Goal: Feedback & Contribution: Contribute content

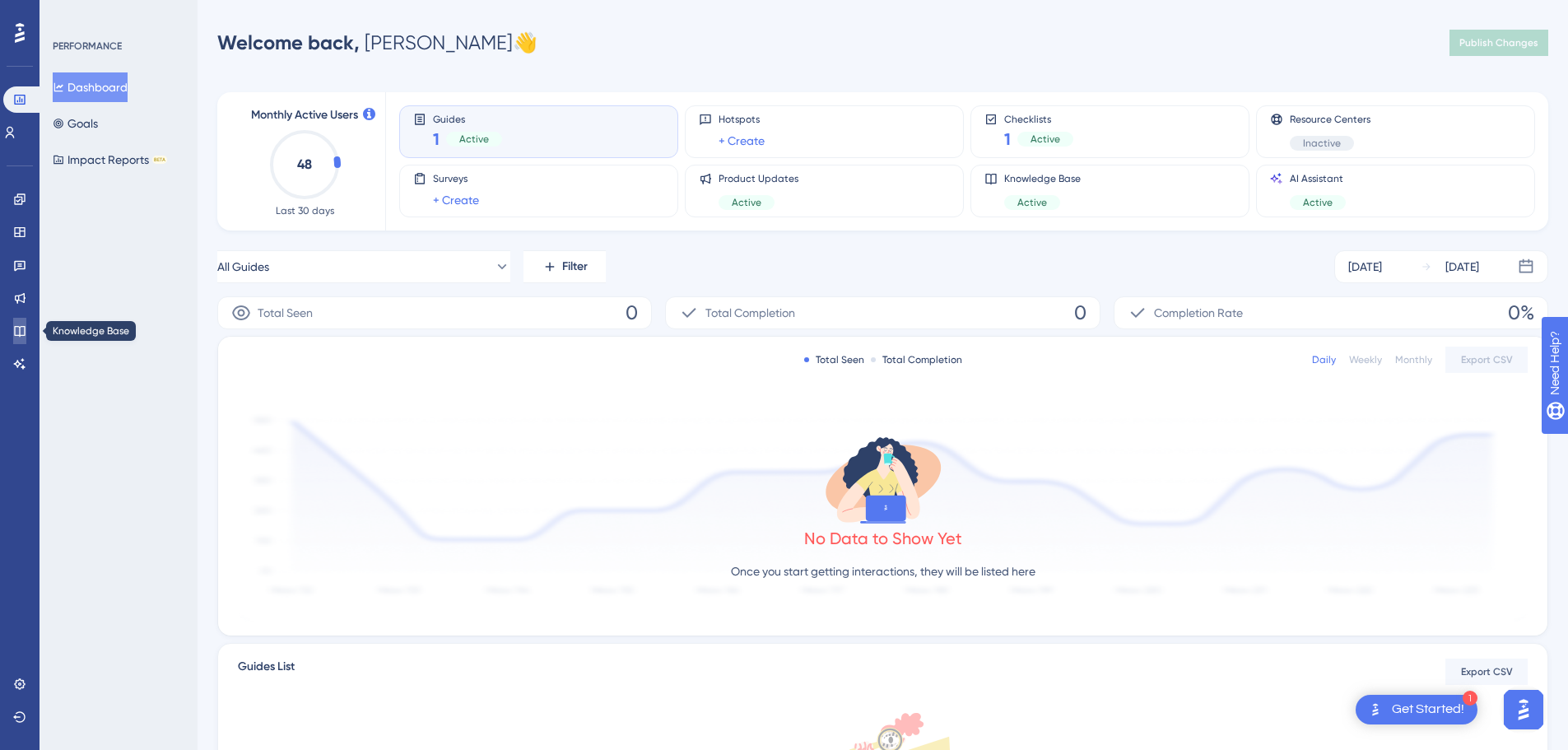
click at [26, 323] on link at bounding box center [20, 331] width 13 height 26
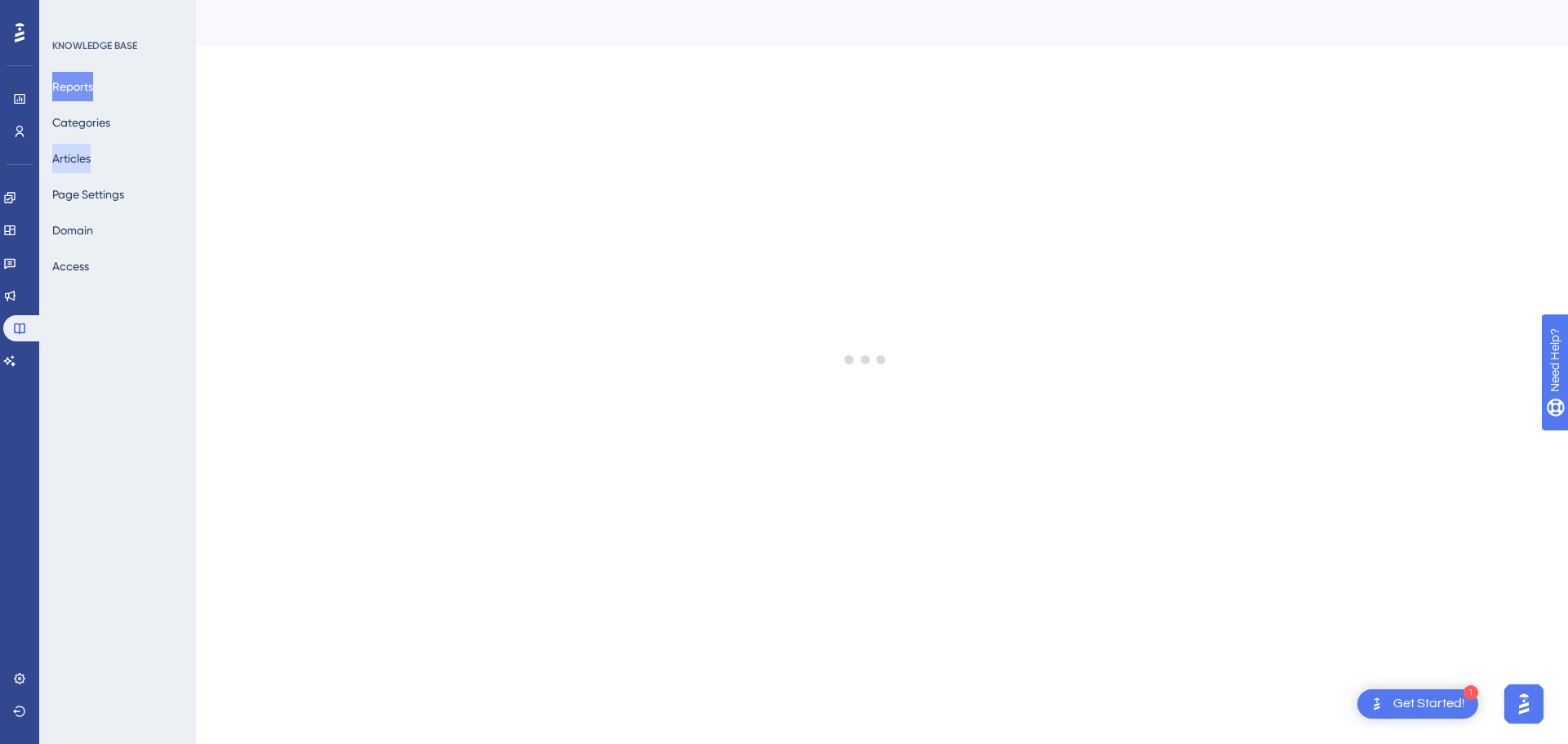
click at [90, 162] on button "Articles" at bounding box center [72, 159] width 39 height 30
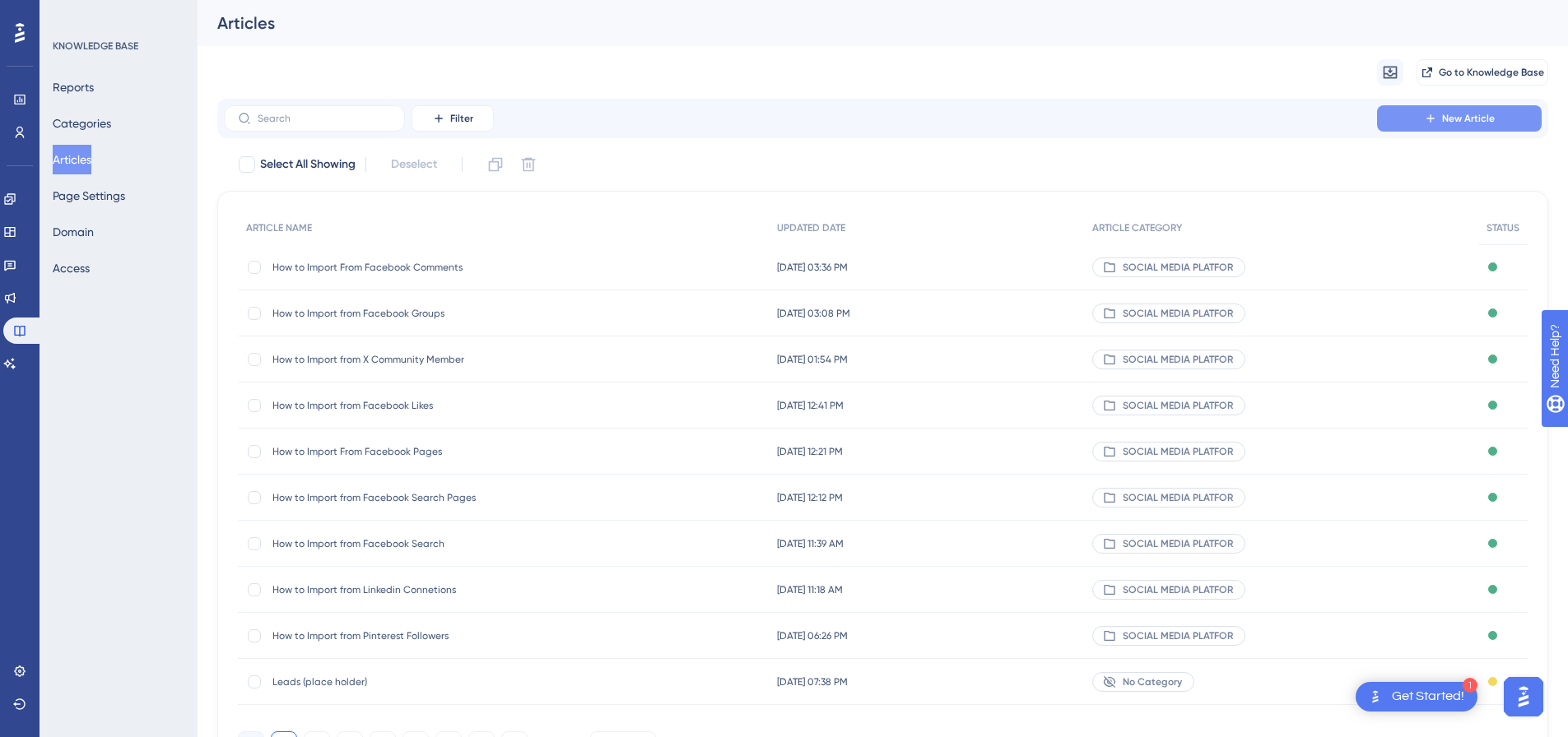
click at [1434, 127] on button "New Article" at bounding box center [1459, 118] width 165 height 26
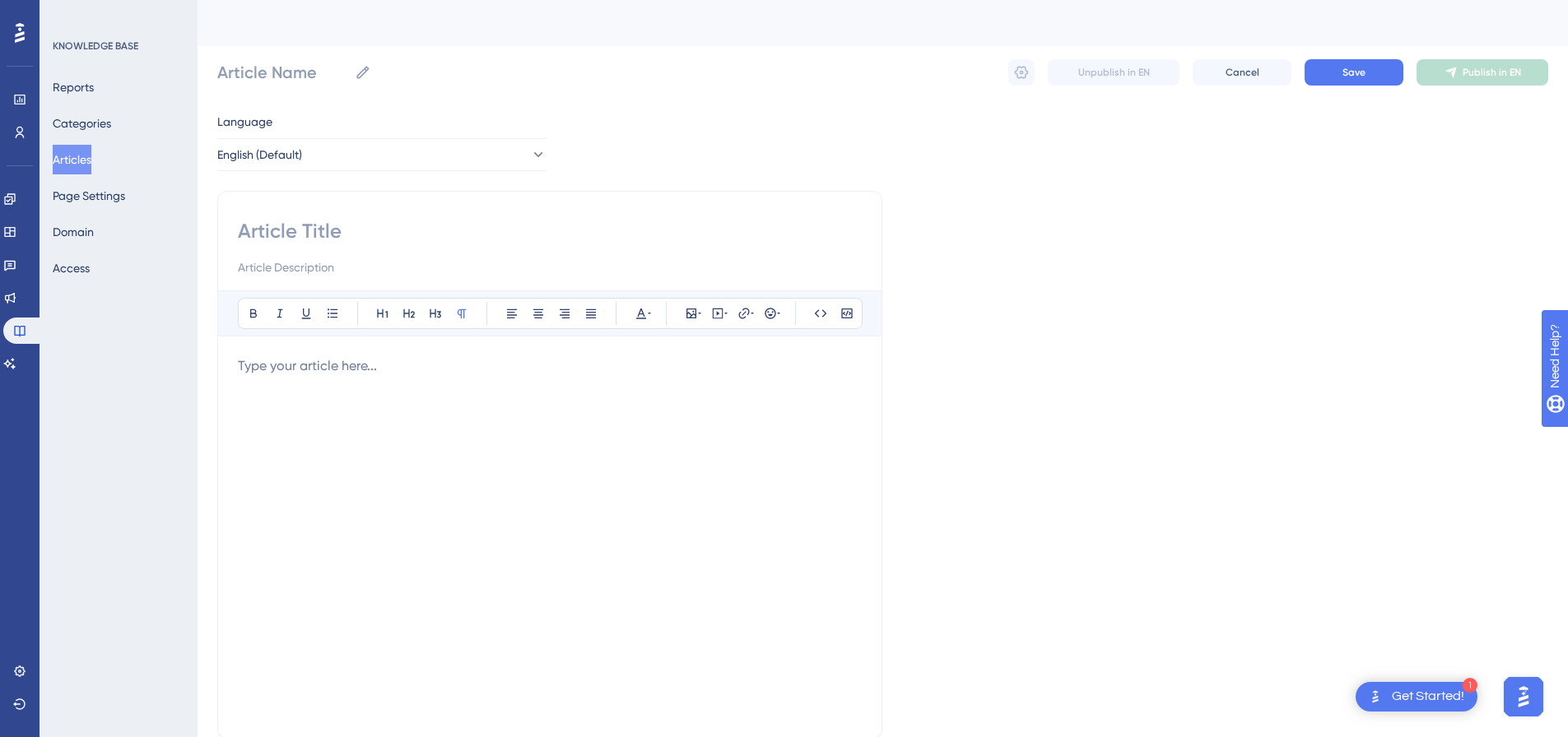
click at [368, 260] on input at bounding box center [550, 267] width 624 height 20
paste input "1. Platform Overview"
type input "1. Platform Overview"
click at [343, 363] on p at bounding box center [550, 365] width 624 height 20
click at [713, 313] on icon at bounding box center [718, 313] width 13 height 13
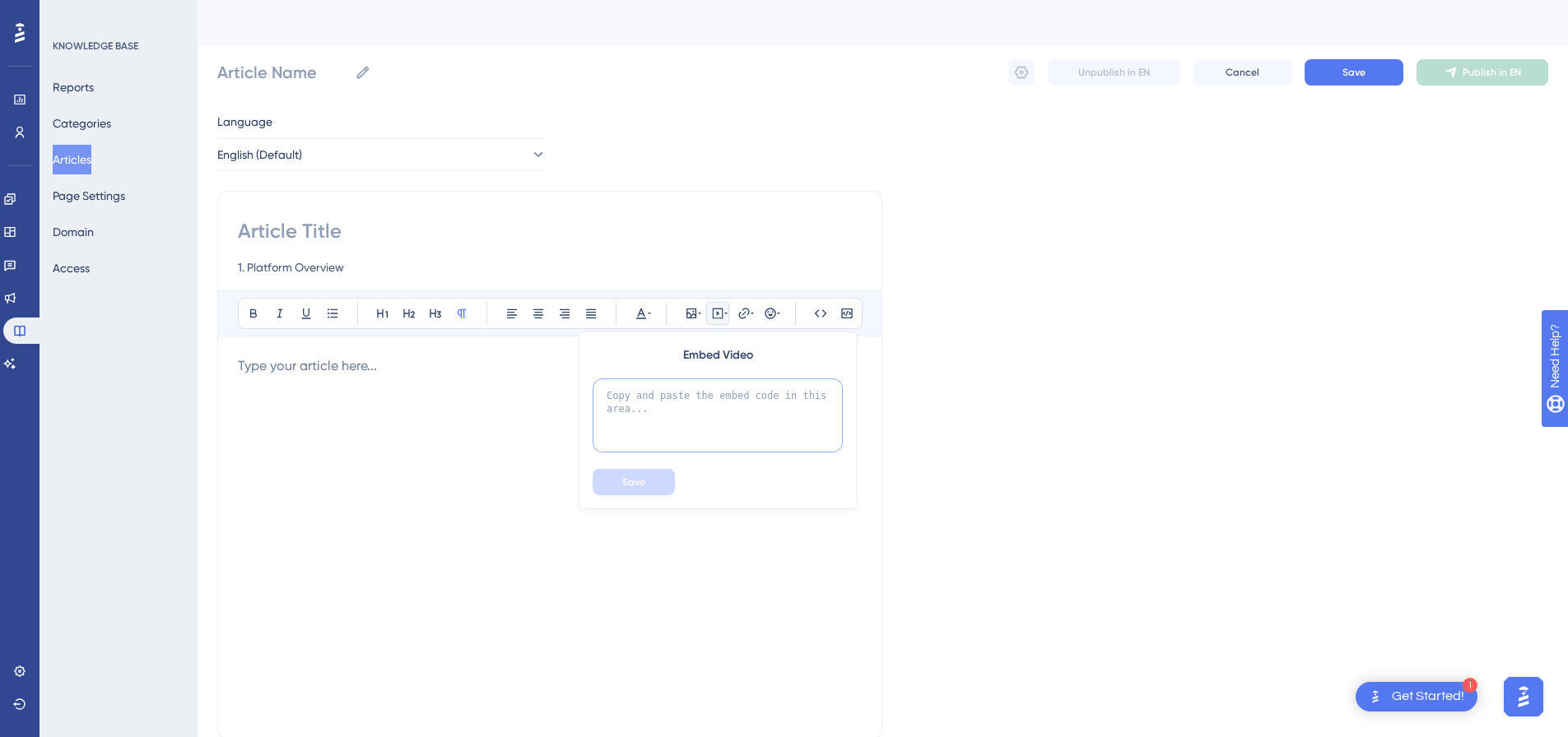
click at [688, 395] on textarea at bounding box center [717, 415] width 250 height 74
paste textarea "<div style="padding:49.79% 0 0 0;position:relative;"><iframe src="https://playe…"
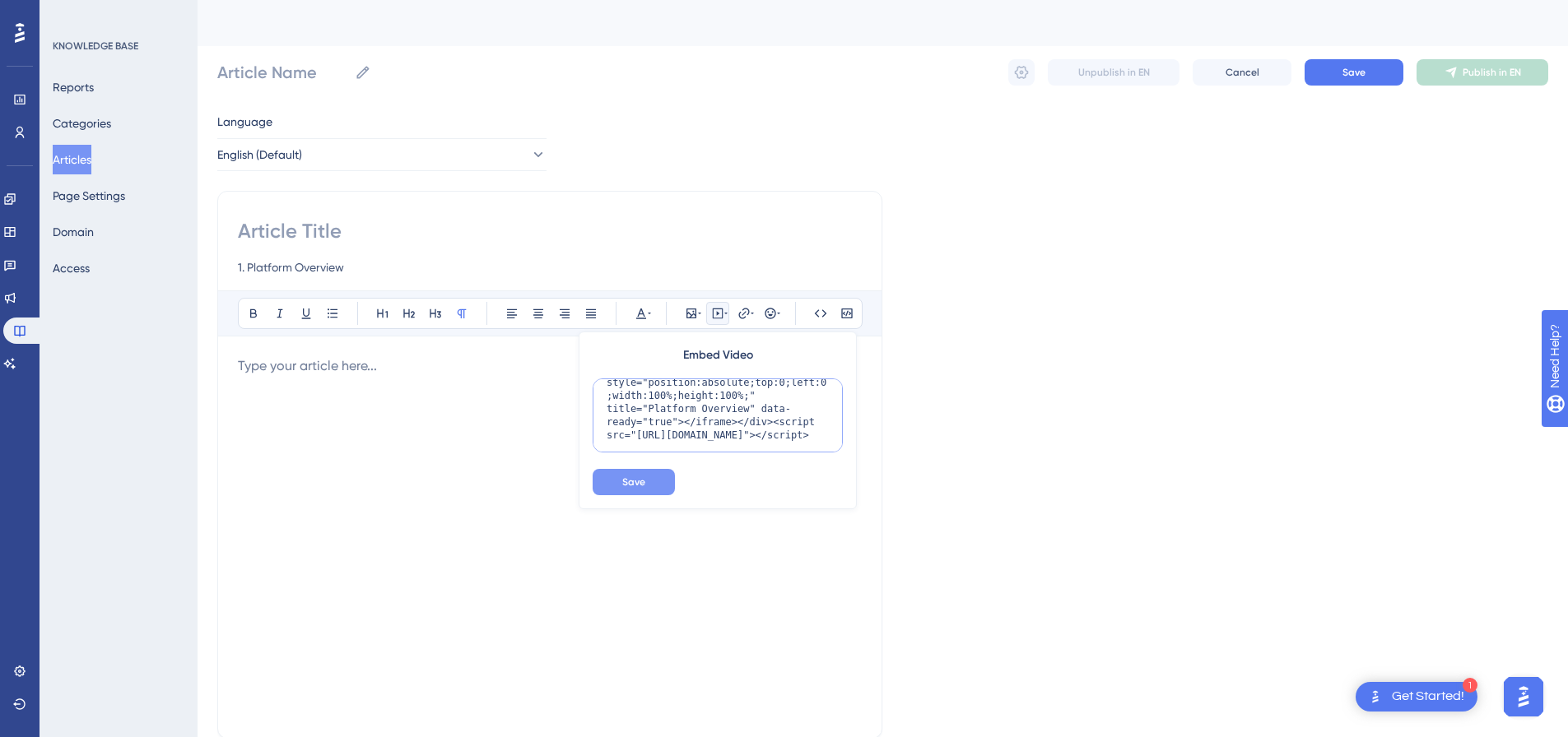
type textarea "<div style="padding:49.79% 0 0 0;position:relative;"><iframe src="https://playe…"
click at [646, 493] on button "Save" at bounding box center [633, 482] width 83 height 26
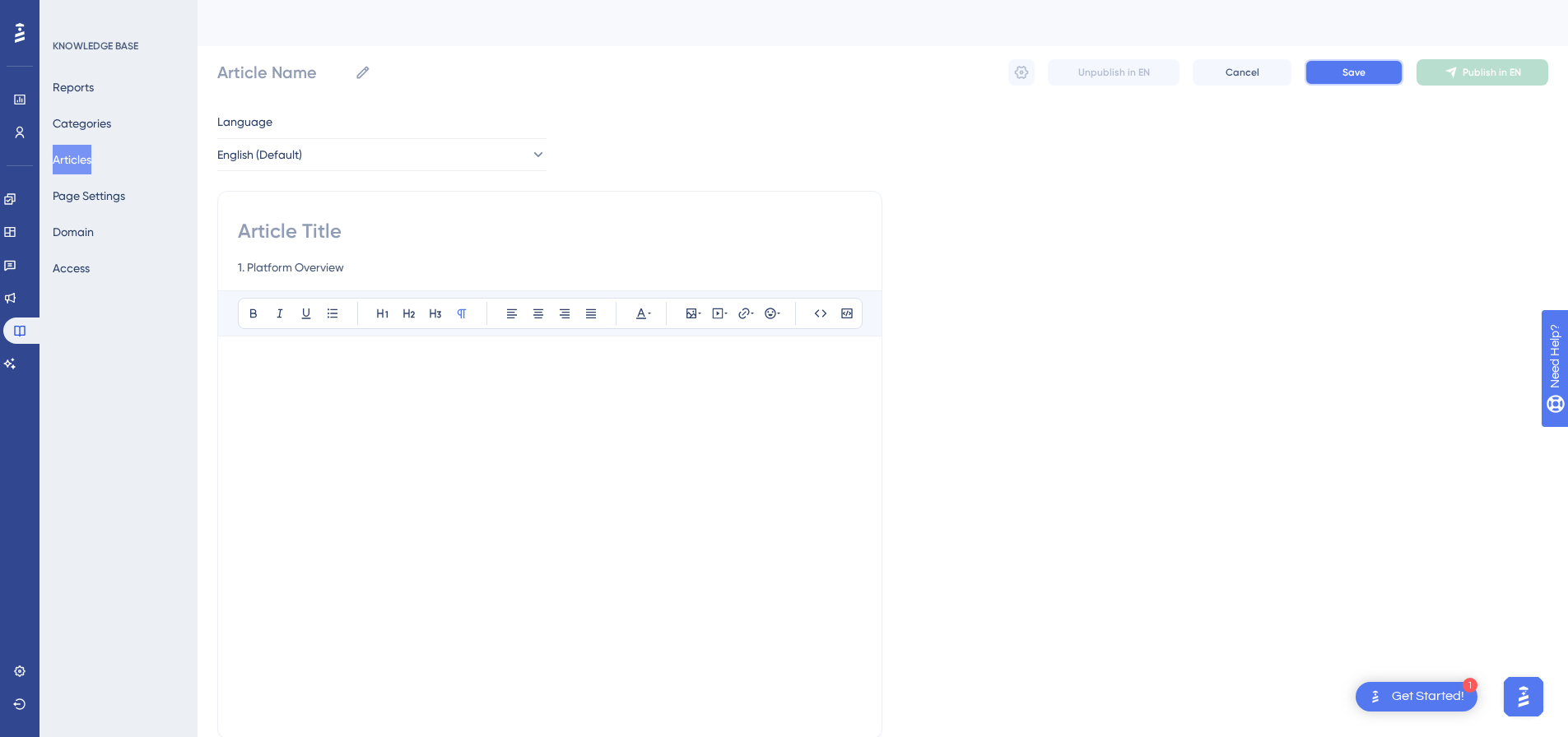
click at [1379, 79] on button "Save" at bounding box center [1354, 72] width 99 height 26
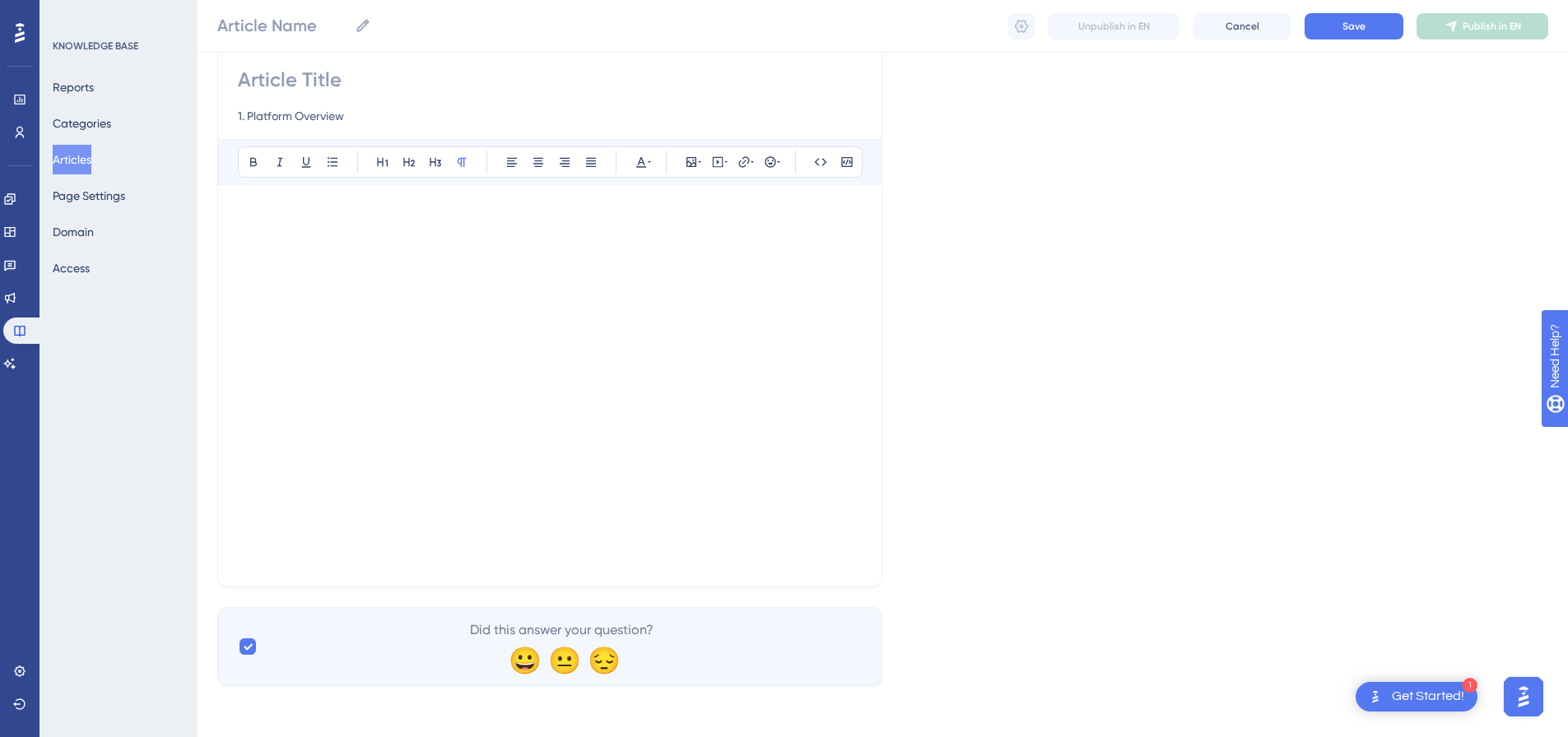
scroll to position [147, 0]
click at [389, 567] on div "1. Platform Overview Bold Italic Underline Bullet Point Heading 1 Heading 2 Hea…" at bounding box center [550, 311] width 665 height 547
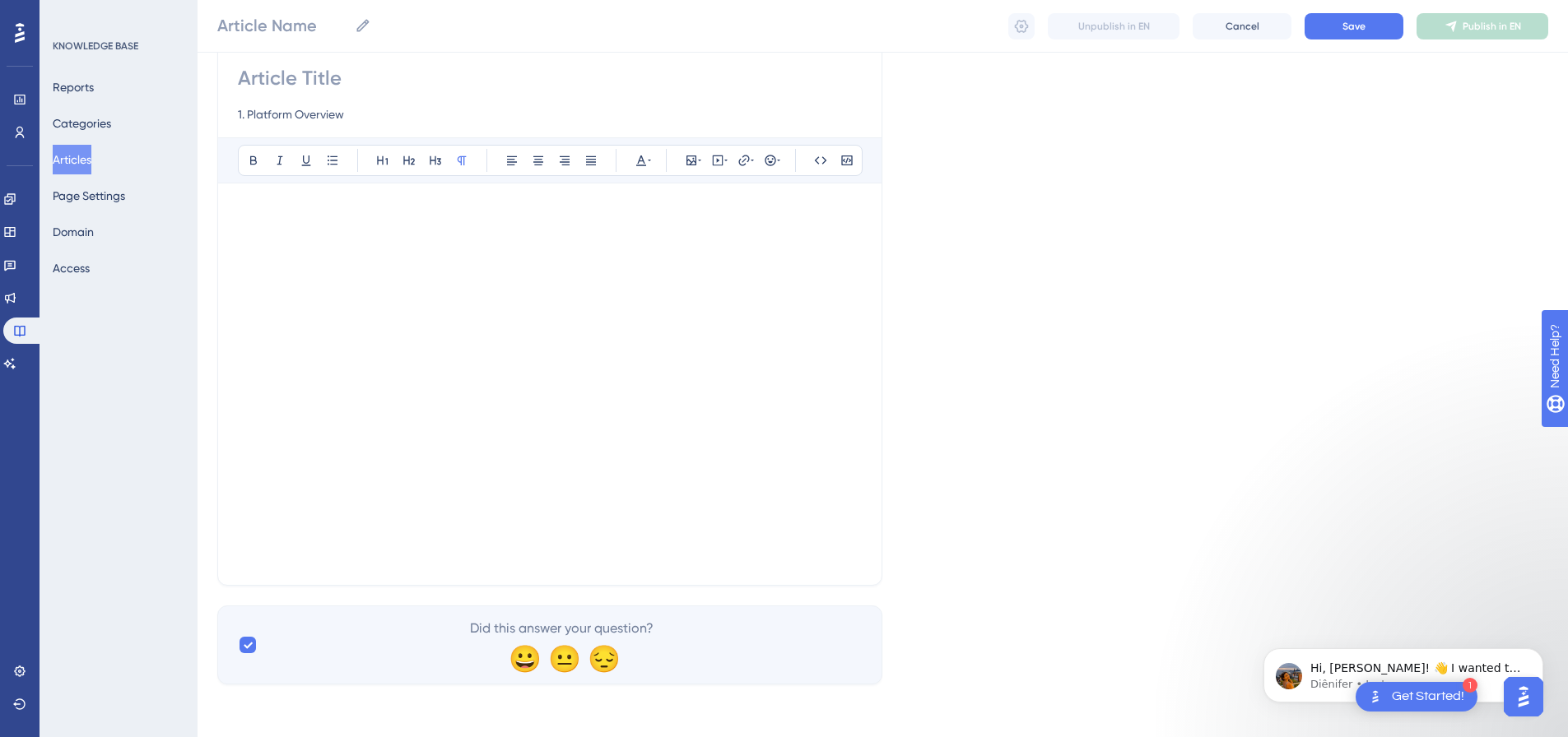
scroll to position [0, 0]
click at [370, 117] on input "1. Platform Overview" at bounding box center [550, 113] width 624 height 20
click at [392, 72] on input at bounding box center [550, 78] width 624 height 26
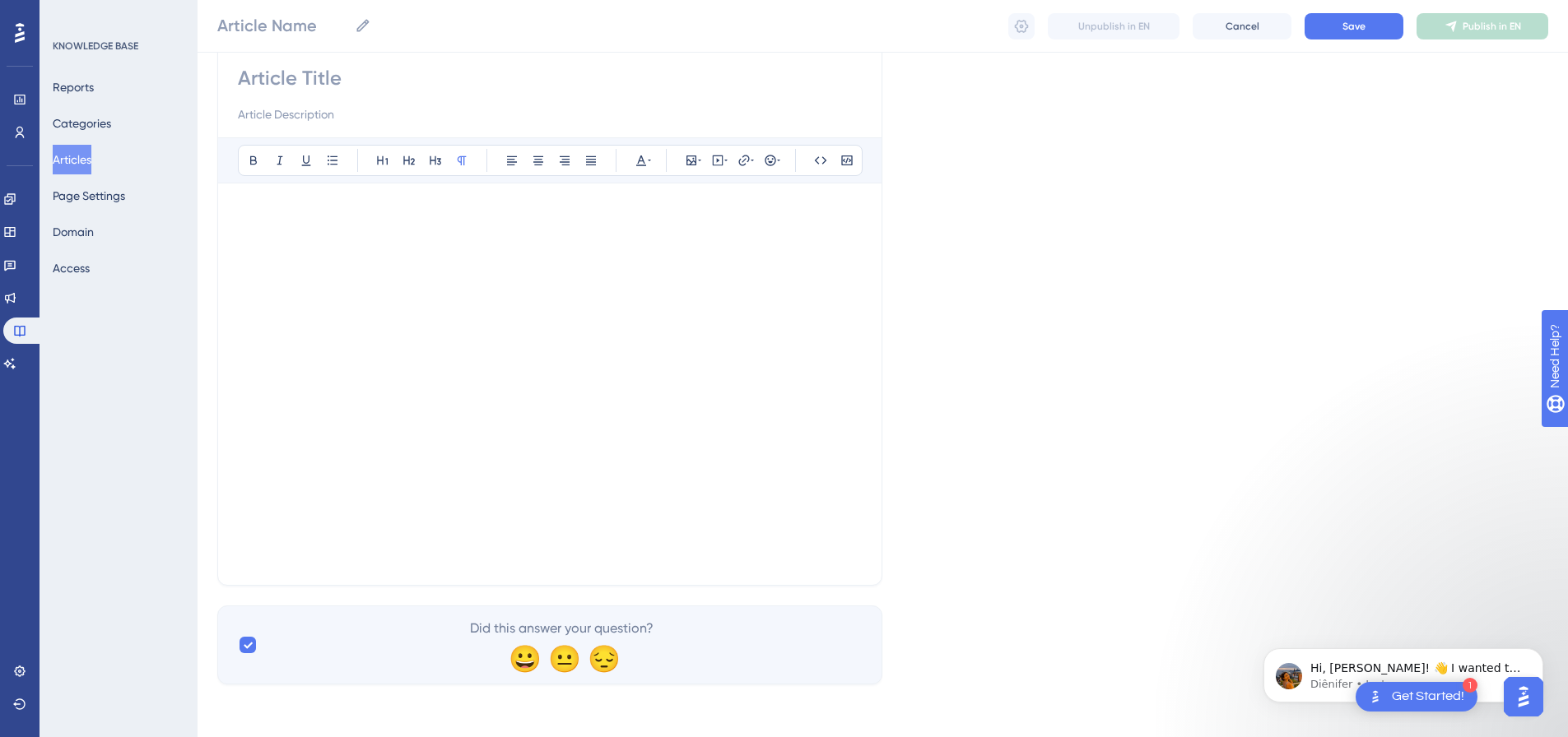
paste input "1. Platform Overview"
type input "1. Platform Overview"
click at [1341, 33] on button "Save" at bounding box center [1354, 26] width 99 height 26
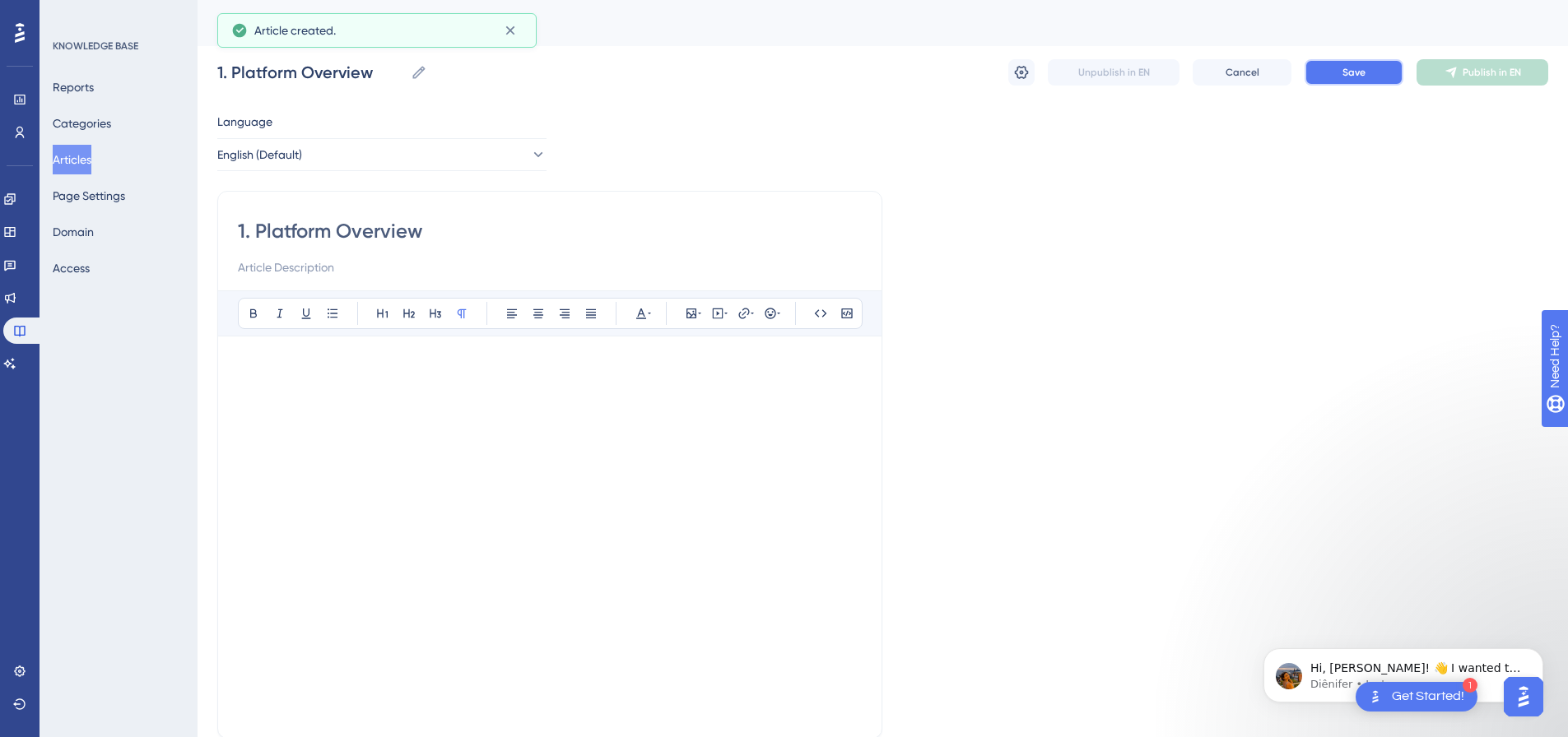
click at [1384, 80] on button "Save" at bounding box center [1354, 72] width 99 height 26
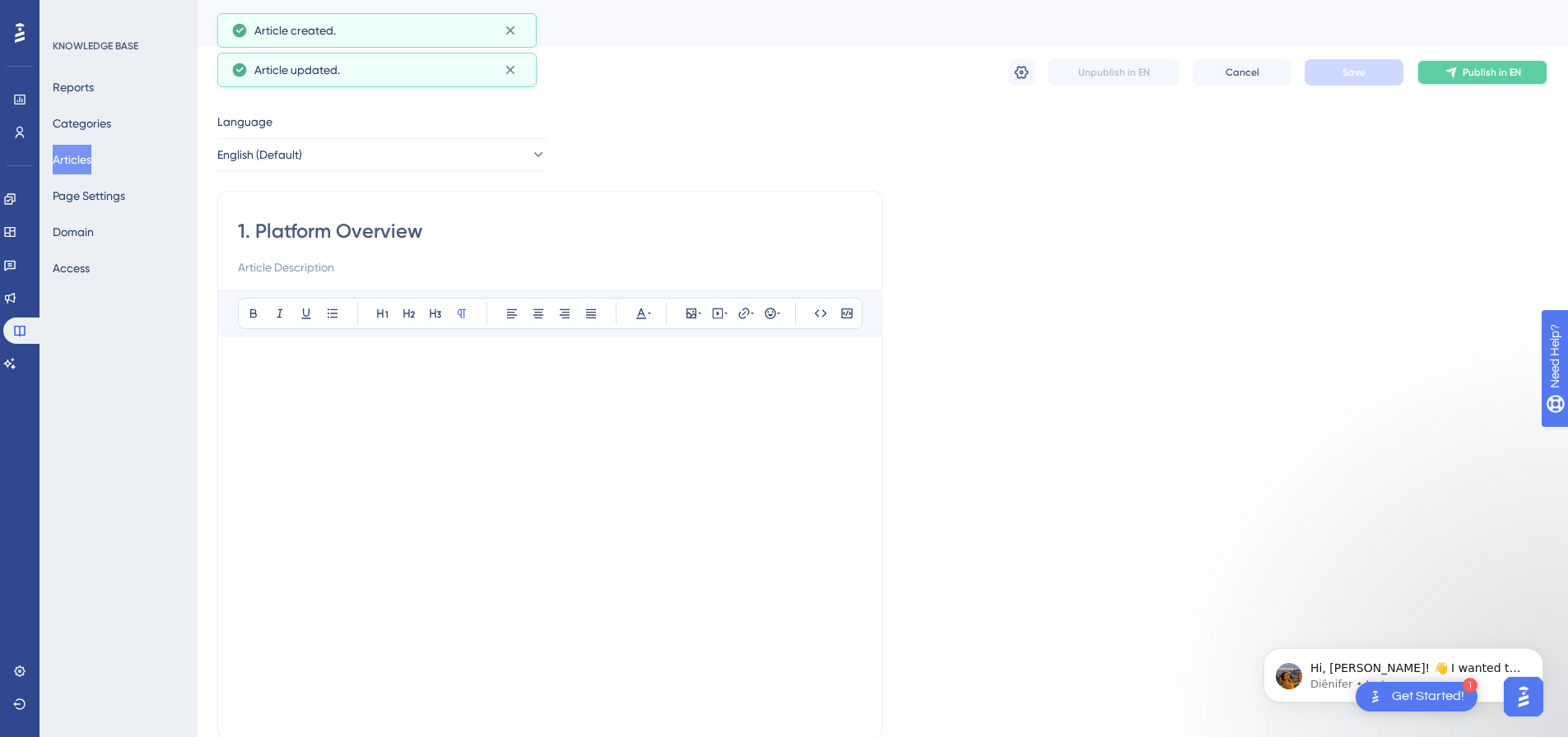
click at [1466, 84] on button "Publish in EN" at bounding box center [1482, 72] width 132 height 26
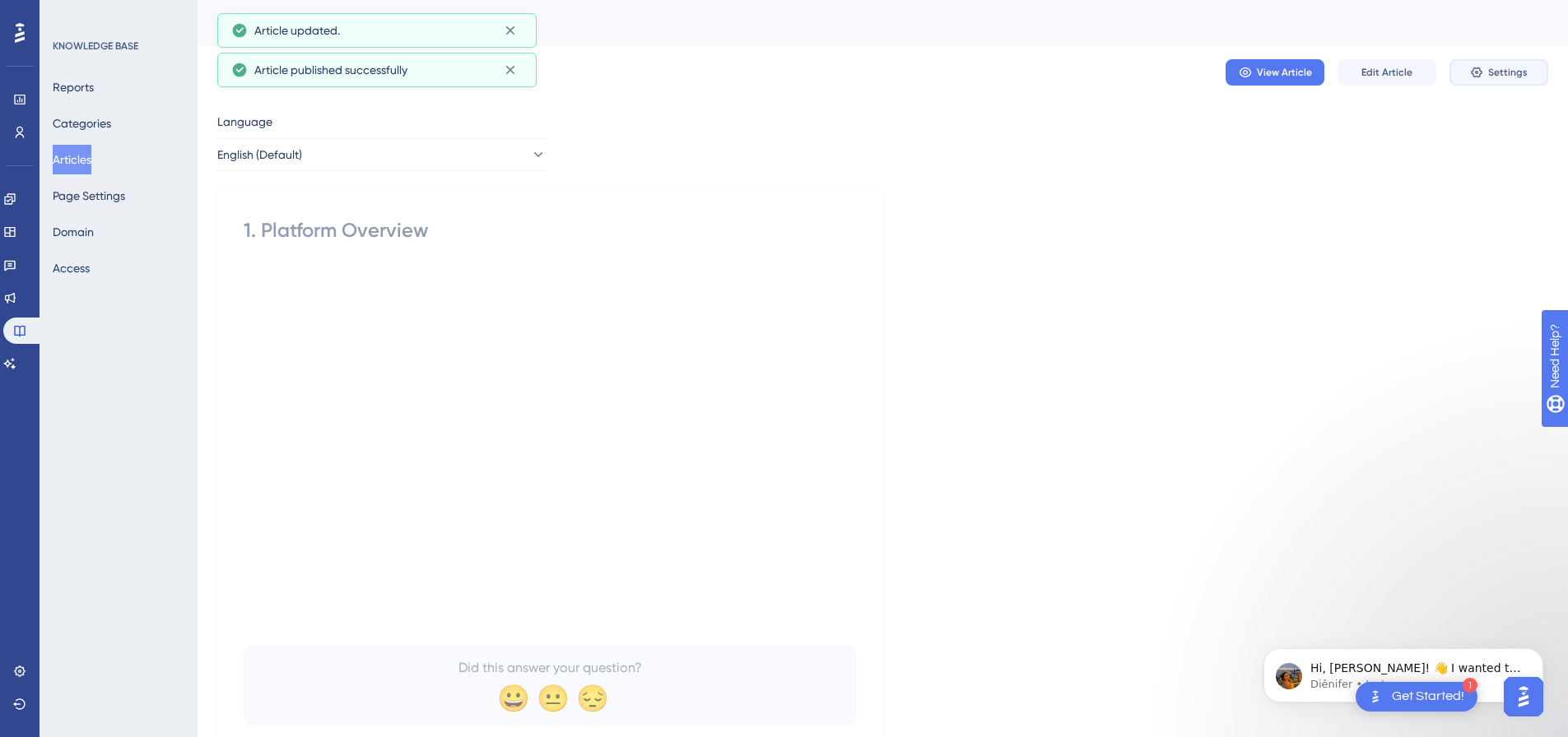
click at [1494, 73] on span "Settings" at bounding box center [1508, 72] width 39 height 13
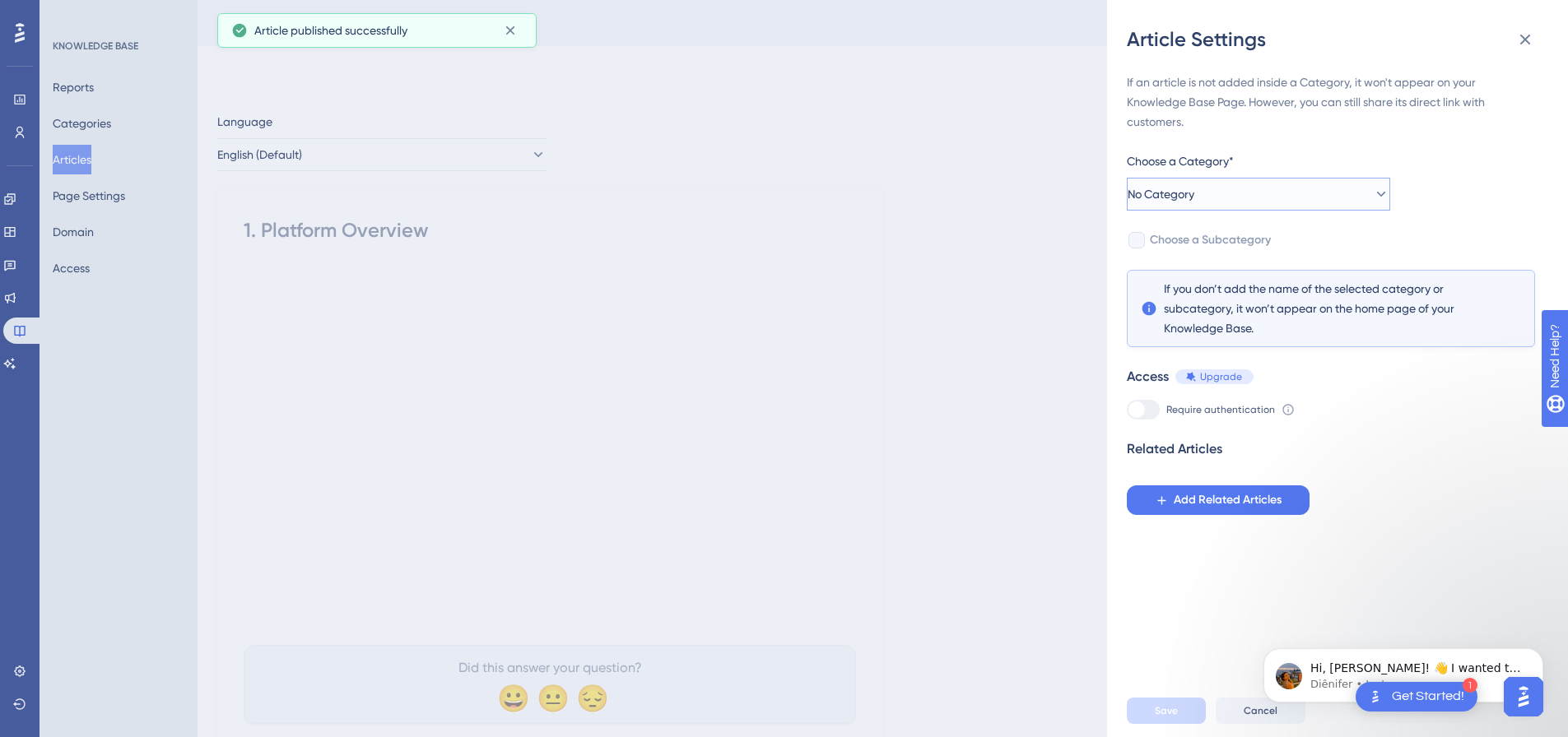
click at [1194, 188] on span "No Category" at bounding box center [1162, 193] width 67 height 20
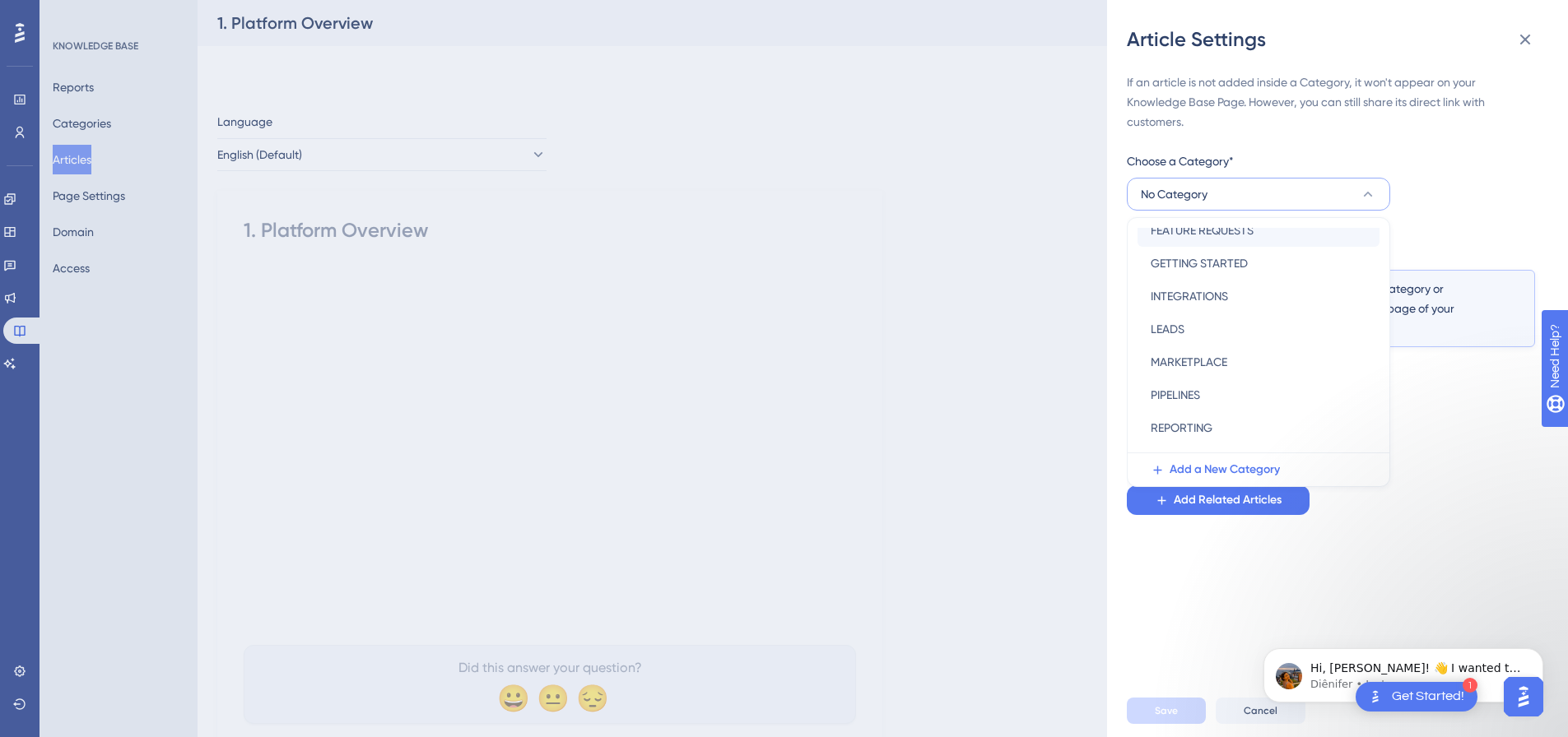
scroll to position [165, 0]
click at [1203, 379] on div "PIPELINES PIPELINES" at bounding box center [1258, 375] width 216 height 33
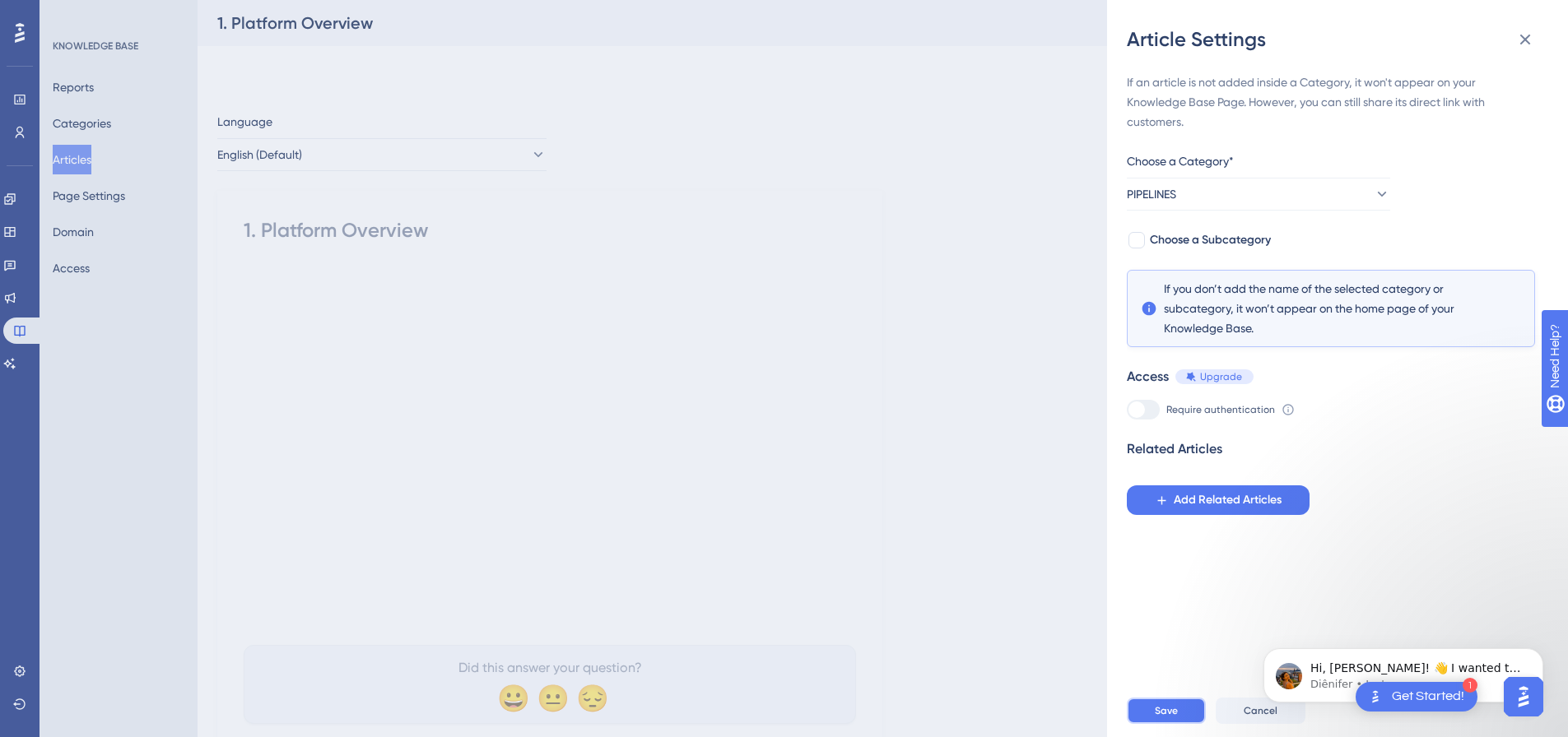
click at [1169, 717] on span "Save" at bounding box center [1166, 711] width 23 height 13
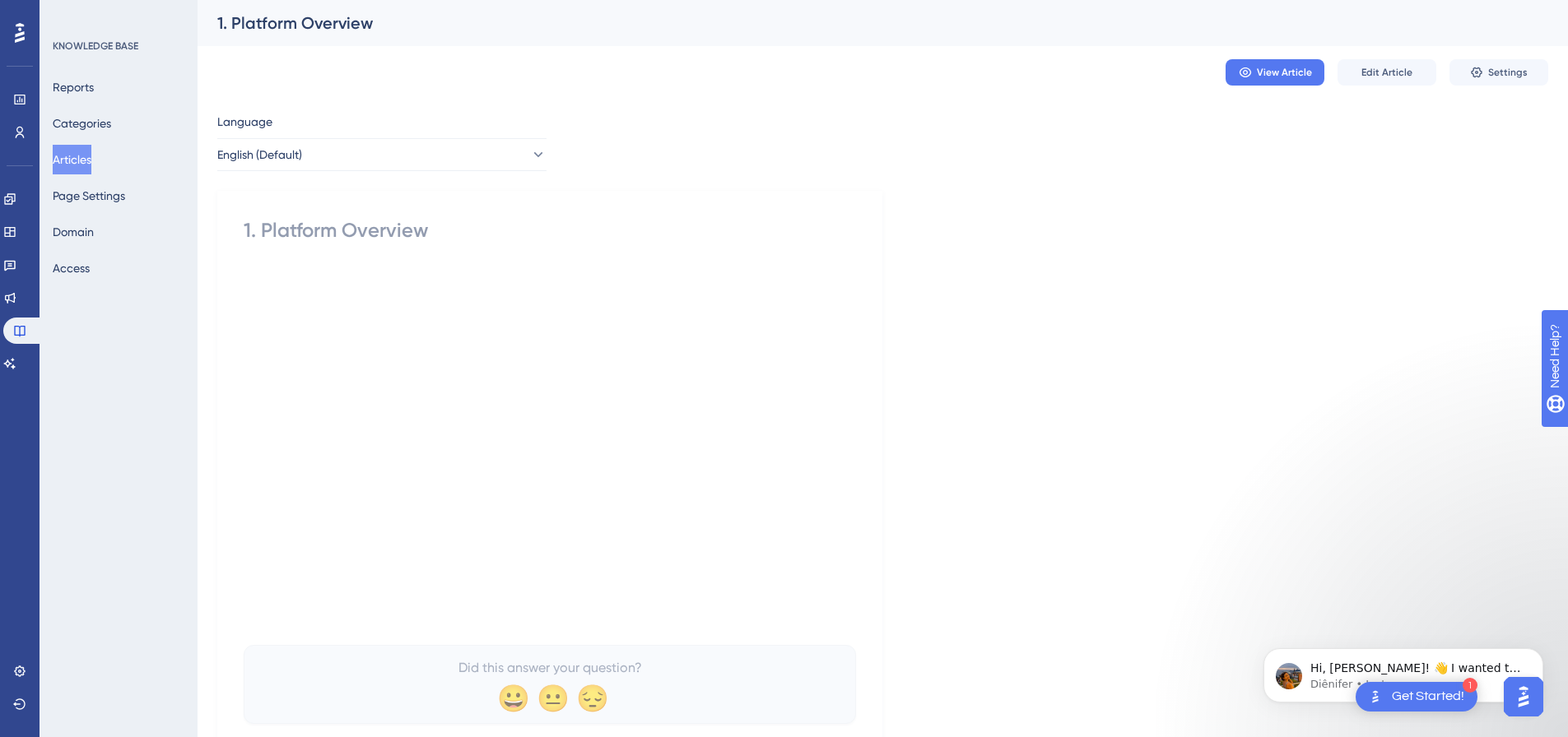
click at [58, 154] on button "Articles" at bounding box center [73, 160] width 39 height 30
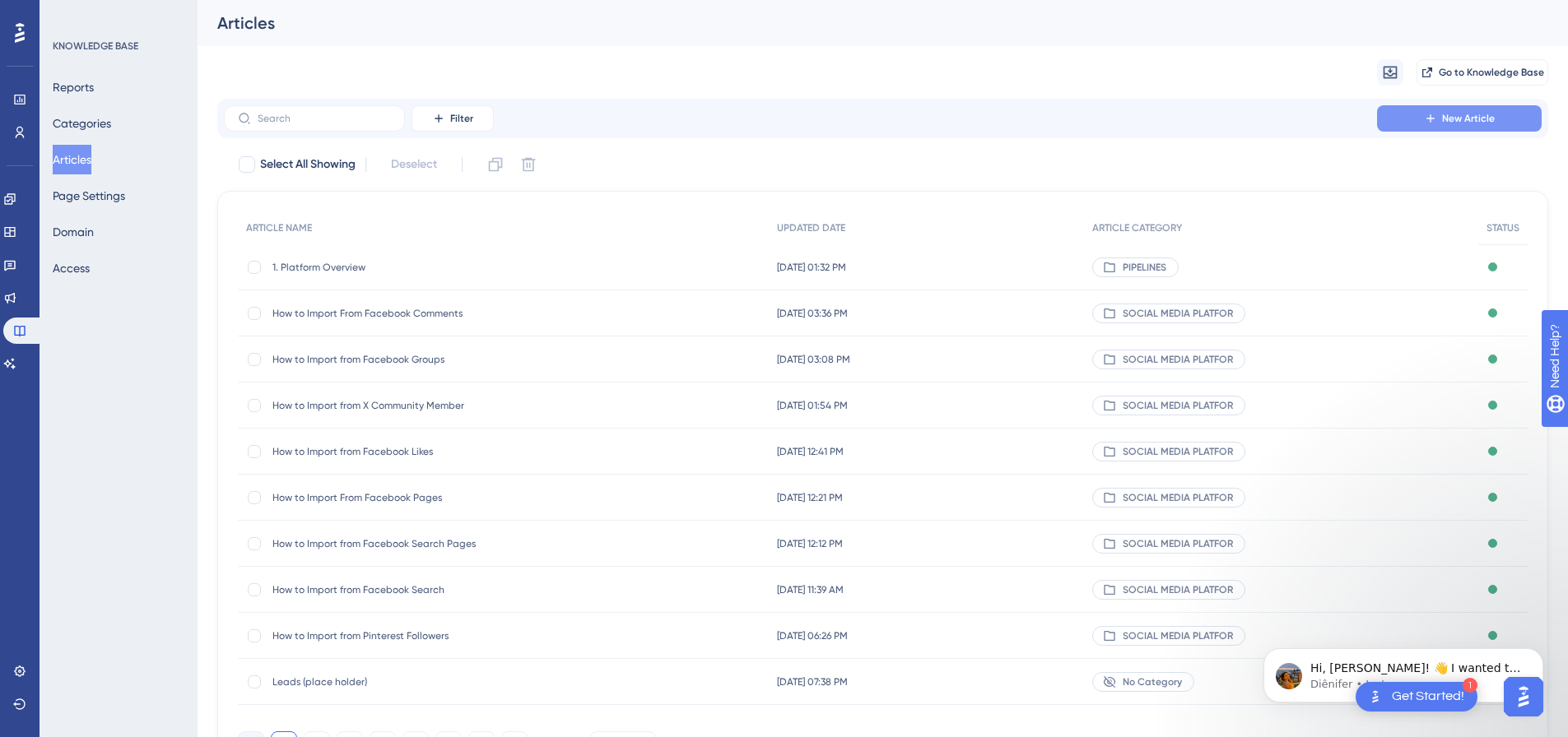
click at [1442, 113] on button "New Article" at bounding box center [1459, 118] width 165 height 26
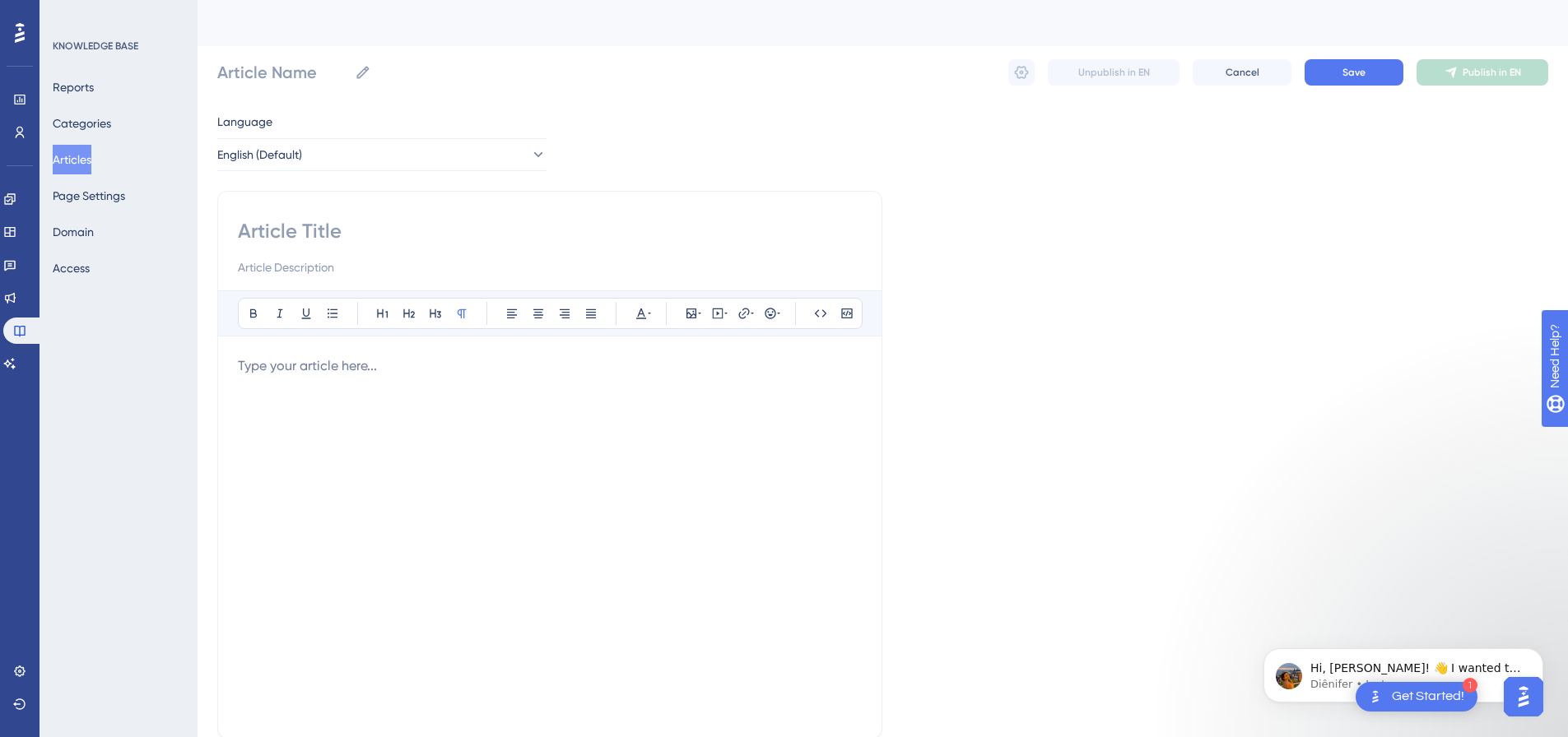
click at [363, 222] on input at bounding box center [550, 231] width 624 height 26
paste input "2. How To Select a Social Media Platform"
type input "2. How To Select a Social Media Platform"
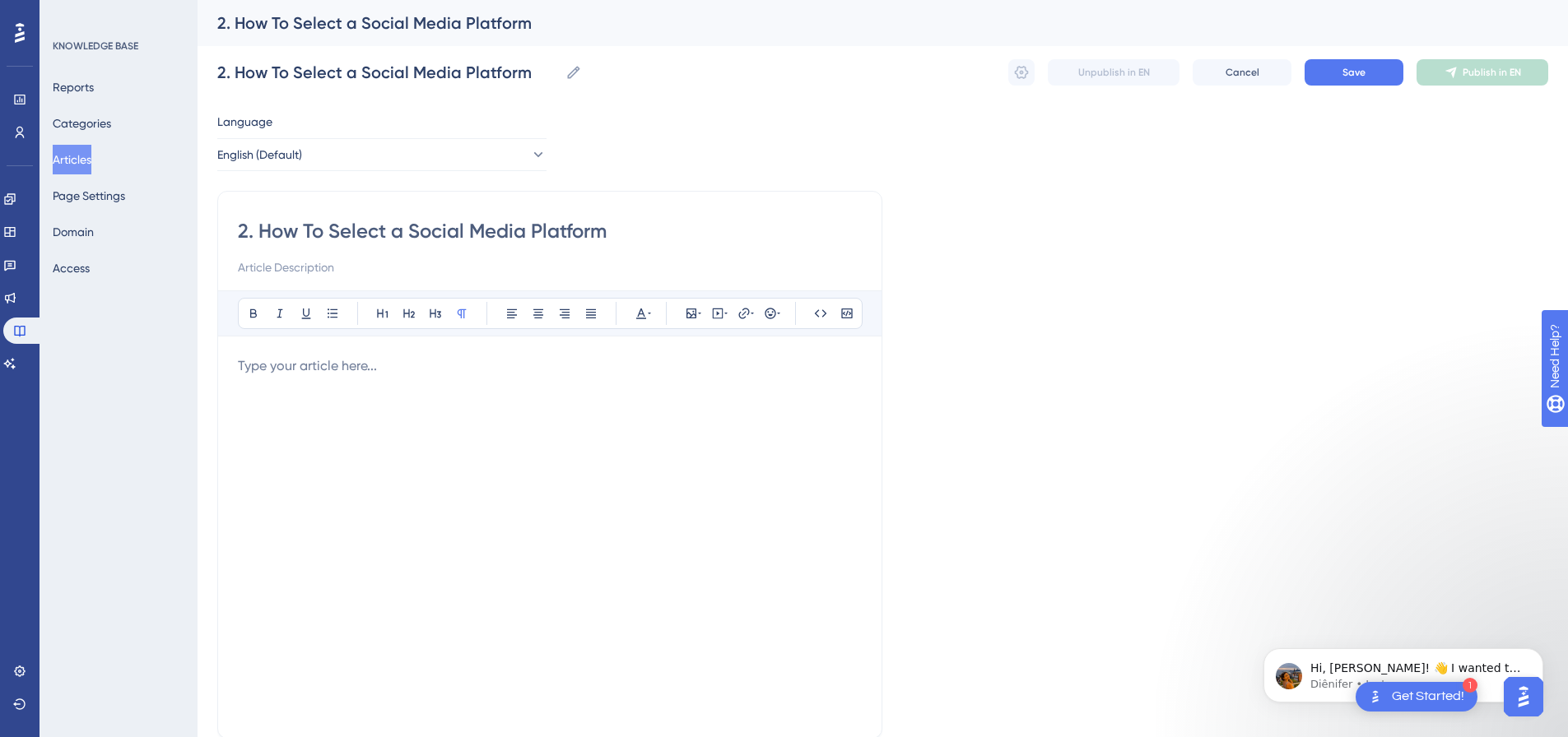
type input "2. How To Select a Social Media Platform"
click at [369, 363] on p at bounding box center [550, 365] width 624 height 20
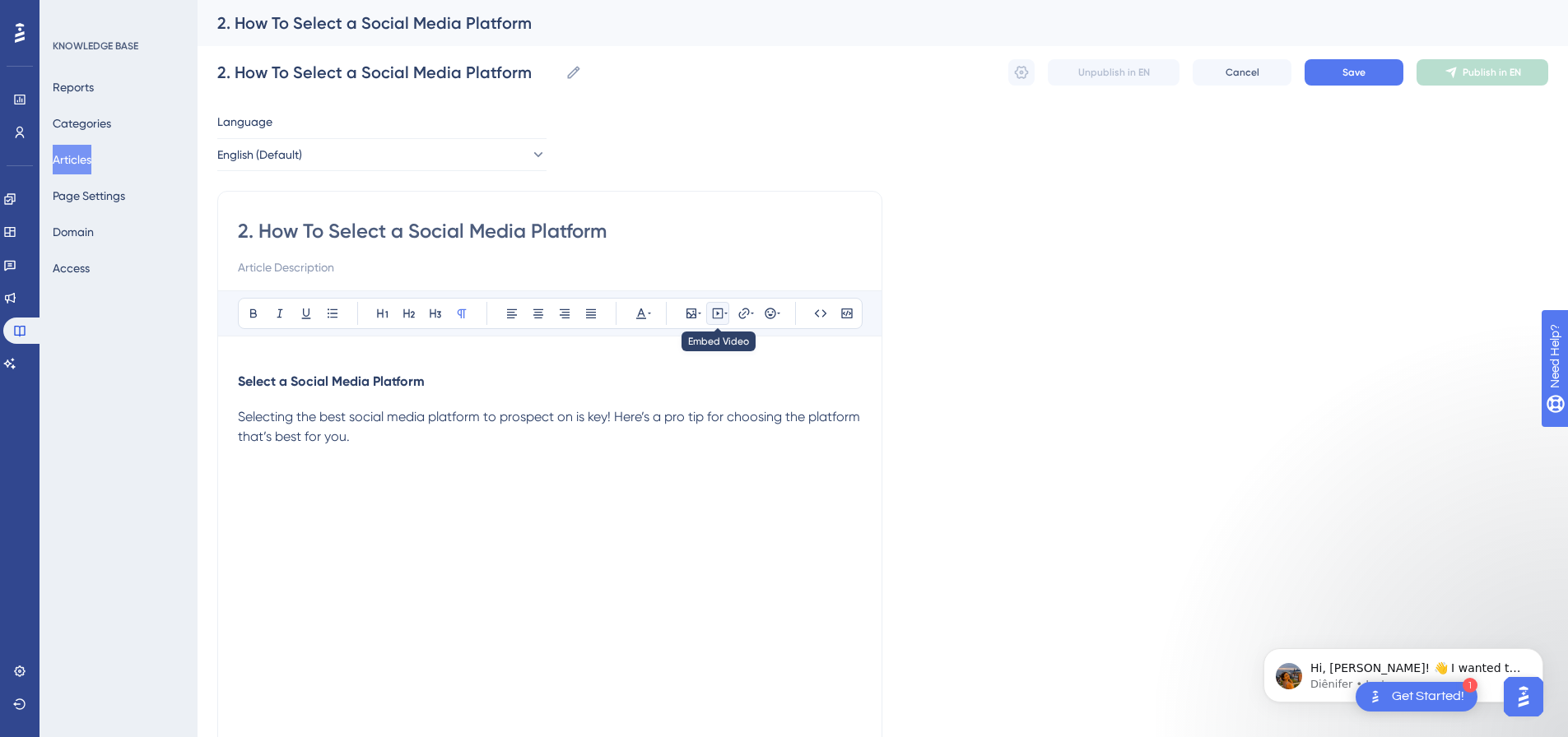
click at [714, 309] on icon at bounding box center [718, 313] width 13 height 13
click at [675, 405] on textarea at bounding box center [717, 415] width 250 height 74
paste textarea "<div class="mx-auto my-3" style="max-width:800px"> <div class="youtube-containe…"
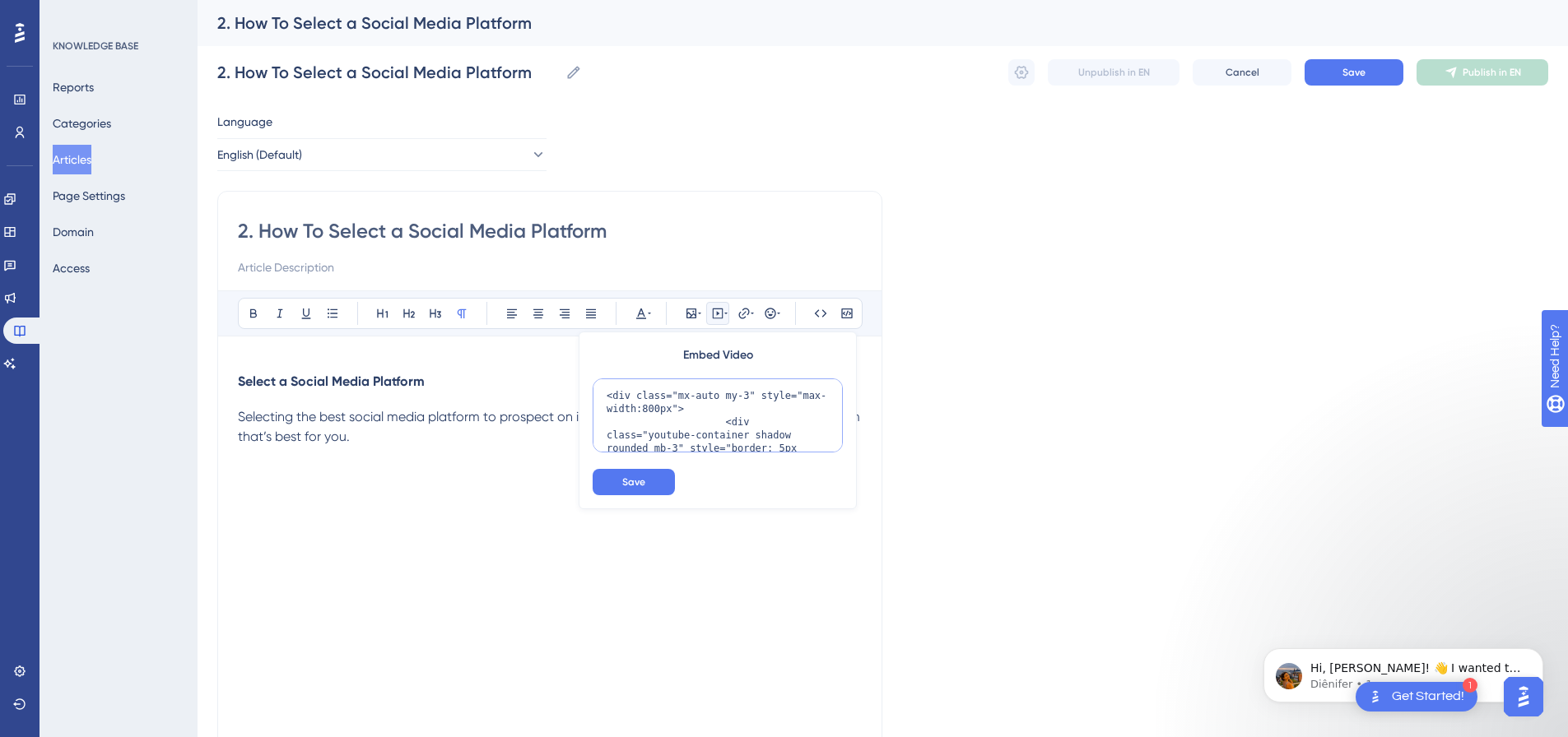
scroll to position [121, 0]
type textarea "<div class="mx-auto my-3" style="max-width:800px"> <div class="youtube-containe…"
click at [641, 473] on button "Save" at bounding box center [633, 482] width 83 height 26
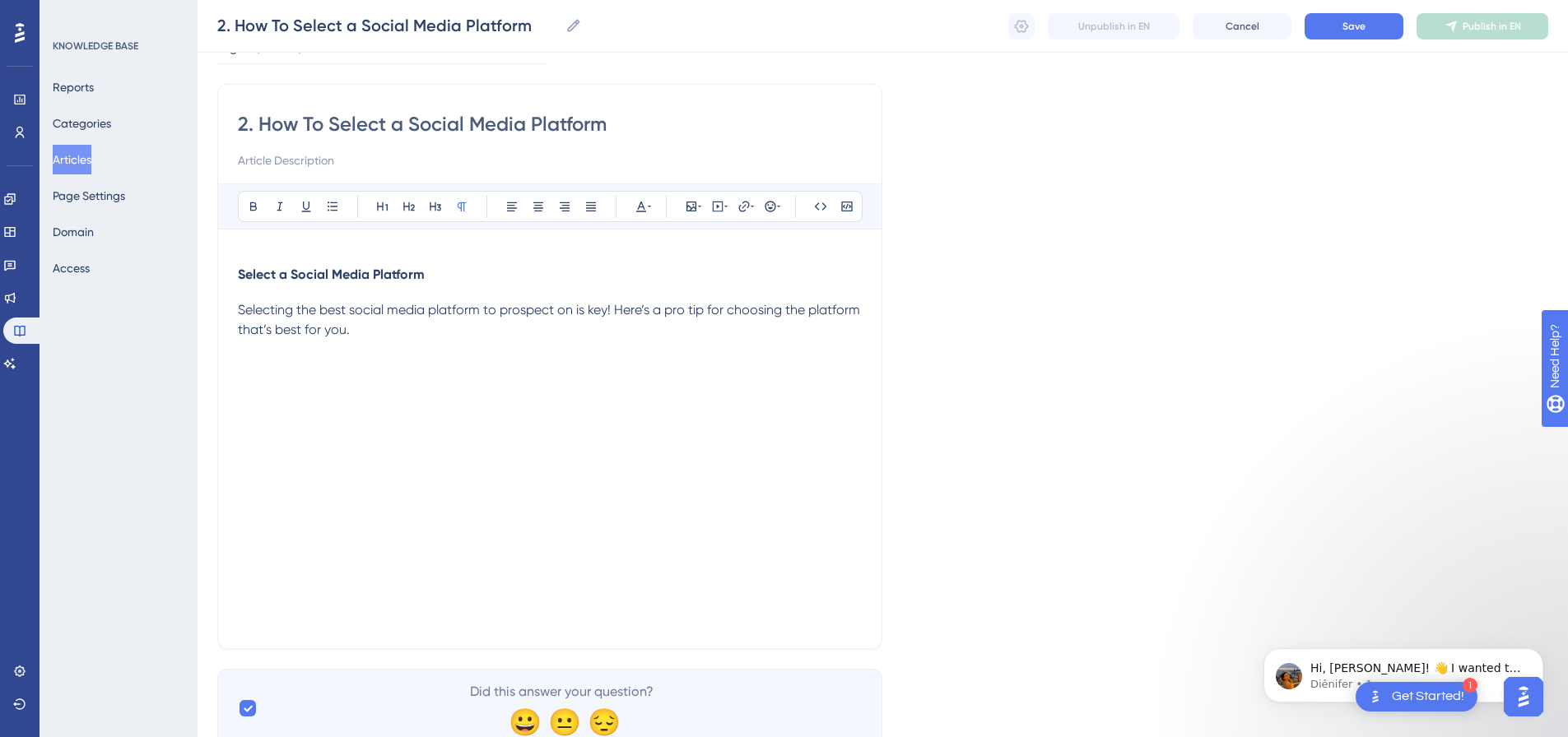
scroll to position [82, 0]
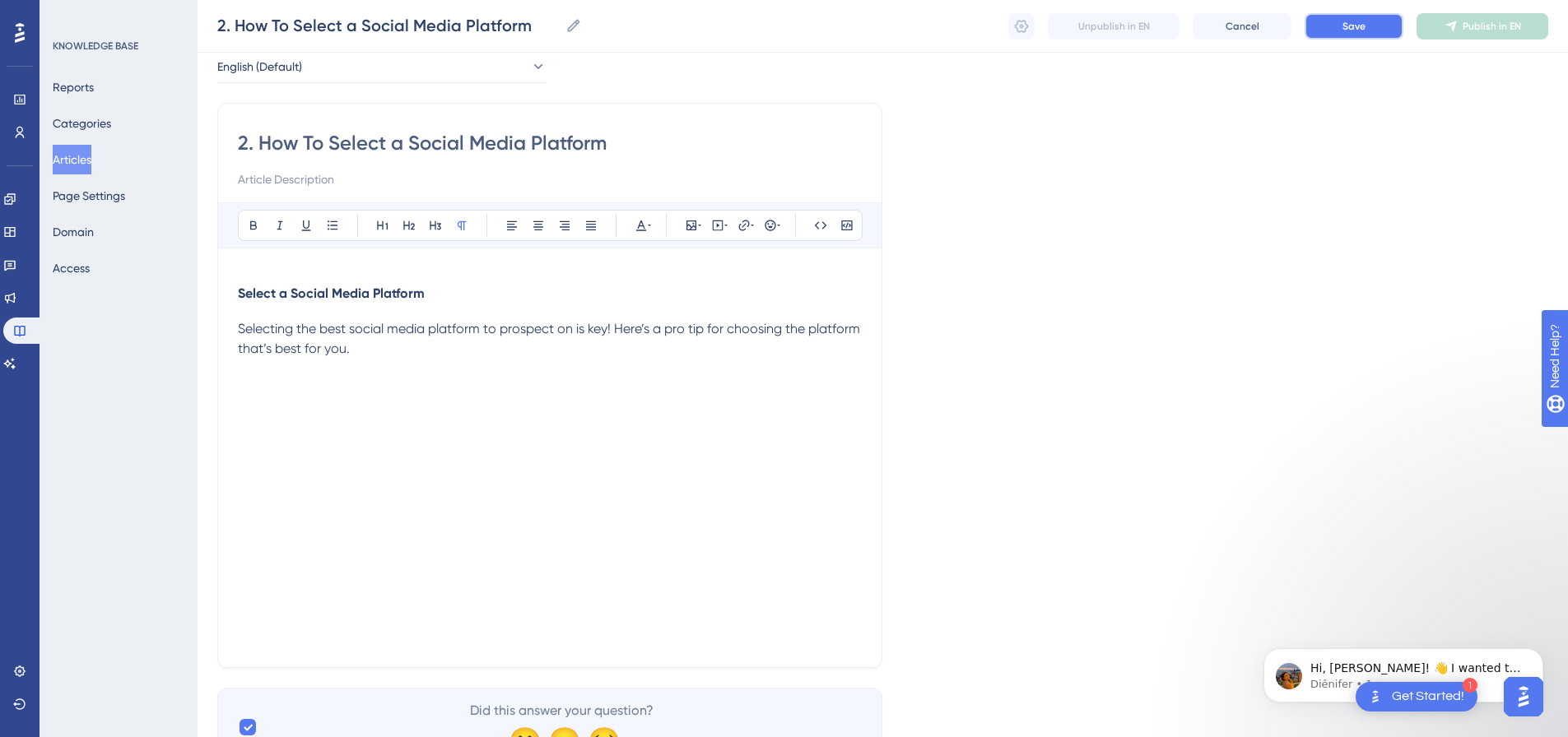
click at [1361, 18] on button "Save" at bounding box center [1354, 26] width 99 height 26
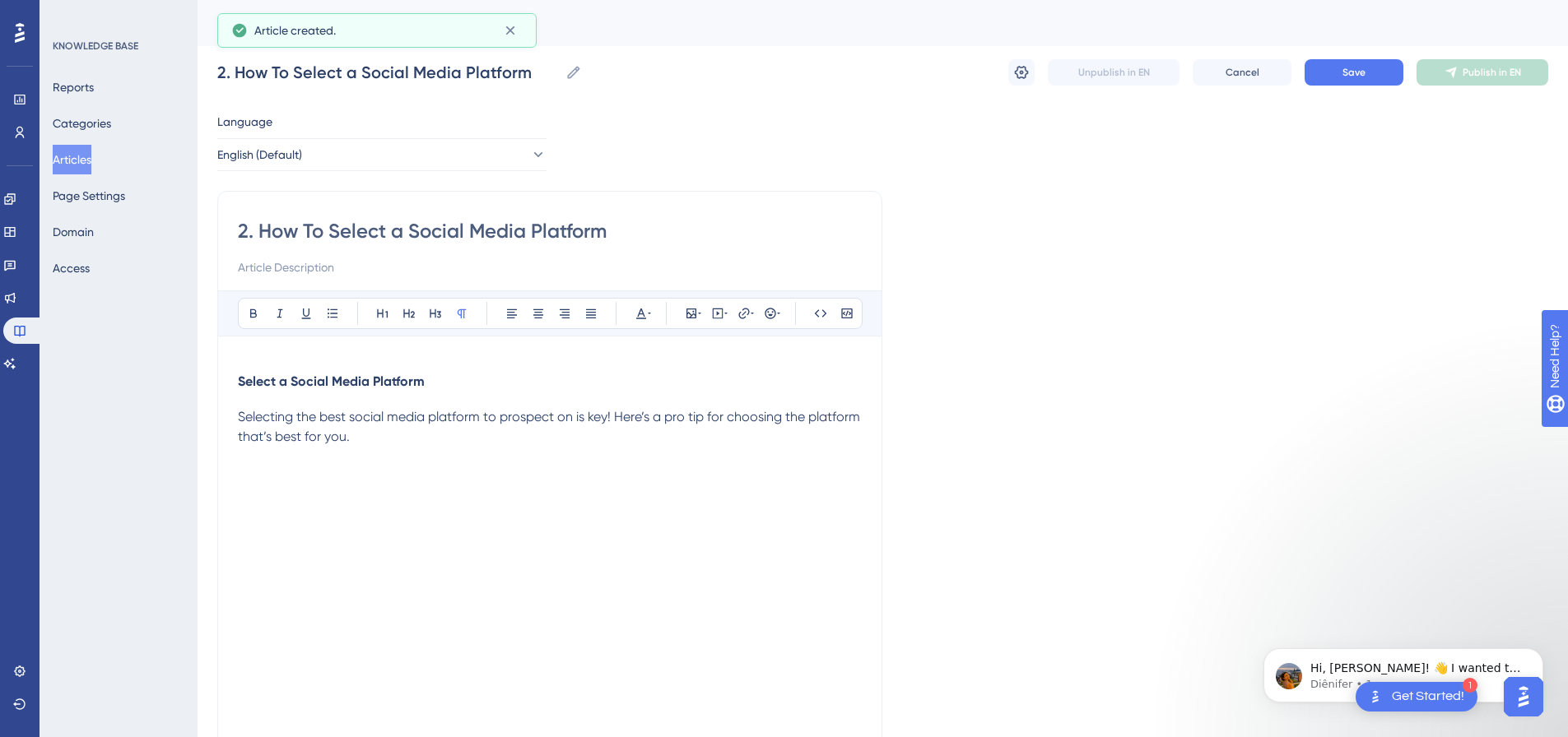
drag, startPoint x: 433, startPoint y: 471, endPoint x: 456, endPoint y: 461, distance: 25.1
click at [434, 470] on div at bounding box center [550, 576] width 624 height 220
click at [391, 467] on div at bounding box center [550, 576] width 624 height 220
click at [405, 454] on p at bounding box center [550, 456] width 624 height 20
click at [361, 454] on div at bounding box center [550, 557] width 624 height 220
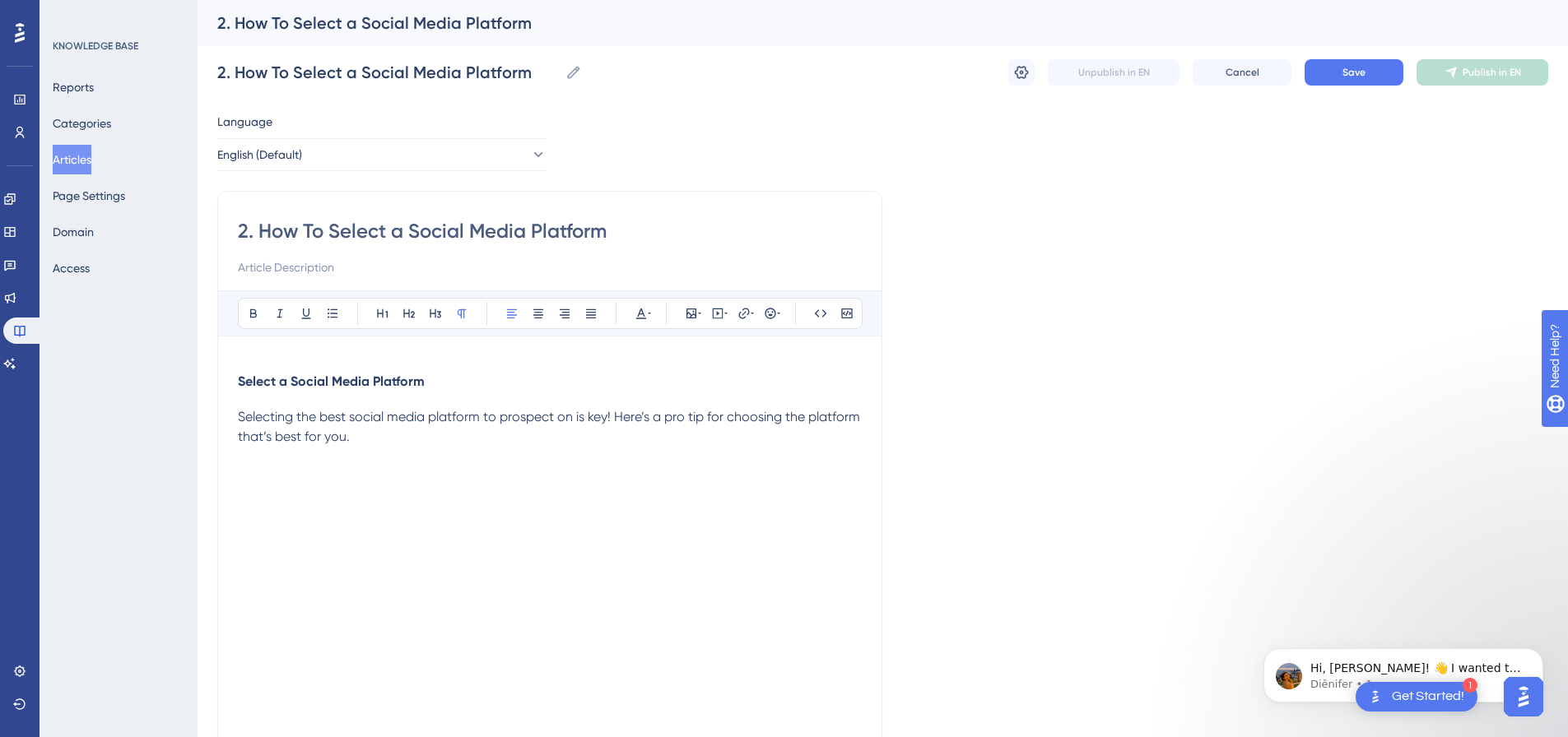
click at [398, 451] on div at bounding box center [550, 557] width 624 height 220
click at [1345, 69] on span "Save" at bounding box center [1354, 72] width 23 height 13
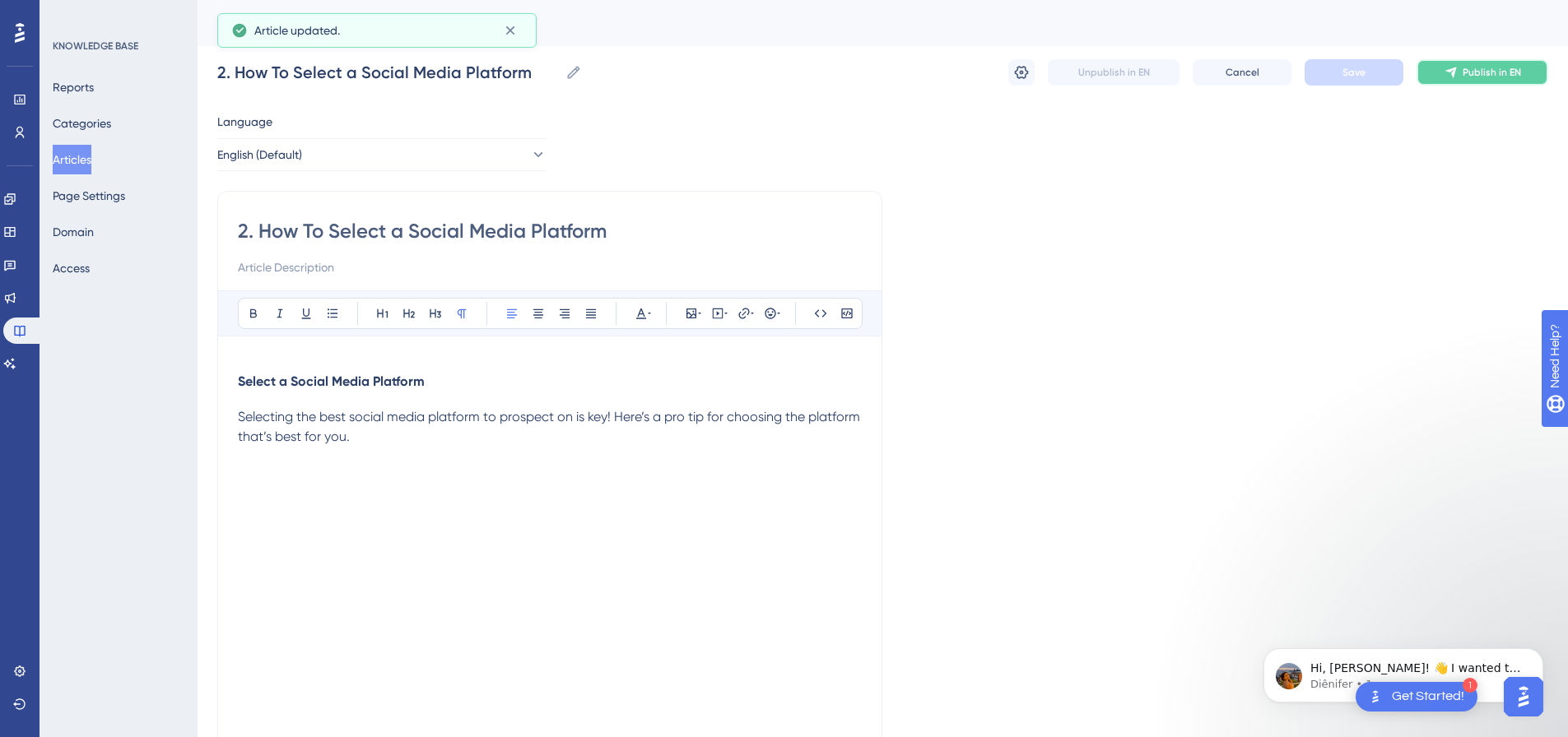
click at [1501, 70] on span "Publish in EN" at bounding box center [1492, 72] width 59 height 13
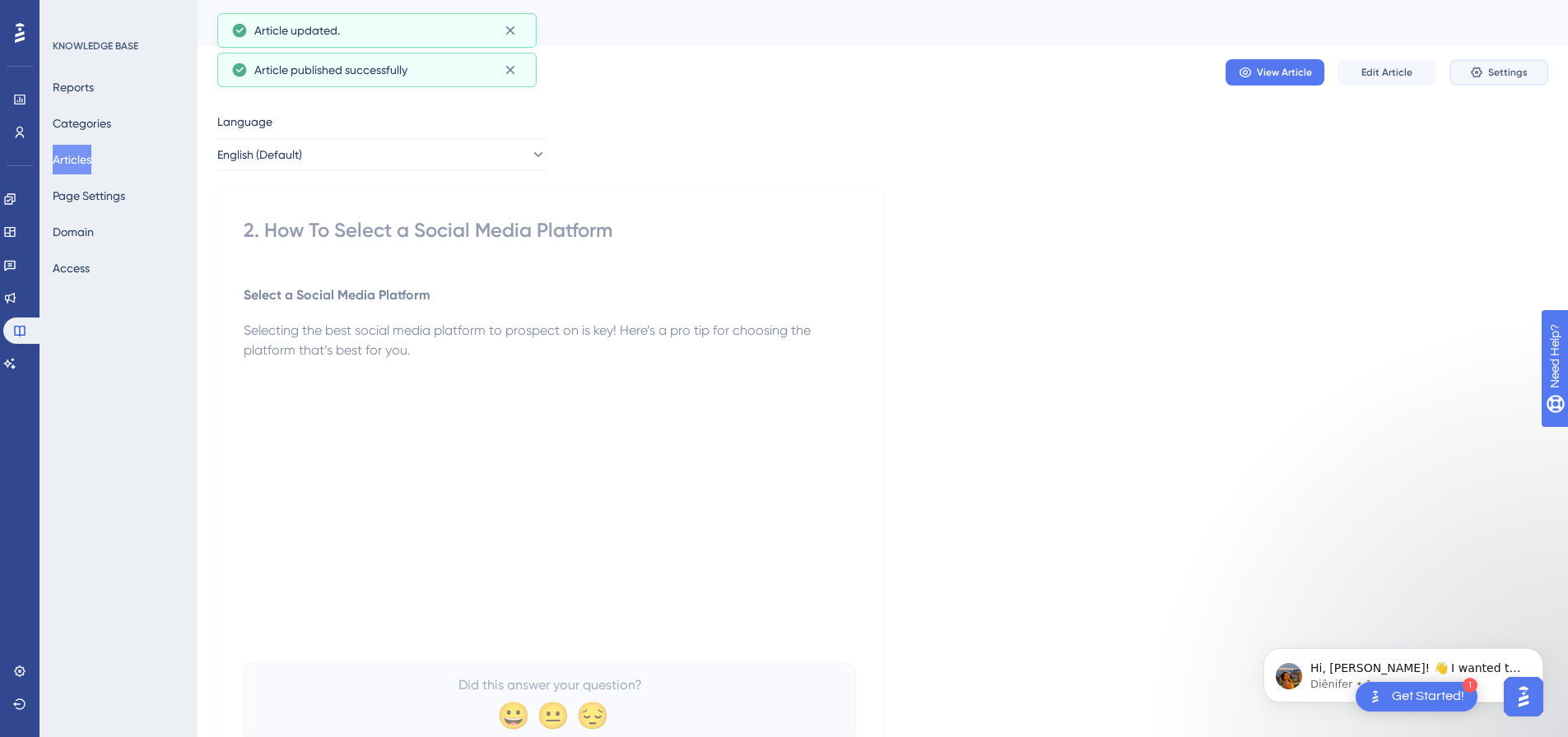
click at [1501, 70] on span "Settings" at bounding box center [1508, 72] width 39 height 13
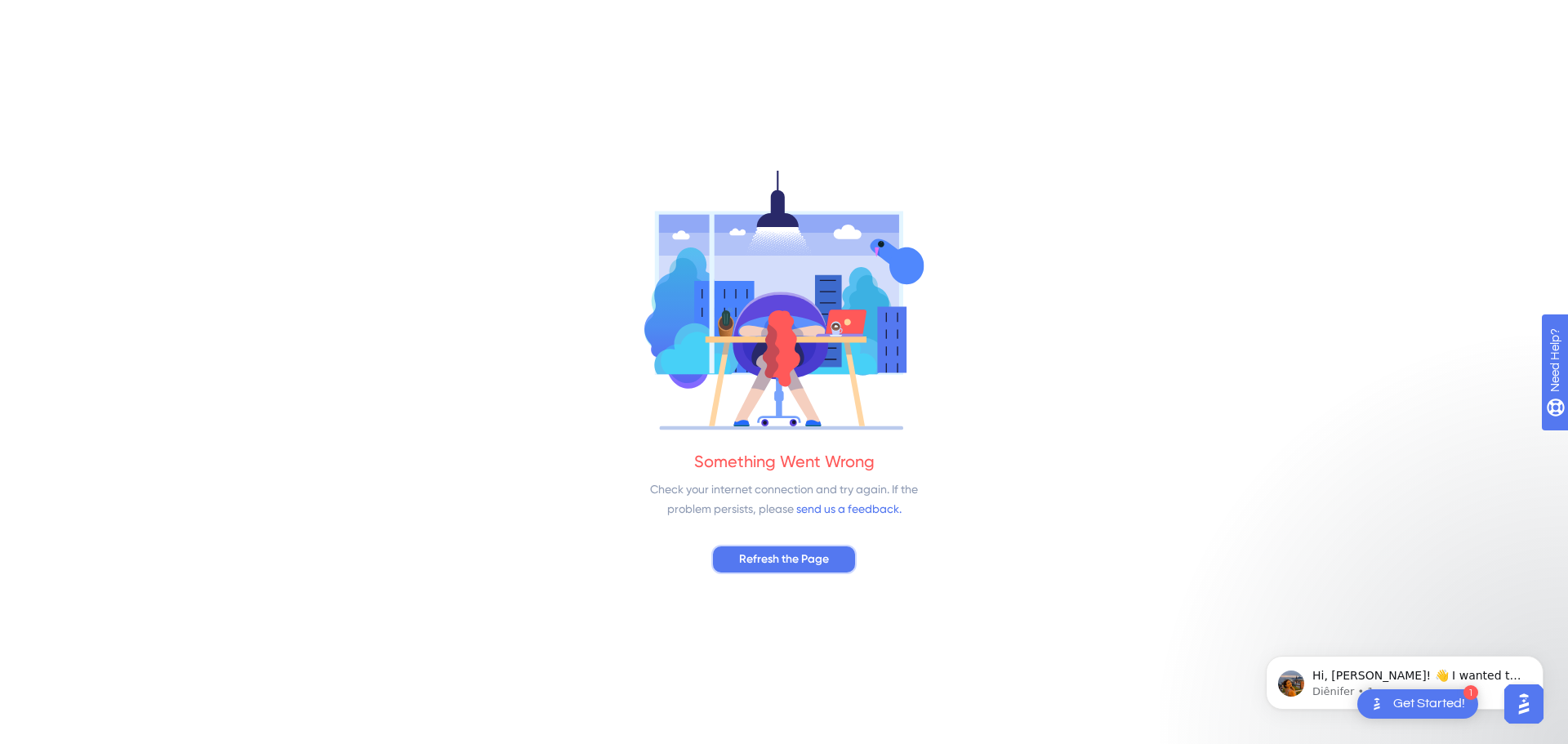
drag, startPoint x: 811, startPoint y: 559, endPoint x: 827, endPoint y: 545, distance: 21.3
click at [811, 558] on span "Refresh the Page" at bounding box center [784, 559] width 90 height 19
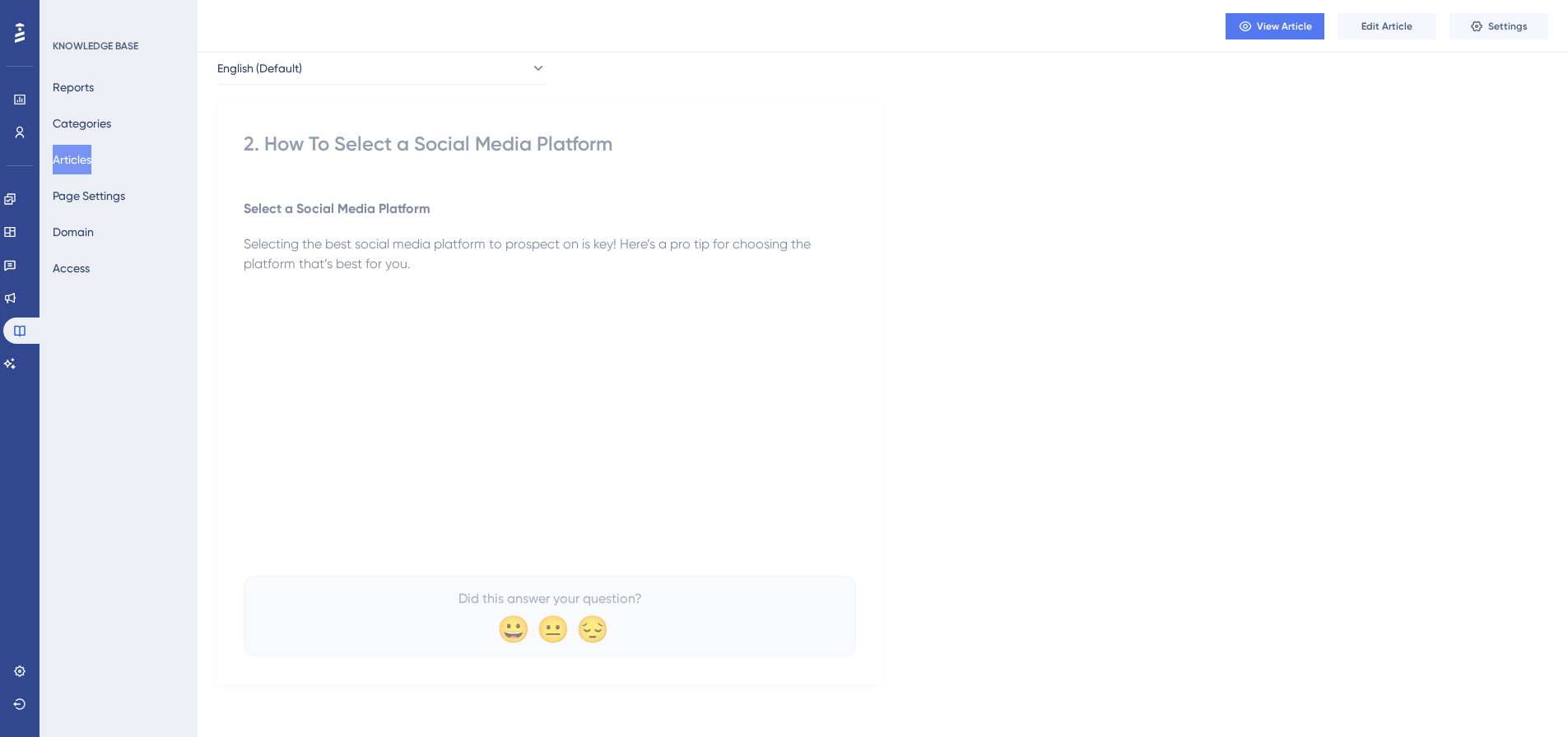
click at [86, 151] on button "Articles" at bounding box center [73, 160] width 39 height 30
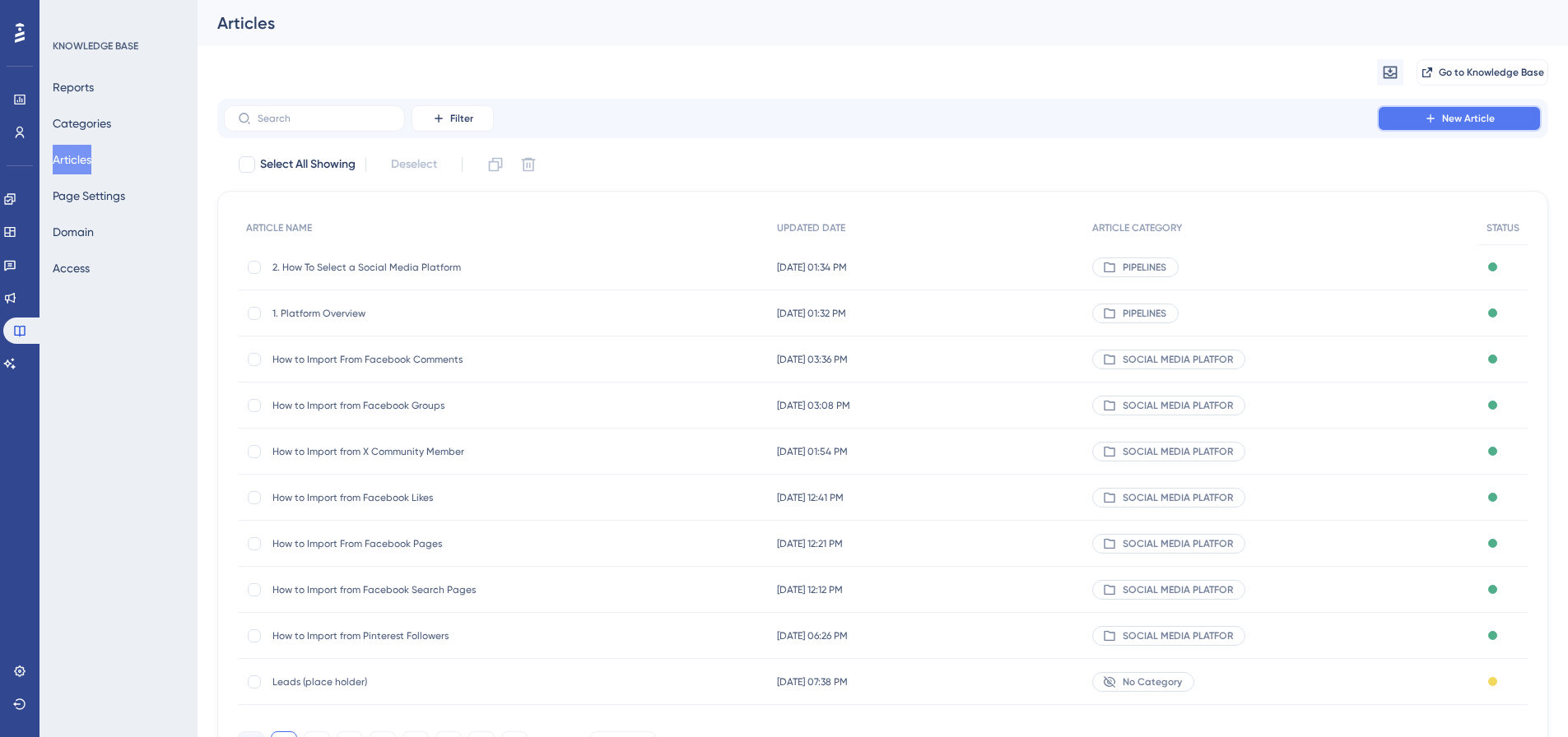
click at [1477, 118] on span "New Article" at bounding box center [1468, 118] width 53 height 13
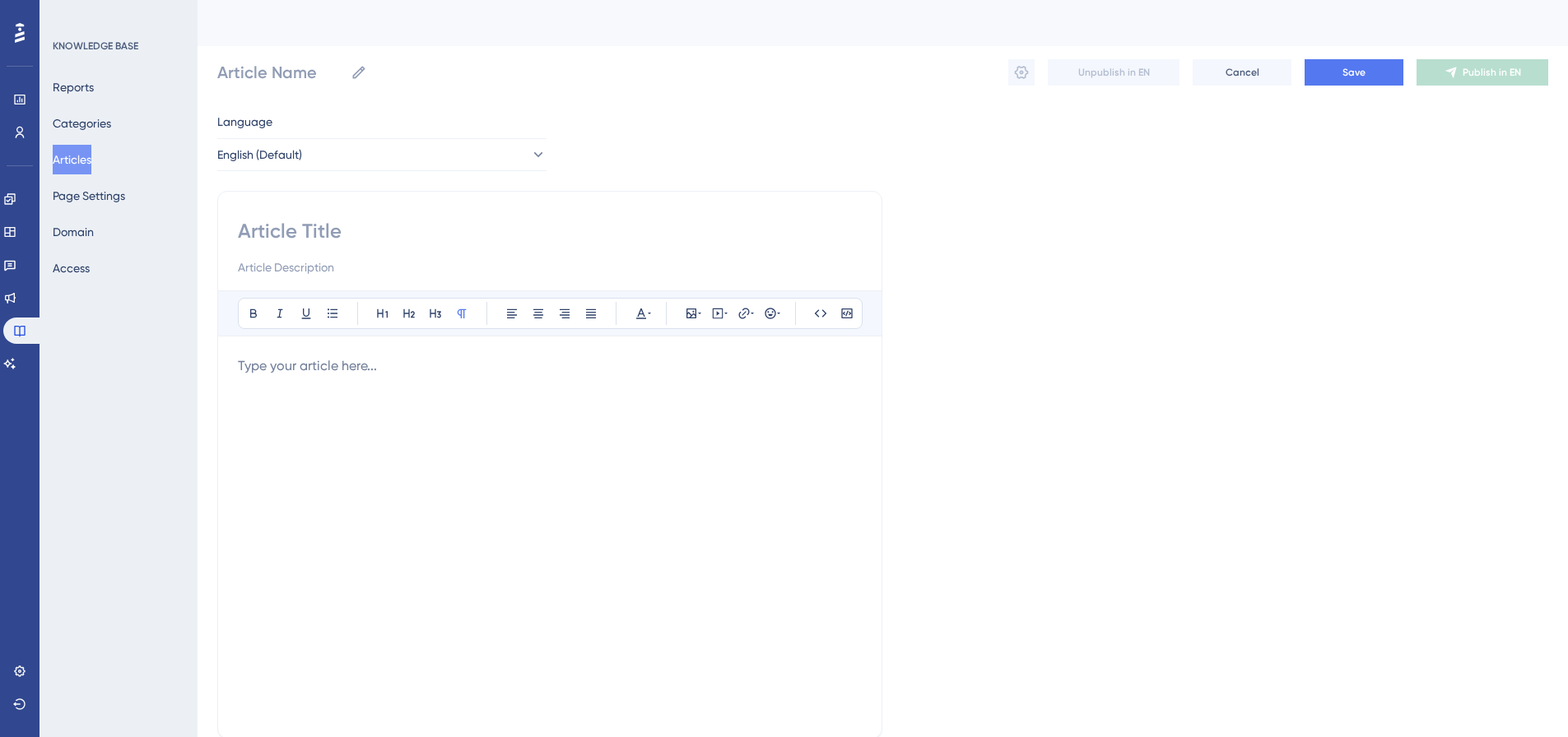
click at [318, 243] on input at bounding box center [550, 231] width 624 height 26
click at [333, 223] on input at bounding box center [550, 231] width 624 height 26
paste input "3. How To Select A Pipeline"
type input "3. How To Select A Pipeline"
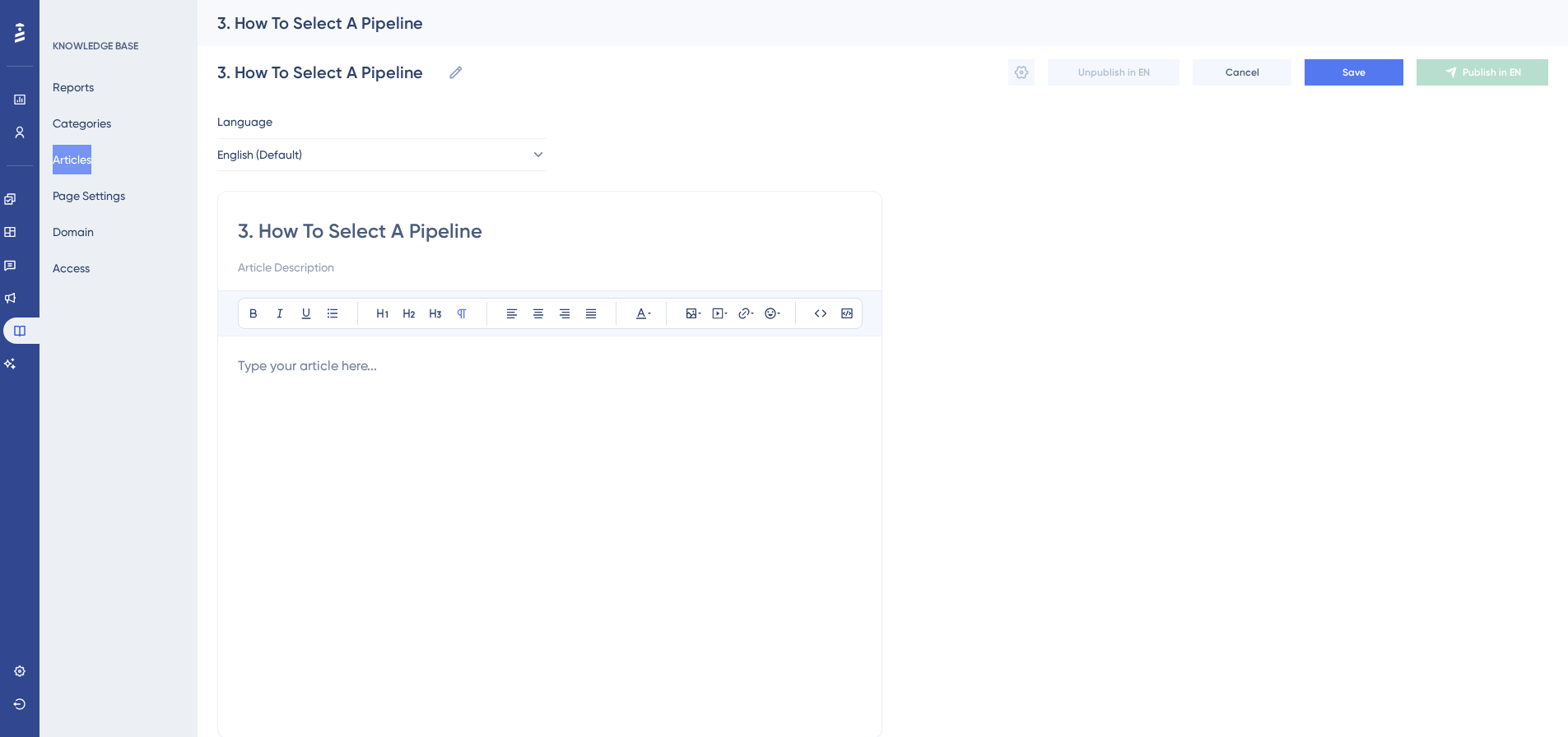
type input "3. How To Select A Pipeline"
click at [314, 368] on p at bounding box center [550, 365] width 624 height 20
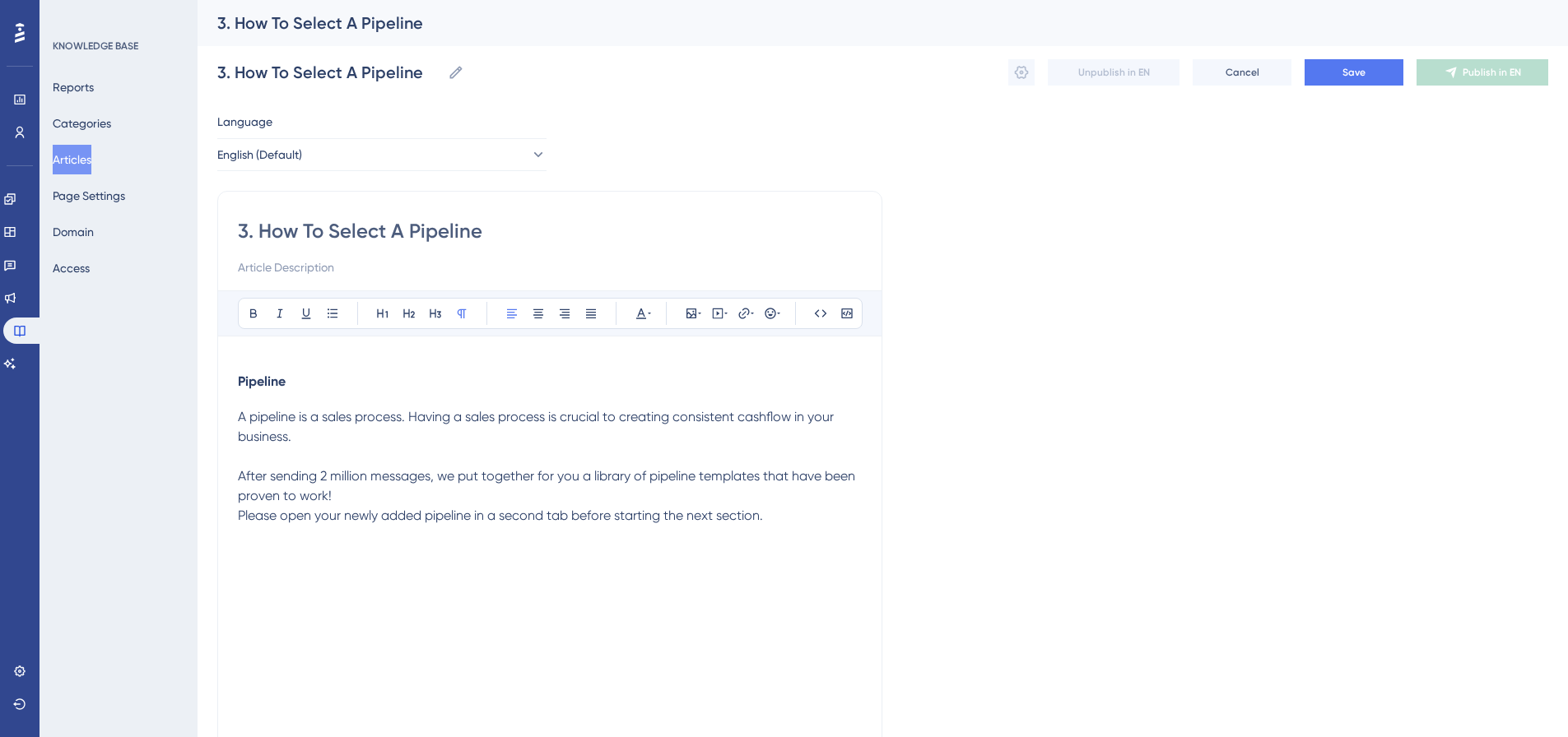
click at [395, 502] on p "A pipeline is a sales process. Having a sales process is crucial to creating co…" at bounding box center [550, 456] width 624 height 99
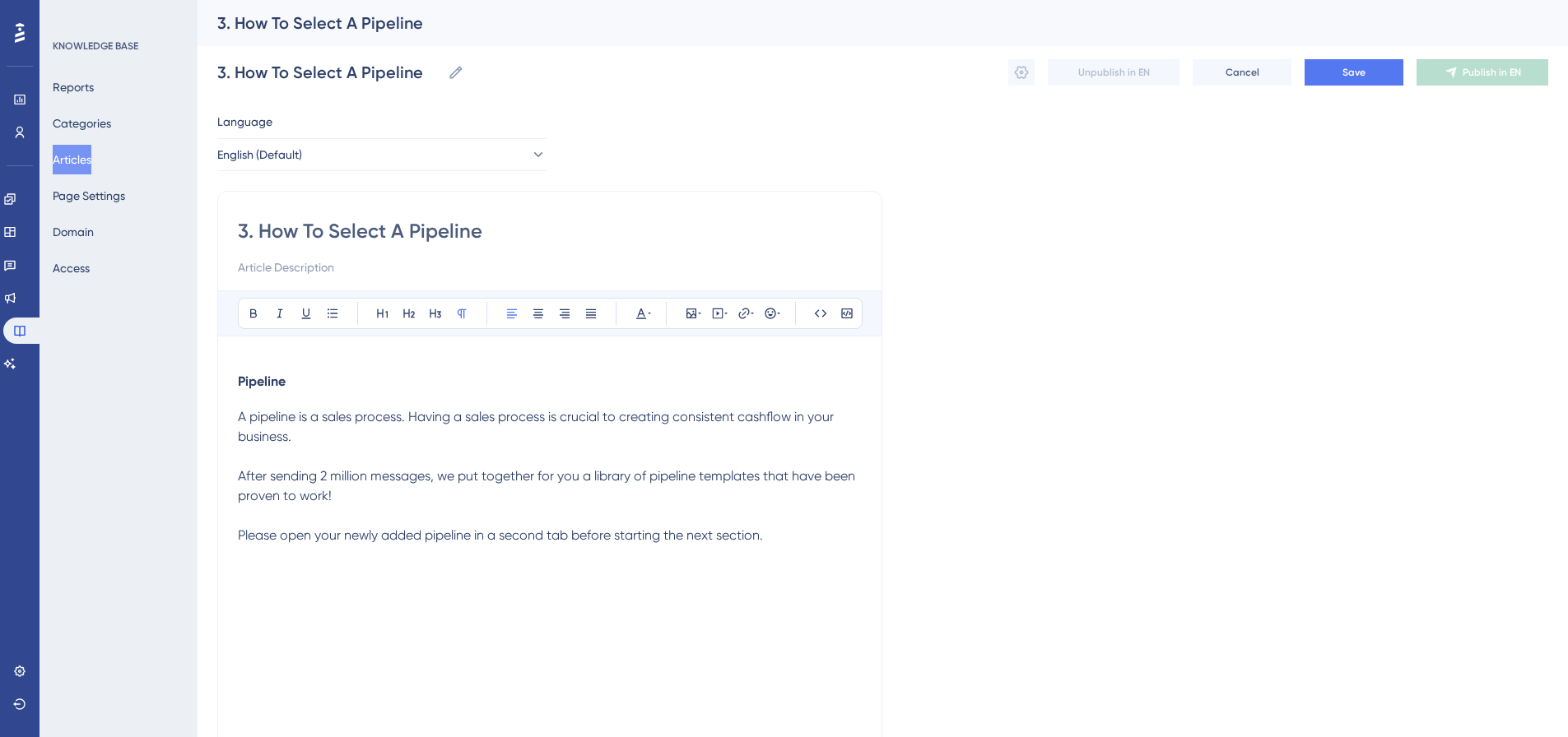
click at [808, 537] on p "Please open your newly added pipeline in a second tab before starting the next …" at bounding box center [550, 535] width 624 height 20
click at [458, 592] on div "Pipeline A pipeline is a sales process. Having a sales process is crucial to cr…" at bounding box center [550, 563] width 624 height 379
click at [800, 552] on div "Pipeline A pipeline is a sales process. Having a sales process is crucial to cr…" at bounding box center [550, 563] width 624 height 379
click at [713, 308] on icon at bounding box center [718, 313] width 13 height 13
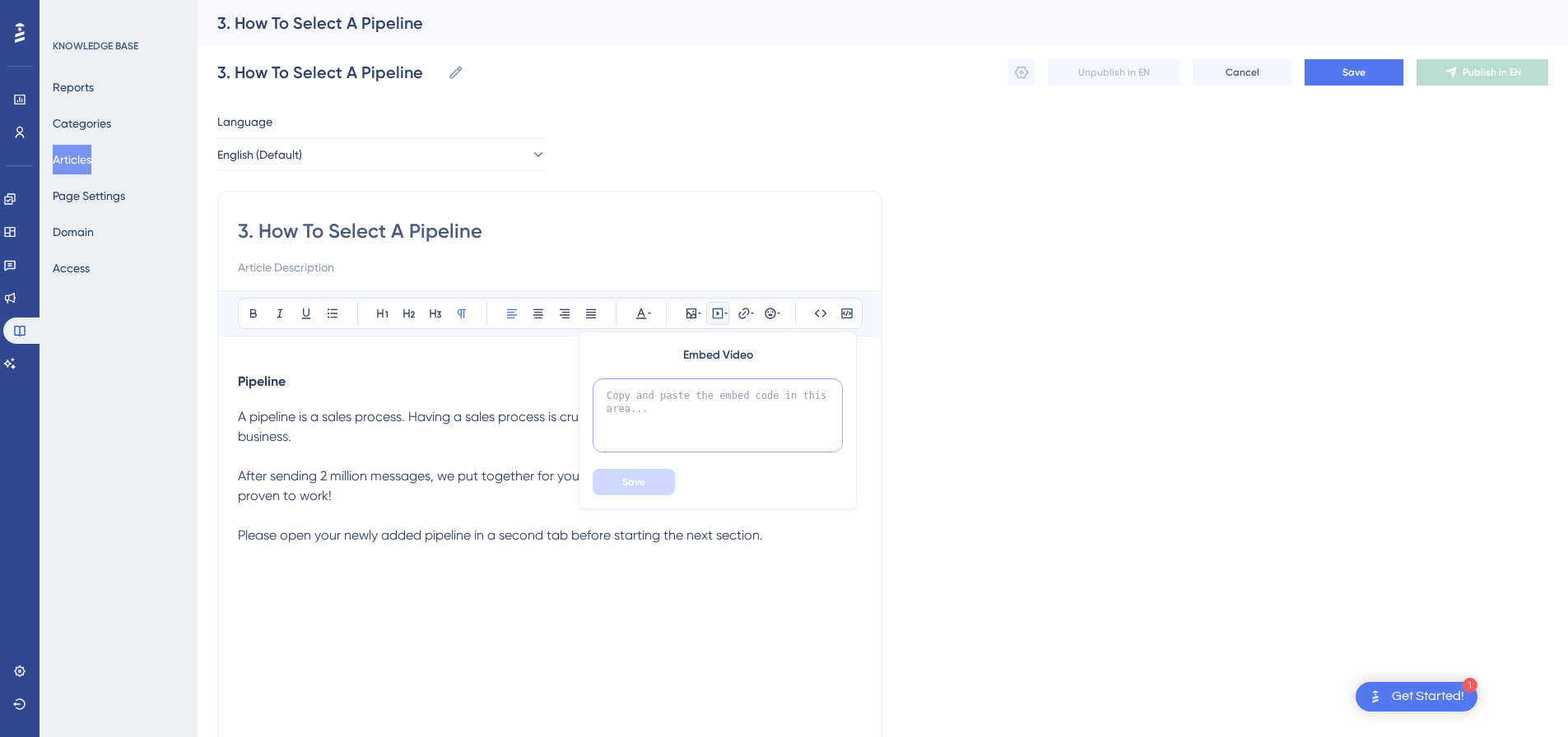
click at [700, 398] on textarea at bounding box center [717, 415] width 250 height 74
paste textarea "<div style="padding:49.79% 0 0 0;position:relative;"><iframe src="https://playe…"
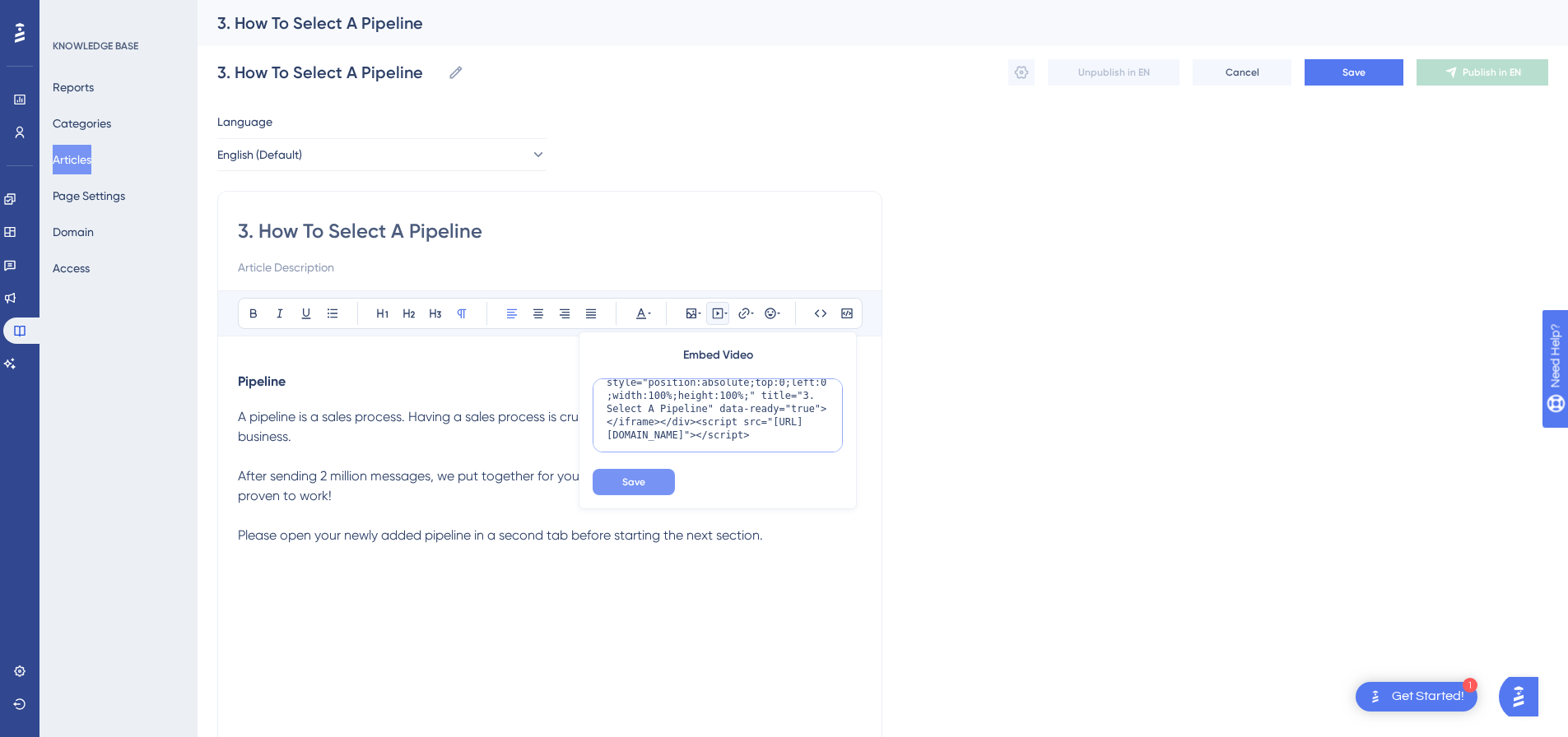
type textarea "<div style="padding:49.79% 0 0 0;position:relative;"><iframe src="https://playe…"
click at [645, 478] on button "Save" at bounding box center [633, 482] width 83 height 26
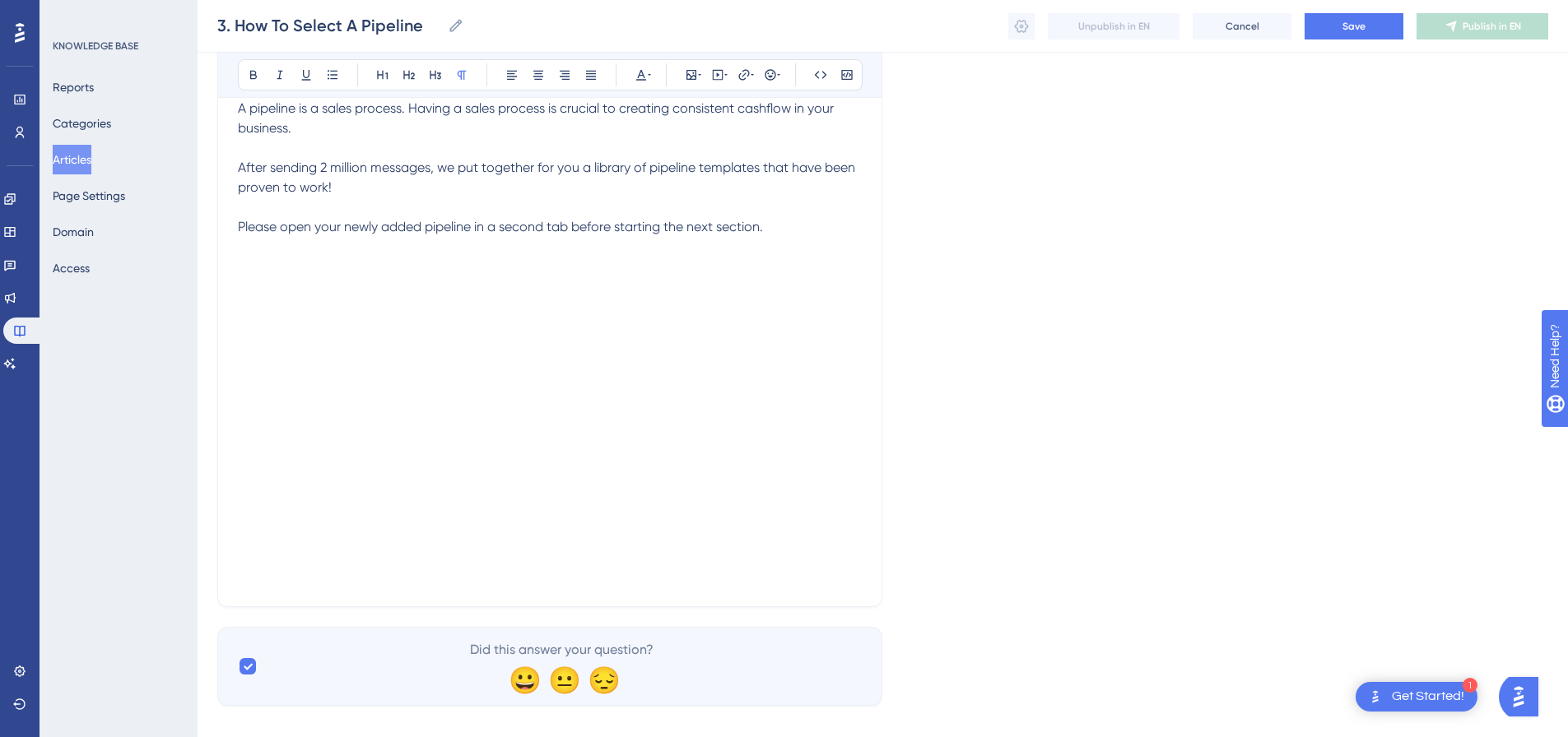
scroll to position [323, 0]
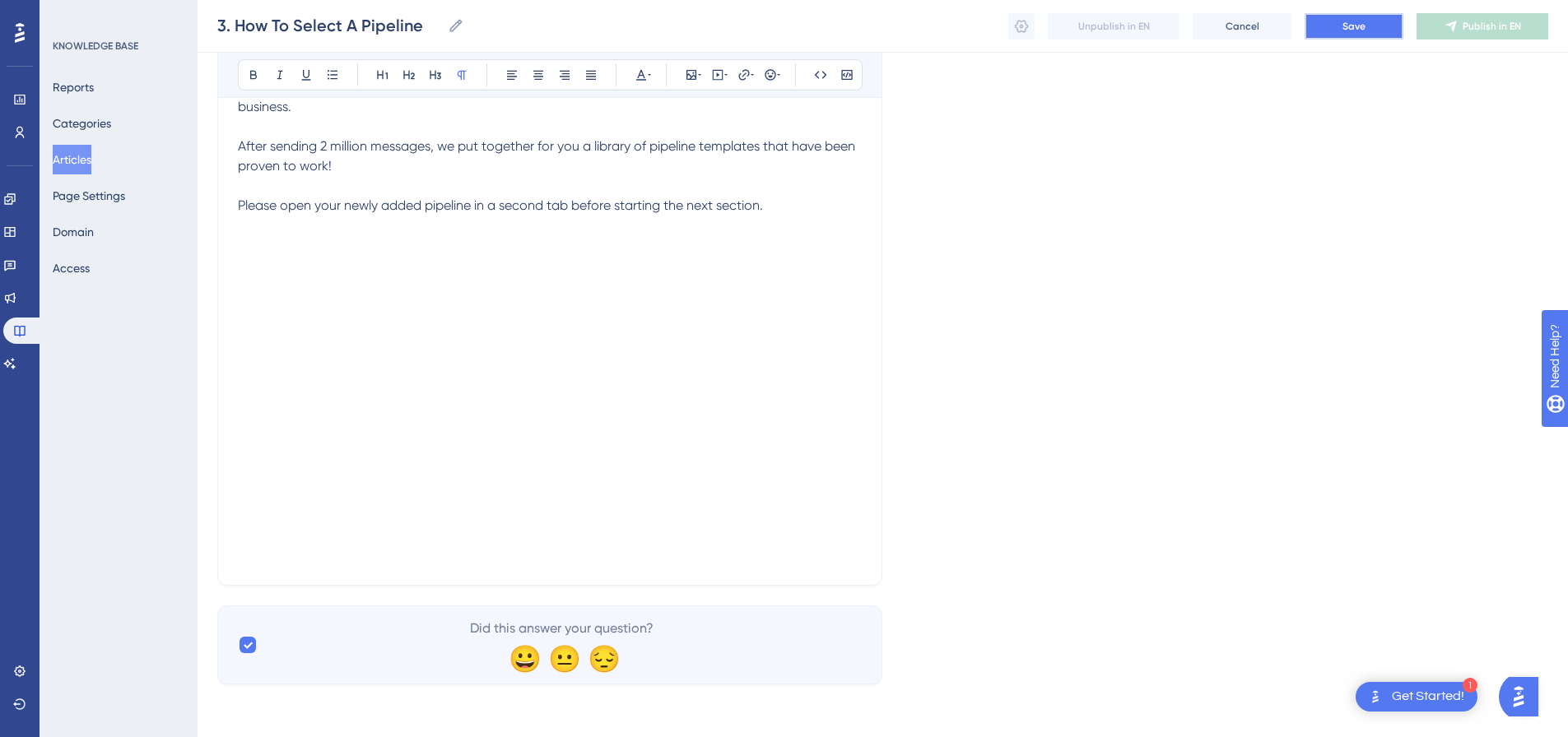
click at [1347, 26] on span "Save" at bounding box center [1354, 26] width 23 height 13
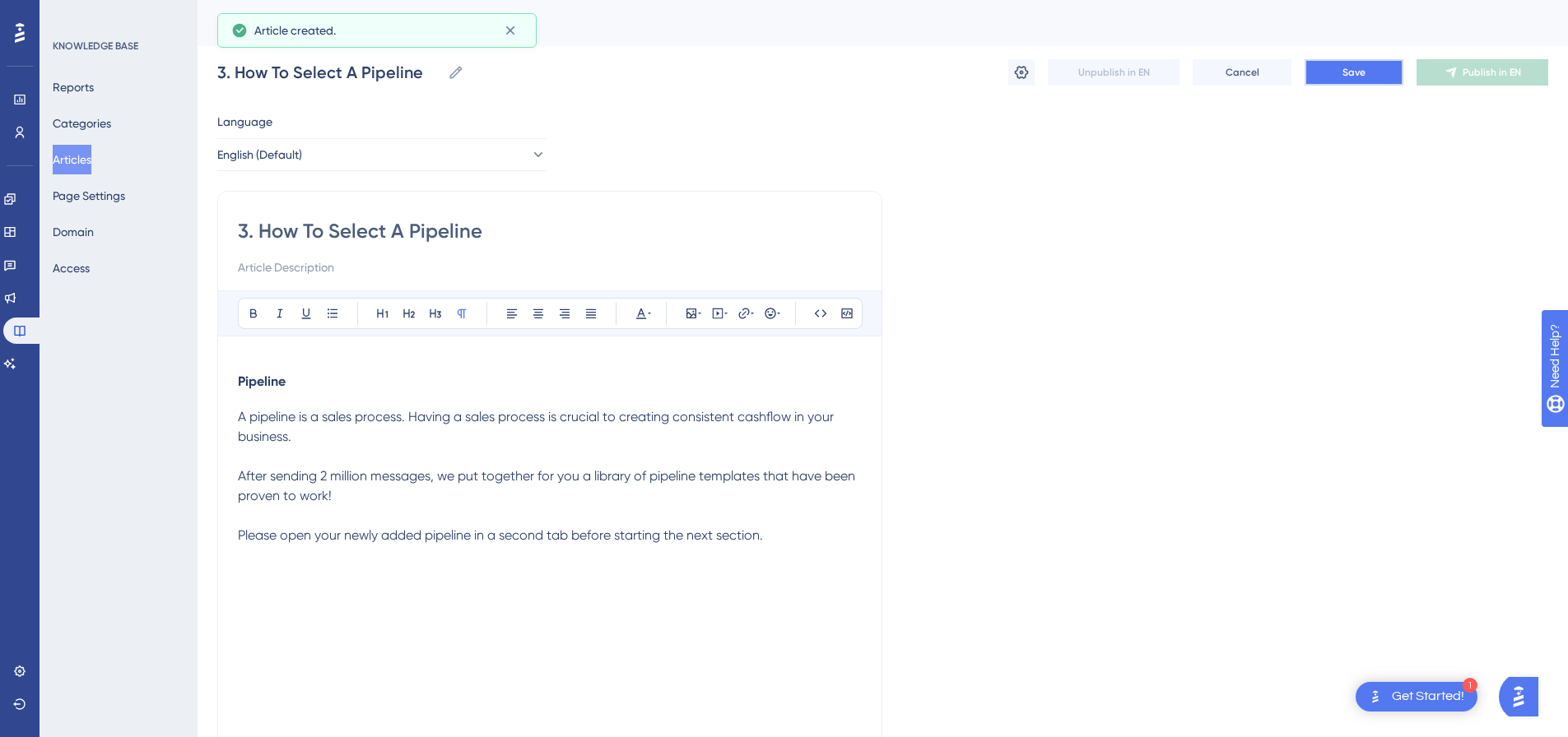
click at [1379, 68] on button "Save" at bounding box center [1354, 72] width 99 height 26
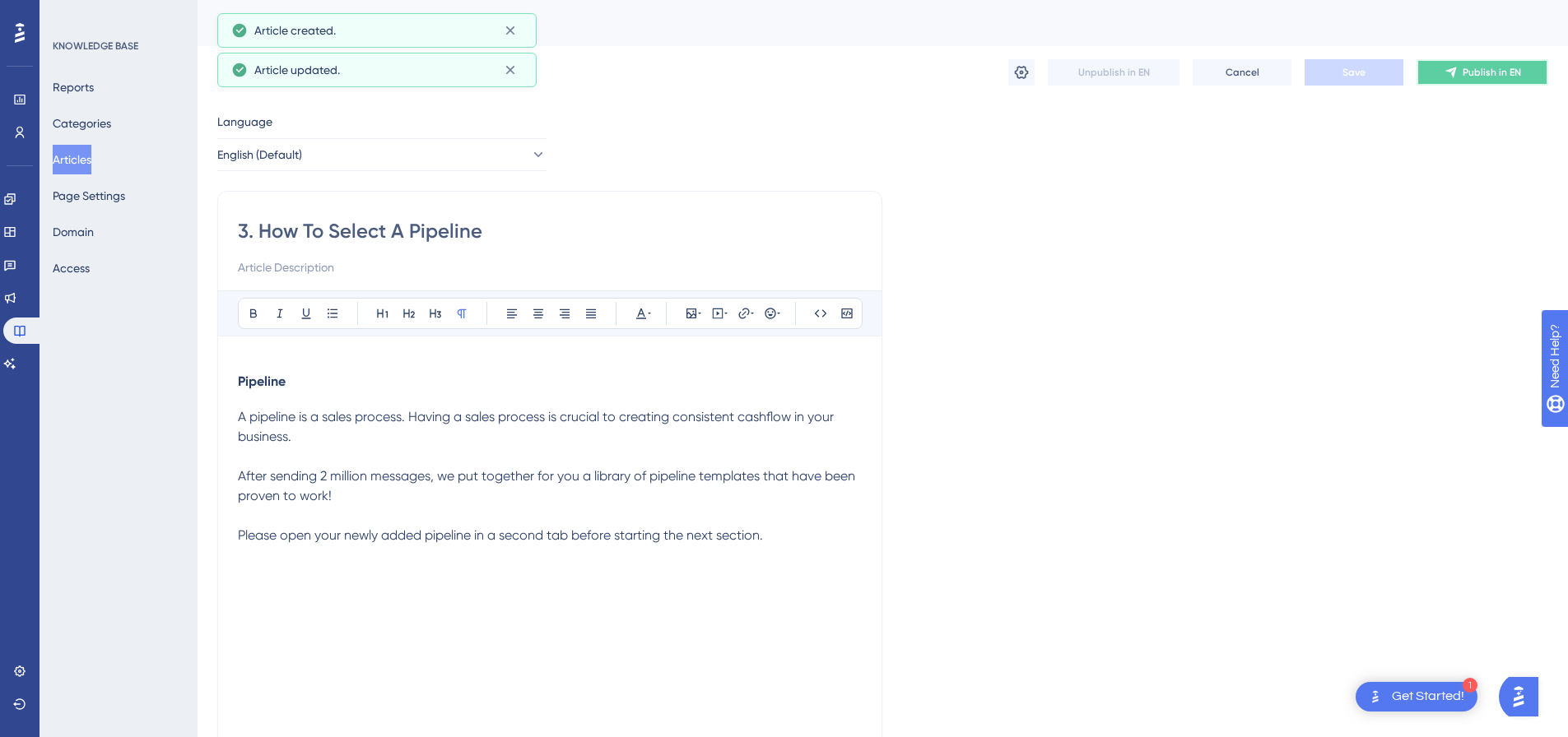
click at [1454, 72] on icon at bounding box center [1451, 73] width 11 height 11
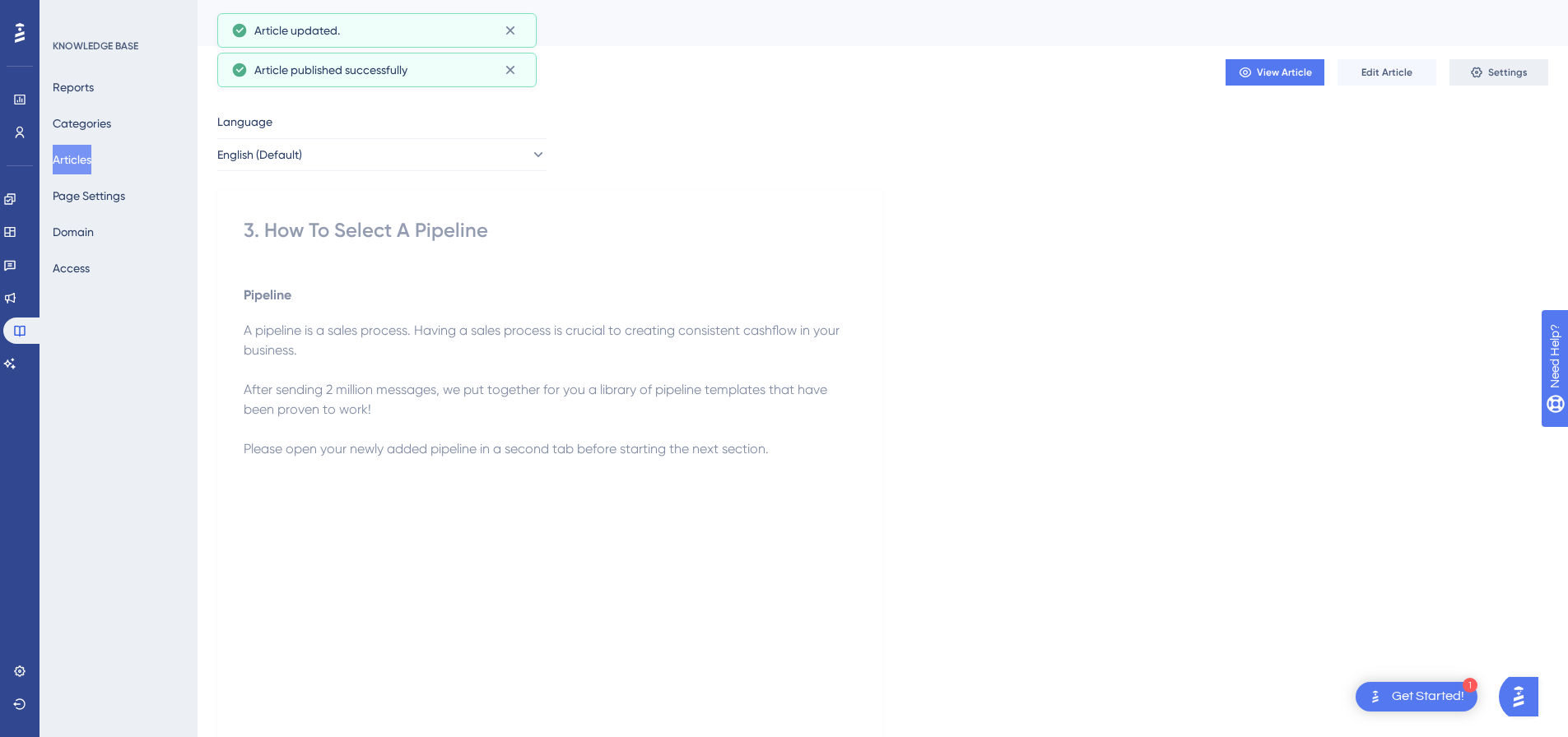
click at [1490, 68] on span "Settings" at bounding box center [1508, 72] width 39 height 13
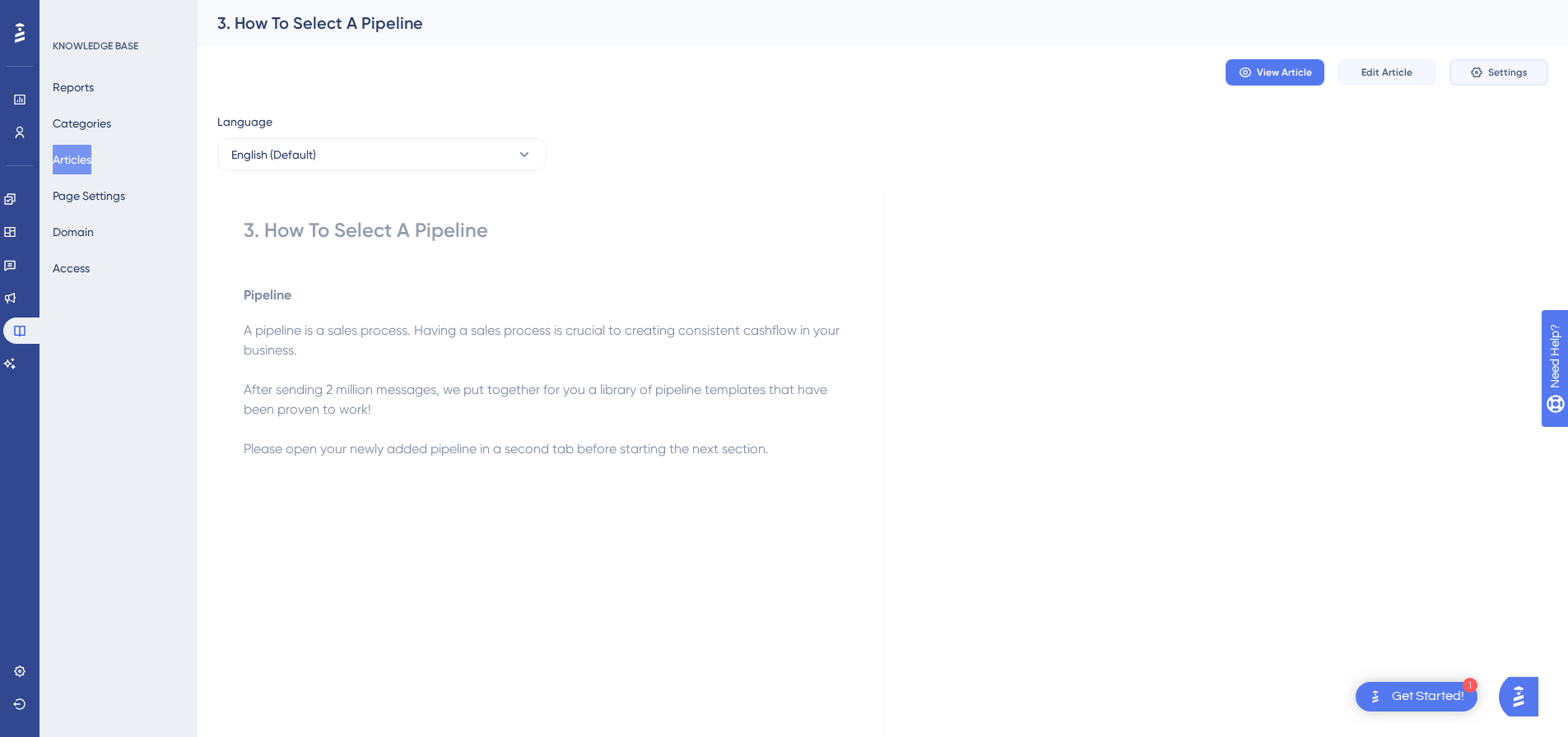
drag, startPoint x: 0, startPoint y: 0, endPoint x: 1506, endPoint y: 76, distance: 1507.9
click at [1506, 76] on span "Settings" at bounding box center [1508, 72] width 39 height 13
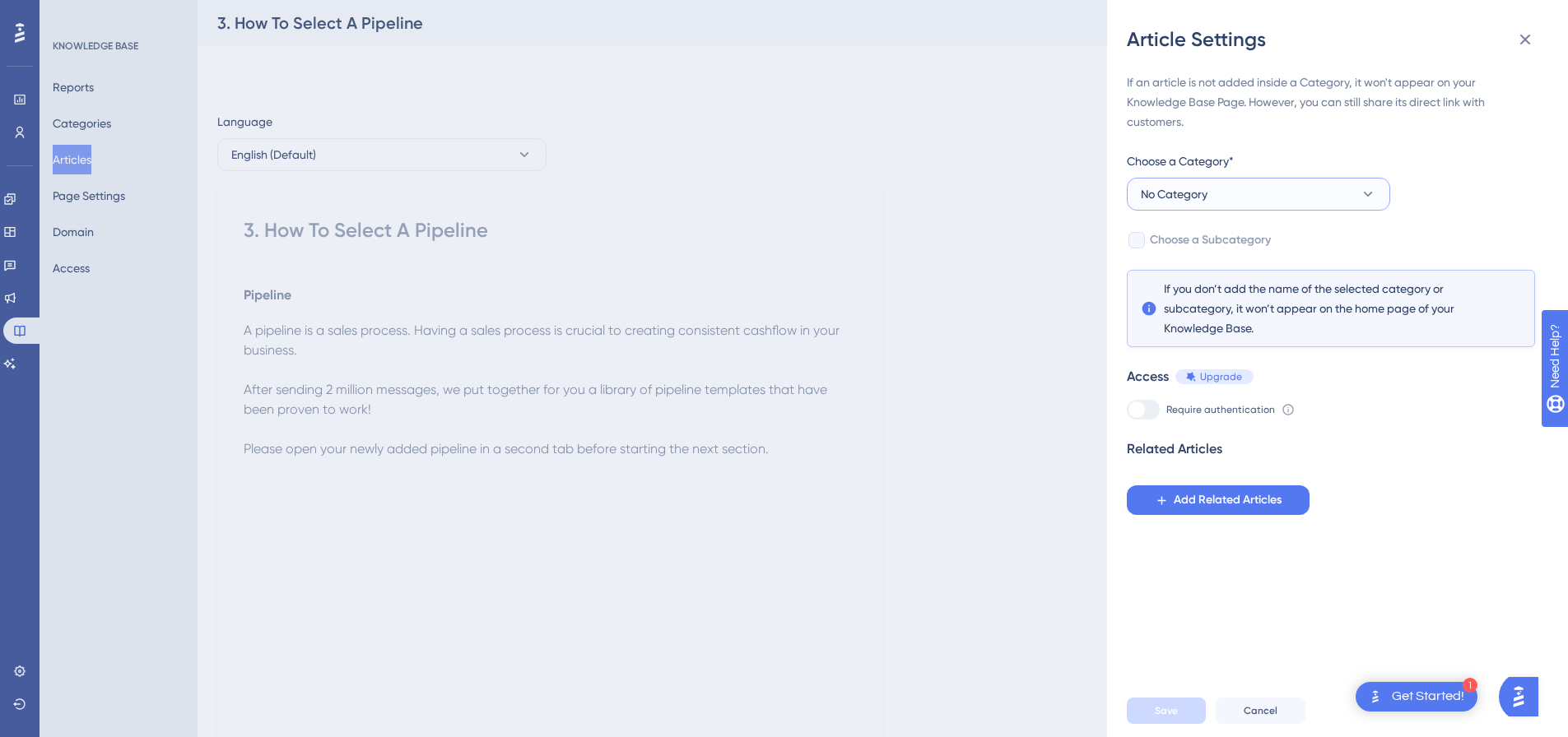
click at [1184, 207] on button "No Category" at bounding box center [1258, 193] width 263 height 33
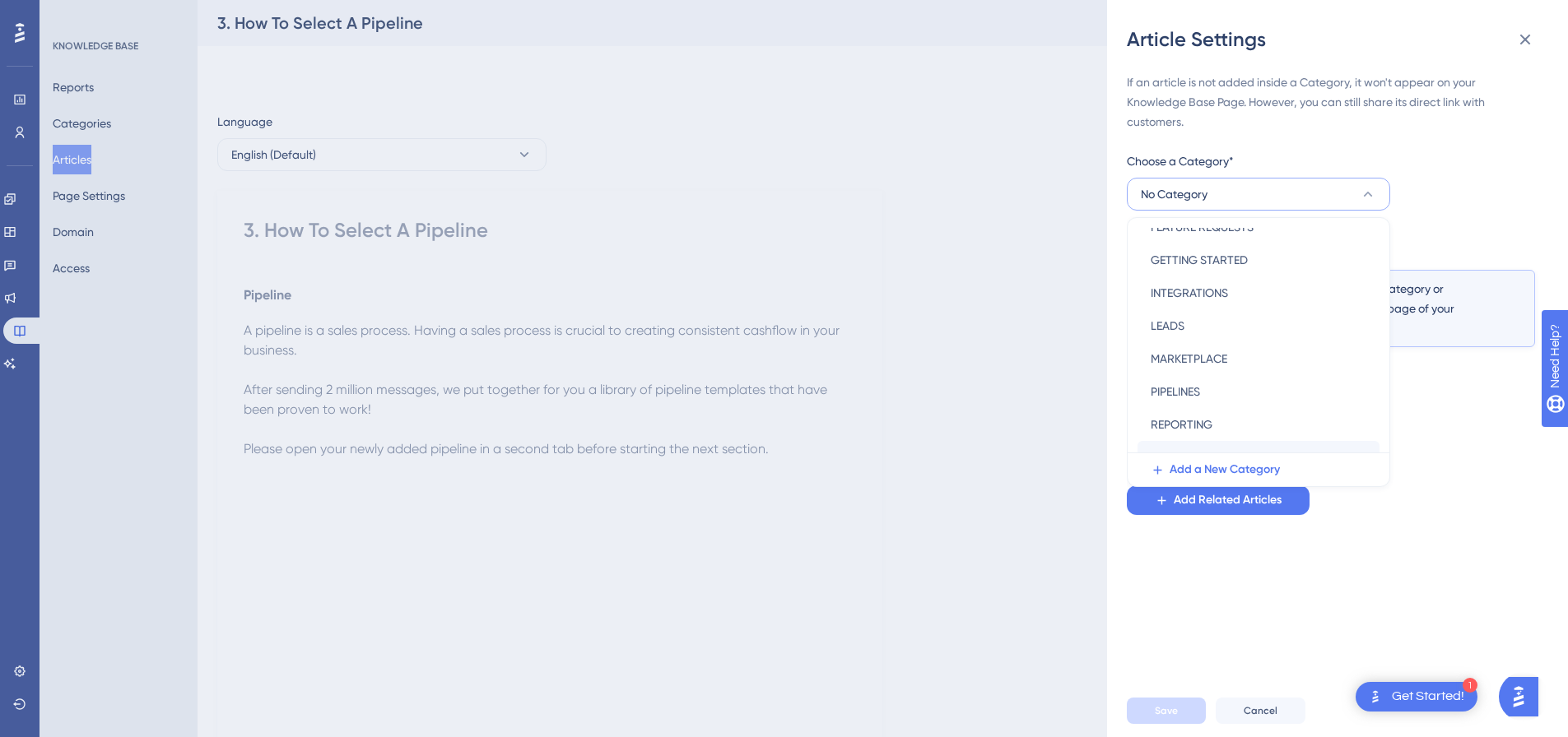
scroll to position [236, 0]
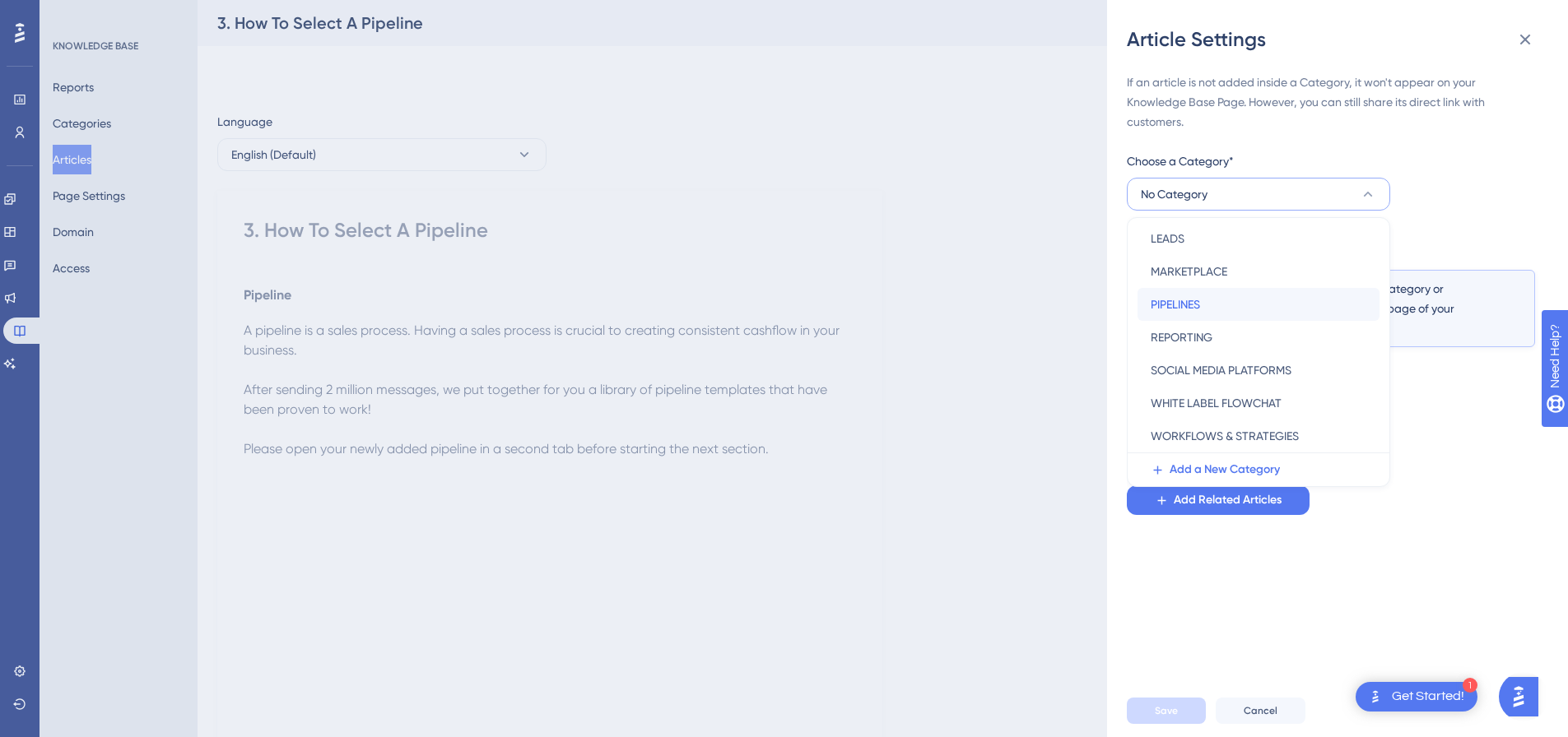
click at [1192, 297] on span "PIPELINES" at bounding box center [1175, 304] width 49 height 20
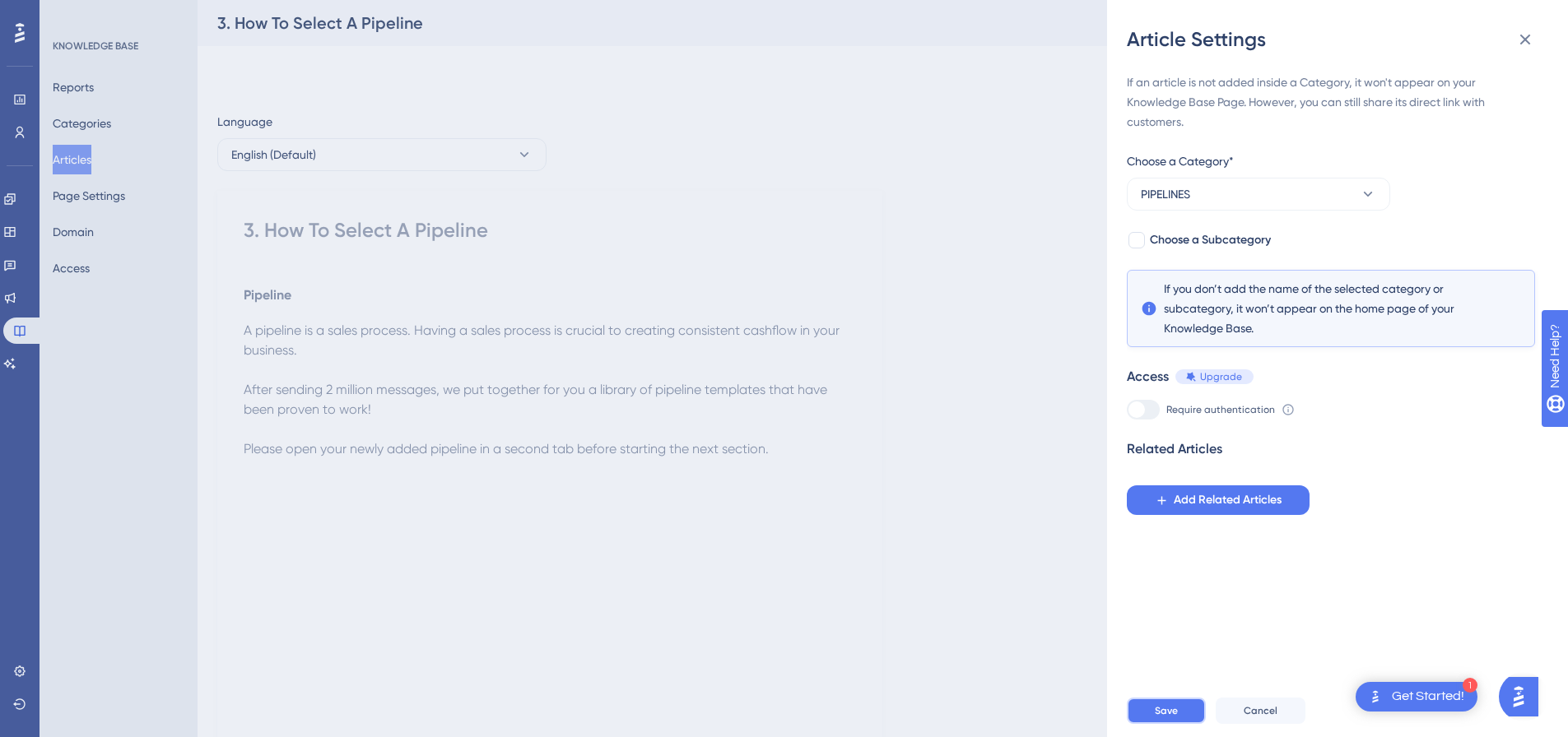
click at [1163, 713] on button "Save" at bounding box center [1166, 711] width 79 height 26
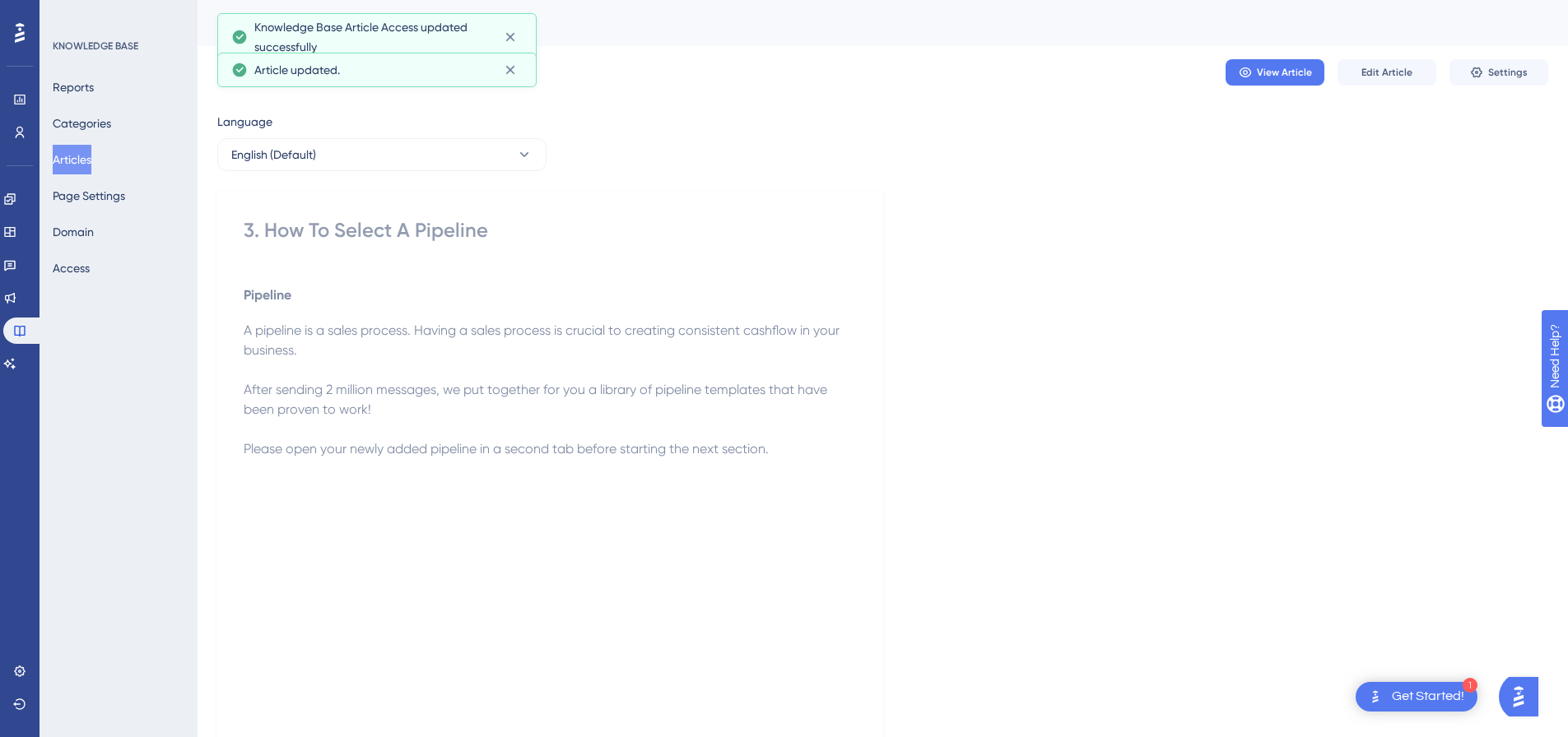
click at [66, 154] on button "Articles" at bounding box center [73, 160] width 39 height 30
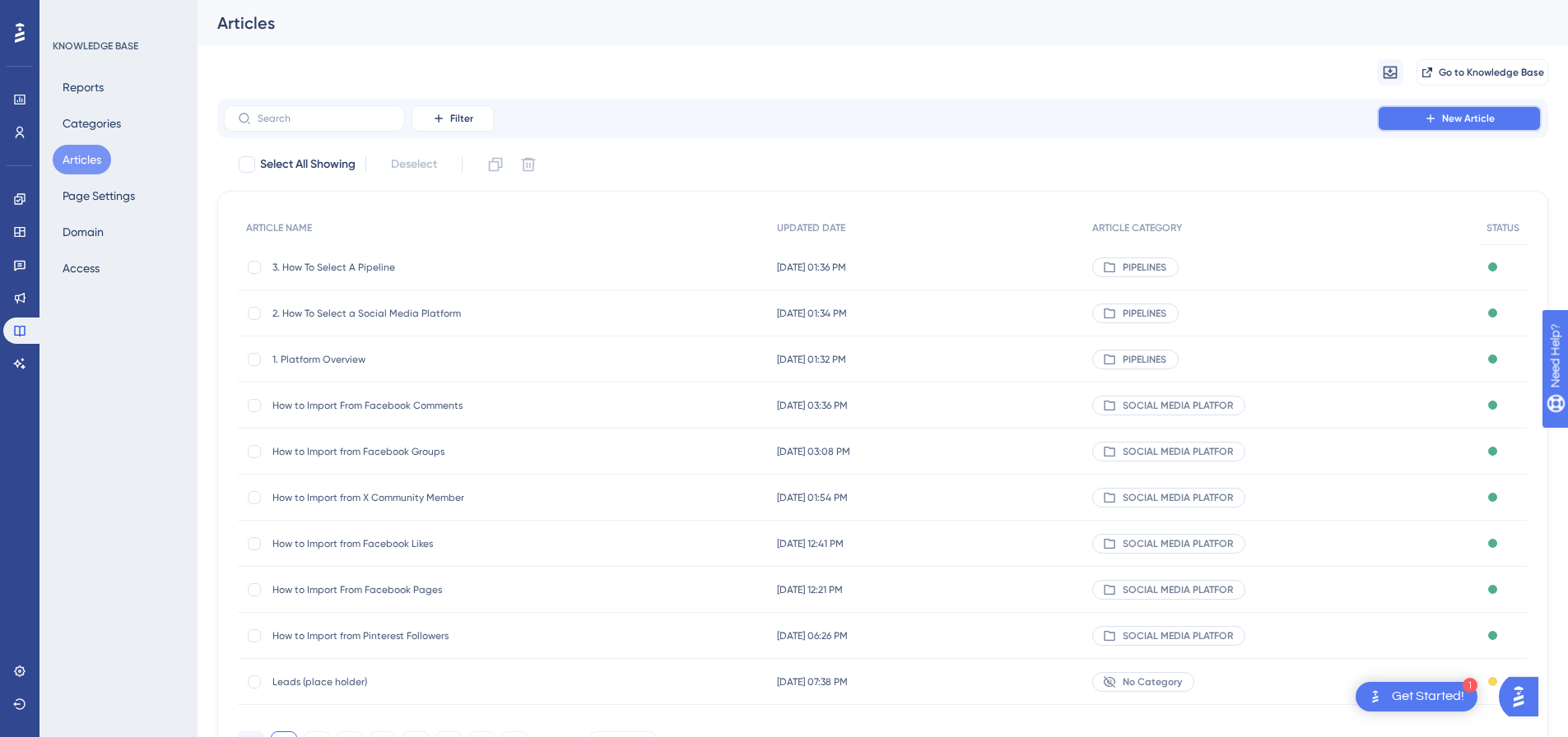
click at [1469, 115] on span "New Article" at bounding box center [1468, 118] width 53 height 13
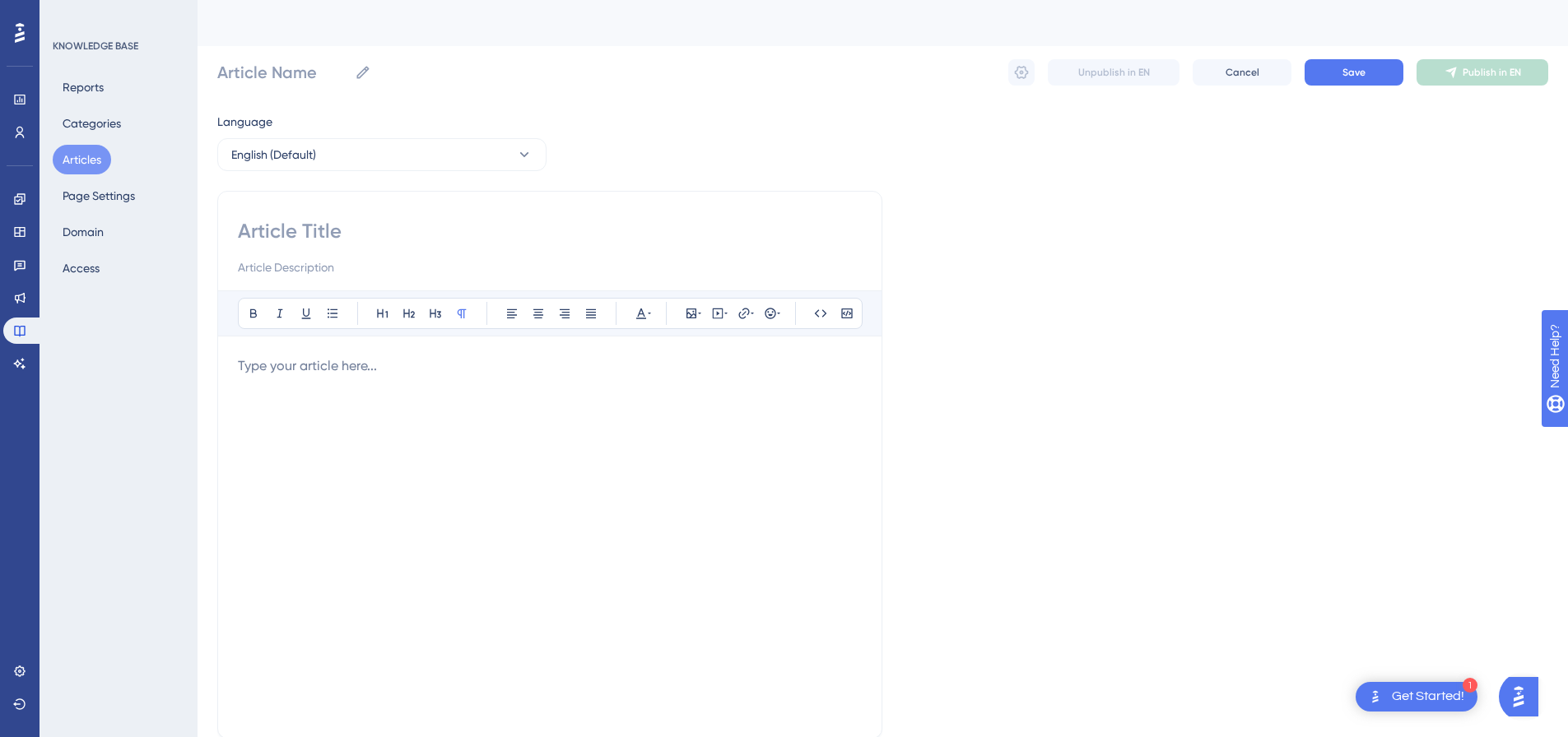
click at [393, 226] on input at bounding box center [550, 231] width 624 height 26
paste input "4. How To Import New Prospects"
type input "4. How To Import New Prospects"
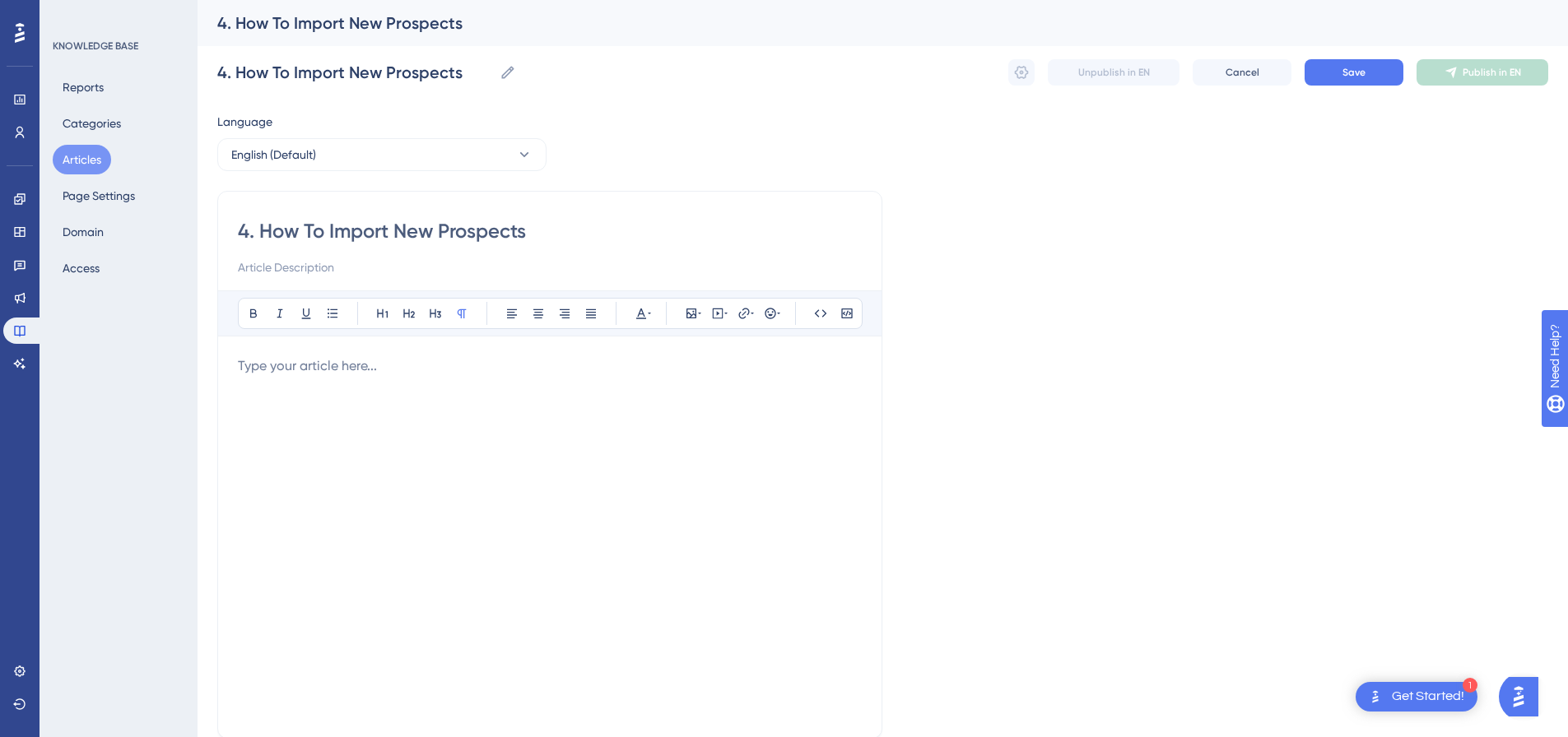
click at [412, 388] on div at bounding box center [550, 536] width 624 height 362
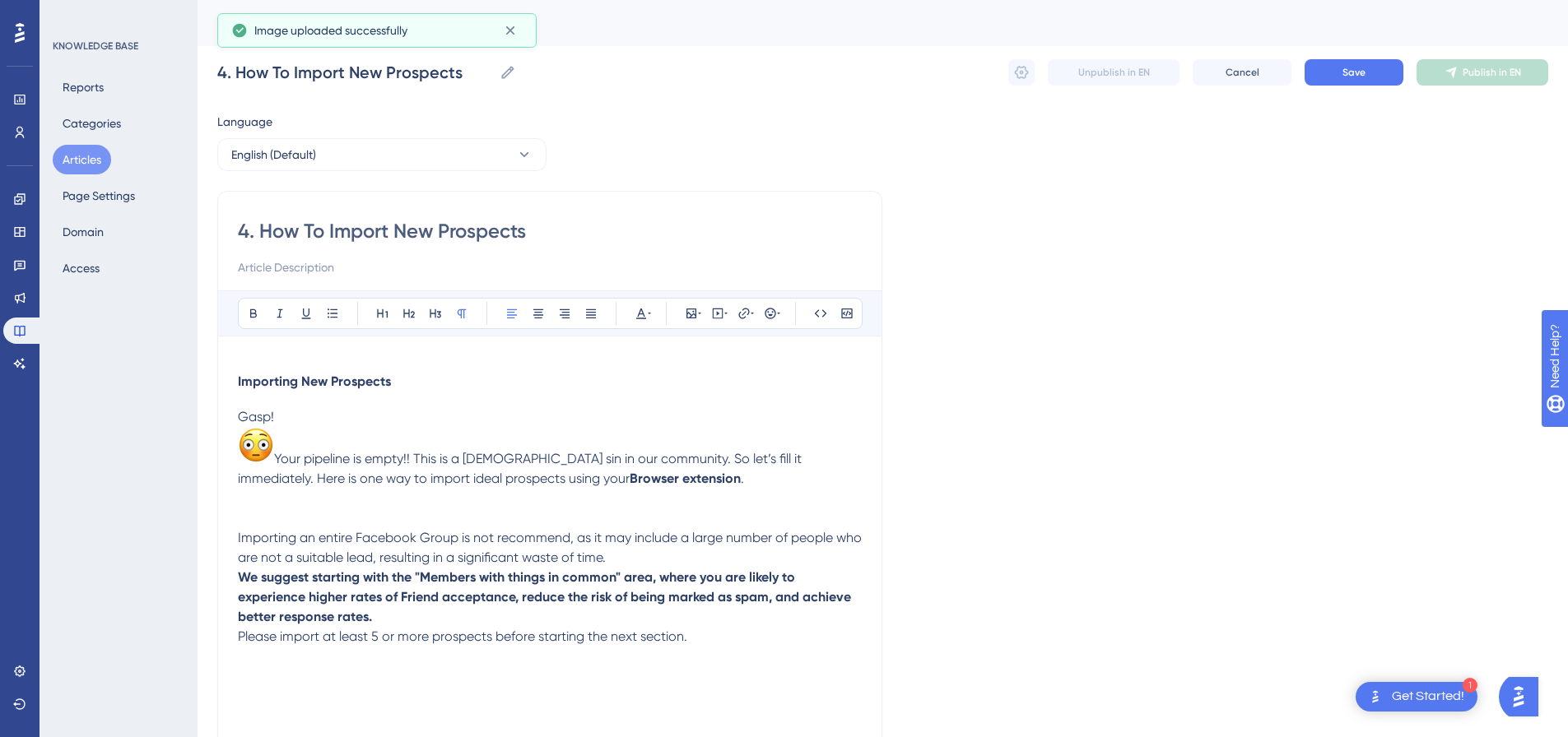
scroll to position [89, 0]
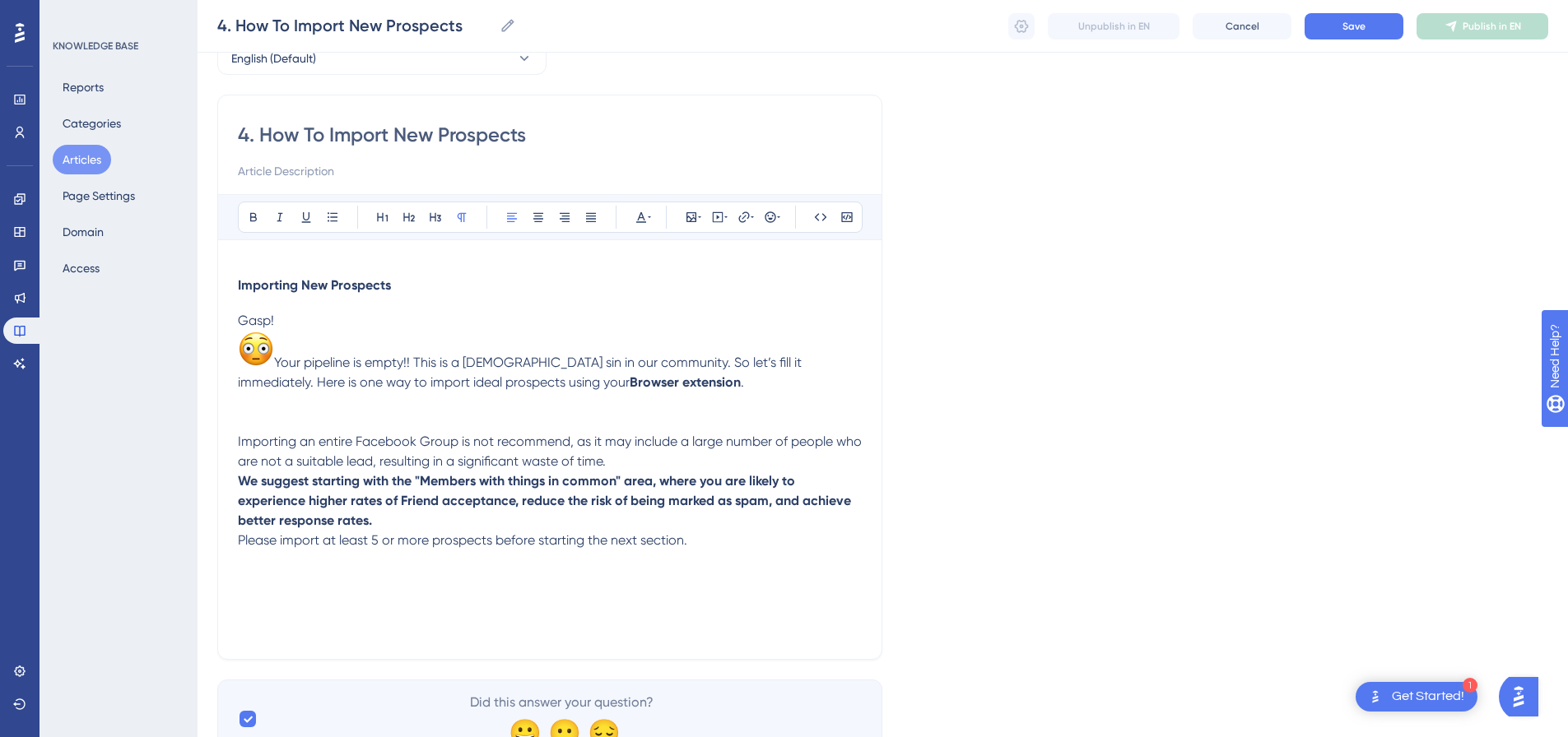
click at [419, 404] on p "Gasp! Your pipeline is empty!! This is a cardinal sin in our community. So let’…" at bounding box center [550, 372] width 624 height 121
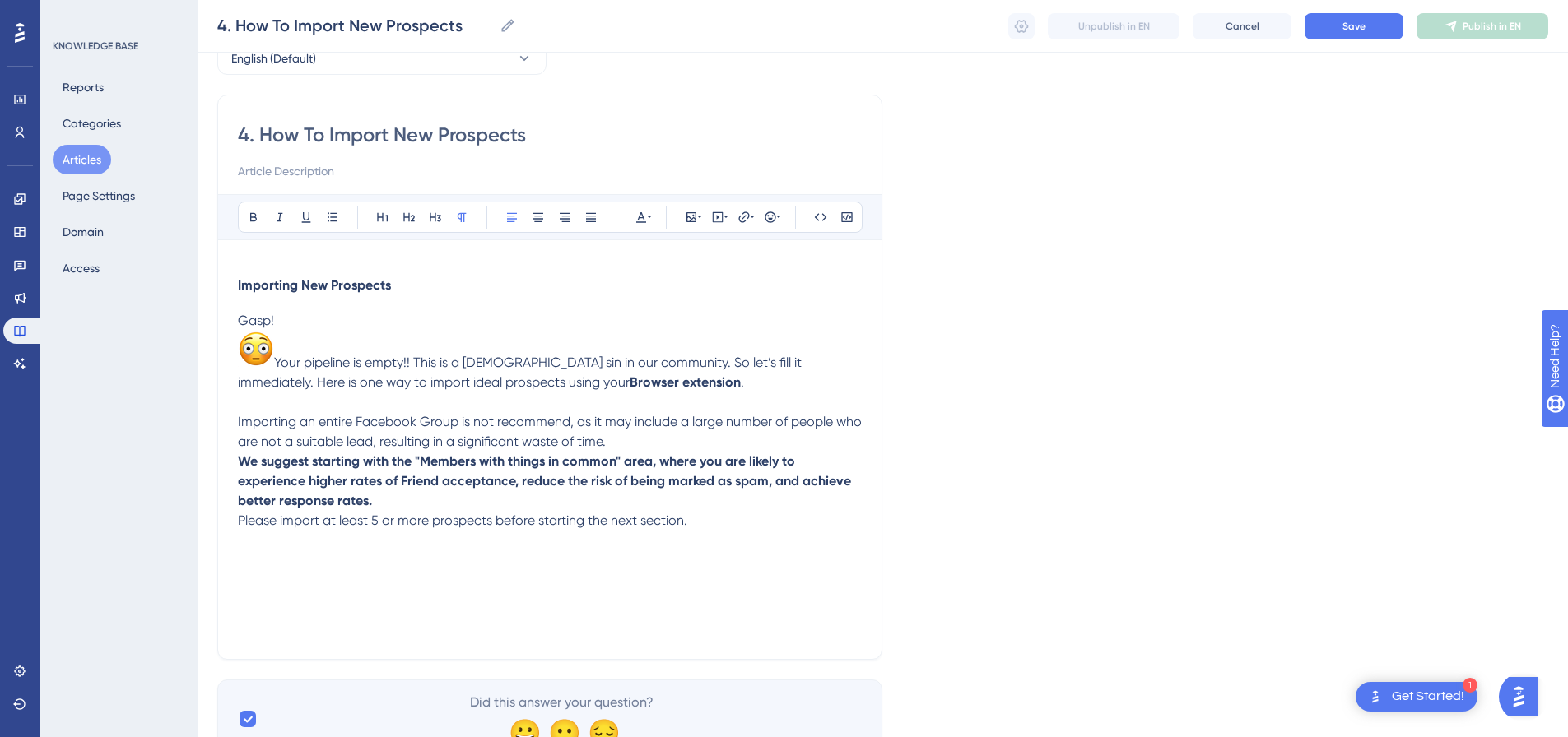
click at [233, 348] on div "4. How To Import New Prospects Bold Italic Underline Bullet Point Heading 1 Hea…" at bounding box center [550, 377] width 665 height 565
click at [293, 320] on p "Gasp! Your pipeline is empty!! This is a cardinal sin in our community. So let’…" at bounding box center [550, 362] width 624 height 101
drag, startPoint x: 247, startPoint y: 348, endPoint x: 291, endPoint y: 329, distance: 47.9
click at [291, 329] on p "Gasp! Your pipeline is empty!! This is a cardinal sin in our community. So let’…" at bounding box center [550, 362] width 624 height 101
click at [233, 348] on div "4. How To Import New Prospects Bold Italic Underline Bullet Point Heading 1 Hea…" at bounding box center [550, 377] width 665 height 565
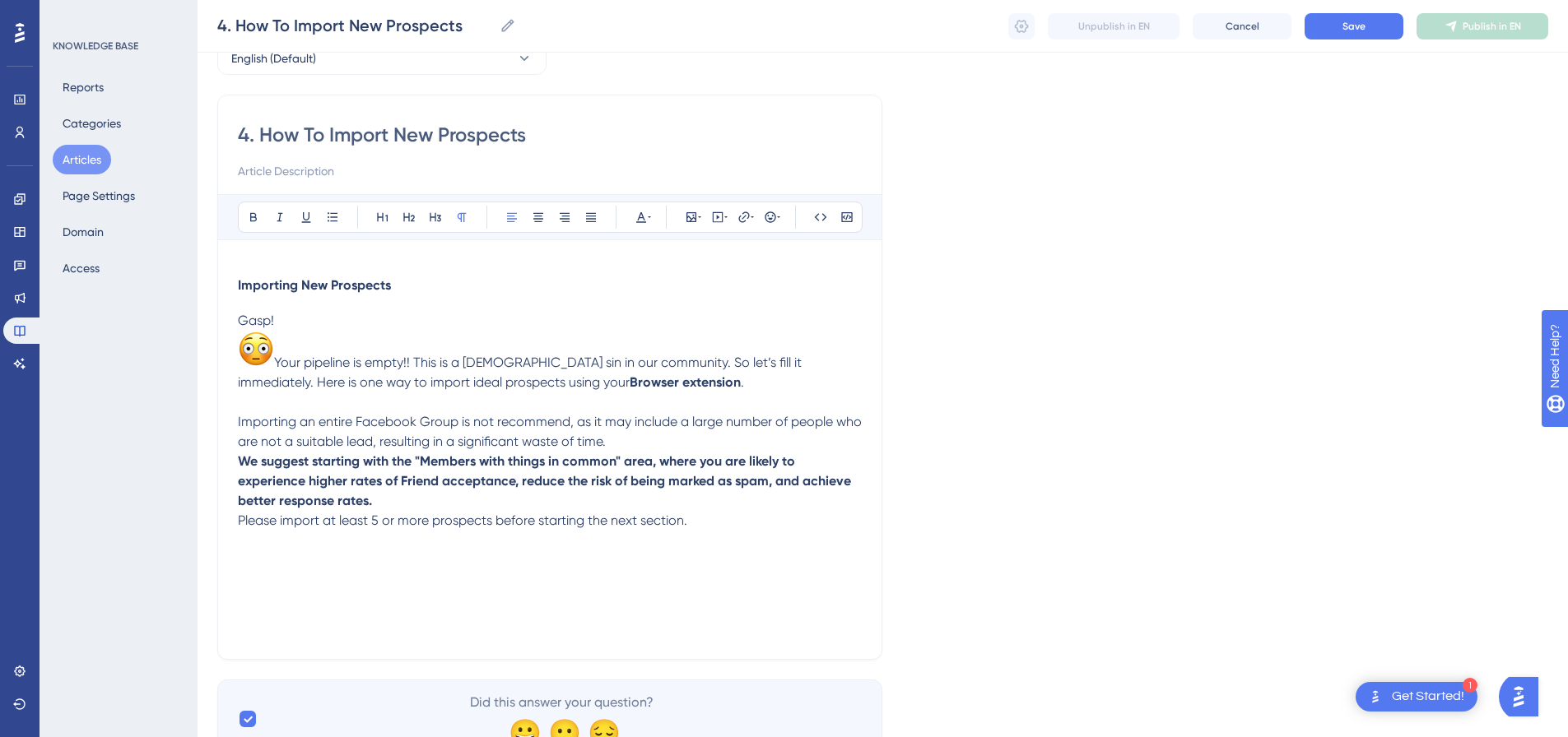
click at [229, 349] on div "4. How To Import New Prospects Bold Italic Underline Bullet Point Heading 1 Hea…" at bounding box center [550, 377] width 665 height 565
click at [281, 311] on p "Gasp! Your pipeline is empty!! This is a cardinal sin in our community. So let’…" at bounding box center [550, 362] width 624 height 101
click at [566, 542] on div "Importing New Prospects Gasp! Your pipeline is empty!! This is a cardinal sin i…" at bounding box center [550, 467] width 624 height 379
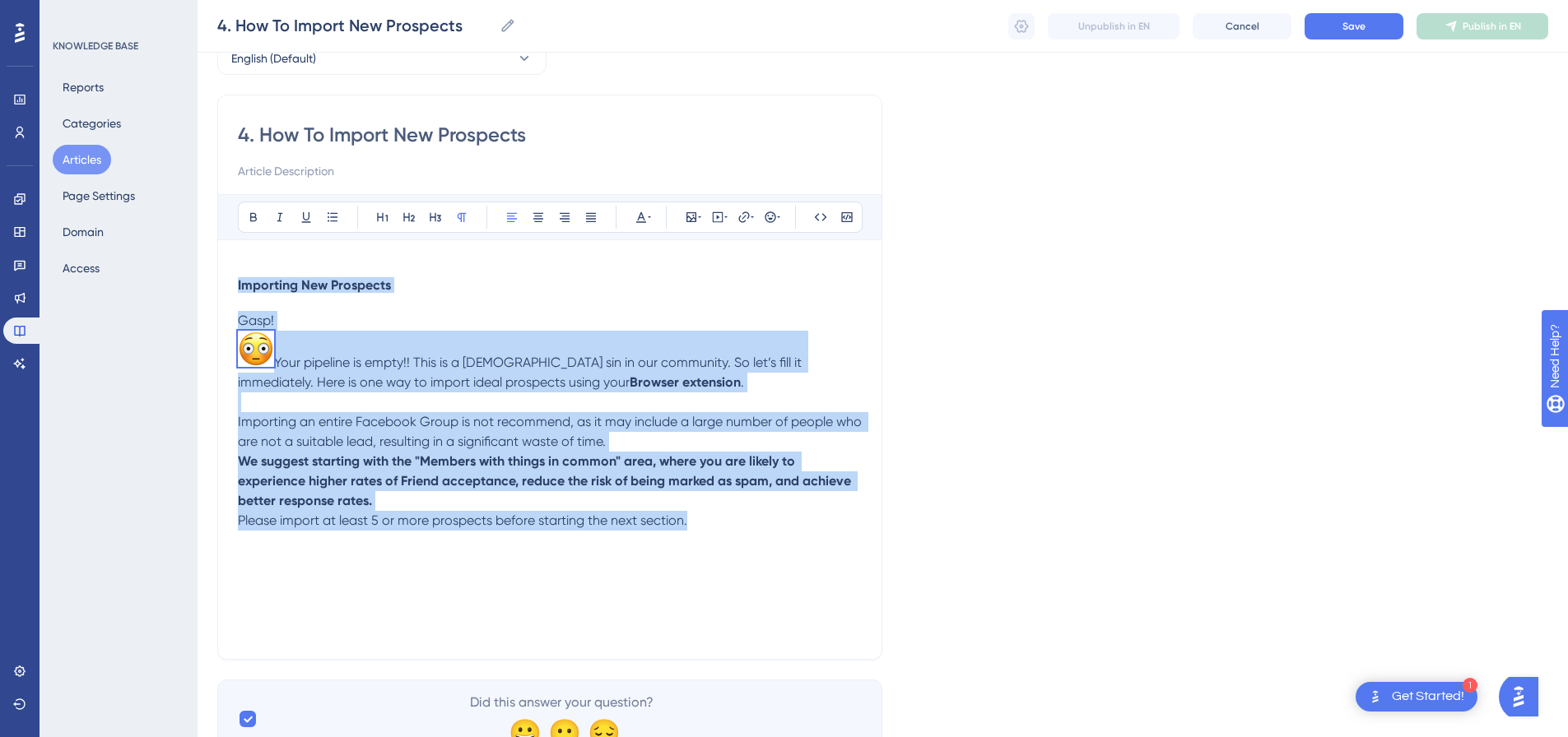
scroll to position [72, 0]
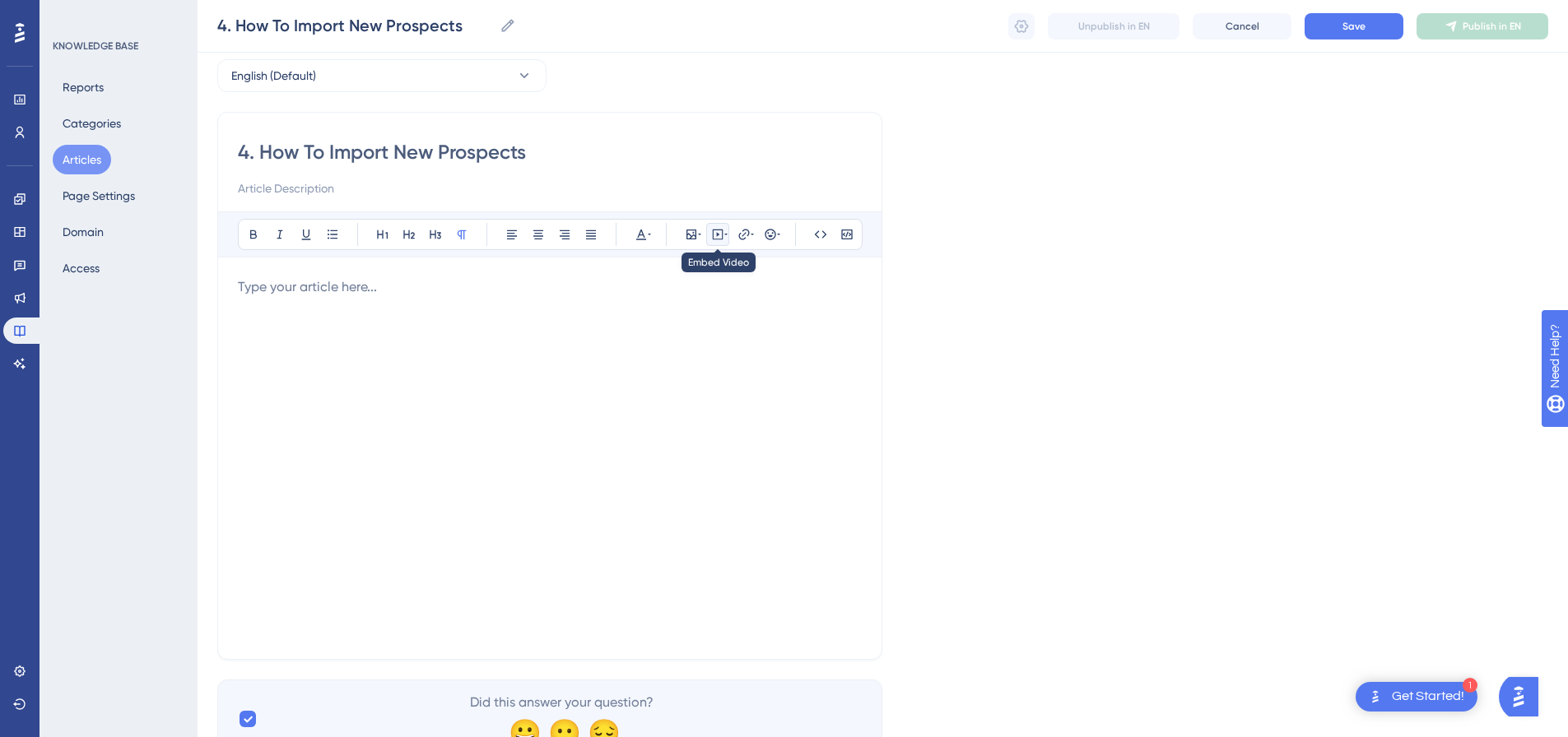
click at [721, 238] on icon at bounding box center [718, 234] width 13 height 13
click at [685, 336] on textarea at bounding box center [717, 336] width 250 height 74
paste textarea "<h4 class="mb-3"><b>Importing New Prospects</b></h4> <p>Gasp!&nbsp;&nbsp;<span …"
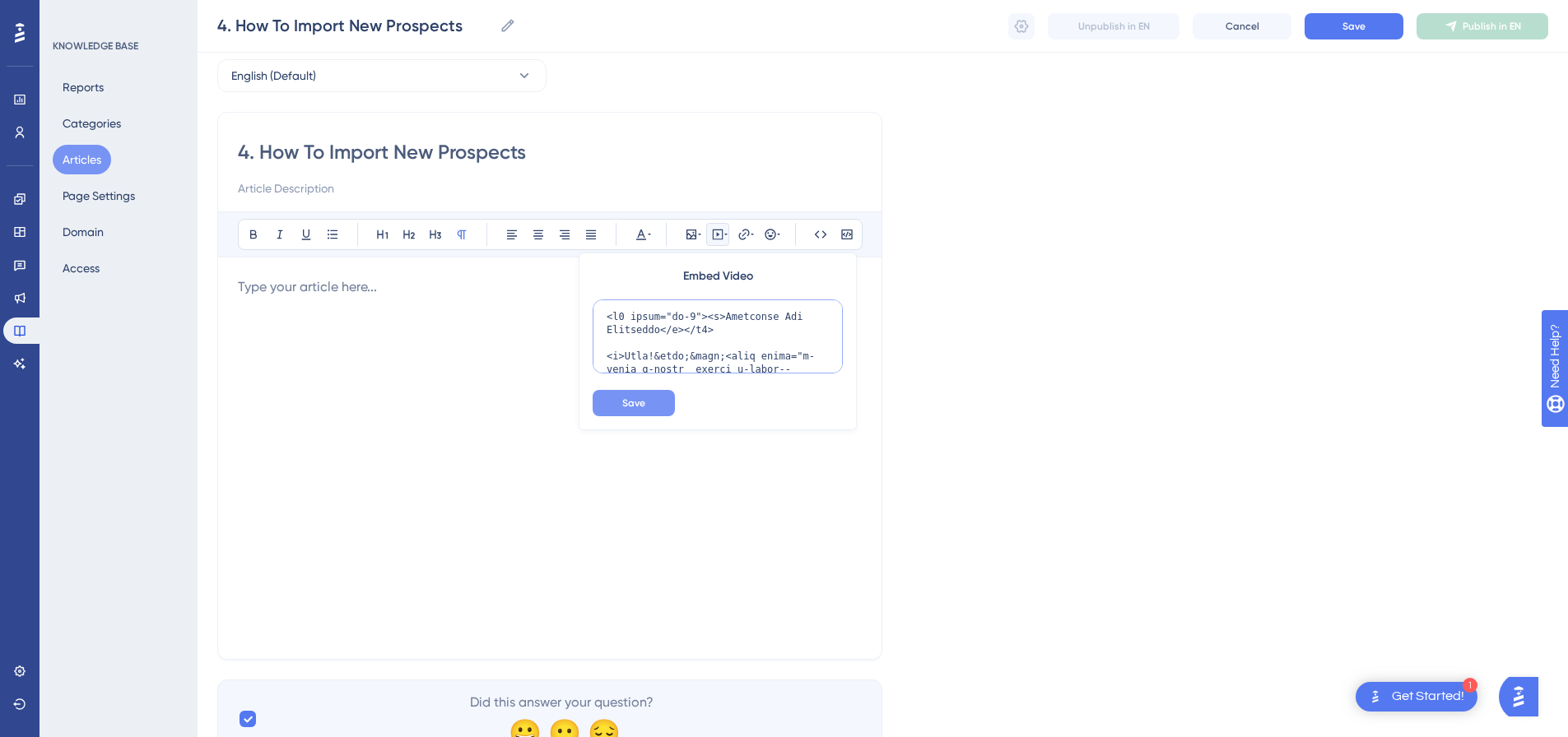
scroll to position [871, 0]
type textarea "<h4 class="mb-3"><b>Importing New Prospects</b></h4> <p>Gasp!&nbsp;&nbsp;<span …"
click at [646, 405] on button "Save" at bounding box center [633, 403] width 83 height 26
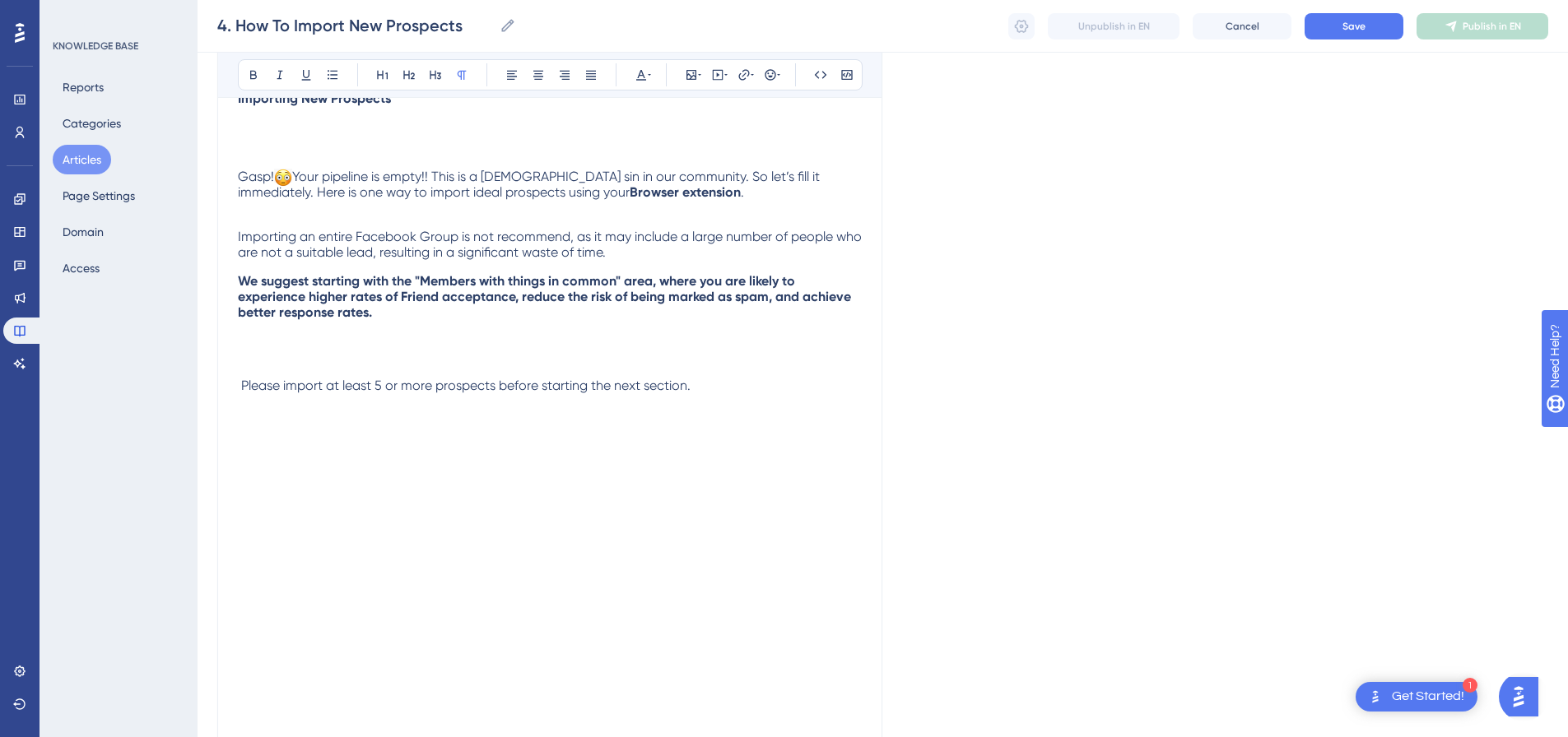
click at [448, 345] on div "Importing New Prospects Gasp! Your pipeline is empty!! This is a cardinal sin i…" at bounding box center [550, 411] width 624 height 641
click at [365, 359] on div "Importing New Prospects Gasp! Your pipeline is empty!! This is a cardinal sin i…" at bounding box center [550, 411] width 624 height 641
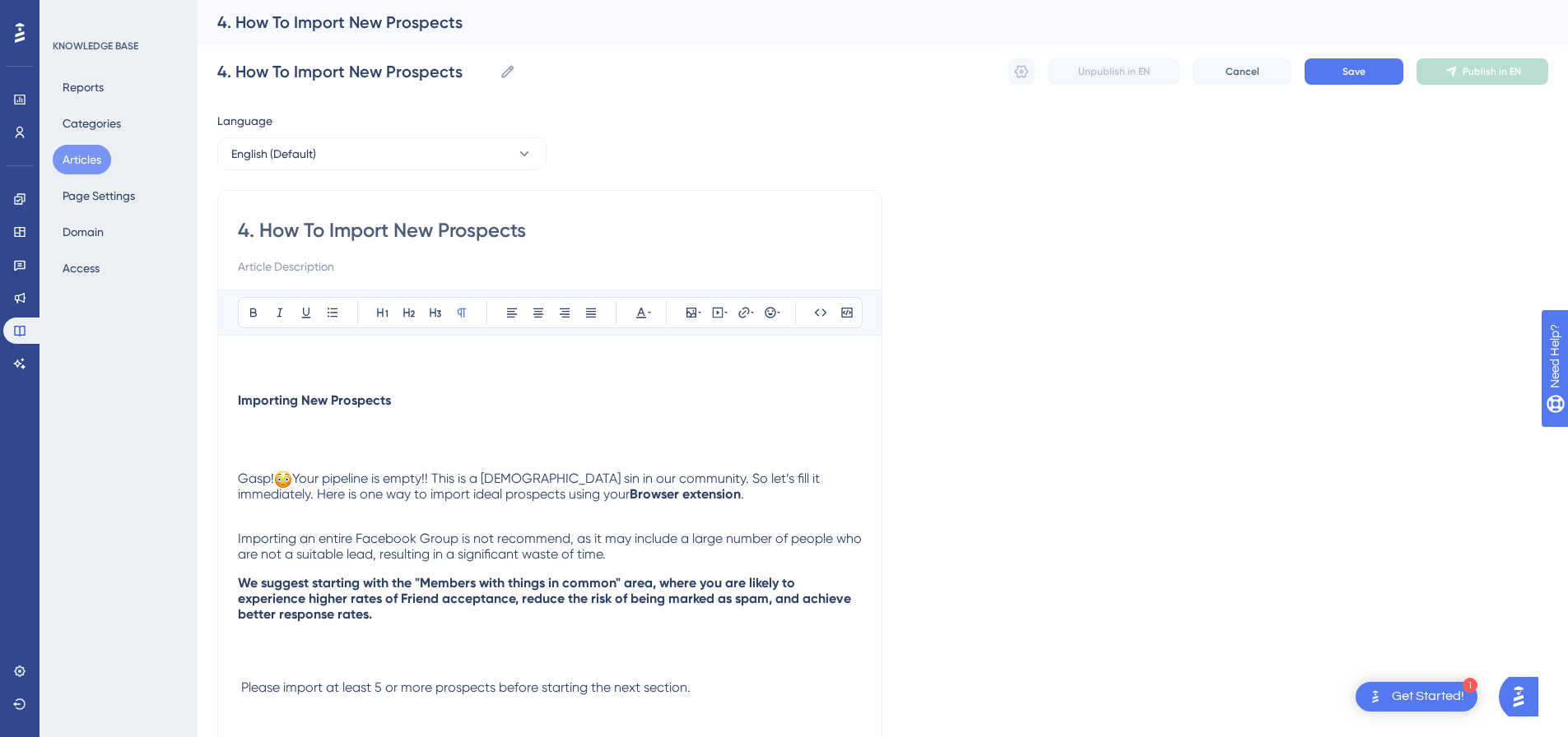
scroll to position [0, 0]
click at [576, 391] on div "Importing New Prospects Gasp! Your pipeline is empty!! This is a cardinal sin i…" at bounding box center [550, 704] width 624 height 698
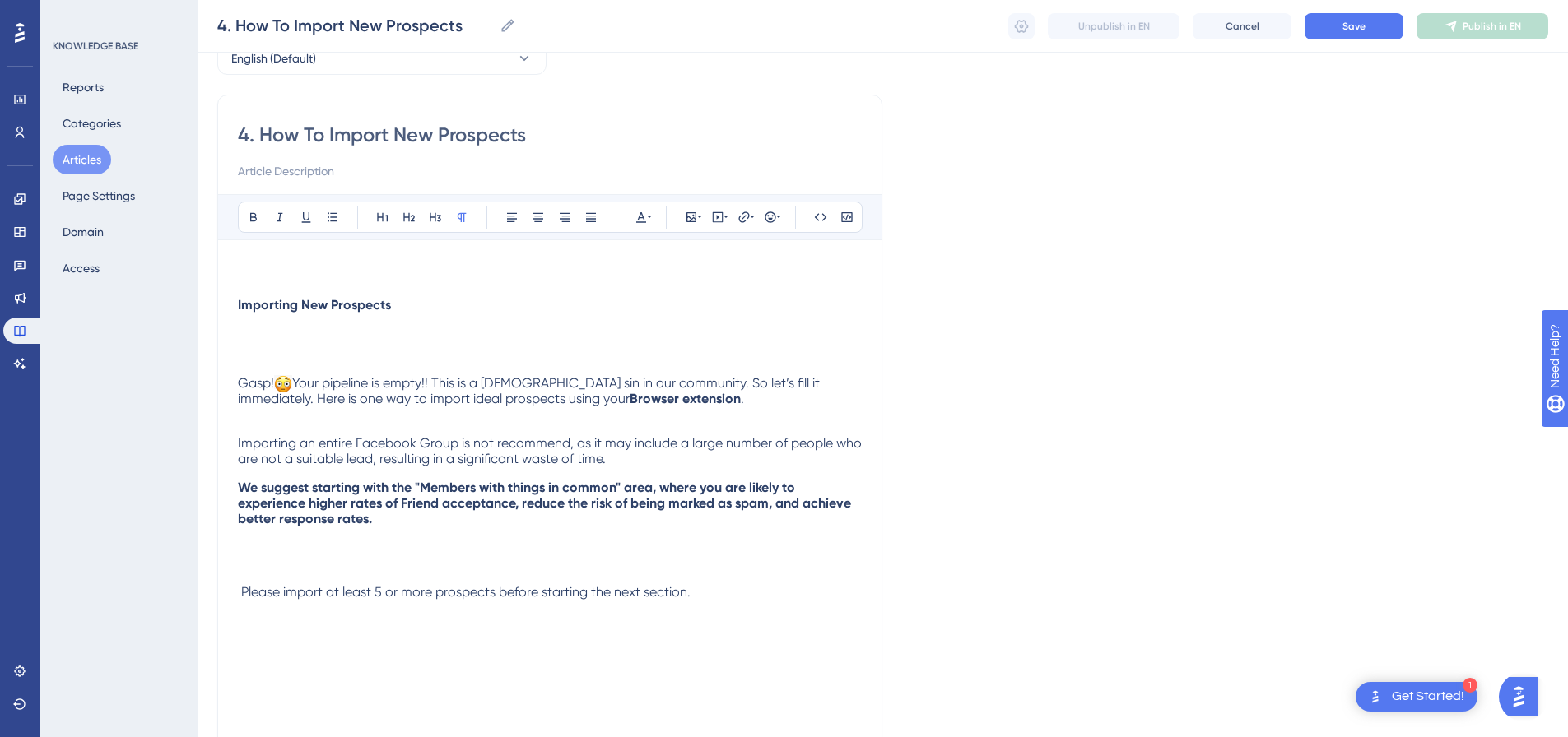
scroll to position [165, 0]
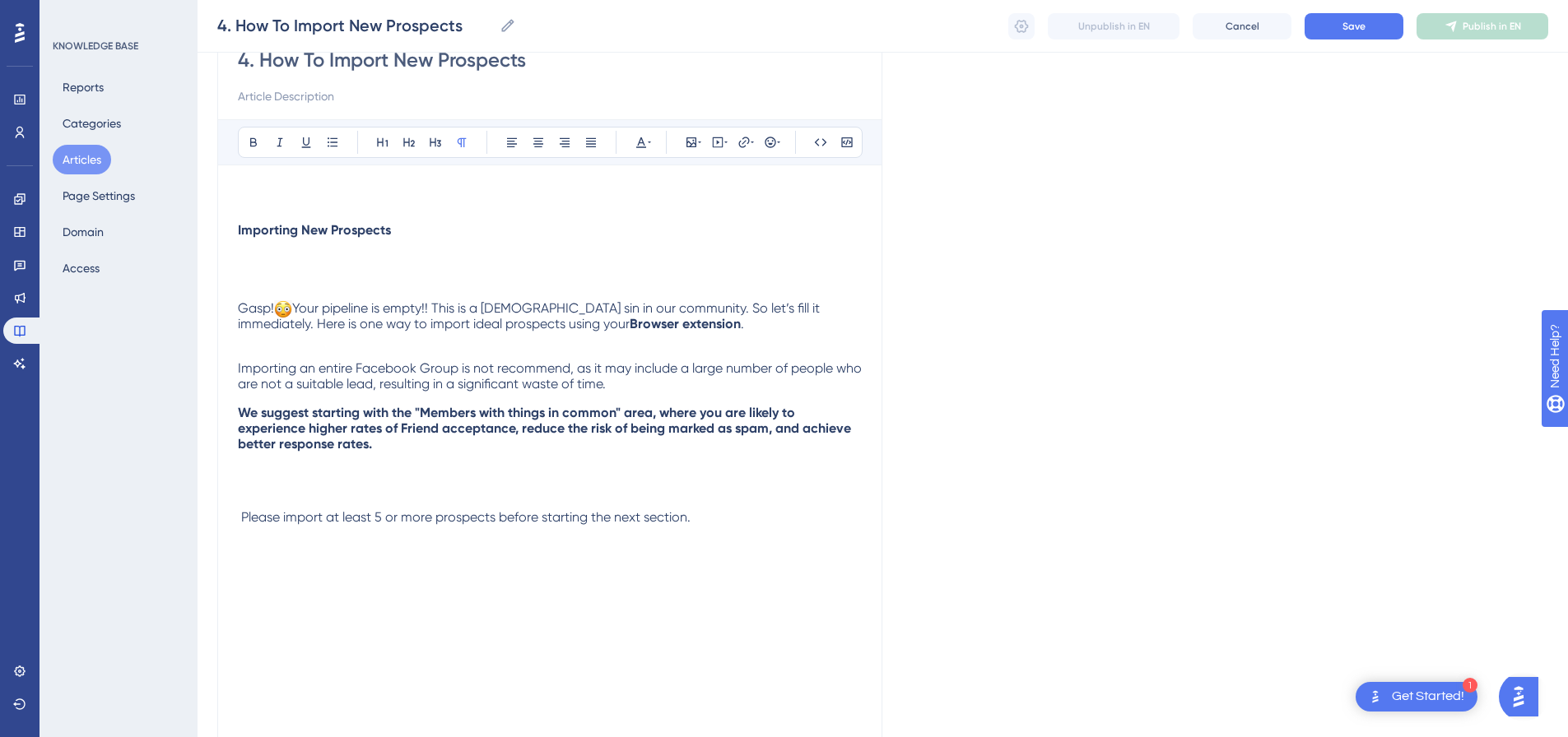
click at [392, 250] on div "Importing New Prospects Gasp! Your pipeline is empty!! This is a cardinal sin i…" at bounding box center [550, 543] width 624 height 641
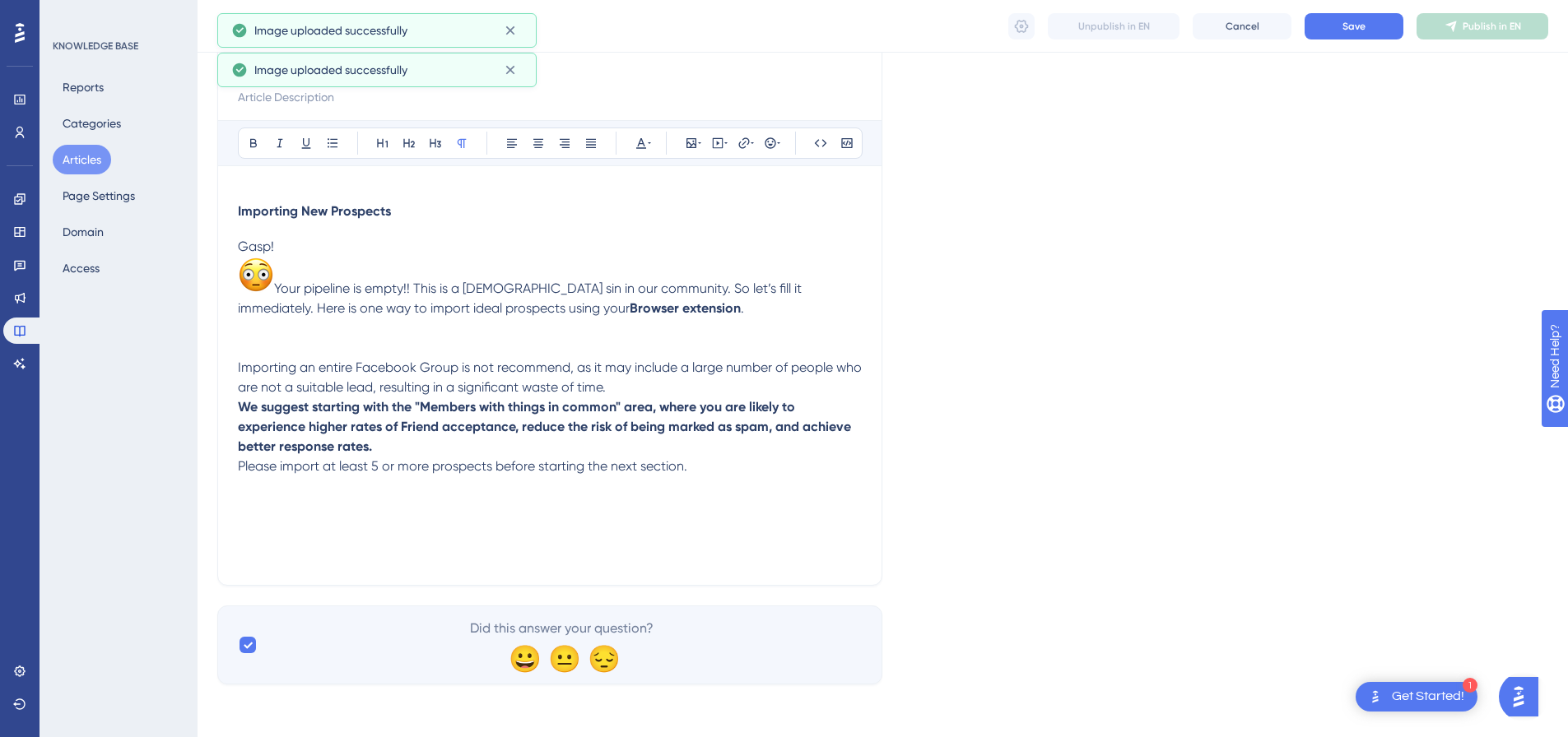
scroll to position [164, 0]
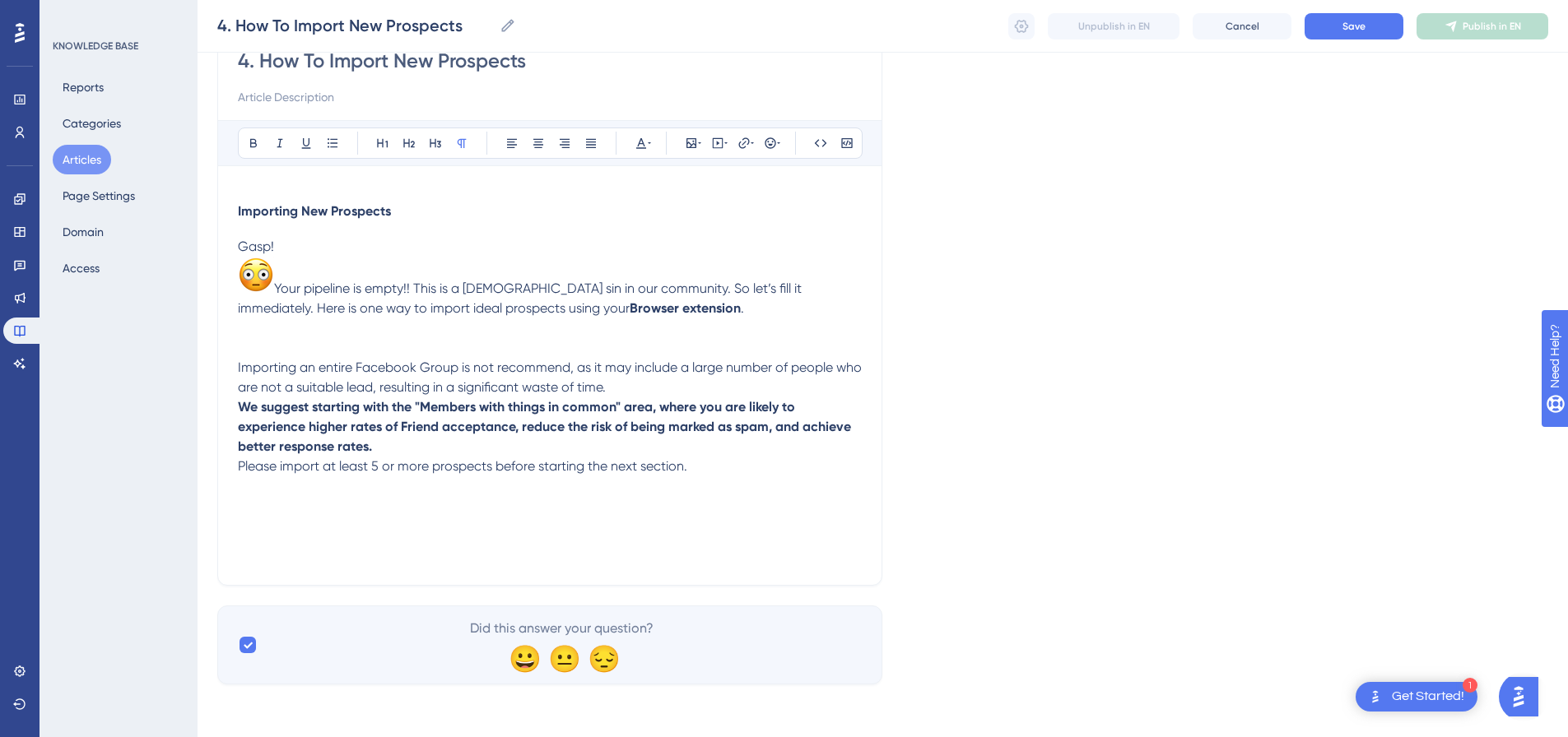
click at [246, 271] on img at bounding box center [256, 274] width 36 height 36
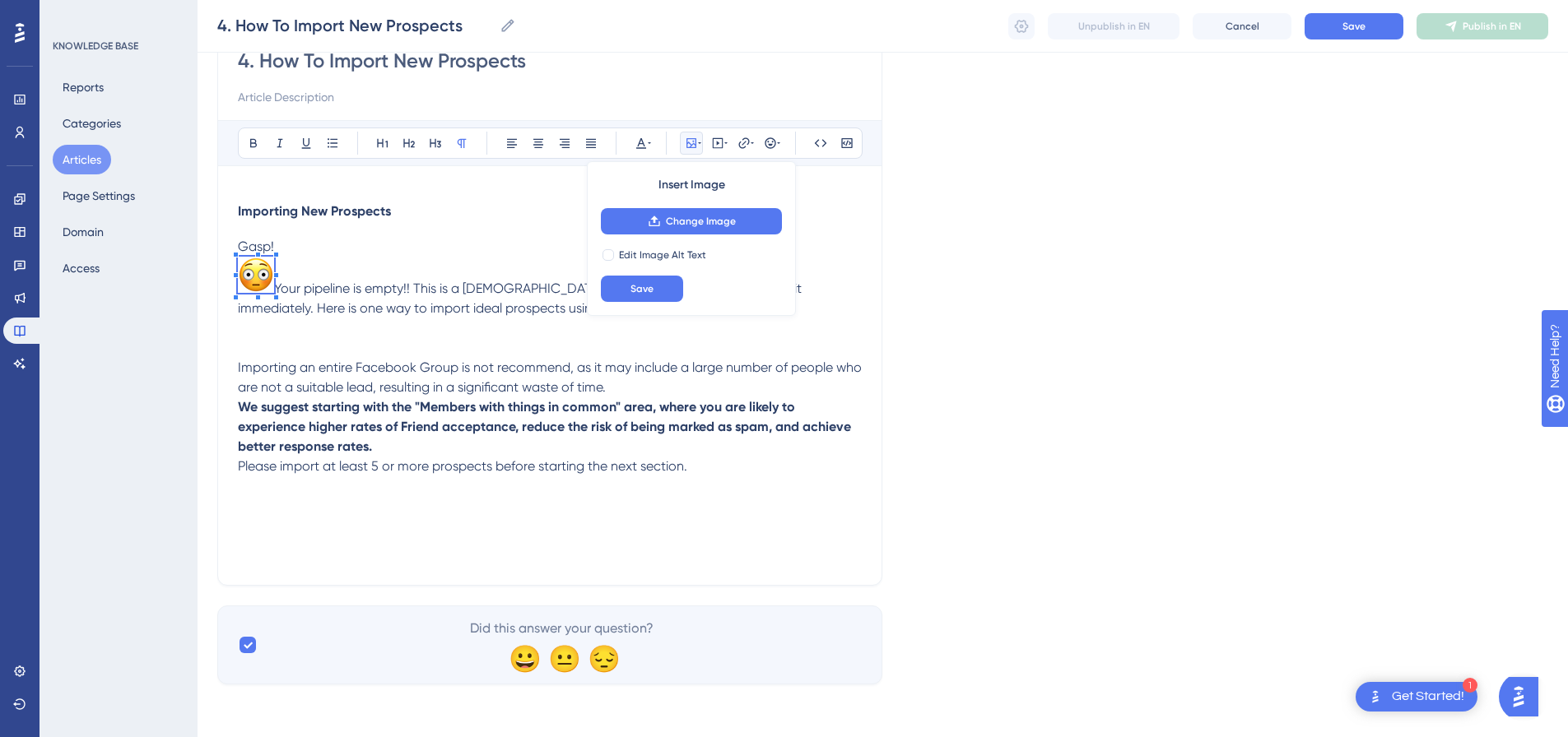
click at [266, 277] on img at bounding box center [256, 274] width 36 height 36
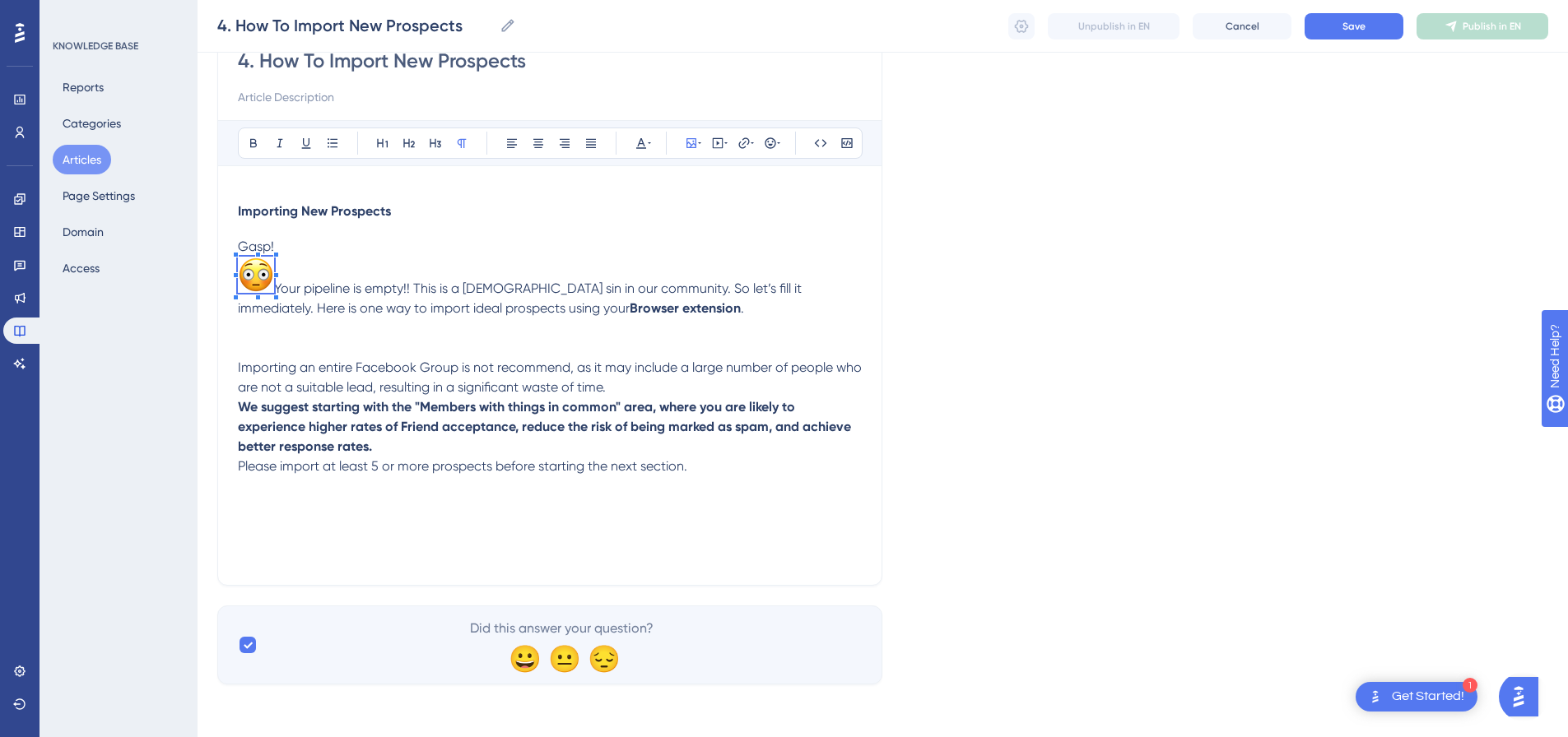
click at [266, 277] on img at bounding box center [256, 274] width 36 height 36
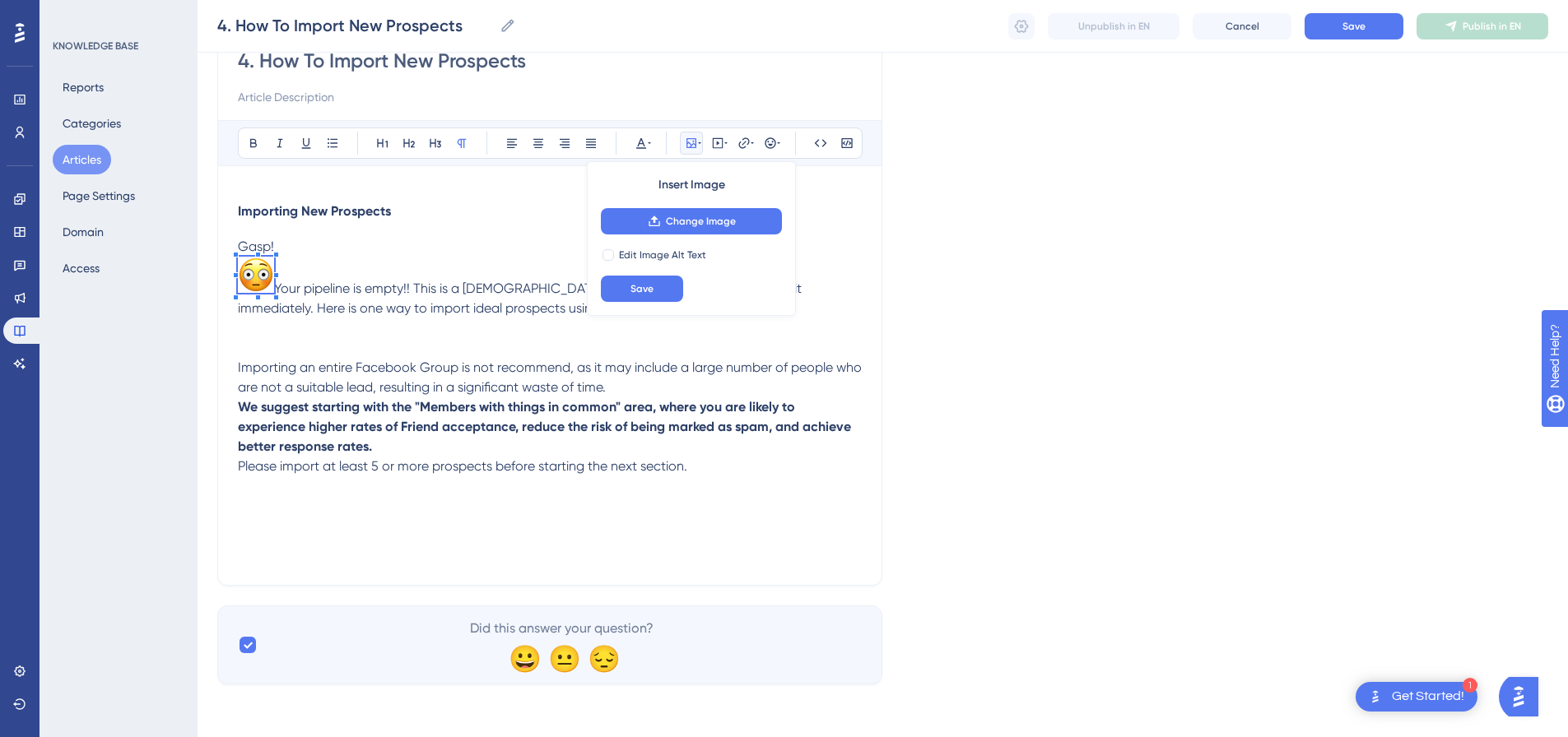
click at [260, 276] on img at bounding box center [256, 274] width 36 height 36
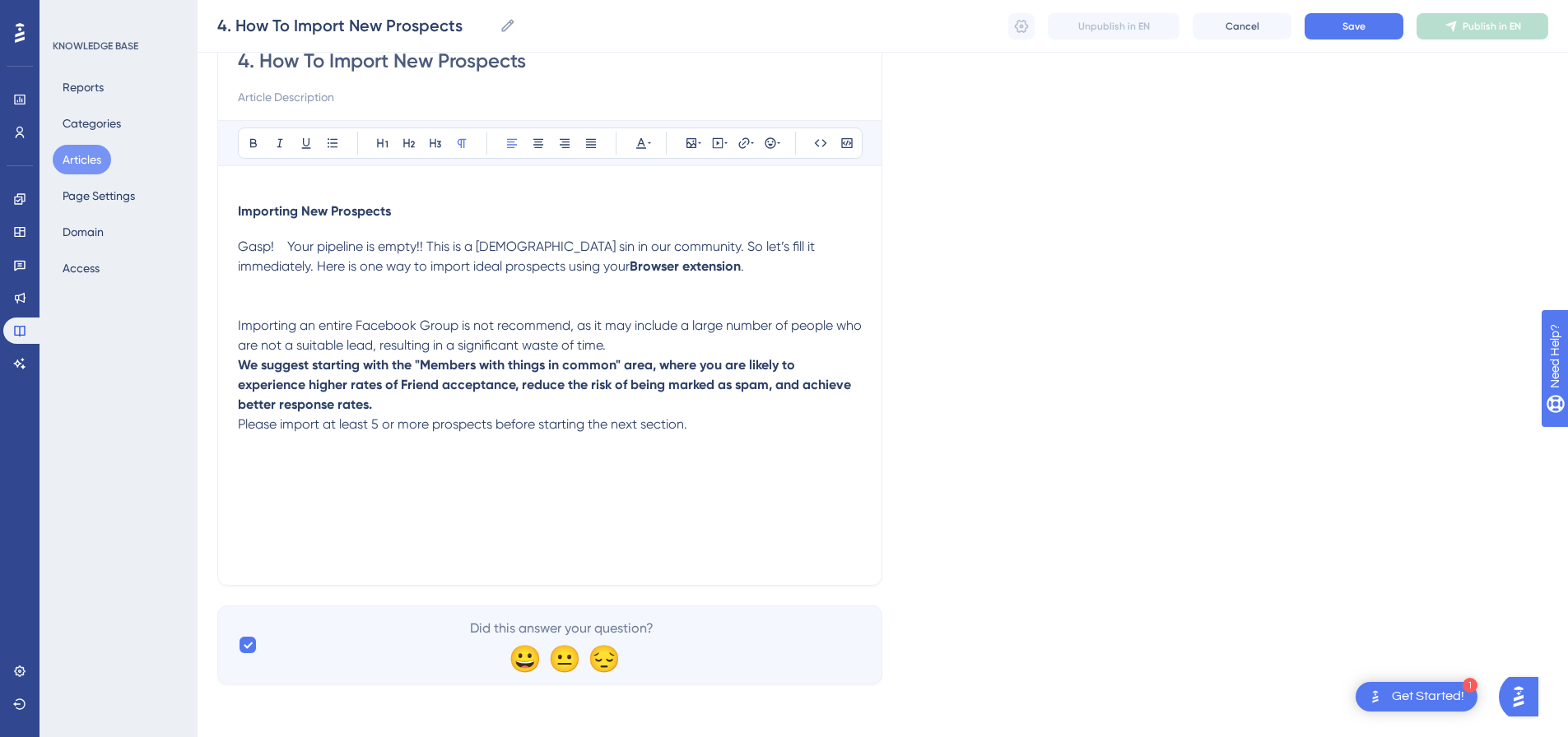
click at [292, 246] on span "Gasp! Your pipeline is empty!! This is a cardinal sin in our community. So let’…" at bounding box center [528, 257] width 580 height 35
click at [286, 245] on span "Gasp! Your pipeline is empty!! This is a cardinal sin in our community. So let’…" at bounding box center [528, 257] width 580 height 35
click at [773, 145] on icon at bounding box center [770, 143] width 13 height 13
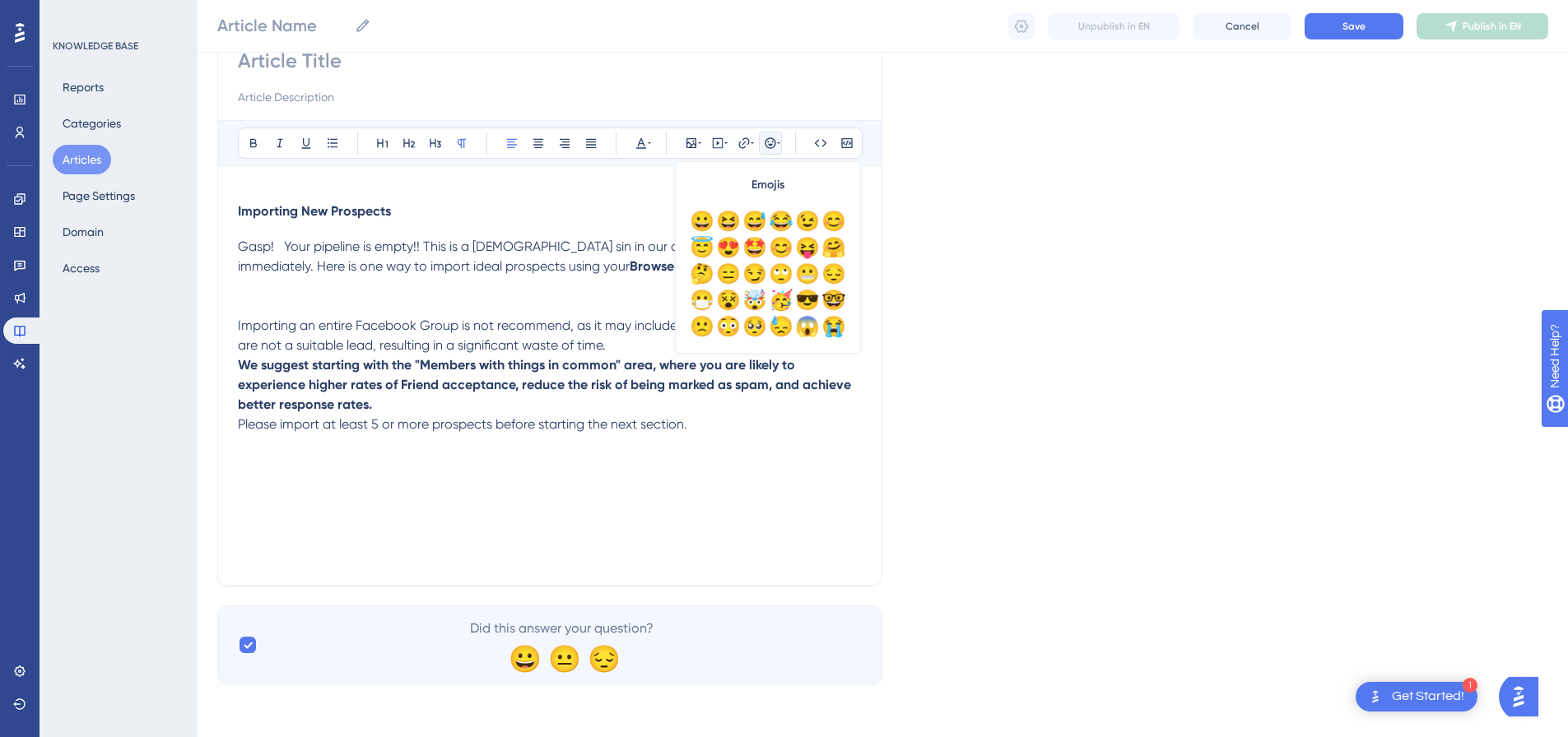
click at [496, 431] on span "Please import at least 5 or more prospects before starting the next section." at bounding box center [462, 424] width 449 height 16
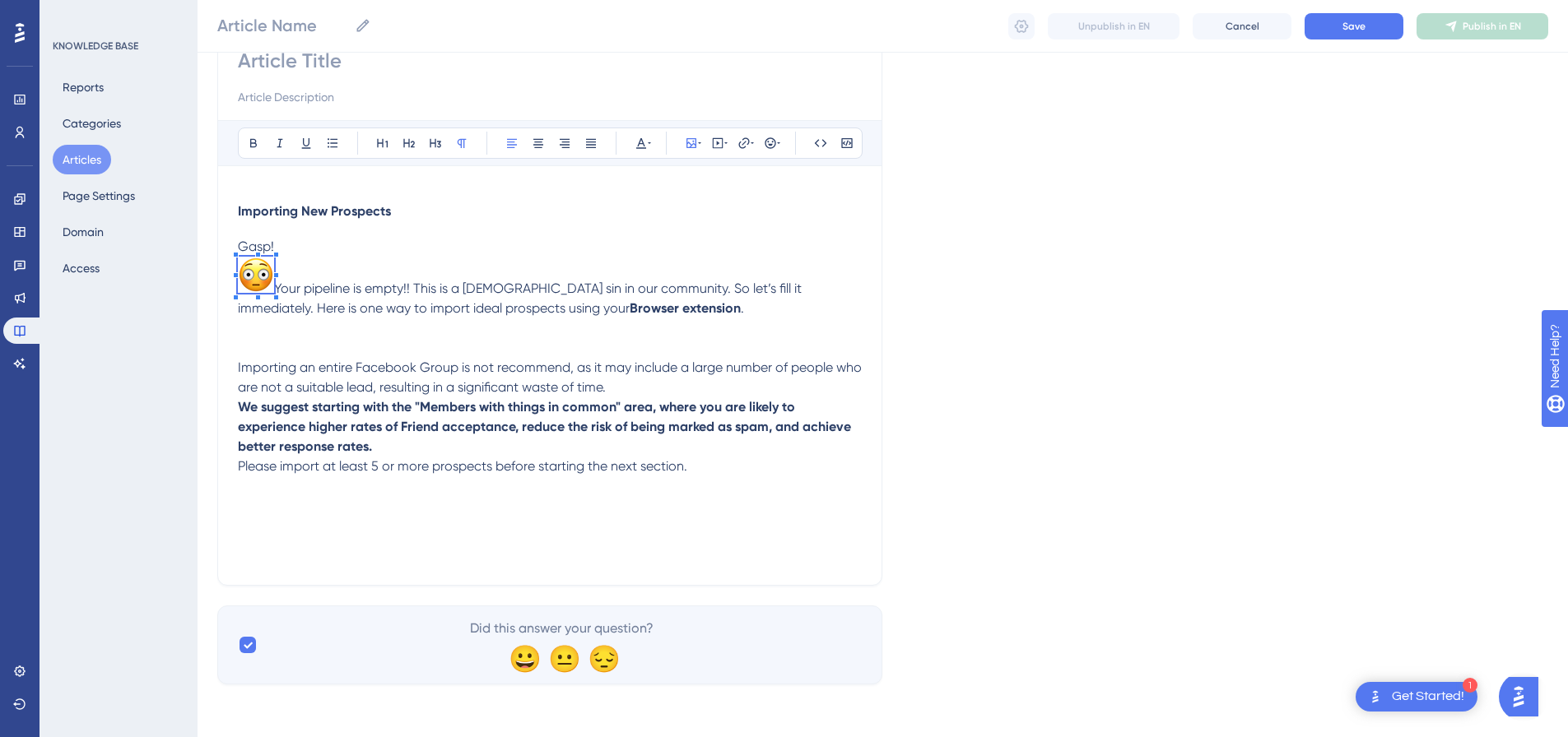
click at [321, 248] on p "Gasp! Your pipeline is empty!! This is a cardinal sin in our community. So let’…" at bounding box center [550, 297] width 624 height 121
click at [768, 141] on icon at bounding box center [770, 143] width 11 height 11
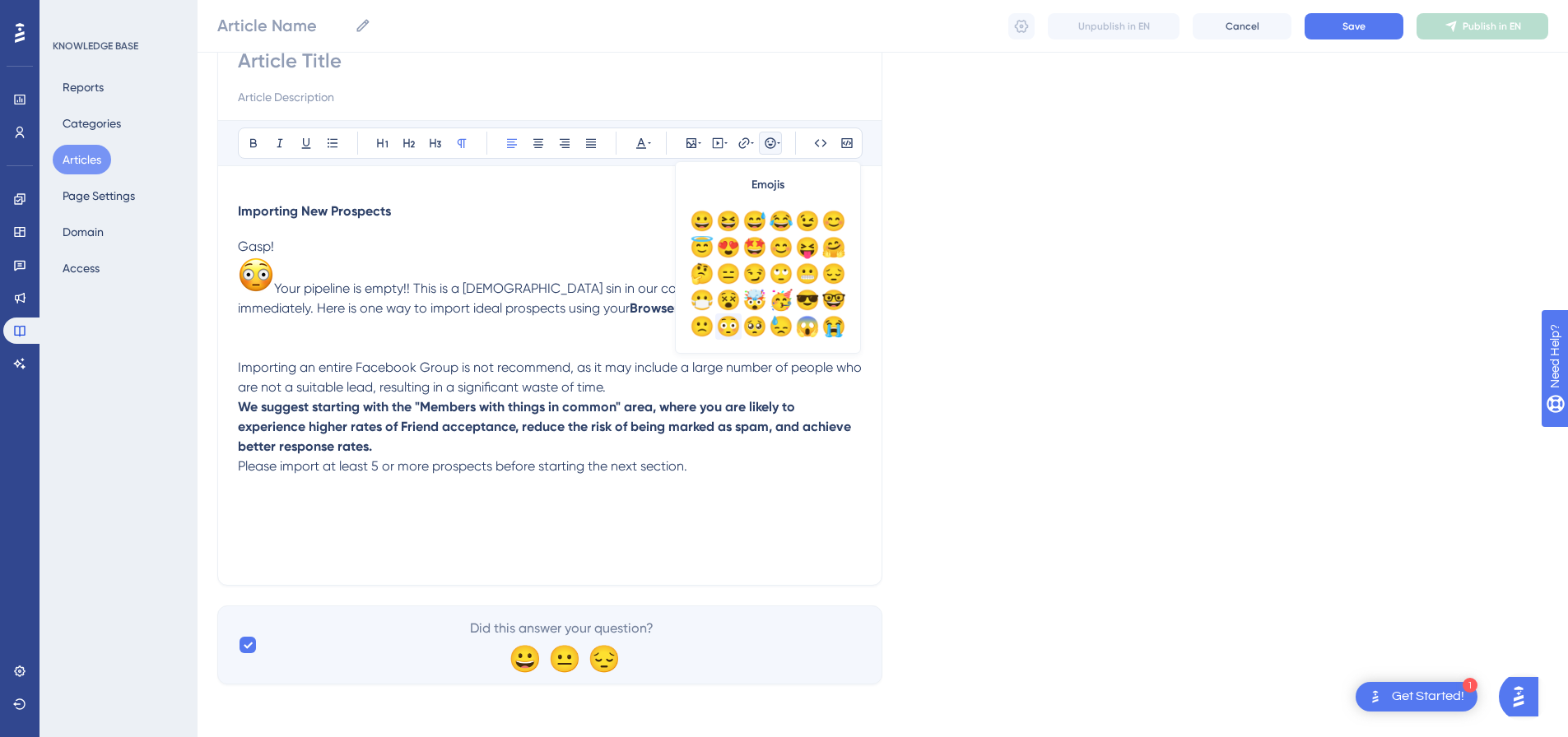
click at [732, 333] on div "😳" at bounding box center [728, 326] width 26 height 26
click at [274, 270] on p "Gasp! 😳 Your pipeline is empty!! This is a cardinal sin in our community. So le…" at bounding box center [550, 297] width 624 height 121
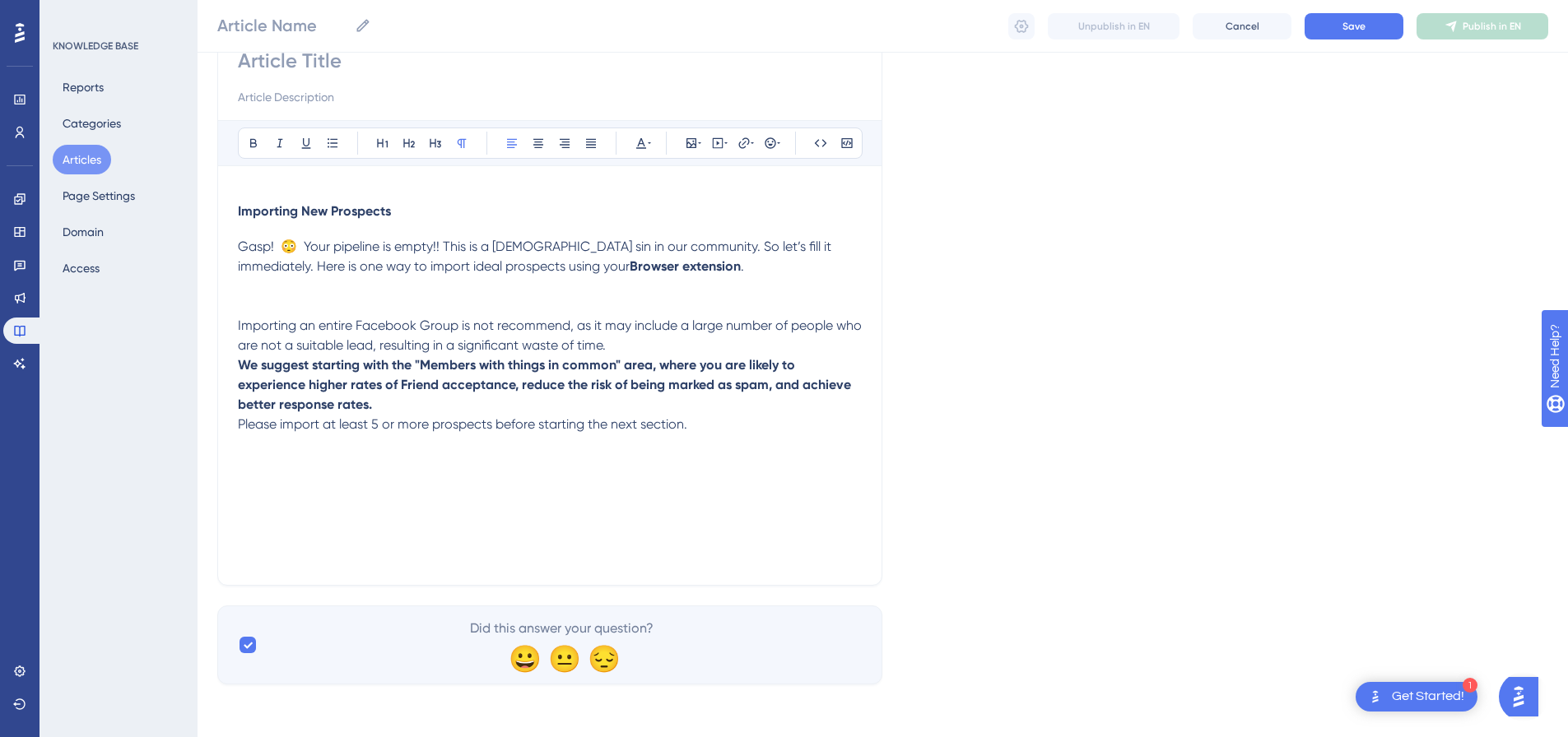
click at [304, 245] on span "Gasp! 😳 Your pipeline is empty!! This is a cardinal sin in our community. So le…" at bounding box center [537, 257] width 597 height 35
click at [484, 297] on p "Gasp! 😳 Your pipeline is empty!! This is a cardinal sin in our community. So le…" at bounding box center [550, 276] width 624 height 79
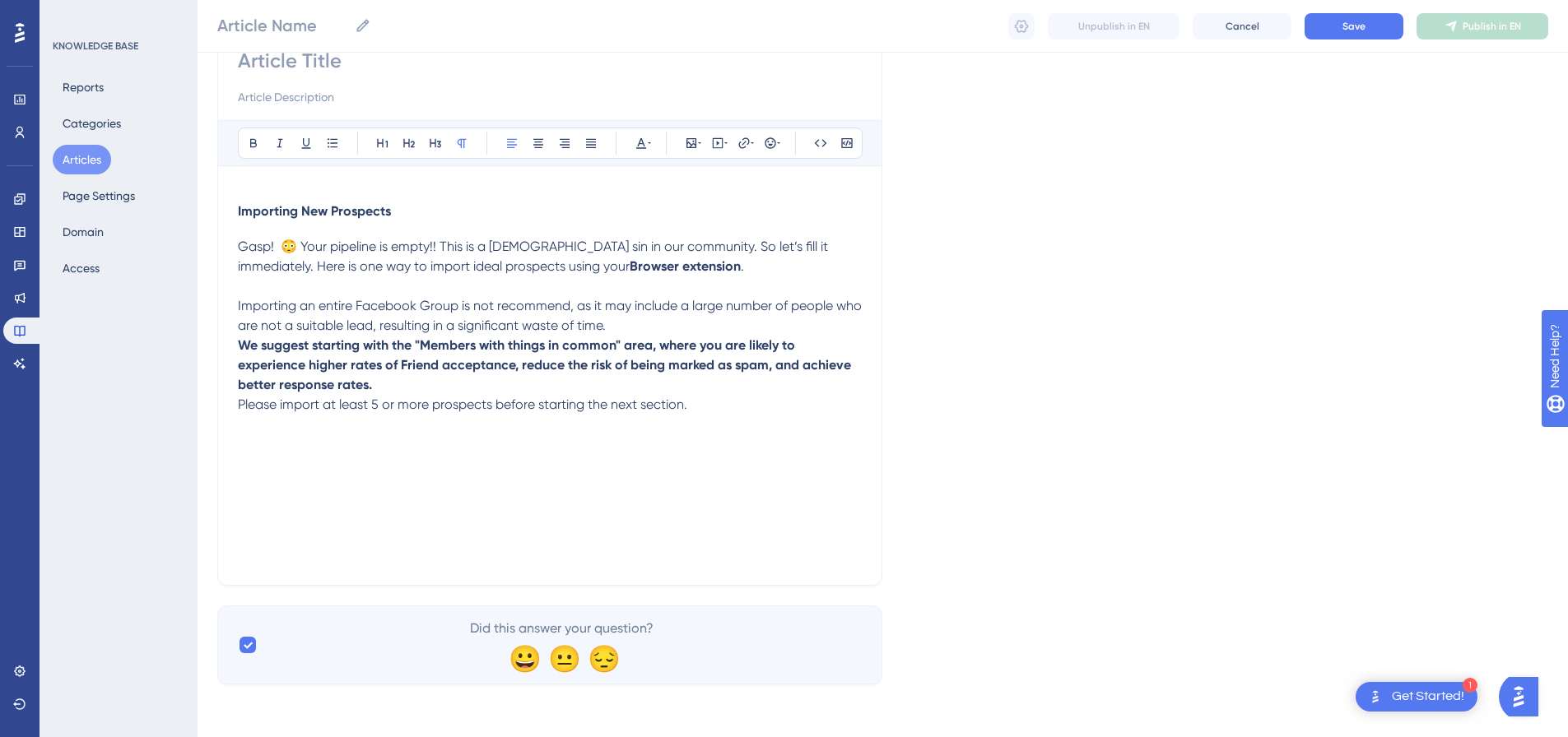
click at [695, 322] on p "Importing an entire Facebook Group is not recommend, as it may include a large …" at bounding box center [550, 316] width 624 height 39
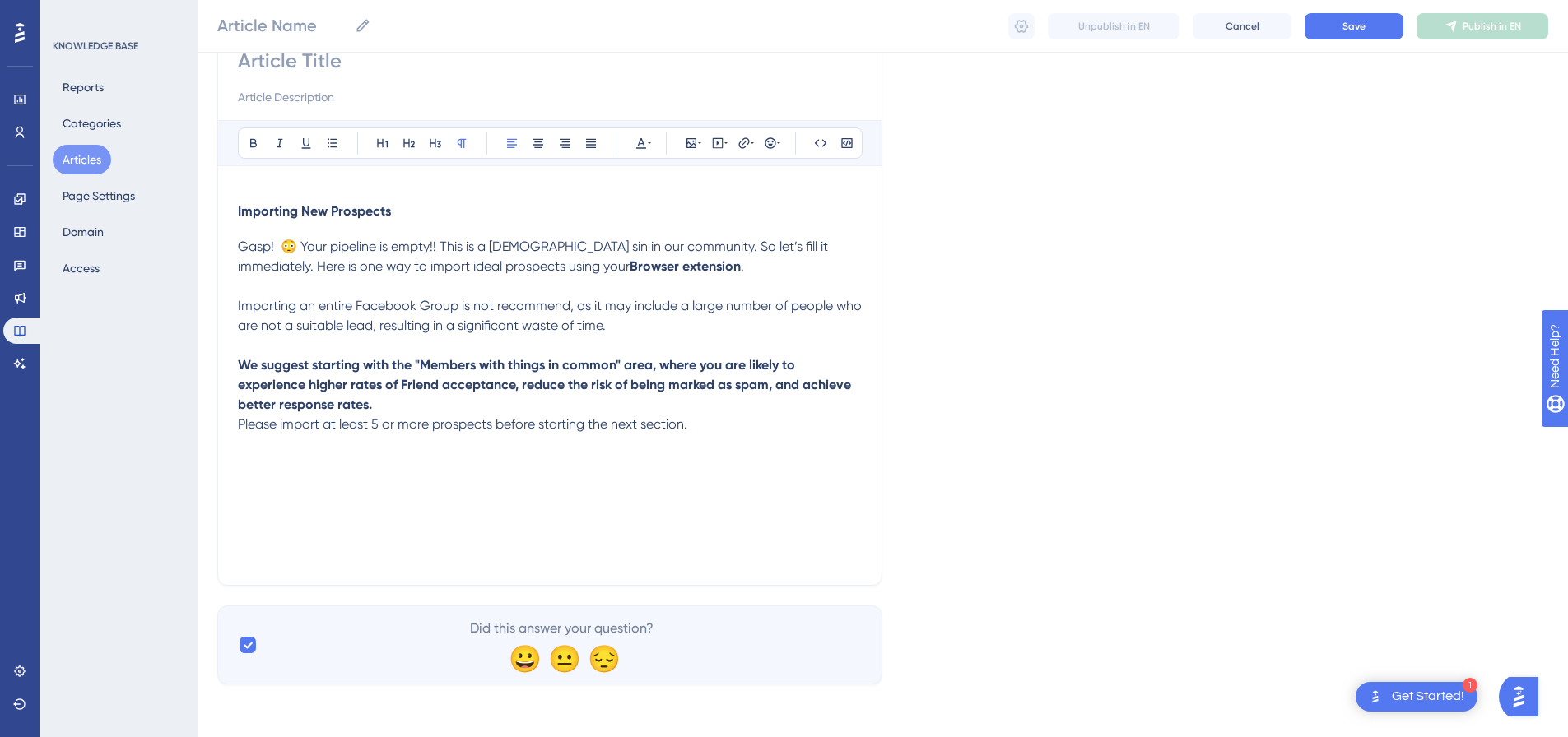
click at [441, 415] on p "Please import at least 5 or more prospects before starting the next section." at bounding box center [550, 424] width 624 height 20
click at [436, 401] on p "We suggest starting with the "Members with things in common" area, where you ar…" at bounding box center [550, 385] width 624 height 59
click at [478, 480] on div "Importing New Prospects Gasp! 😳 Your pipeline is empty!! This is a cardinal sin…" at bounding box center [550, 393] width 624 height 379
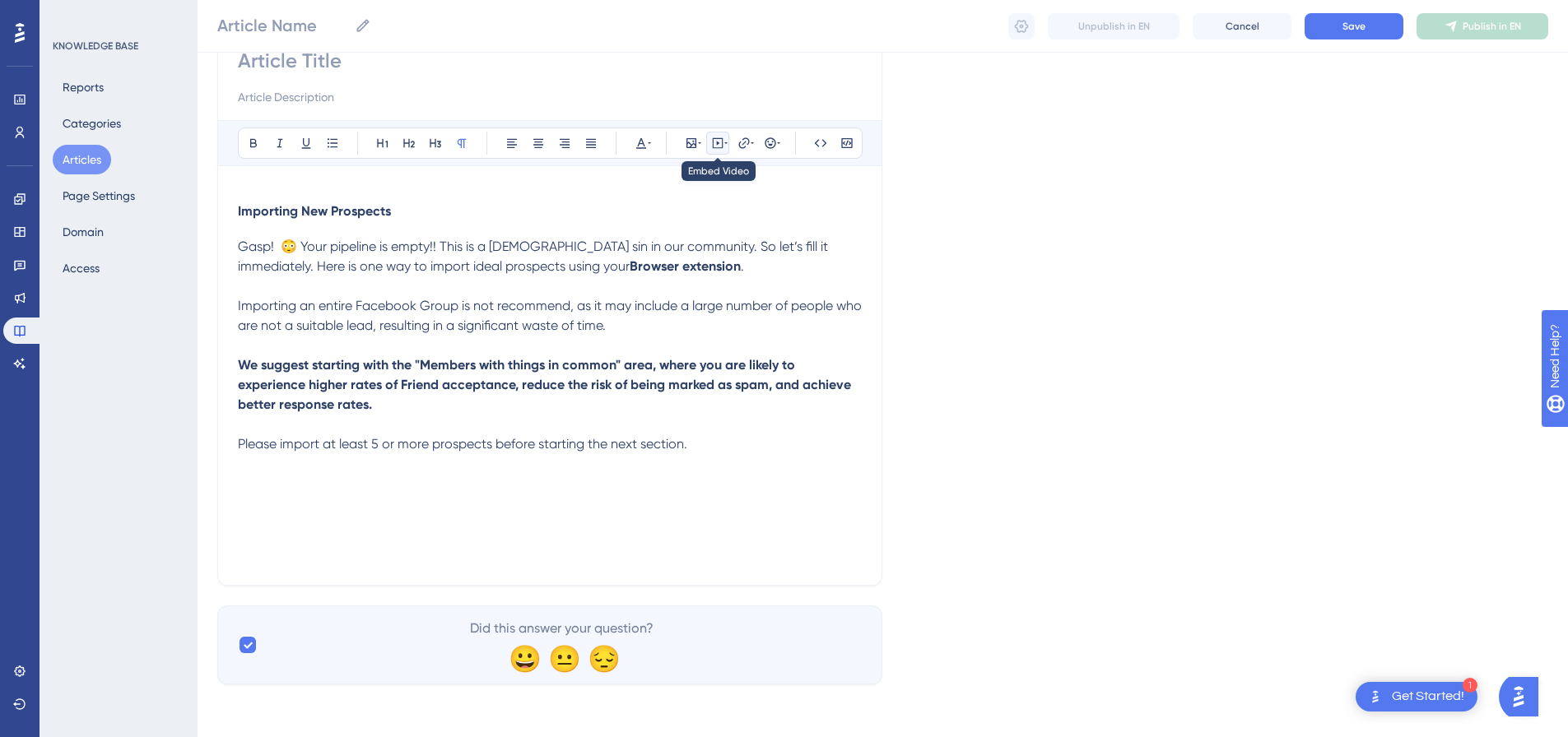
click at [724, 144] on icon at bounding box center [726, 143] width 4 height 13
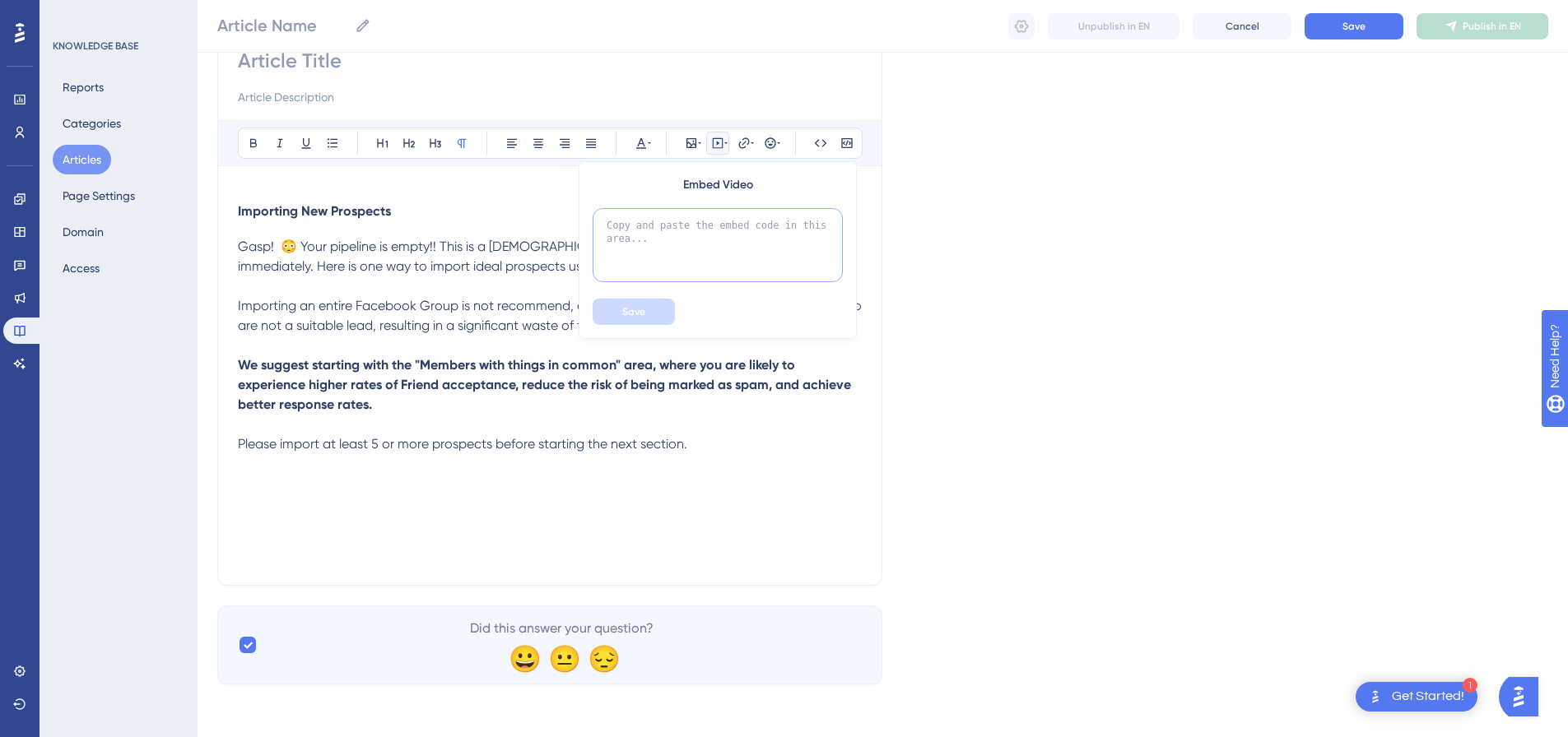
click at [724, 225] on textarea at bounding box center [717, 245] width 250 height 74
paste textarea "<div style="padding:49.79% 0 0 0;position:relative;"><iframe src="https://playe…"
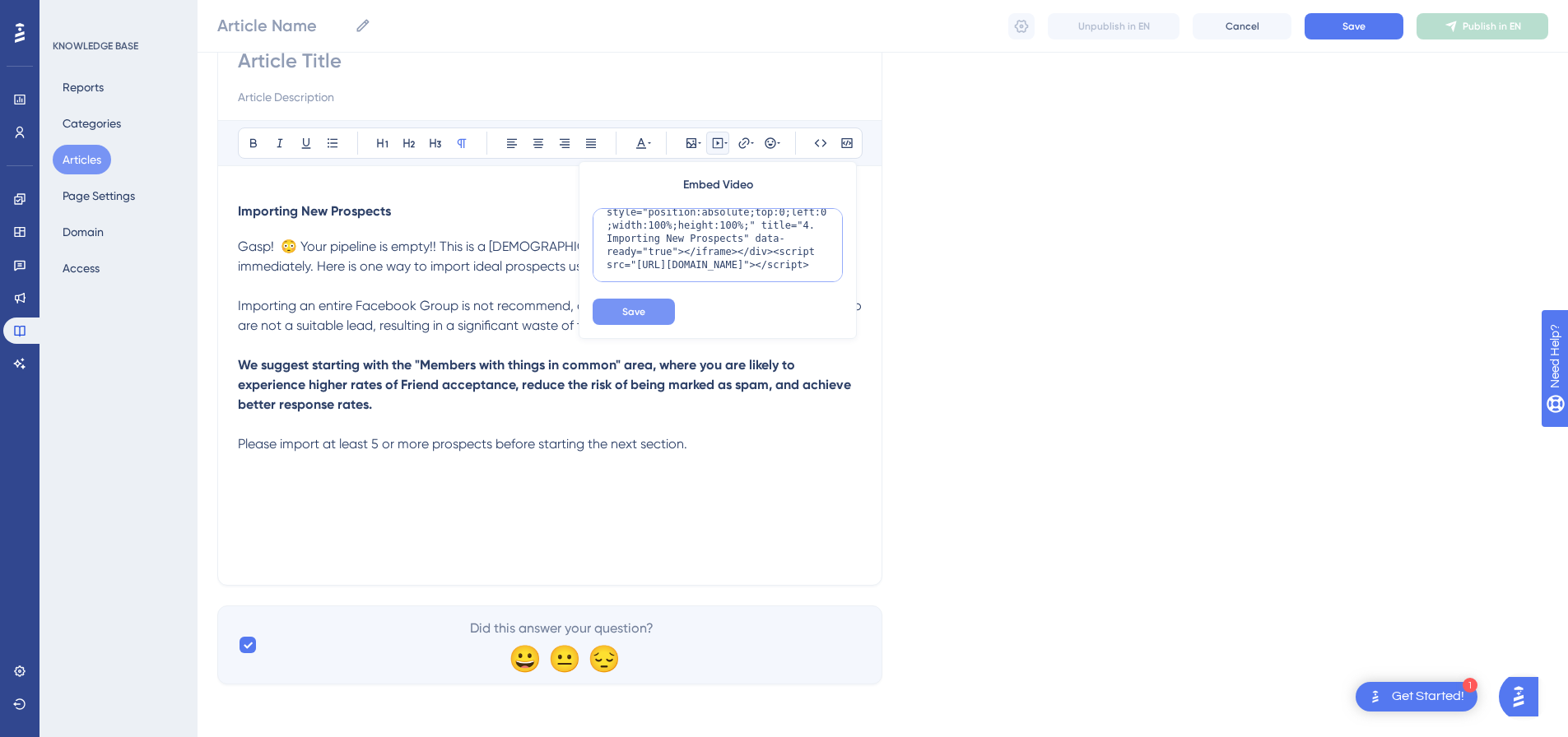
type textarea "<div style="padding:49.79% 0 0 0;position:relative;"><iframe src="https://playe…"
click at [650, 308] on button "Save" at bounding box center [633, 311] width 83 height 26
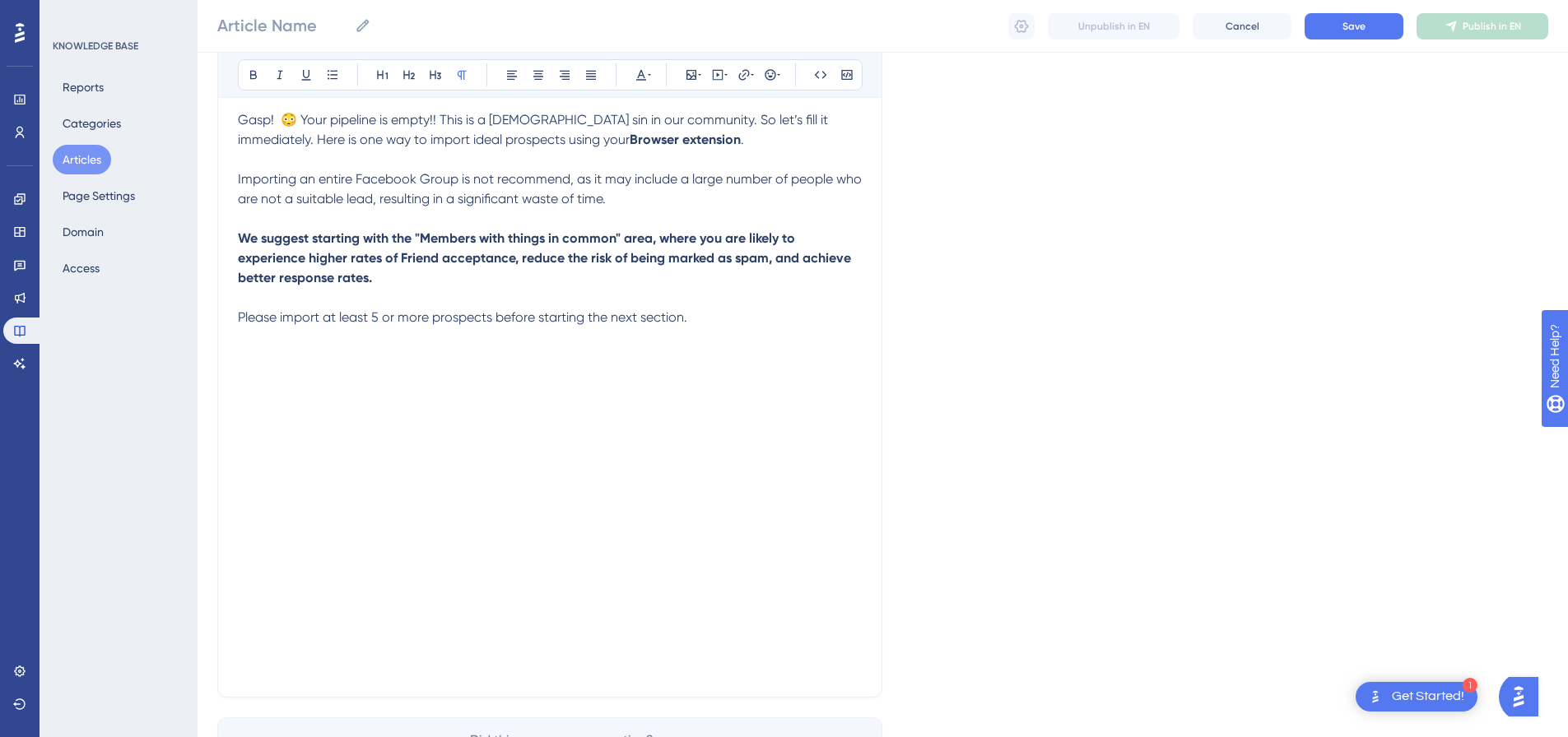
scroll to position [402, 0]
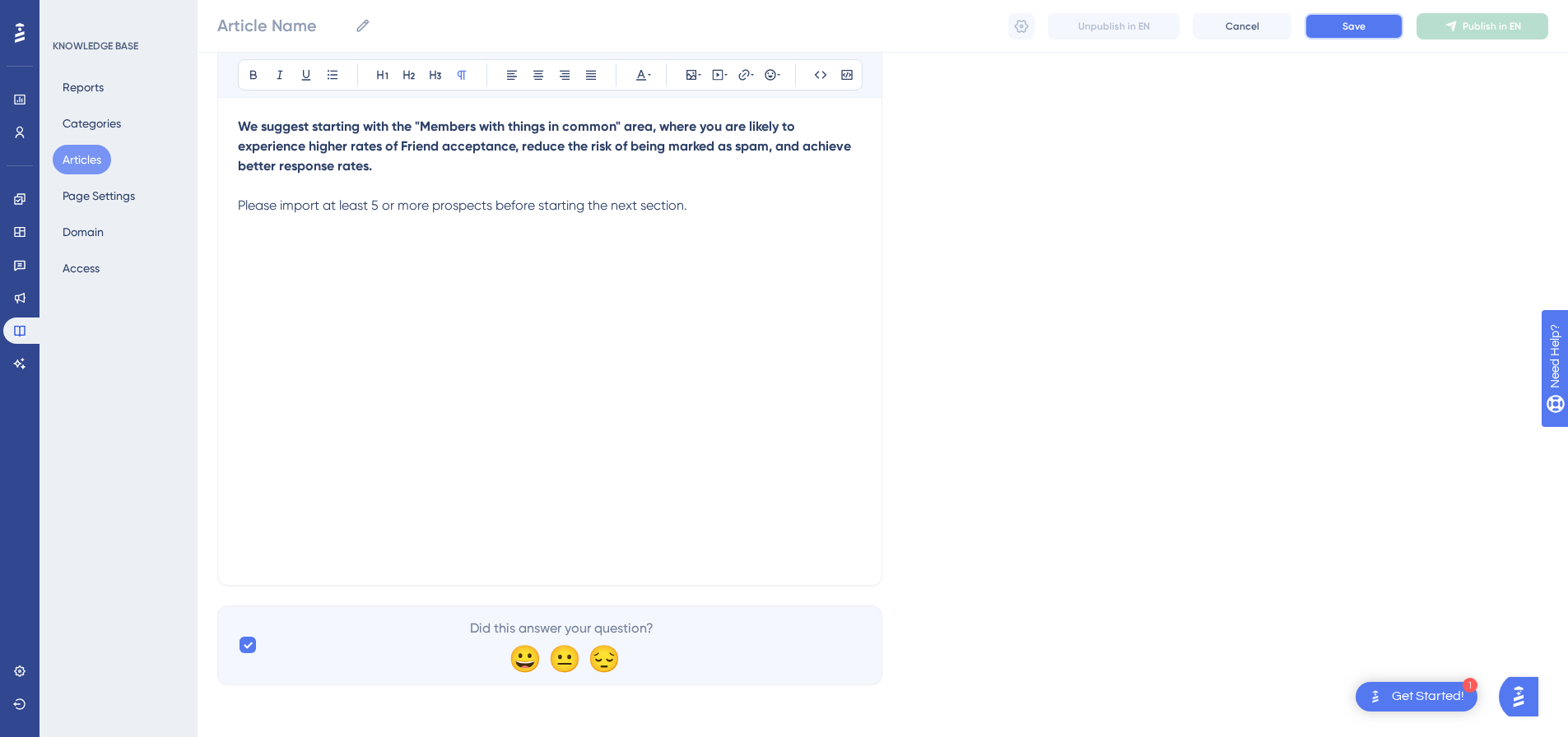
click at [1331, 24] on button "Save" at bounding box center [1354, 26] width 99 height 26
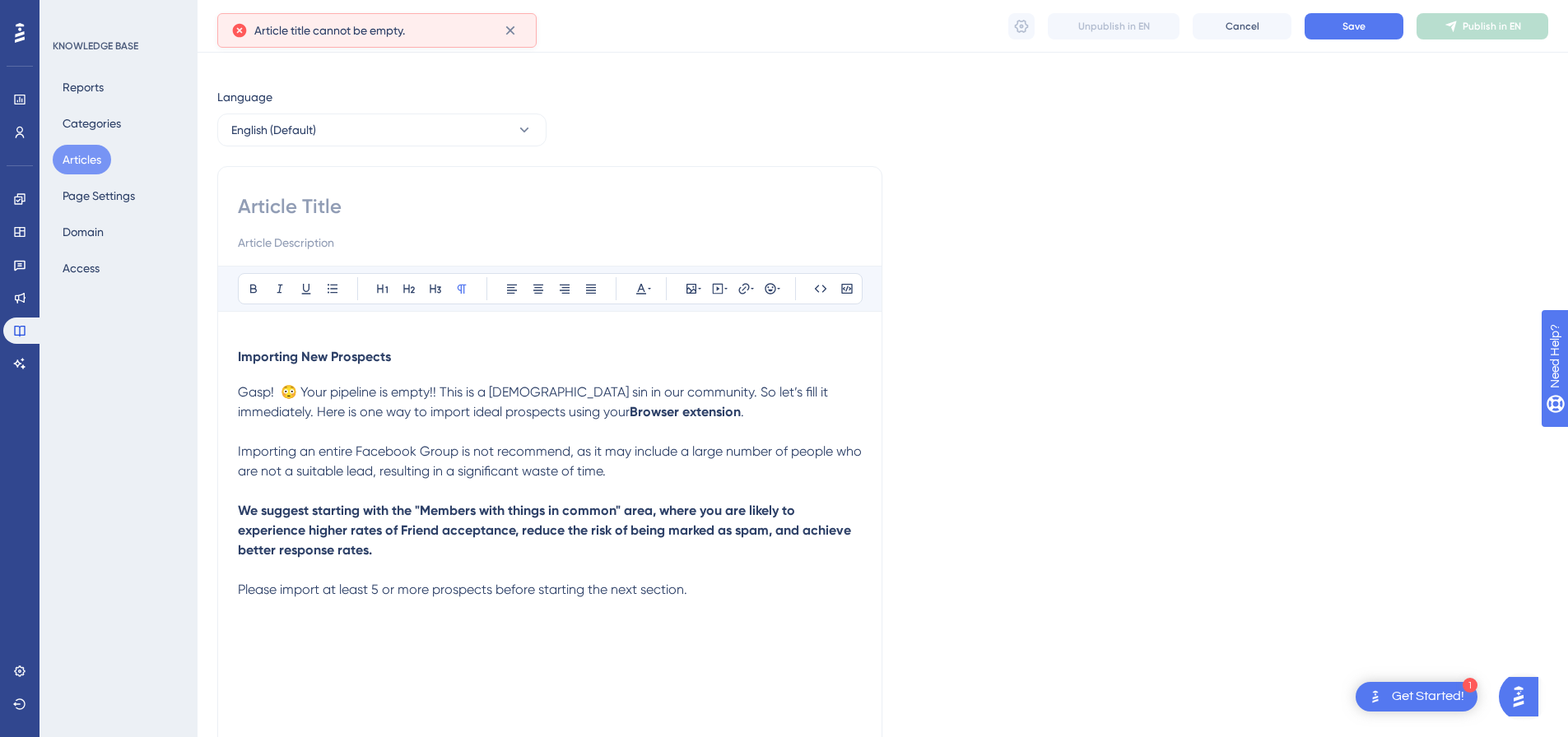
scroll to position [0, 0]
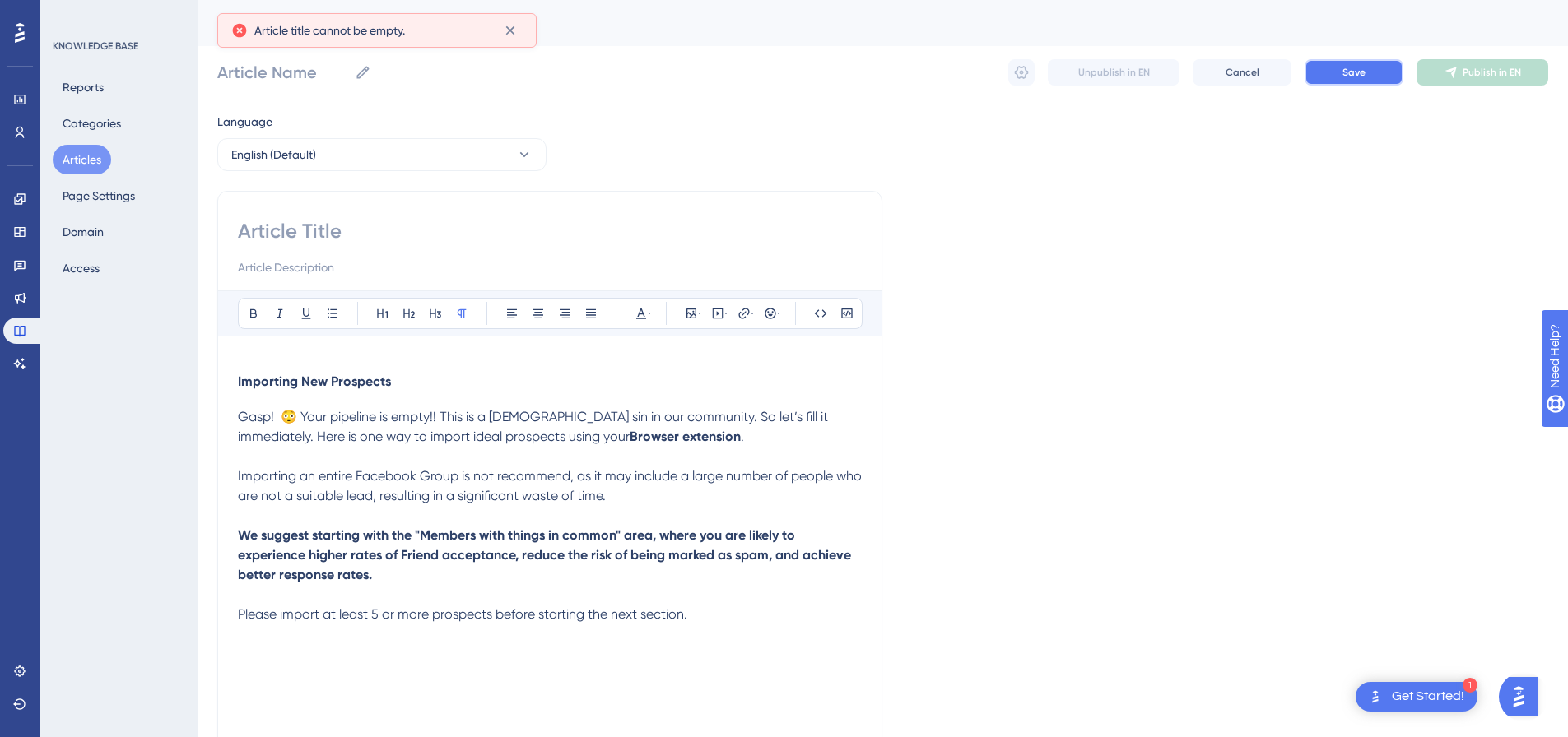
click at [1371, 72] on button "Save" at bounding box center [1354, 72] width 99 height 26
click at [401, 239] on input at bounding box center [550, 231] width 624 height 26
click at [299, 243] on input at bounding box center [550, 231] width 624 height 26
paste input "4. How To Import New Prospects"
type input "4. How To Import New Prospects"
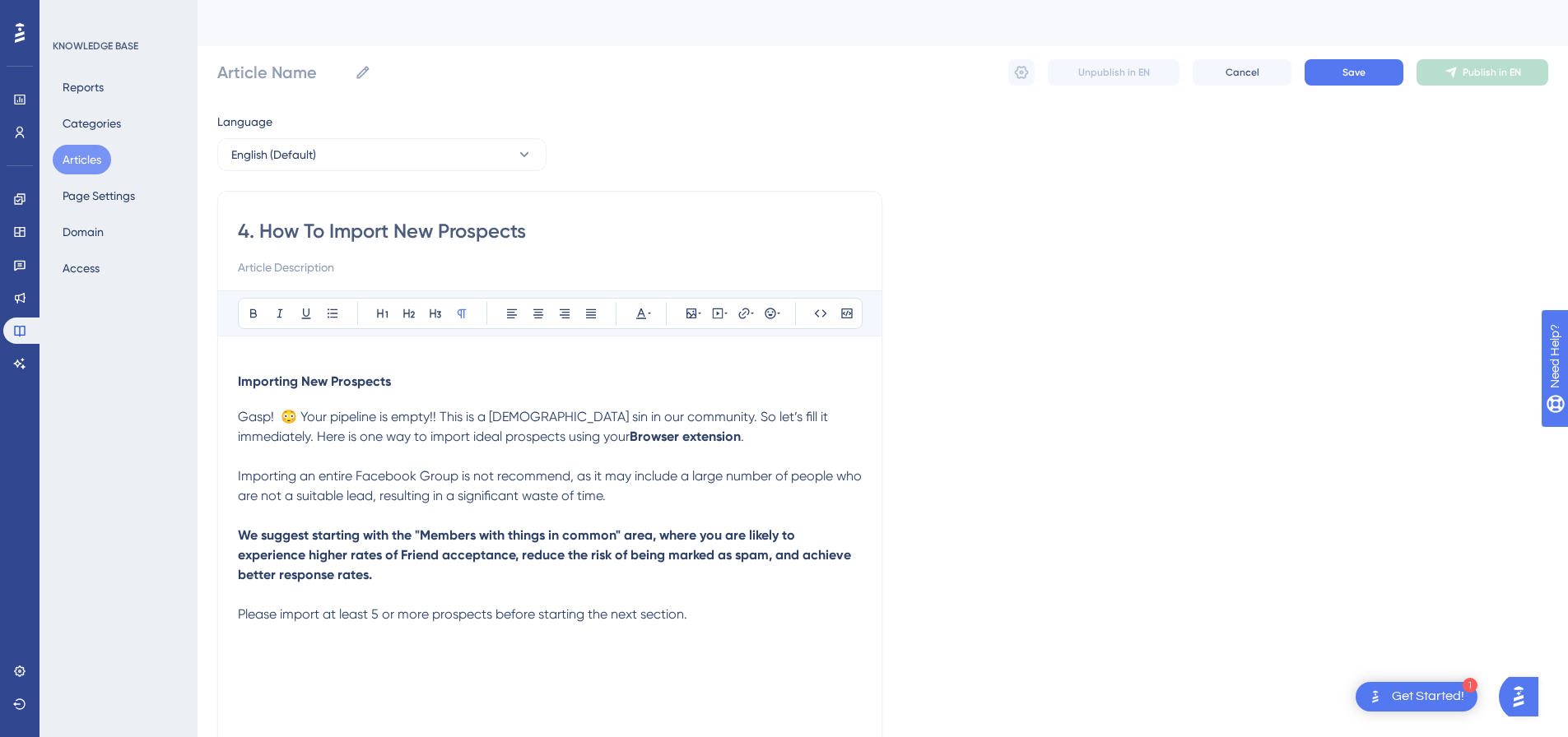
type input "4. How To Import New Prospects"
click at [1366, 81] on button "Save" at bounding box center [1354, 72] width 99 height 26
click at [1362, 71] on span "Save" at bounding box center [1354, 72] width 23 height 13
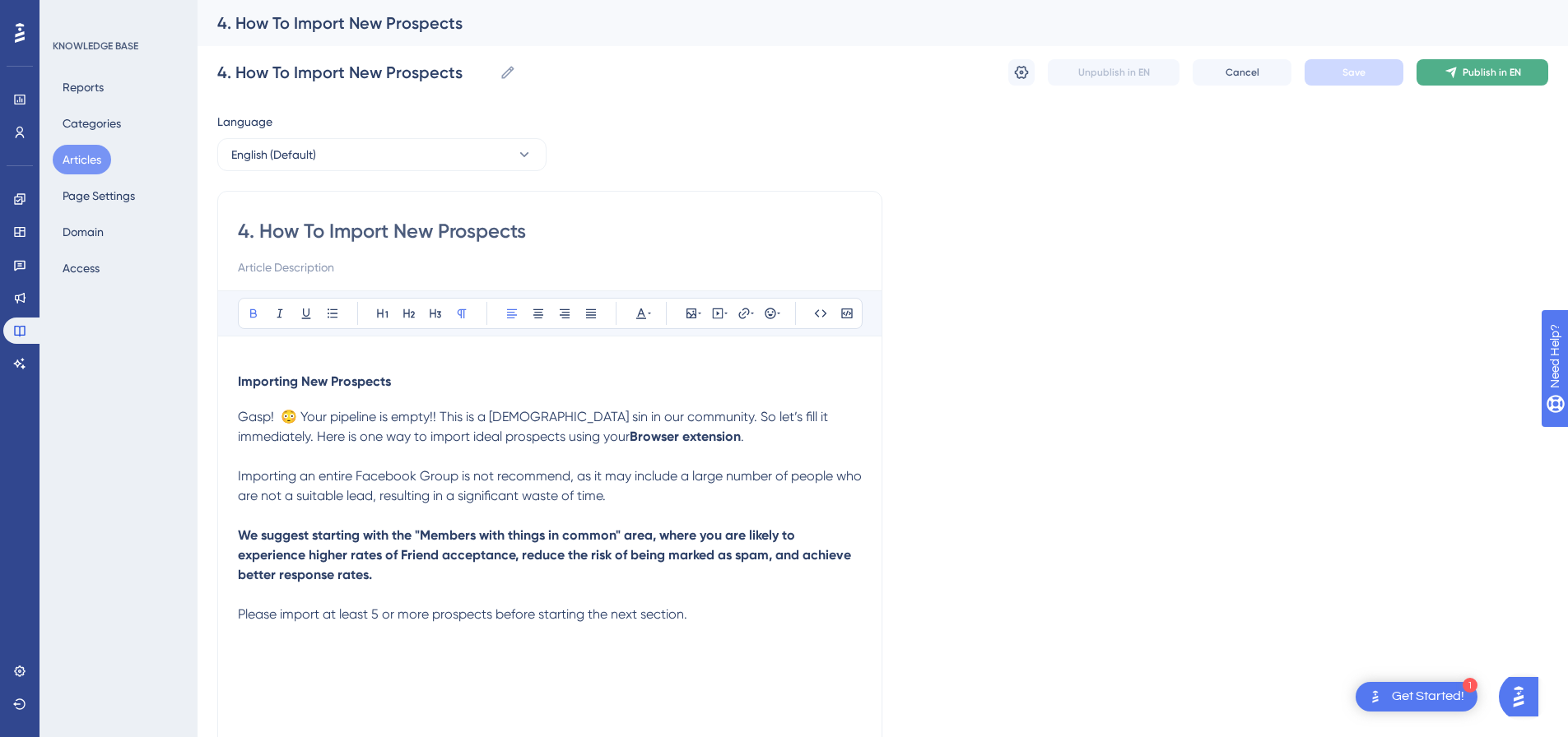
click at [1462, 72] on button "Publish in EN" at bounding box center [1482, 72] width 132 height 26
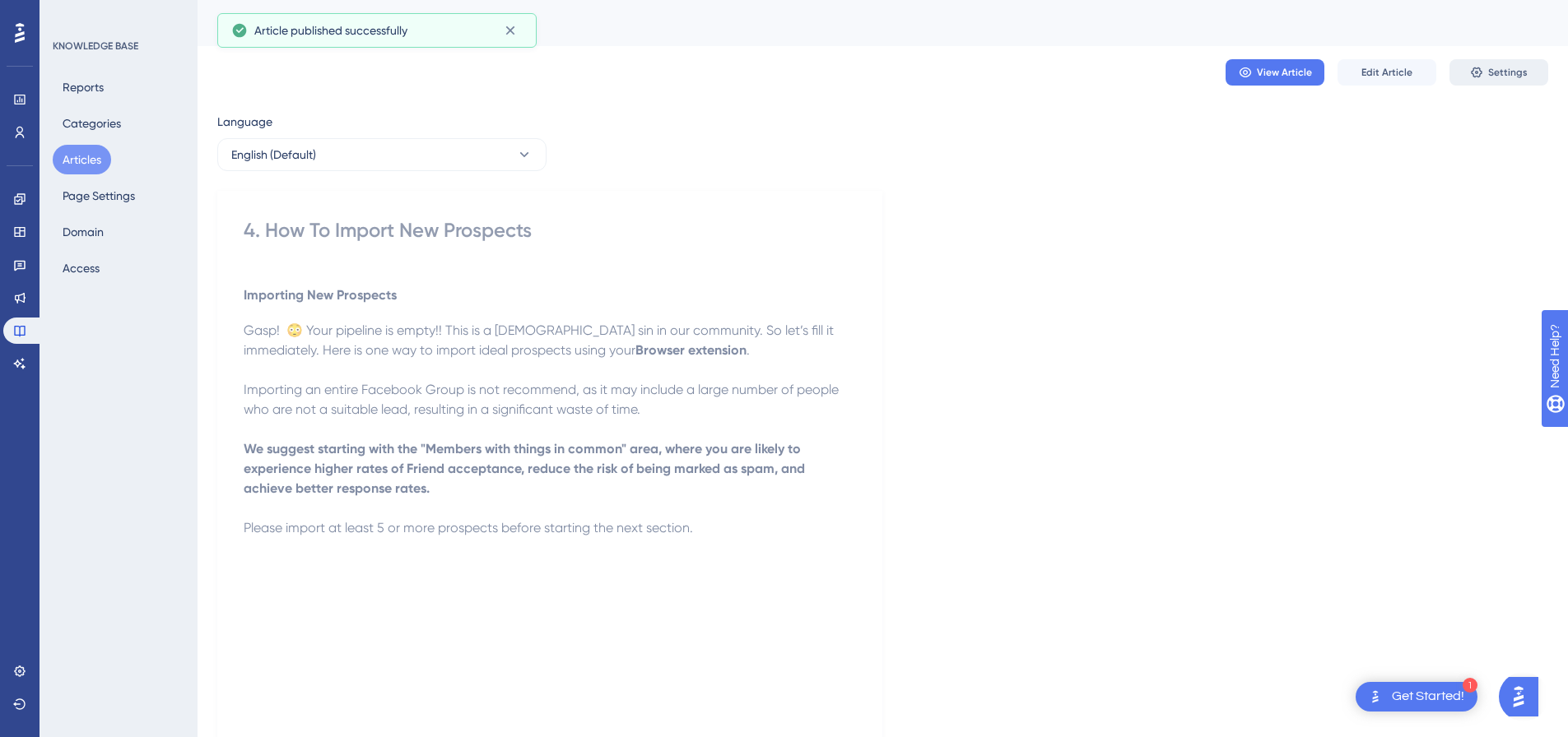
click at [1482, 75] on icon at bounding box center [1477, 72] width 13 height 13
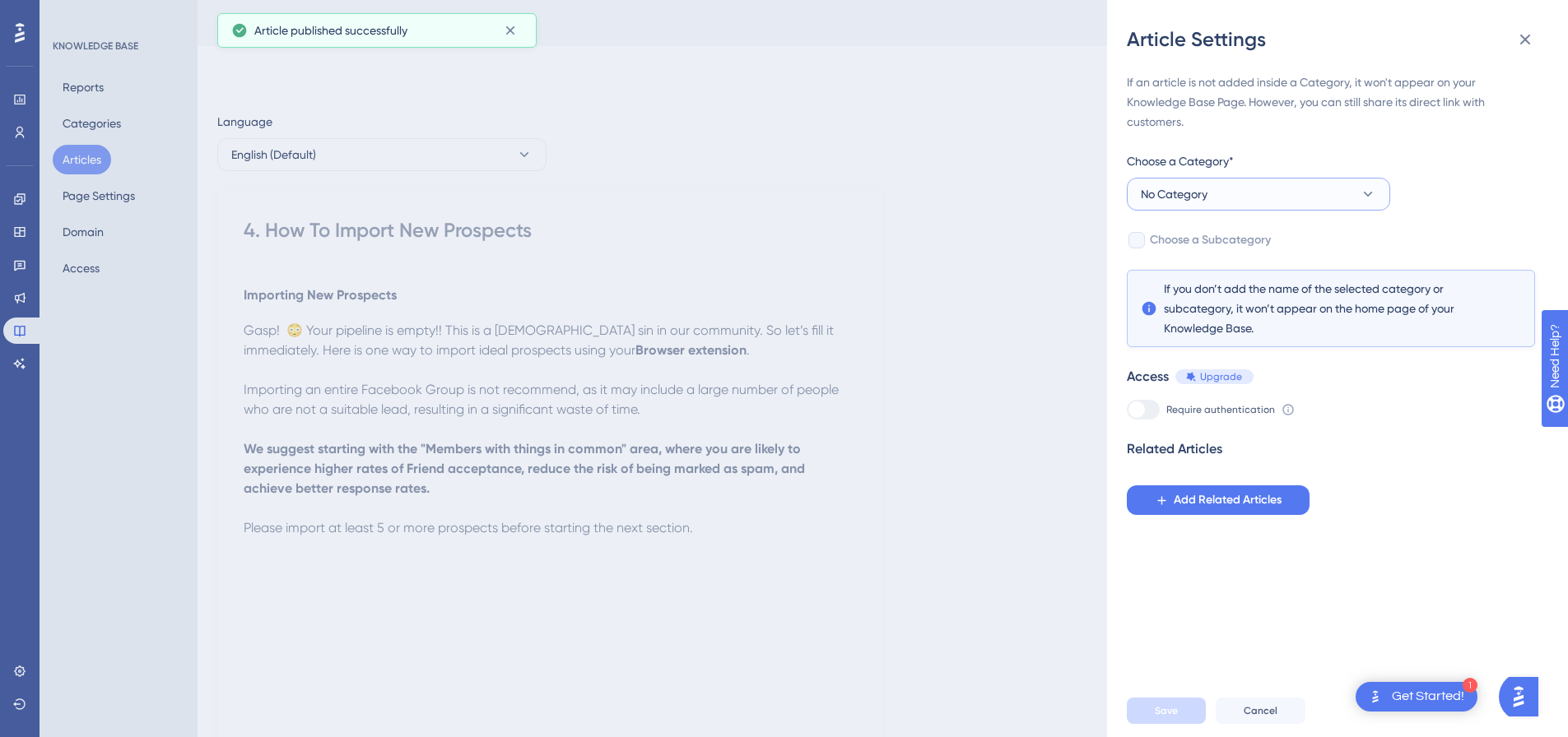
click at [1218, 200] on button "No Category" at bounding box center [1258, 193] width 263 height 33
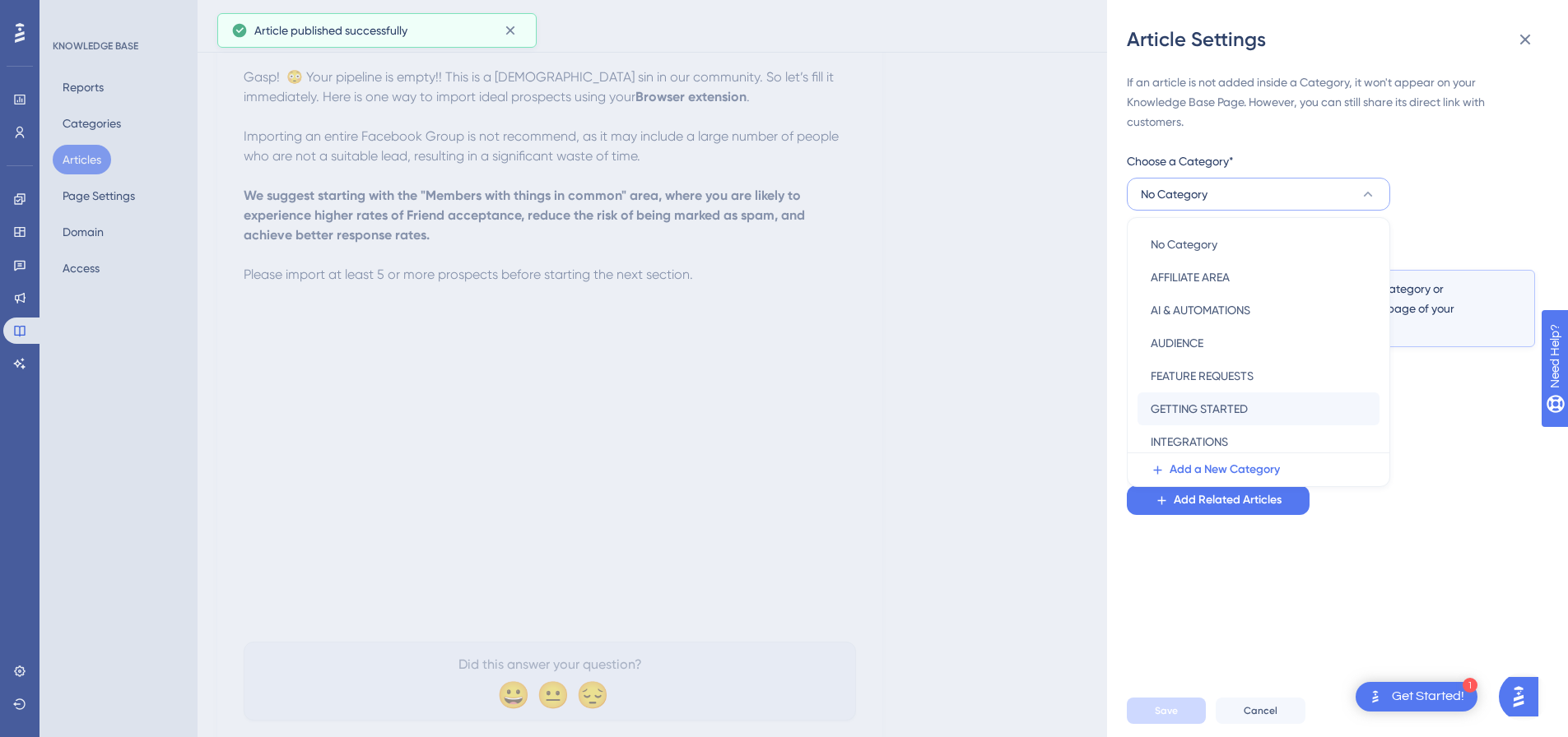
scroll to position [236, 0]
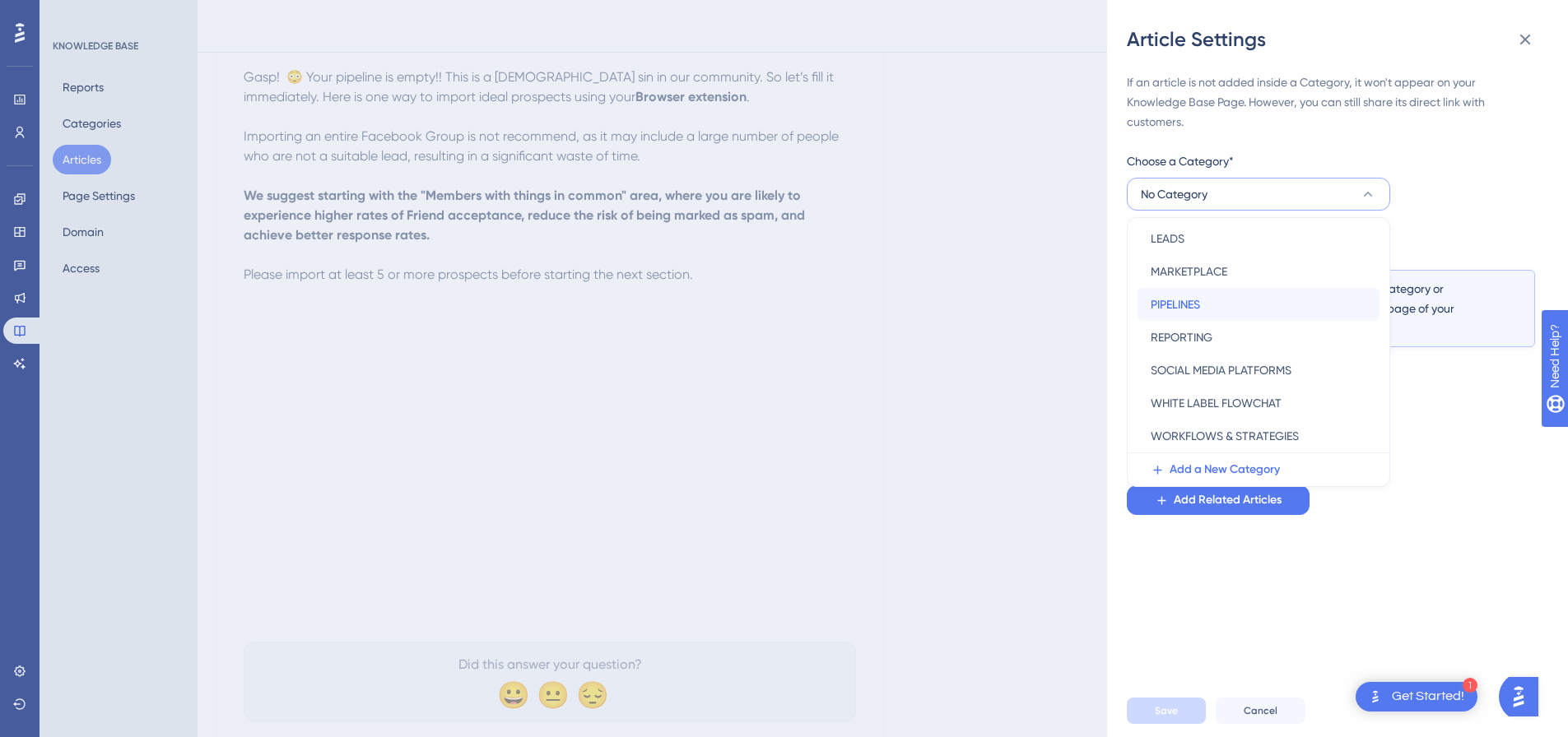
click at [1207, 309] on div "PIPELINES PIPELINES" at bounding box center [1258, 304] width 216 height 33
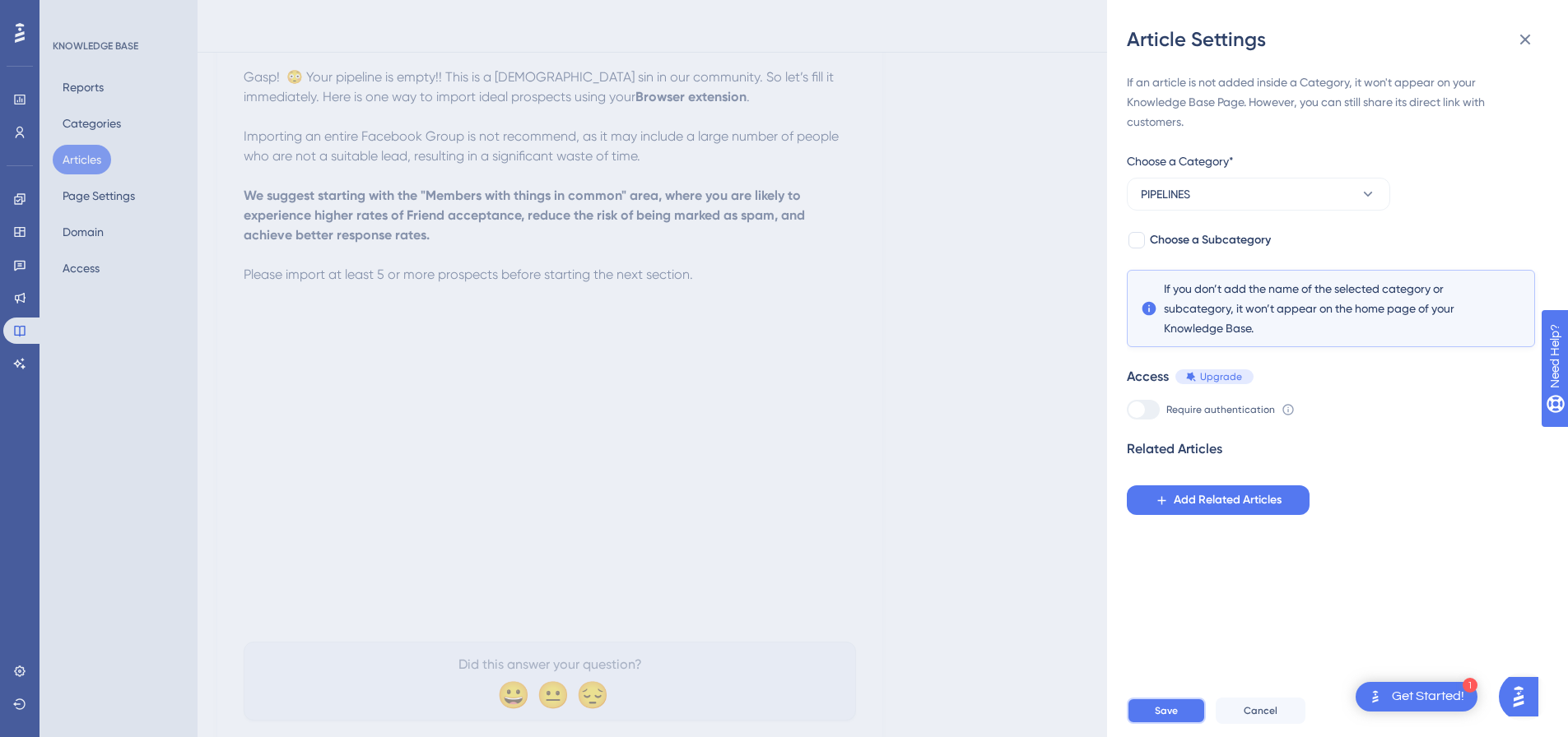
click at [1179, 724] on button "Save" at bounding box center [1166, 711] width 79 height 26
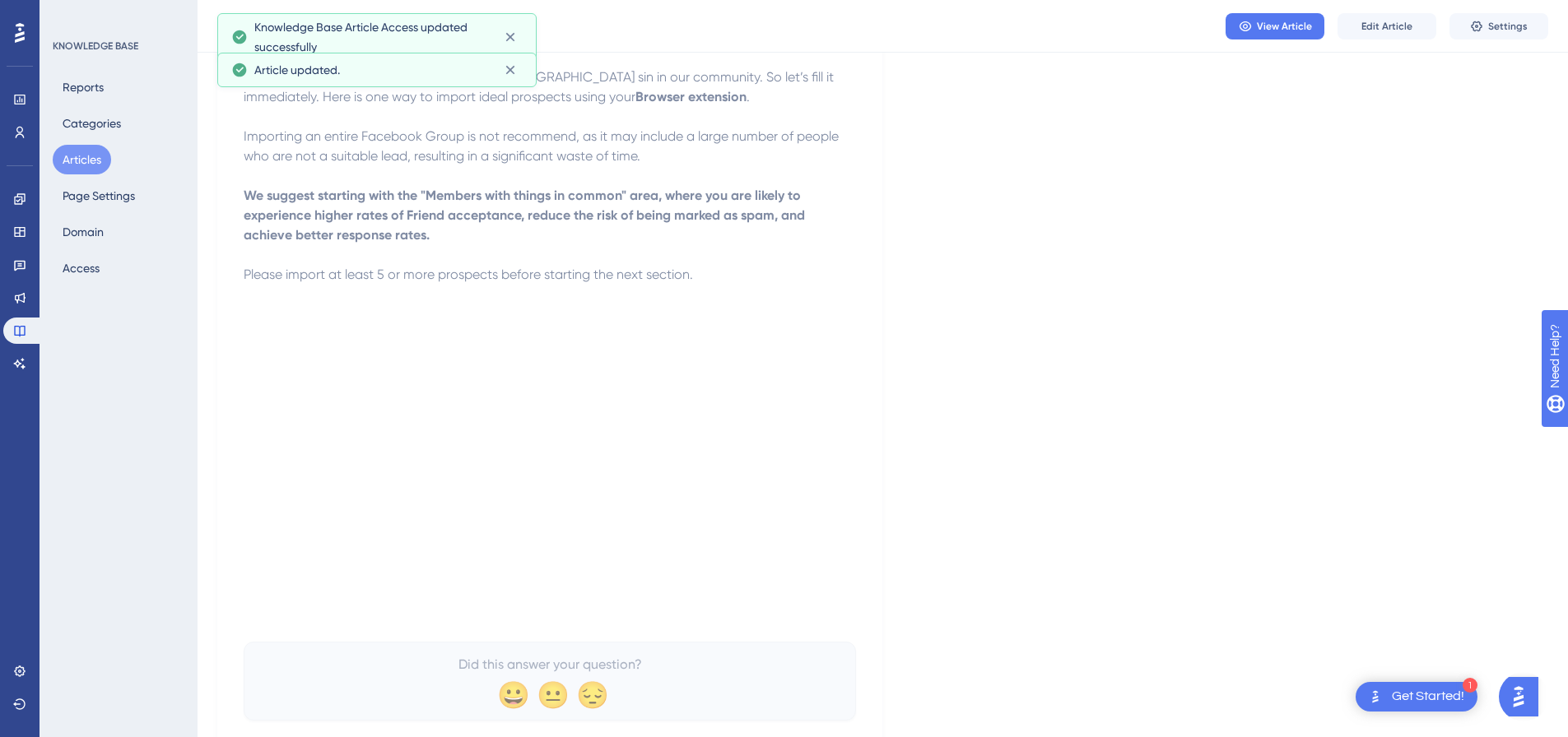
click at [74, 165] on button "Articles" at bounding box center [82, 160] width 59 height 30
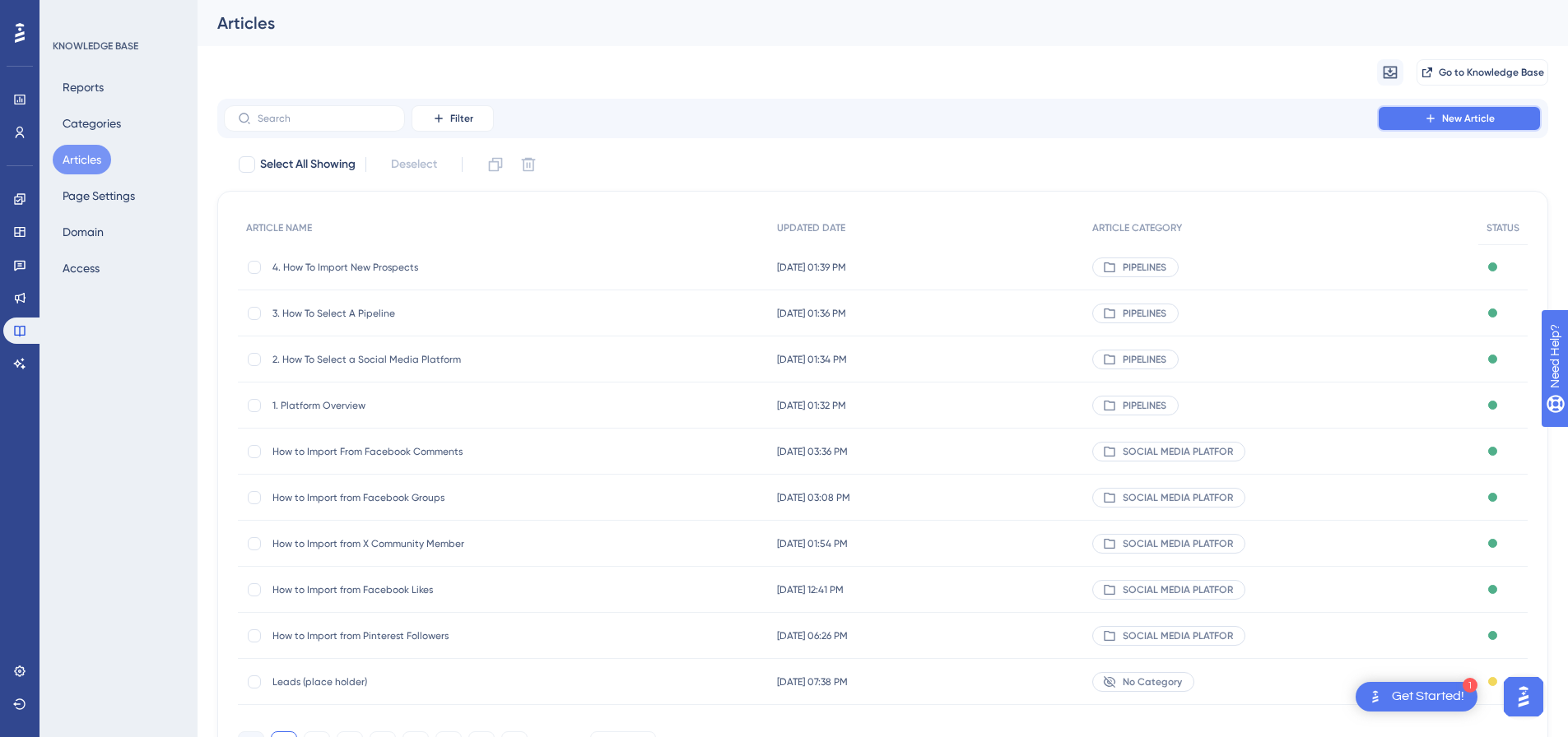
click at [1480, 115] on span "New Article" at bounding box center [1468, 118] width 53 height 13
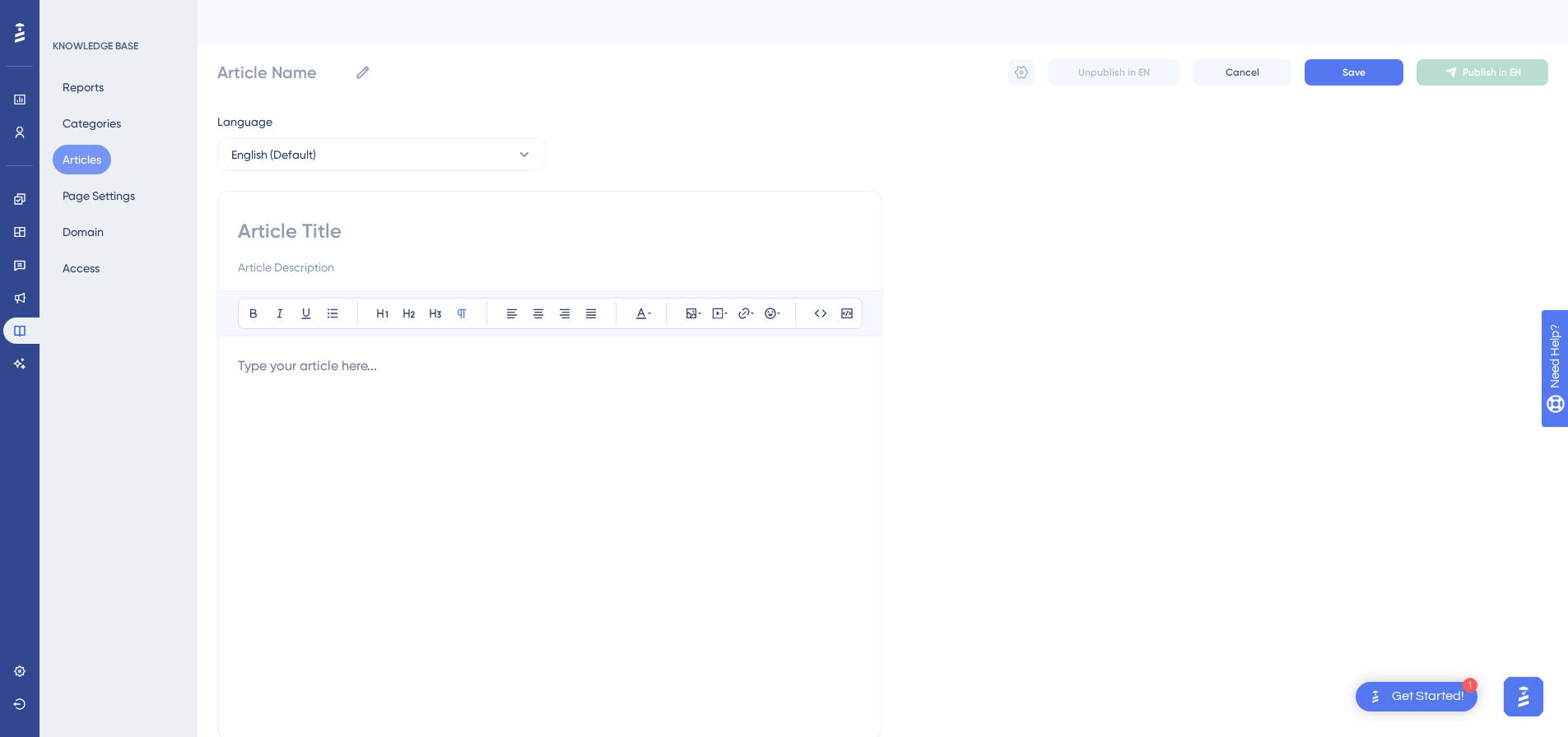
click at [352, 229] on input at bounding box center [550, 231] width 624 height 26
paste input "5. How To Set-Up Your Automations"
type input "5. How To Set-Up Your Automations"
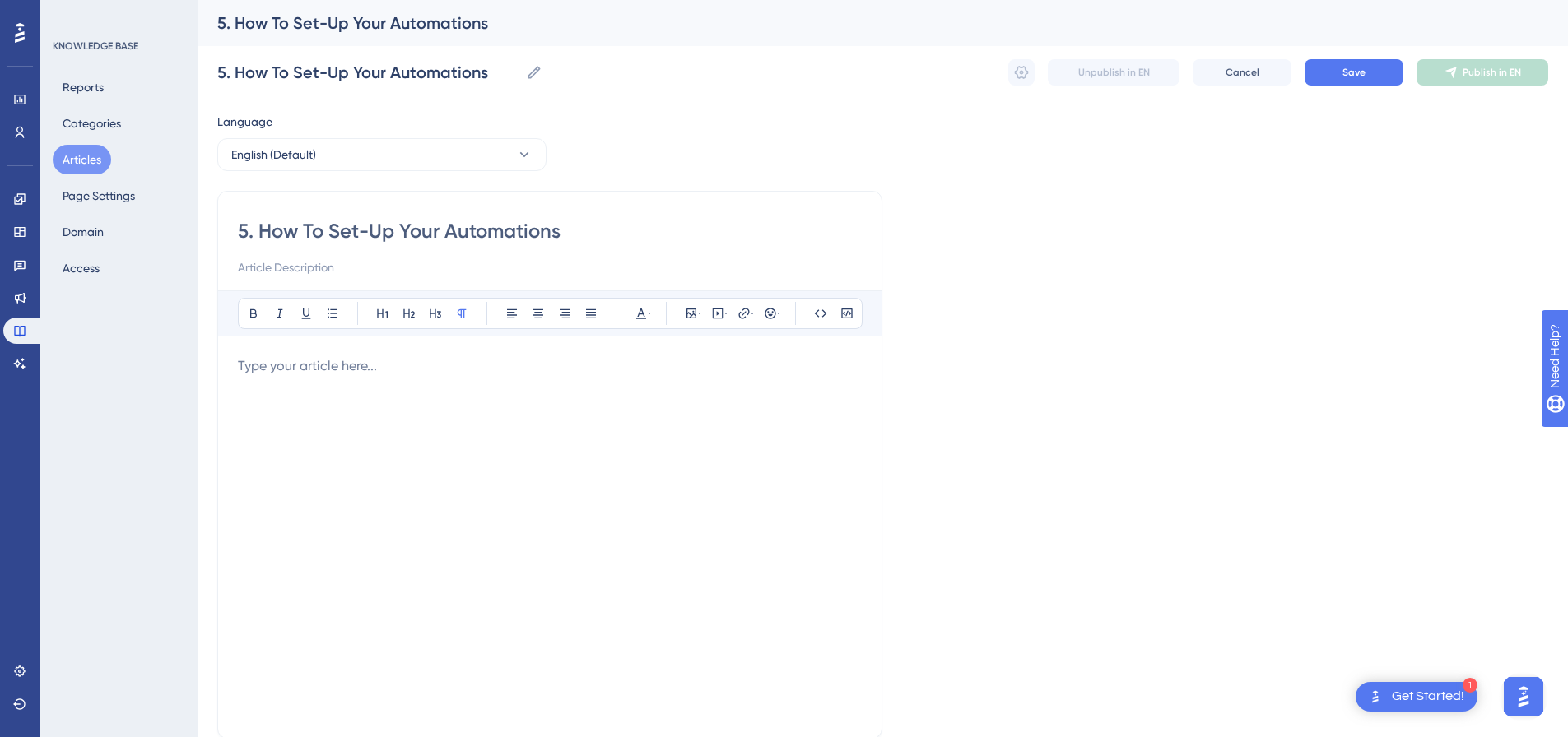
type input "5. How To Set-Up Your Automations"
click at [472, 358] on p at bounding box center [550, 365] width 624 height 20
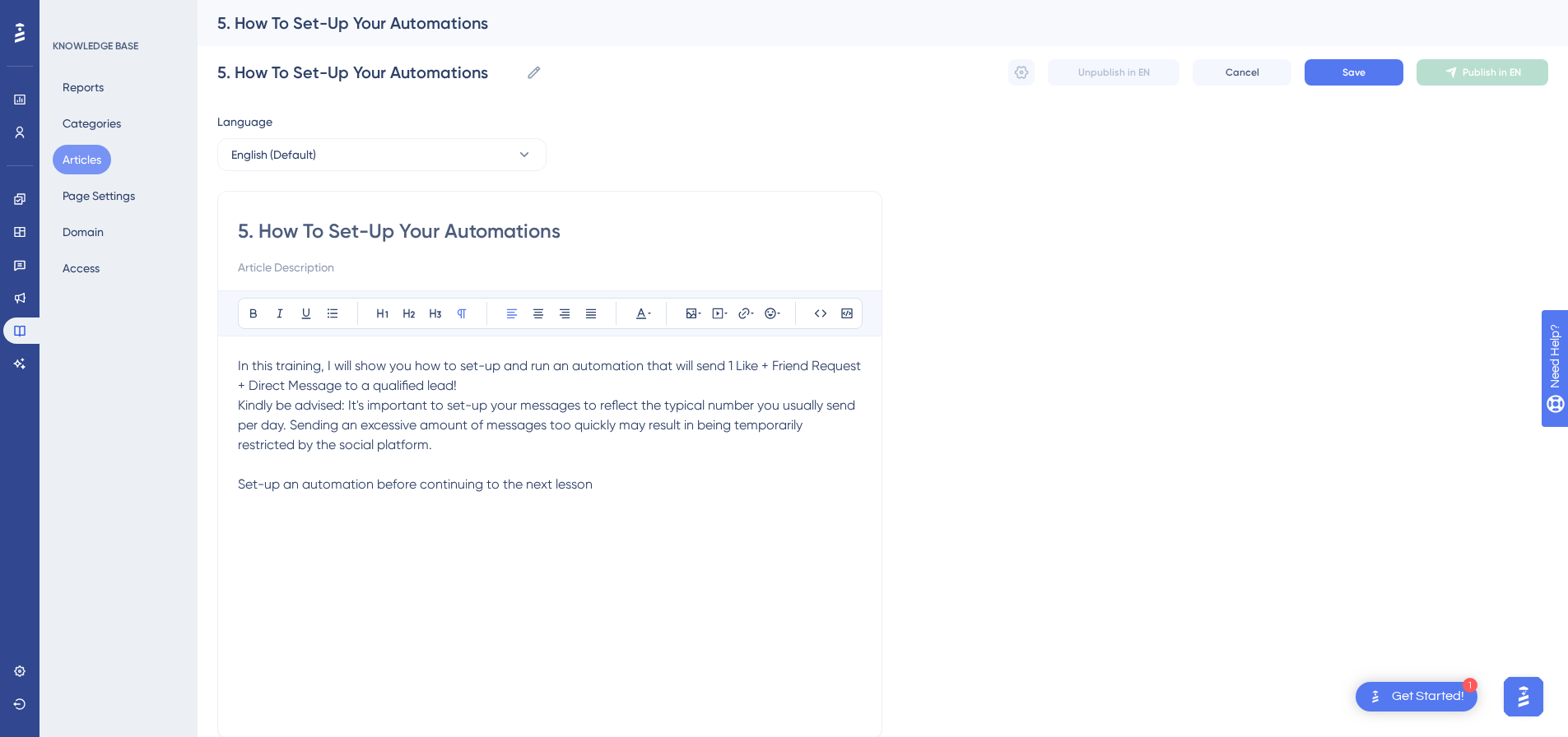
click at [536, 385] on p "In this training, I will show you how to set-up and run an automation that will…" at bounding box center [550, 375] width 624 height 39
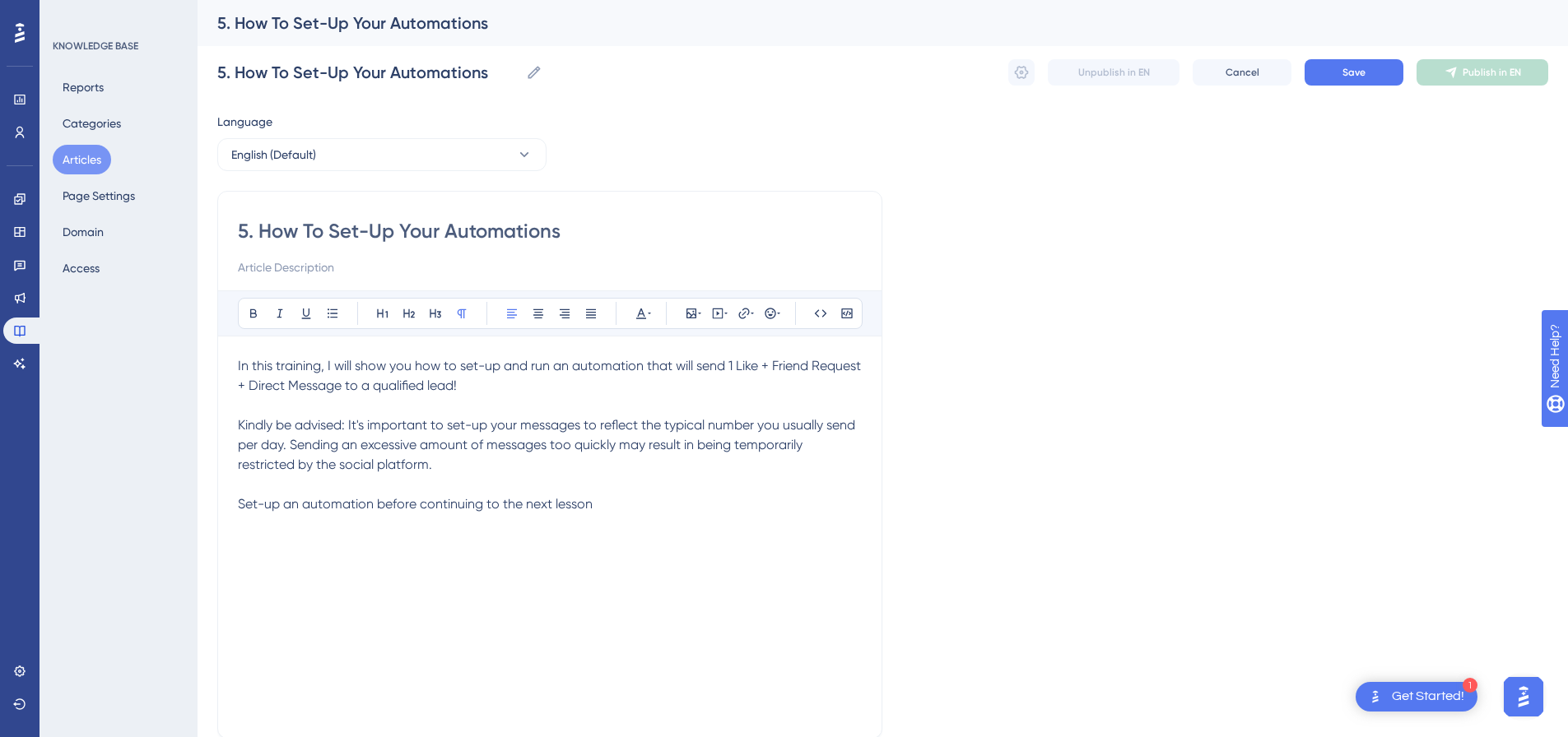
click at [605, 533] on div "In this training, I will show you how to set-up and run an automation that will…" at bounding box center [550, 536] width 624 height 362
click at [615, 499] on p "Set-up an automation before continuing to the next lesson" at bounding box center [550, 504] width 624 height 20
click at [709, 309] on button at bounding box center [717, 313] width 23 height 23
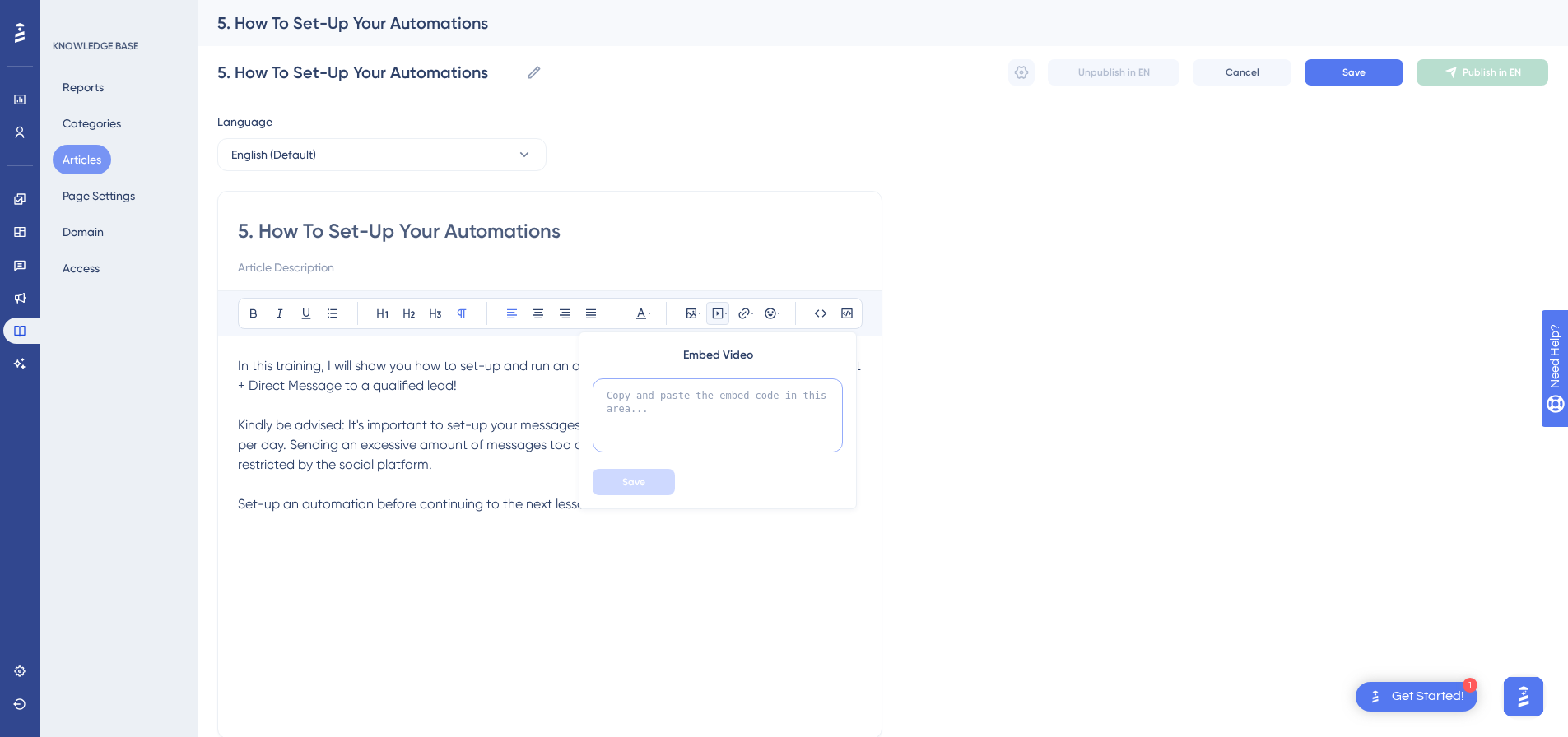
click at [697, 396] on textarea at bounding box center [717, 415] width 250 height 74
paste textarea "<div style="padding:49.79% 0 0 0;position:relative;"><iframe src="https://playe…"
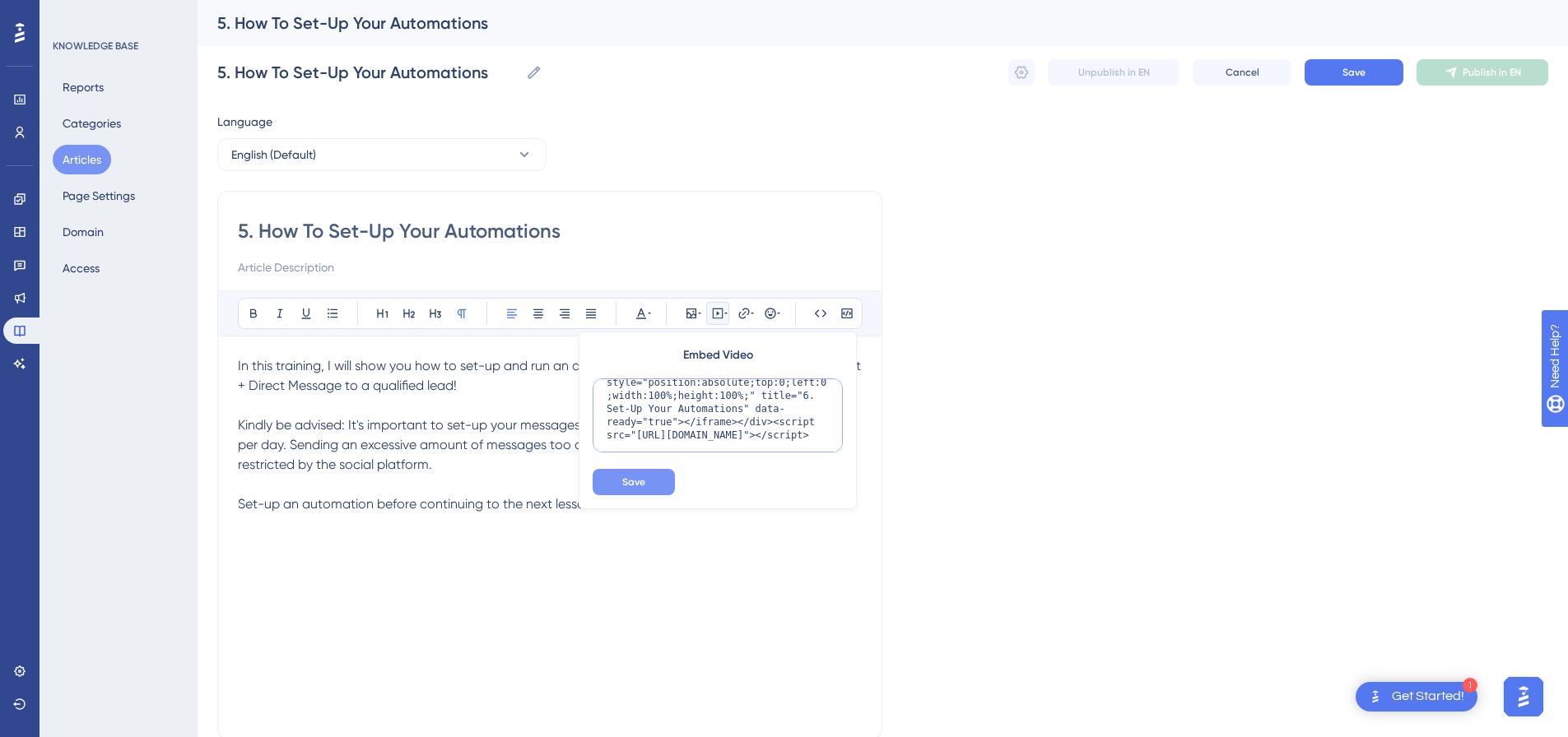
type textarea "<div style="padding:49.79% 0 0 0;position:relative;"><iframe src="https://playe…"
click at [640, 482] on span "Save" at bounding box center [633, 482] width 23 height 13
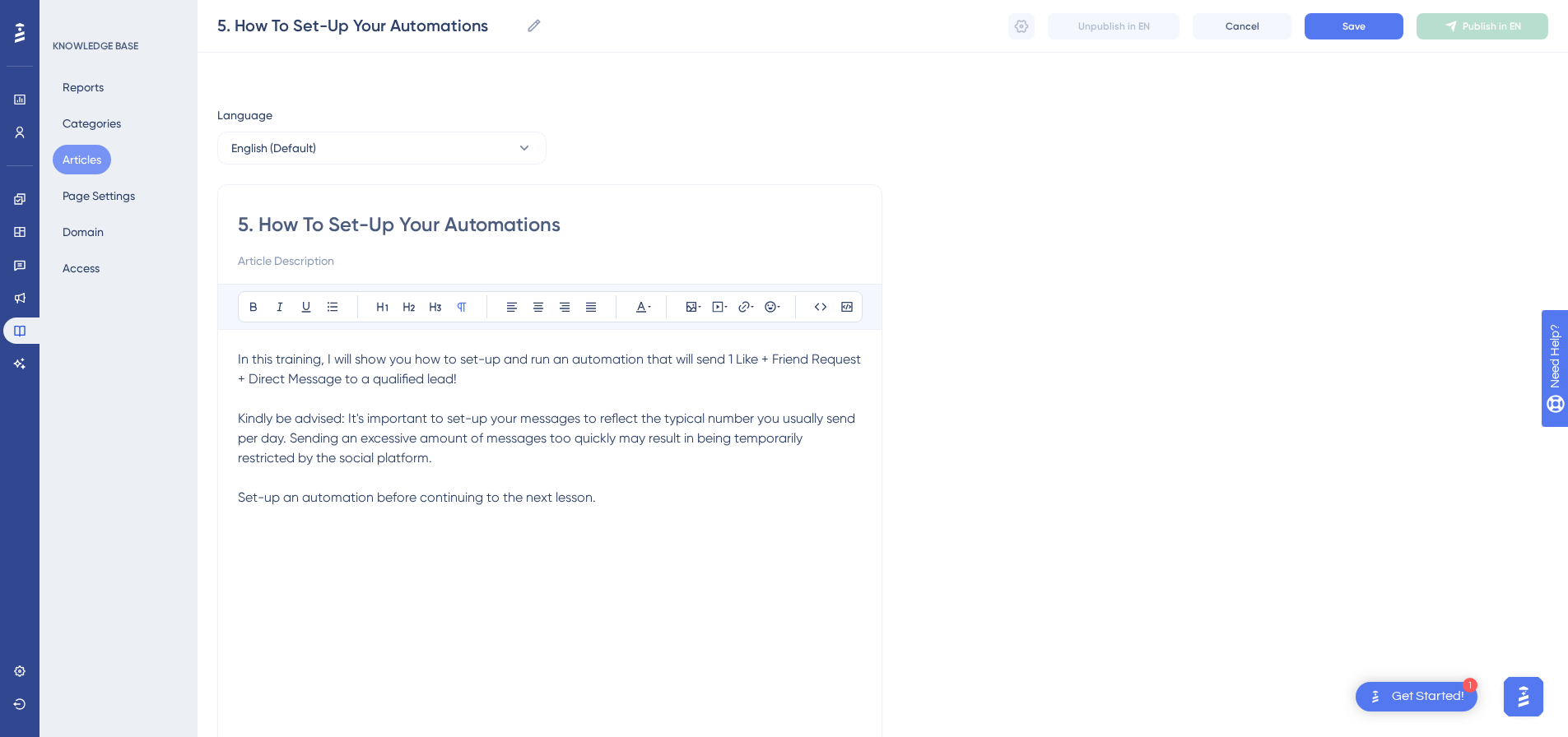
scroll to position [112, 0]
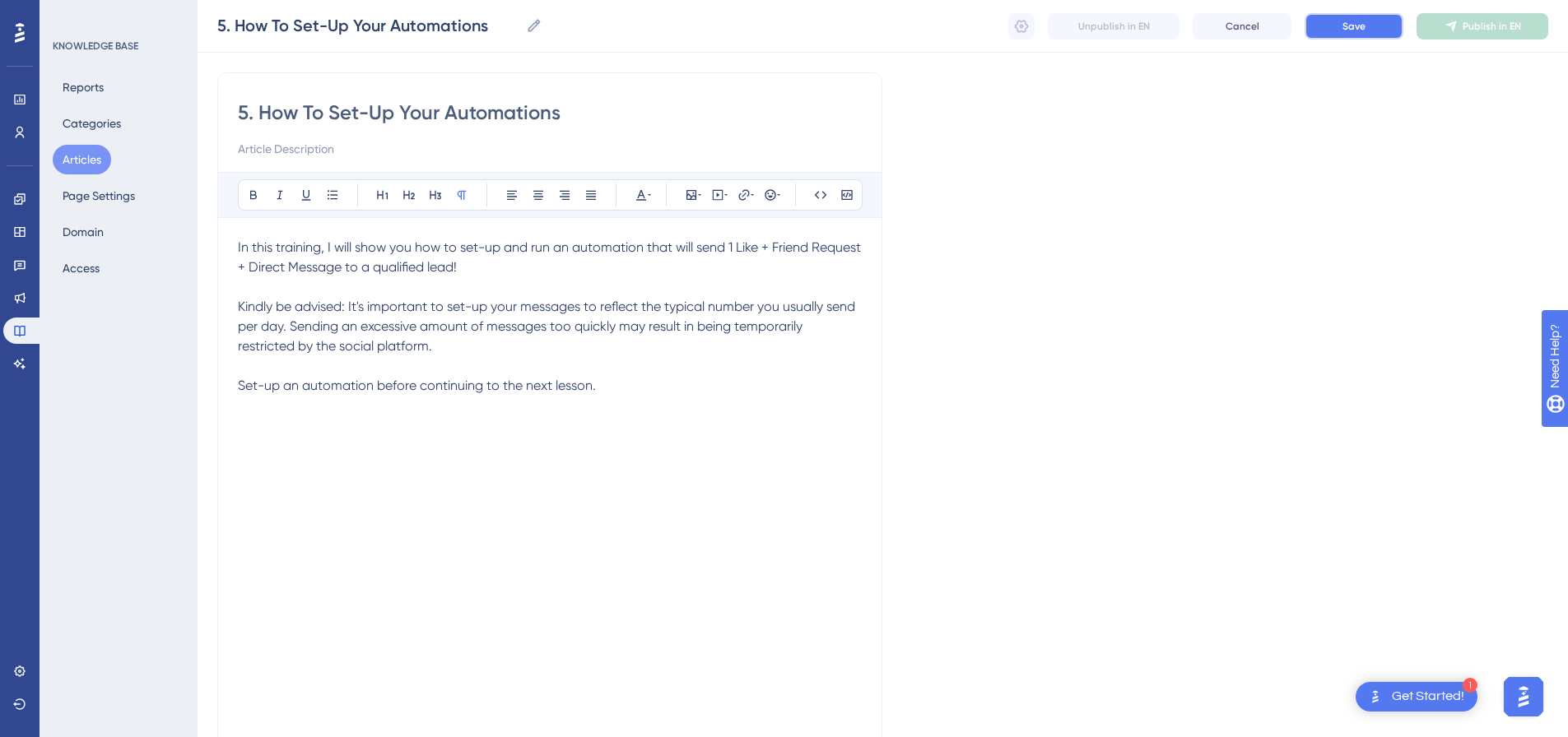
click at [1354, 30] on span "Save" at bounding box center [1354, 26] width 23 height 13
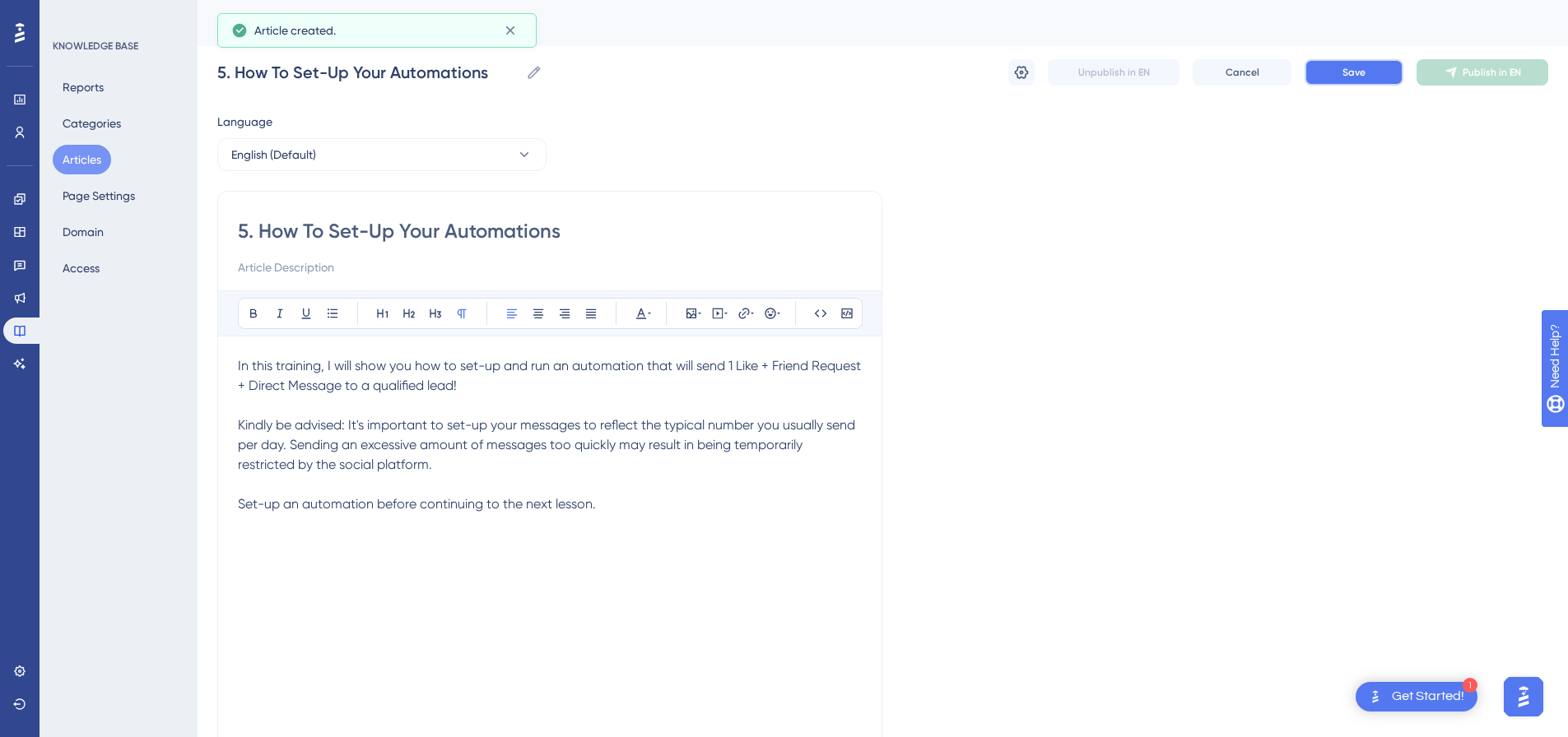
click at [1346, 72] on span "Save" at bounding box center [1354, 72] width 23 height 13
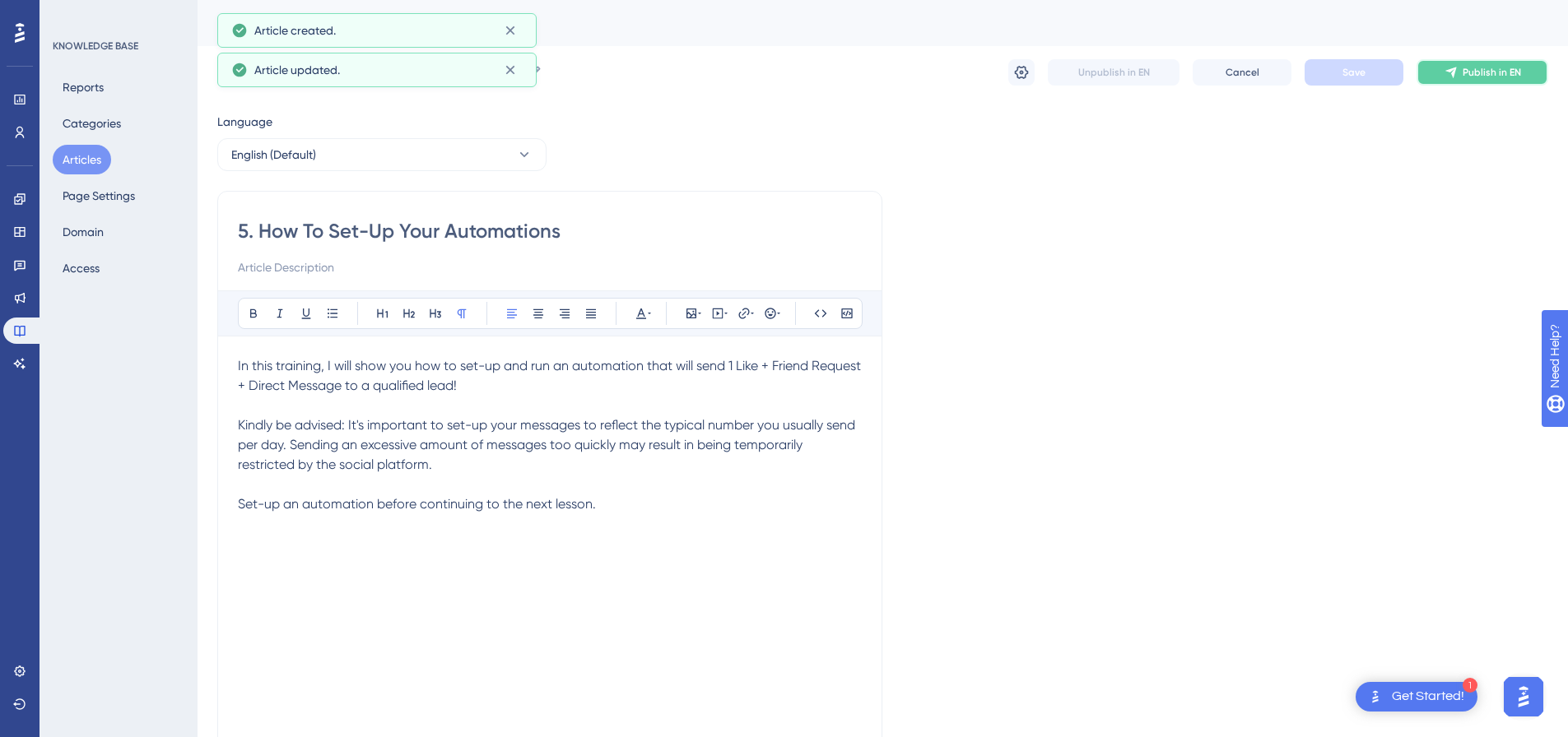
click at [1458, 76] on icon at bounding box center [1451, 72] width 13 height 13
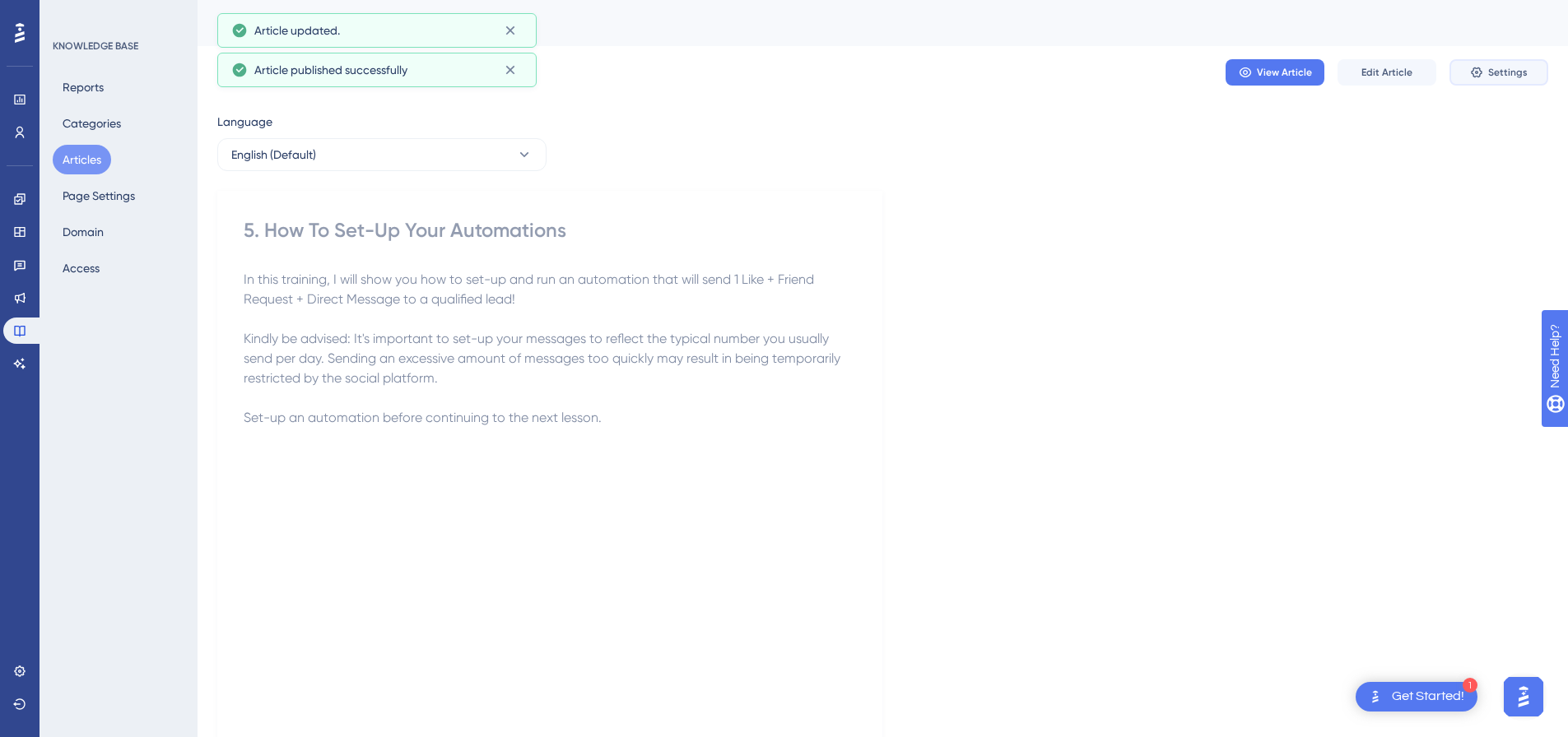
click at [1494, 75] on span "Settings" at bounding box center [1508, 72] width 39 height 13
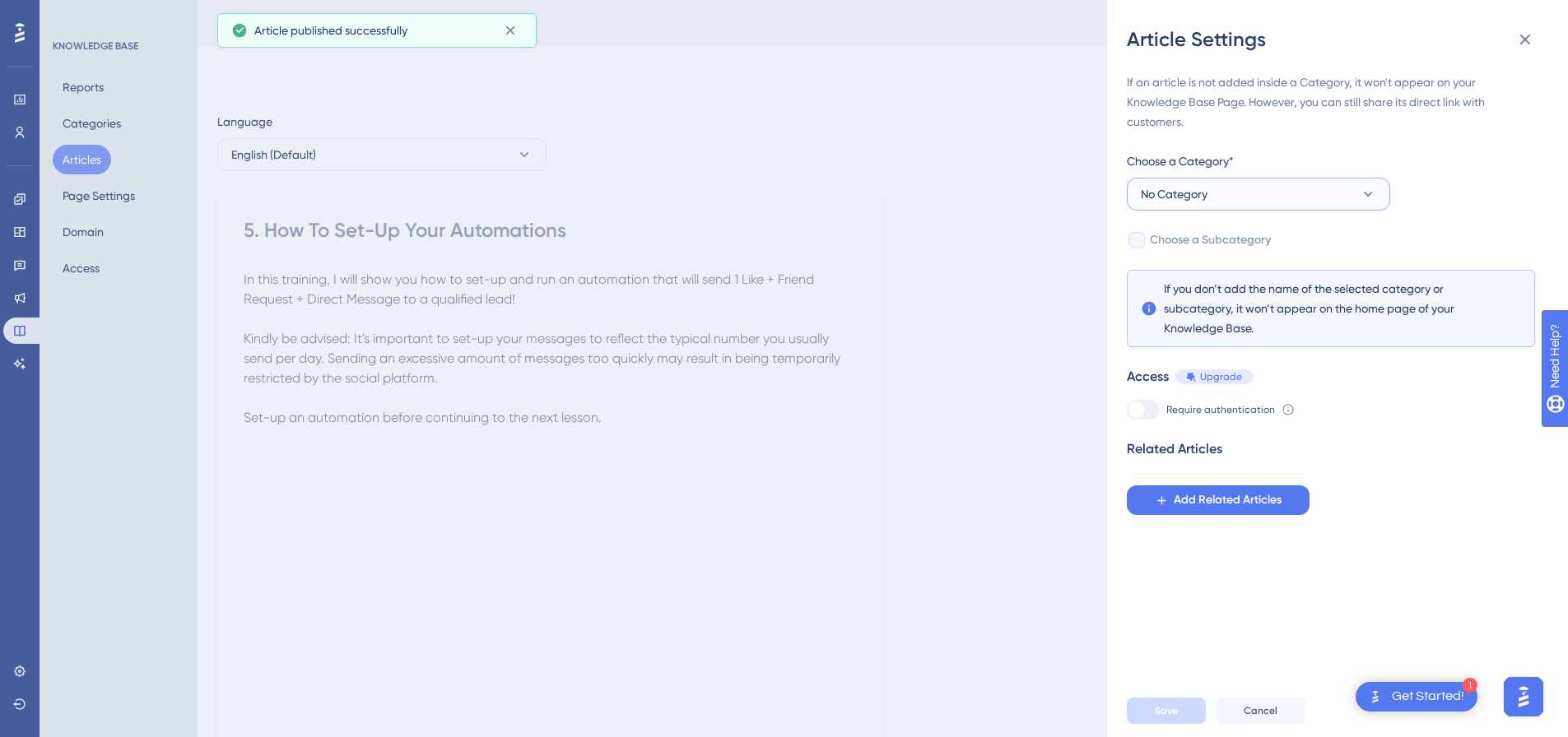
click at [1246, 205] on button "No Category" at bounding box center [1258, 193] width 263 height 33
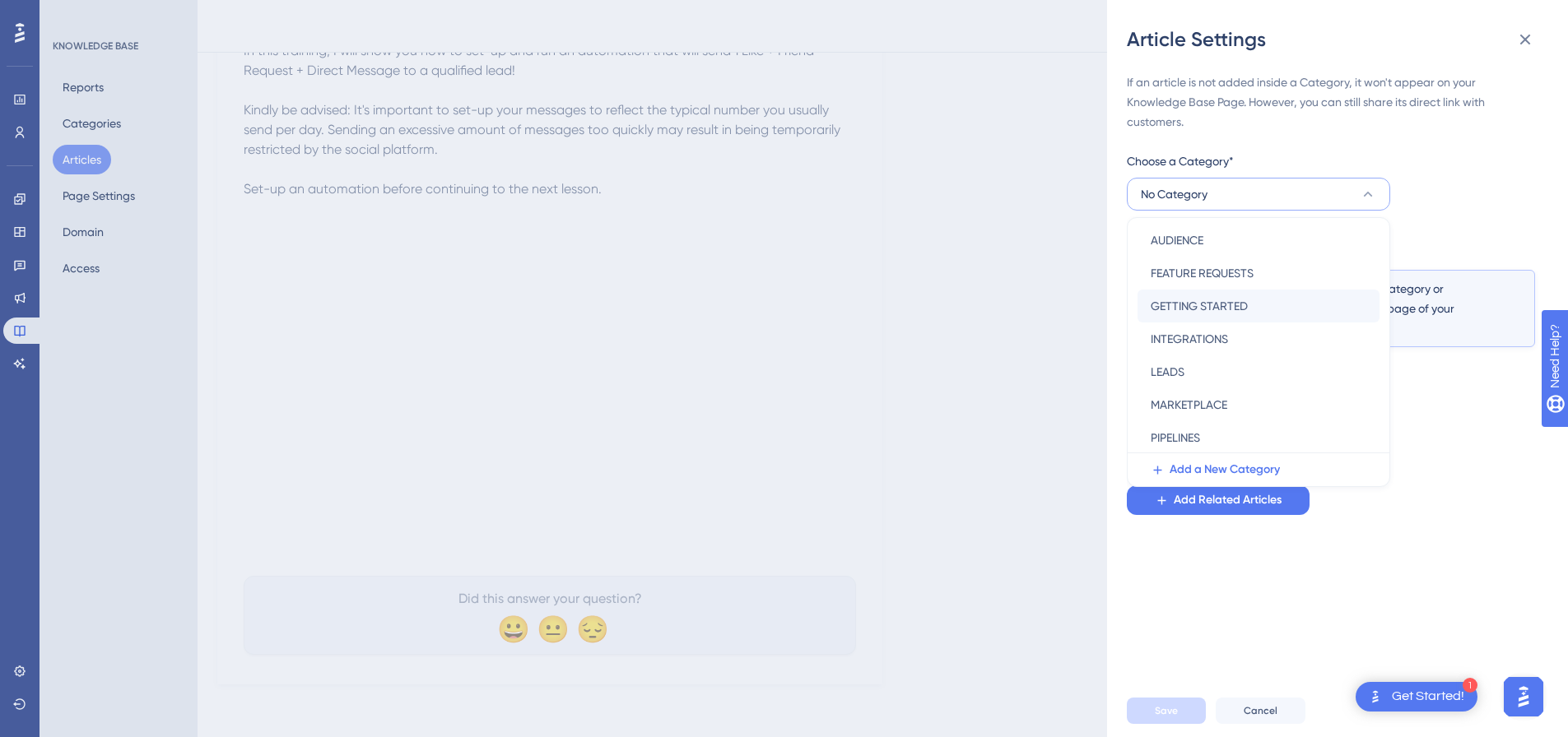
scroll to position [236, 0]
click at [1184, 310] on span "PIPELINES" at bounding box center [1175, 304] width 49 height 20
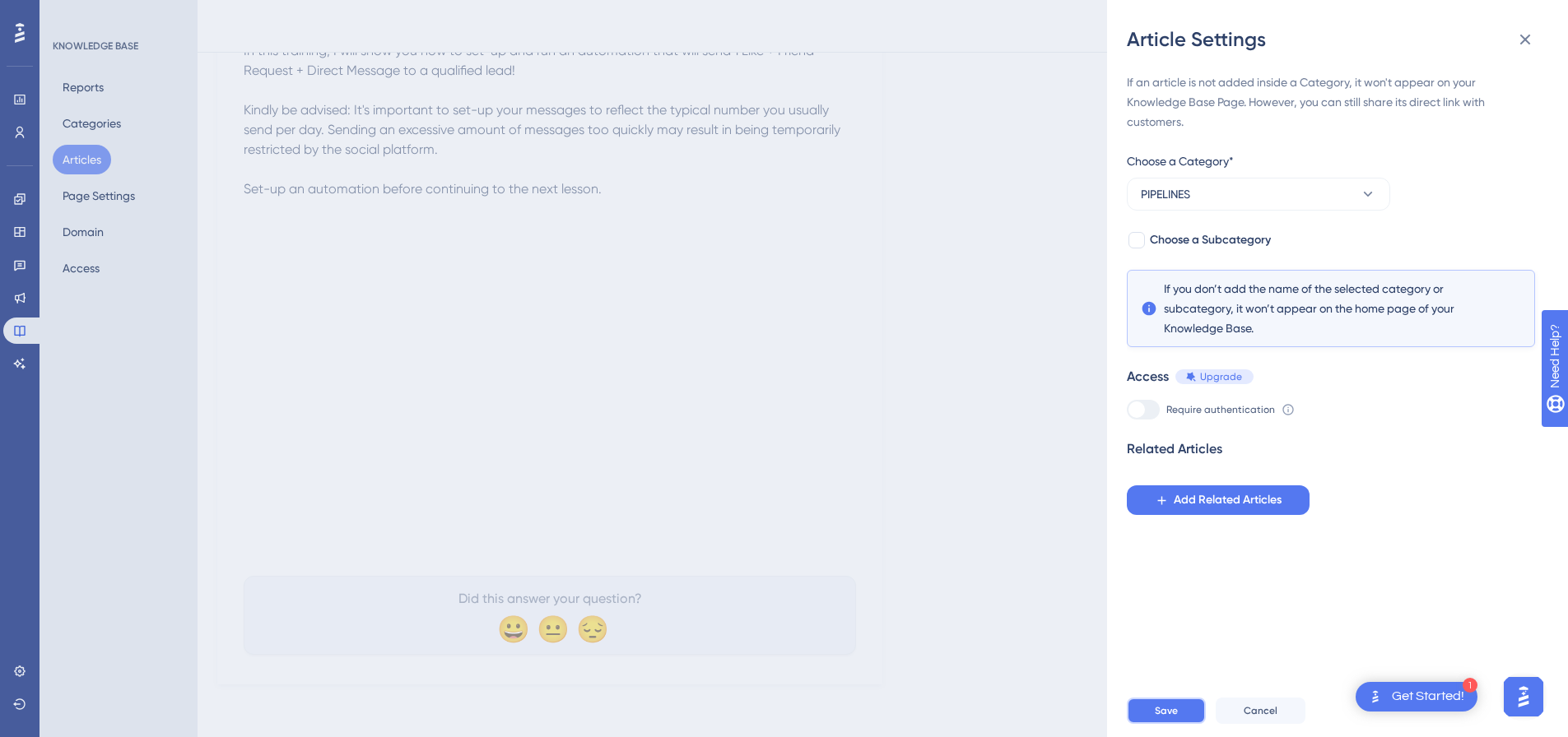
click at [1167, 717] on span "Save" at bounding box center [1166, 711] width 23 height 13
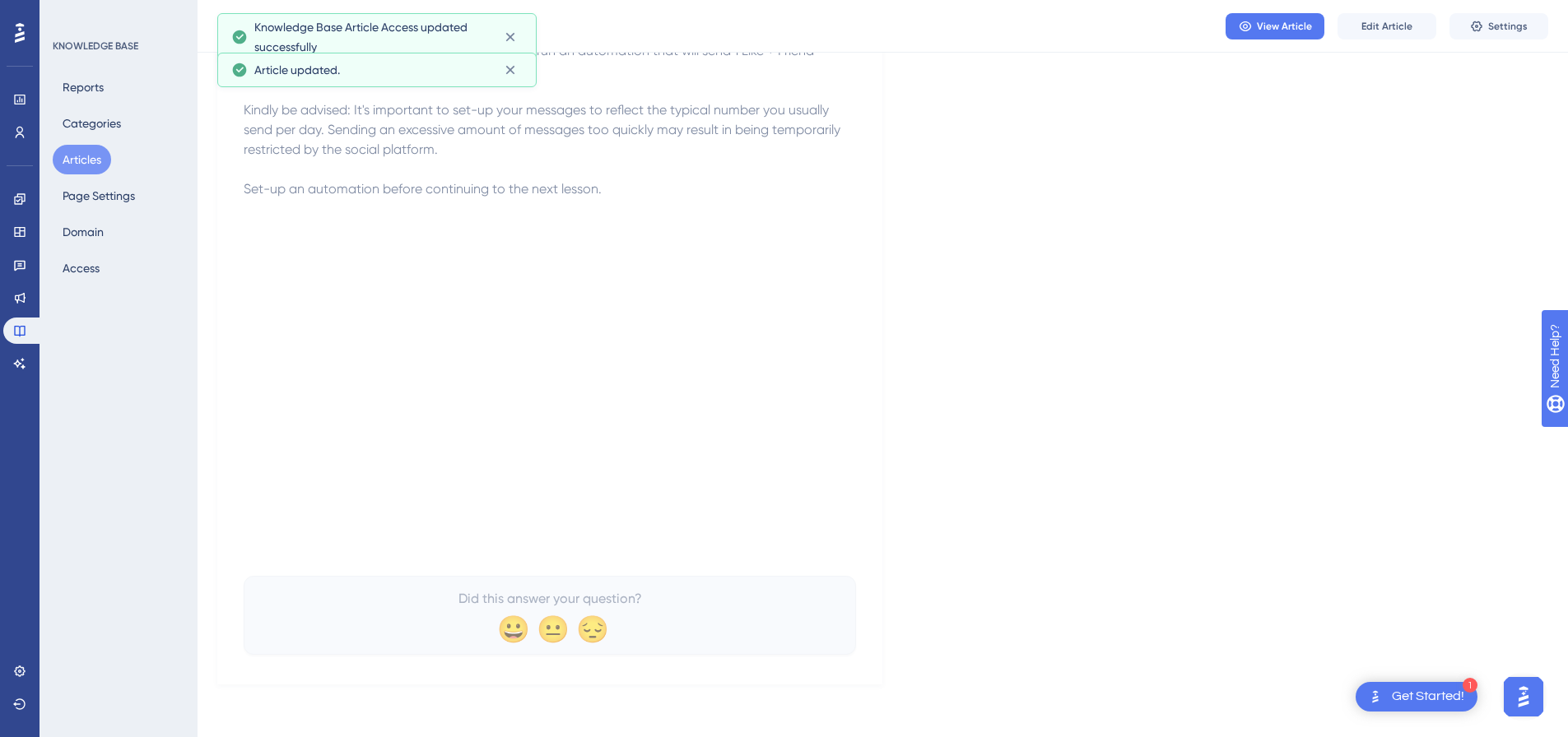
click at [96, 165] on button "Articles" at bounding box center [82, 160] width 59 height 30
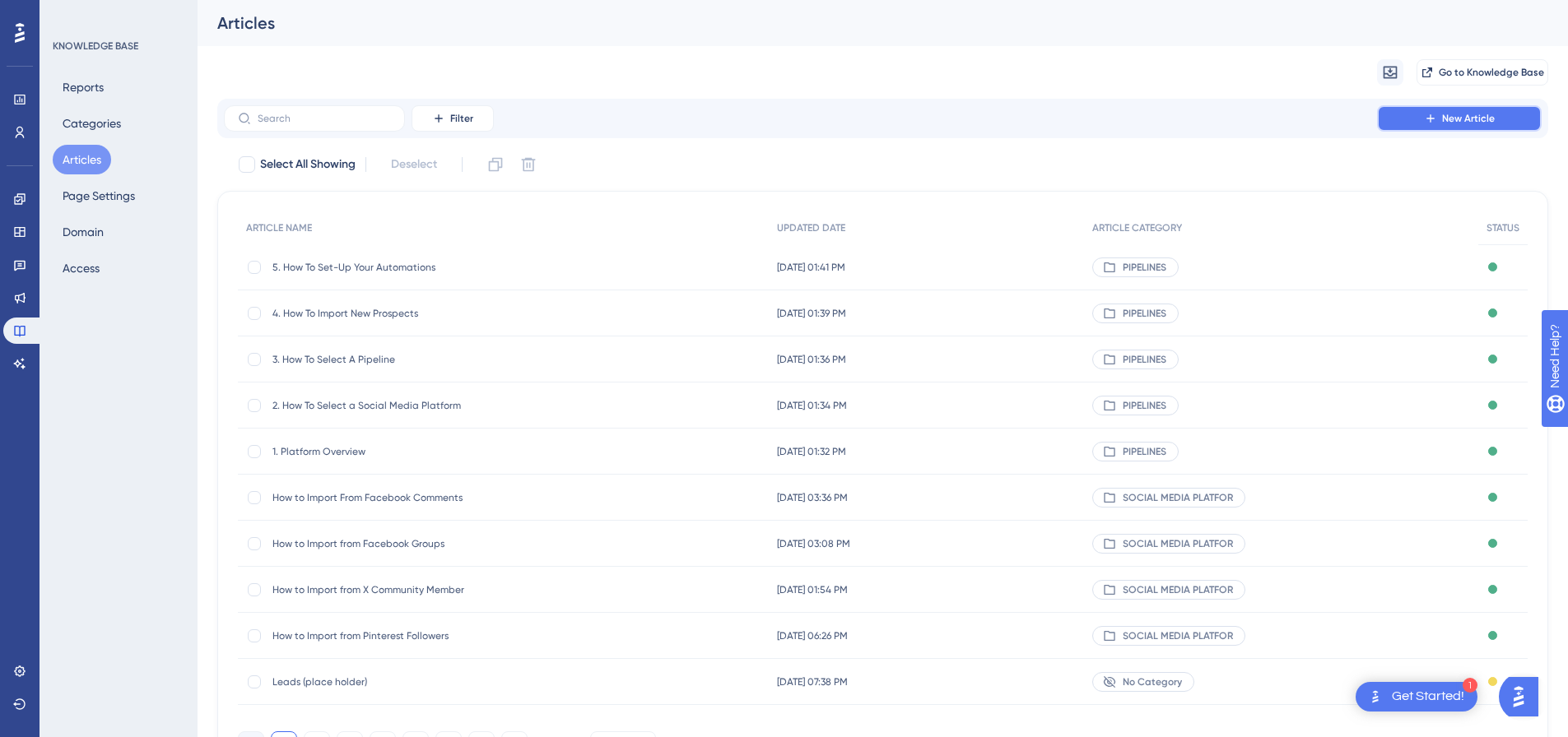
click at [1435, 112] on icon at bounding box center [1430, 118] width 13 height 13
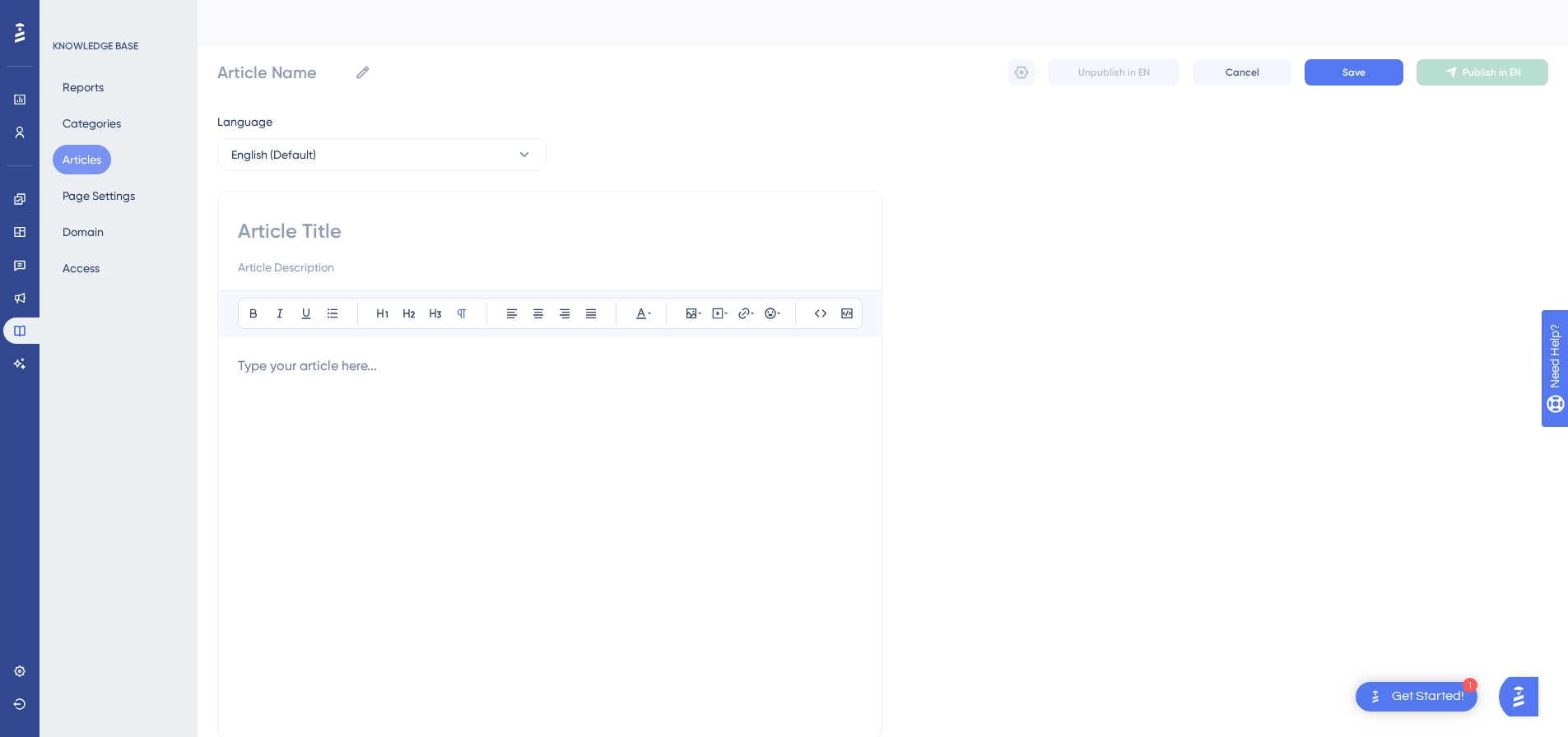
click at [451, 214] on div "Bold Italic Underline Bullet Point Heading 1 Heading 2 Heading 3 Normal Align L…" at bounding box center [550, 464] width 665 height 547
click at [451, 235] on input at bounding box center [550, 231] width 624 height 26
paste input "6. How To Send Your 1st Message"
type input "6. How To Send Your 1st Message"
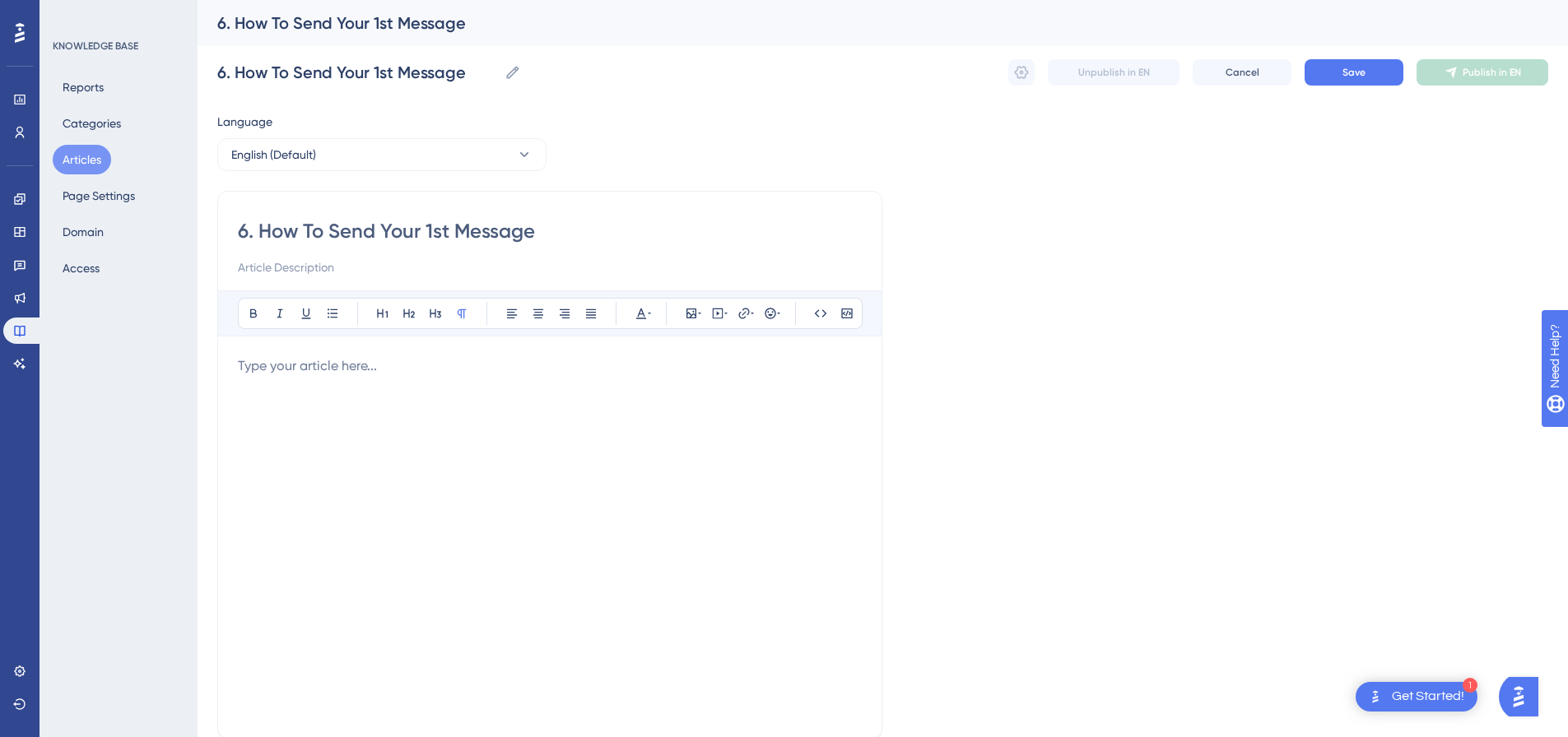
type input "6. How To Send Your 1st Message"
click at [498, 375] on p at bounding box center [550, 365] width 624 height 20
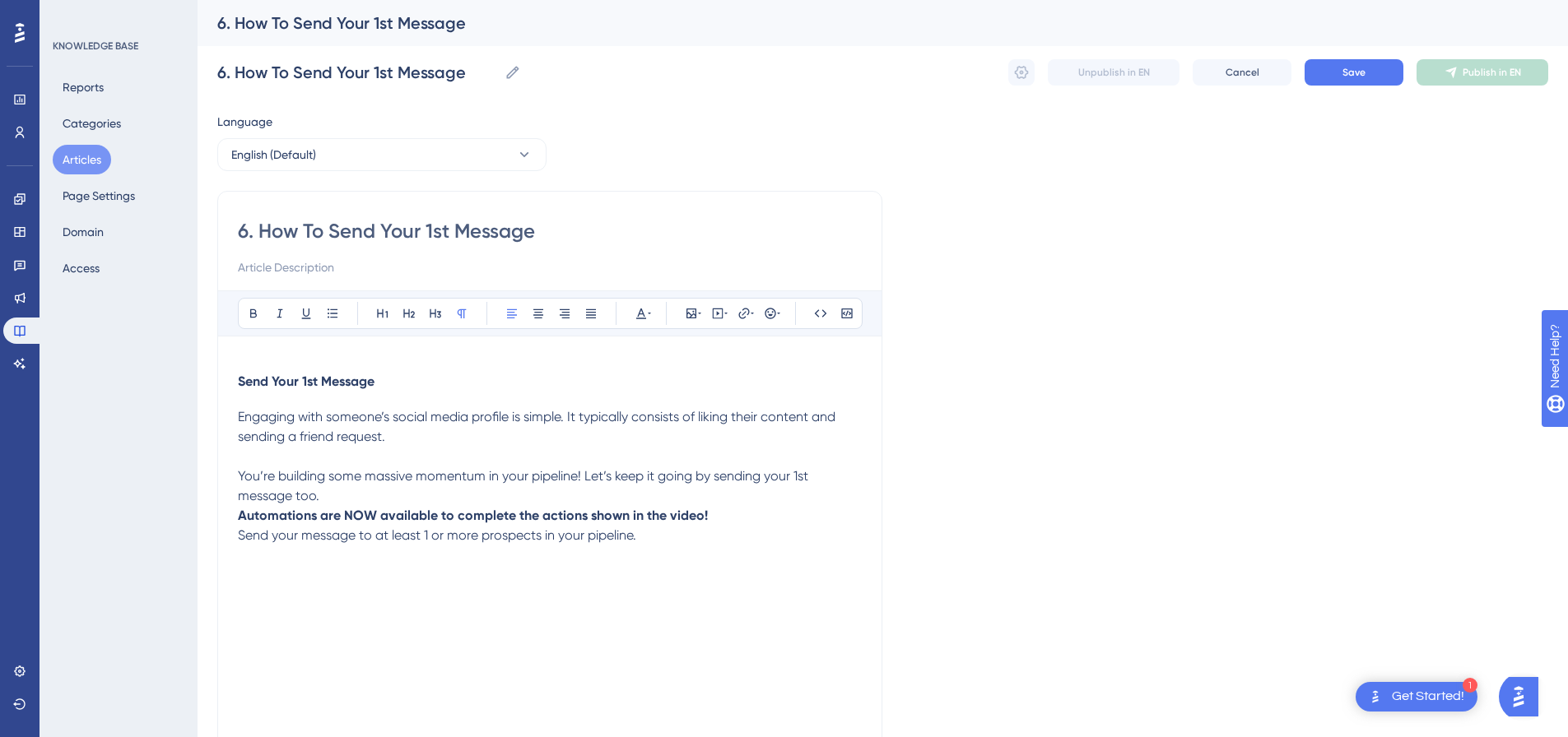
click at [384, 494] on p "Engaging with someone’s social media profile is simple. It typically consists o…" at bounding box center [550, 456] width 624 height 99
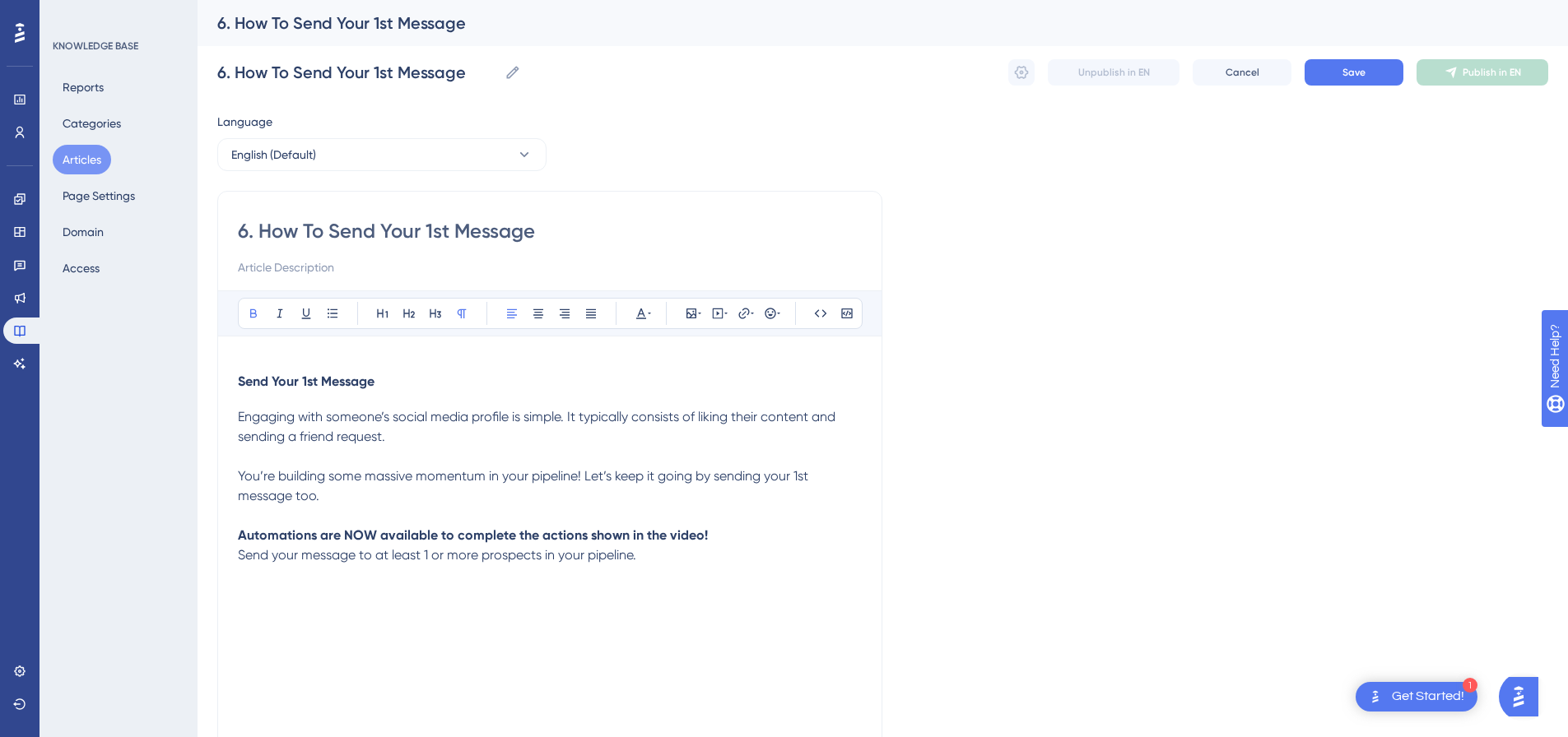
click at [720, 541] on p "Automations are NOW available to complete the actions shown in the video!" at bounding box center [550, 535] width 624 height 20
click at [658, 571] on div "Send Your 1st Message Engaging with someone’s social media profile is simple. I…" at bounding box center [550, 563] width 624 height 379
click at [711, 311] on icon at bounding box center [718, 313] width 13 height 13
click at [670, 419] on textarea at bounding box center [717, 415] width 250 height 74
paste textarea "<div style="padding:49.79% 0 0 0;position:relative;"><iframe src="https://playe…"
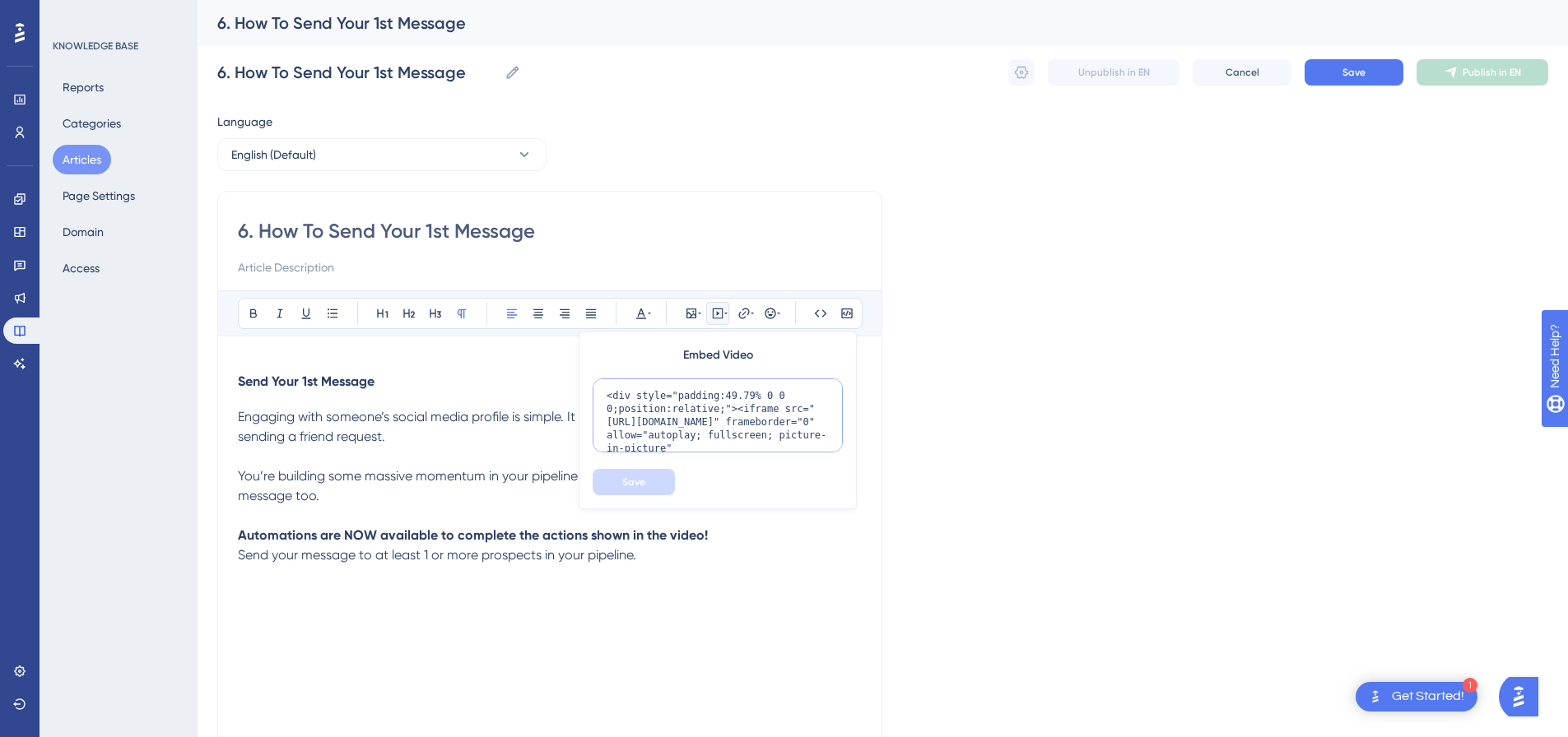
scroll to position [121, 0]
type textarea "<div style="padding:49.79% 0 0 0;position:relative;"><iframe src="https://playe…"
click at [644, 471] on button "Save" at bounding box center [633, 482] width 83 height 26
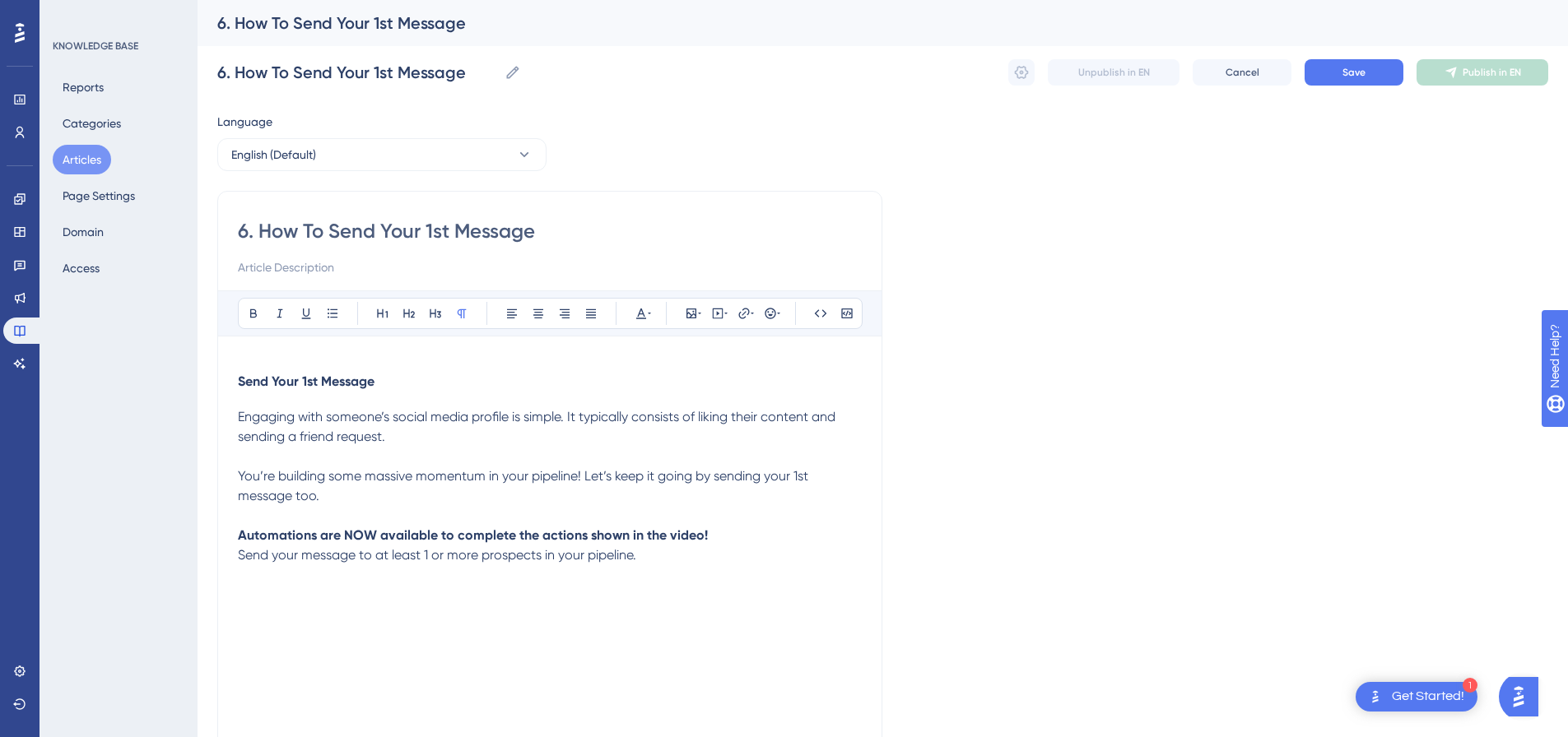
scroll to position [163, 0]
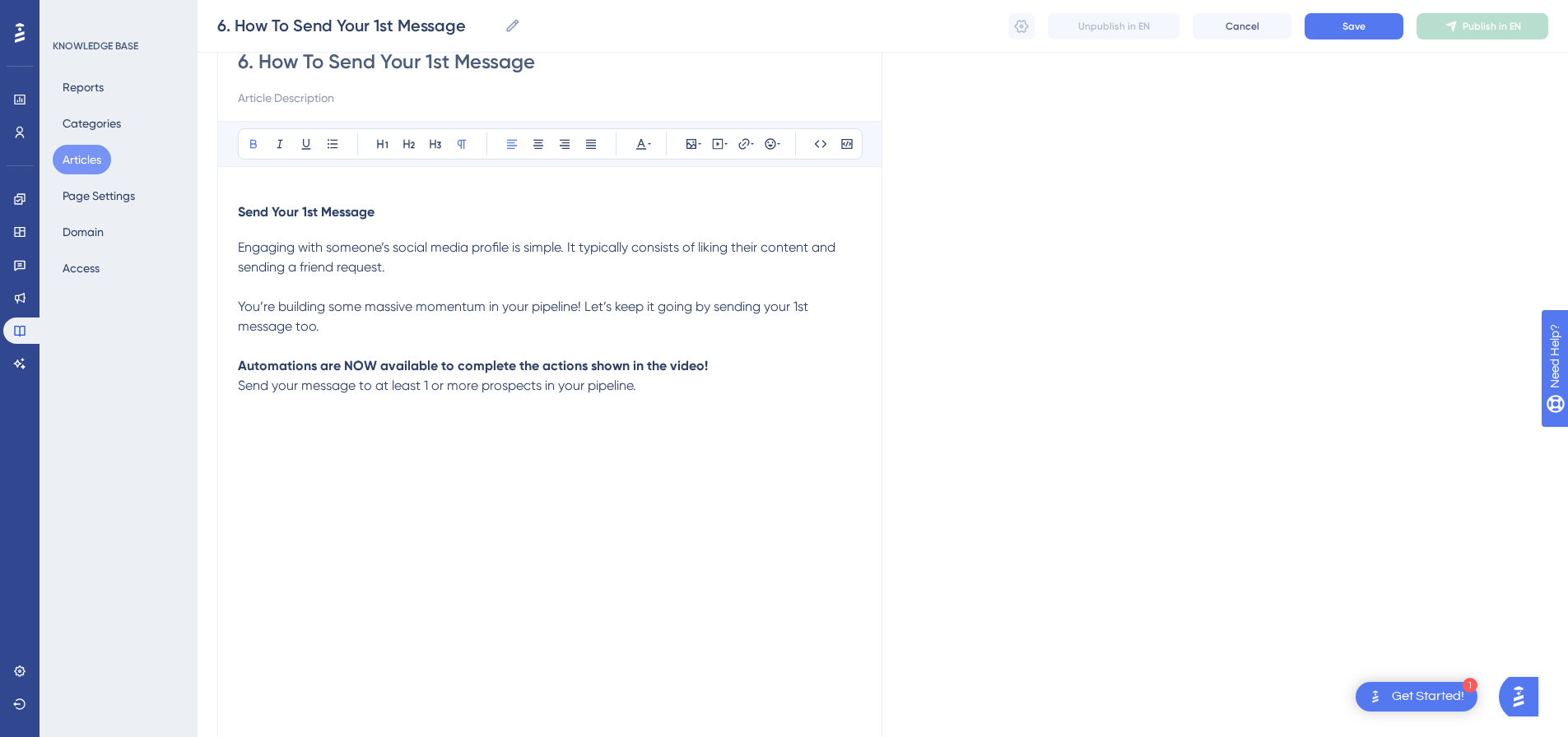
click at [763, 370] on p "Automations are NOW available to complete the actions shown in the video!" at bounding box center [550, 365] width 624 height 20
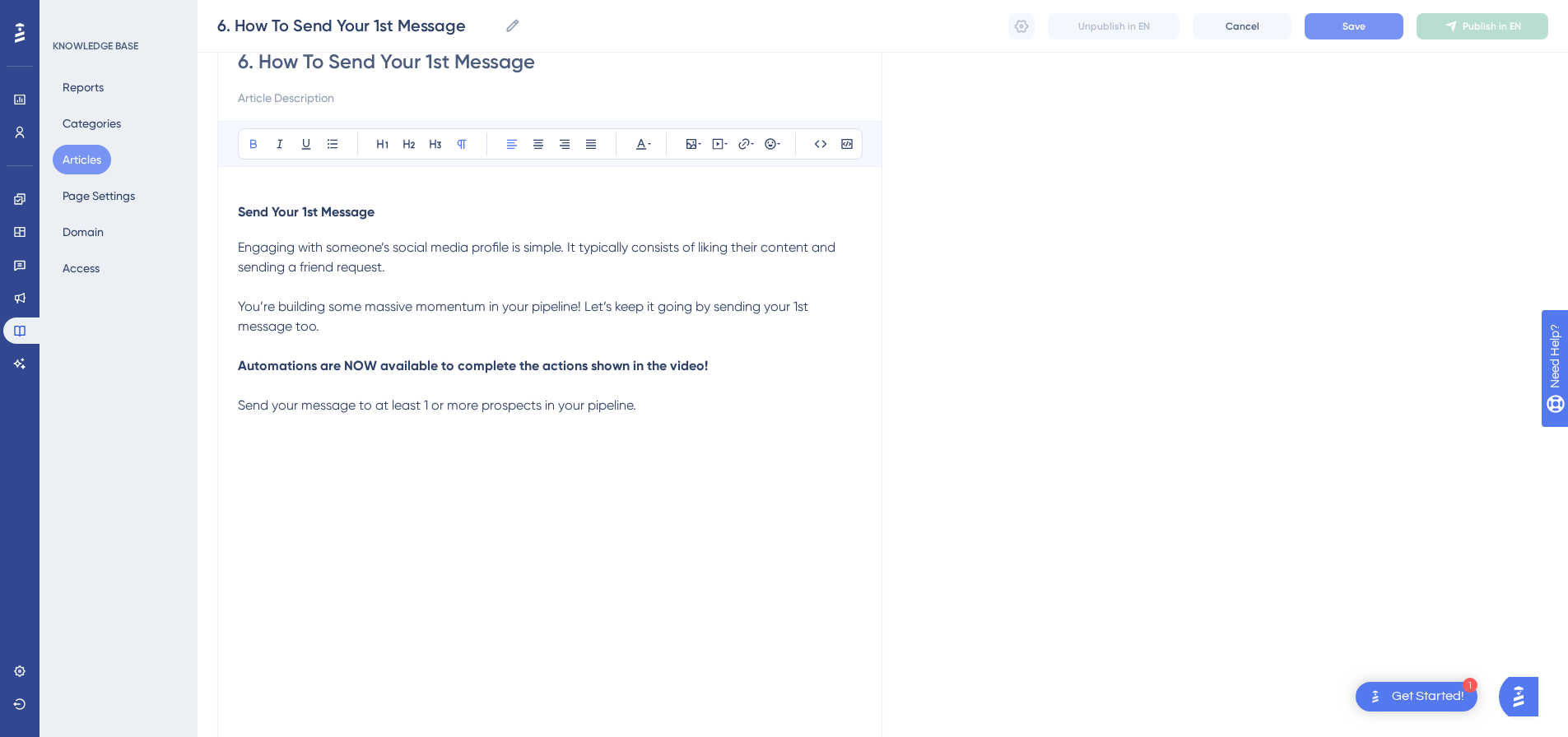
click at [1357, 25] on span "Save" at bounding box center [1354, 26] width 23 height 13
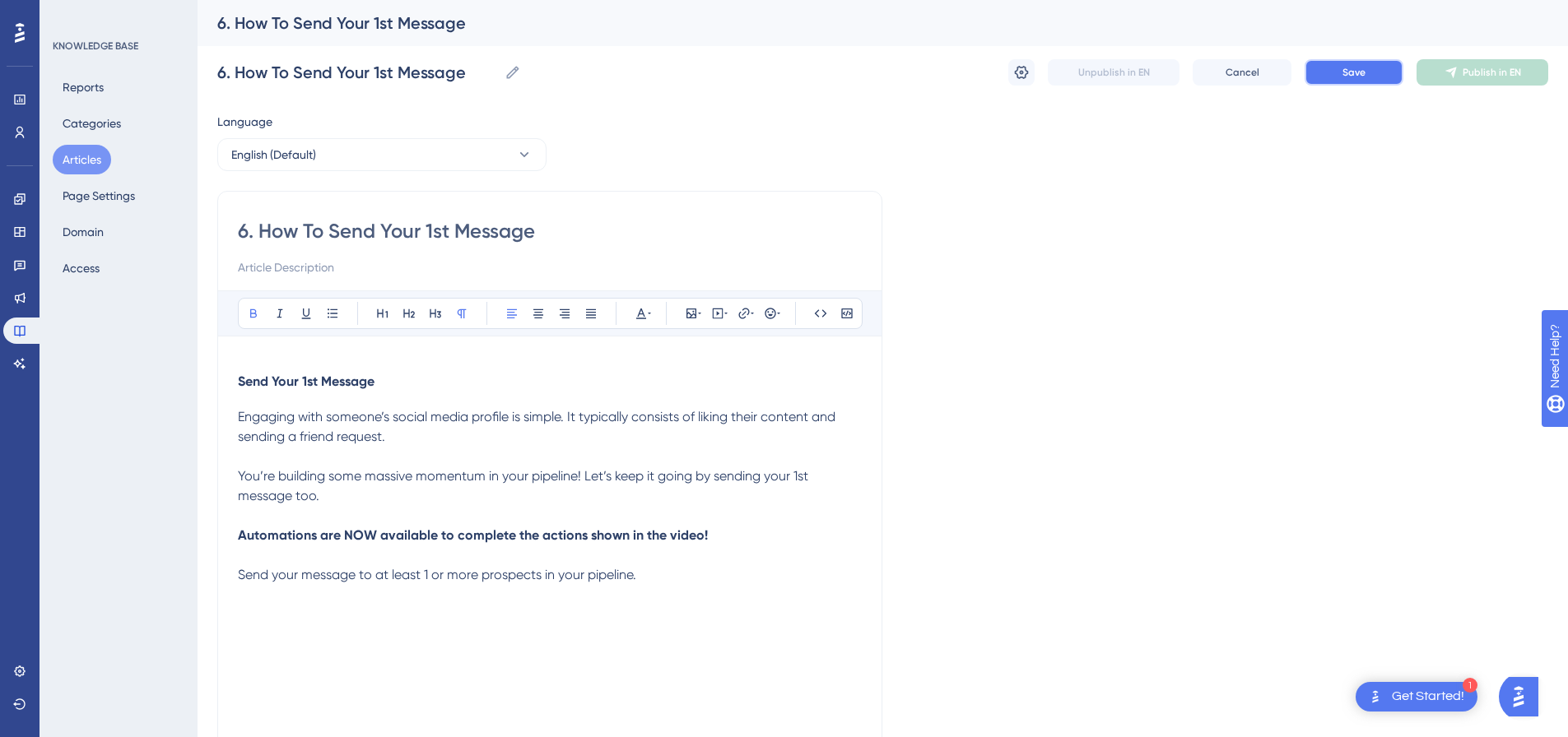
click at [1360, 81] on button "Save" at bounding box center [1354, 72] width 99 height 26
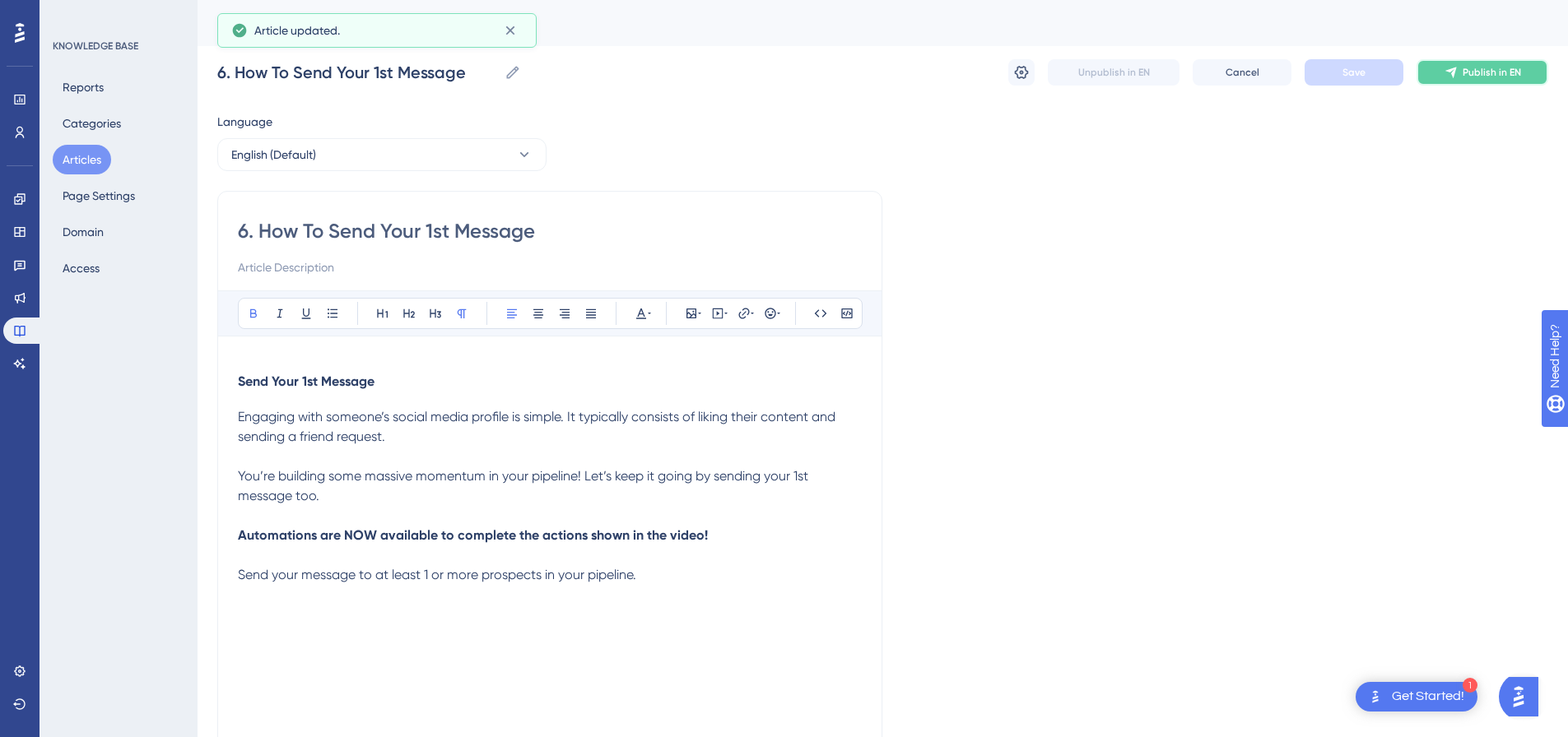
click at [1505, 84] on button "Publish in EN" at bounding box center [1482, 72] width 132 height 26
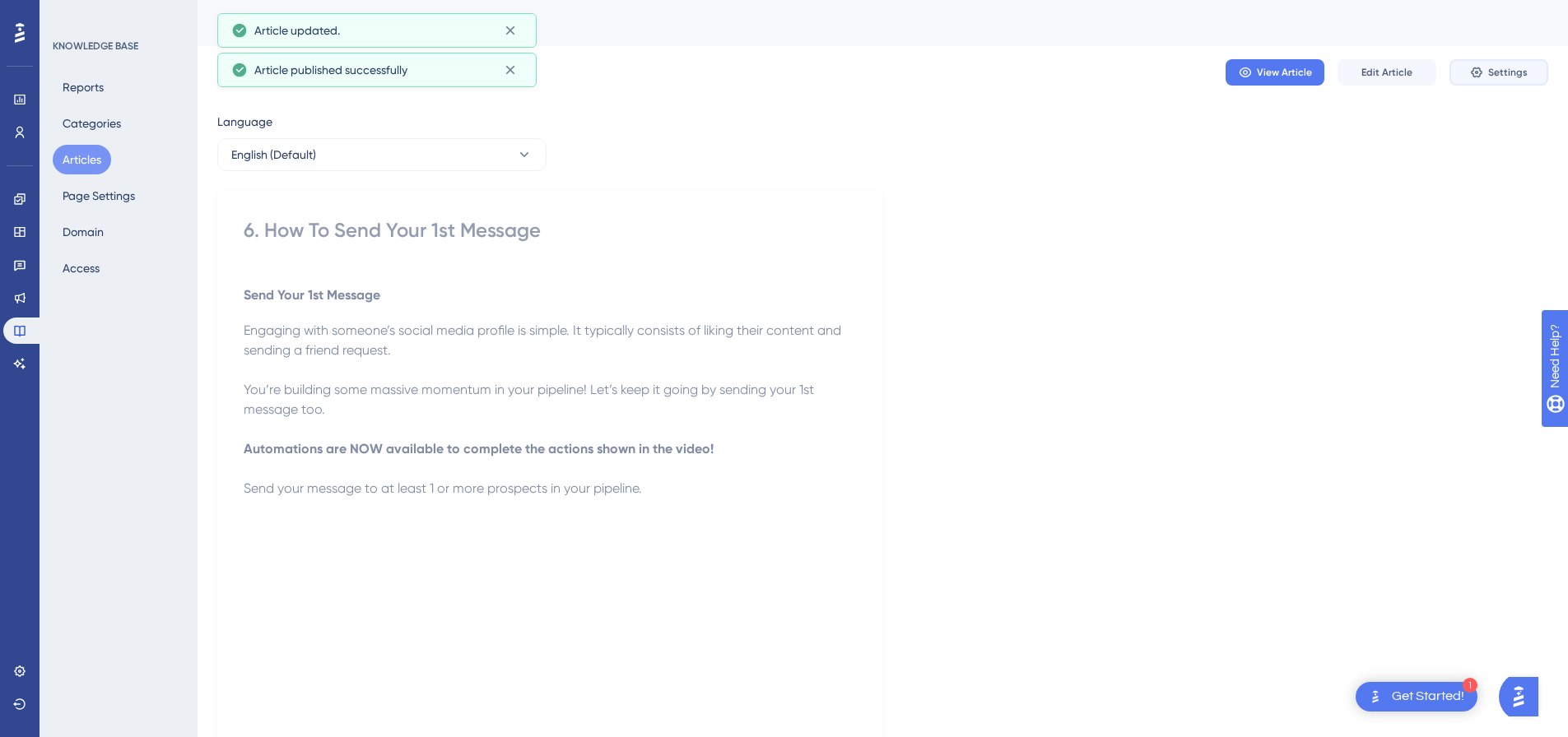
click at [1494, 75] on span "Settings" at bounding box center [1508, 72] width 39 height 13
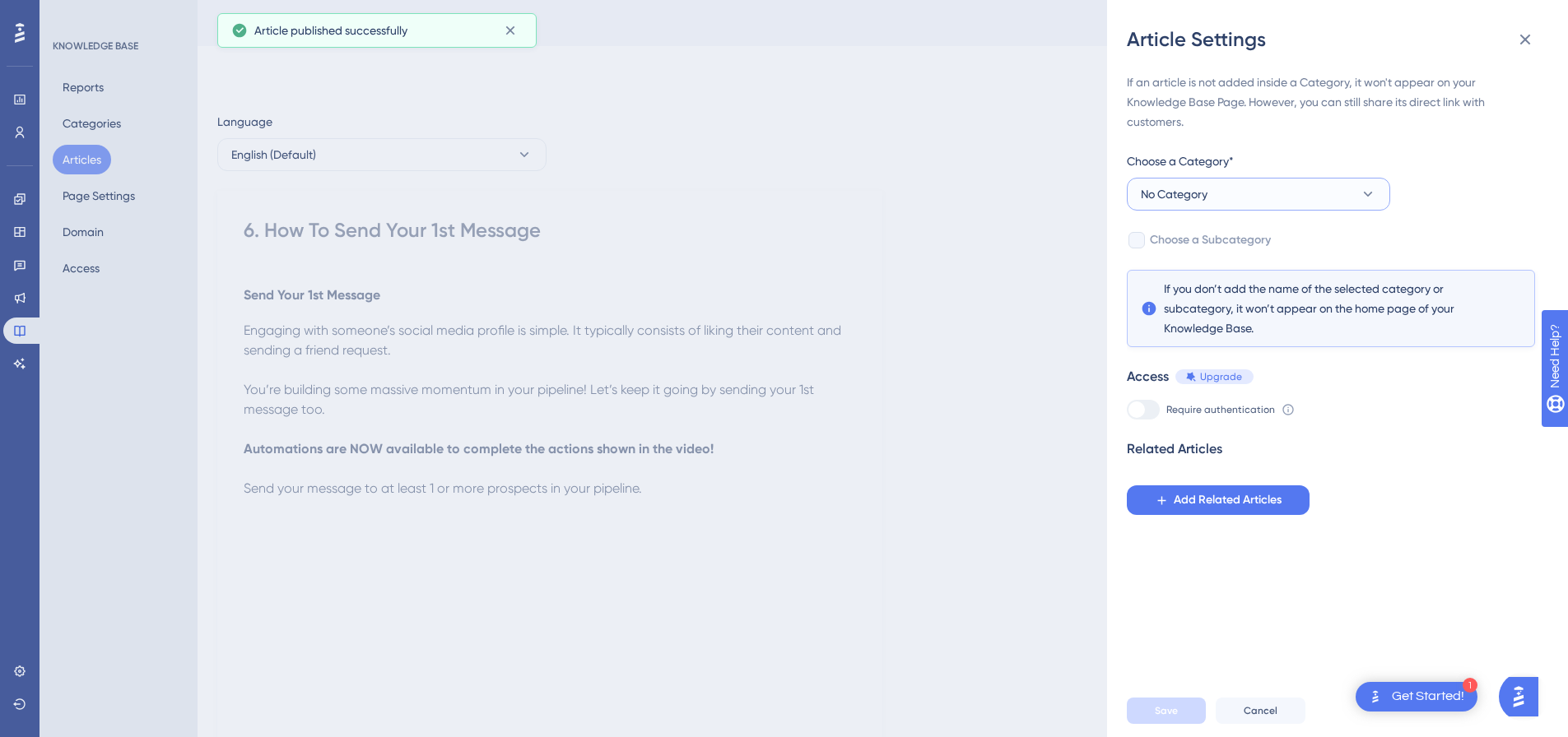
click at [1293, 195] on button "No Category" at bounding box center [1258, 193] width 263 height 33
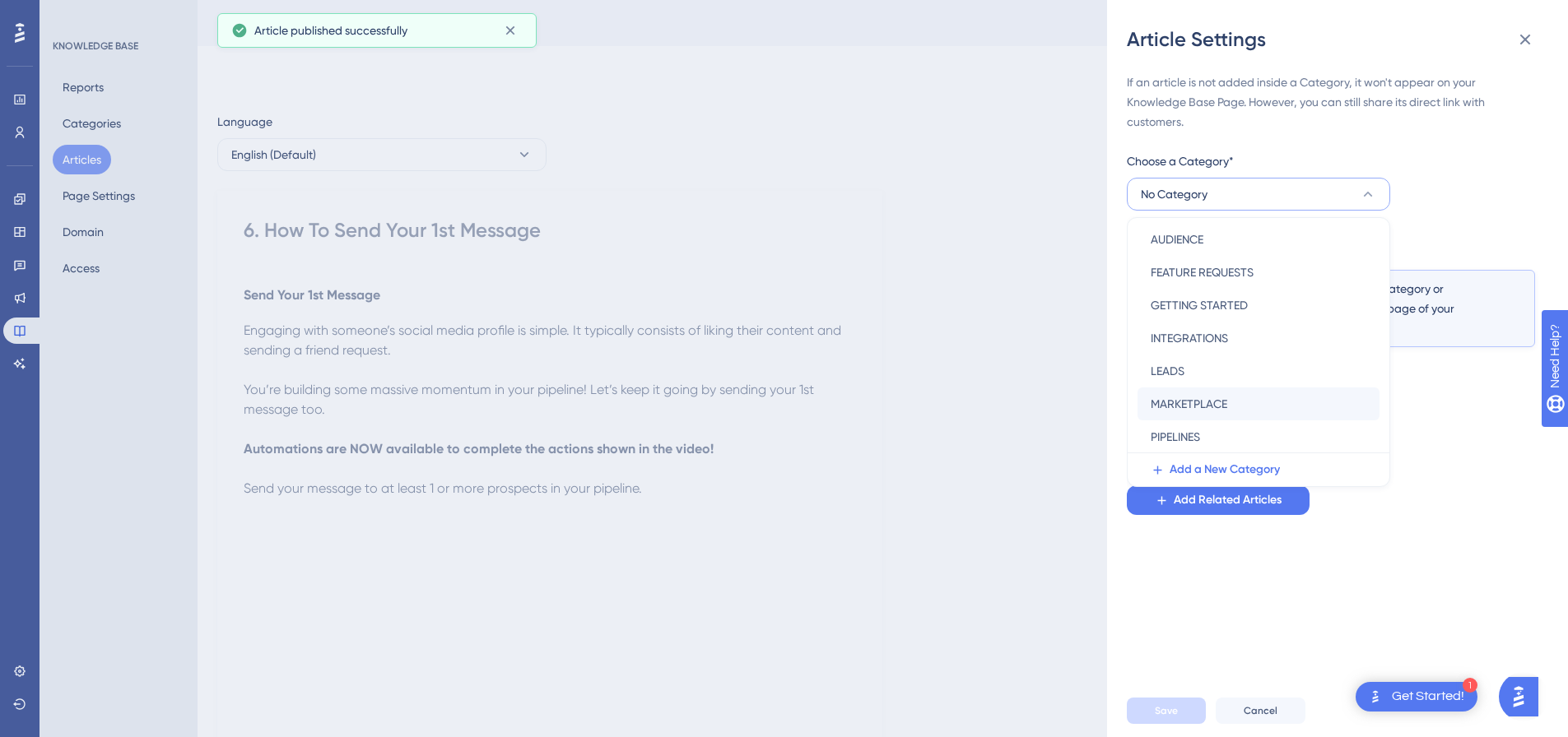
scroll to position [236, 0]
click at [1193, 307] on span "PIPELINES" at bounding box center [1175, 304] width 49 height 20
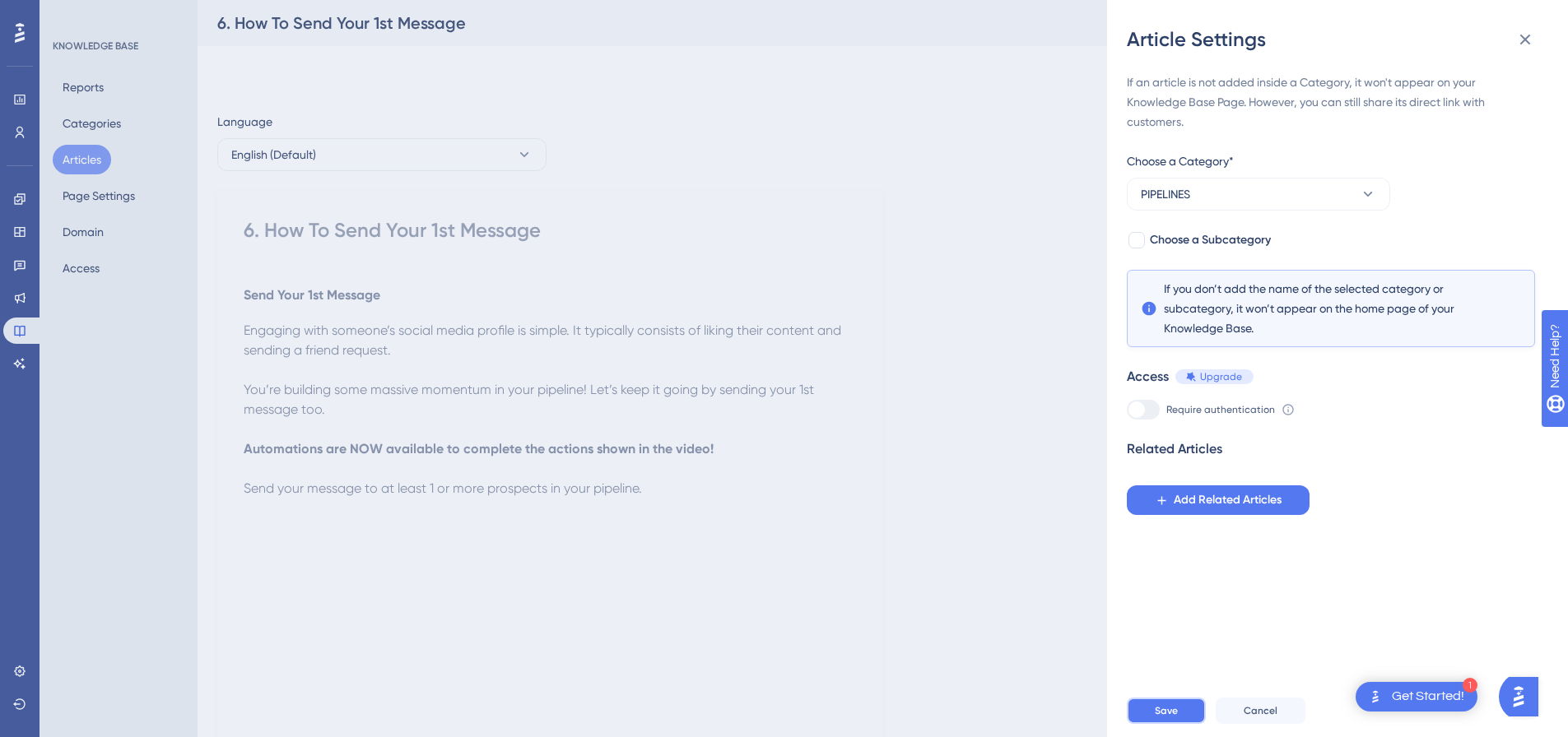
click at [1188, 724] on button "Save" at bounding box center [1166, 711] width 79 height 26
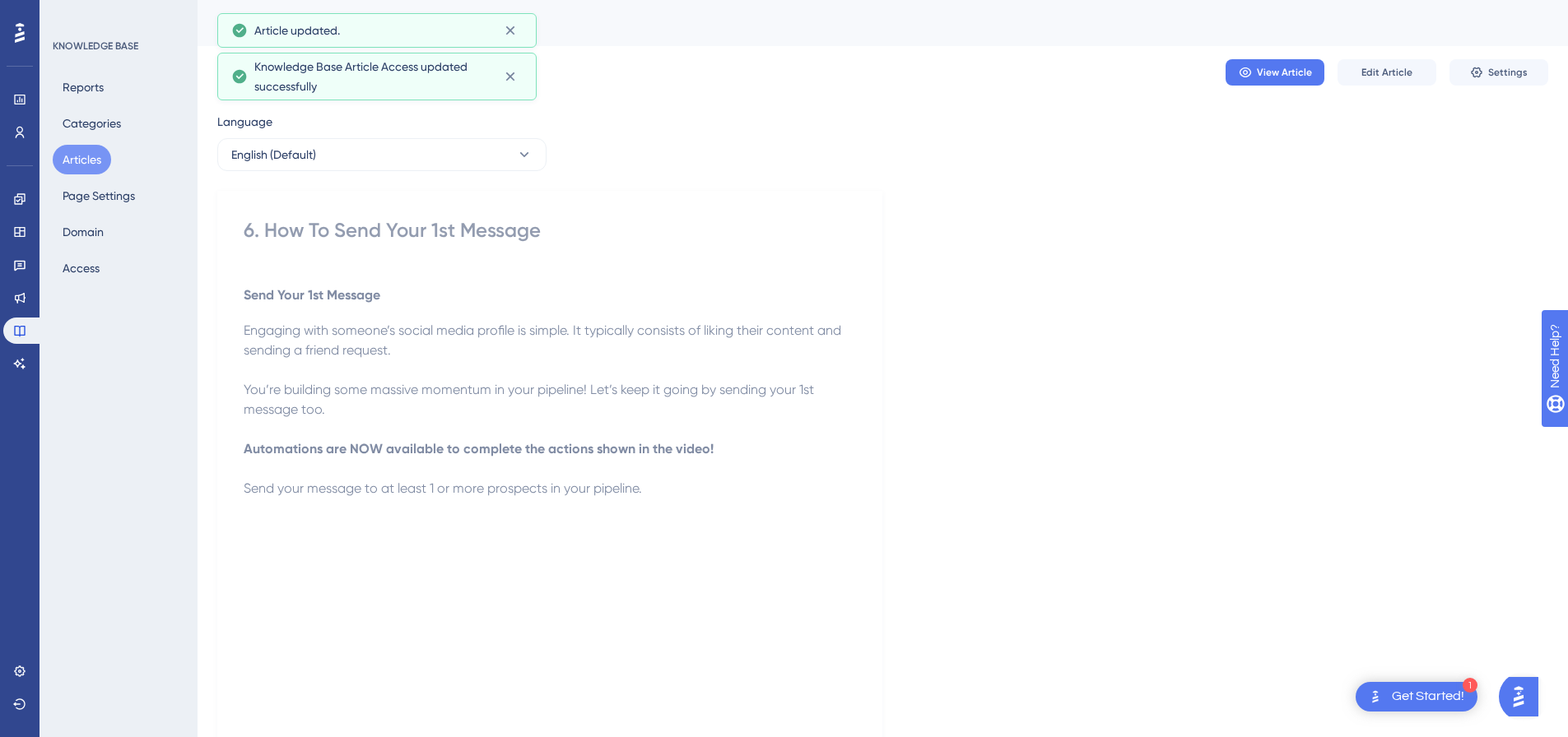
click at [95, 165] on button "Articles" at bounding box center [82, 160] width 59 height 30
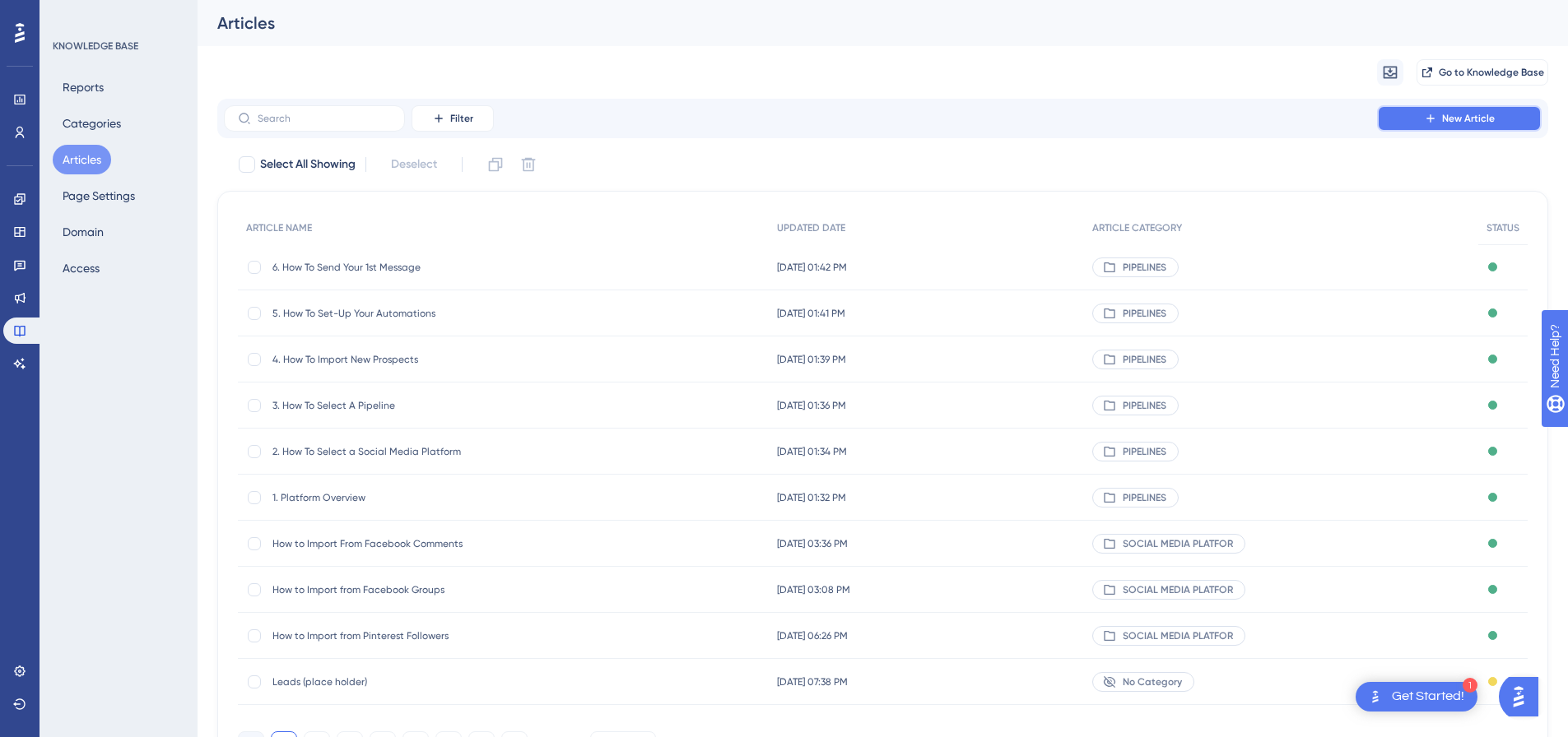
click at [1479, 118] on span "New Article" at bounding box center [1468, 118] width 53 height 13
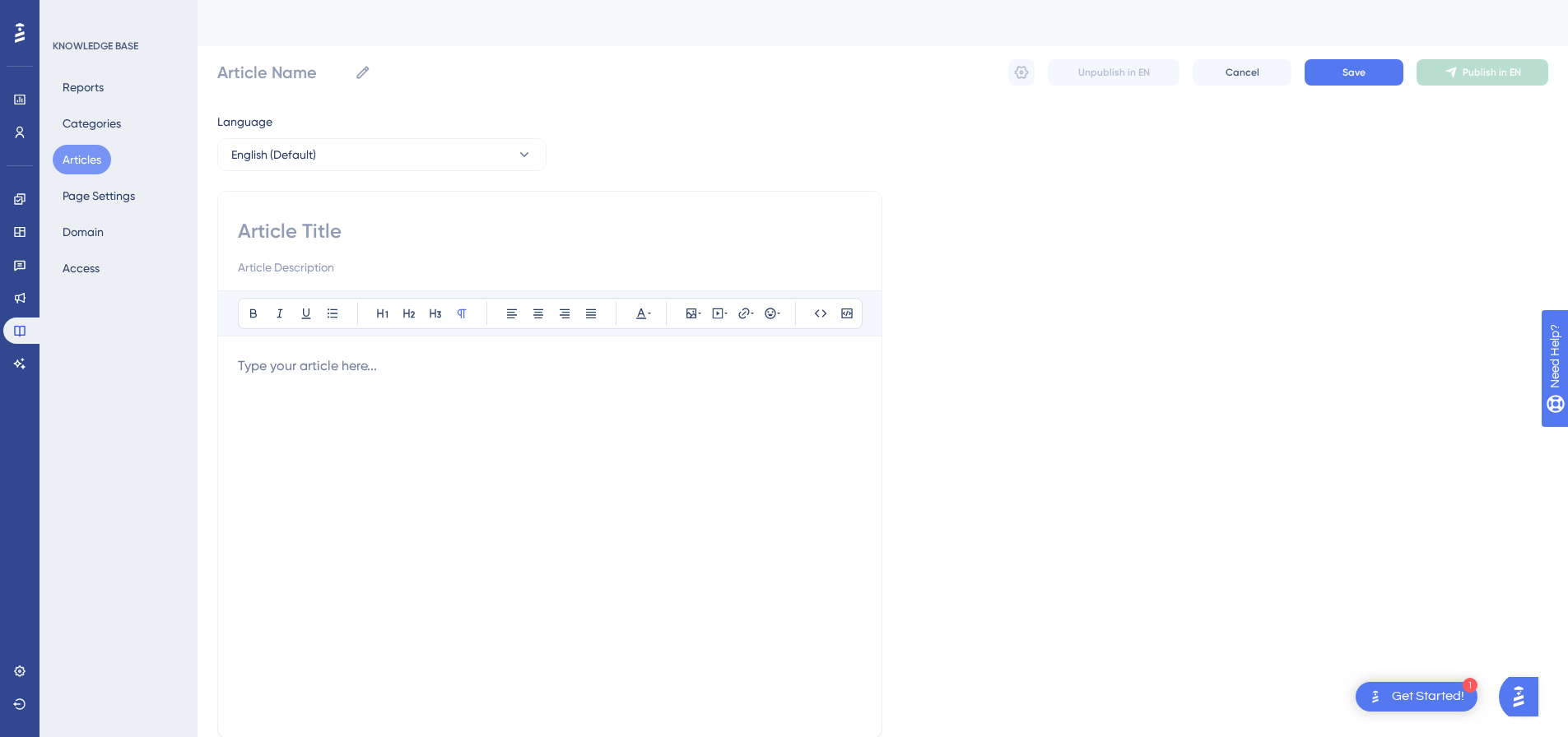
click at [378, 232] on input at bounding box center [550, 231] width 624 height 26
paste input "7. How To Set-Up Effortless Reporting"
type input "7. How To Set-Up Effortless Reporting"
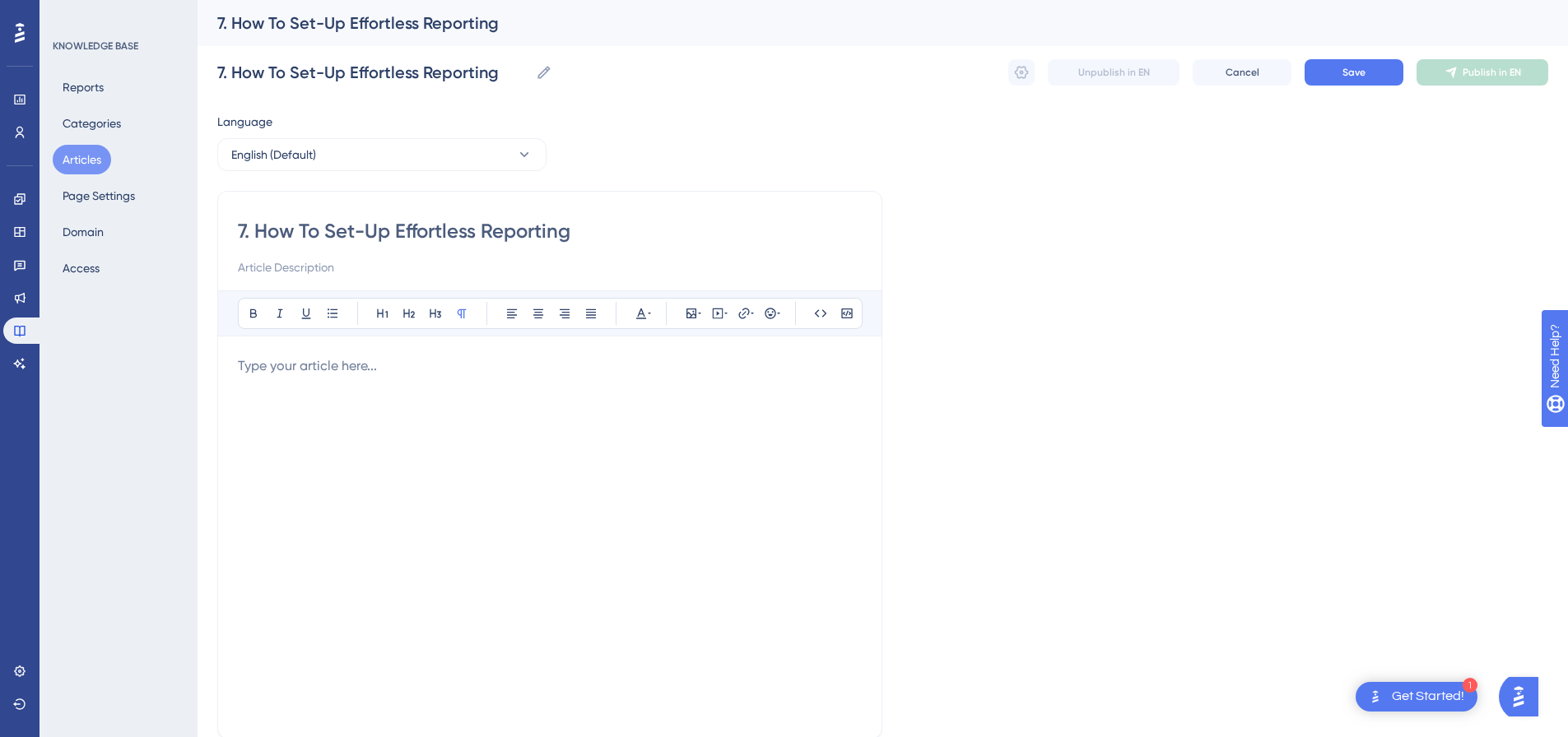
type input "7. How To Set-Up Effortless Reporting"
click at [297, 375] on p at bounding box center [550, 365] width 624 height 20
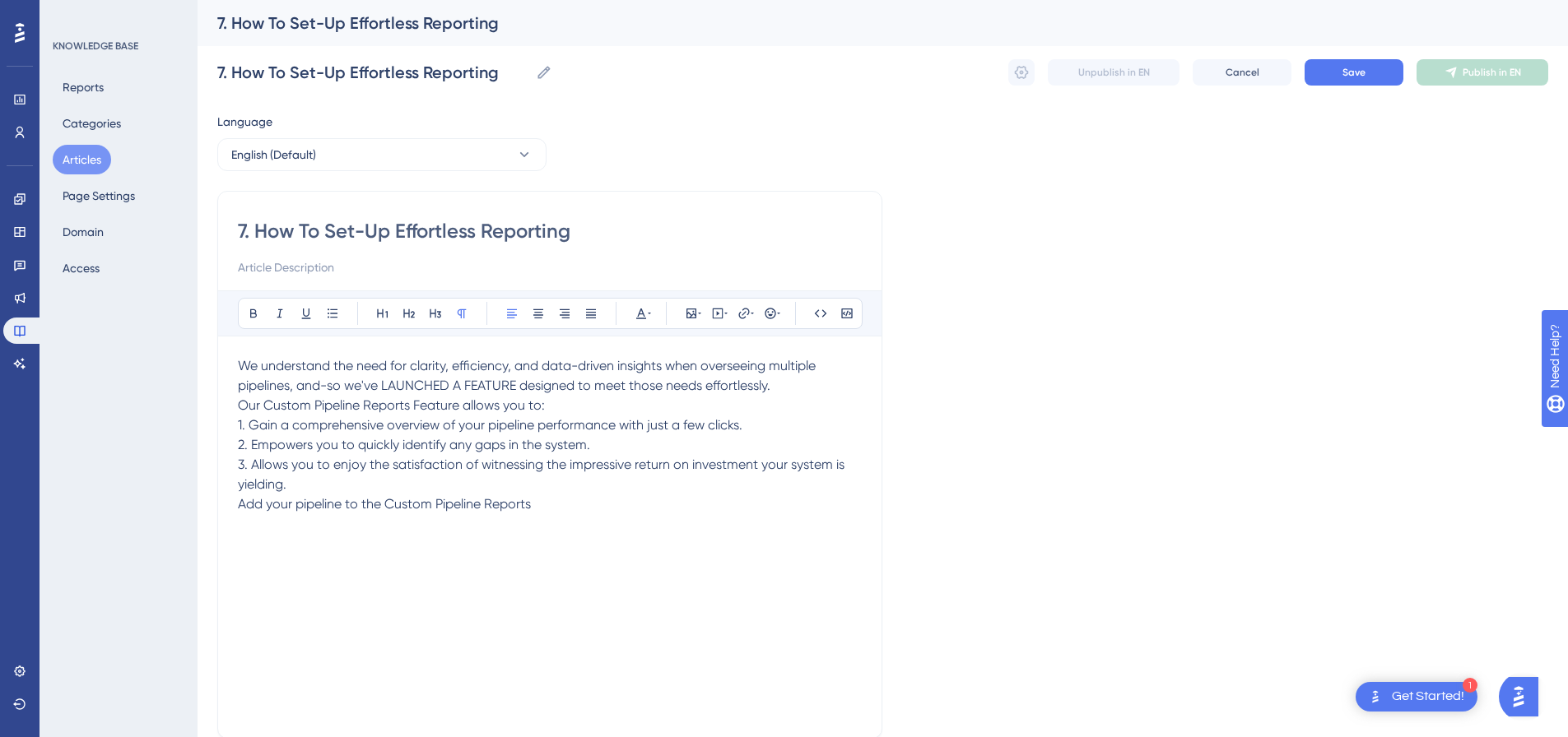
click at [800, 383] on p "We understand the need for clarity, efficiency, and data-driven insights when o…" at bounding box center [550, 375] width 624 height 39
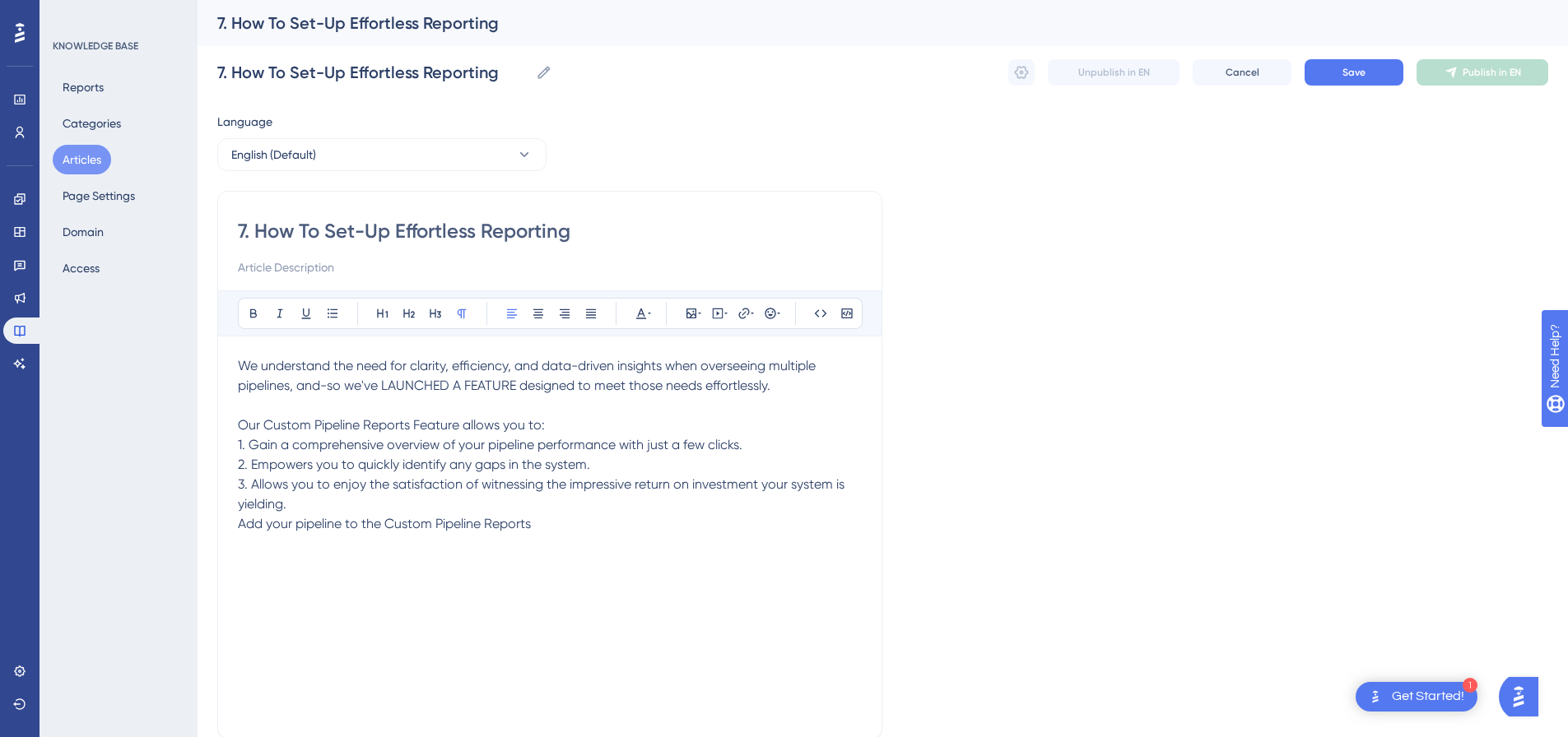
click at [591, 426] on p "Our Custom Pipeline Reports Feature allows you to:" at bounding box center [550, 425] width 624 height 20
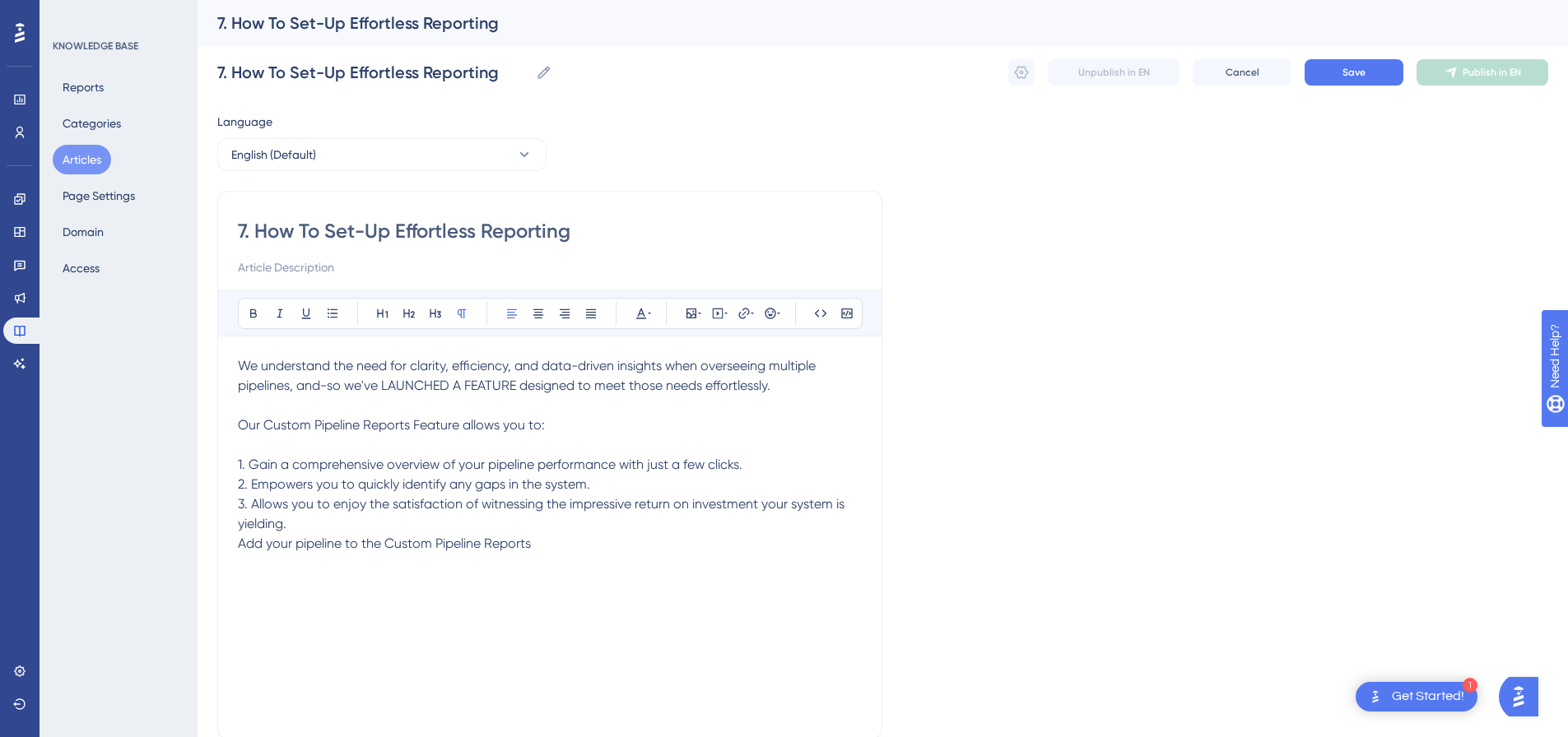
click at [448, 520] on p "3. Allows you to enjoy the satisfaction of witnessing the impressive return on …" at bounding box center [550, 514] width 624 height 39
click at [466, 598] on div "We understand the need for clarity, efficiency, and data-driven insights when o…" at bounding box center [550, 536] width 624 height 362
click at [567, 559] on p "Add your pipeline to the Custom Pipeline Reports" at bounding box center [550, 563] width 624 height 20
click at [718, 311] on icon at bounding box center [718, 313] width 13 height 13
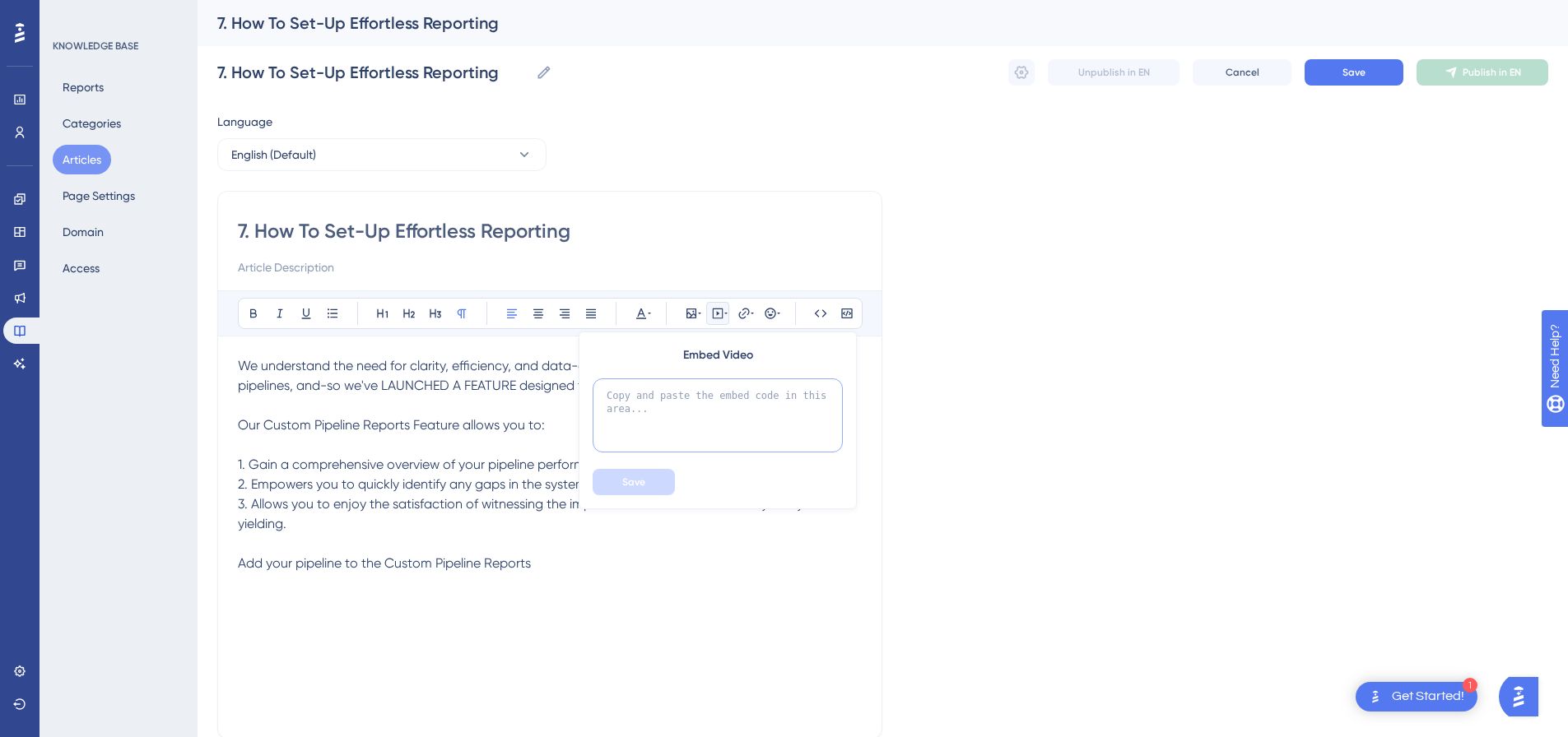
click at [677, 420] on textarea at bounding box center [717, 415] width 250 height 74
paste textarea "<div style="padding:49.79% 0 0 0;position:relative;"><iframe src="https://playe…"
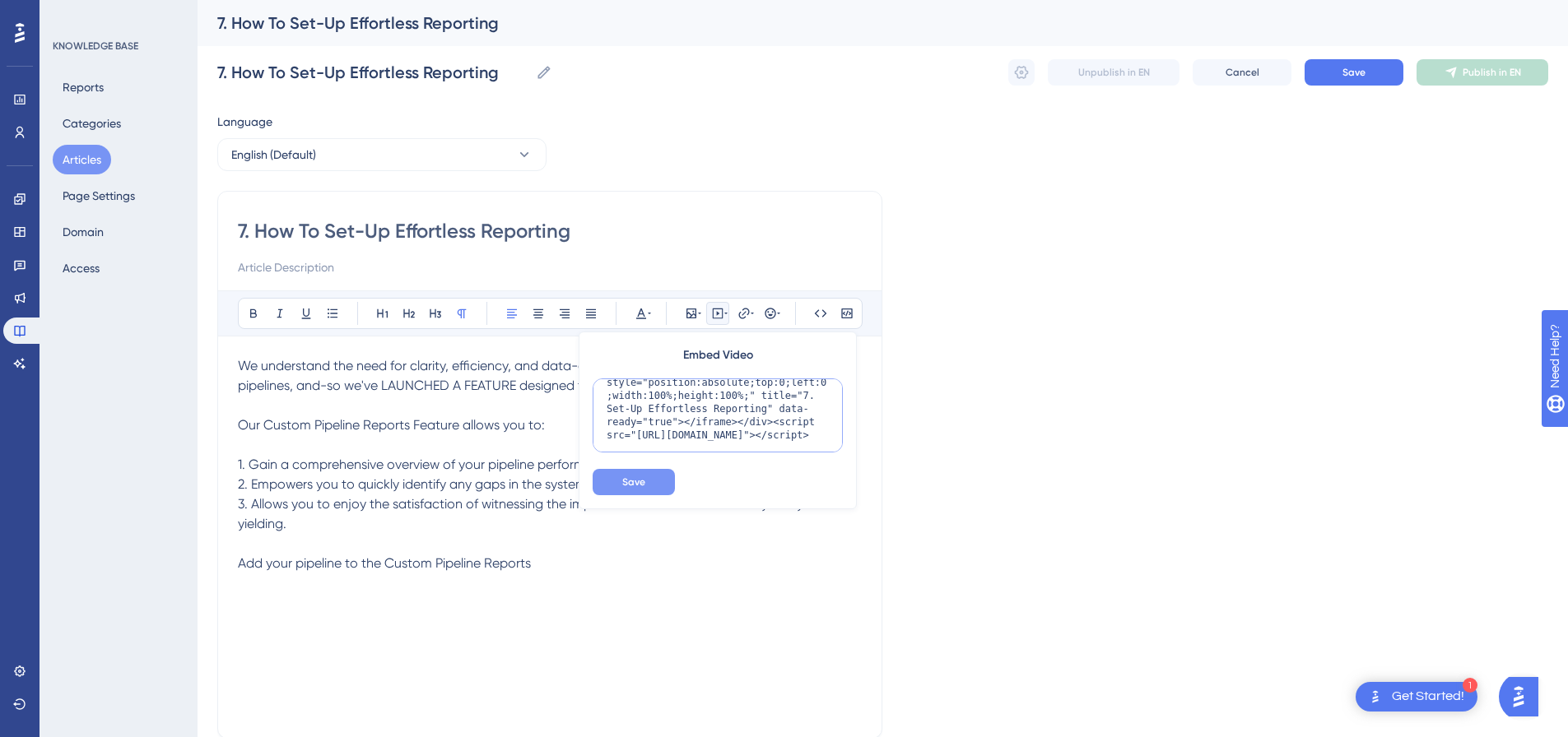
type textarea "<div style="padding:49.79% 0 0 0;position:relative;"><iframe src="https://playe…"
click at [634, 476] on span "Save" at bounding box center [633, 482] width 23 height 13
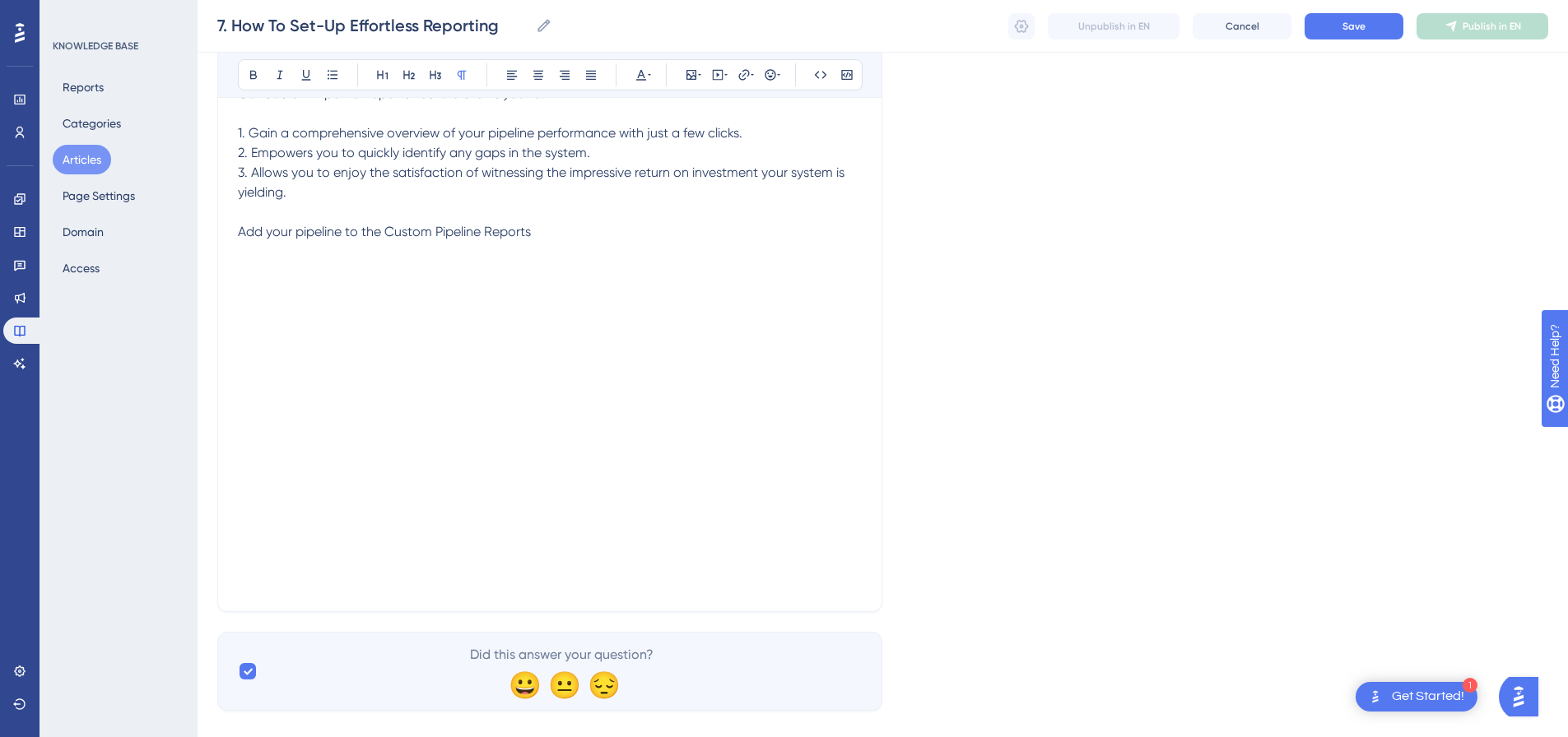
scroll to position [351, 0]
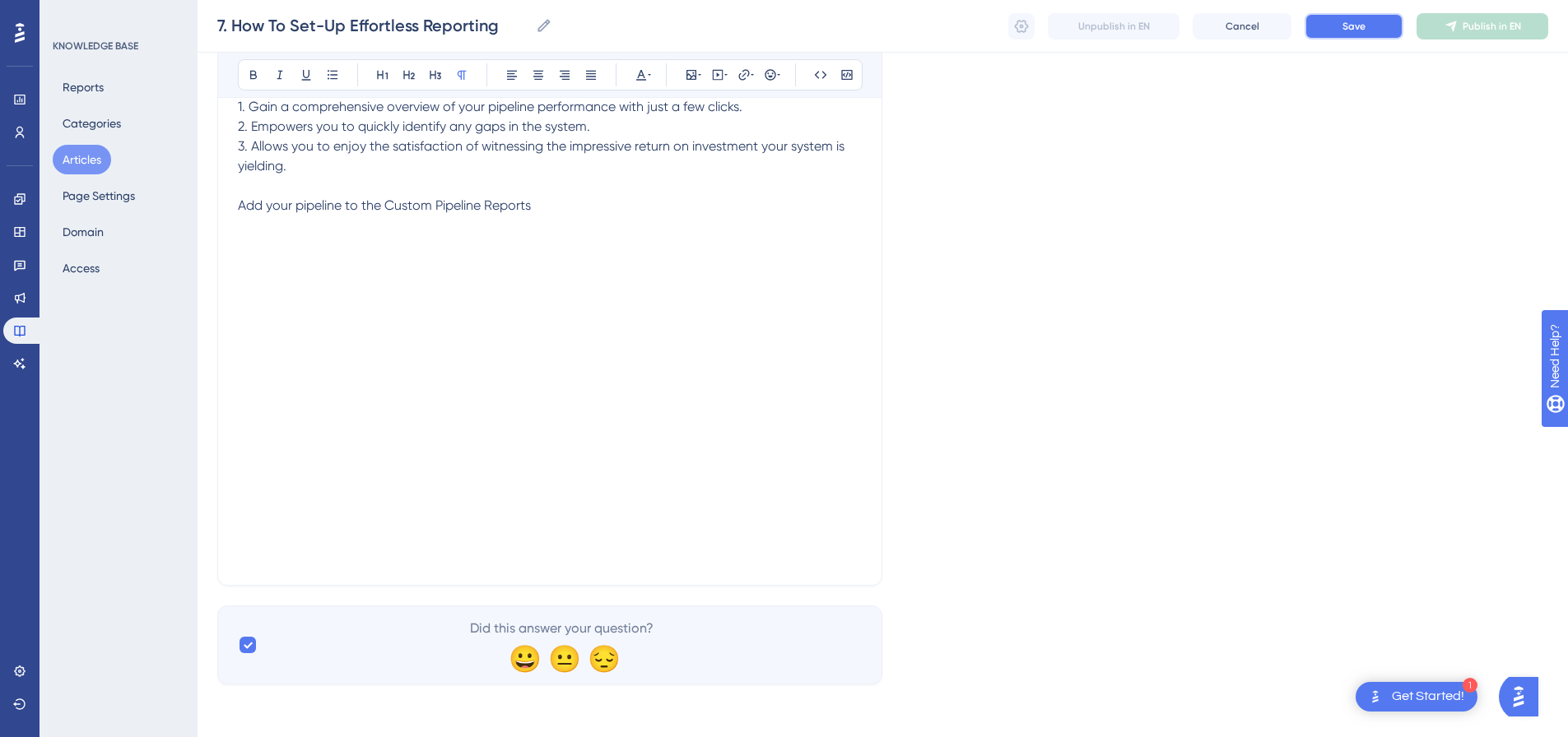
click at [1347, 24] on span "Save" at bounding box center [1354, 26] width 23 height 13
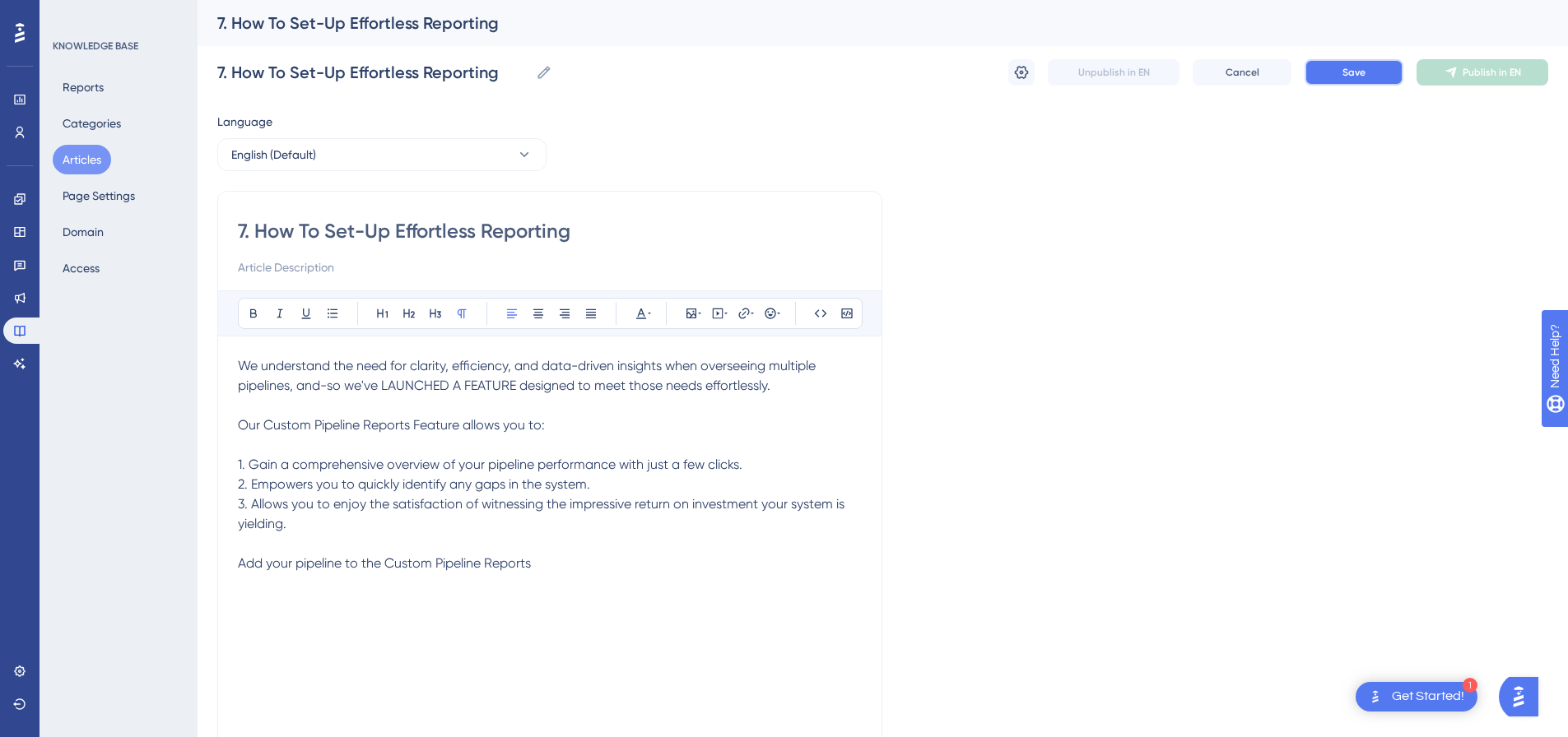
click at [1332, 62] on button "Save" at bounding box center [1354, 72] width 99 height 26
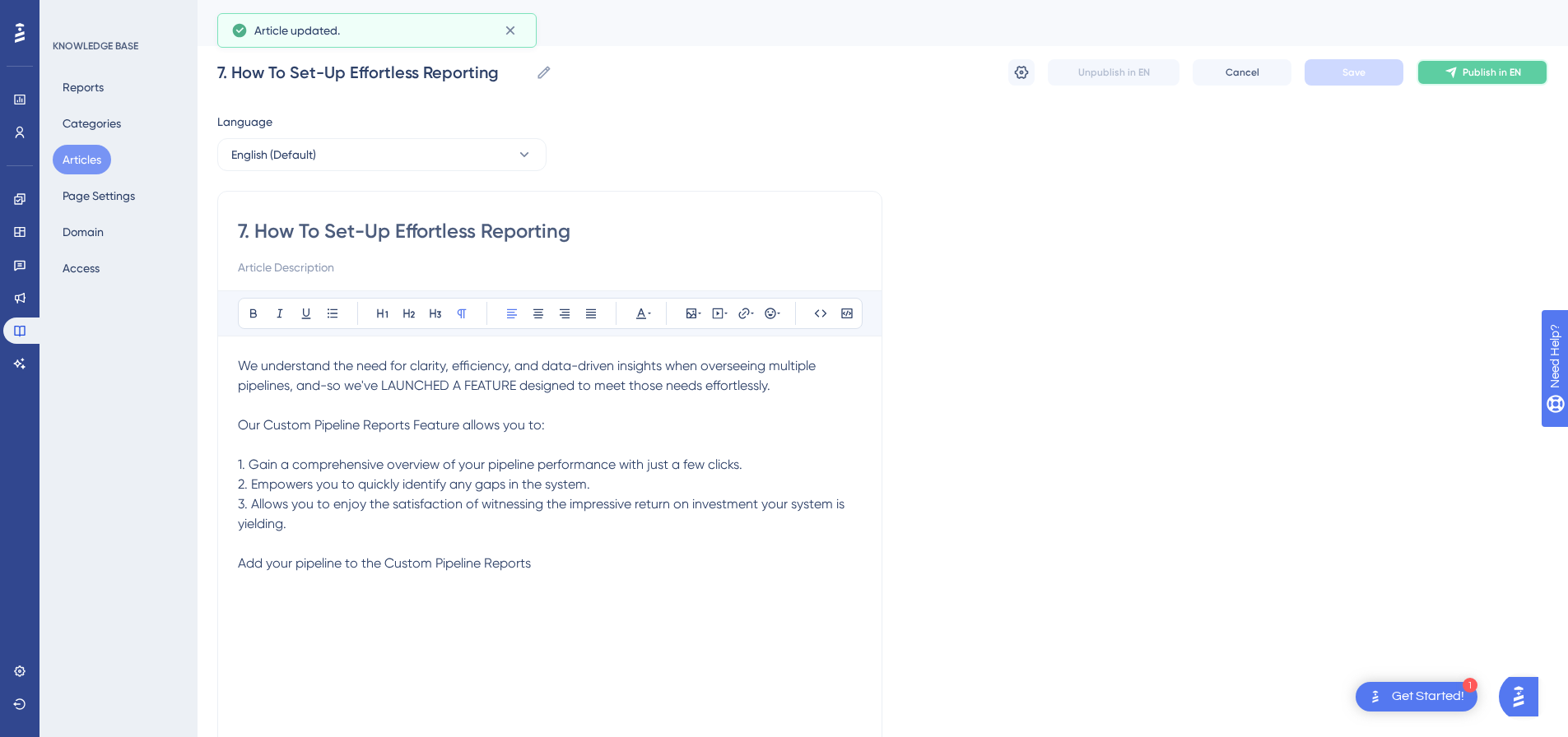
click at [1476, 68] on span "Publish in EN" at bounding box center [1492, 72] width 59 height 13
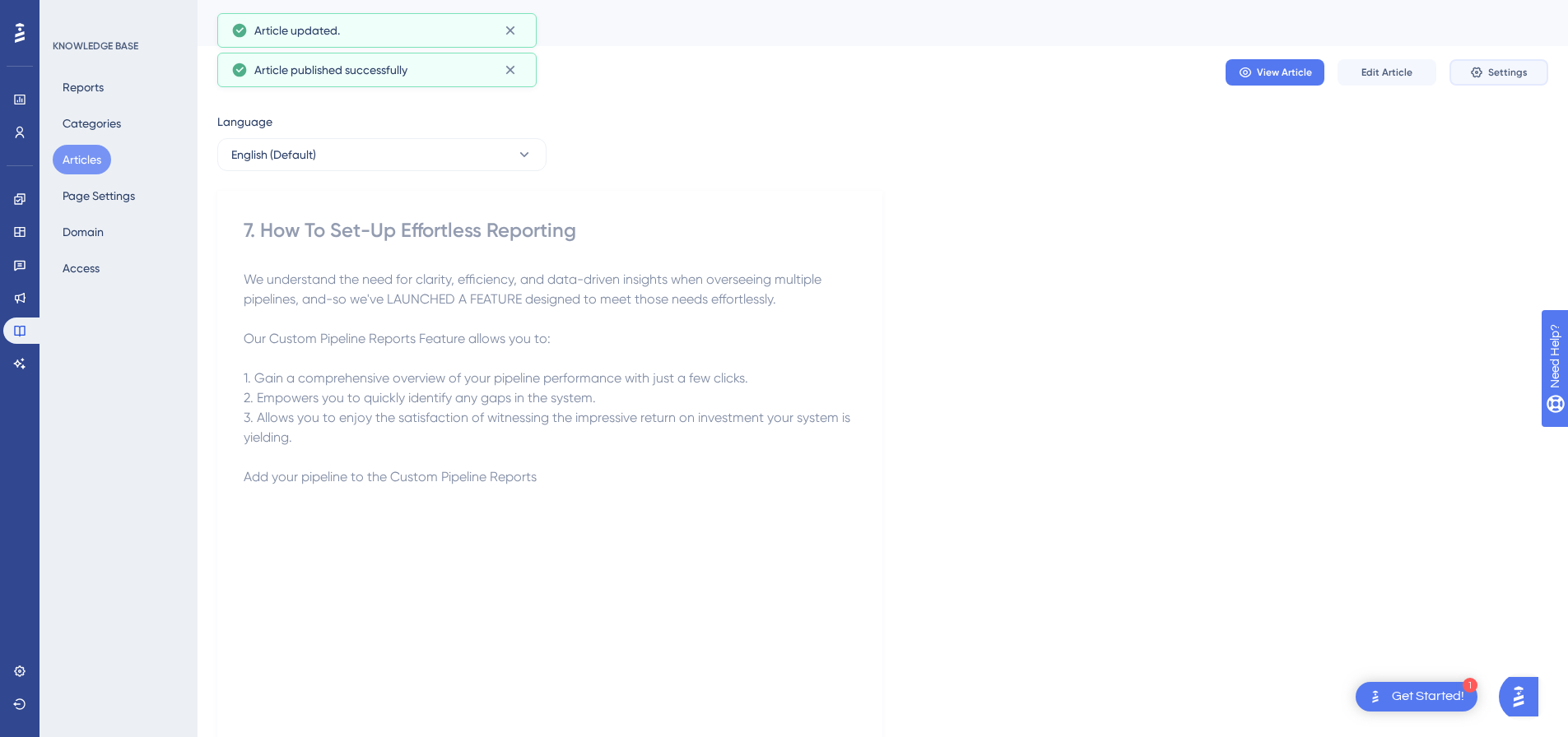
click at [1491, 71] on span "Settings" at bounding box center [1508, 72] width 39 height 13
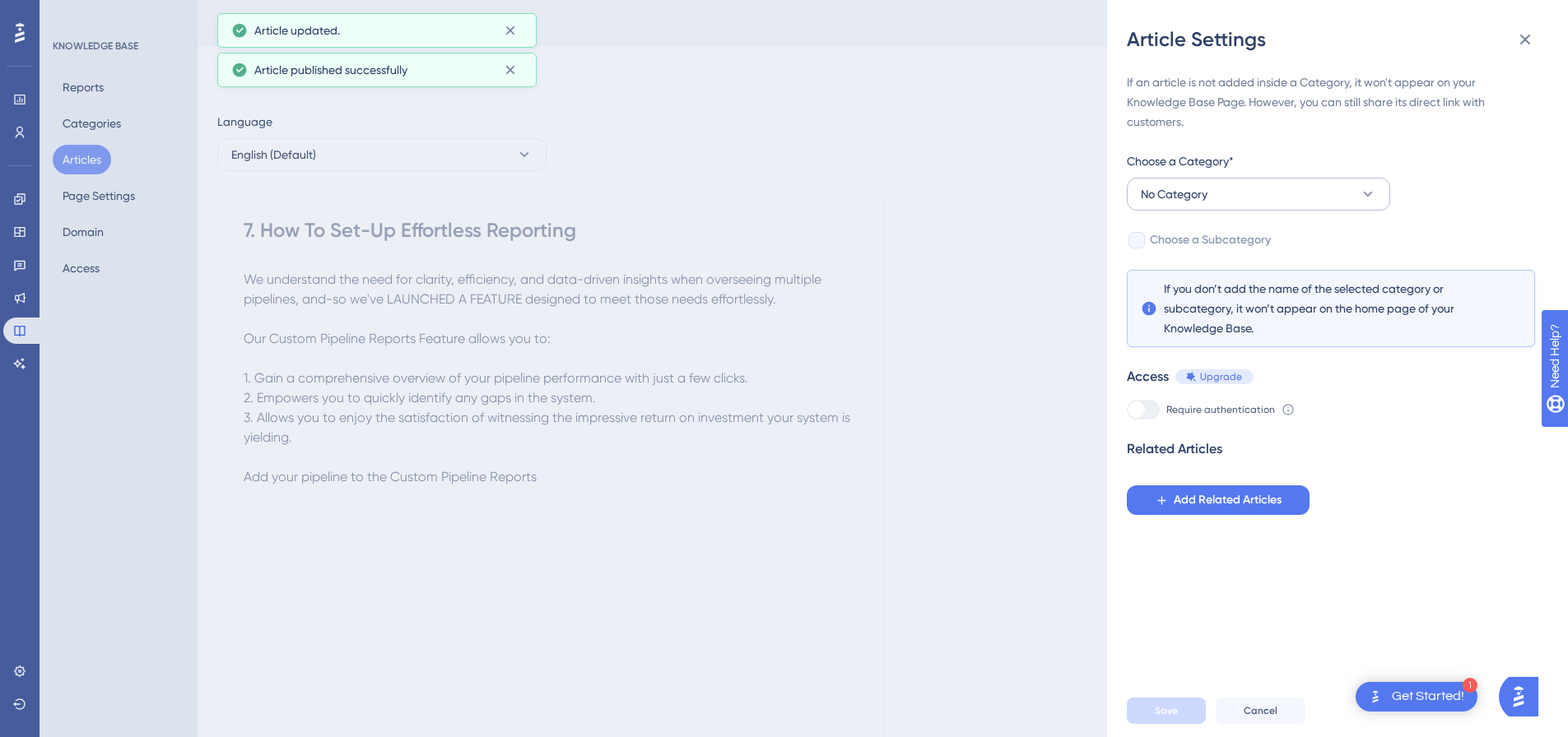
drag, startPoint x: 1214, startPoint y: 212, endPoint x: 1217, endPoint y: 196, distance: 16.3
click at [1216, 204] on div "If an article is not added inside a Category, it won't appear on your Knowledge…" at bounding box center [1331, 294] width 408 height 442
click at [1217, 196] on button "No Category" at bounding box center [1258, 193] width 263 height 33
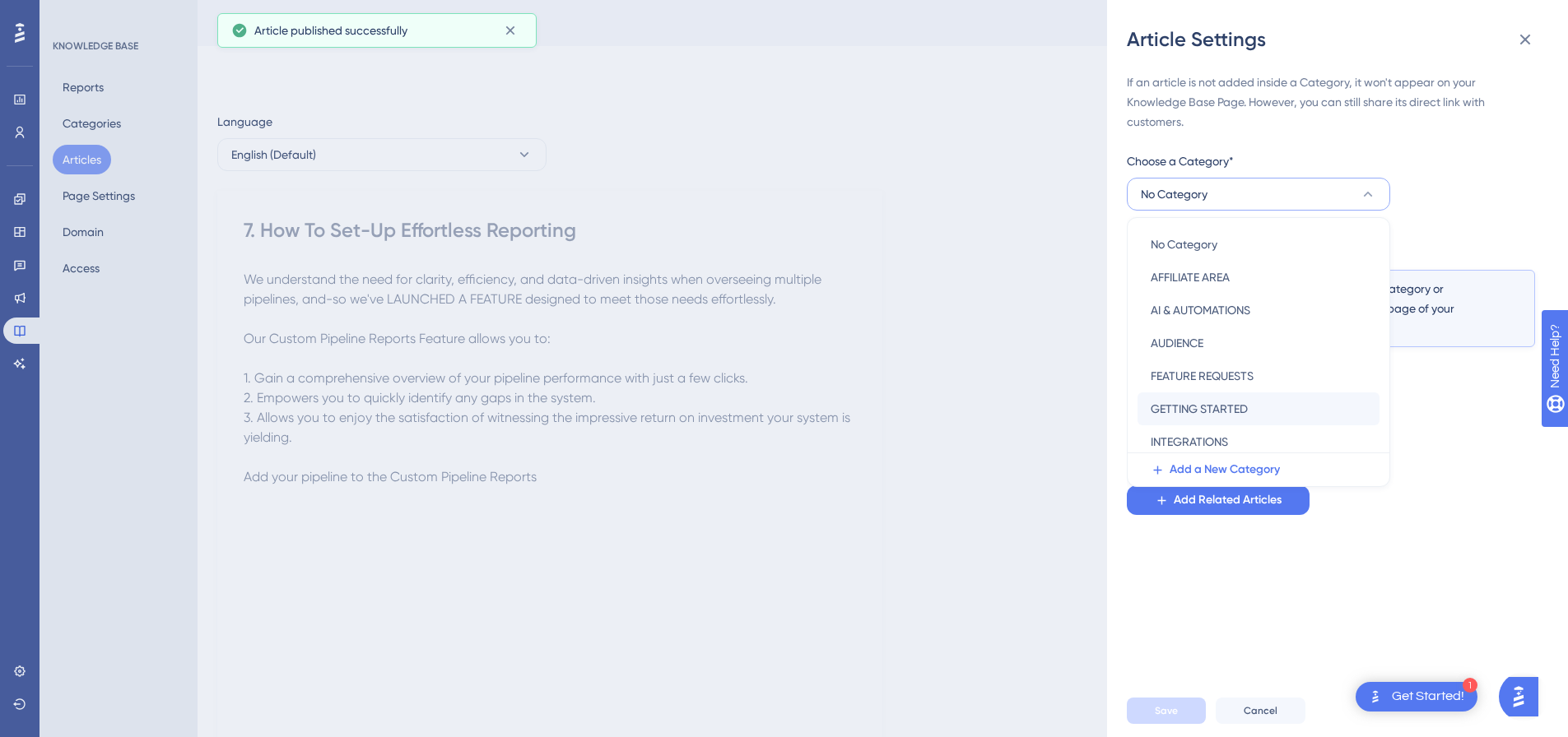
scroll to position [236, 0]
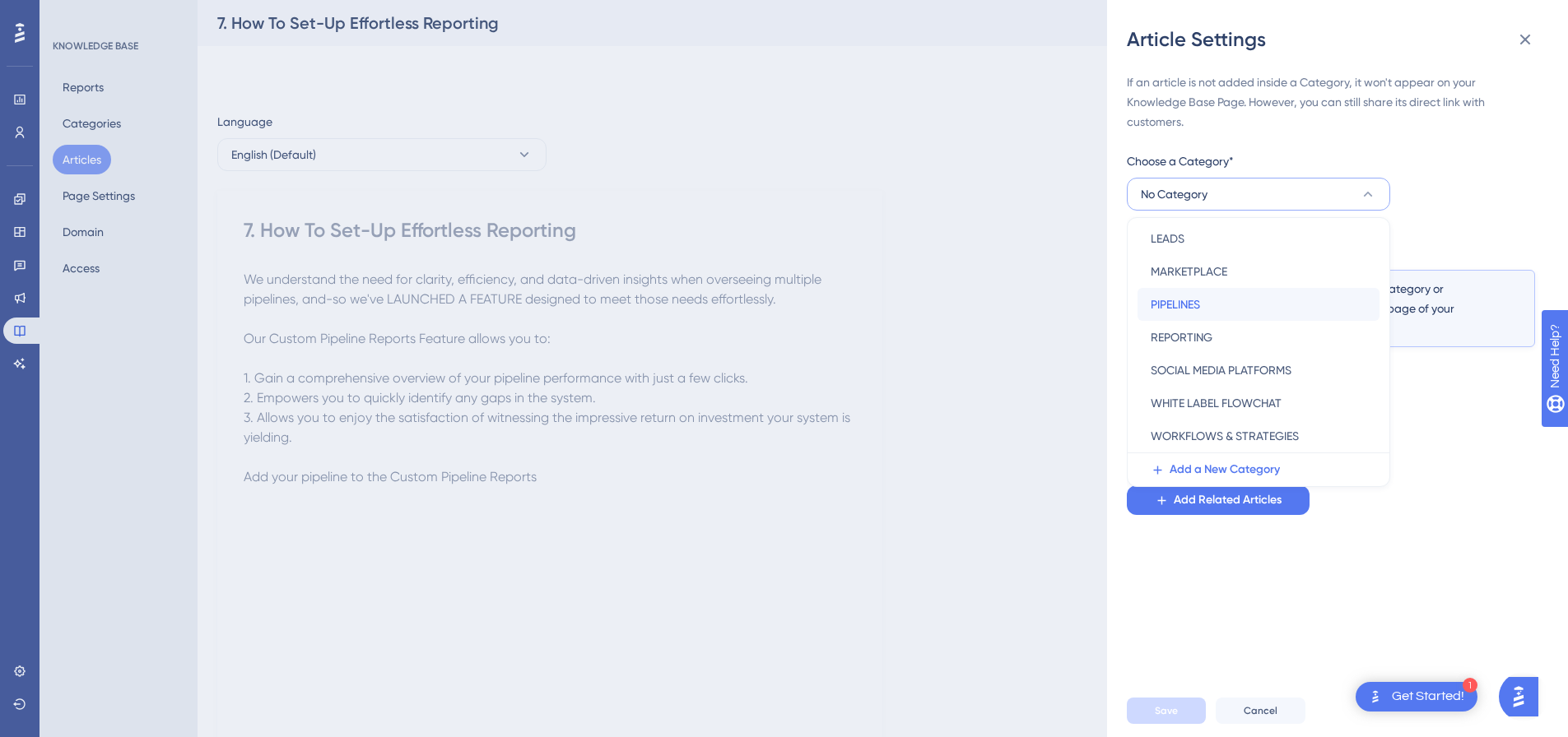
click at [1189, 311] on span "PIPELINES" at bounding box center [1175, 304] width 49 height 20
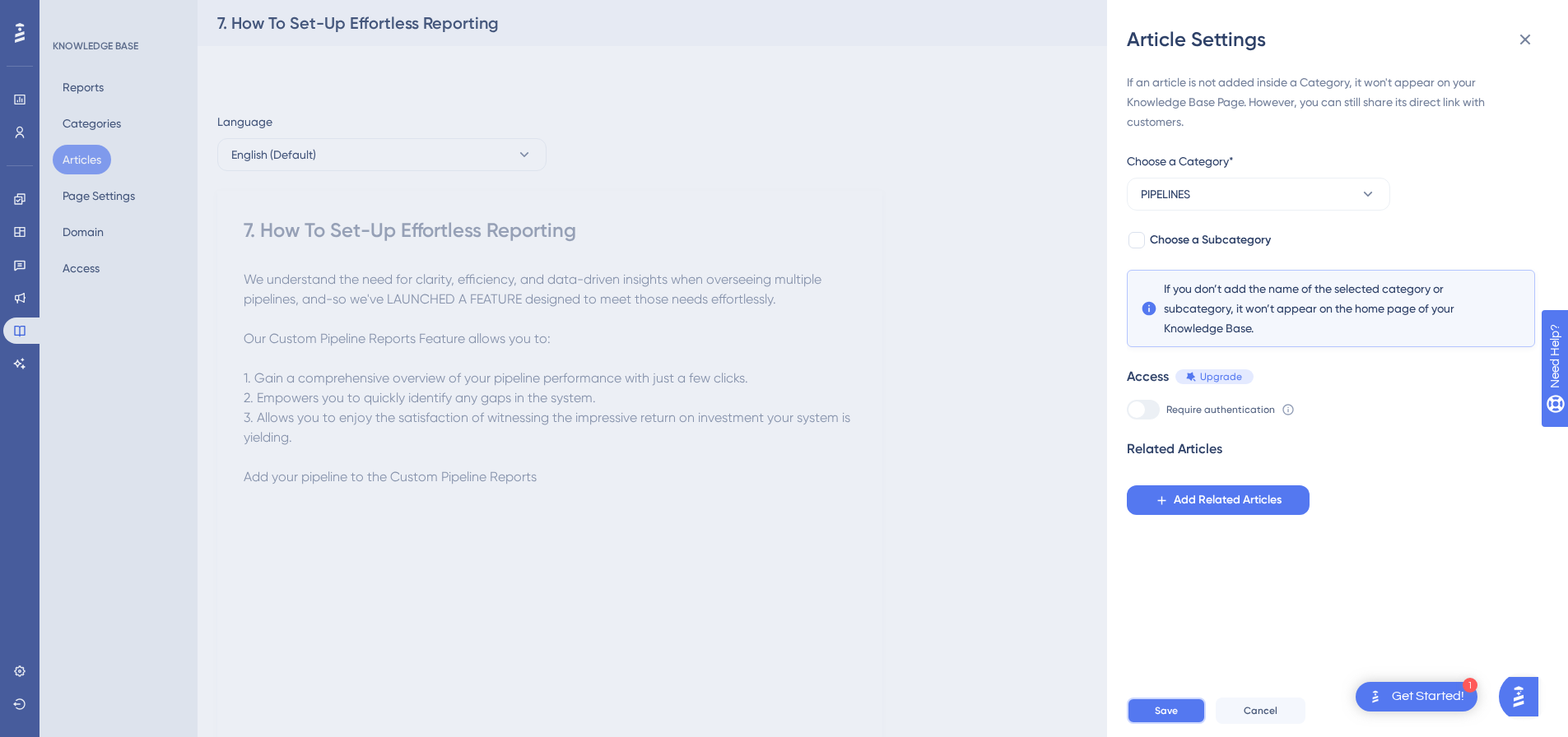
click at [1177, 717] on span "Save" at bounding box center [1166, 711] width 23 height 13
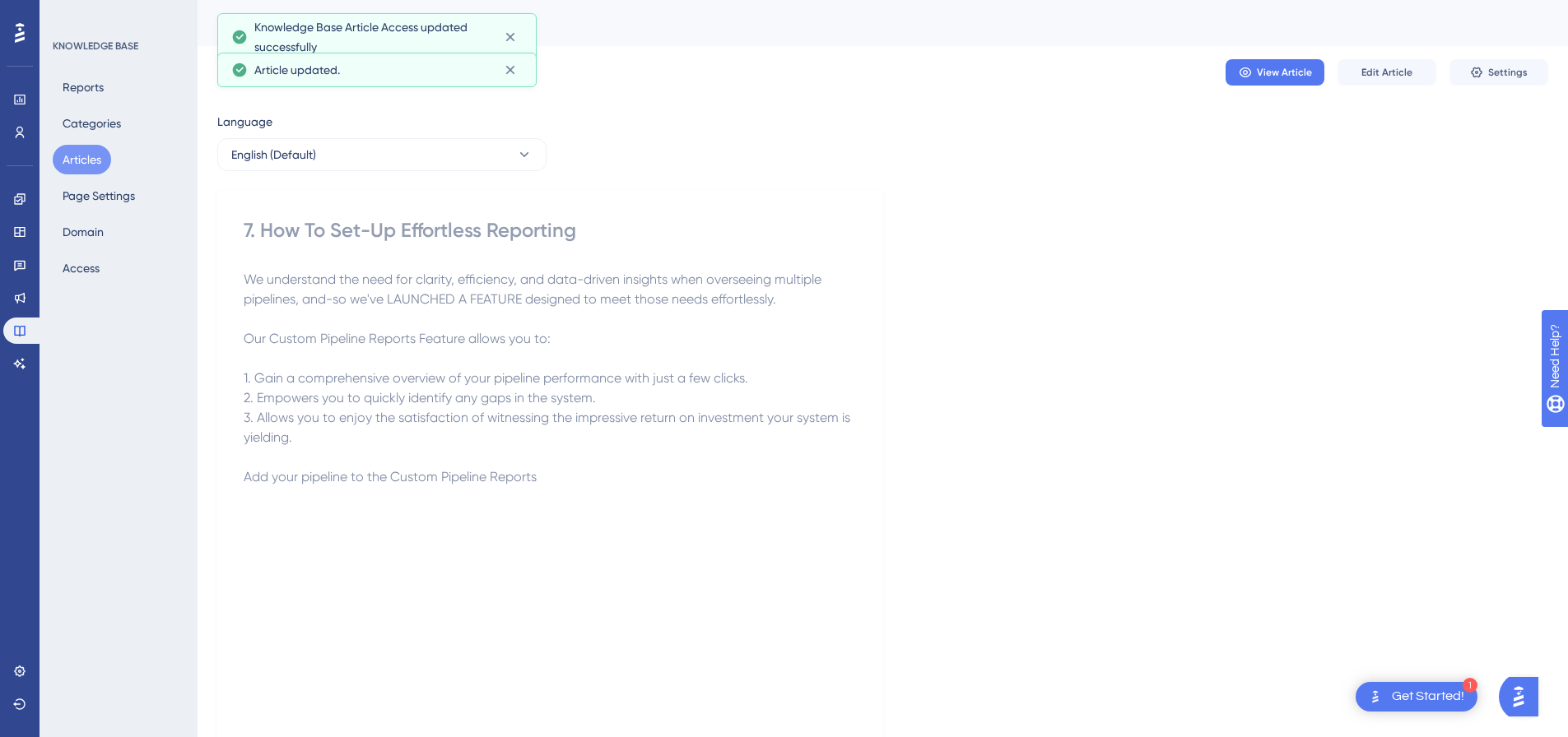
click at [89, 153] on button "Articles" at bounding box center [82, 160] width 59 height 30
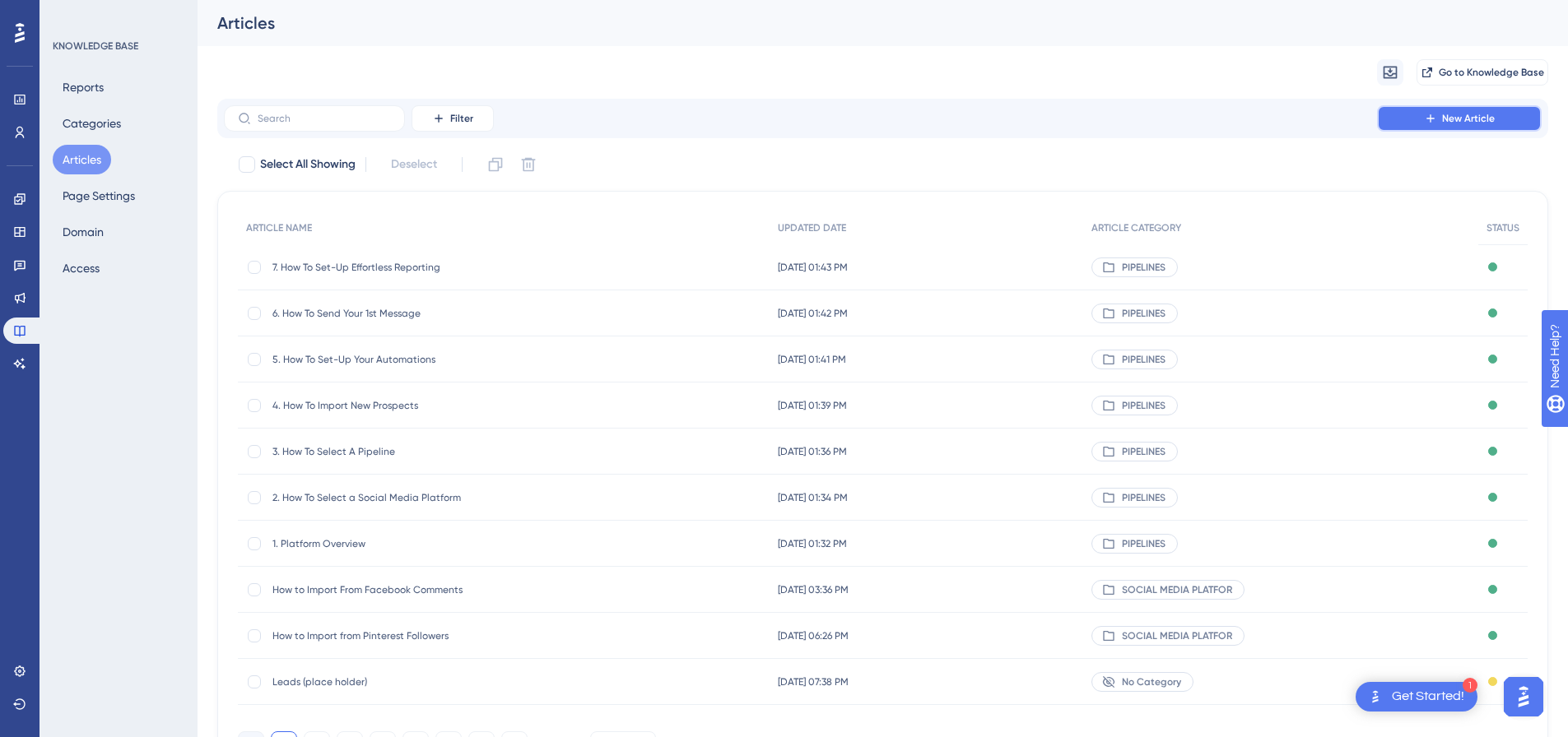
click at [1507, 117] on button "New Article" at bounding box center [1459, 118] width 165 height 26
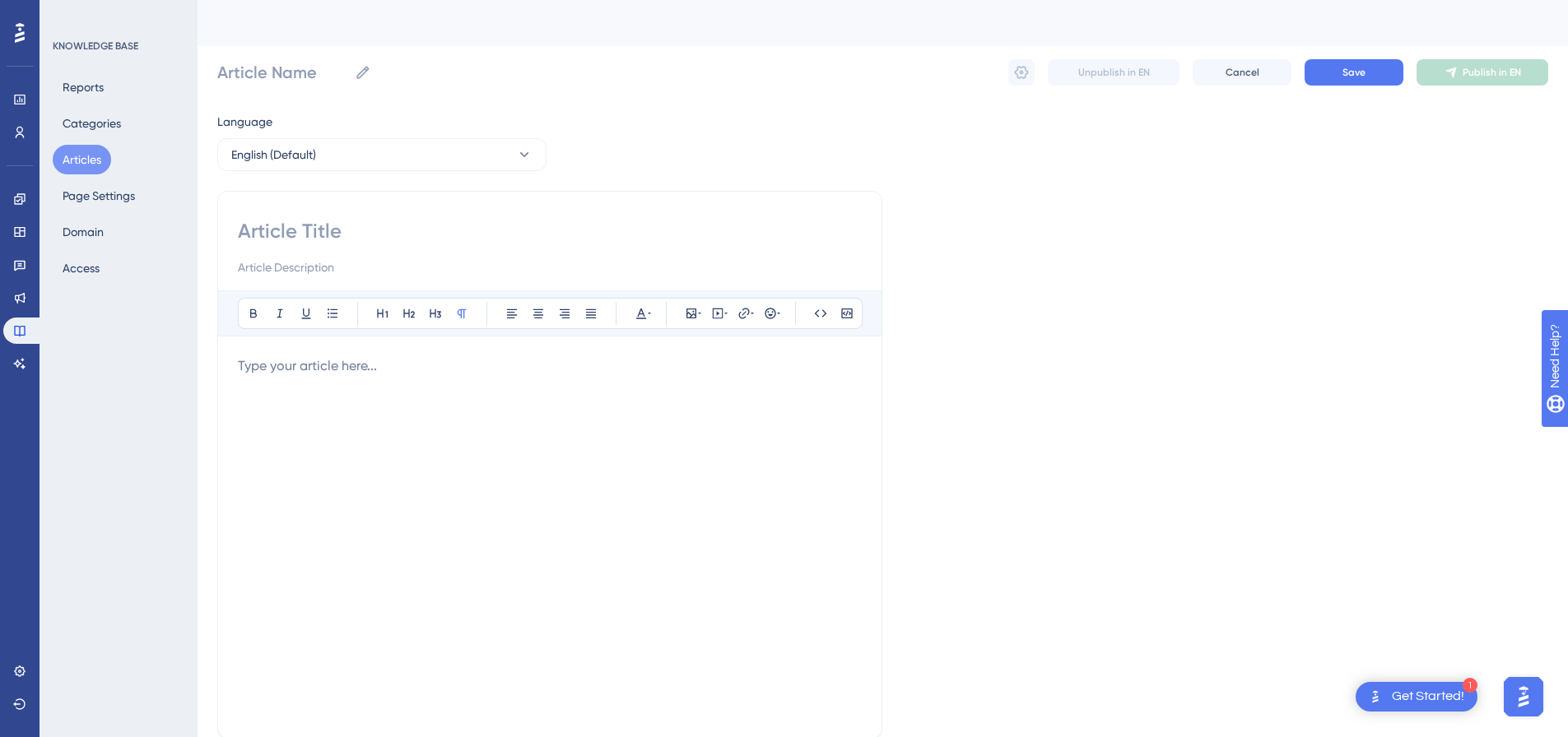
click at [389, 240] on input at bounding box center [550, 231] width 624 height 26
paste input "How To Run a Pipeline - Facebook"
type input "How To Run a Pipeline - Facebook"
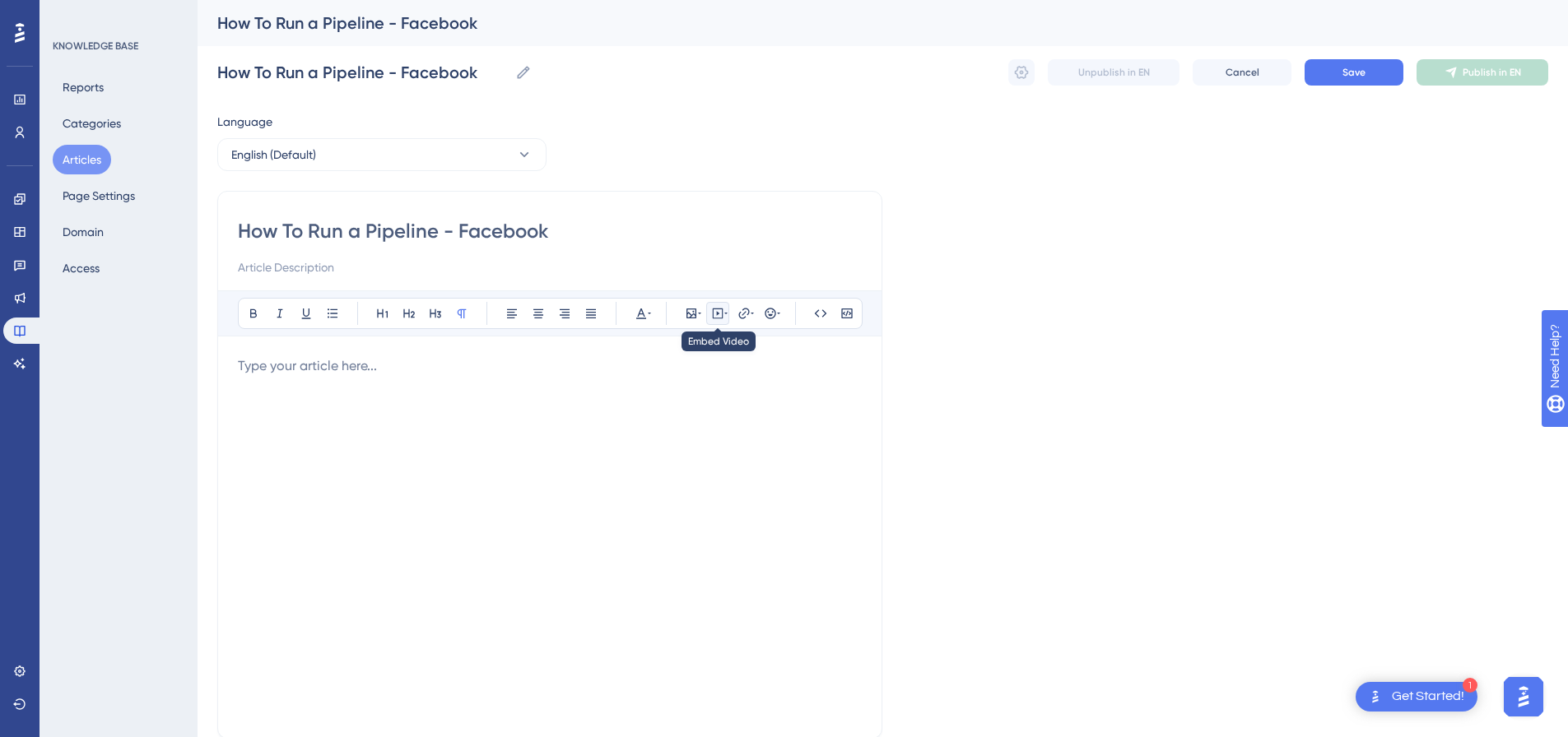
click at [721, 308] on icon at bounding box center [718, 313] width 13 height 13
click at [644, 390] on textarea at bounding box center [717, 415] width 250 height 74
paste textarea "<div style="padding:49.79% 0 0 0;position:relative;"><iframe src="https://playe…"
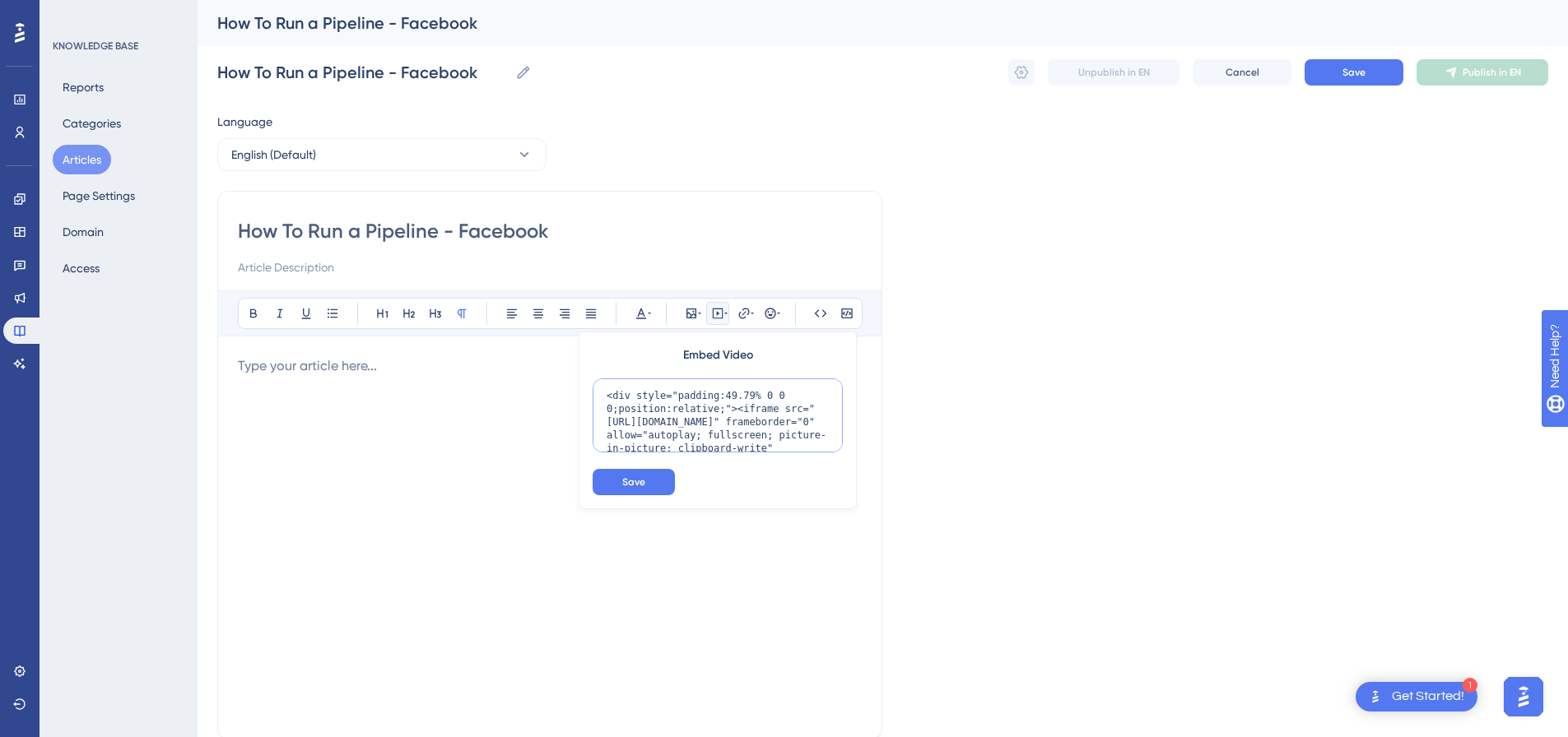
scroll to position [398, 0]
type textarea "<div style="padding:49.79% 0 0 0;position:relative;"><iframe src="https://playe…"
click at [627, 475] on button "Save" at bounding box center [633, 482] width 83 height 26
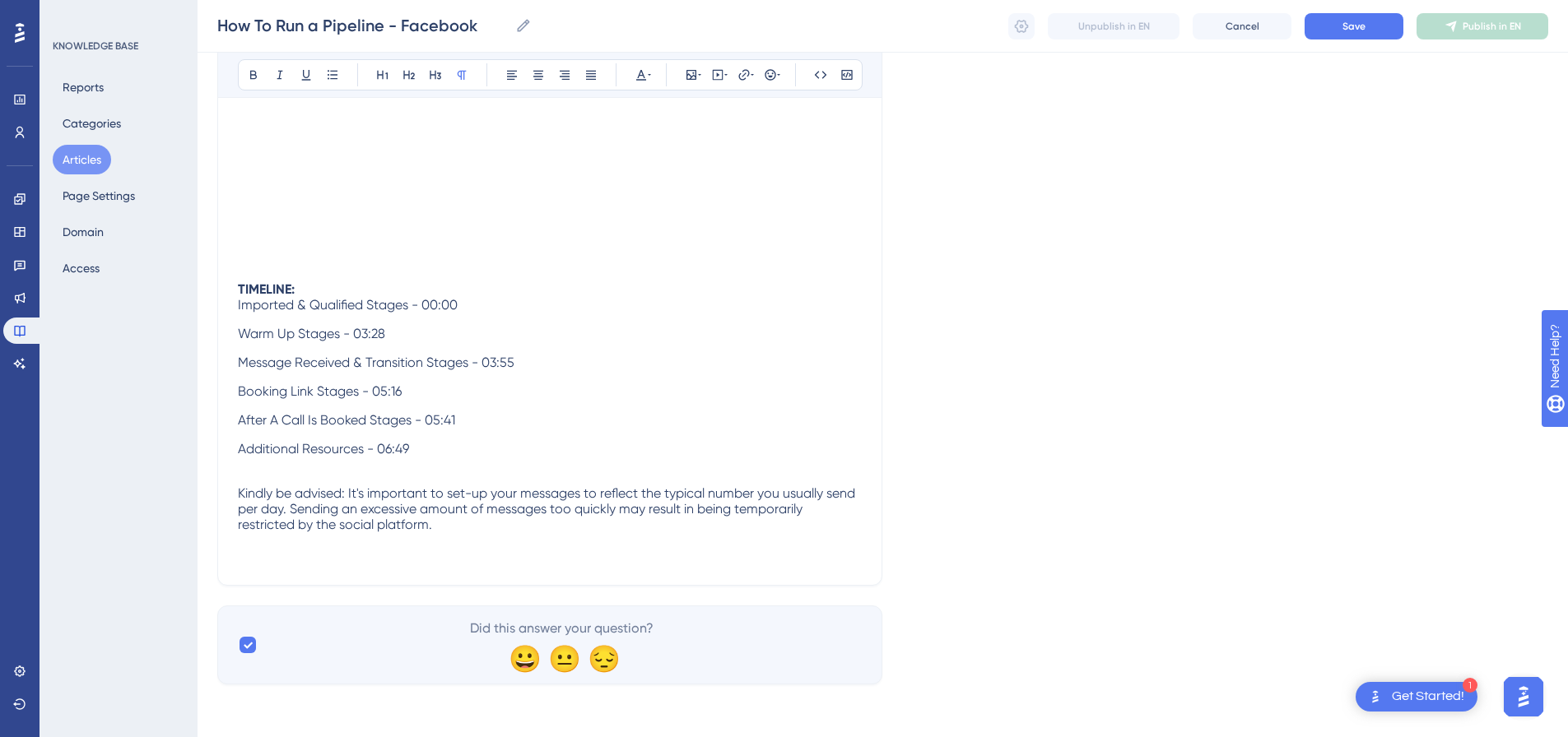
scroll to position [407, 0]
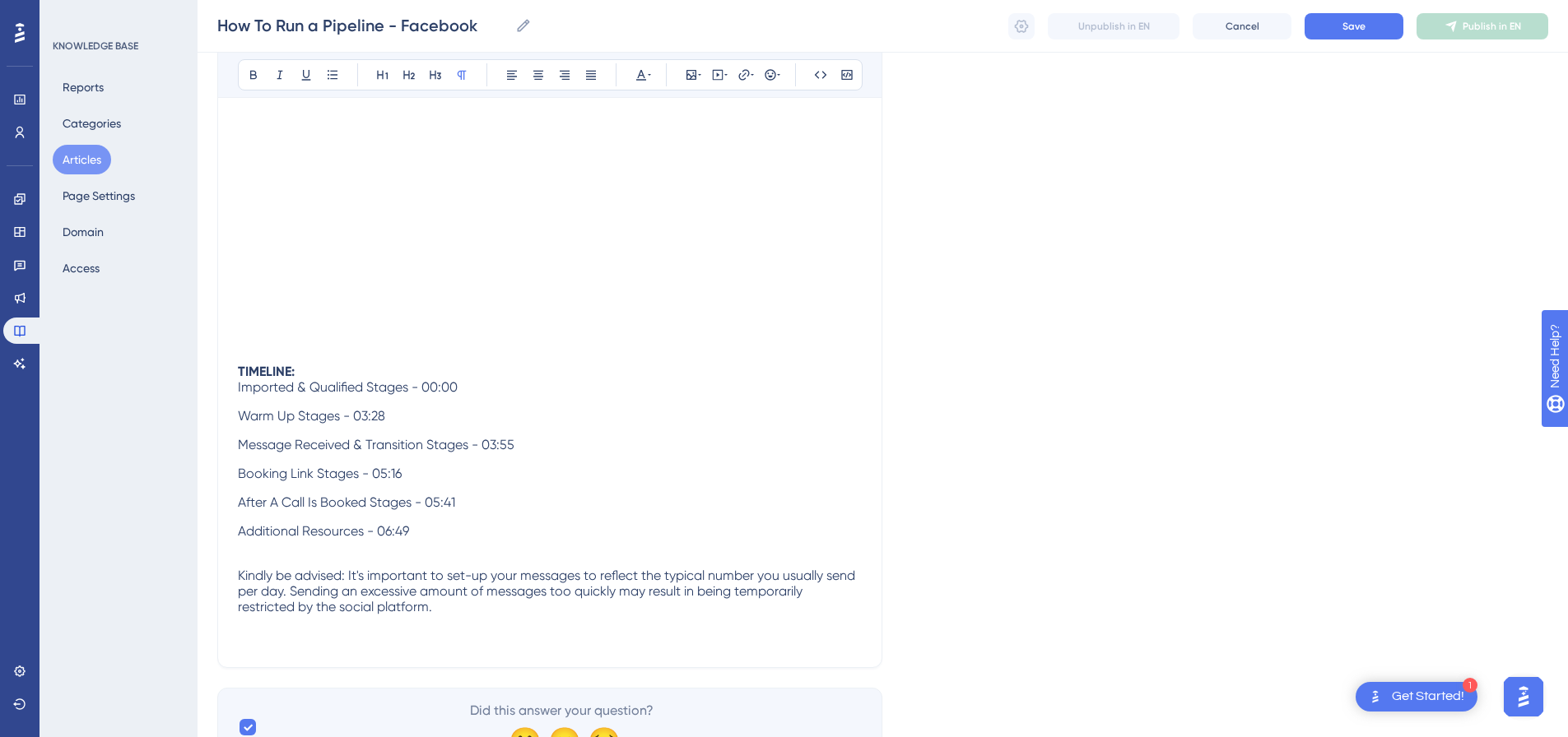
click at [393, 333] on div "TIMELINE: Imported & Qualified Stages - 00:00 Warm Up Stages - 03:28 Message Re…" at bounding box center [550, 288] width 624 height 652
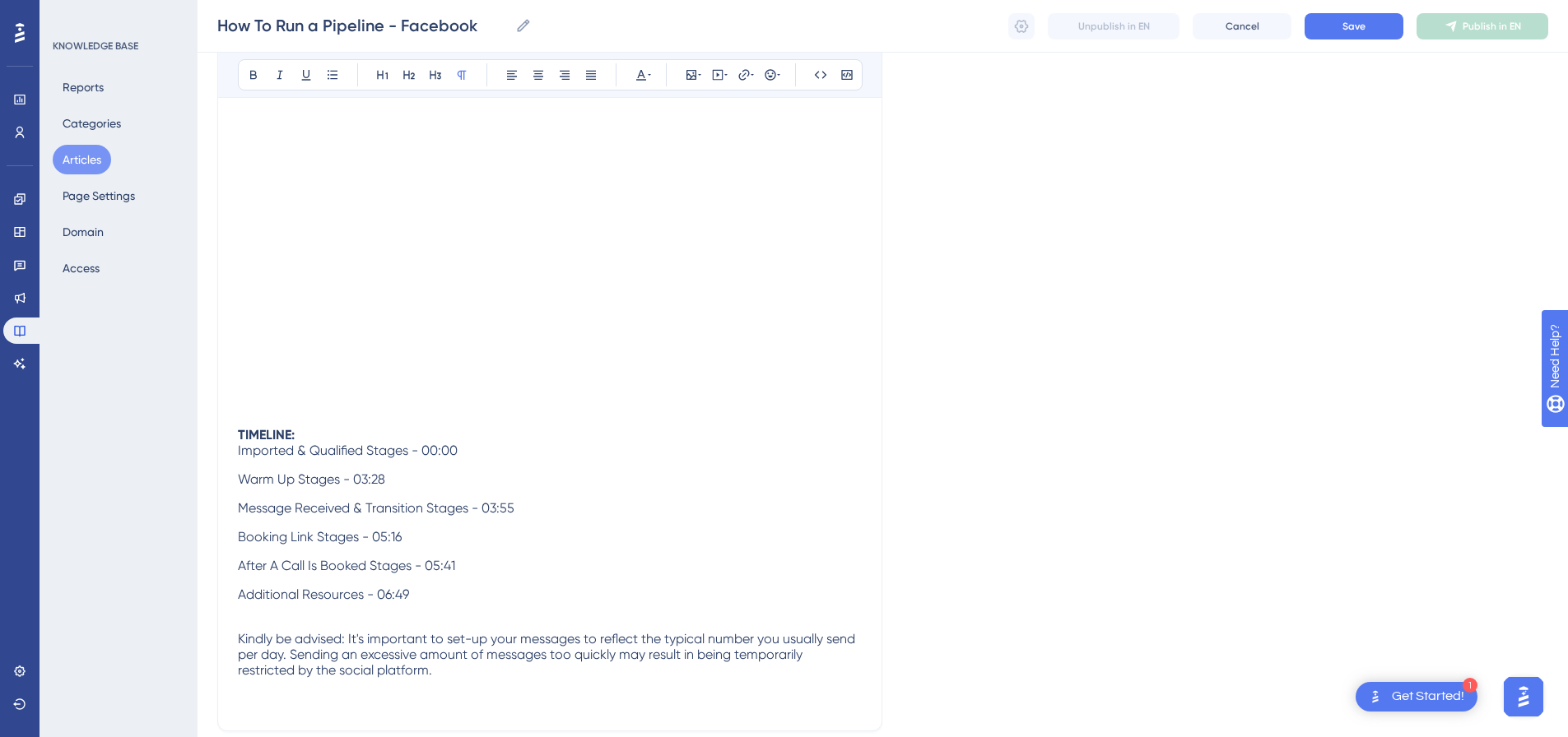
scroll to position [325, 0]
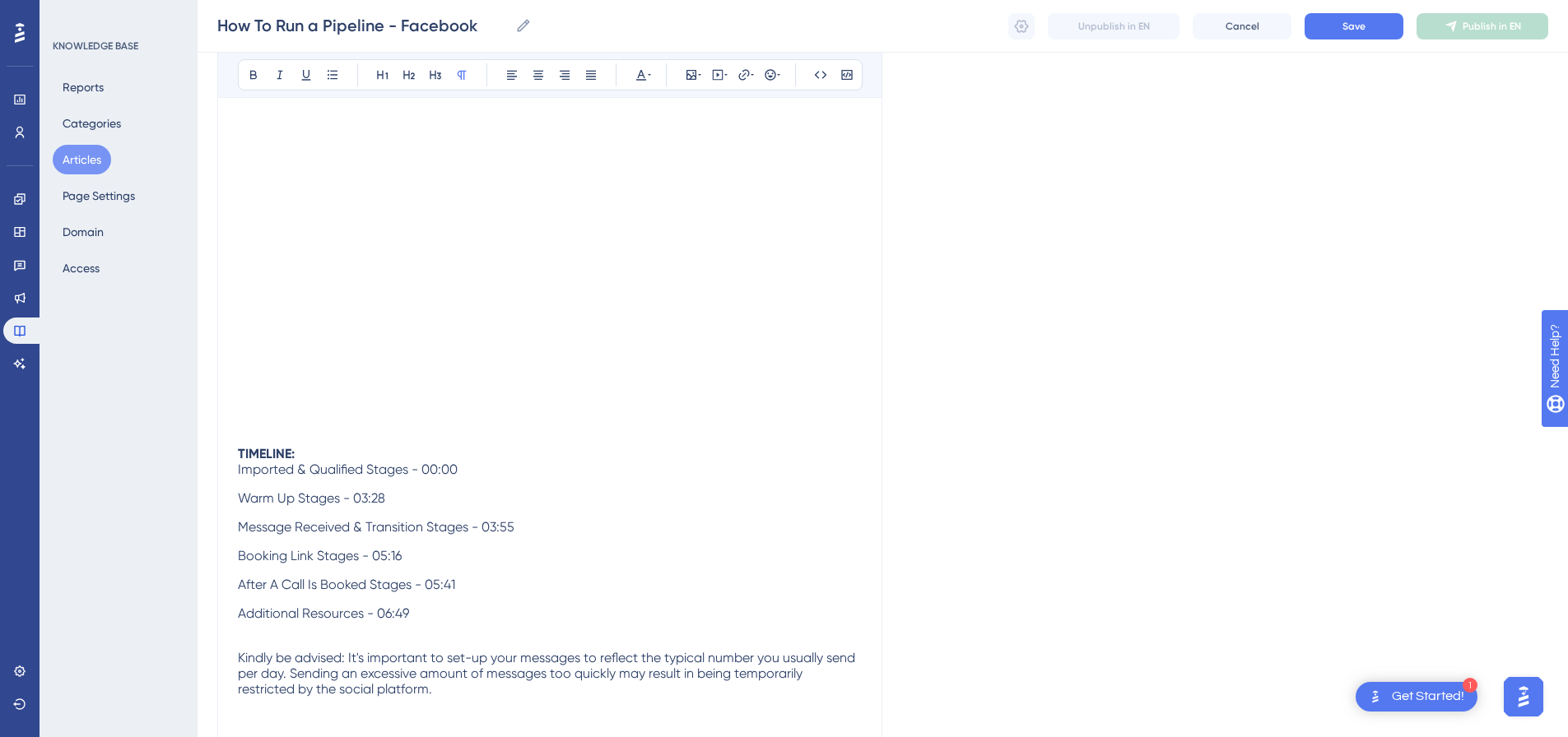
drag, startPoint x: 678, startPoint y: 394, endPoint x: 677, endPoint y: 345, distance: 49.0
click at [679, 390] on div "TIMELINE: Imported & Qualified Stages - 00:00 Warm Up Stages - 03:28 Message Re…" at bounding box center [550, 371] width 624 height 652
click at [644, 416] on div "TIMELINE: Imported & Qualified Stages - 00:00 Warm Up Stages - 03:28 Message Re…" at bounding box center [550, 371] width 624 height 652
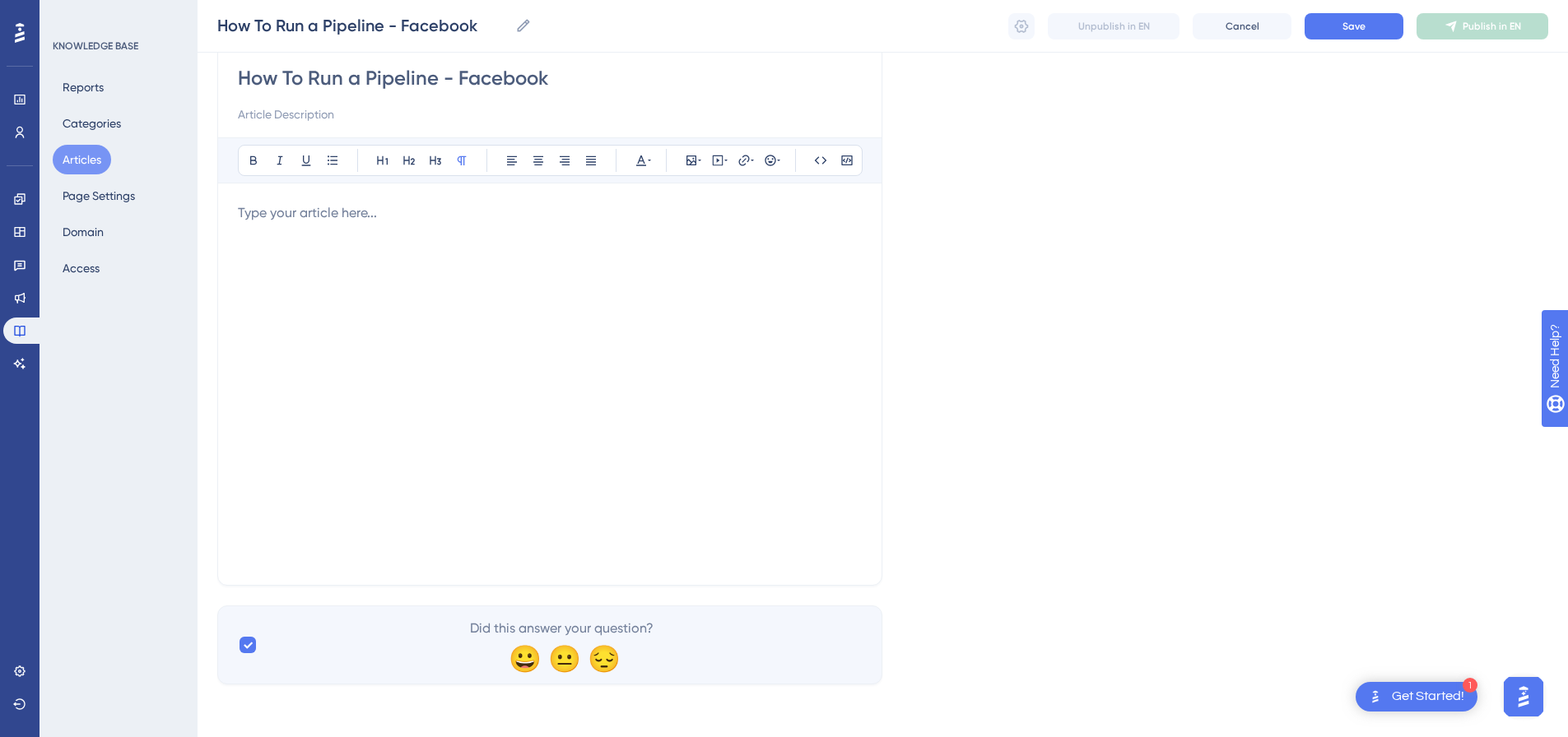
scroll to position [147, 0]
click at [707, 167] on button at bounding box center [717, 160] width 23 height 23
click at [677, 240] on textarea at bounding box center [717, 263] width 250 height 74
paste textarea "<div style="padding:49.79% 0 0 0;position:relative;"><iframe src="https://playe…"
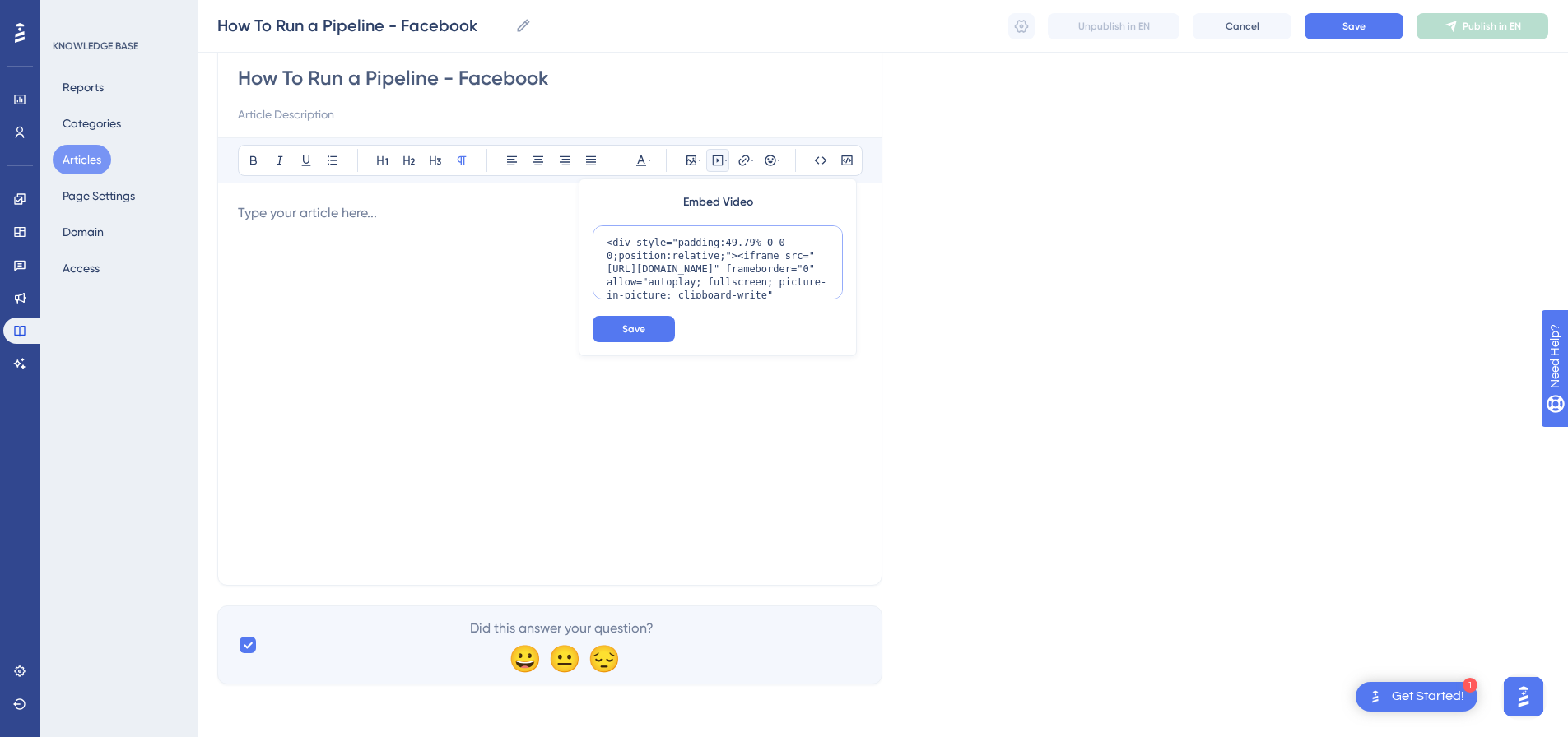
scroll to position [134, 0]
type textarea "<div style="padding:49.79% 0 0 0;position:relative;"><iframe src="https://playe…"
click at [631, 333] on span "Save" at bounding box center [633, 329] width 23 height 13
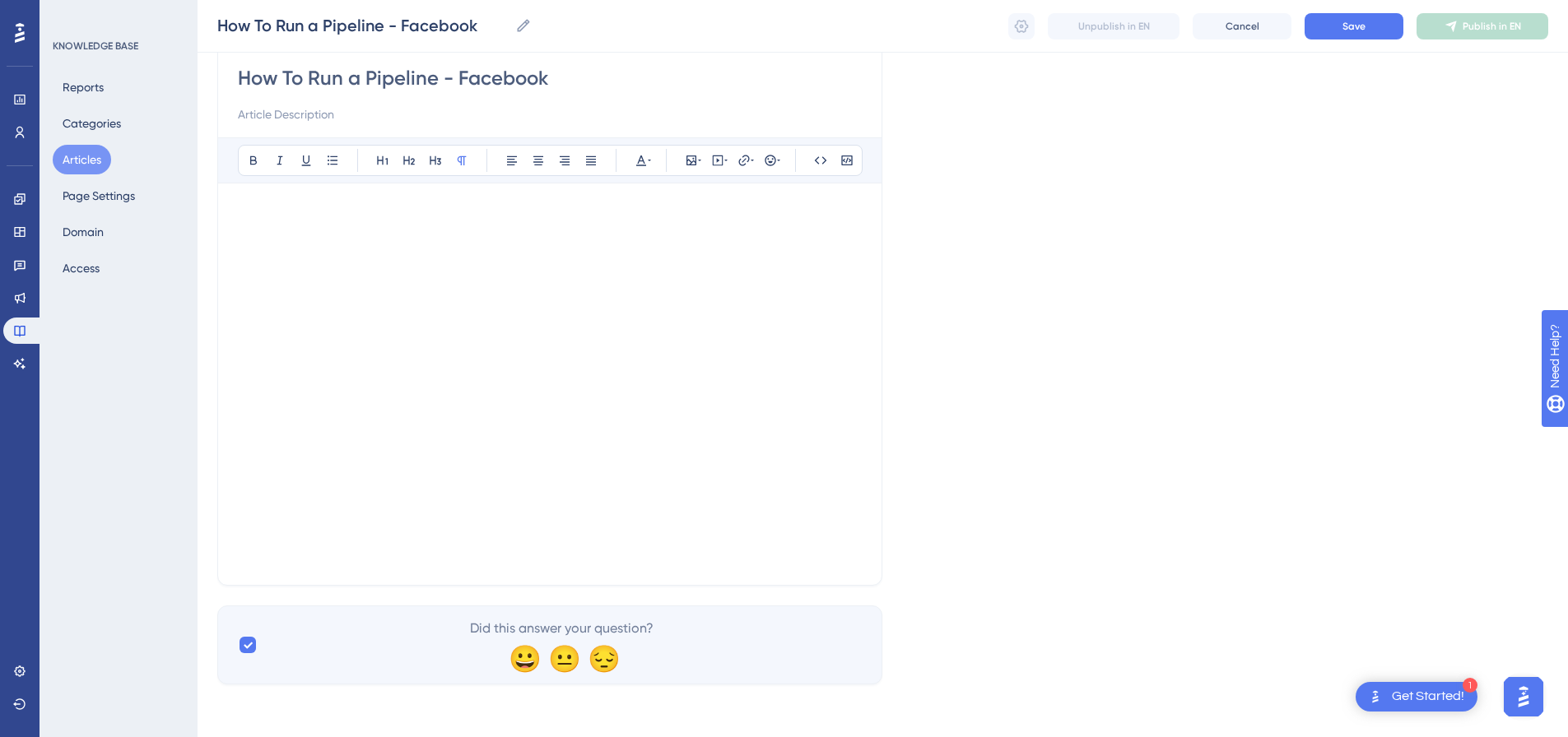
click at [863, 520] on div "How To Run a Pipeline - Facebook Bold Italic Underline Bullet Point Heading 1 H…" at bounding box center [550, 311] width 665 height 547
click at [869, 528] on div "How To Run a Pipeline - Facebook Bold Italic Underline Bullet Point Heading 1 H…" at bounding box center [550, 311] width 665 height 547
click at [756, 539] on p at bounding box center [550, 543] width 624 height 20
click at [470, 562] on p at bounding box center [550, 562] width 624 height 20
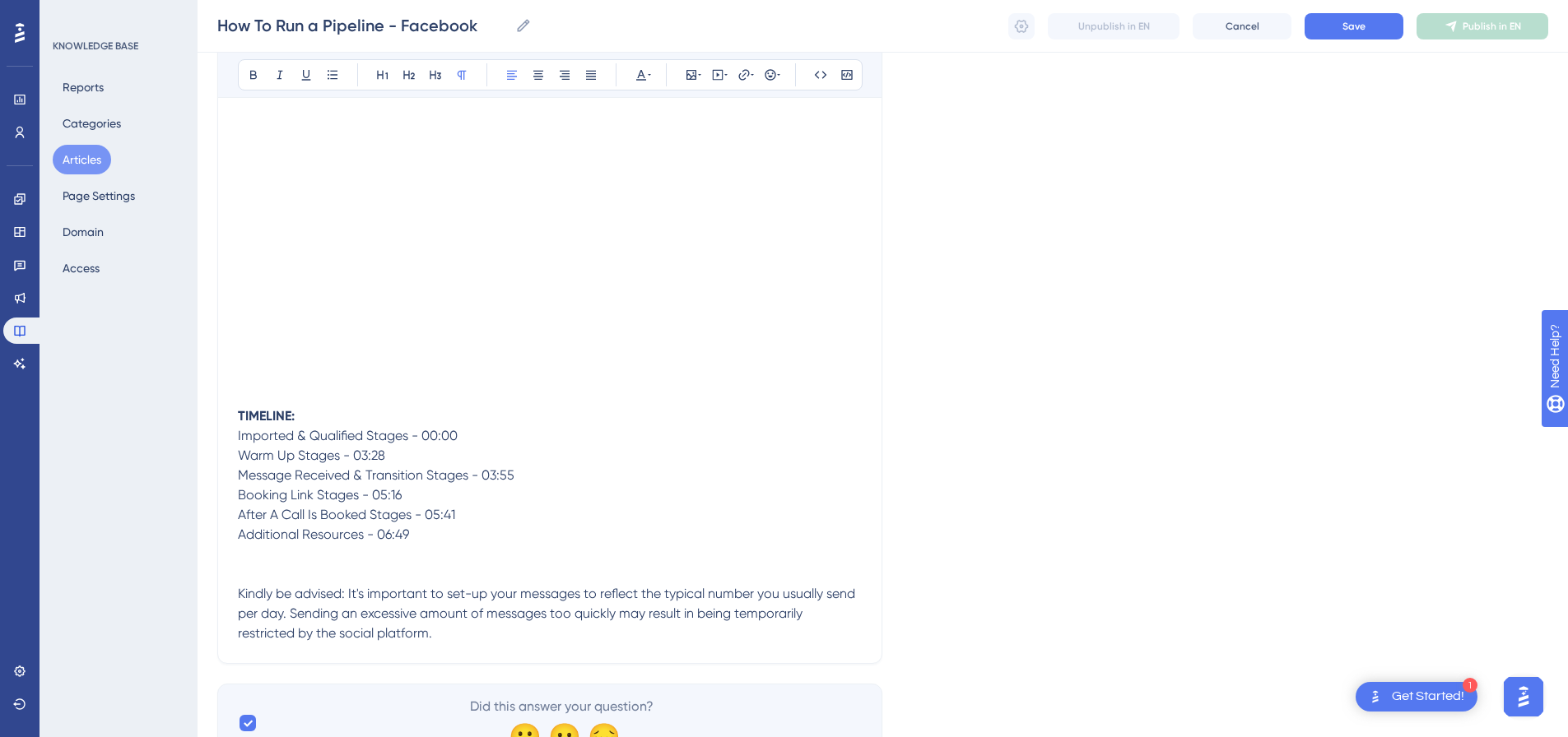
scroll to position [371, 0]
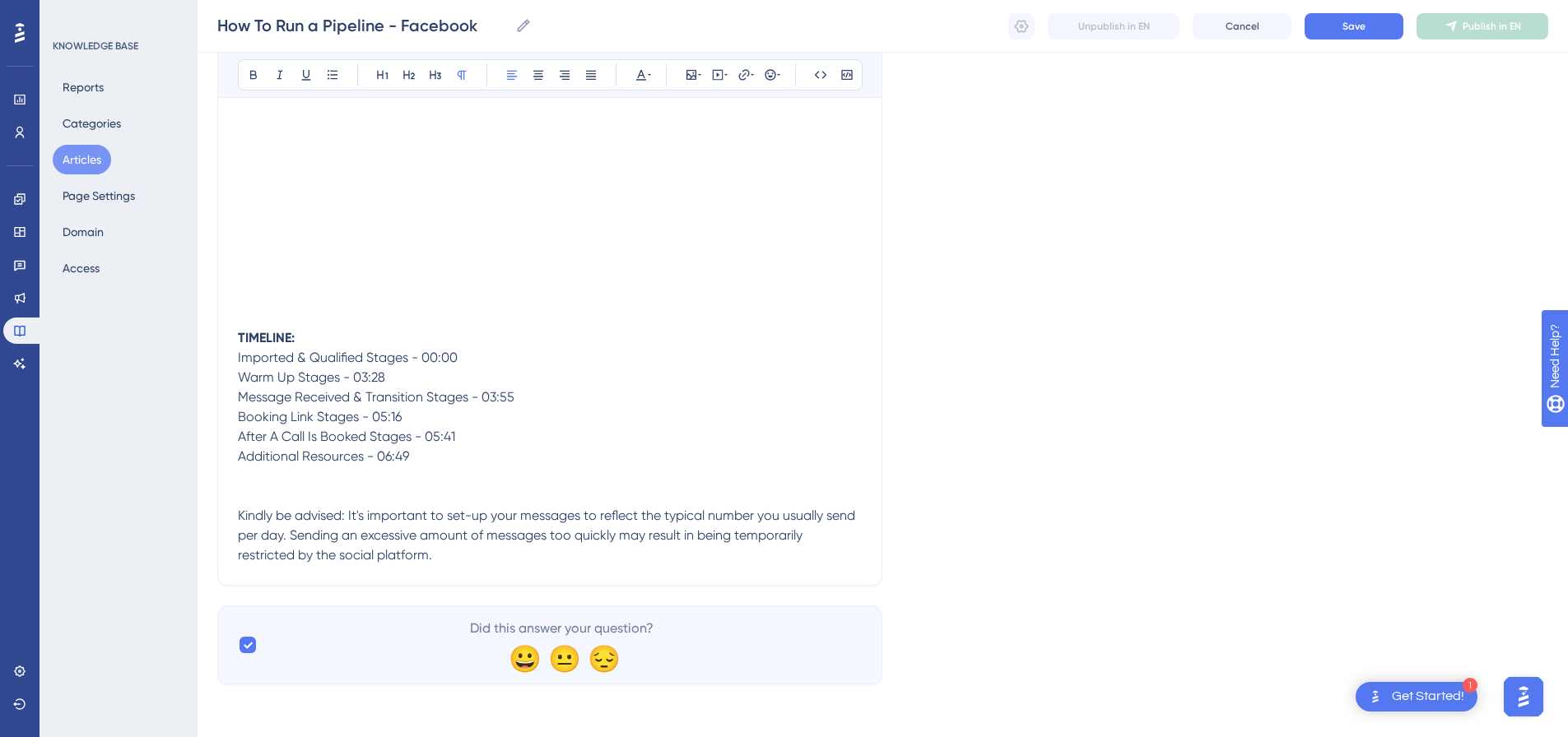
click at [343, 493] on p "Additional Resources - 06:49" at bounding box center [550, 477] width 624 height 59
click at [504, 373] on p "TIMELINE: Imported & Qualified Stages - 00:00" at bounding box center [550, 367] width 624 height 39
click at [352, 355] on p "TIMELINE: Imported & Qualified Stages - 00:00" at bounding box center [550, 367] width 624 height 39
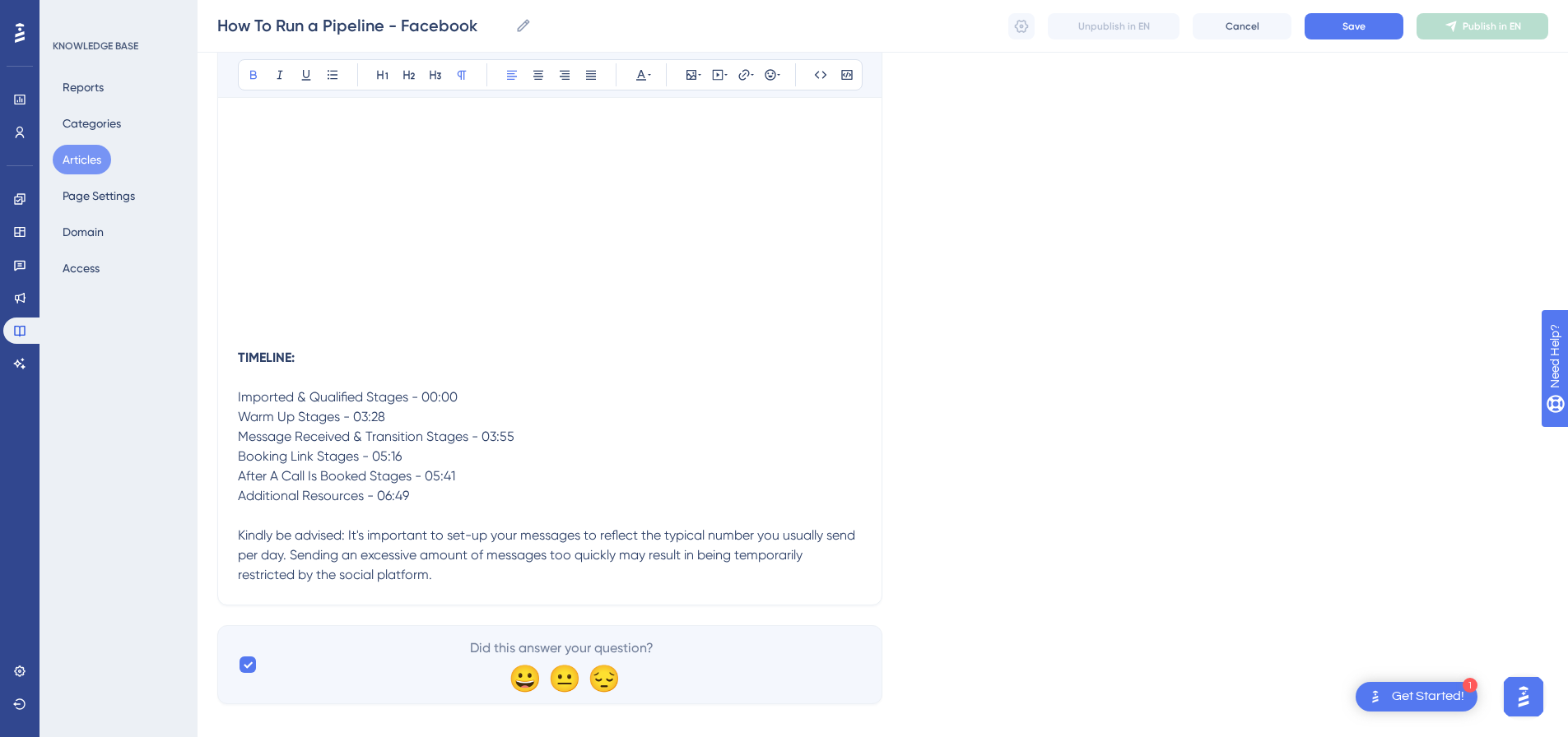
click at [493, 388] on p "Imported & Qualified Stages - 00:00" at bounding box center [550, 388] width 624 height 39
click at [477, 403] on p "Imported & Qualified Stages - 00:00" at bounding box center [550, 388] width 624 height 39
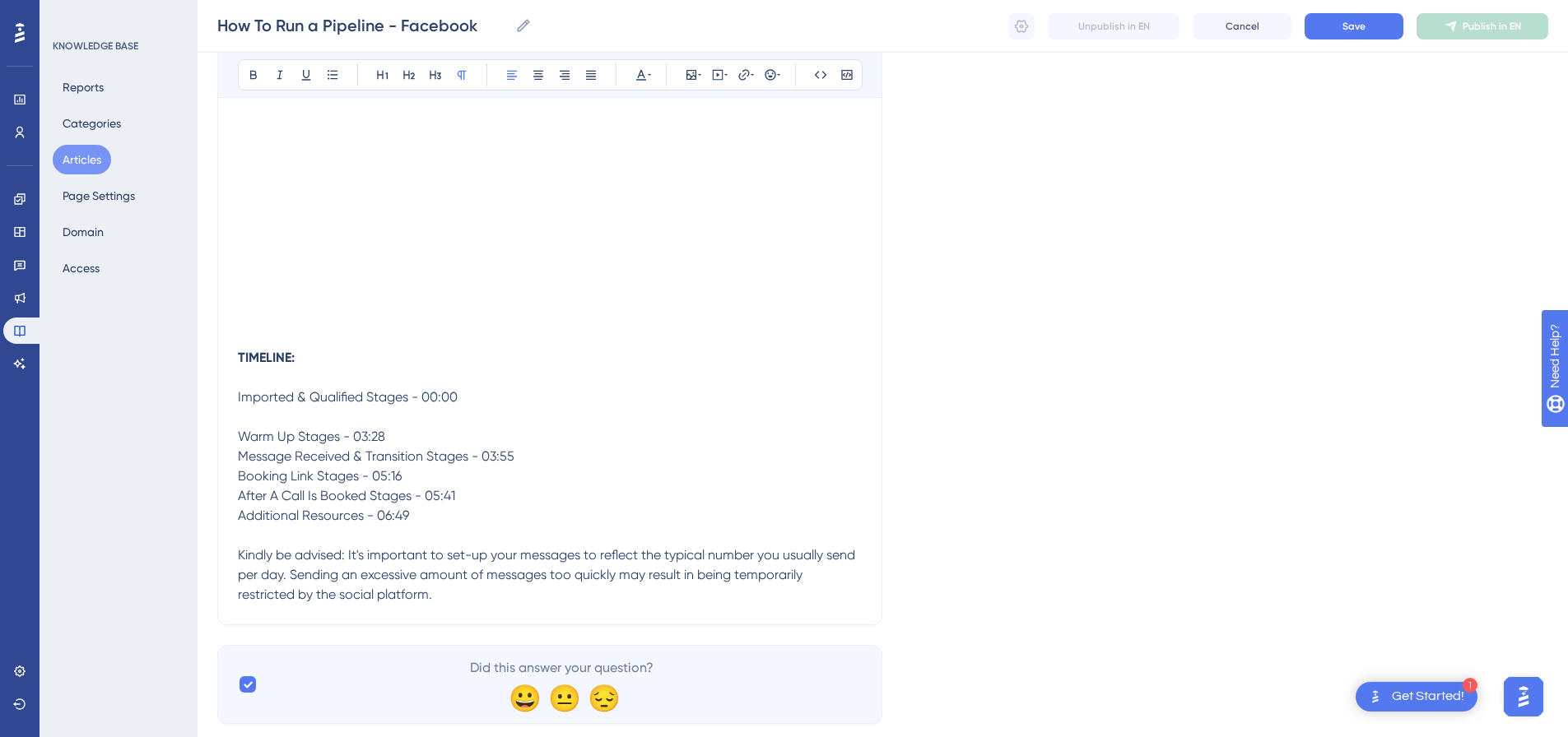
click at [445, 428] on p "Warm Up Stages - 03:28" at bounding box center [550, 436] width 624 height 20
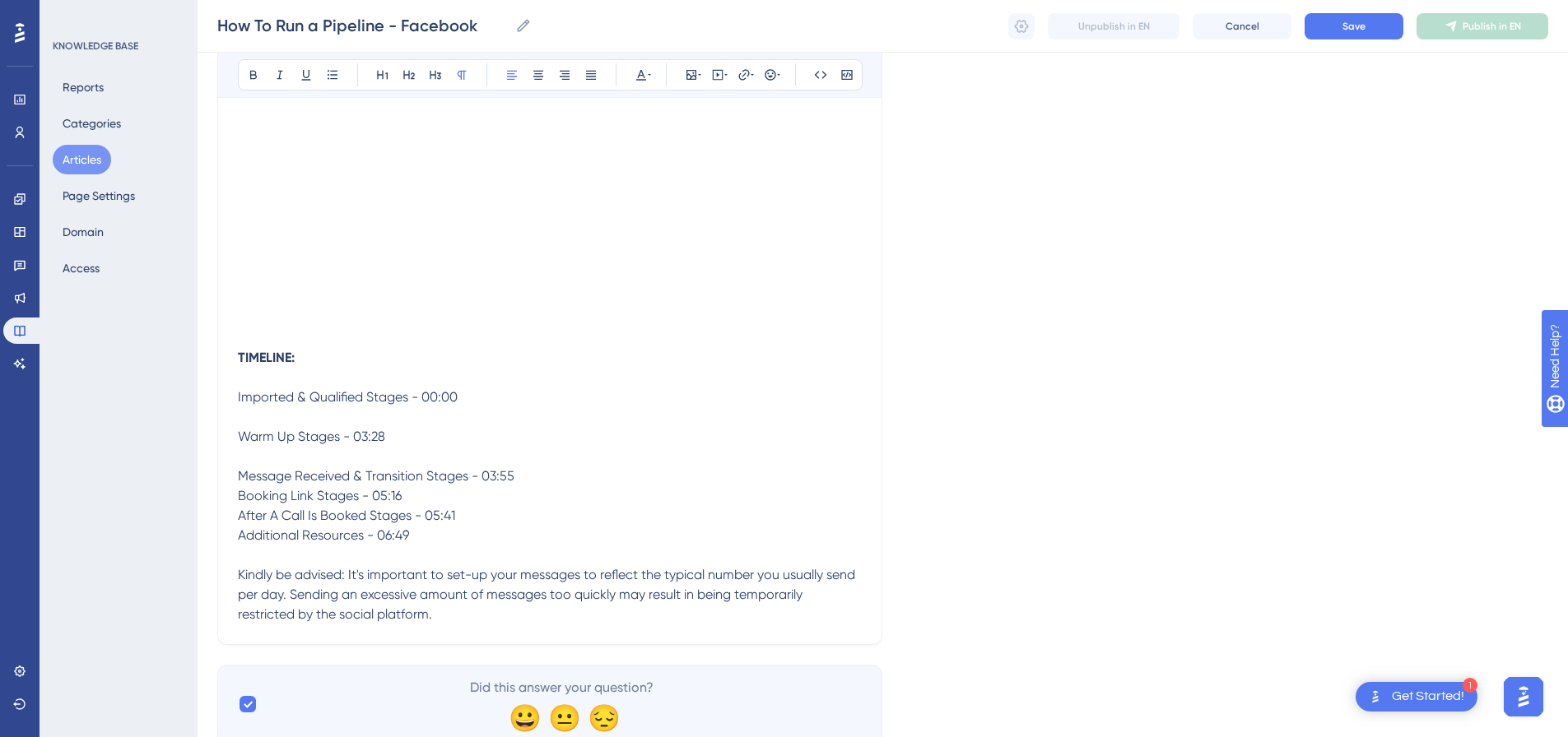
click at [536, 462] on p at bounding box center [550, 456] width 624 height 20
click at [536, 480] on p "Message Received & Transition Stages - 03:55" at bounding box center [550, 476] width 624 height 20
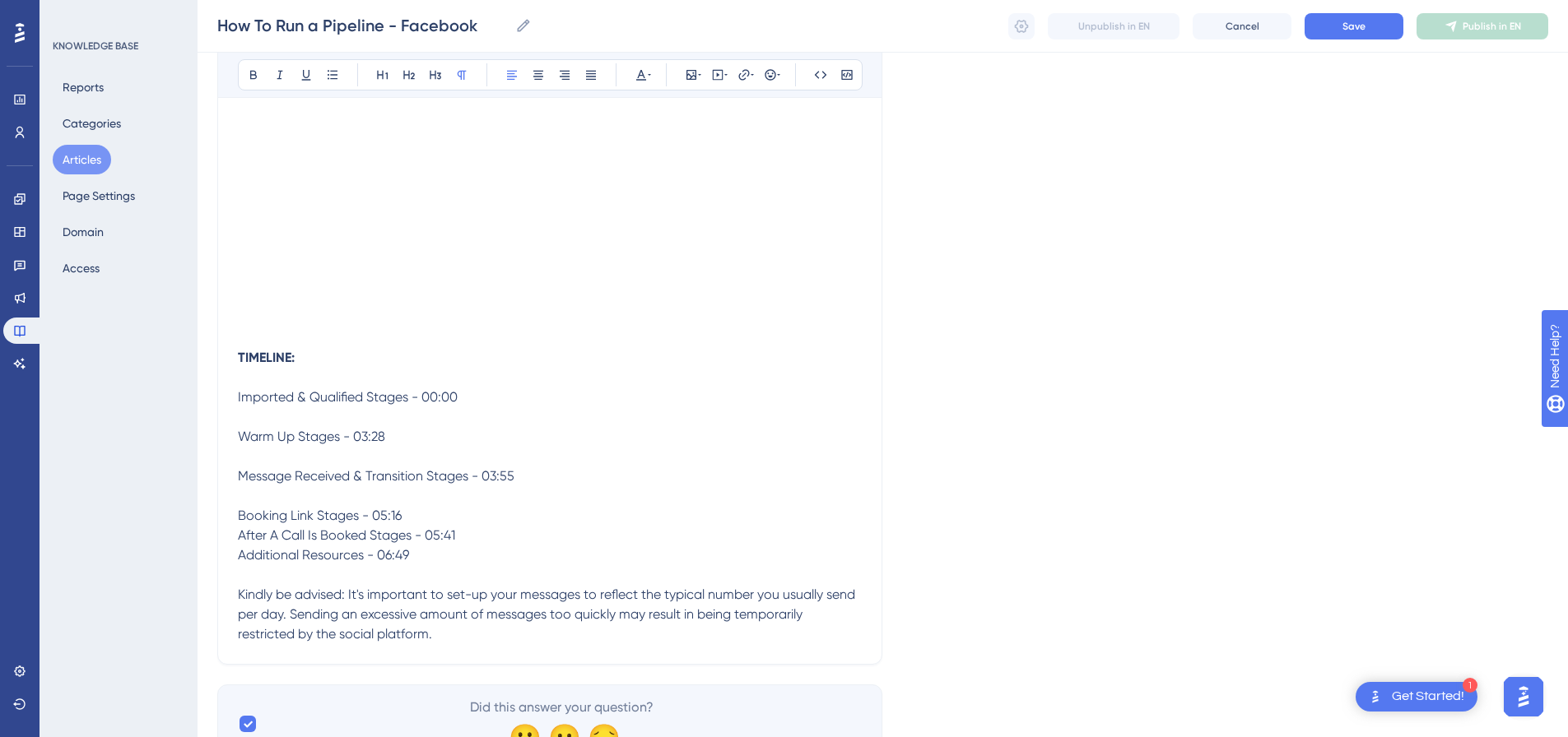
click at [481, 506] on p "Booking Link Stages - 05:16" at bounding box center [550, 515] width 624 height 20
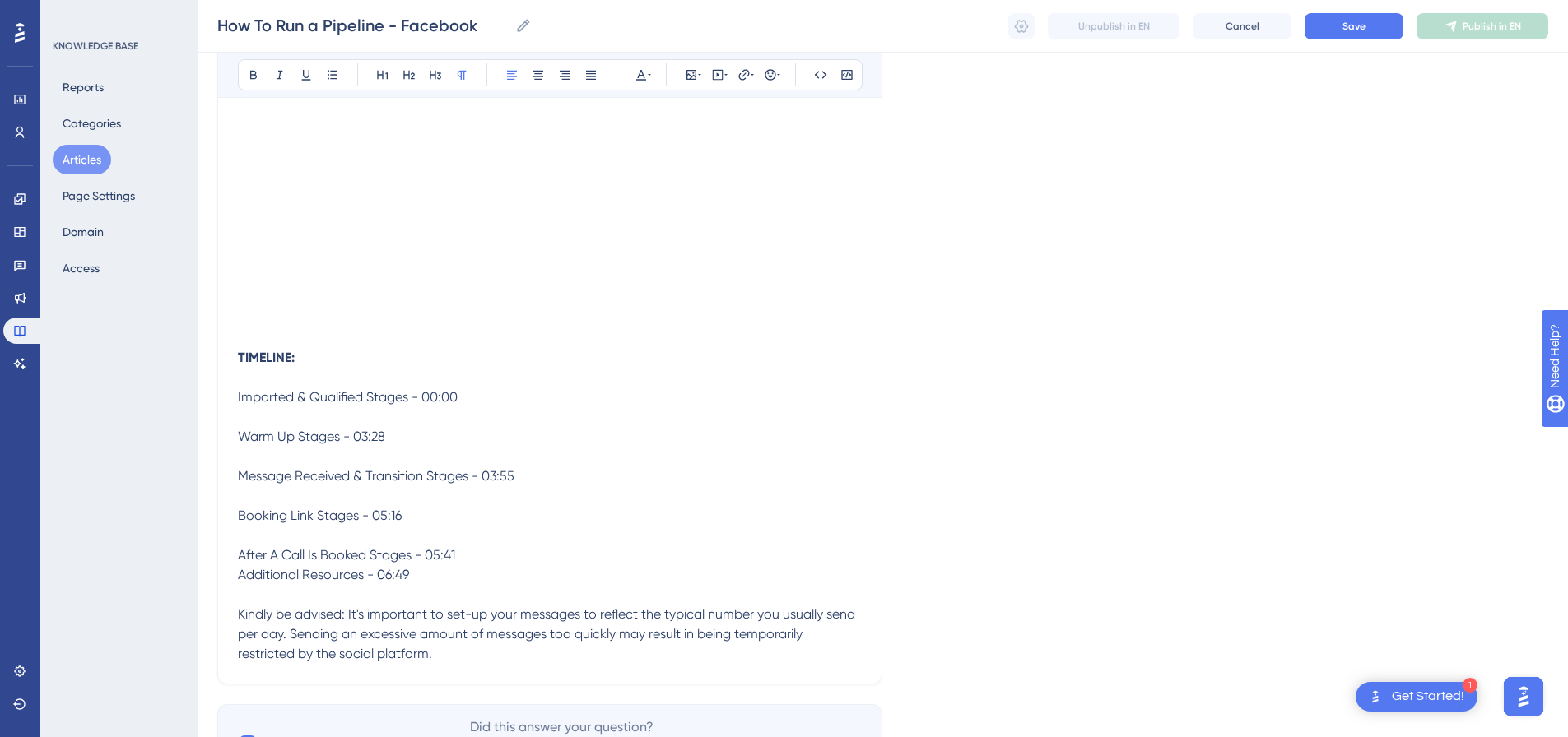
click at [490, 548] on p "After A Call Is Booked Stages - 05:41" at bounding box center [550, 555] width 624 height 20
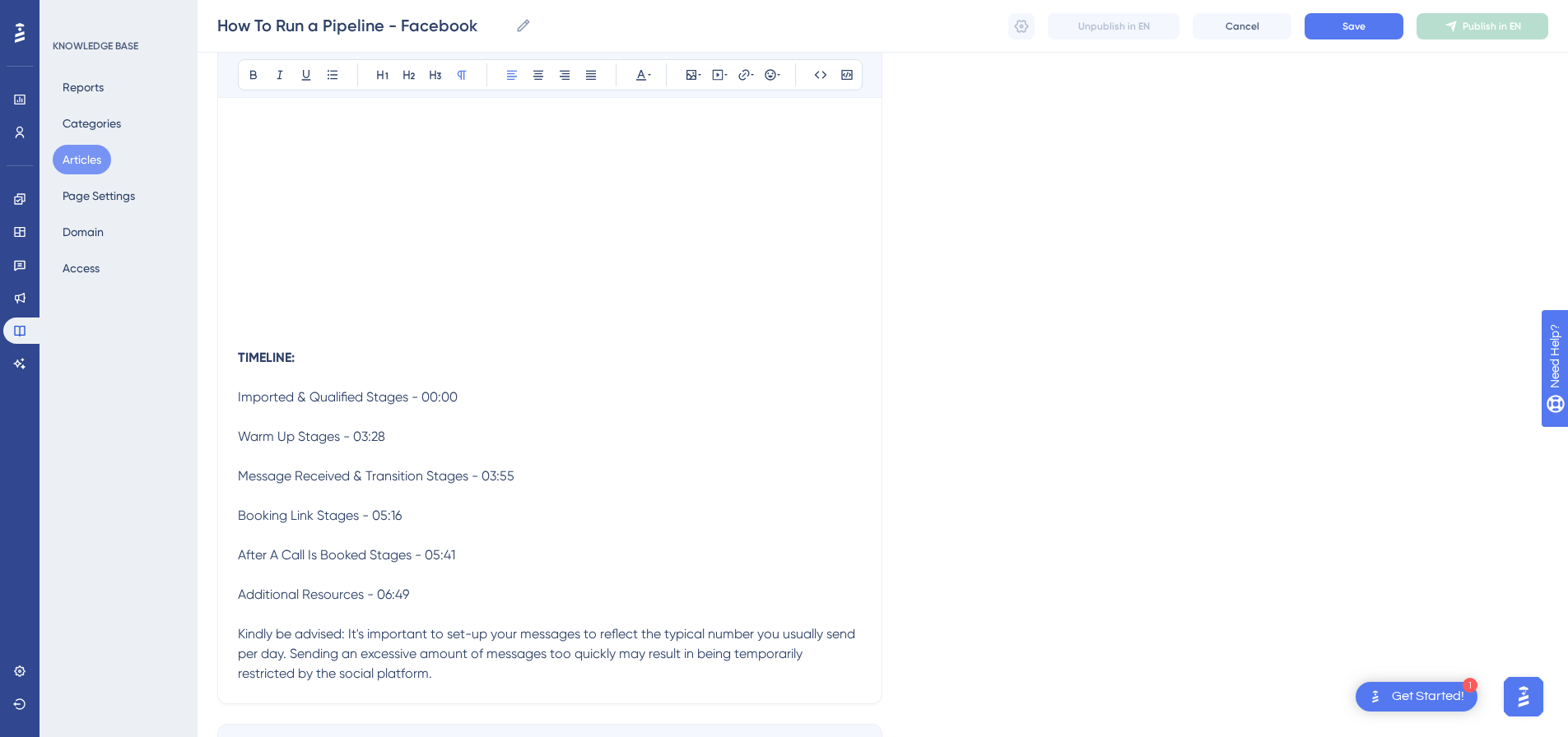
scroll to position [433, 0]
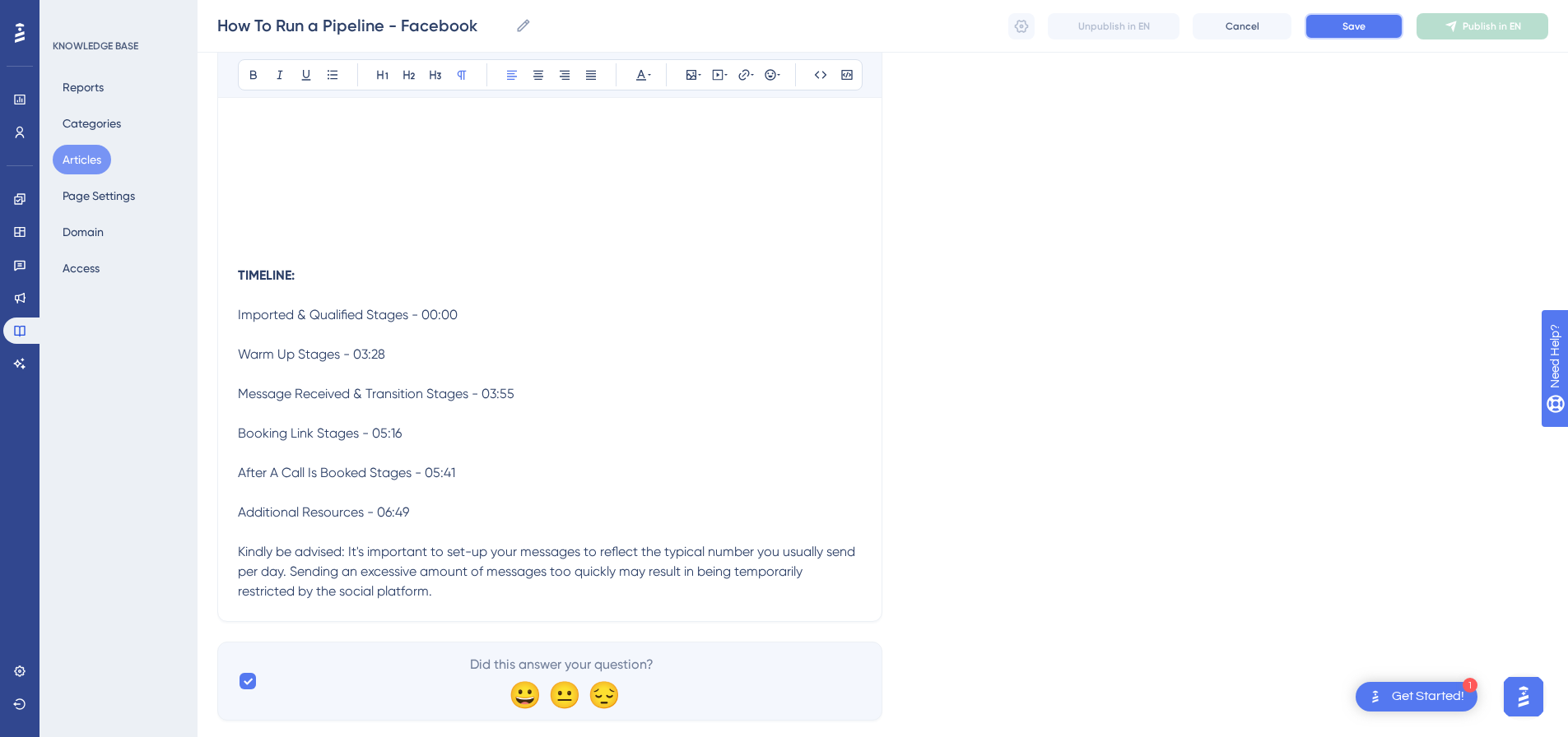
click at [1364, 30] on span "Save" at bounding box center [1354, 26] width 23 height 13
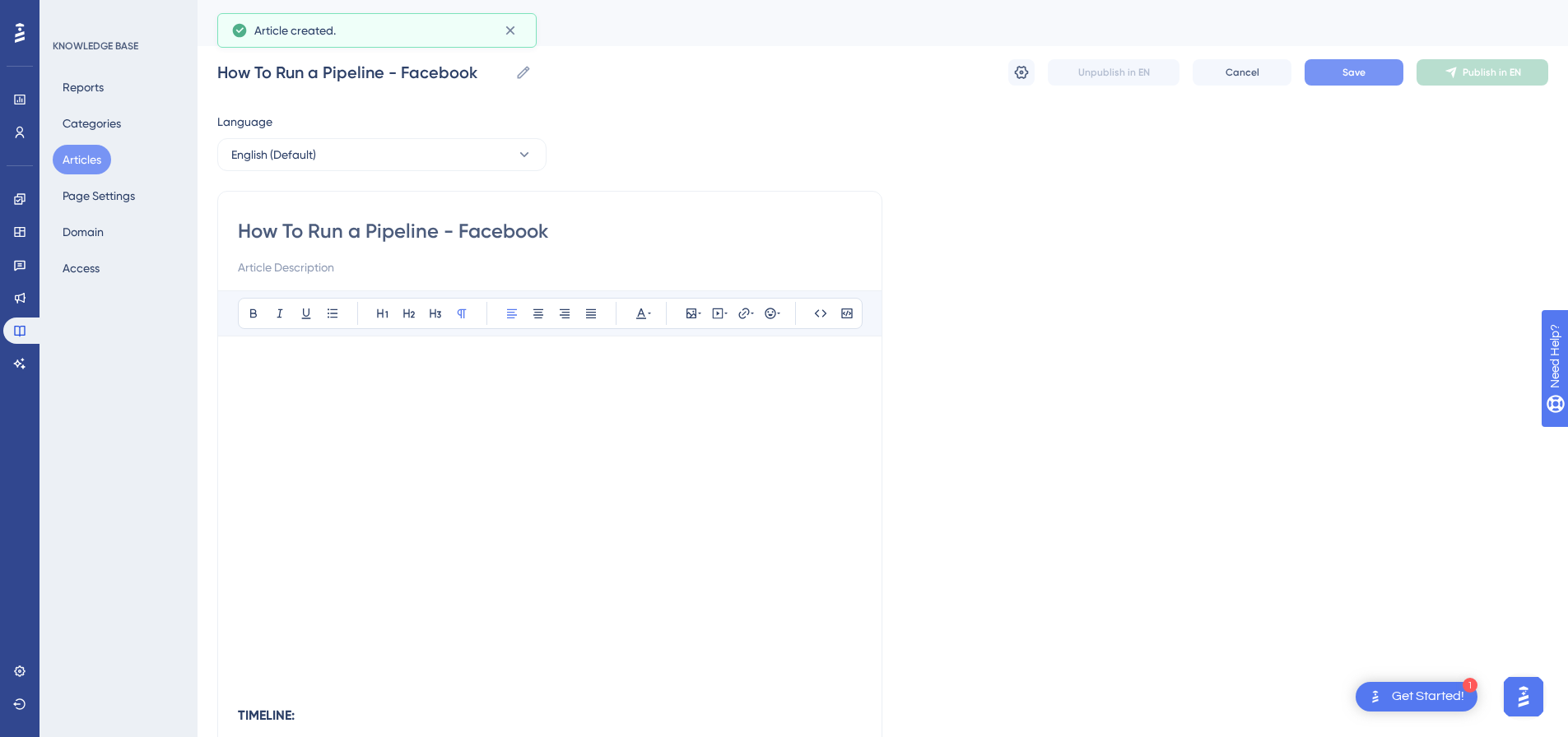
click at [1364, 76] on span "Save" at bounding box center [1354, 72] width 23 height 13
click at [1512, 72] on span "Publish in EN" at bounding box center [1492, 72] width 59 height 13
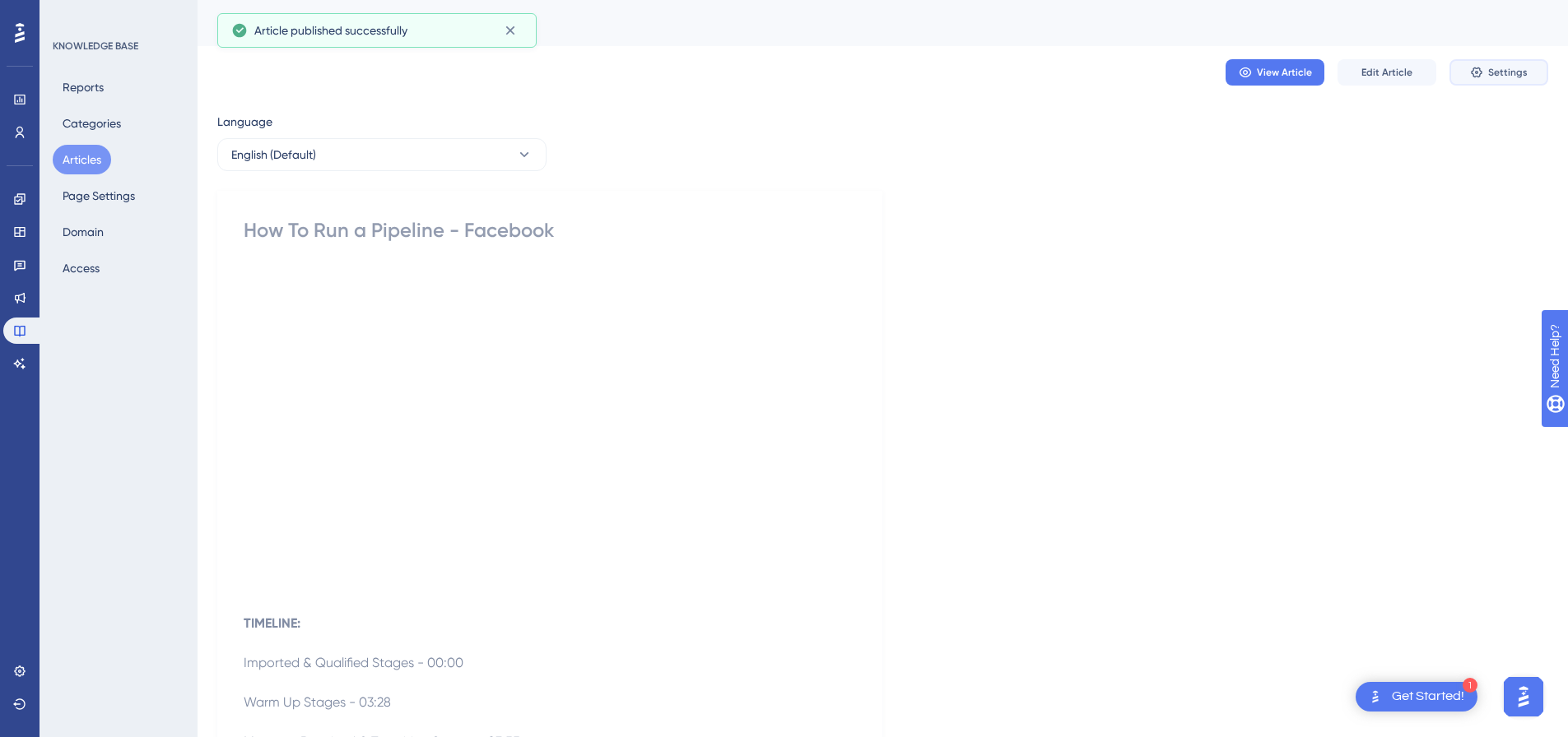
click at [1496, 79] on button "Settings" at bounding box center [1499, 72] width 99 height 26
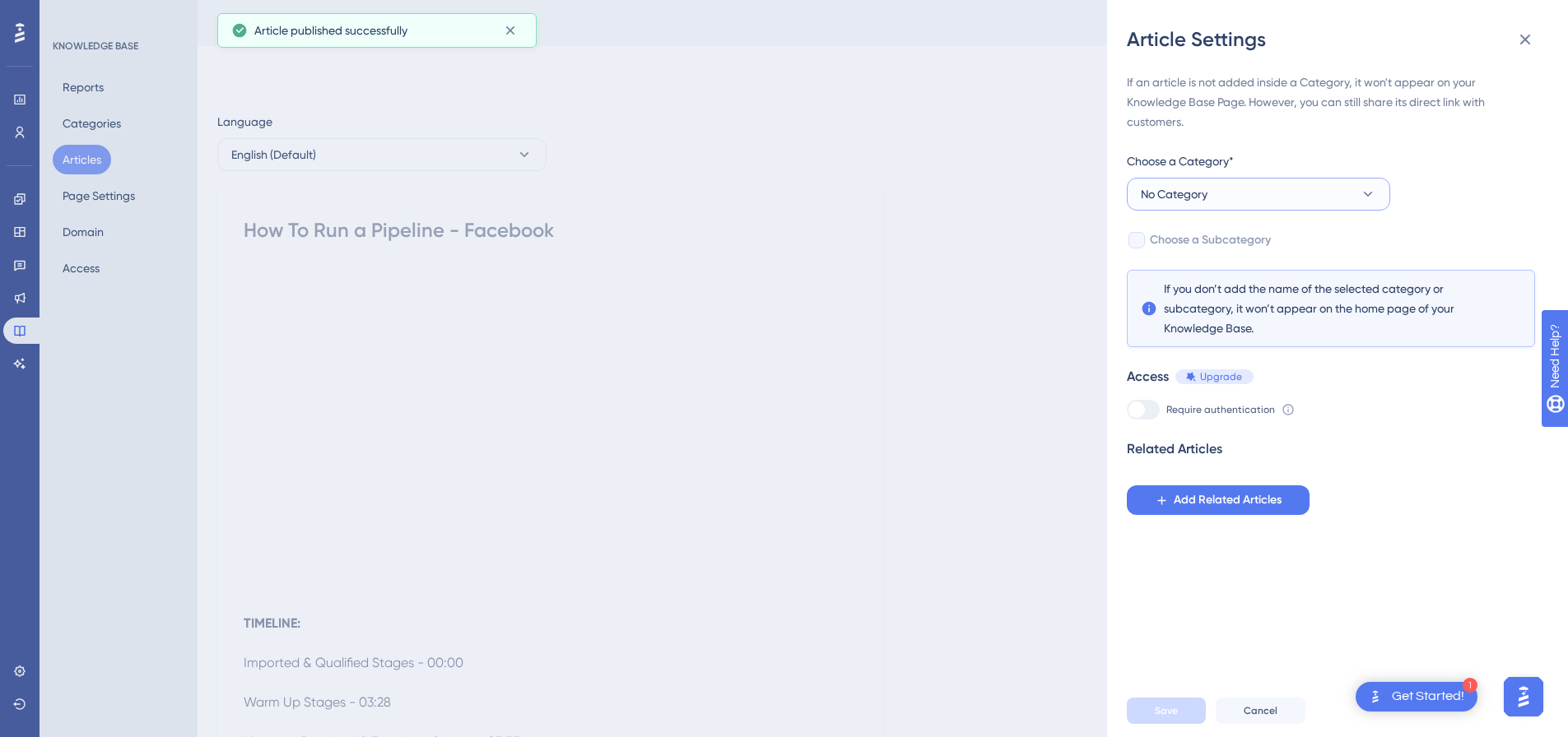
click at [1239, 196] on button "No Category" at bounding box center [1258, 193] width 263 height 33
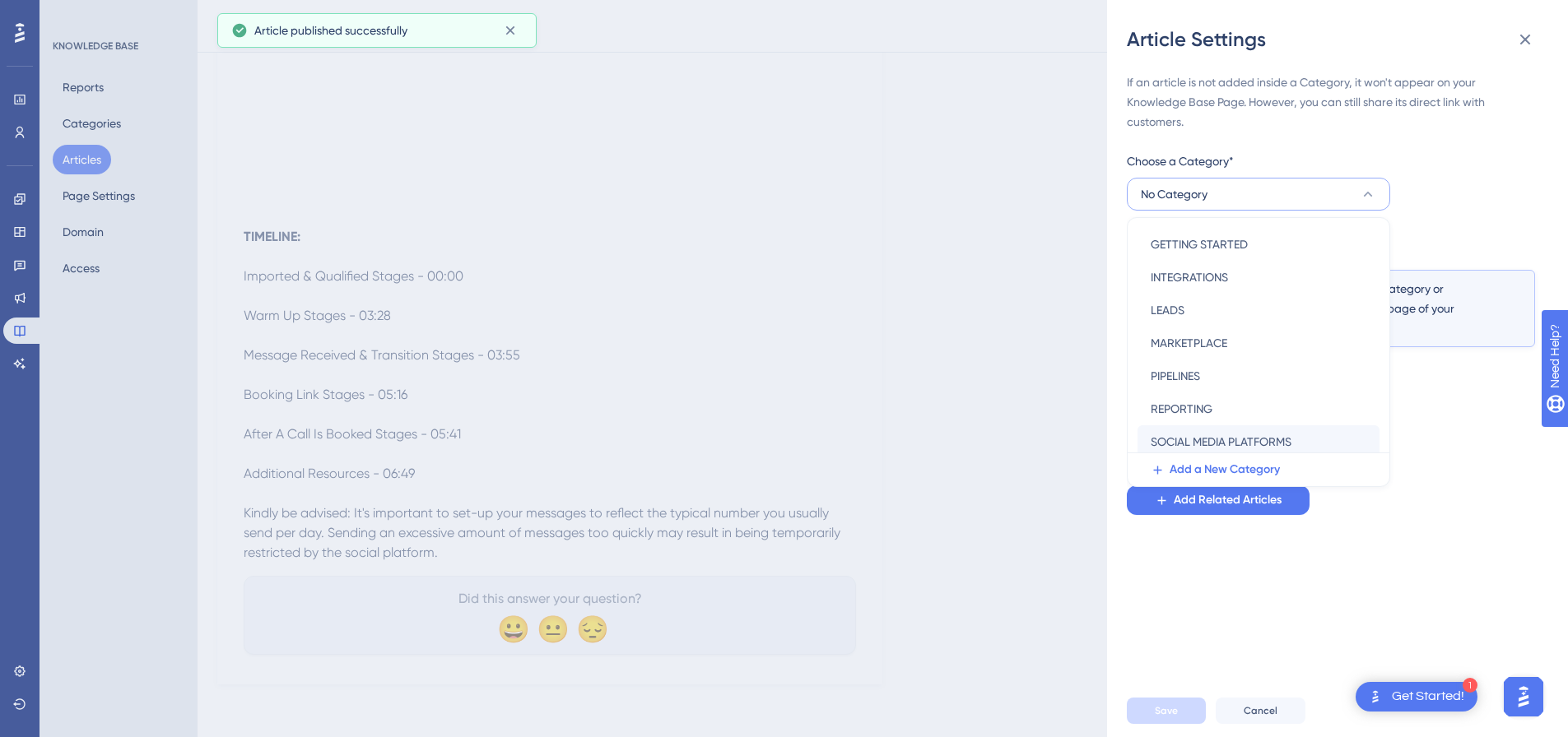
scroll to position [236, 0]
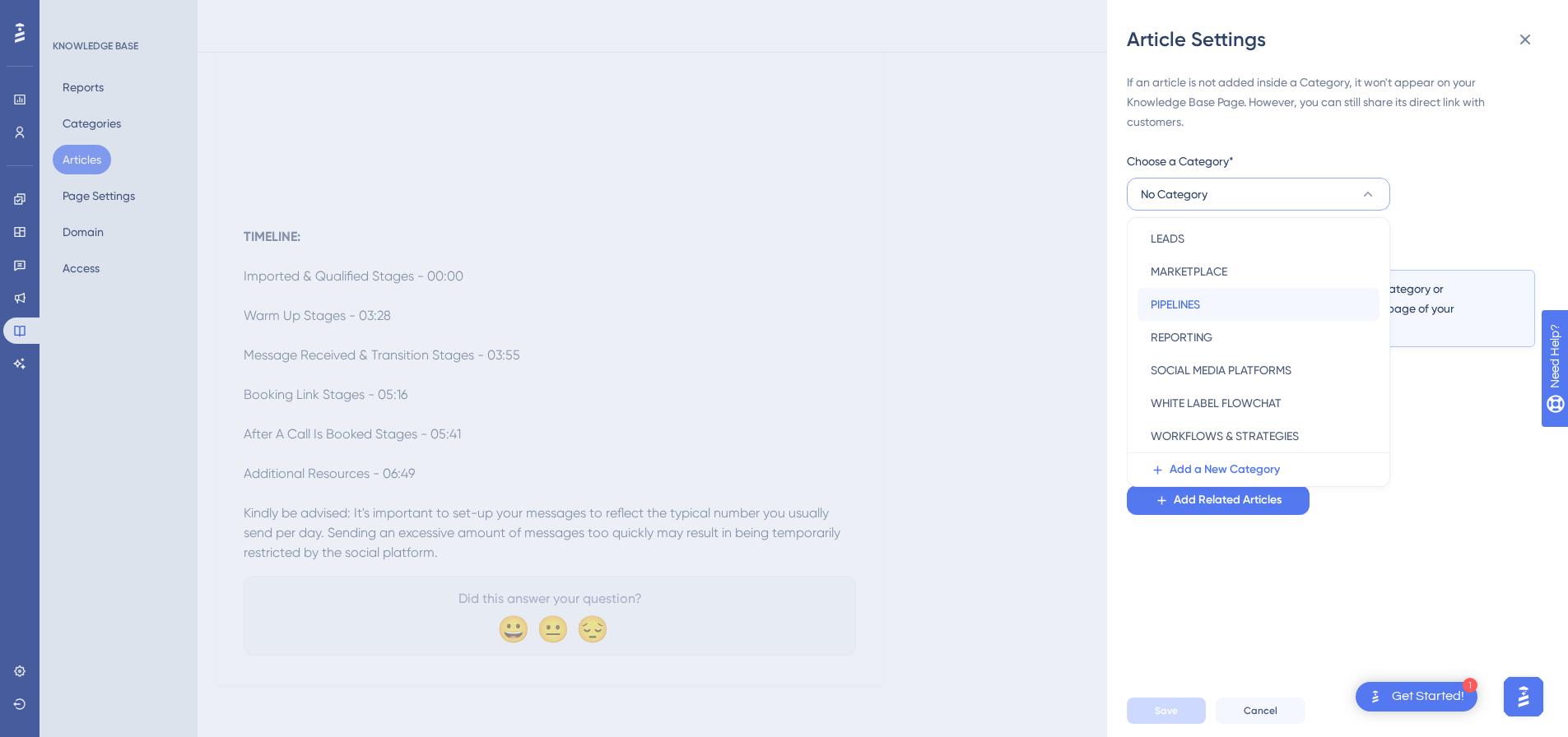
click at [1181, 307] on span "PIPELINES" at bounding box center [1175, 304] width 49 height 20
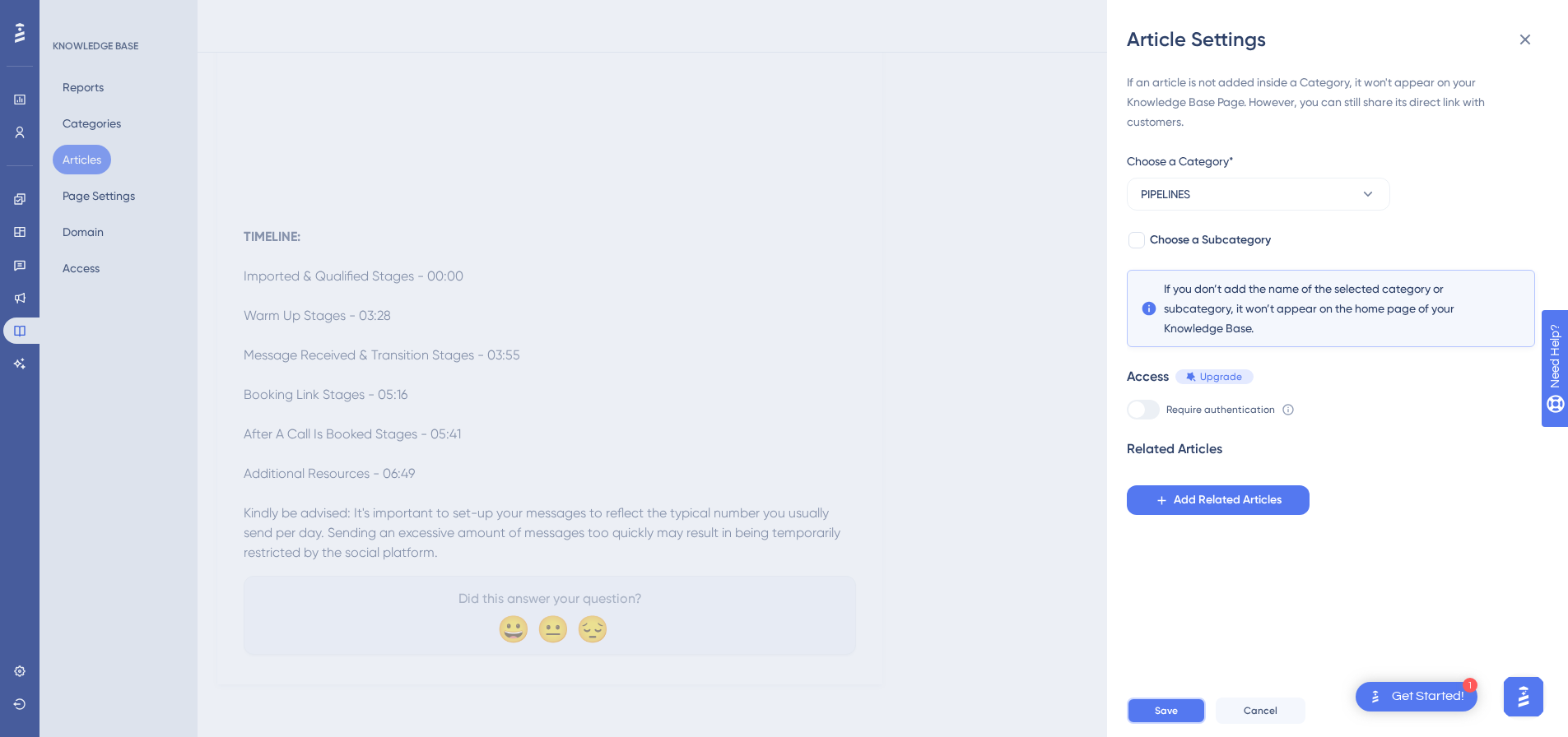
click at [1153, 718] on button "Save" at bounding box center [1166, 711] width 79 height 26
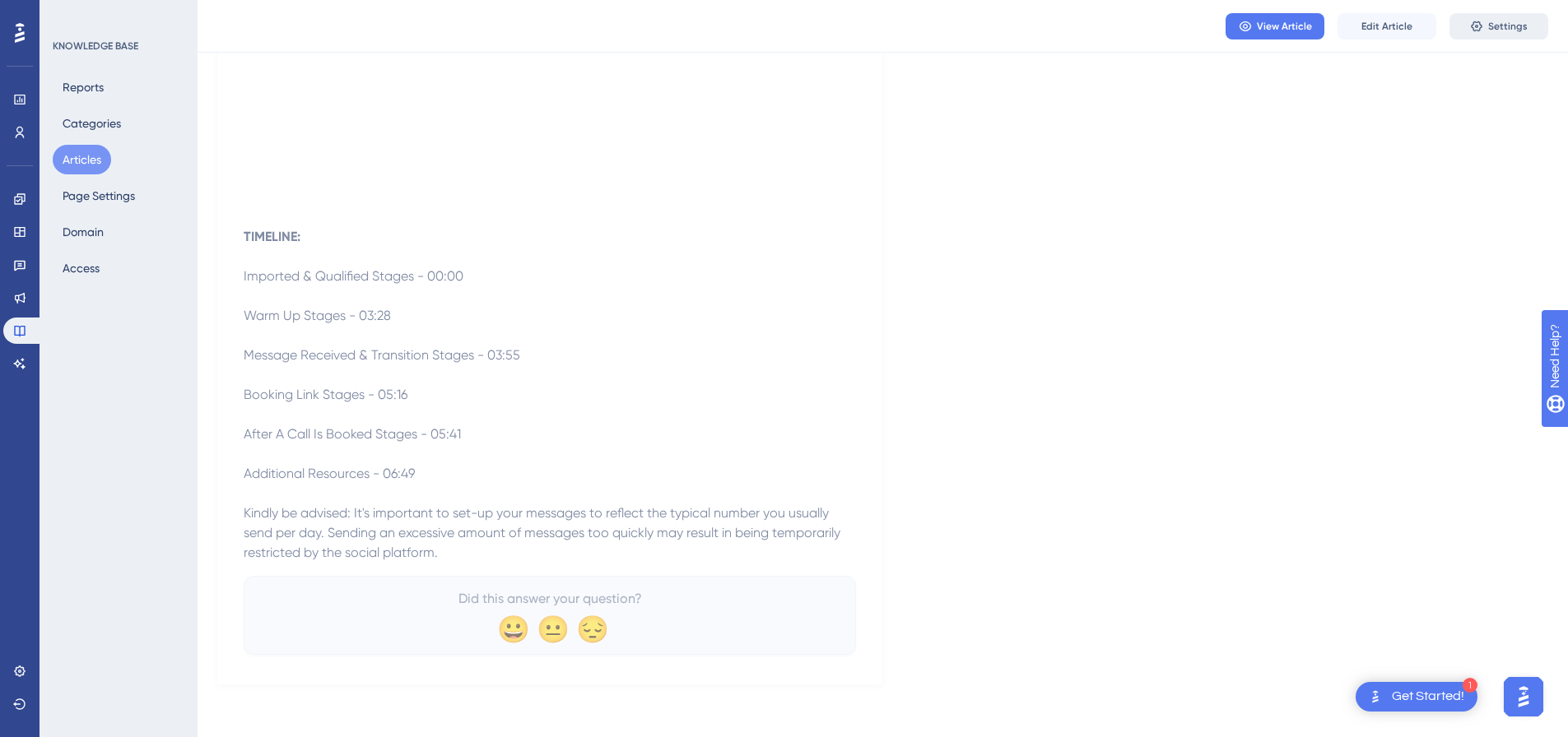
click at [1493, 34] on button "Settings" at bounding box center [1499, 26] width 99 height 26
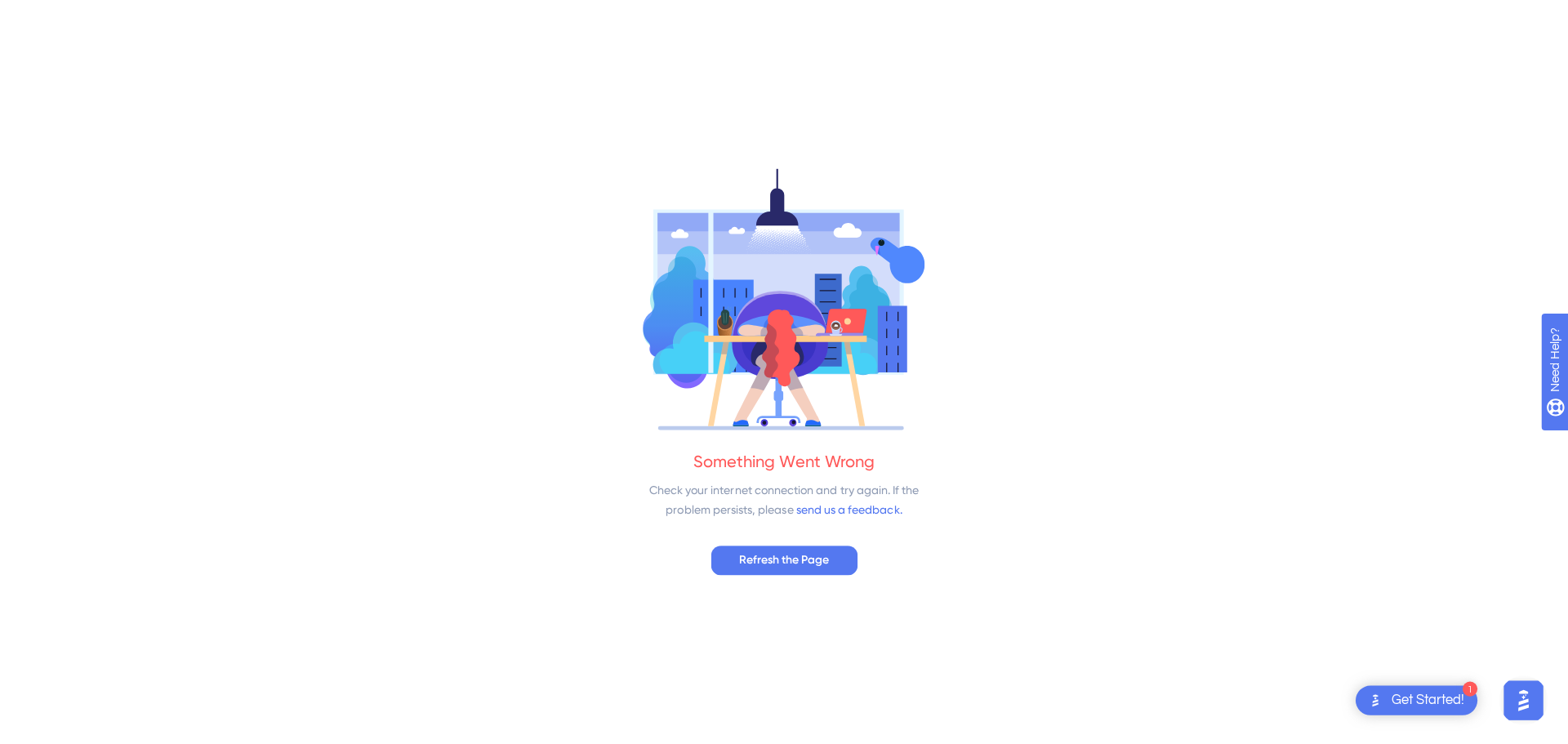
scroll to position [0, 0]
click at [772, 568] on span "Refresh the Page" at bounding box center [784, 559] width 90 height 19
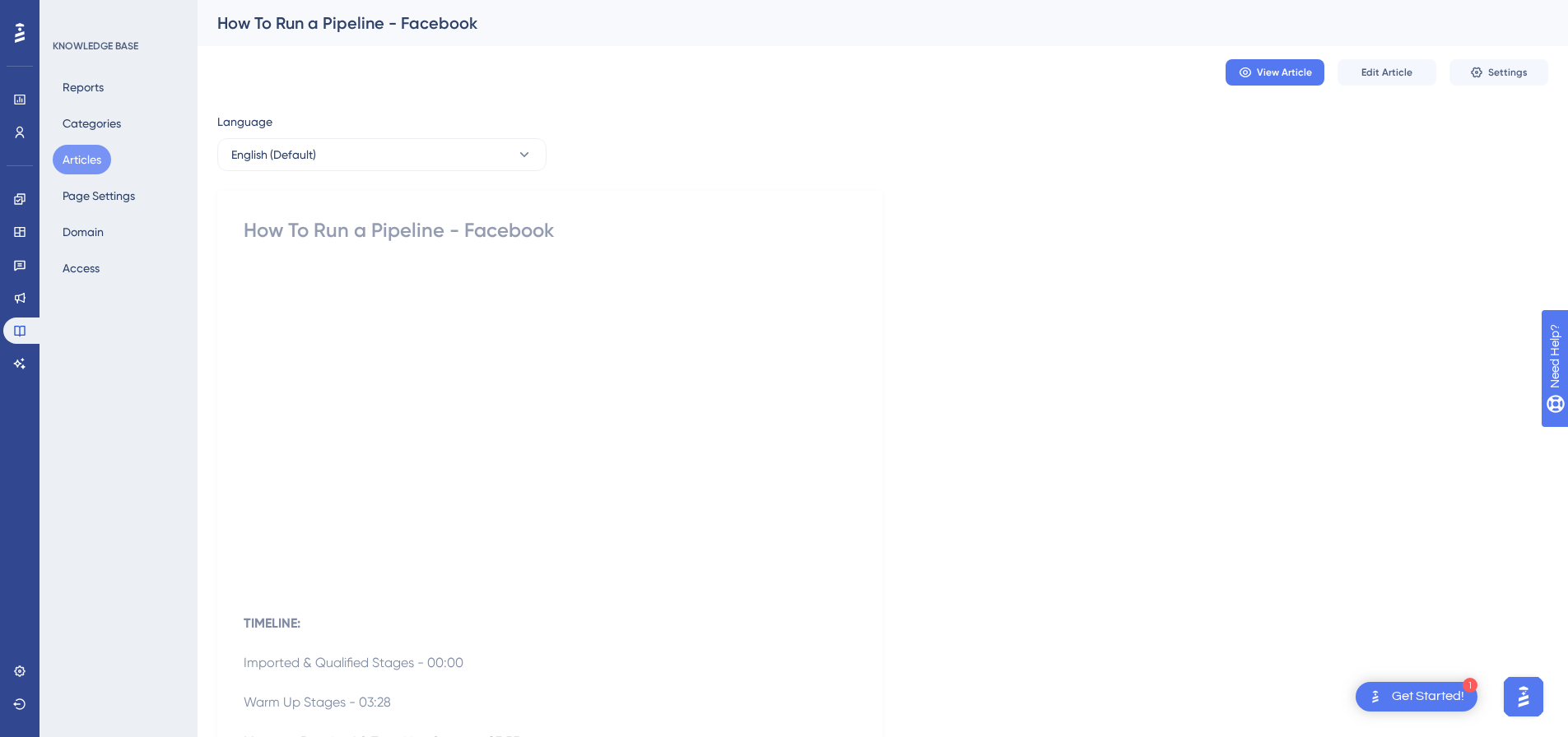
click at [81, 161] on button "Articles" at bounding box center [82, 160] width 59 height 30
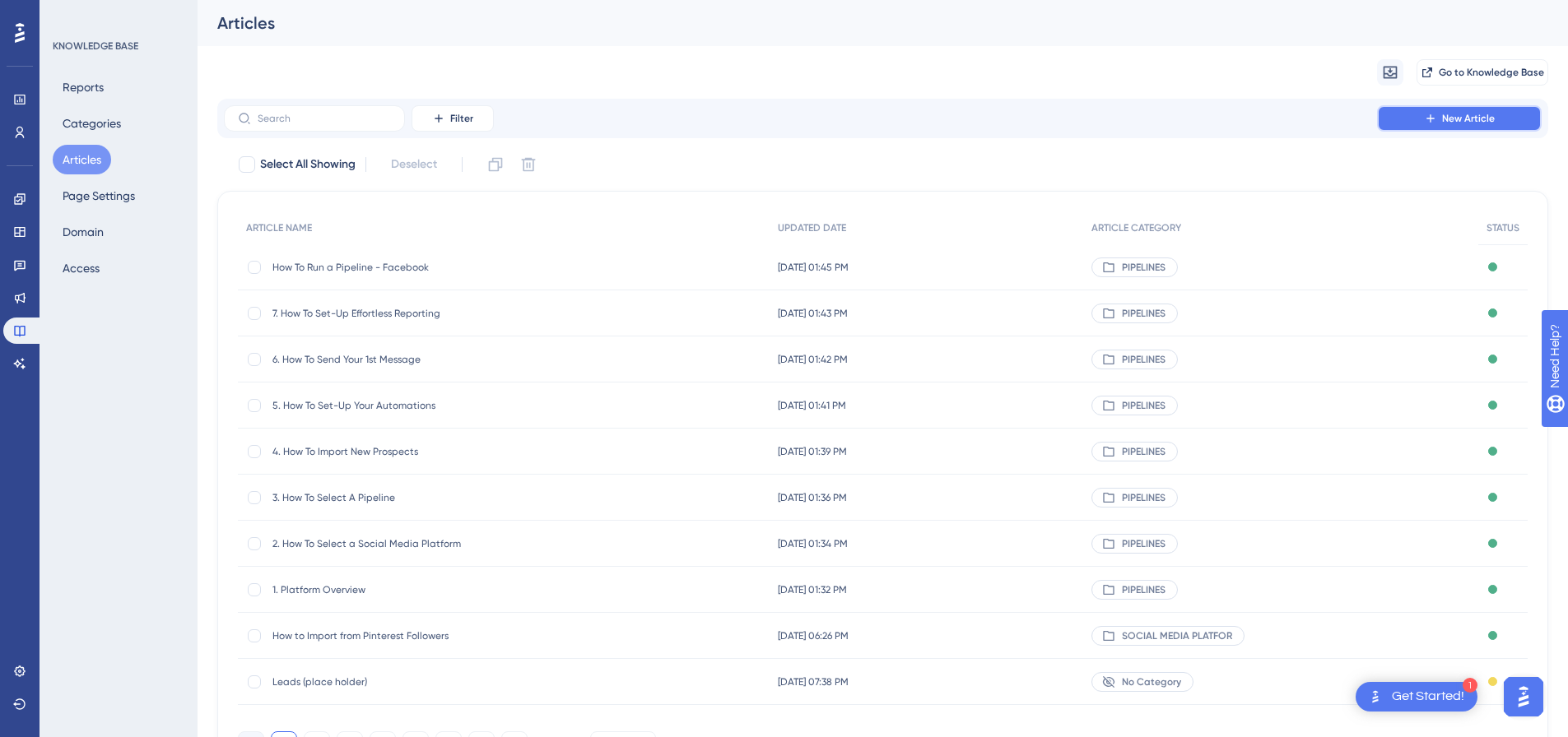
click at [1465, 122] on span "New Article" at bounding box center [1468, 118] width 53 height 13
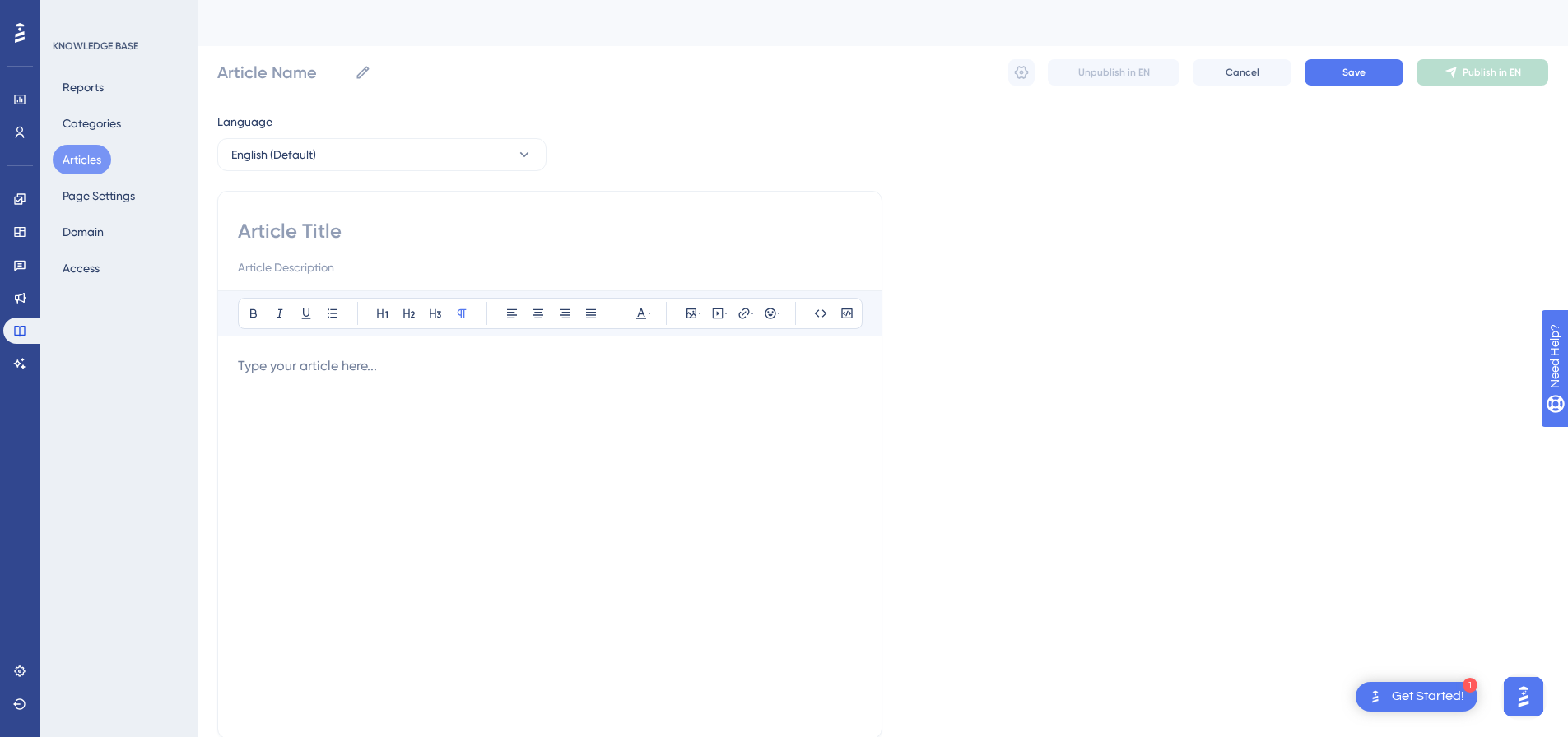
click at [433, 241] on input at bounding box center [550, 231] width 624 height 26
paste input "How To Run a Pipeline - Facebook (Grow Your Group)"
type input "How To Run a Pipeline - Facebook (Grow Your Group)"
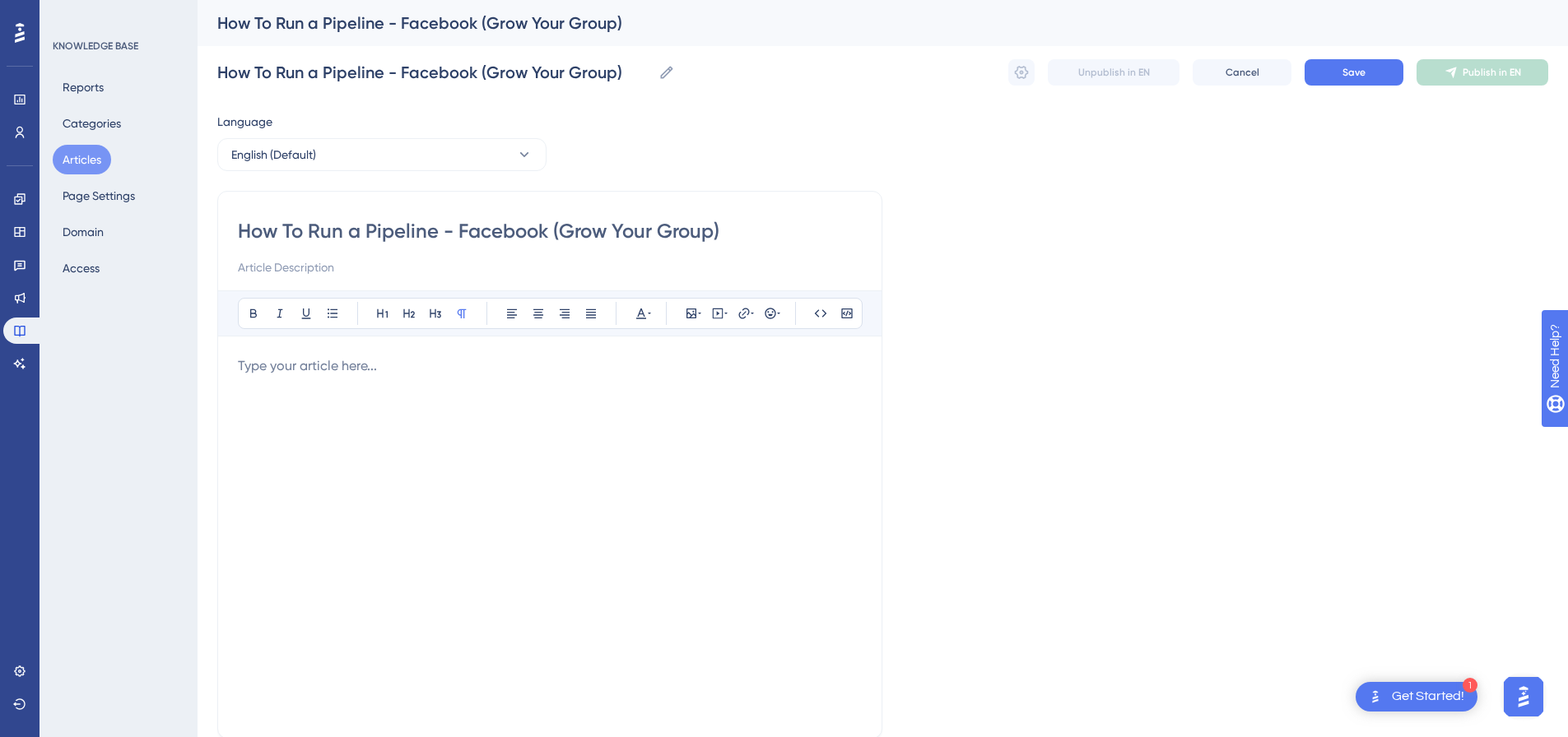
type input "How To Run a Pipeline - Facebook (Grow Your Group)"
click at [430, 373] on p at bounding box center [550, 365] width 624 height 20
click at [720, 319] on icon at bounding box center [718, 313] width 13 height 13
click at [706, 388] on textarea at bounding box center [717, 415] width 250 height 74
paste textarea "<div style="padding:49.79% 0 0 0;position:relative;"><iframe src="[URL][DOMAIN_…"
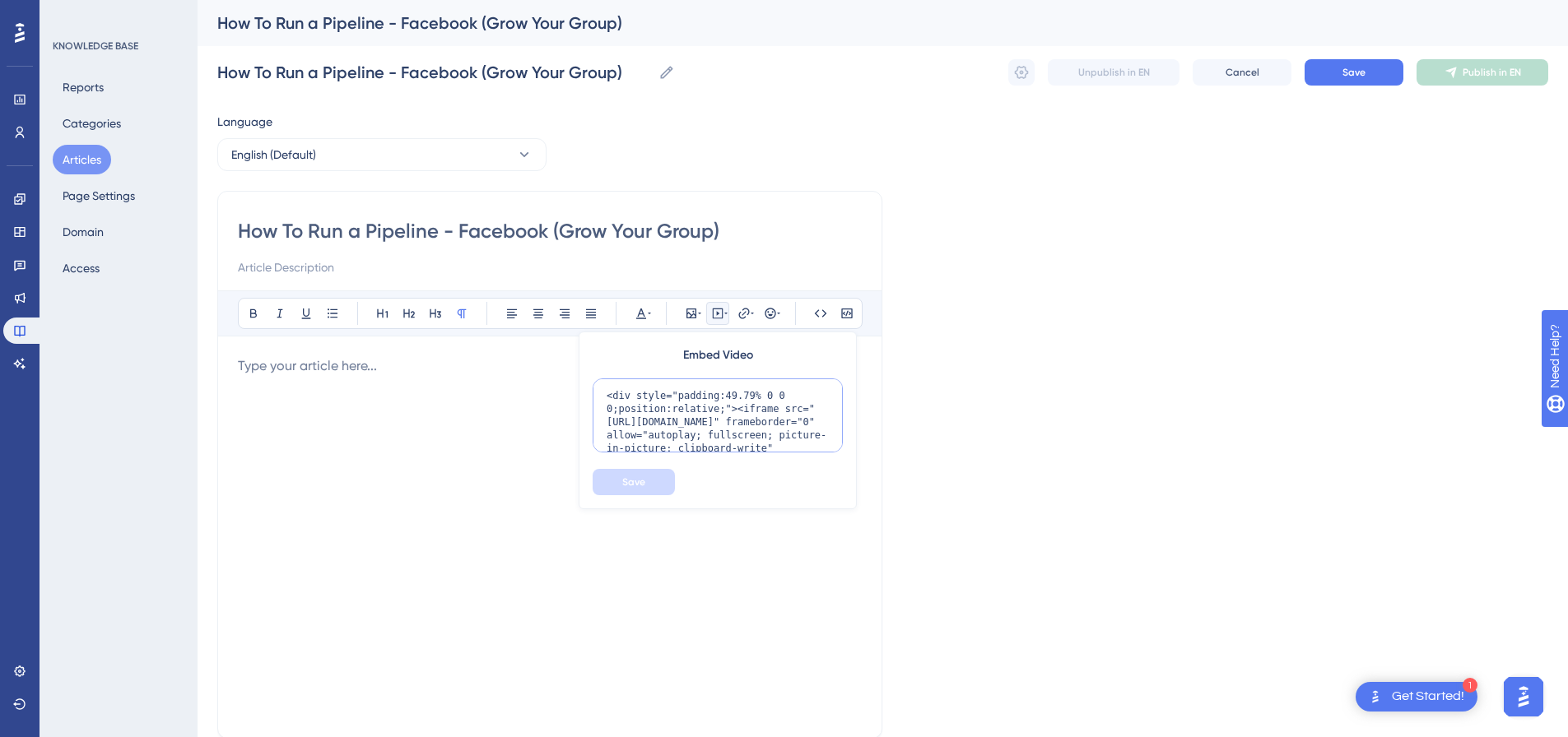
scroll to position [161, 0]
type textarea "<div style="padding:49.79% 0 0 0;position:relative;"><iframe src="[URL][DOMAIN_…"
click at [627, 480] on span "Save" at bounding box center [633, 482] width 23 height 13
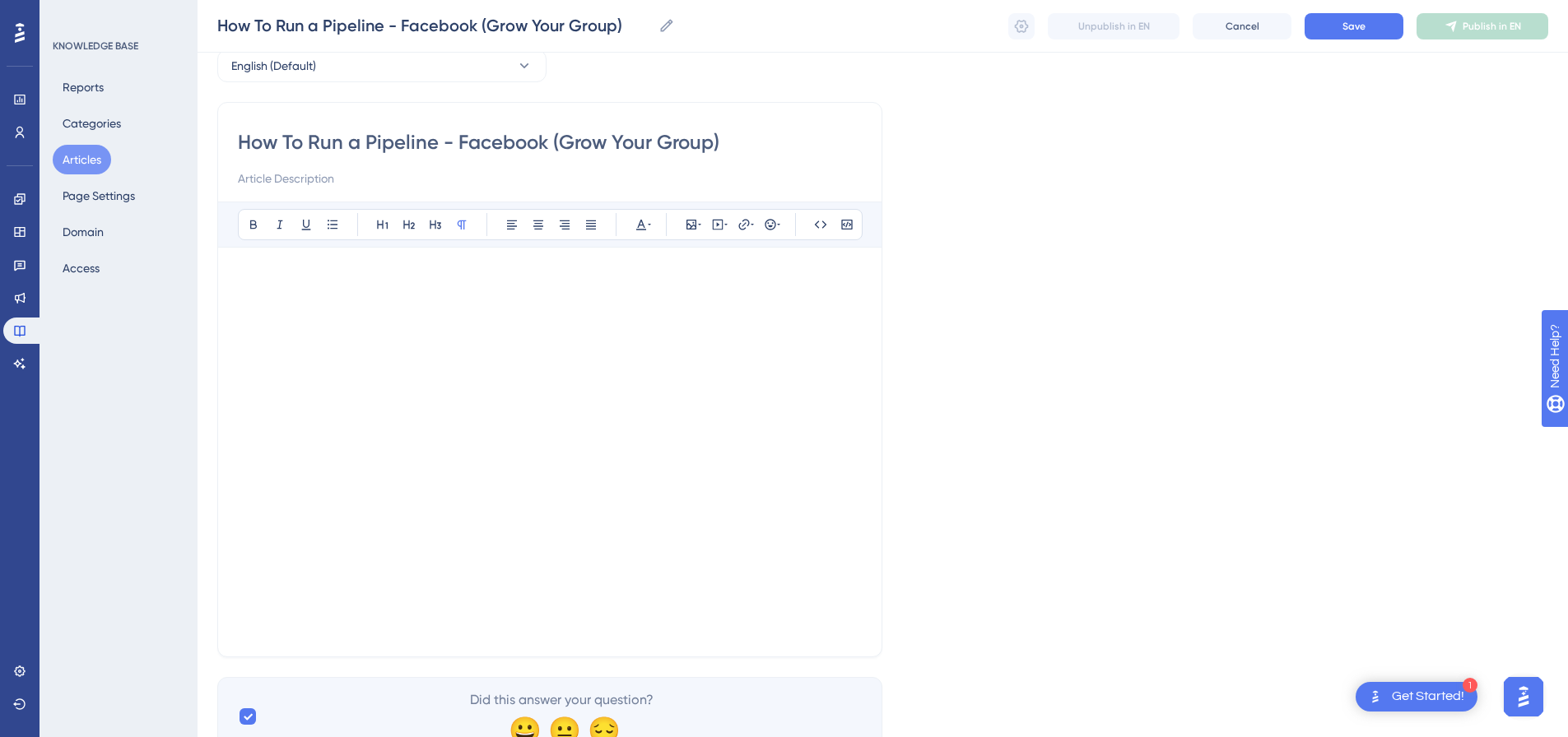
scroll to position [224, 0]
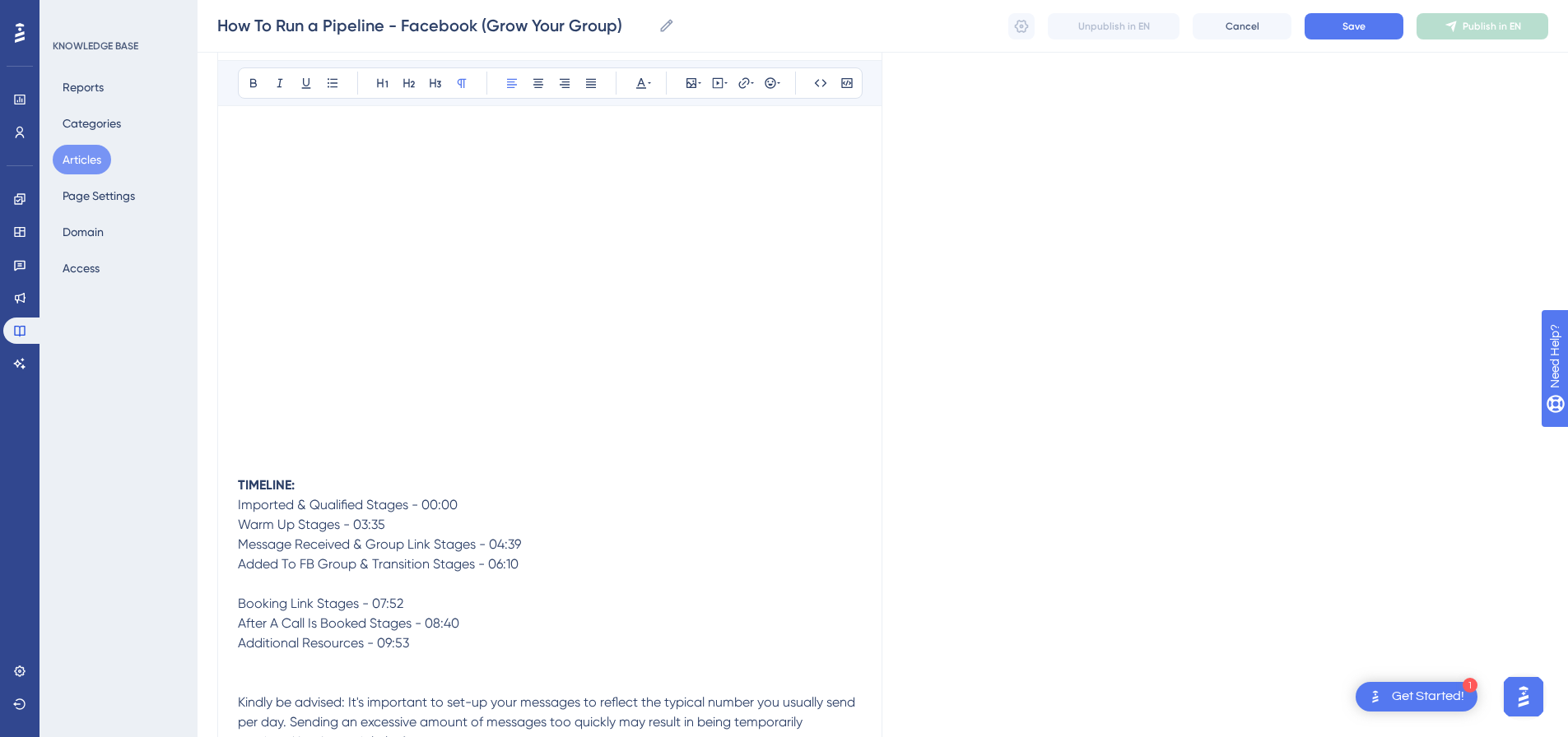
click at [510, 505] on p "TIMELINE: Imported & Qualified Stages - 00:00" at bounding box center [550, 495] width 624 height 39
click at [365, 489] on p "TIMELINE: Imported & Qualified Stages - 00:00" at bounding box center [550, 495] width 624 height 39
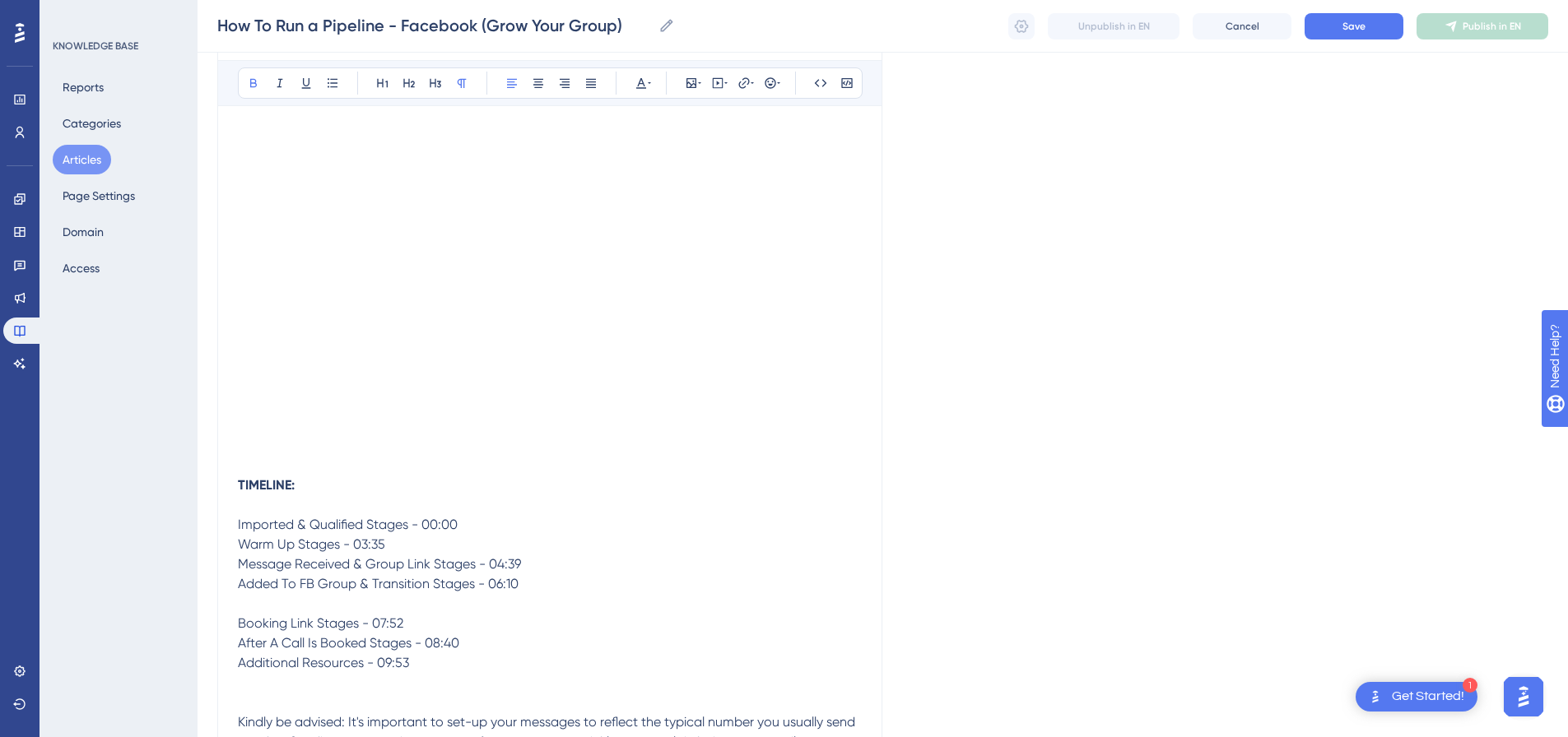
click at [512, 530] on p "Imported & Qualified Stages - 00:00" at bounding box center [550, 515] width 624 height 39
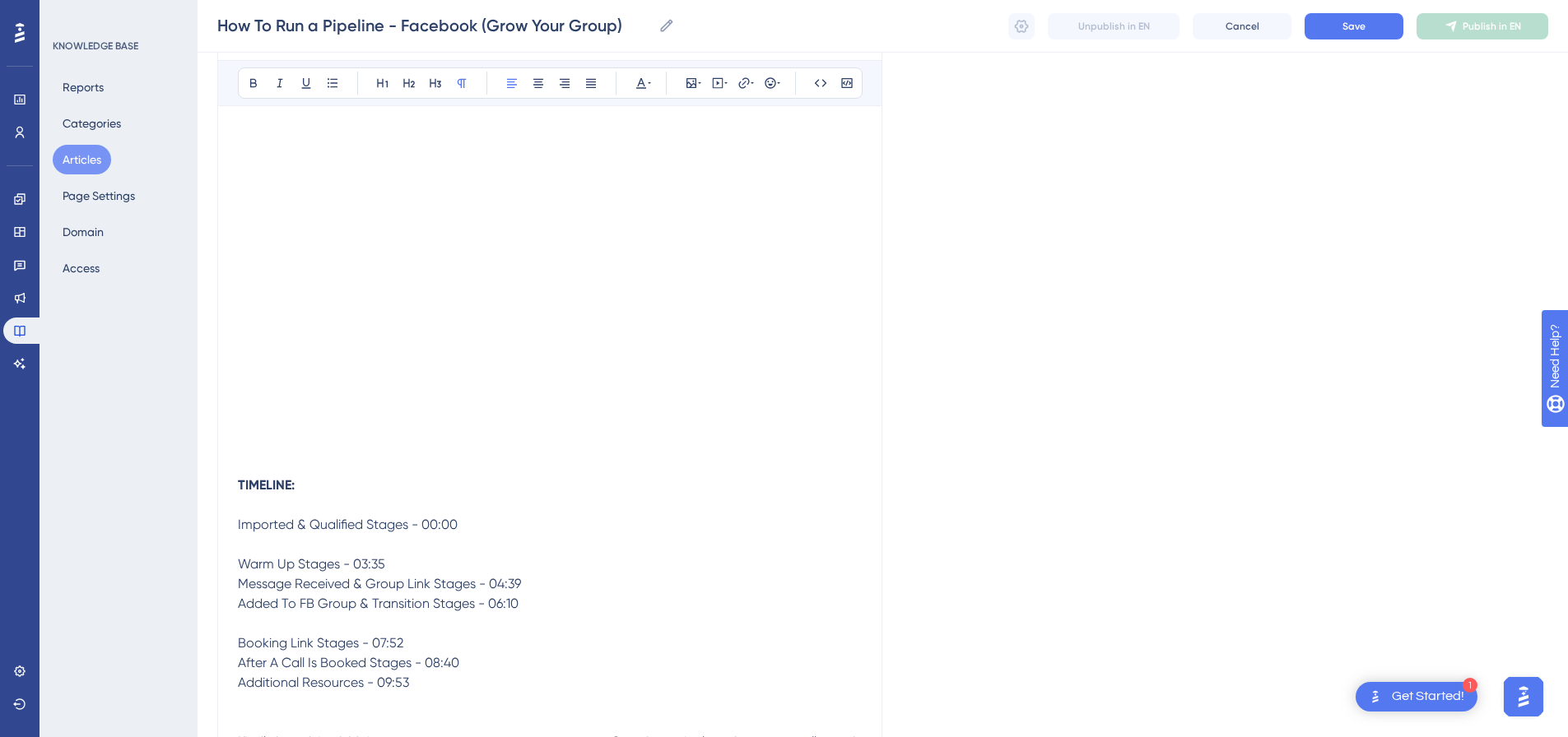
drag, startPoint x: 427, startPoint y: 559, endPoint x: 500, endPoint y: 569, distance: 73.7
click at [429, 559] on p "Warm Up Stages - 03:35" at bounding box center [550, 564] width 624 height 20
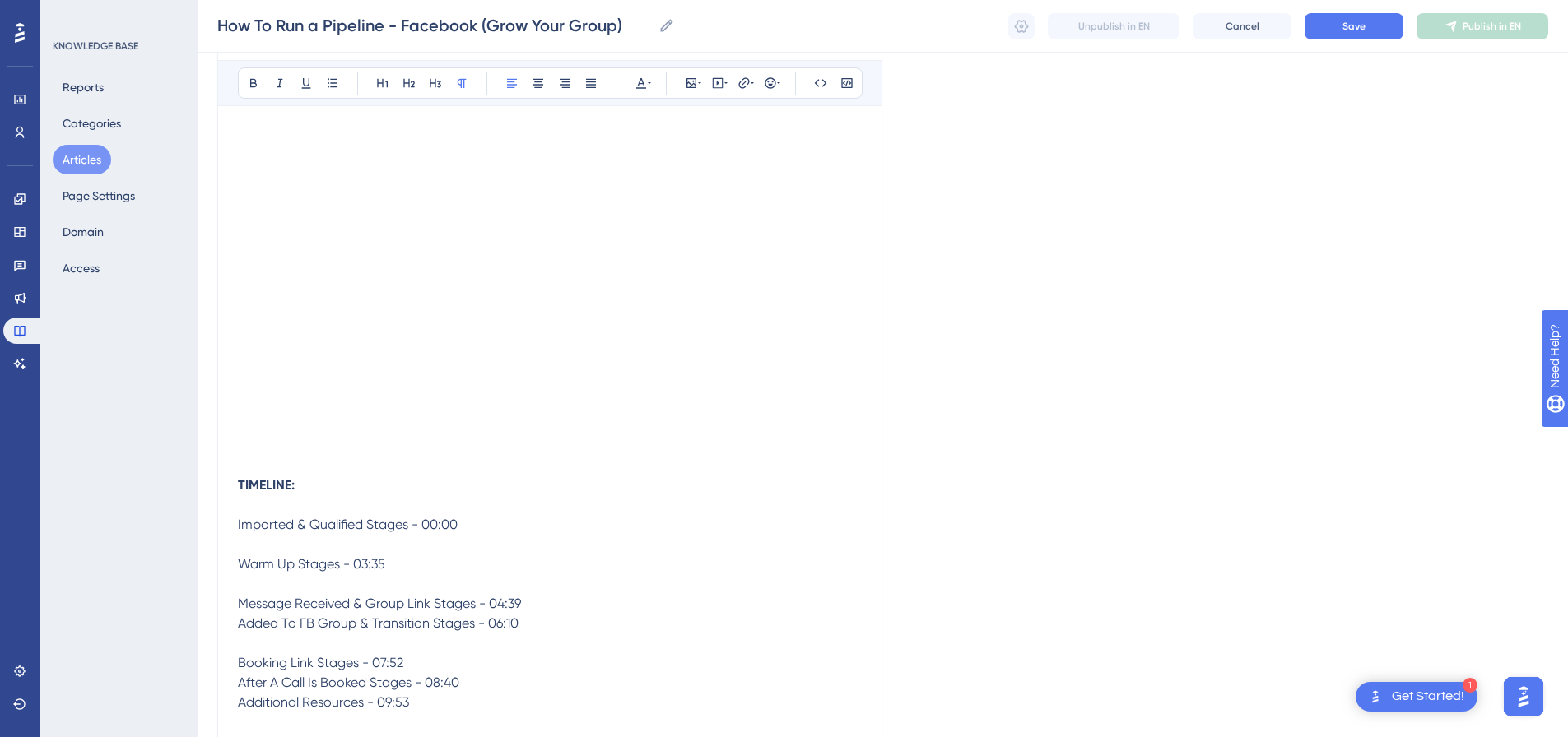
click at [536, 598] on p "Message Received & Group Link Stages - 04:39" at bounding box center [550, 603] width 624 height 20
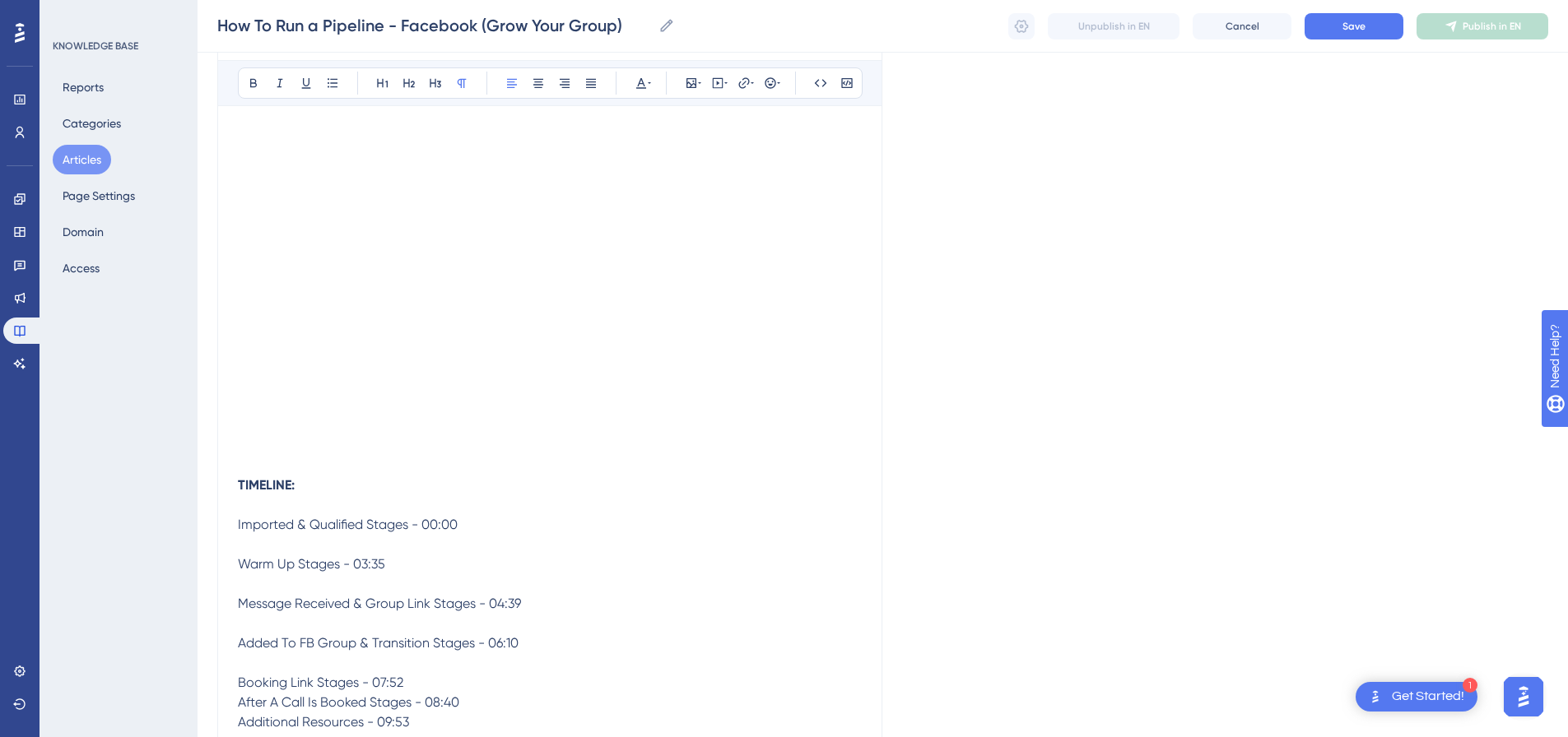
click at [542, 640] on p "Added To FB Group & Transition Stages - 06:10" at bounding box center [550, 653] width 624 height 39
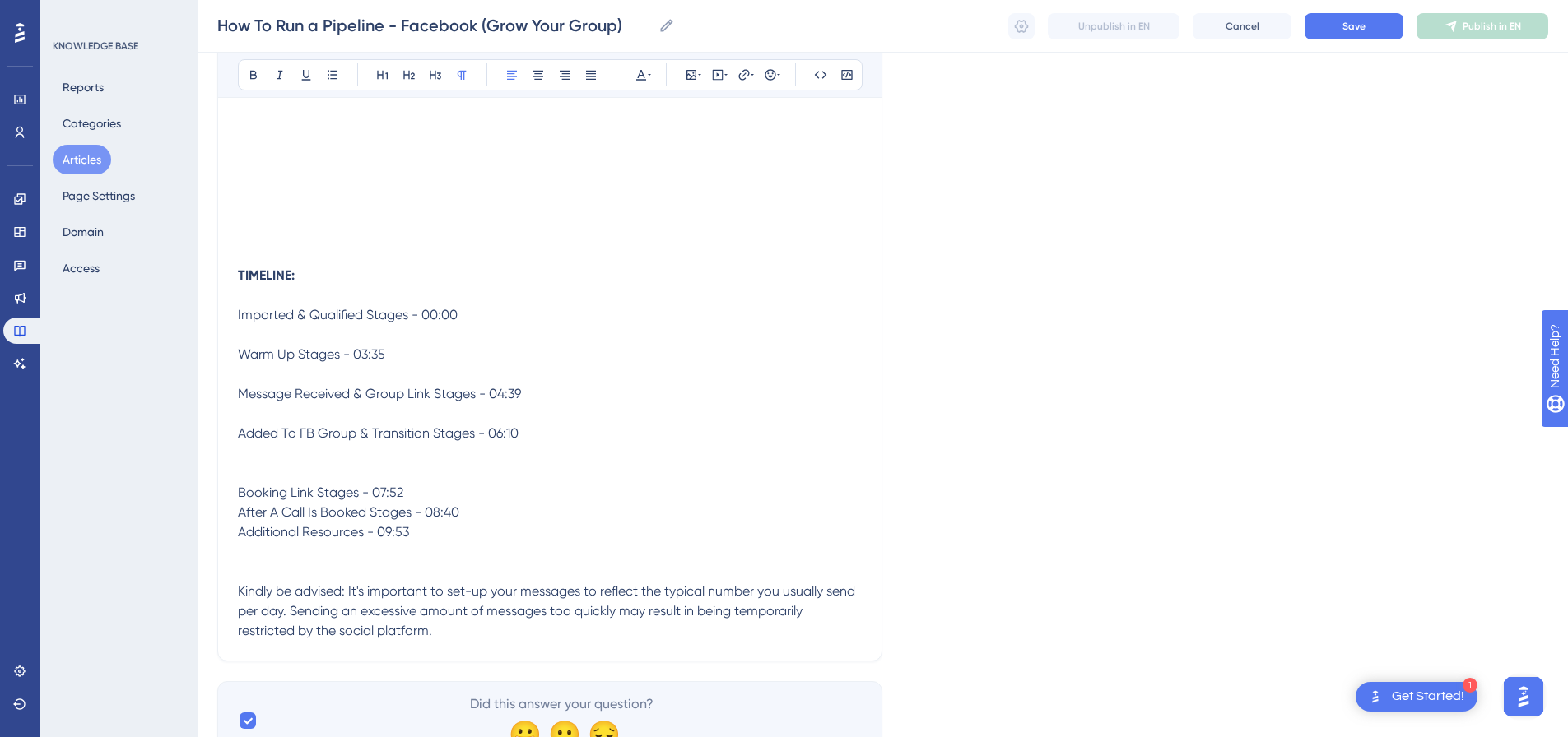
scroll to position [470, 0]
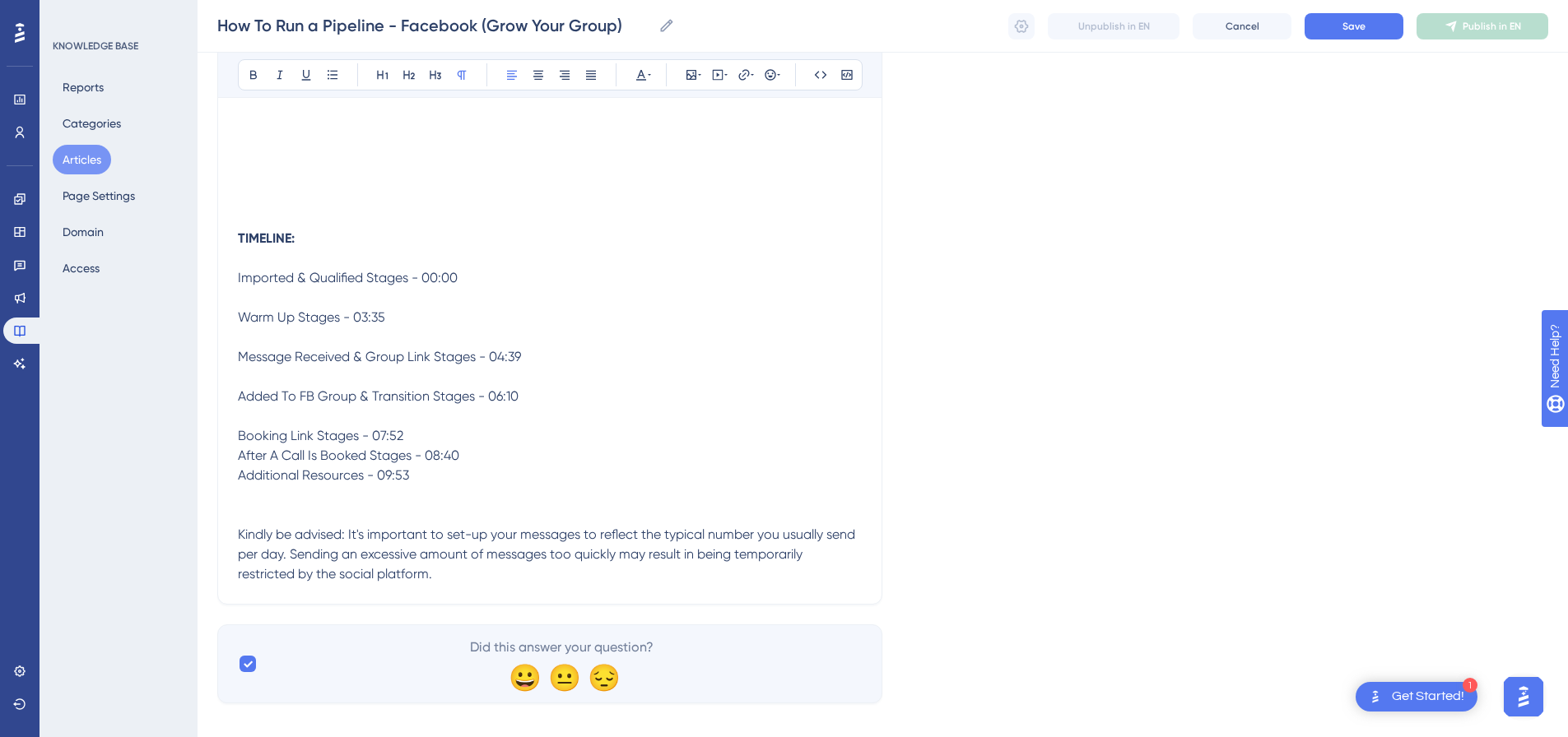
click at [410, 419] on p "Added To FB Group & Transition Stages - 06:10" at bounding box center [550, 406] width 624 height 39
click at [420, 434] on p "Booking Link Stages - 07:52" at bounding box center [550, 435] width 624 height 20
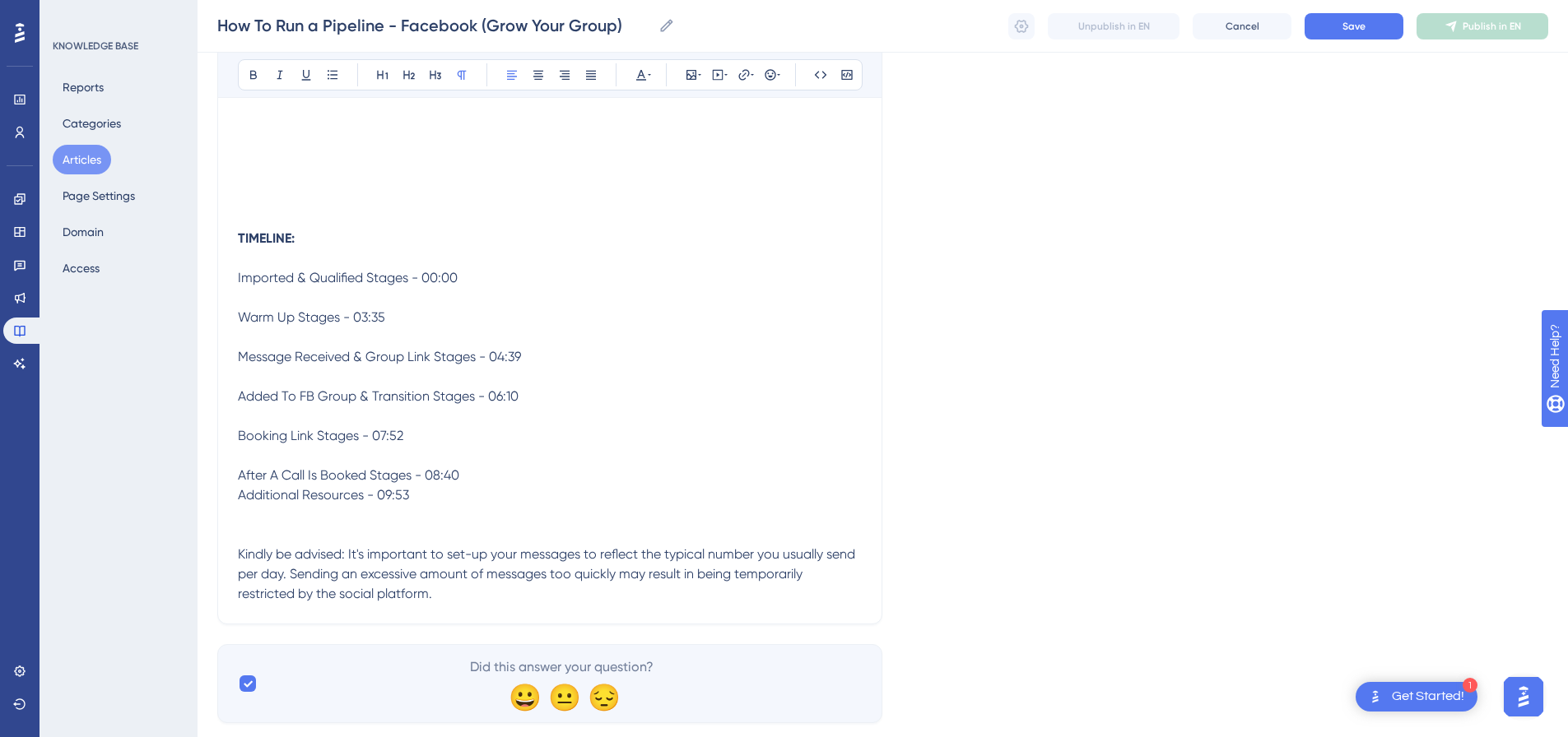
click at [489, 475] on p "After A Call Is Booked Stages - 08:40" at bounding box center [550, 475] width 624 height 20
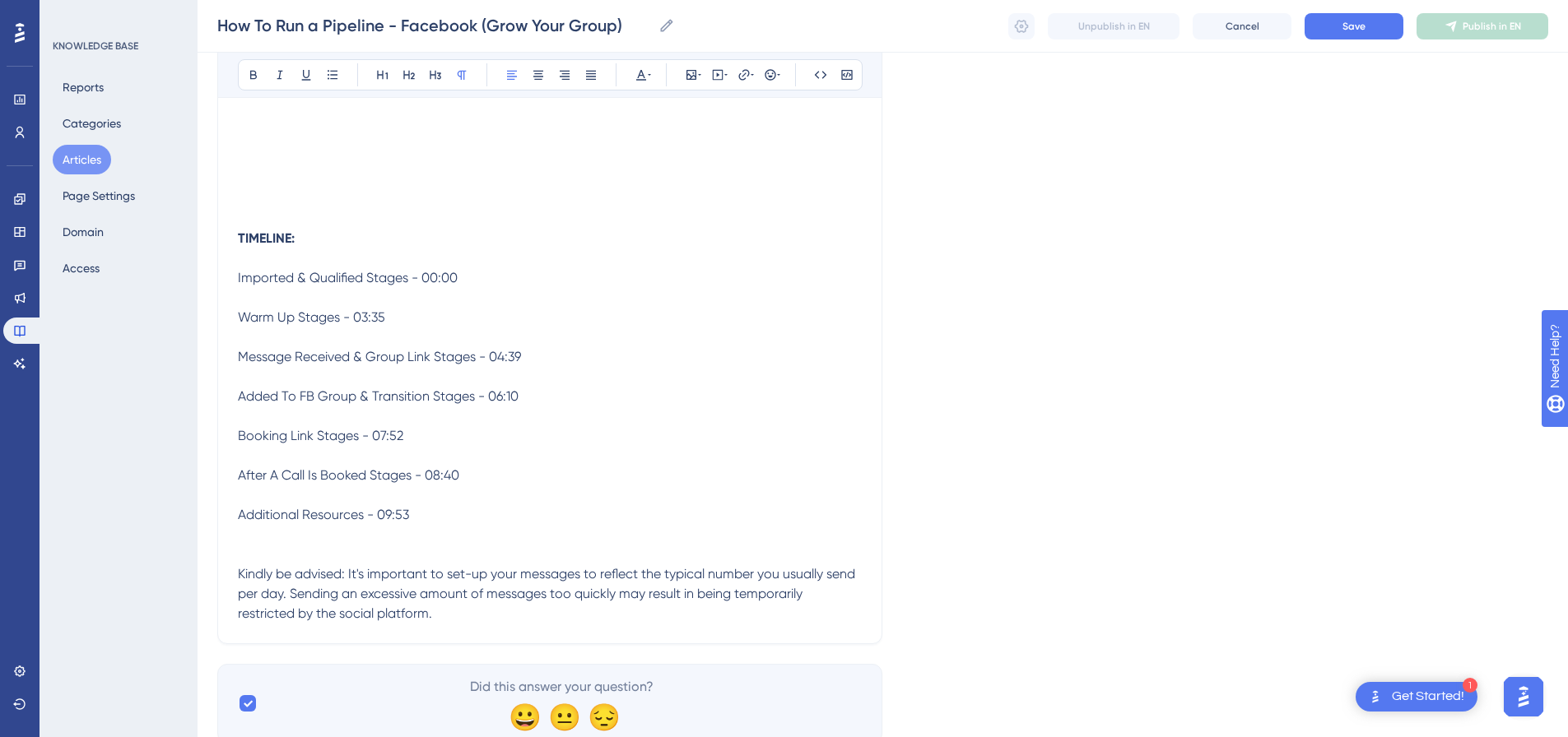
click at [426, 513] on p "Additional Resources - 09:53" at bounding box center [550, 534] width 624 height 59
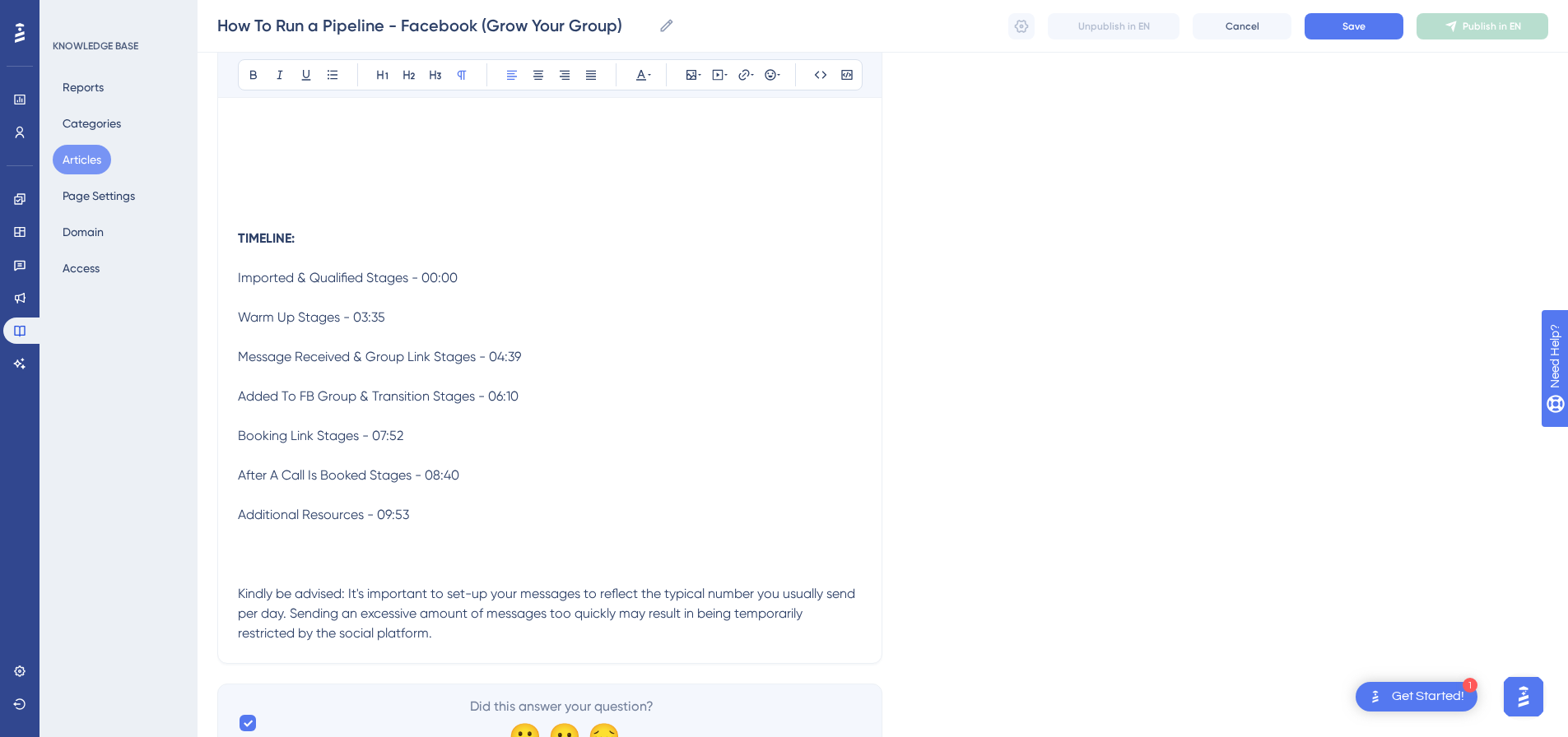
click at [412, 551] on p at bounding box center [550, 555] width 624 height 59
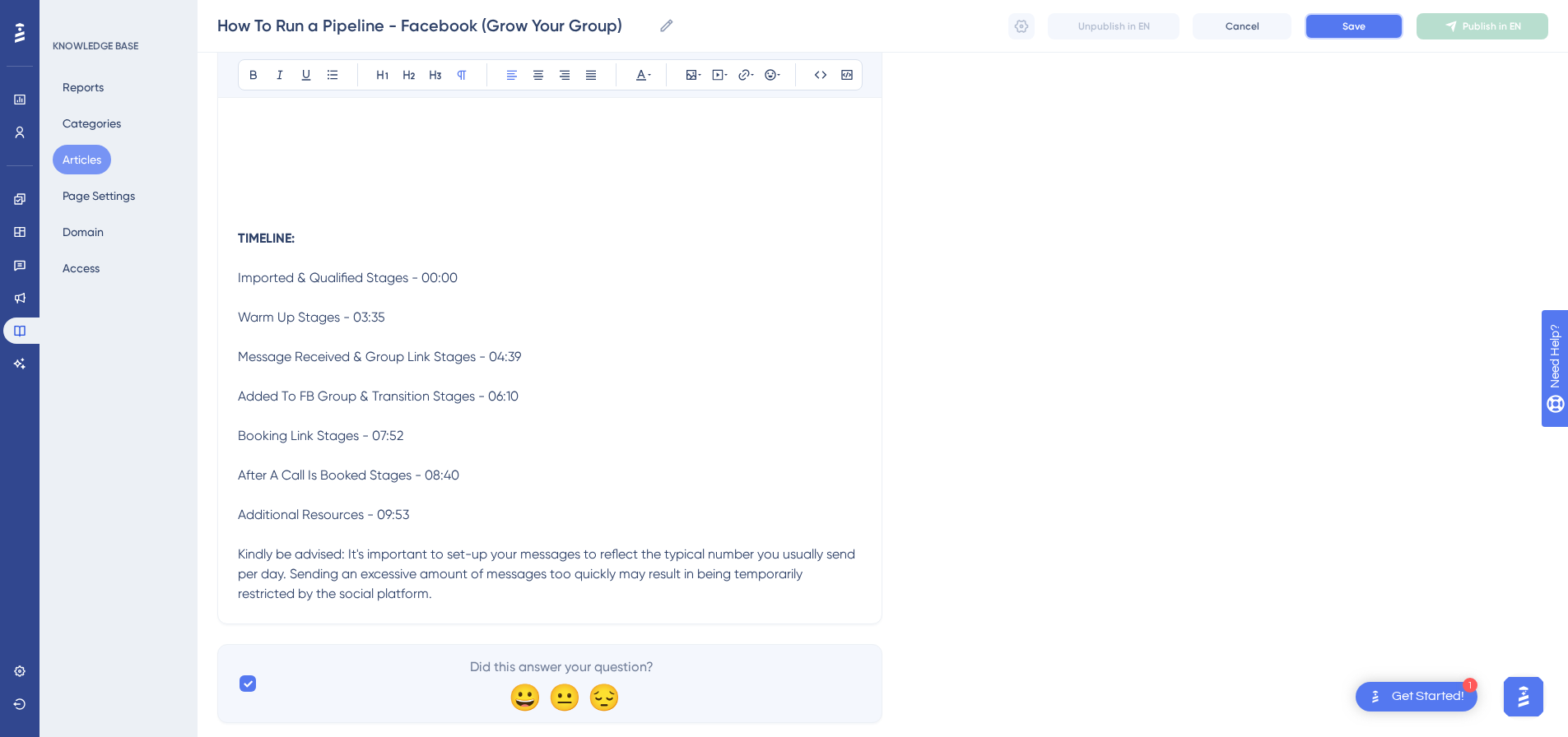
click at [1358, 24] on span "Save" at bounding box center [1354, 26] width 23 height 13
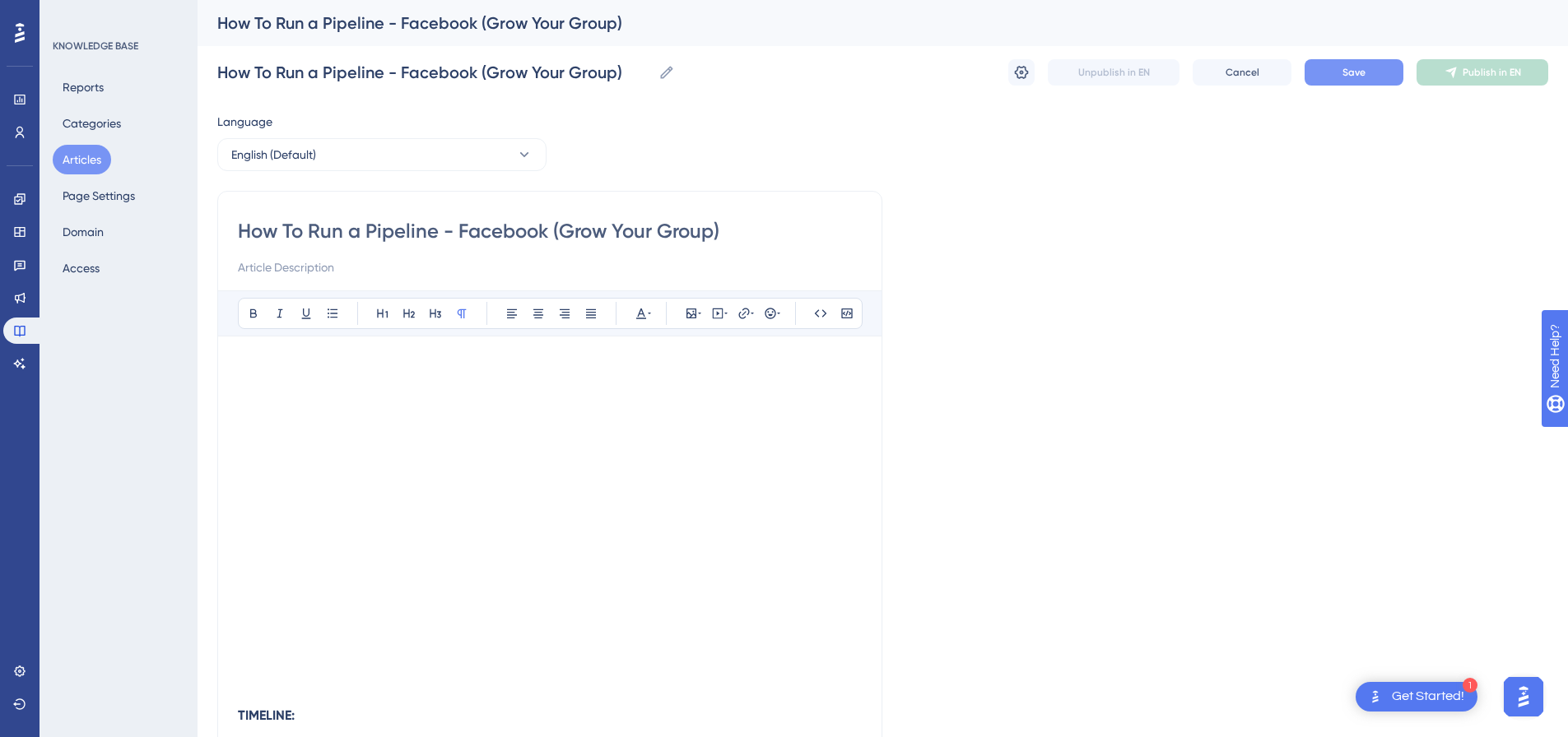
click at [1352, 70] on div "Unpublish in EN Cancel Save Publish in EN" at bounding box center [1278, 72] width 540 height 26
click at [1352, 70] on span "Save" at bounding box center [1354, 72] width 23 height 13
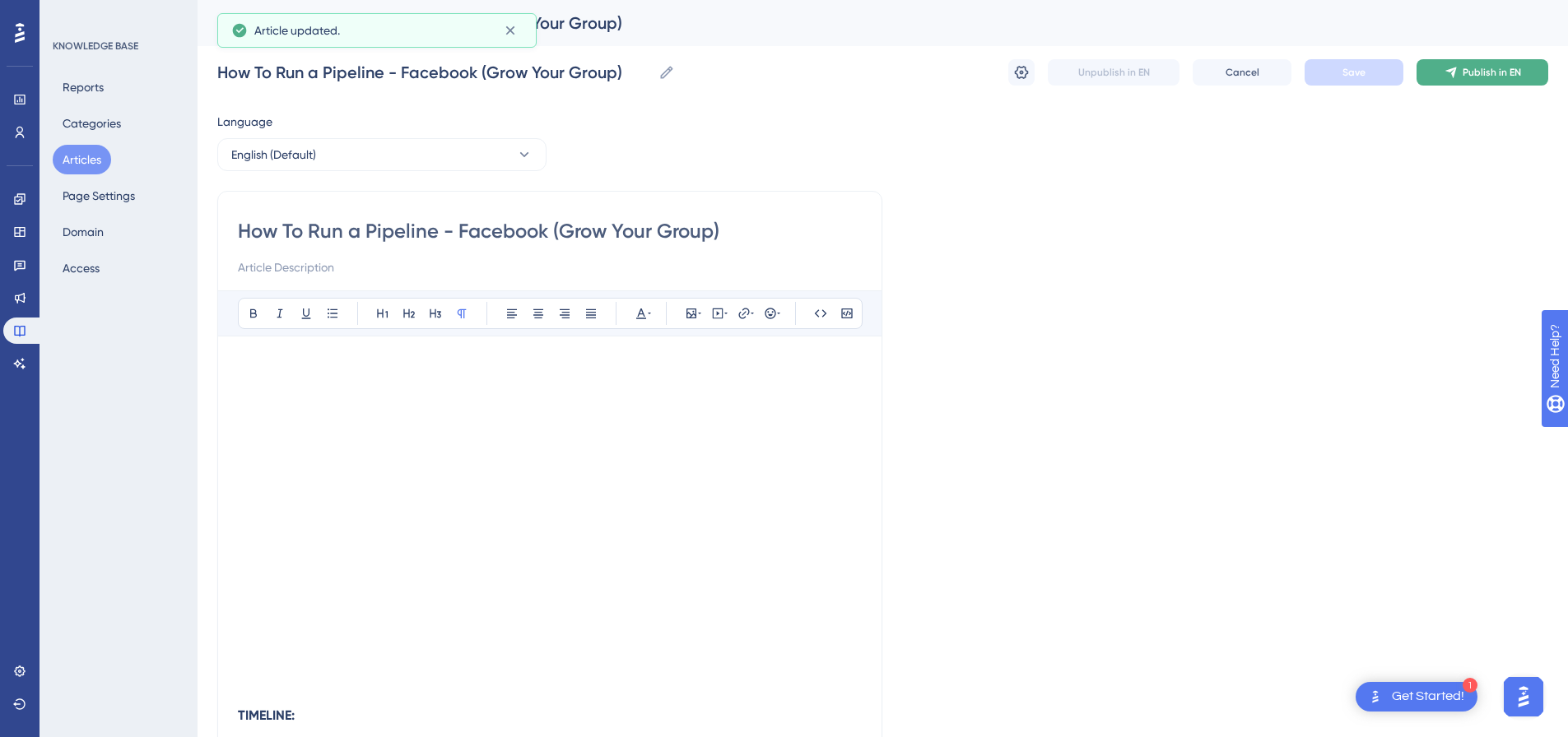
click at [1451, 72] on icon at bounding box center [1451, 72] width 13 height 13
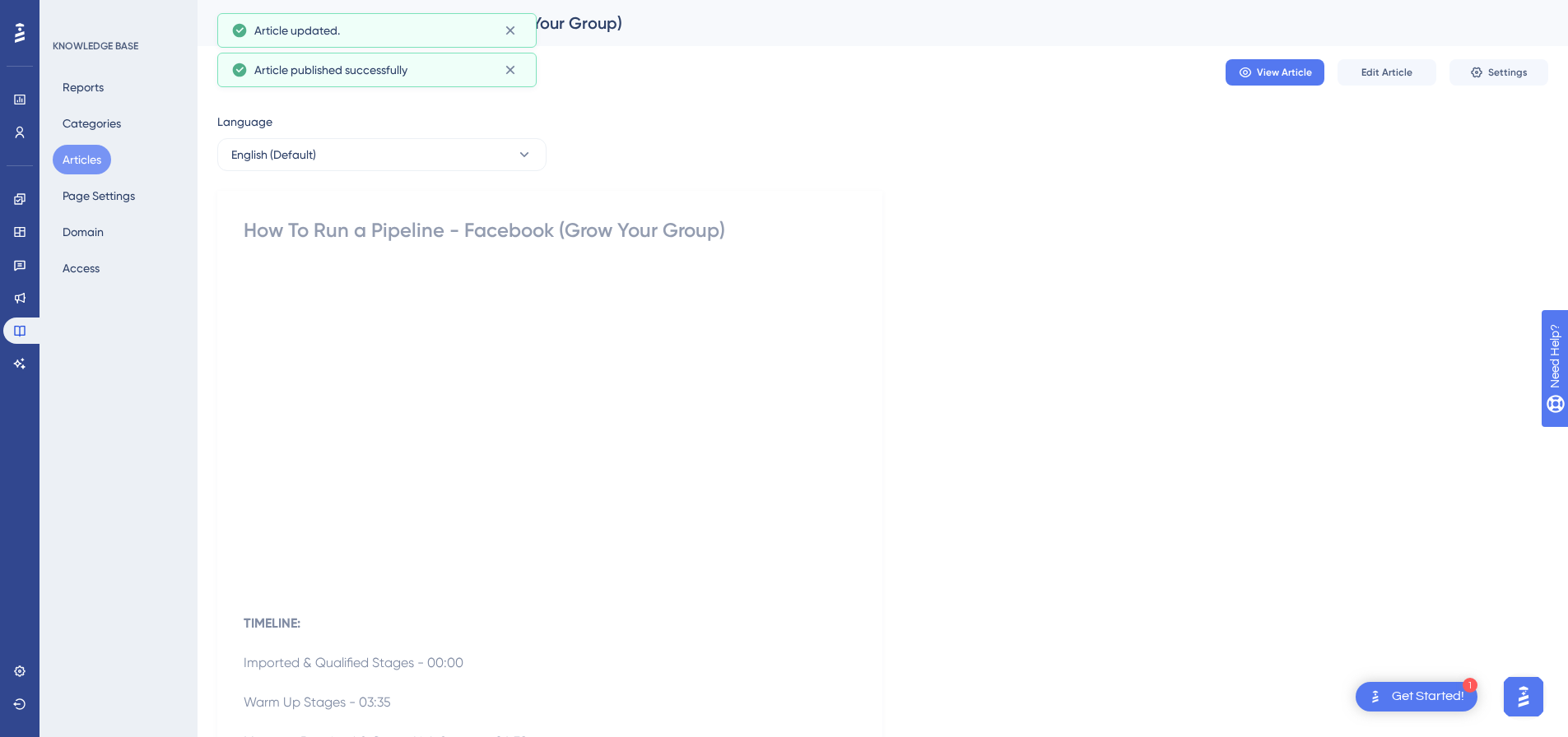
click at [1451, 72] on button "Settings" at bounding box center [1499, 72] width 99 height 26
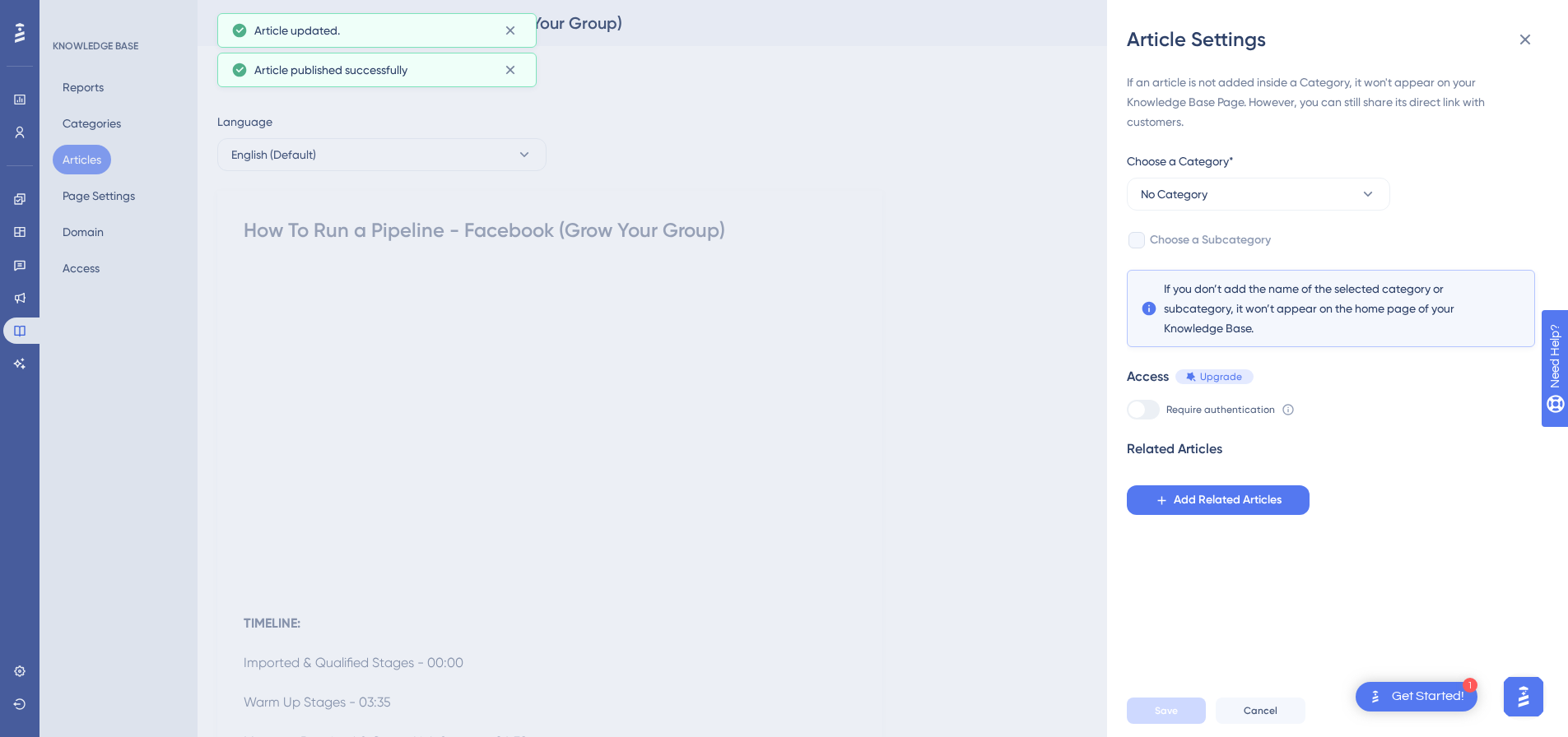
click at [1266, 176] on div "Choose a Category*" at bounding box center [1258, 165] width 263 height 26
click at [1264, 185] on button "No Category" at bounding box center [1258, 193] width 263 height 33
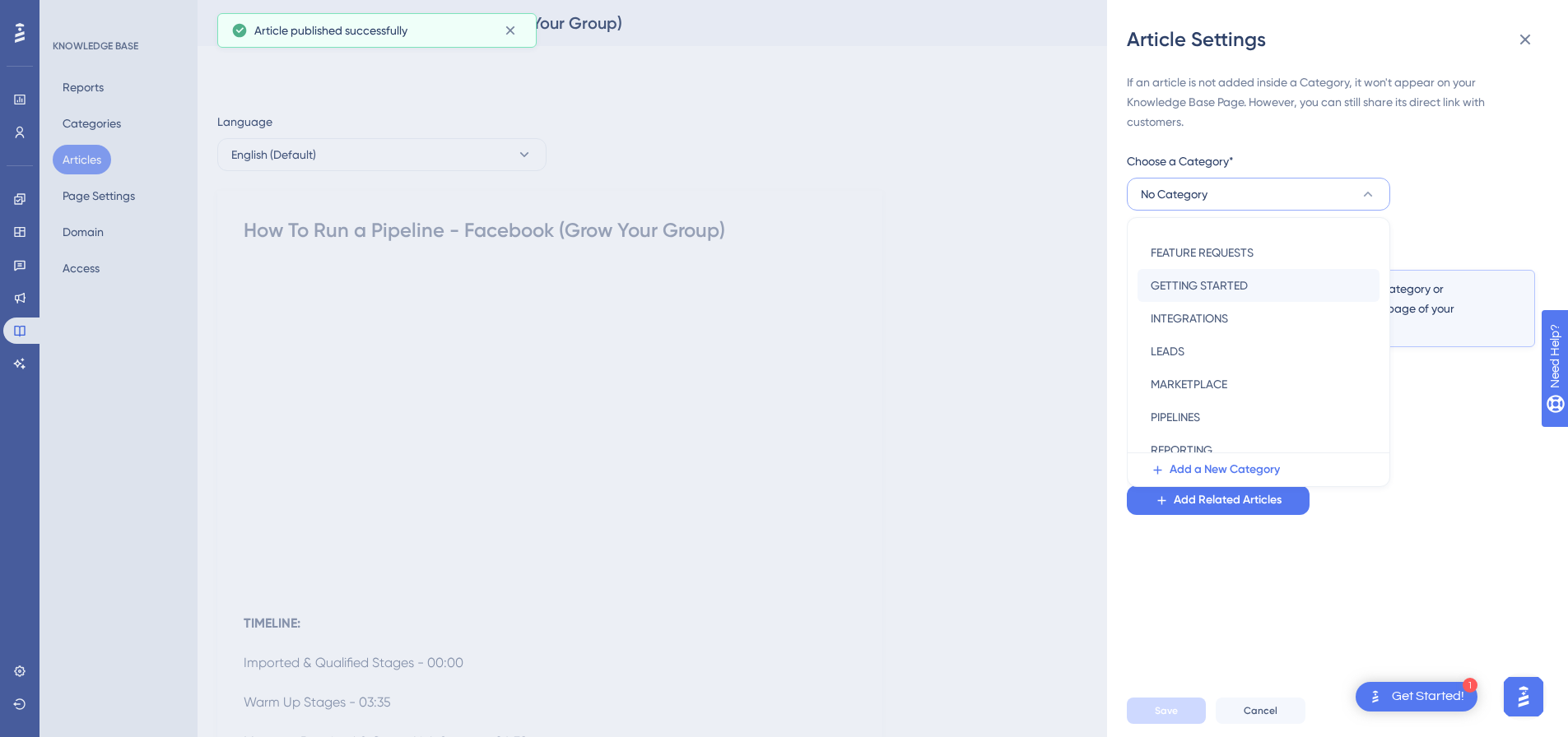
scroll to position [236, 0]
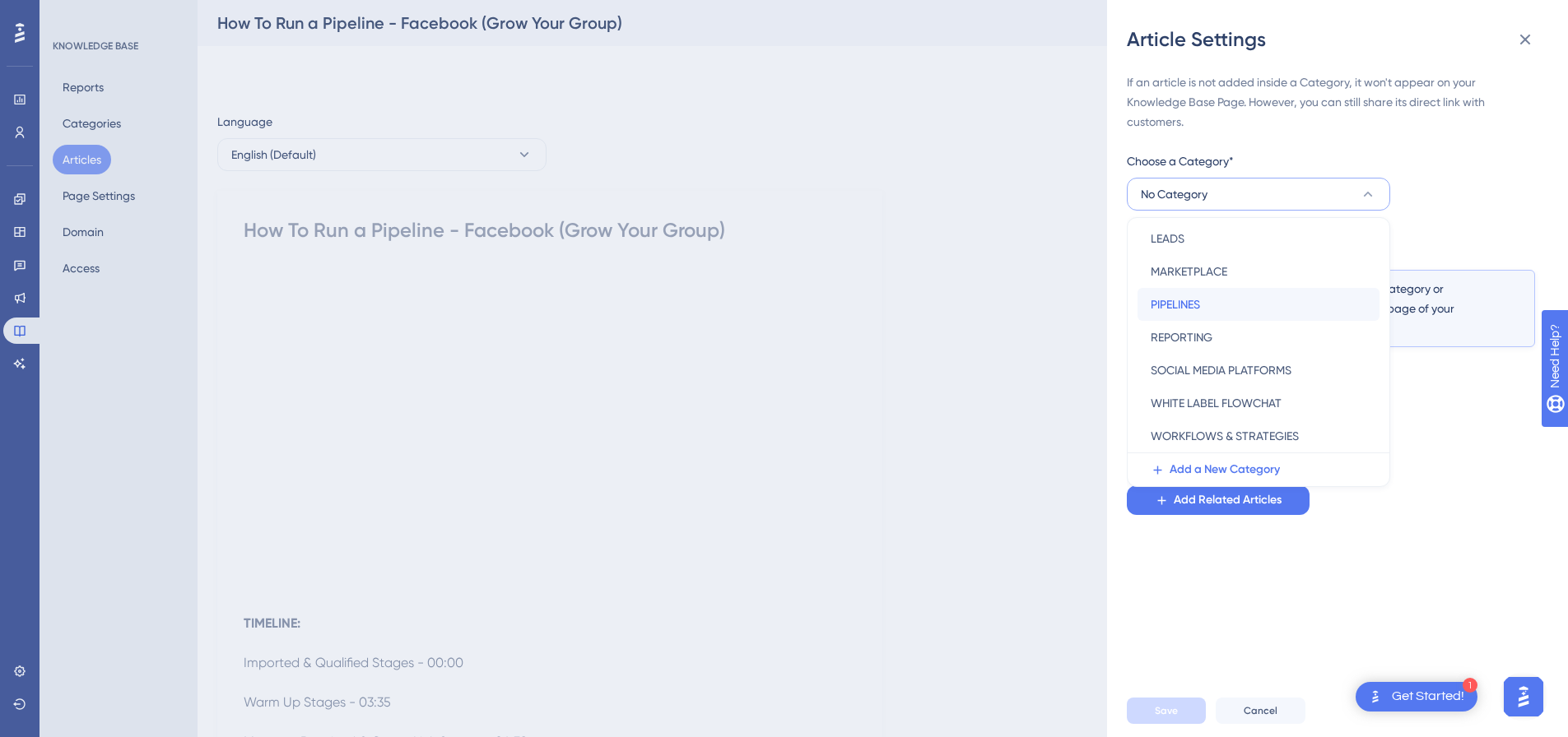
click at [1189, 307] on span "PIPELINES" at bounding box center [1175, 304] width 49 height 20
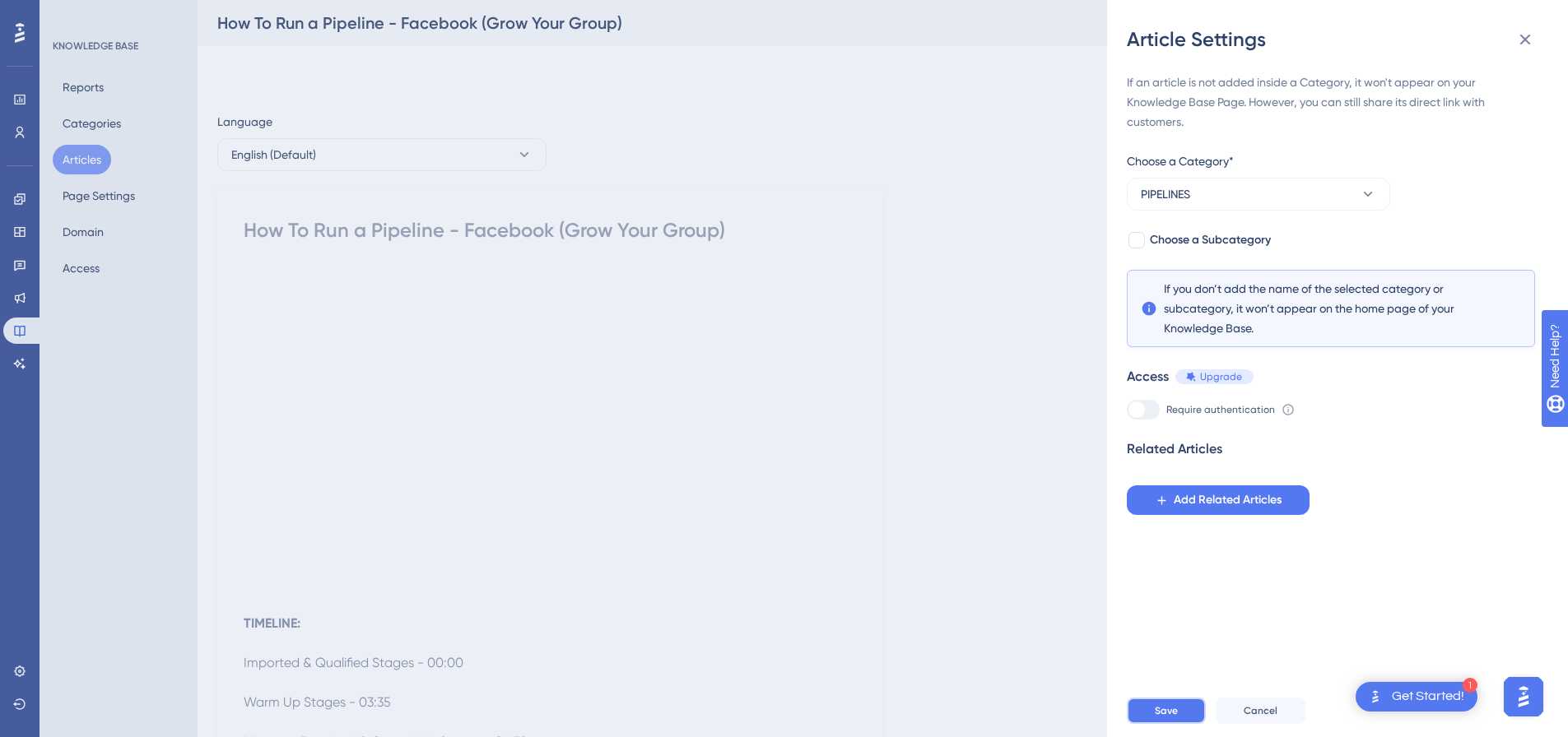
drag, startPoint x: 1180, startPoint y: 733, endPoint x: 1181, endPoint y: 725, distance: 8.1
click at [1180, 724] on button "Save" at bounding box center [1166, 711] width 79 height 26
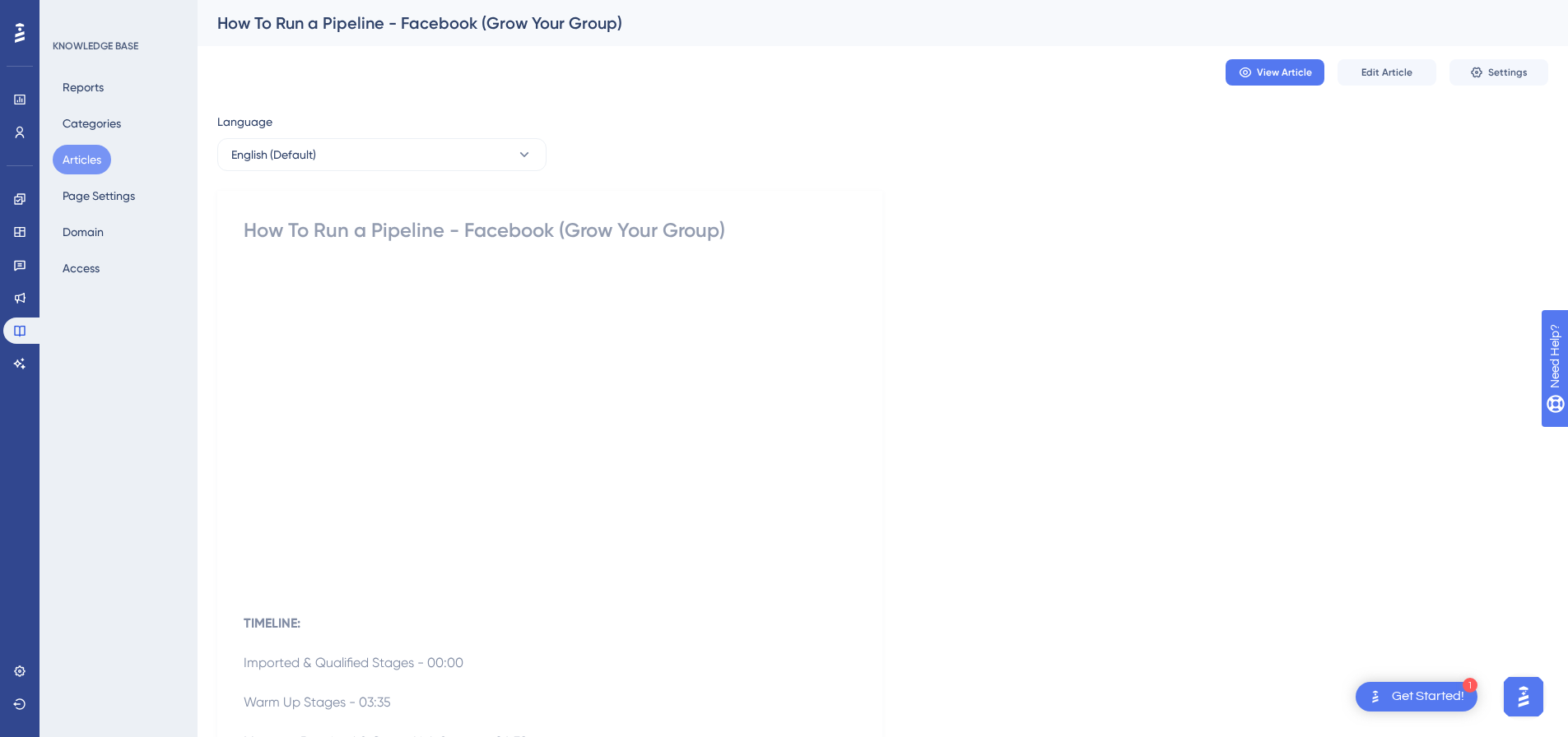
click at [87, 142] on div "Reports Categories Articles Page Settings Domain Access" at bounding box center [119, 178] width 133 height 211
click at [90, 154] on button "Articles" at bounding box center [82, 160] width 59 height 30
click at [57, 155] on button "Articles" at bounding box center [73, 160] width 39 height 30
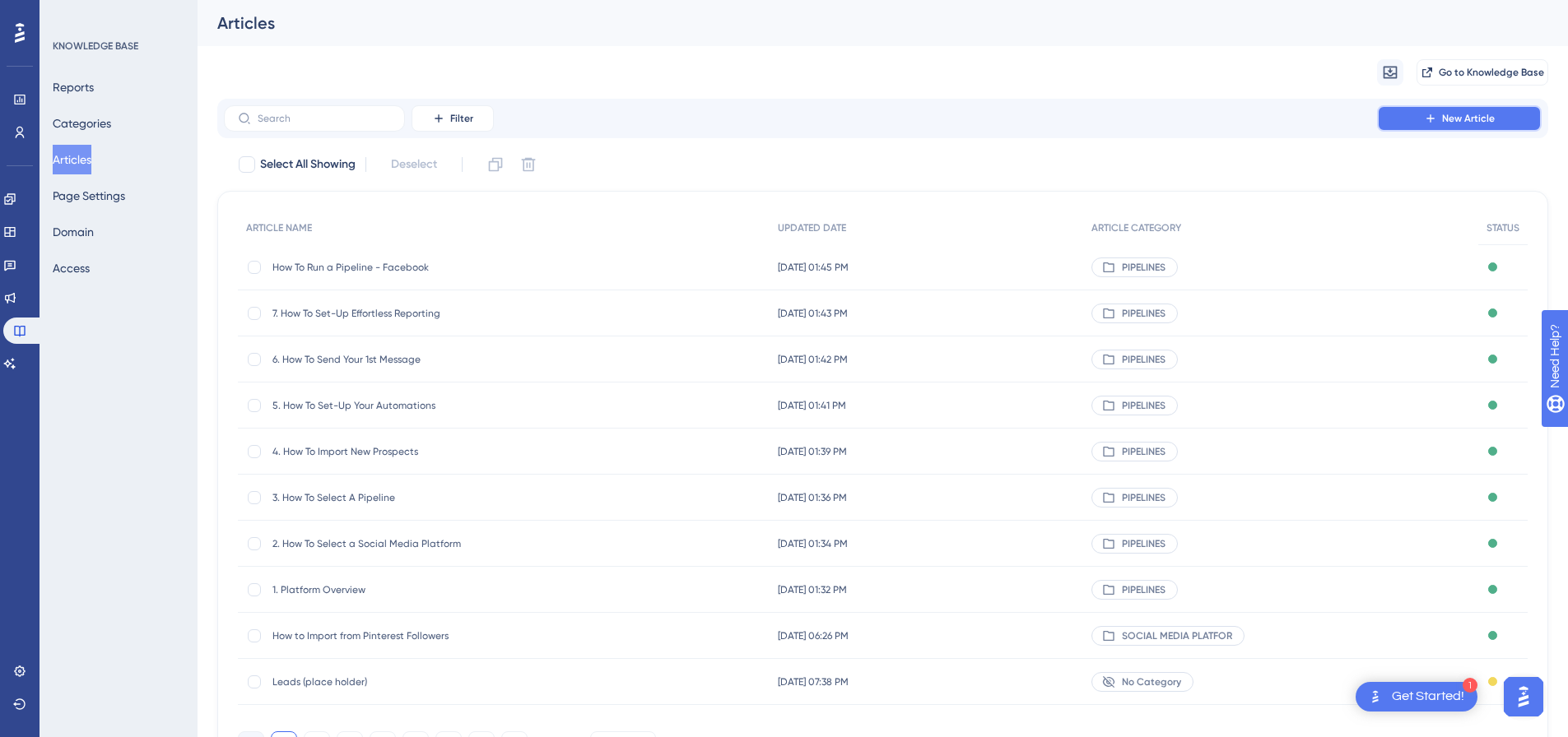
drag, startPoint x: 1455, startPoint y: 123, endPoint x: 1195, endPoint y: 18, distance: 280.4
click at [1447, 119] on span "New Article" at bounding box center [1468, 118] width 53 height 13
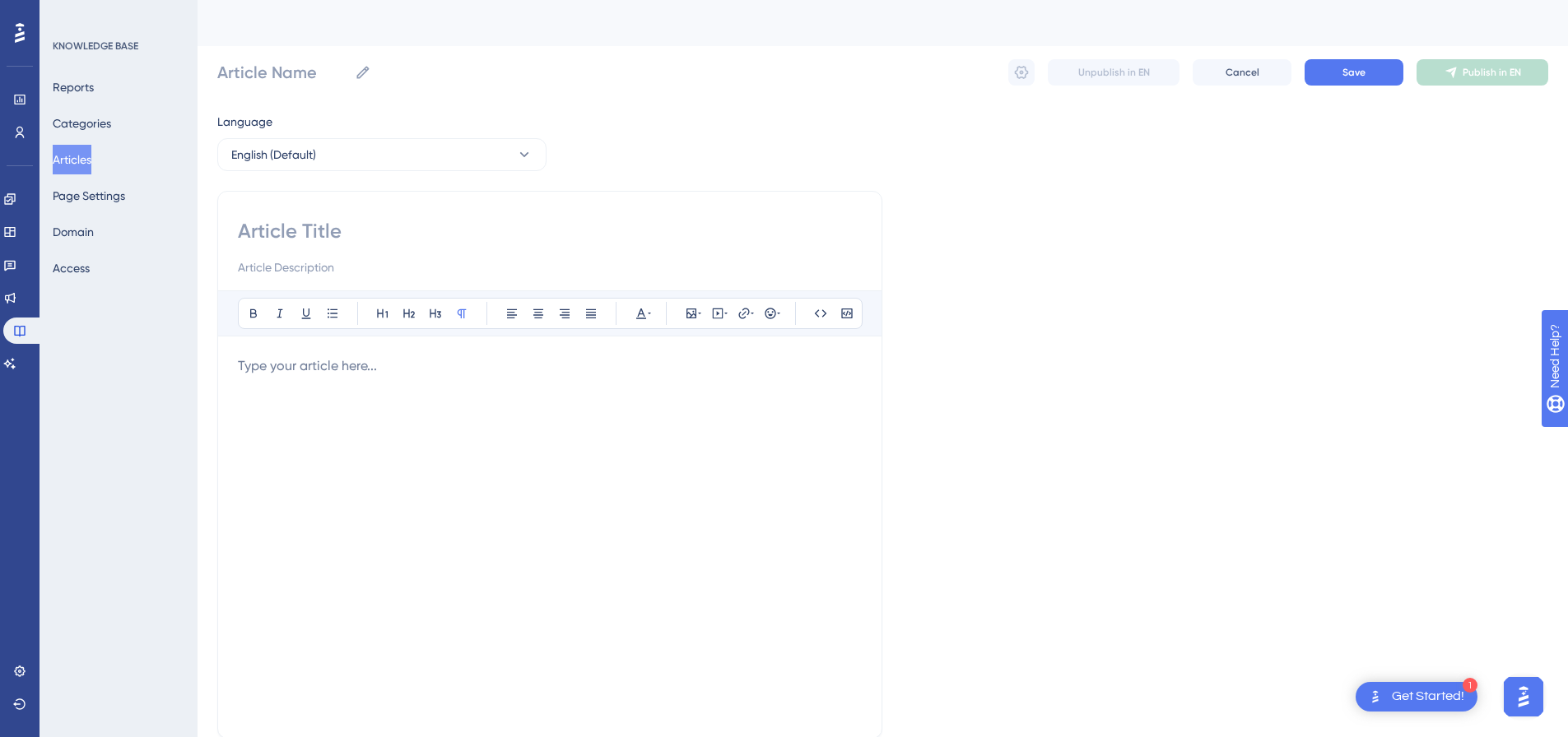
click at [467, 222] on input at bounding box center [550, 231] width 624 height 26
paste input "How To Run a Pipeline - Instagram"
type input "How To Run a Pipeline - Instagram"
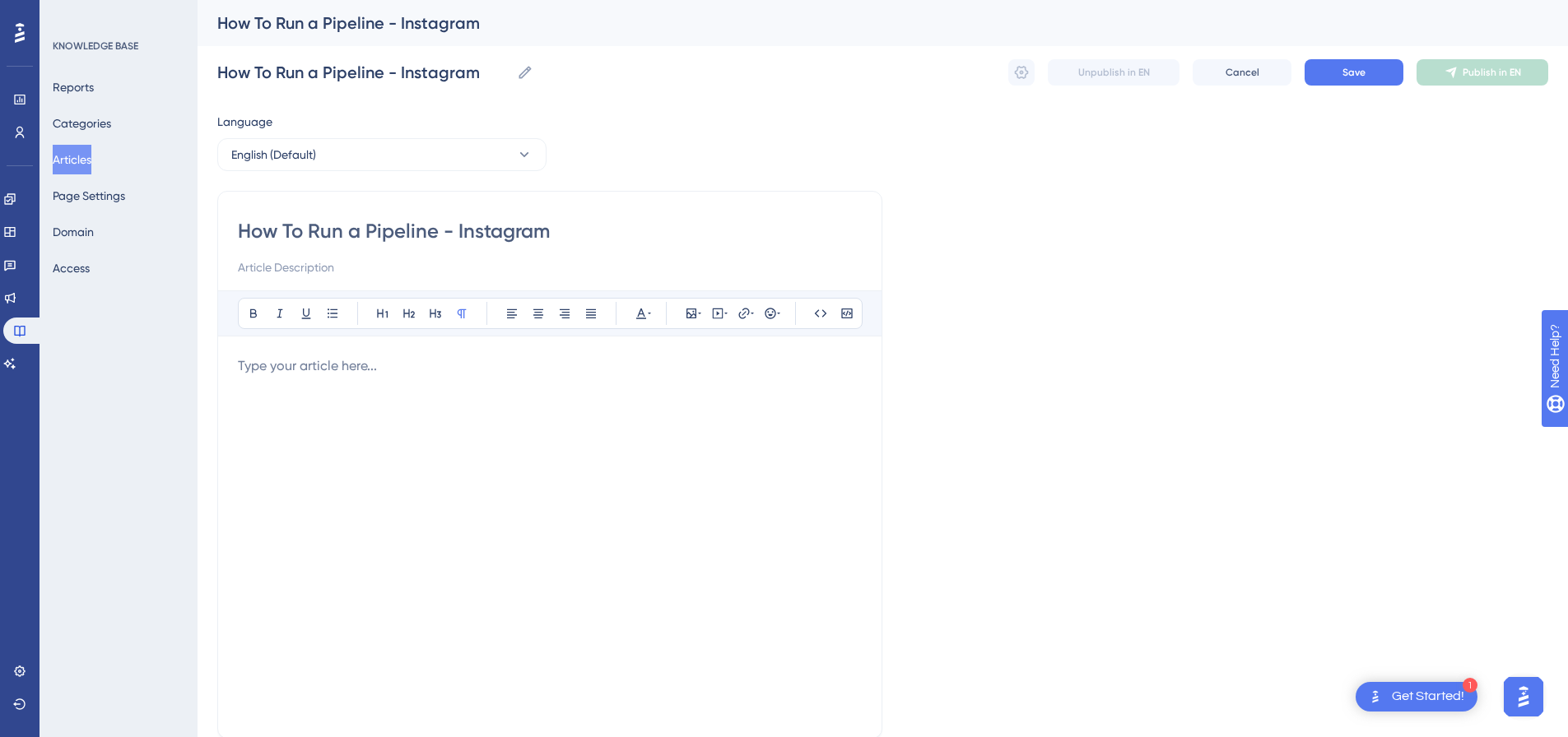
type input "How To Run a Pipeline - Instagram"
click at [538, 362] on p at bounding box center [550, 365] width 624 height 20
click at [515, 369] on p at bounding box center [550, 365] width 624 height 20
click at [717, 315] on icon at bounding box center [718, 313] width 3 height 4
click at [637, 386] on textarea at bounding box center [717, 415] width 250 height 74
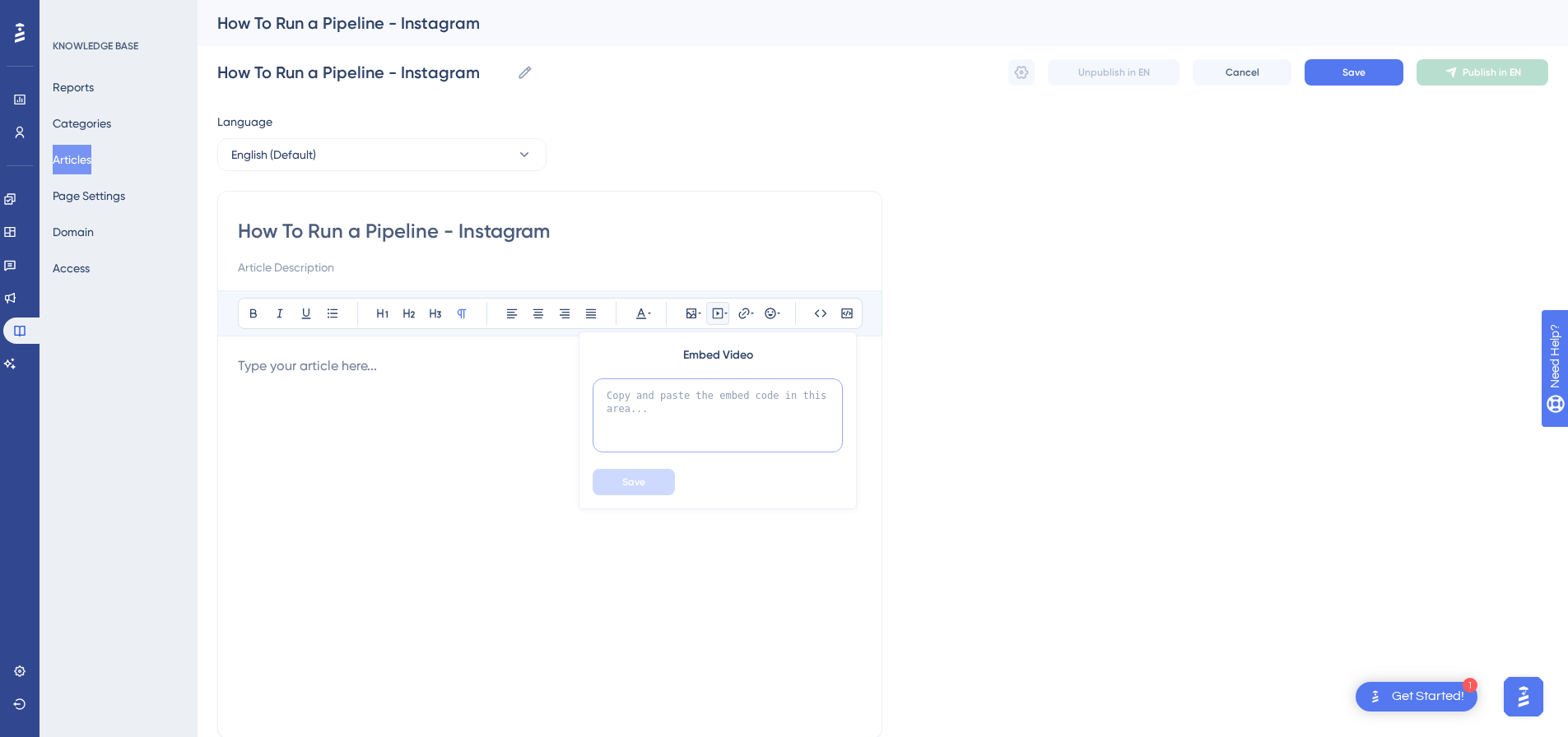
paste textarea "<div style="padding:49.79% 0 0 0;position:relative;"><iframe src="[URL][DOMAIN_…"
type textarea "<div style="padding:49.79% 0 0 0;position:relative;"><iframe src="[URL][DOMAIN_…"
click at [630, 494] on button "Save" at bounding box center [633, 482] width 83 height 26
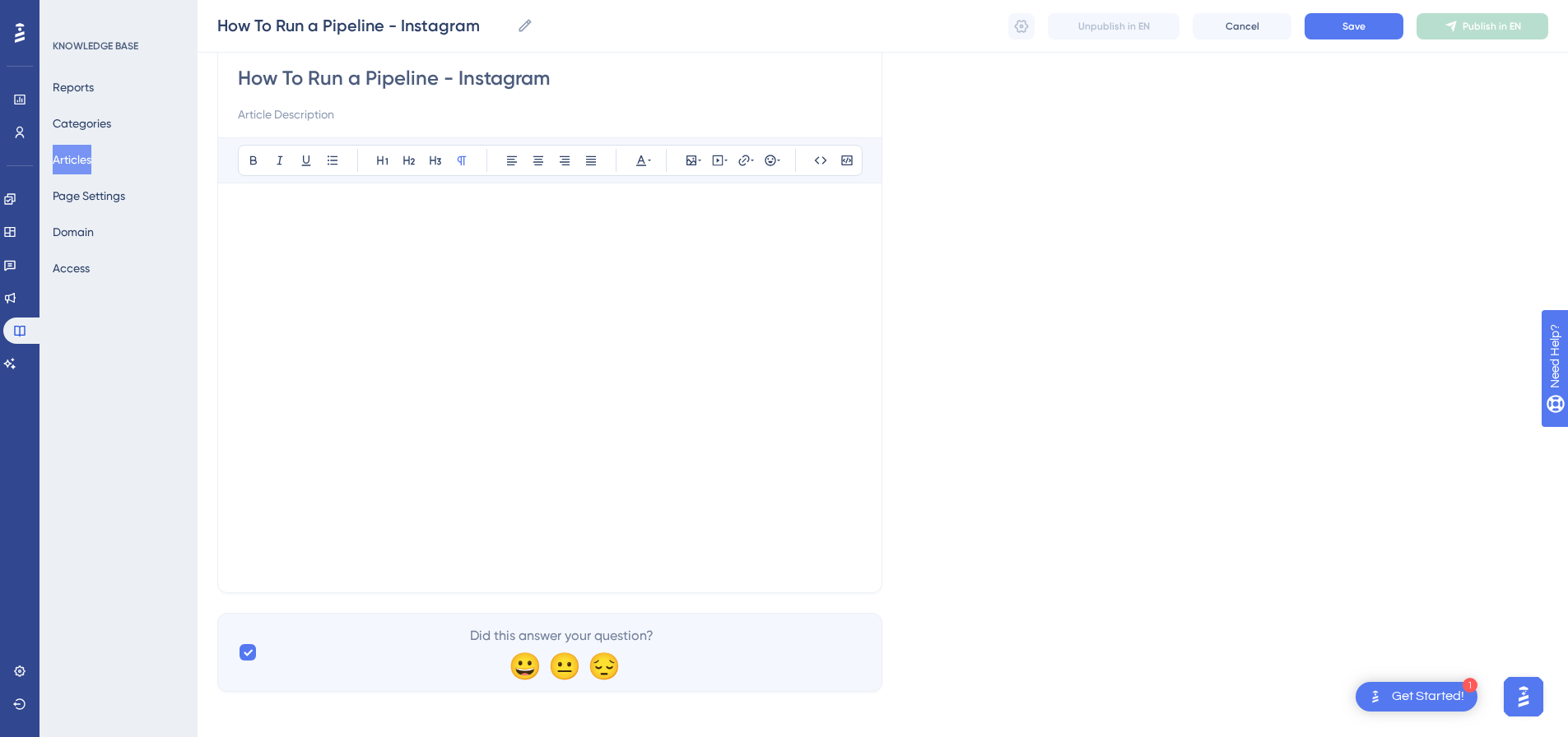
scroll to position [184, 0]
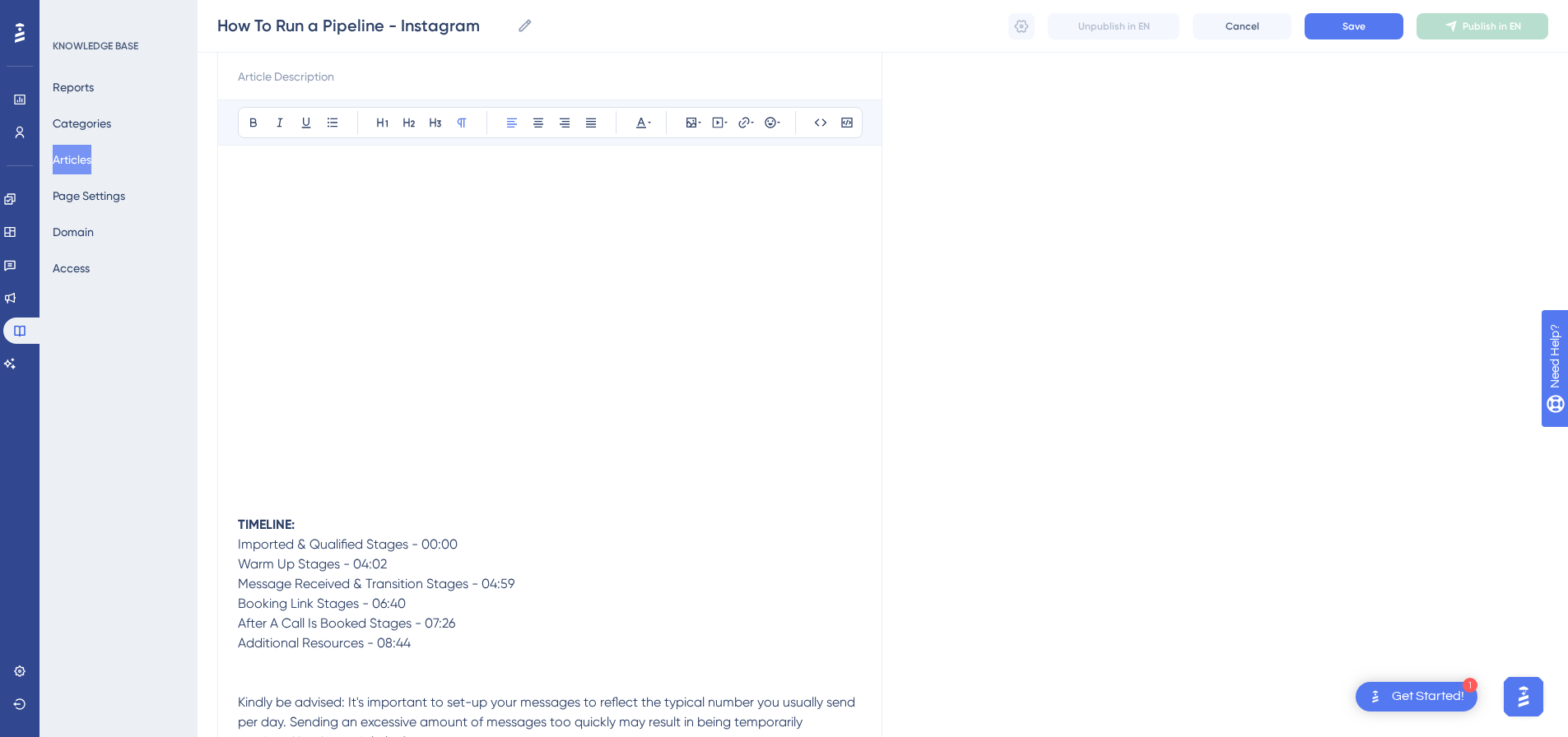
click at [480, 544] on p "TIMELINE: Imported & Qualified Stages - 00:00" at bounding box center [550, 534] width 624 height 39
click at [388, 531] on p "TIMELINE: Imported & Qualified Stages - 00:00" at bounding box center [550, 534] width 624 height 39
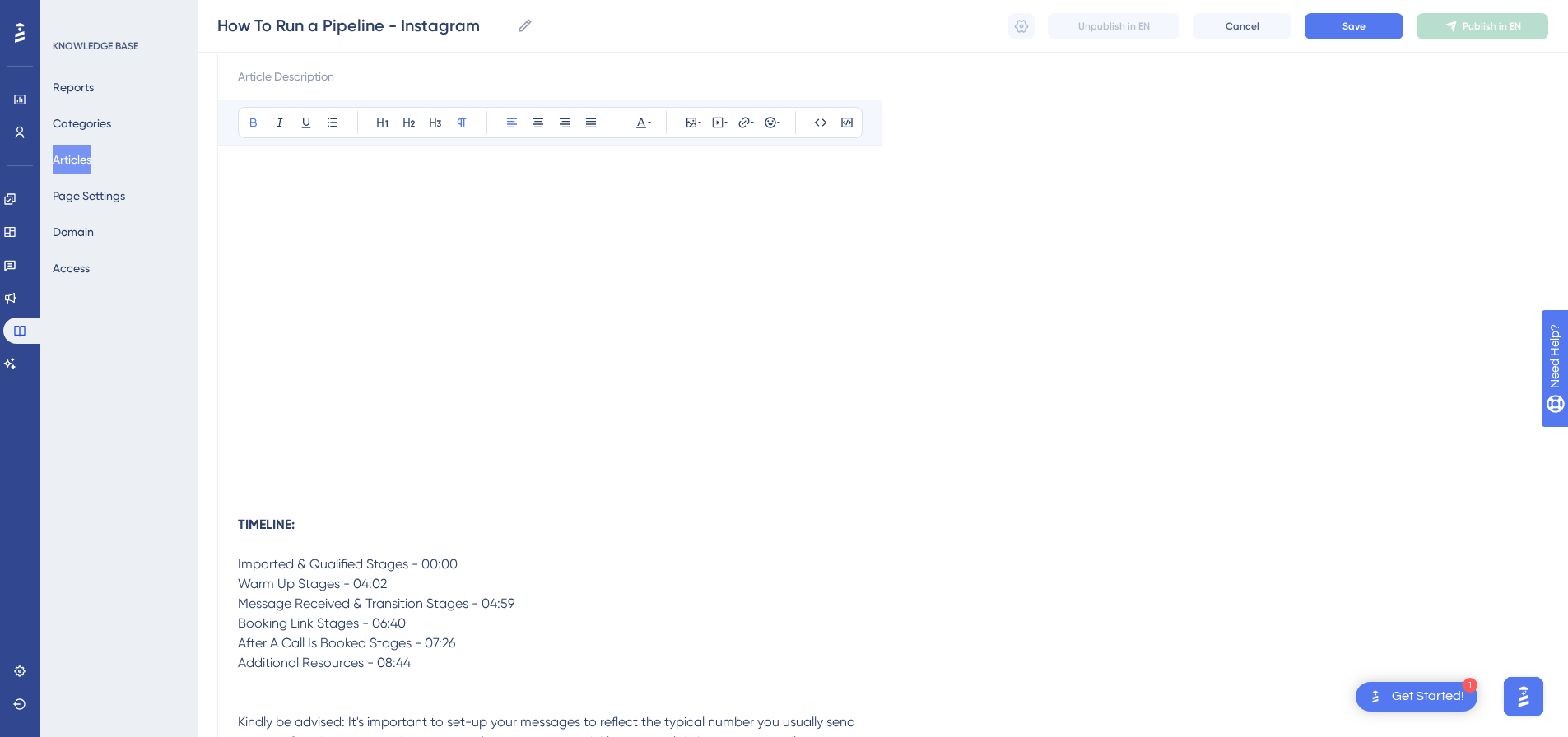
click at [475, 560] on p "Imported & Qualified Stages - 00:00" at bounding box center [550, 554] width 624 height 39
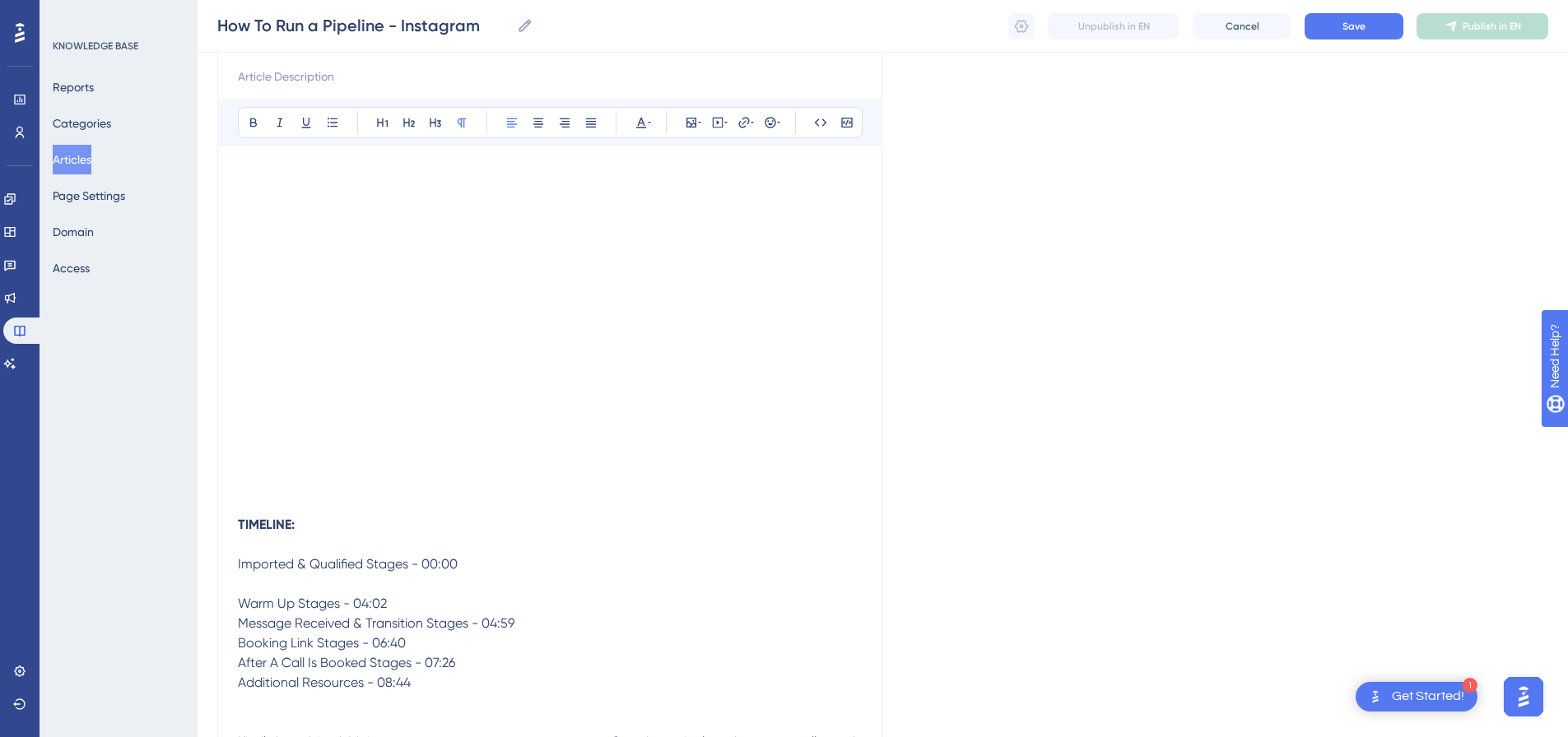
drag, startPoint x: 417, startPoint y: 598, endPoint x: 487, endPoint y: 616, distance: 72.3
click at [417, 599] on p "Warm Up Stages - 04:02" at bounding box center [550, 603] width 624 height 20
click at [547, 632] on p at bounding box center [550, 623] width 624 height 20
click at [553, 655] on p "Booking Link Stages - 06:40" at bounding box center [550, 663] width 624 height 20
click at [556, 639] on p "Message Received & Transition Stages - 04:59" at bounding box center [550, 643] width 624 height 20
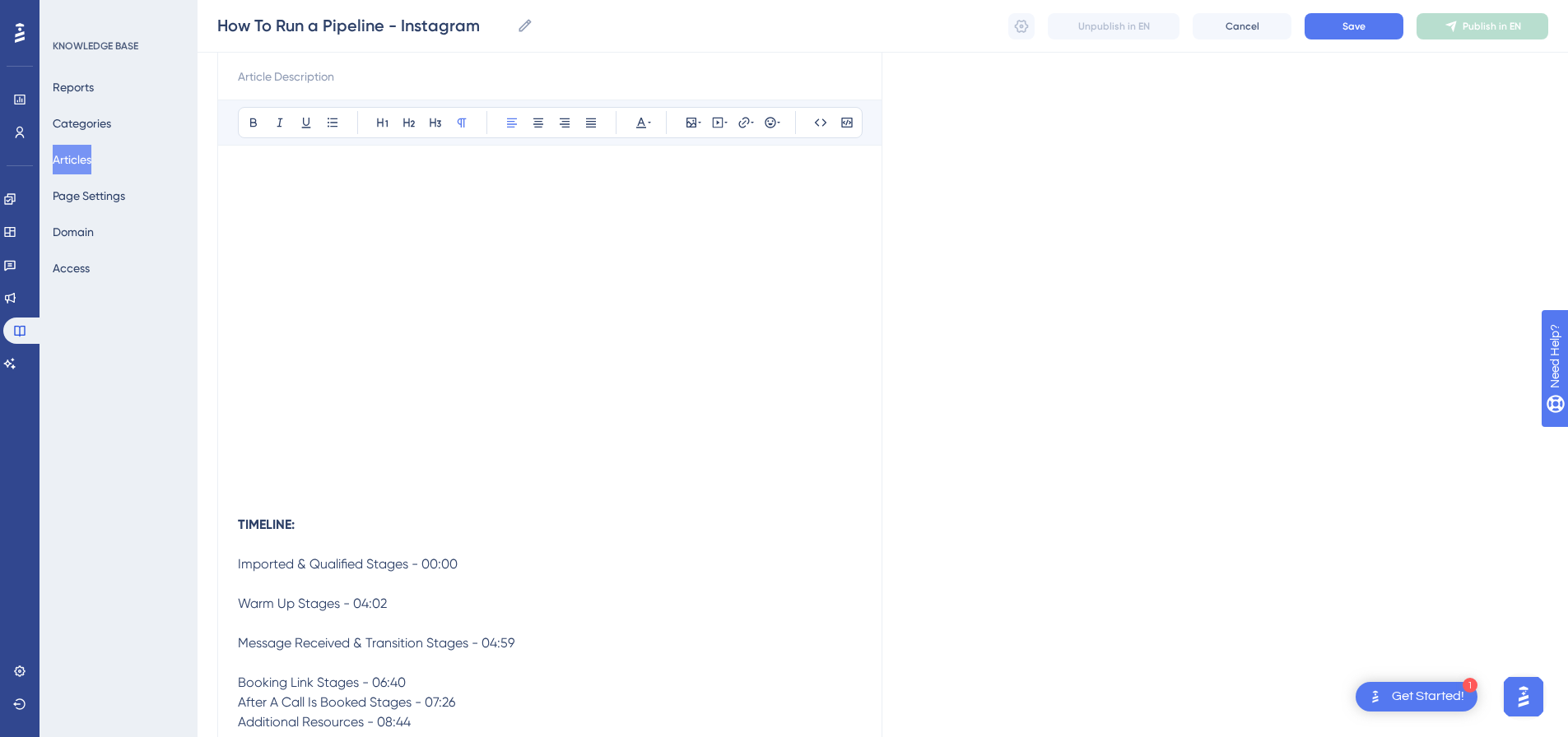
click at [468, 678] on p "Booking Link Stages - 06:40" at bounding box center [550, 682] width 624 height 20
click at [503, 711] on p at bounding box center [550, 702] width 624 height 20
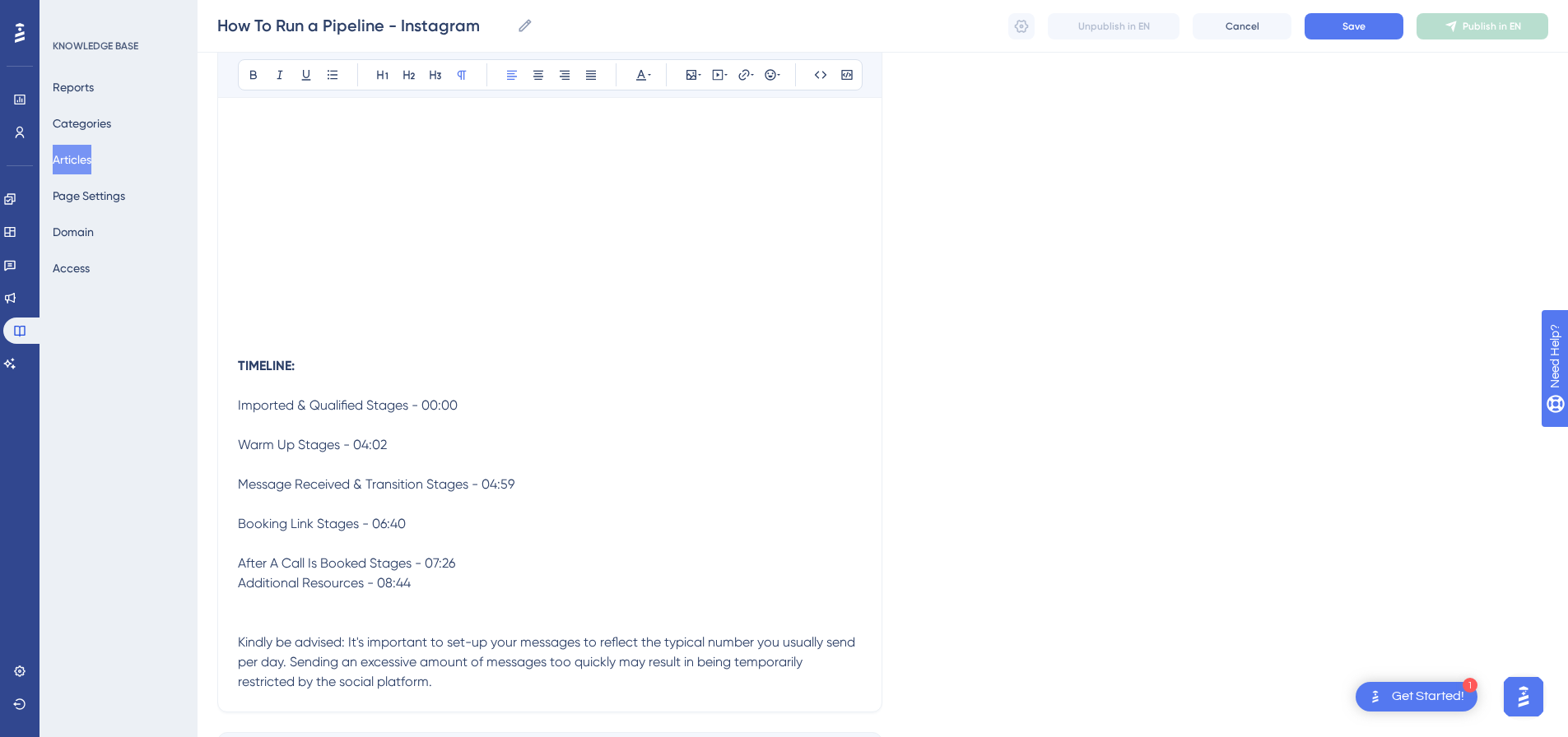
scroll to position [349, 0]
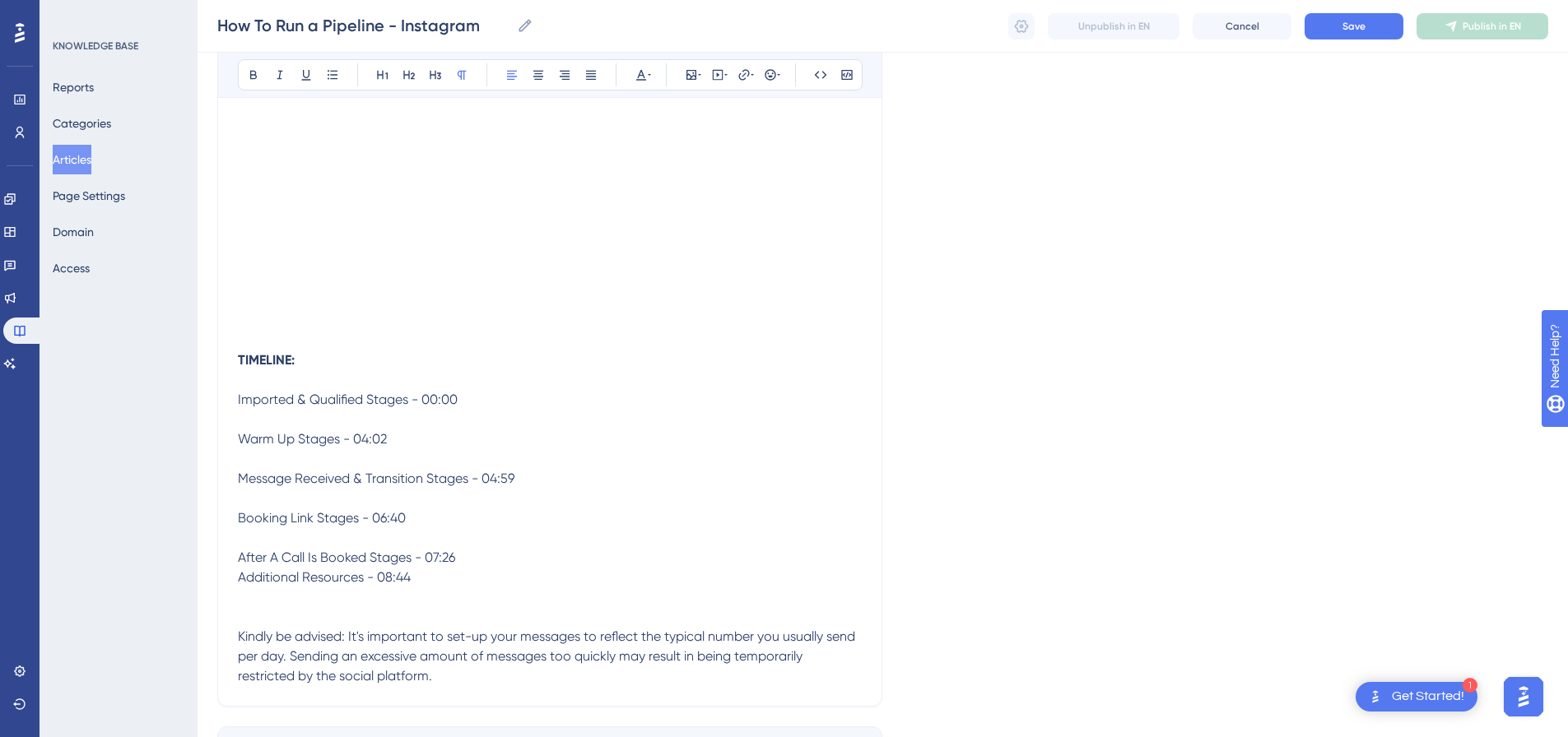
click at [513, 568] on p "Additional Resources - 08:44" at bounding box center [550, 598] width 624 height 59
click at [474, 562] on p "After A Call Is Booked Stages - 07:26" at bounding box center [550, 557] width 624 height 20
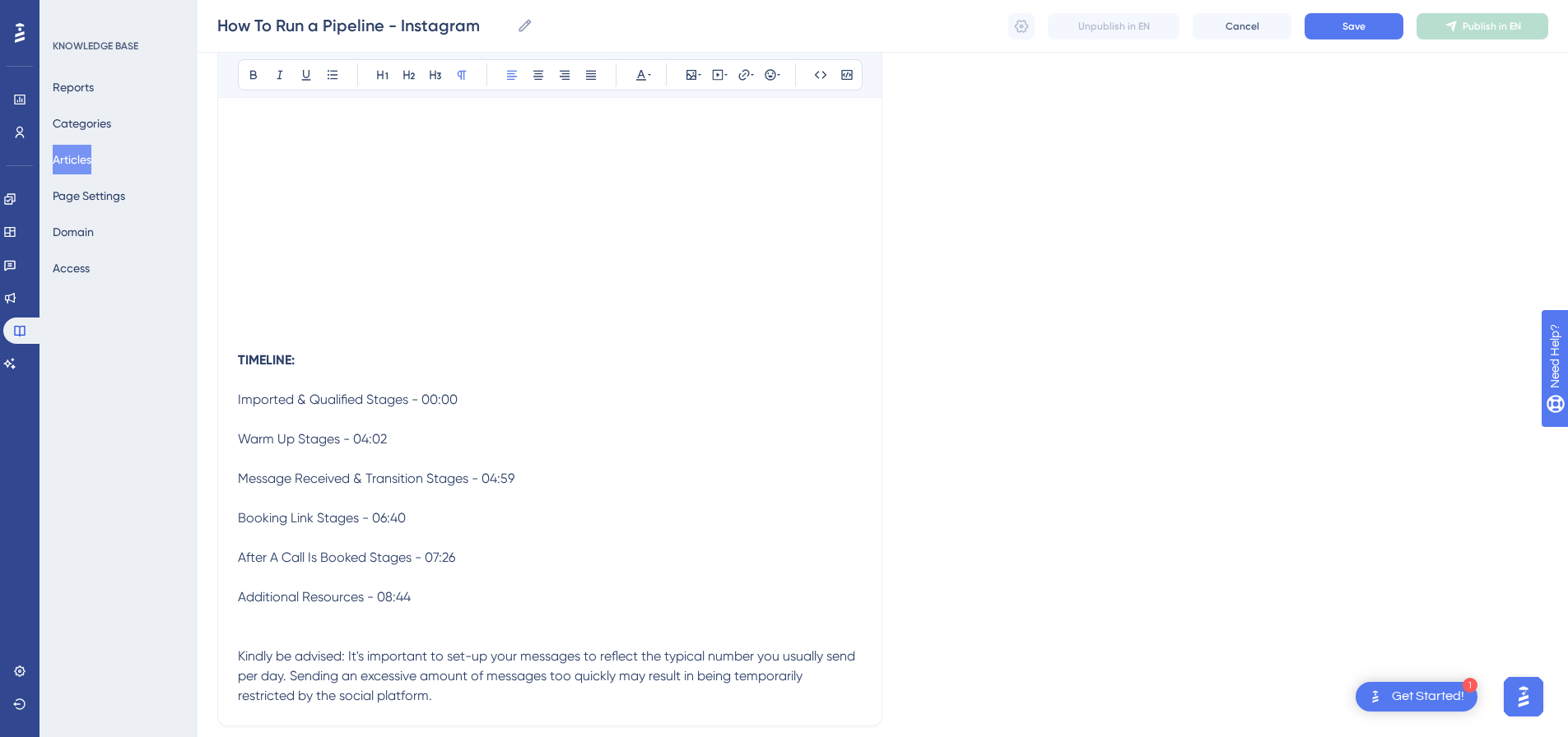
click at [397, 626] on p "Additional Resources - 08:44" at bounding box center [550, 617] width 624 height 59
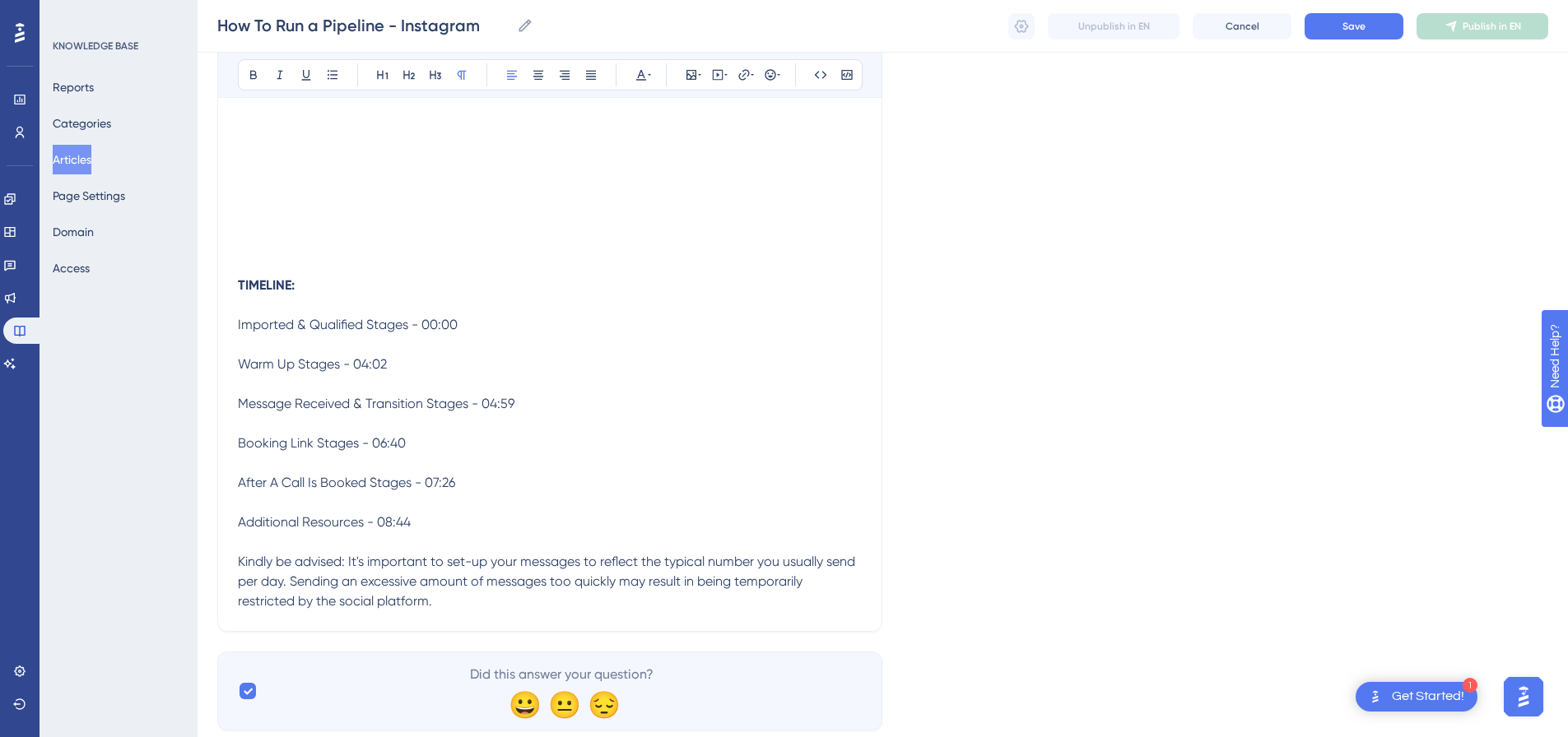
scroll to position [469, 0]
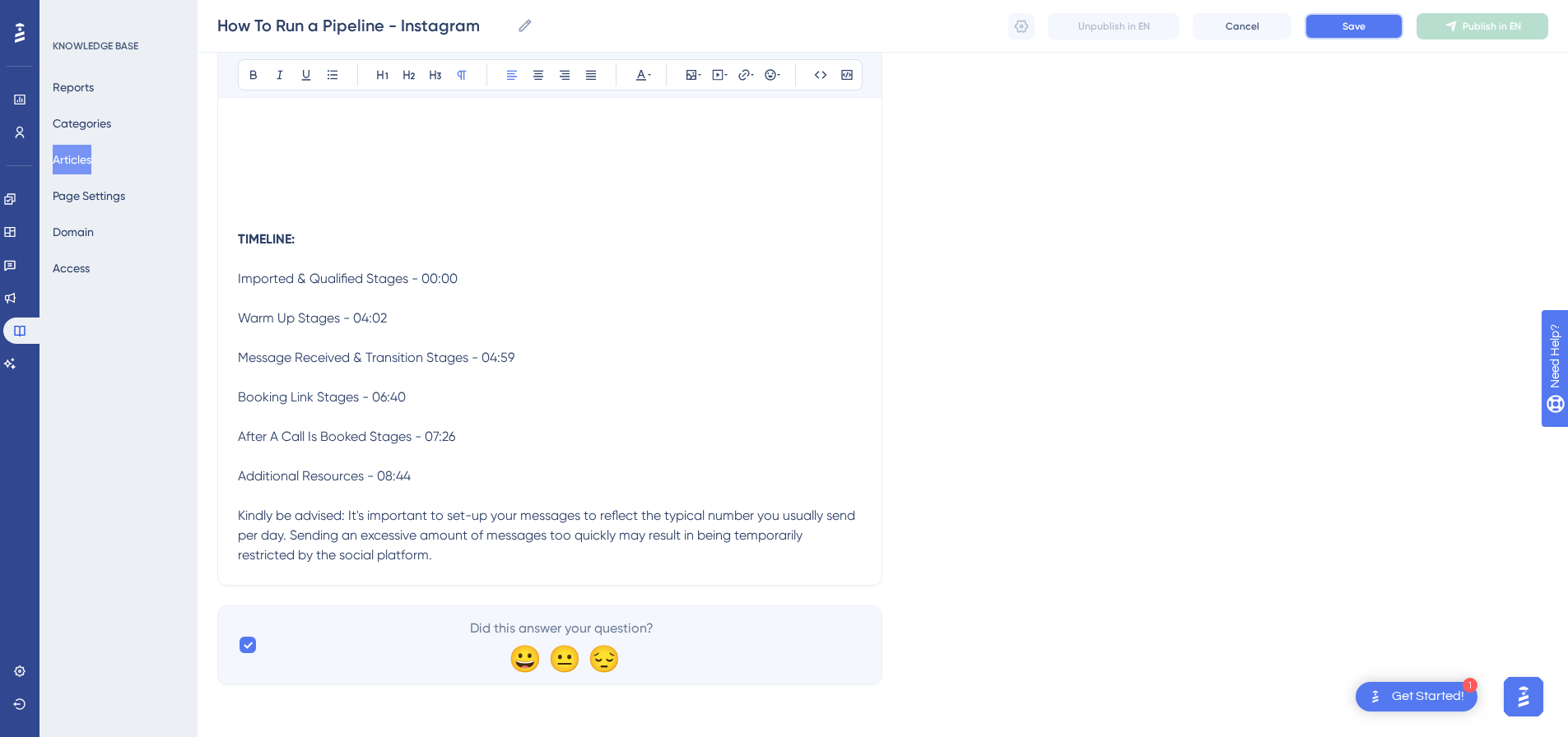
click at [1351, 25] on span "Save" at bounding box center [1354, 26] width 23 height 13
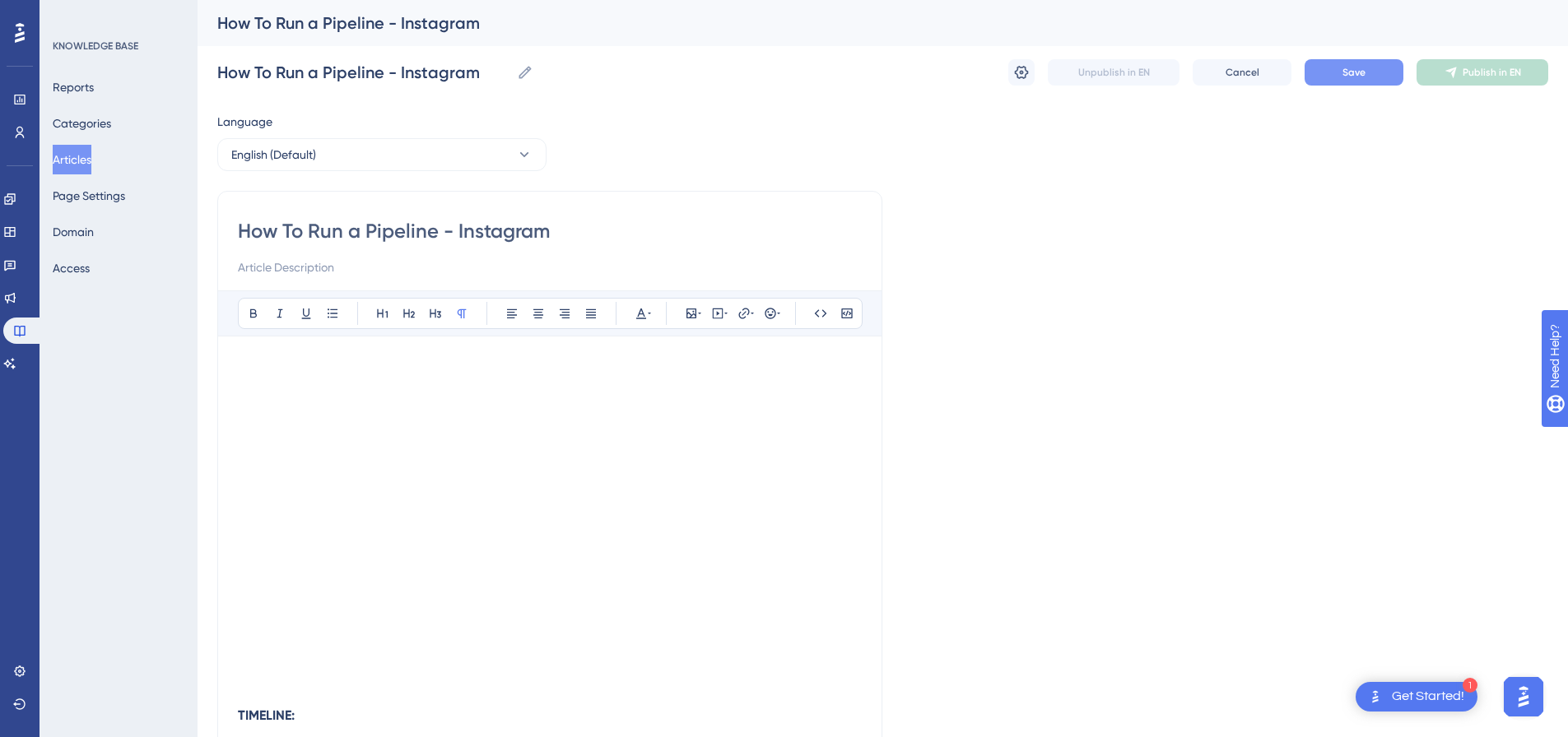
click at [1368, 69] on button "Save" at bounding box center [1354, 72] width 99 height 26
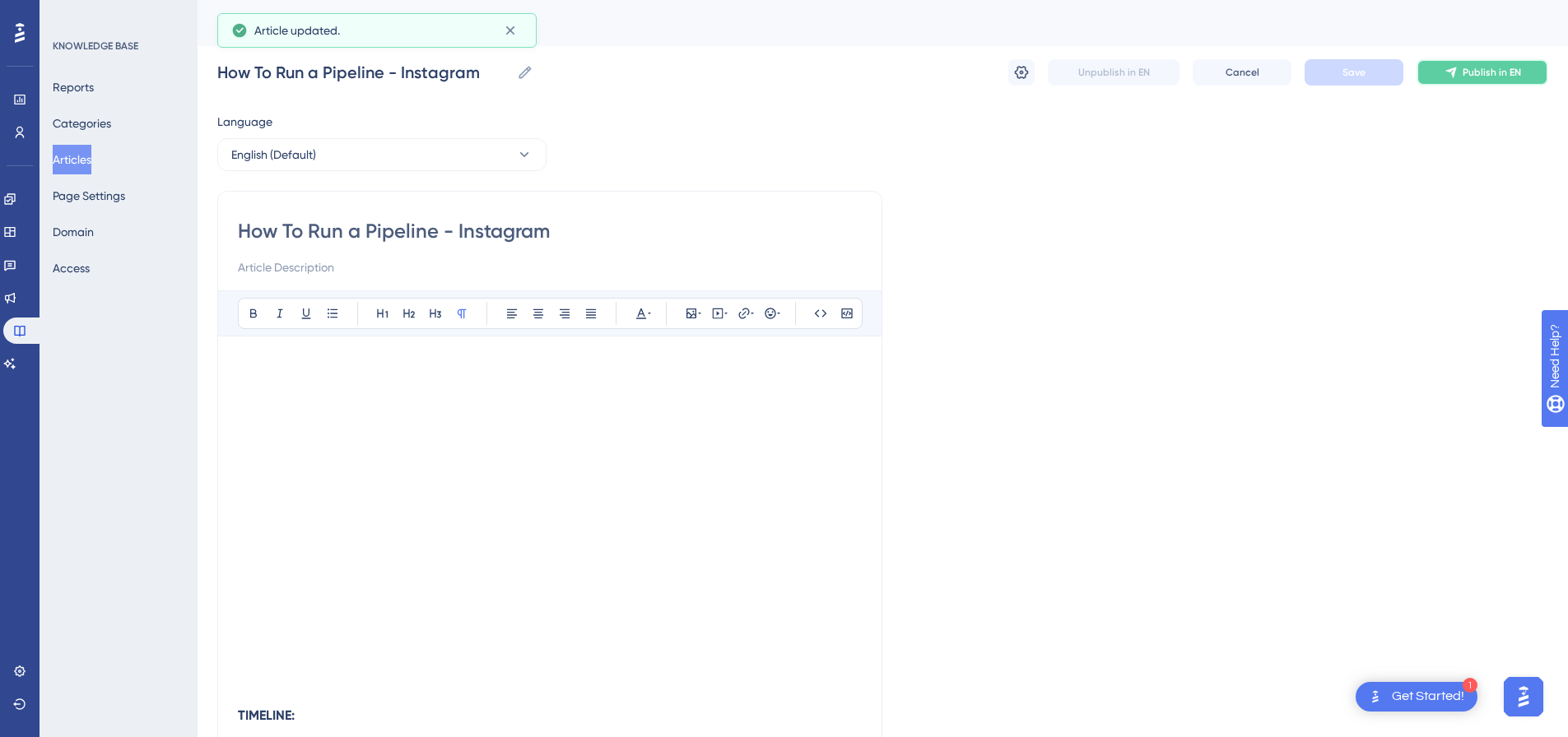
click at [1468, 71] on span "Publish in EN" at bounding box center [1492, 72] width 59 height 13
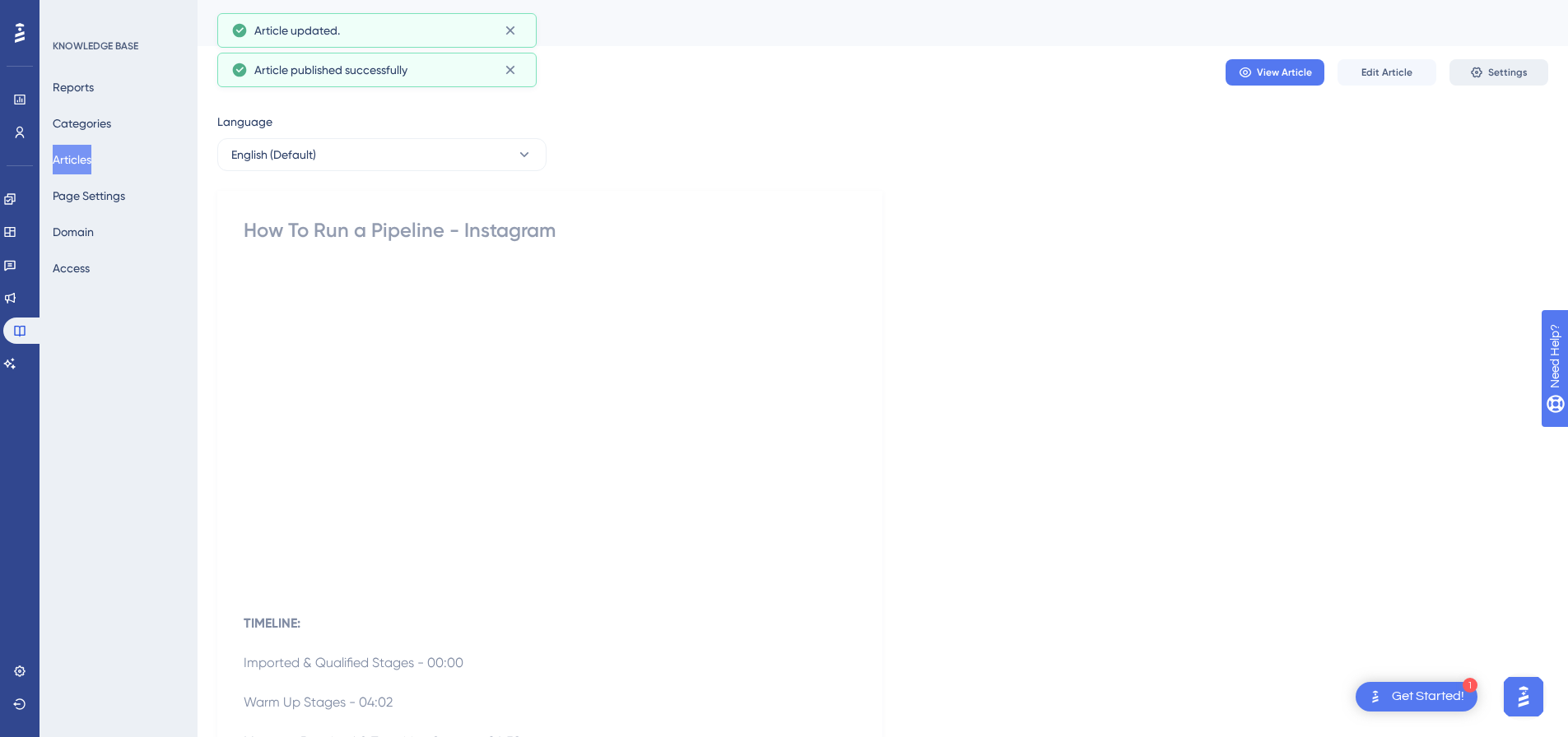
click at [1483, 69] on icon at bounding box center [1477, 72] width 13 height 13
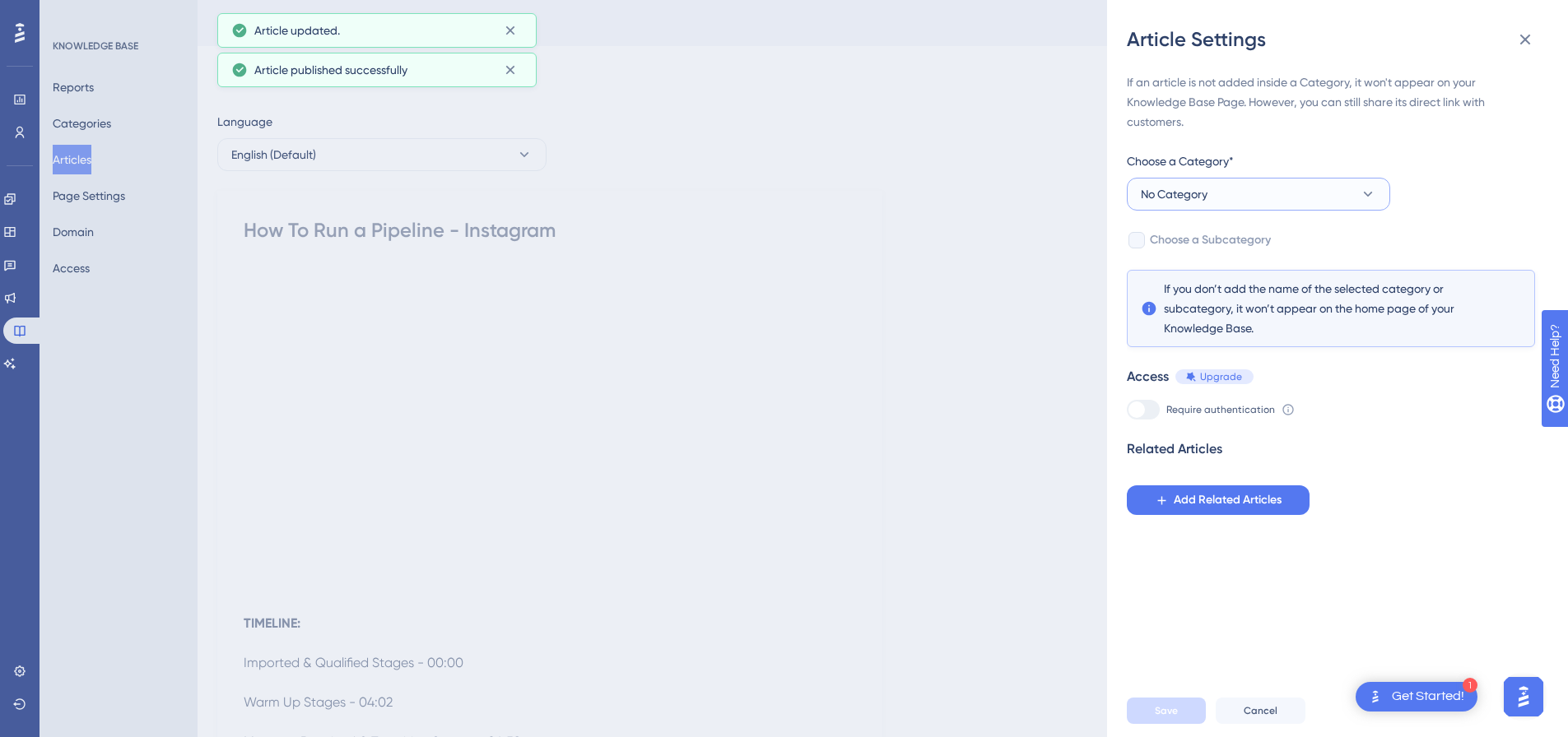
click at [1204, 178] on button "No Category" at bounding box center [1258, 193] width 263 height 33
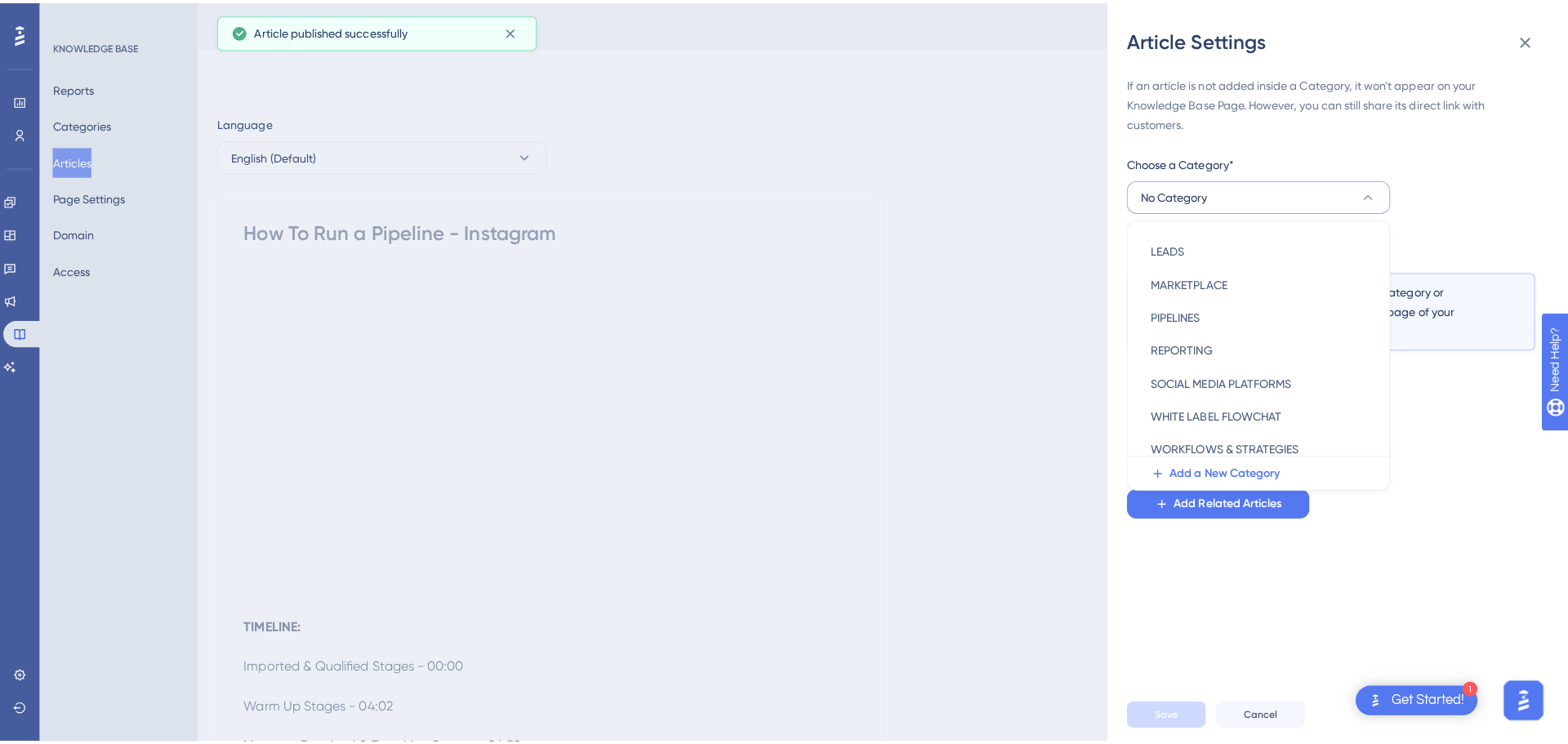
scroll to position [234, 0]
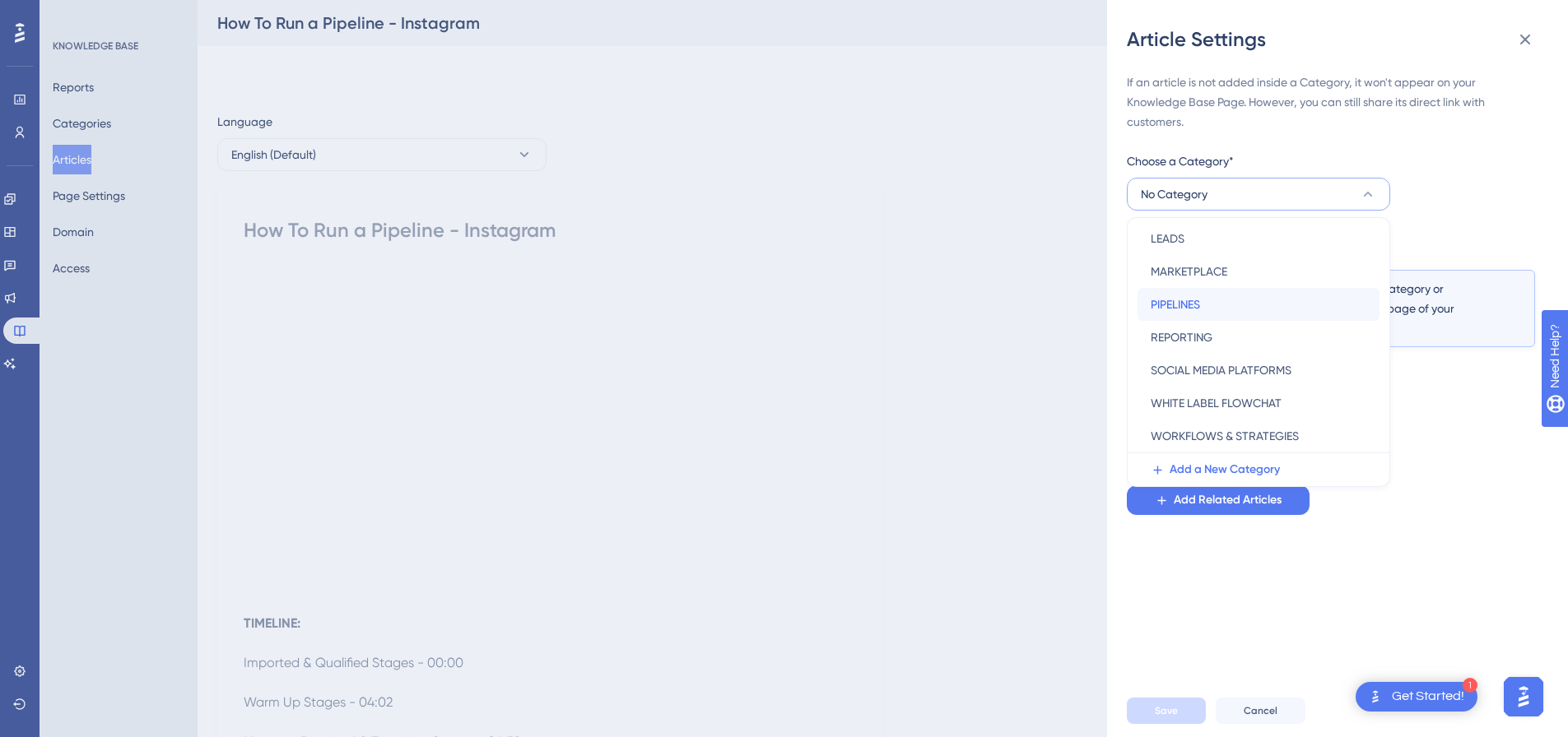
click at [1179, 306] on span "PIPELINES" at bounding box center [1175, 304] width 49 height 20
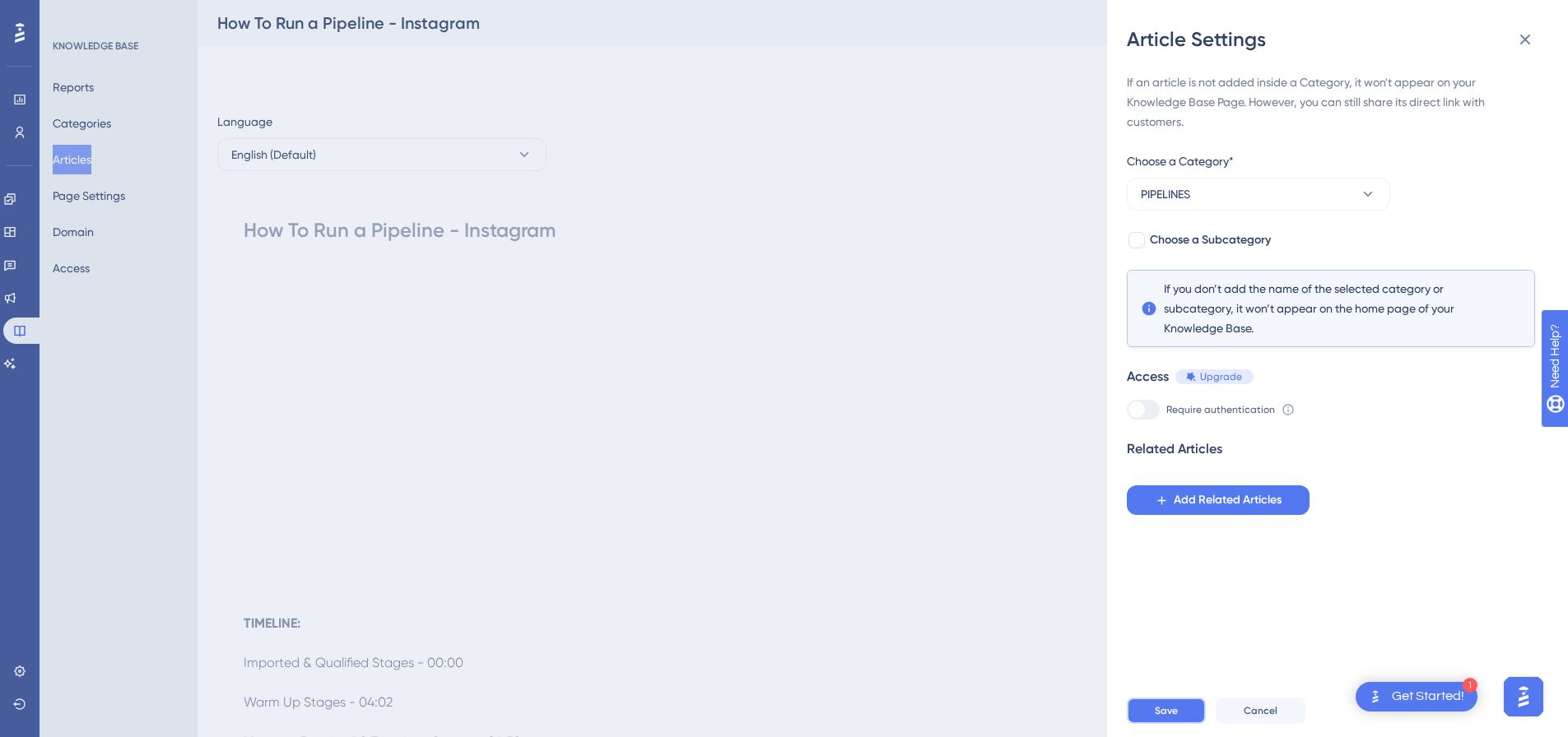
drag, startPoint x: 1163, startPoint y: 716, endPoint x: 1064, endPoint y: 391, distance: 339.7
click at [1163, 714] on button "Save" at bounding box center [1166, 711] width 79 height 26
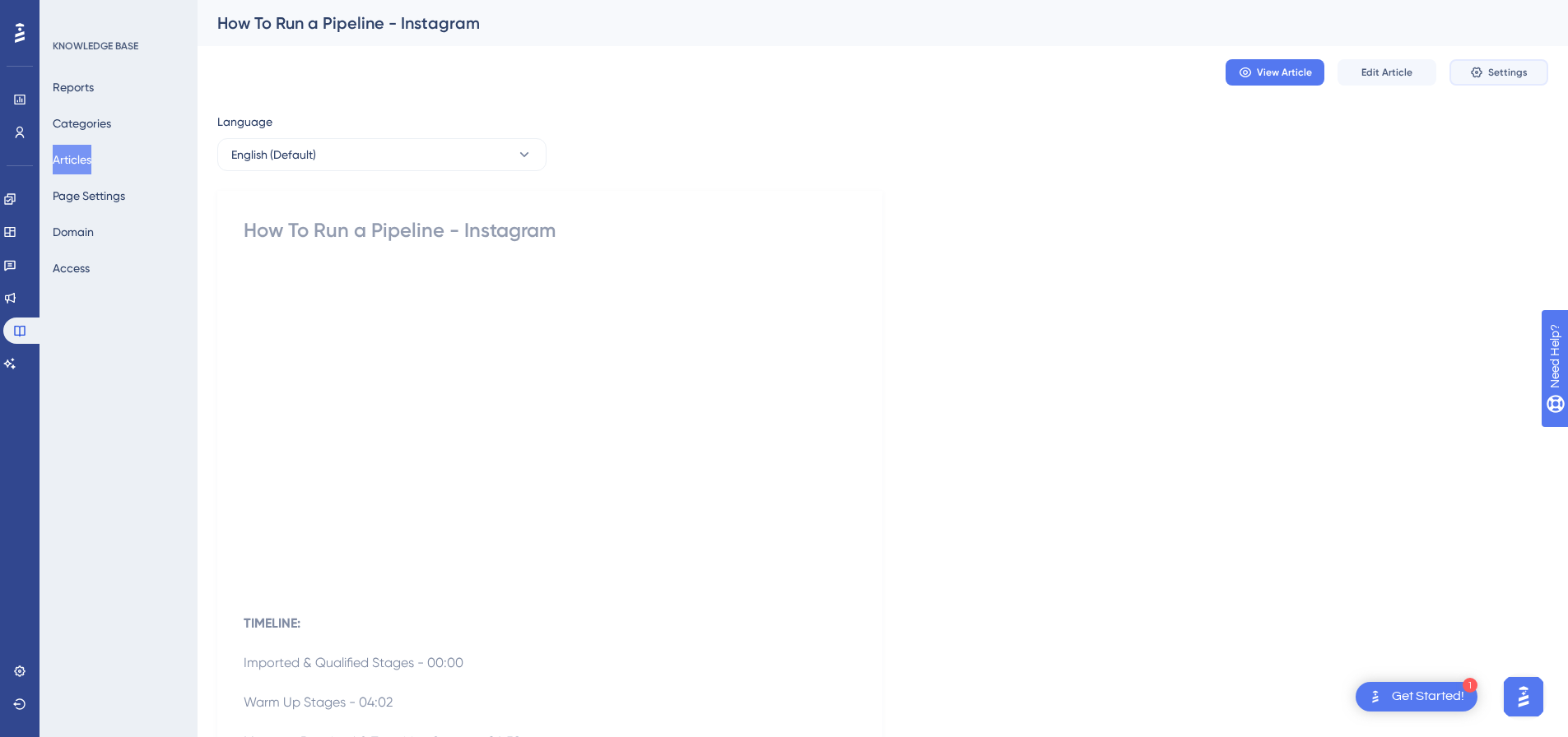
click at [1472, 64] on button "Settings" at bounding box center [1499, 72] width 99 height 26
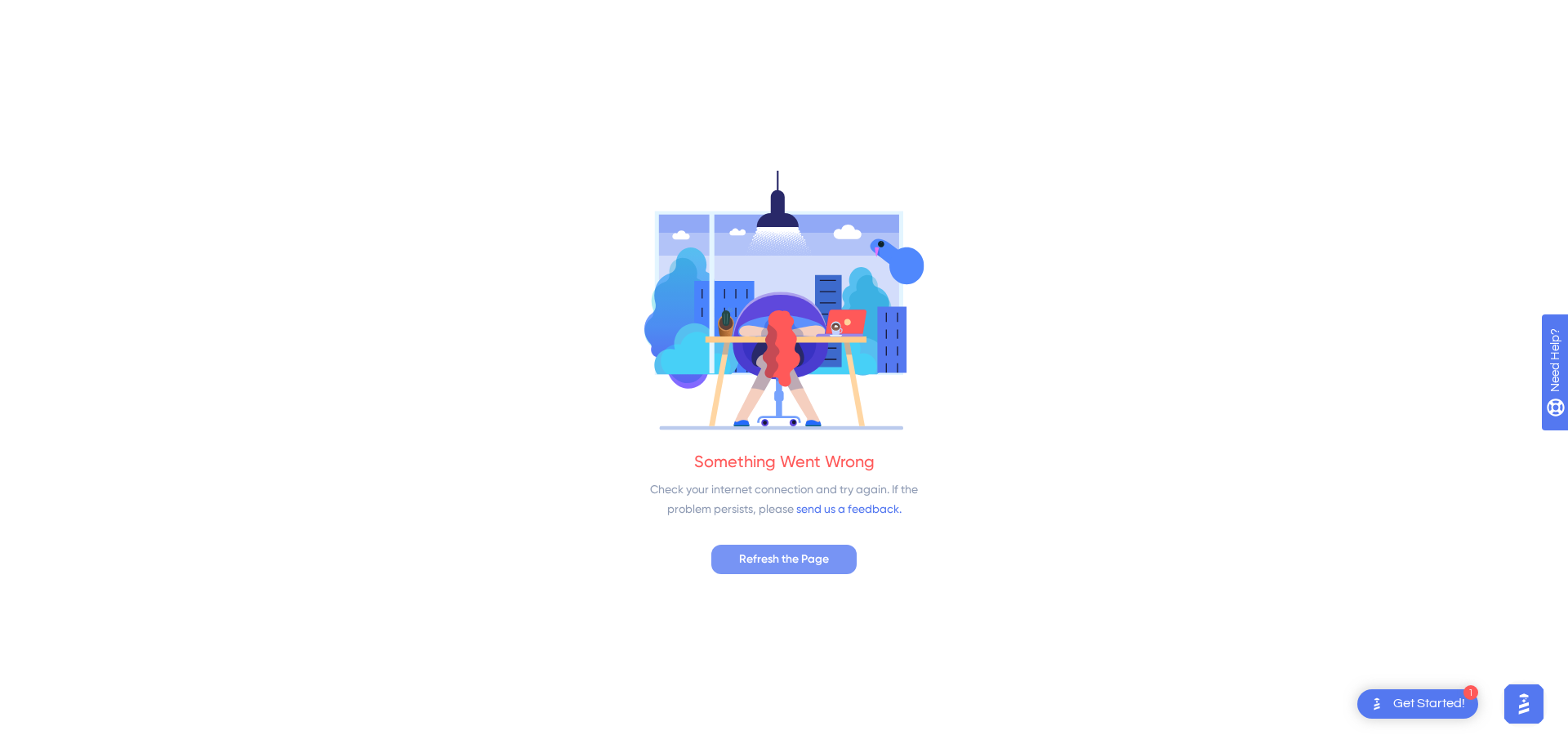
click at [809, 554] on span "Refresh the Page" at bounding box center [784, 559] width 90 height 19
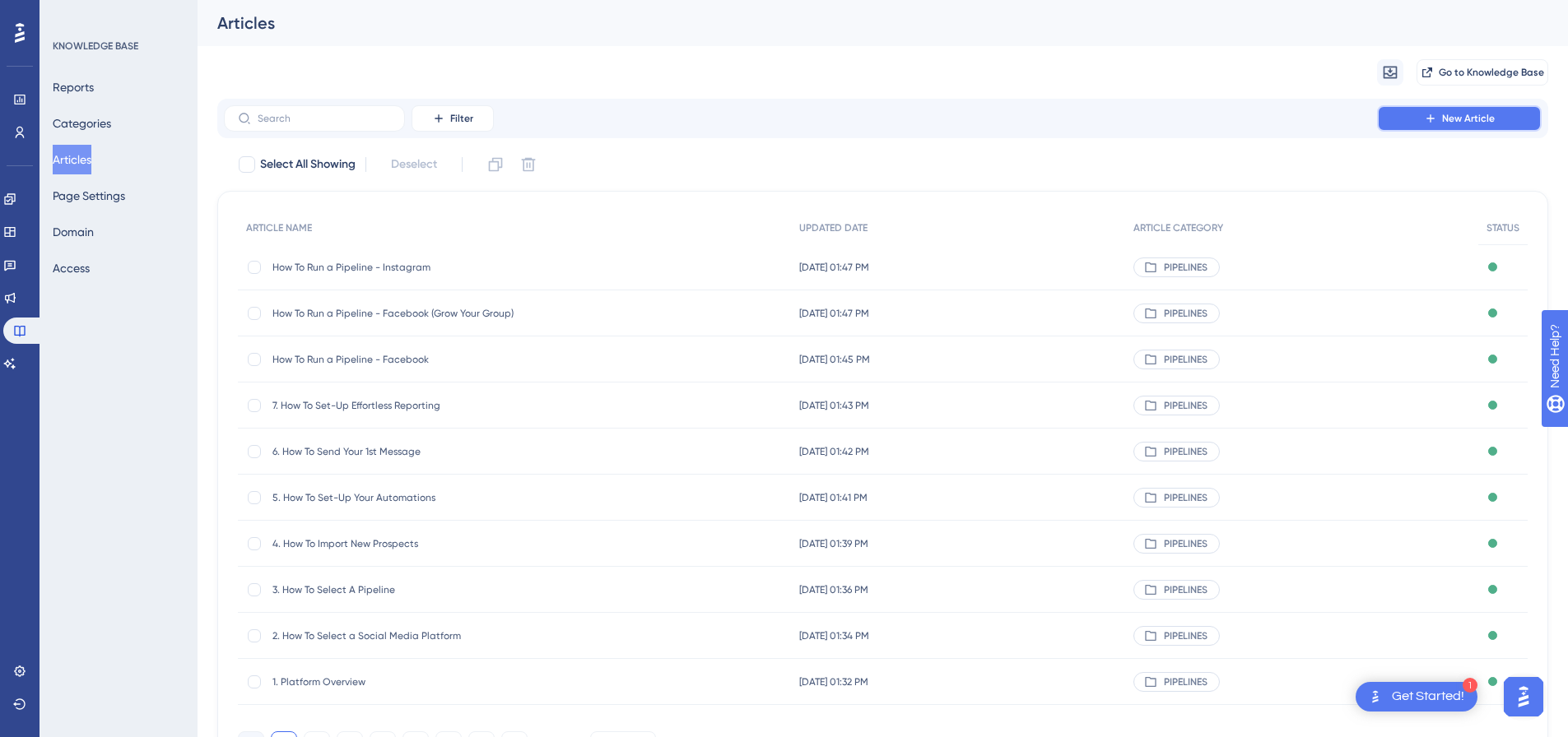
click at [1468, 118] on span "New Article" at bounding box center [1468, 118] width 53 height 13
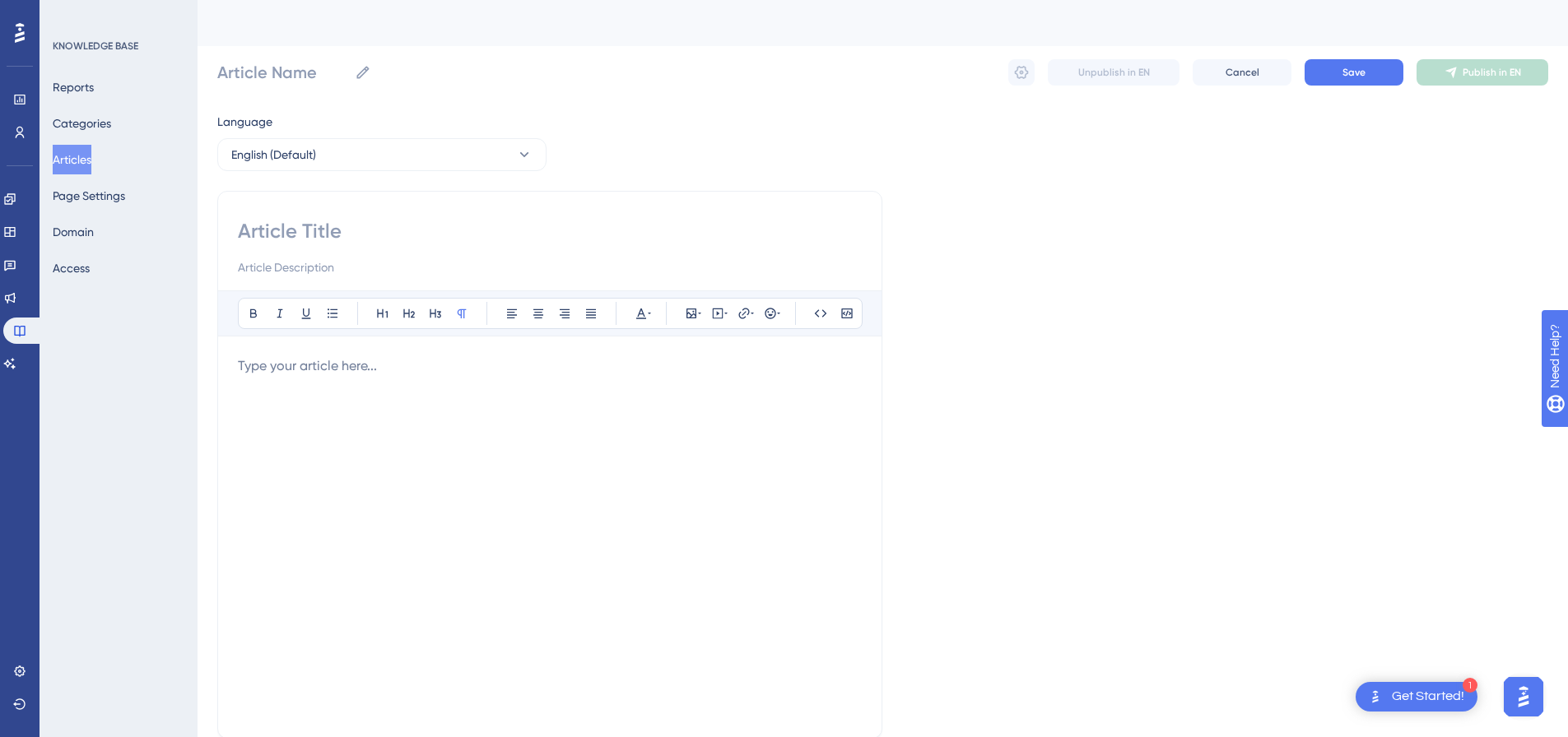
click at [531, 250] on div at bounding box center [550, 248] width 624 height 59
click at [533, 217] on div "Bold Italic Underline Bullet Point Heading 1 Heading 2 Heading 3 Normal Align L…" at bounding box center [550, 464] width 665 height 547
drag, startPoint x: 495, startPoint y: 217, endPoint x: 485, endPoint y: 223, distance: 11.7
click at [495, 217] on div "Bold Italic Underline Bullet Point Heading 1 Heading 2 Heading 3 Normal Align L…" at bounding box center [550, 464] width 665 height 547
click at [459, 228] on input at bounding box center [550, 231] width 624 height 26
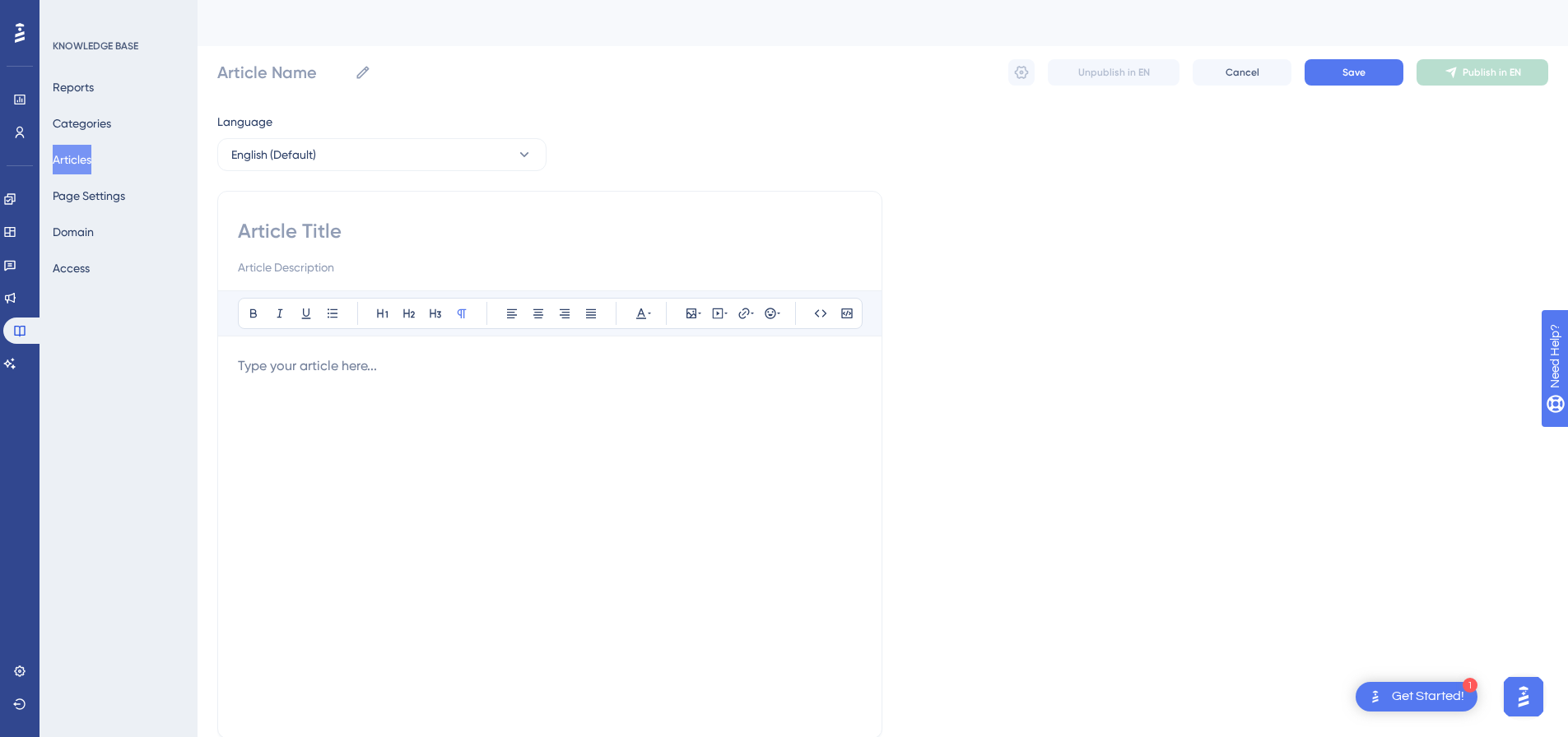
paste input "How To Run a Pipeline - LinkedIn"
type input "How To Run a Pipeline - LinkedIn"
click at [523, 375] on p at bounding box center [550, 365] width 624 height 20
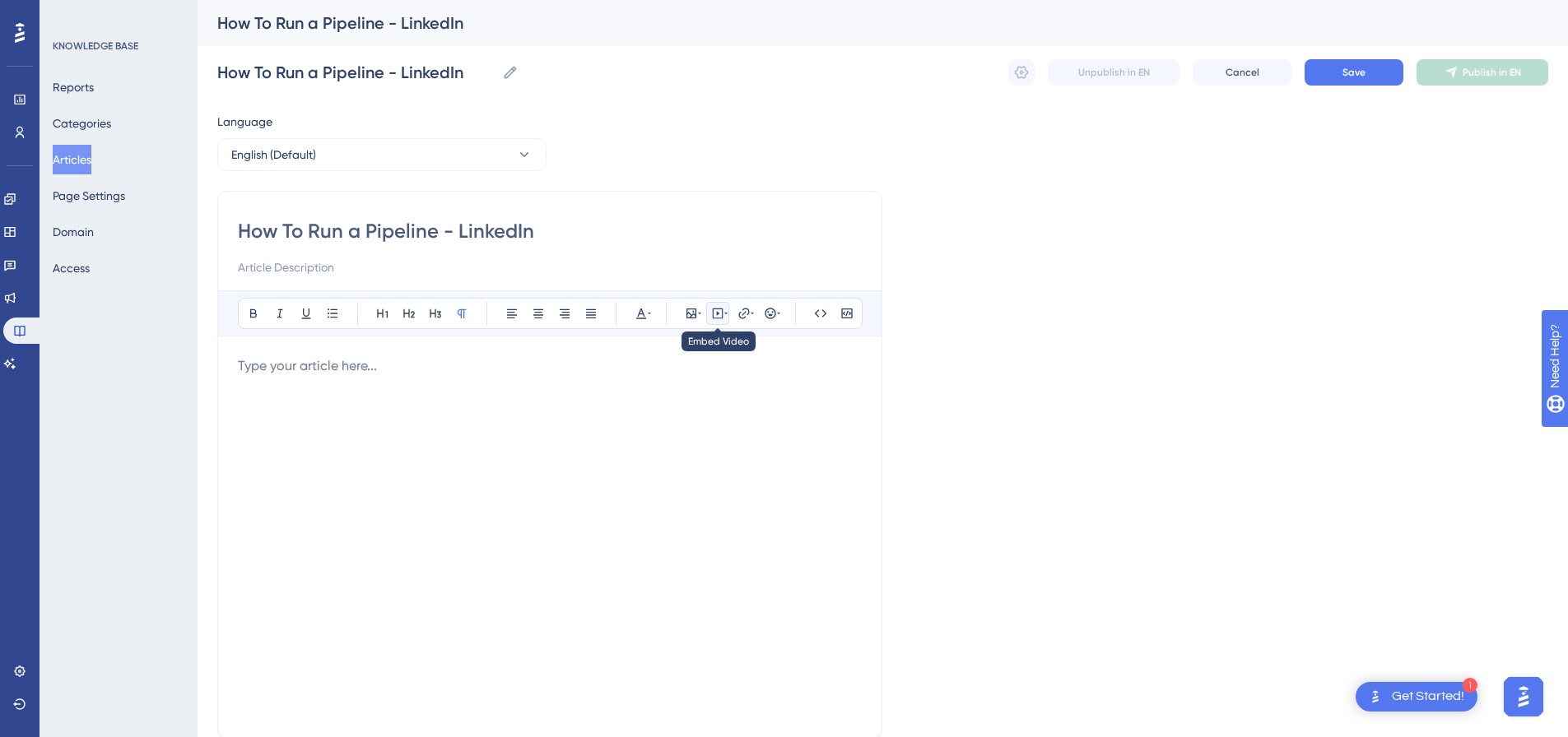
click at [711, 311] on icon at bounding box center [718, 313] width 13 height 13
click at [656, 393] on textarea at bounding box center [717, 415] width 250 height 74
paste textarea "<div style="padding:49.79% 0 0 0;position:relative;"><iframe src="[URL][DOMAIN_…"
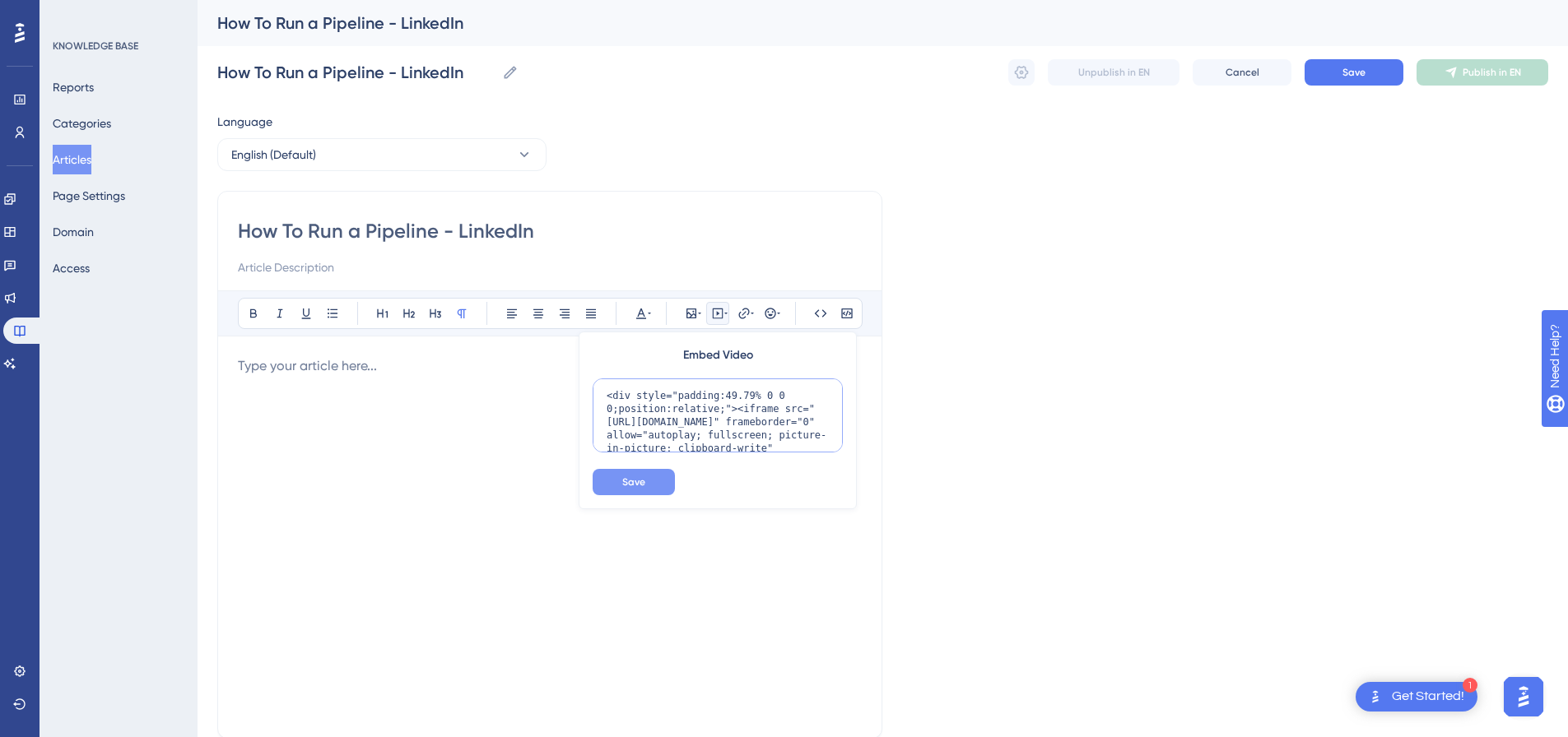
scroll to position [147, 0]
type textarea "<div style="padding:49.79% 0 0 0;position:relative;"><iframe src="[URL][DOMAIN_…"
click at [627, 480] on span "Save" at bounding box center [633, 482] width 23 height 13
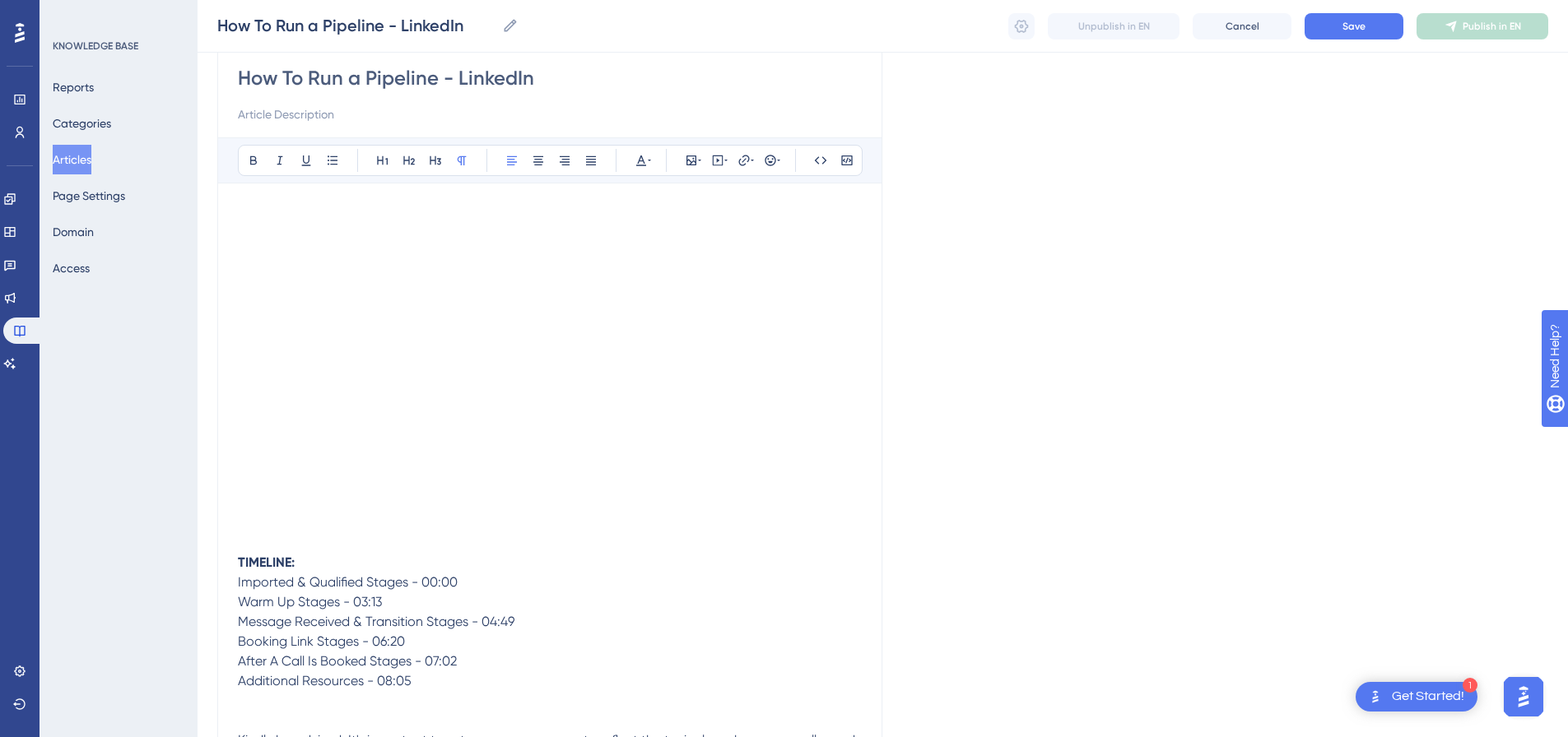
scroll to position [184, 0]
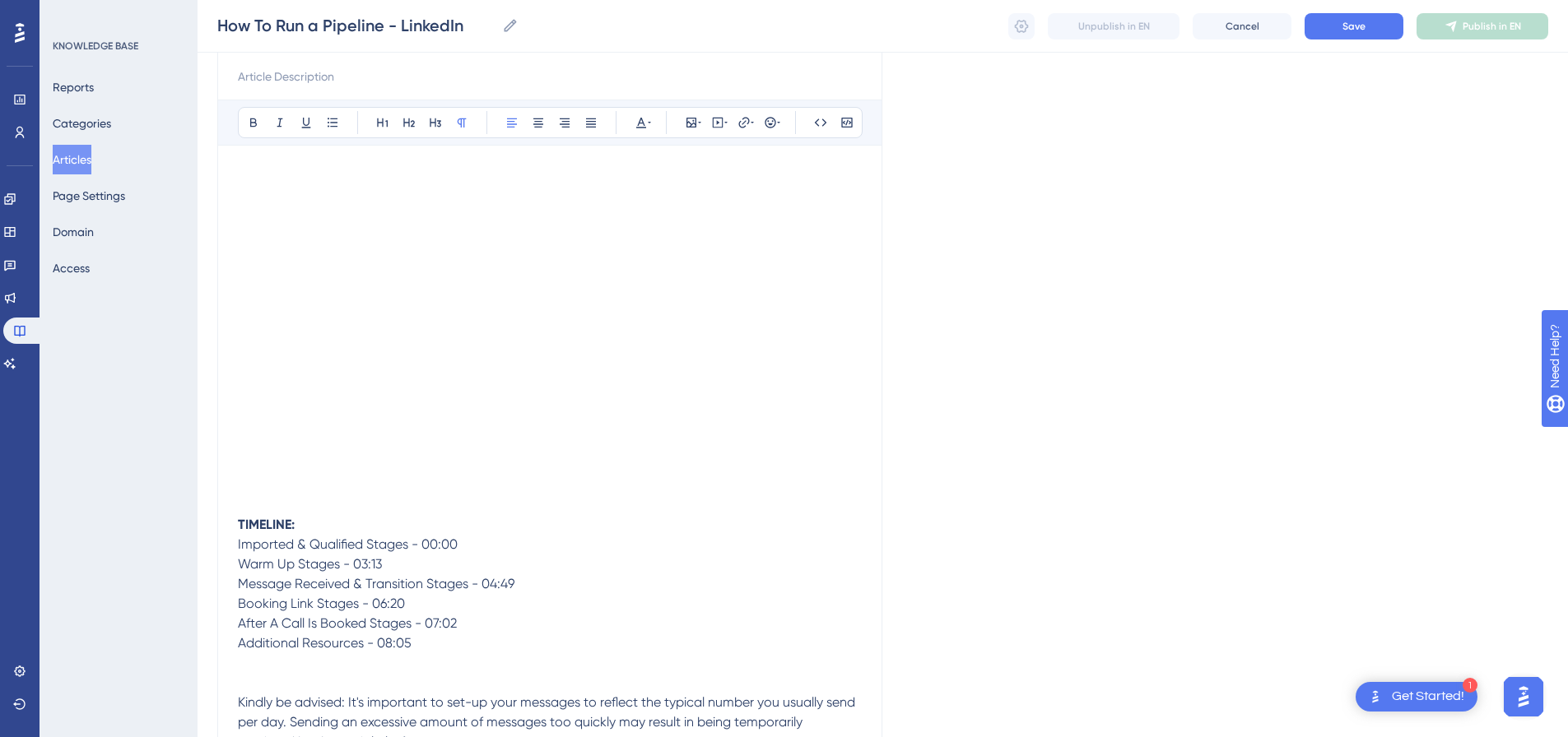
click at [484, 537] on p "TIMELINE: Imported & Qualified Stages - 00:00" at bounding box center [550, 534] width 624 height 39
click at [390, 531] on p "TIMELINE: Imported & Qualified Stages - 00:00" at bounding box center [550, 534] width 624 height 39
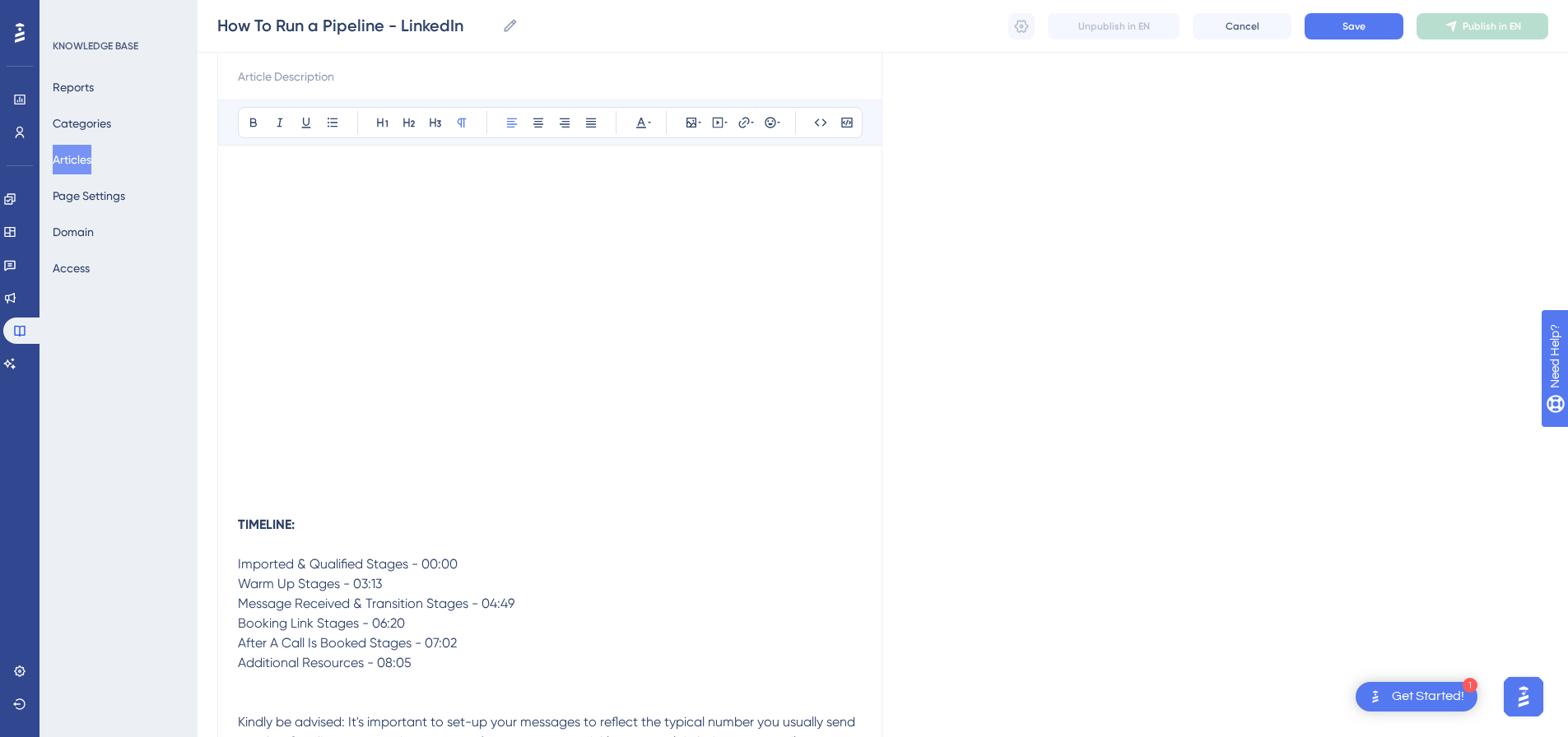
drag, startPoint x: 462, startPoint y: 560, endPoint x: 444, endPoint y: 580, distance: 26.9
click at [462, 561] on p "Imported & Qualified Stages - 00:00" at bounding box center [550, 554] width 624 height 39
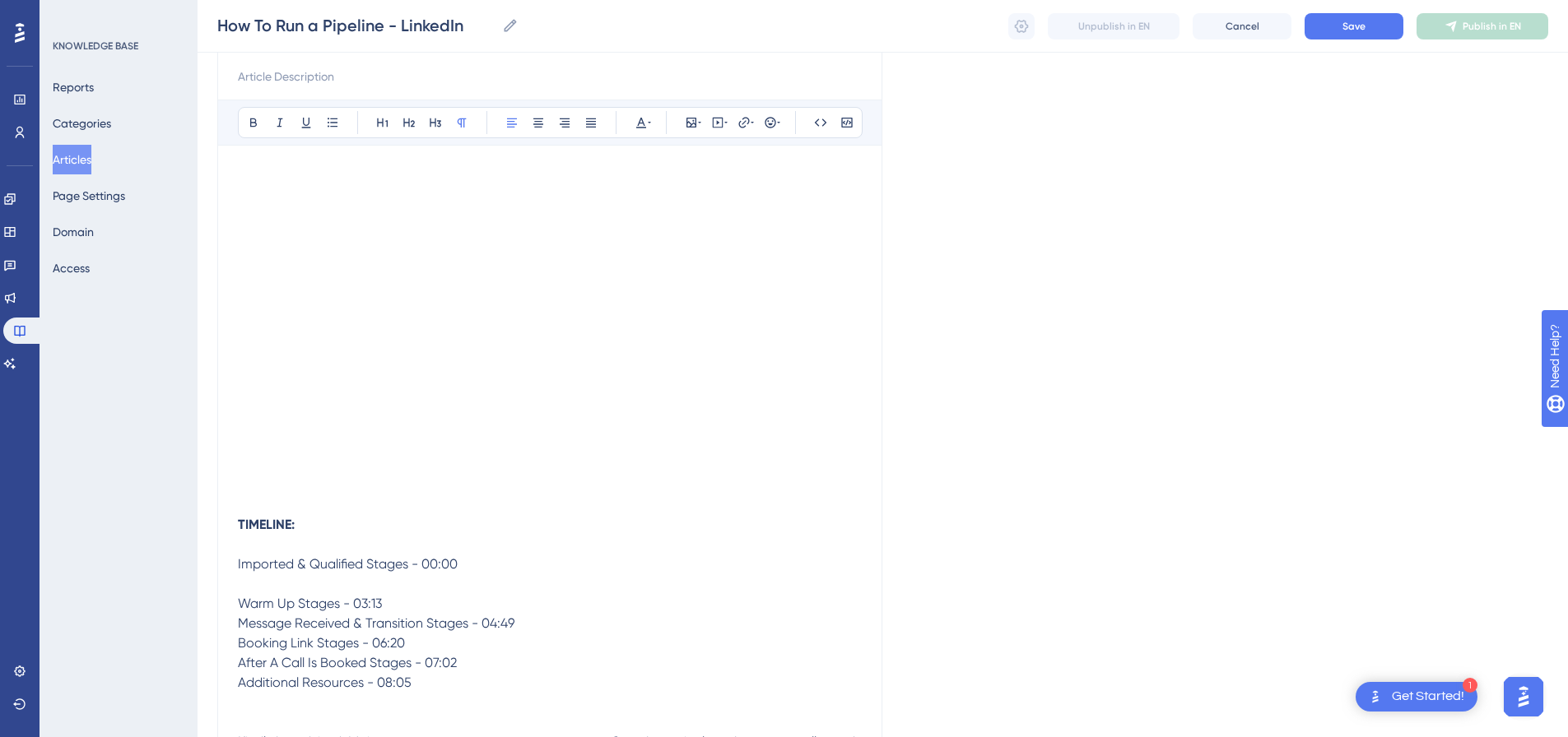
click at [430, 592] on p at bounding box center [550, 584] width 624 height 20
click at [445, 602] on p "Warm Up Stages - 03:13" at bounding box center [550, 603] width 624 height 20
click at [538, 640] on p "Message Received & Transition Stages - 04:49" at bounding box center [550, 643] width 624 height 20
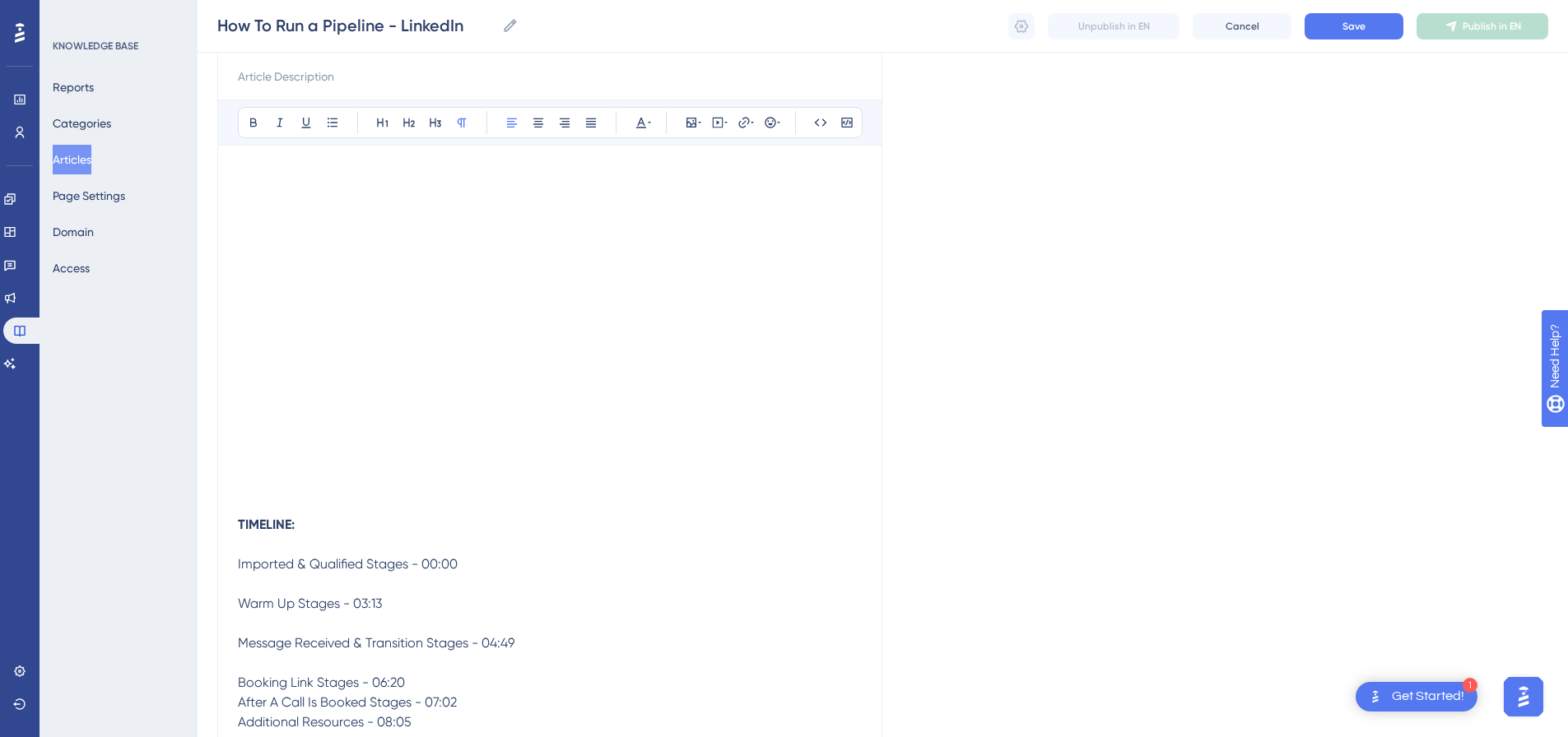
click at [442, 678] on p "Booking Link Stages - 06:20" at bounding box center [550, 682] width 624 height 20
click at [507, 713] on p "After A Call Is Booked Stages - 07:02" at bounding box center [550, 722] width 624 height 20
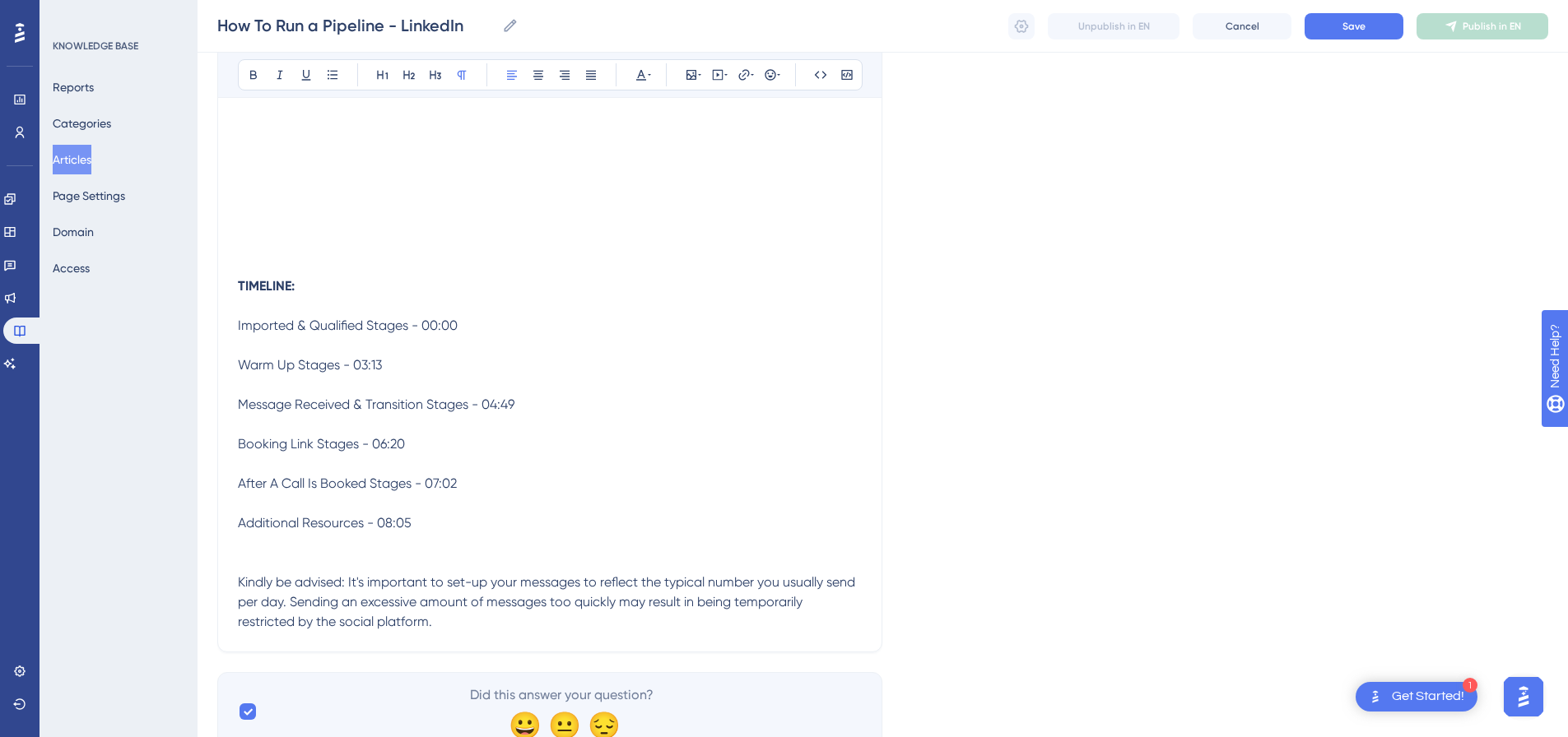
scroll to position [431, 0]
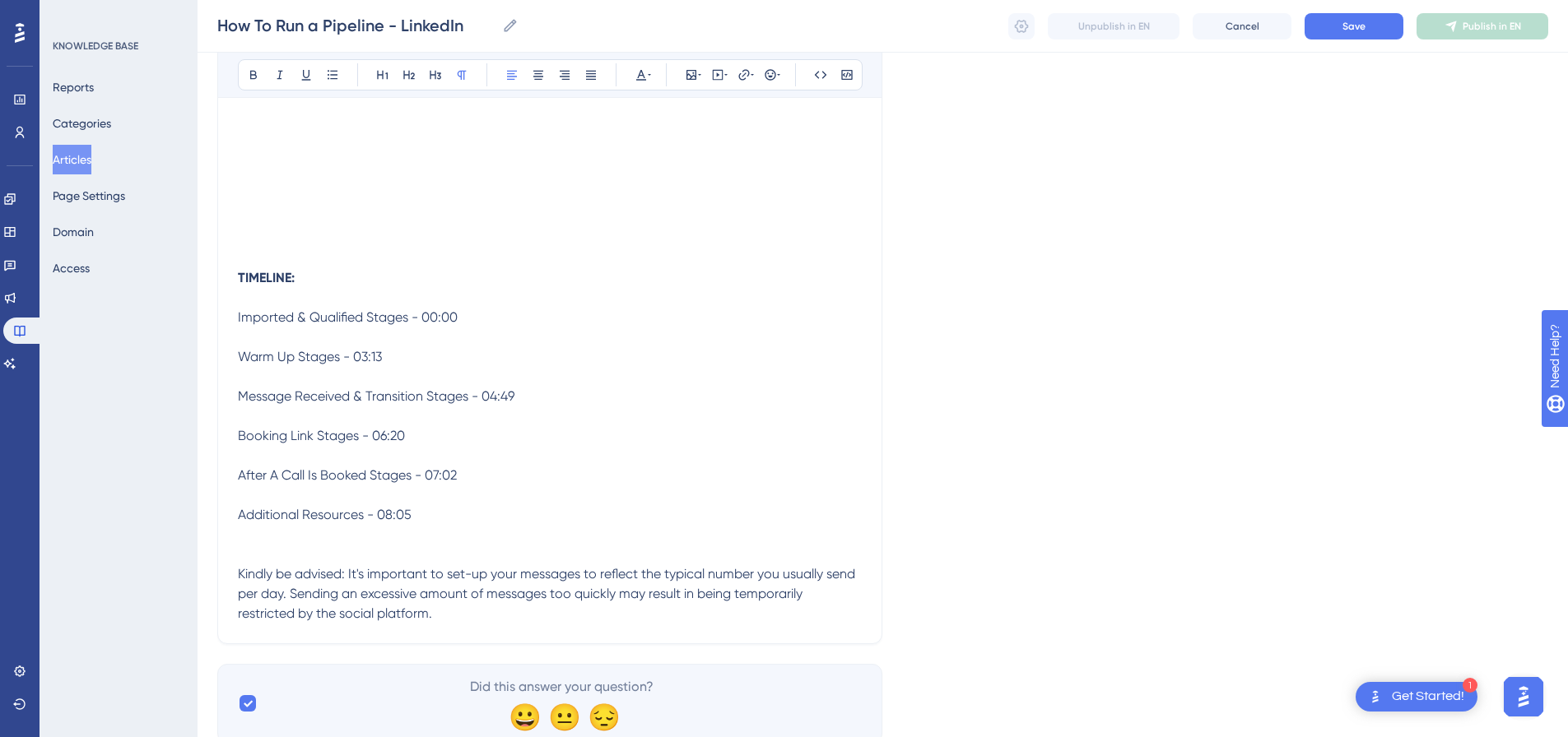
click at [419, 550] on p "Additional Resources - 08:05" at bounding box center [550, 534] width 624 height 59
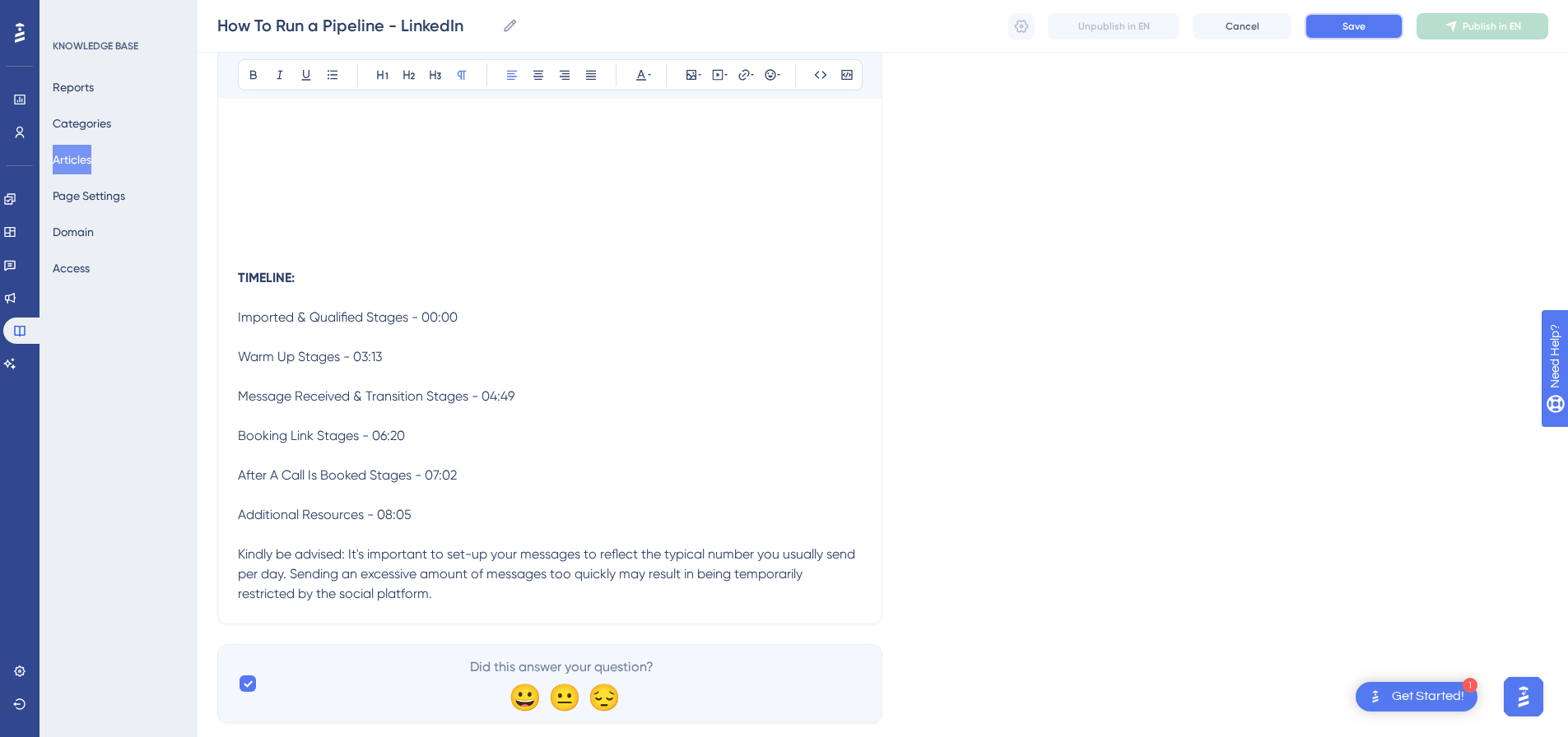
click at [1352, 30] on span "Save" at bounding box center [1354, 26] width 23 height 13
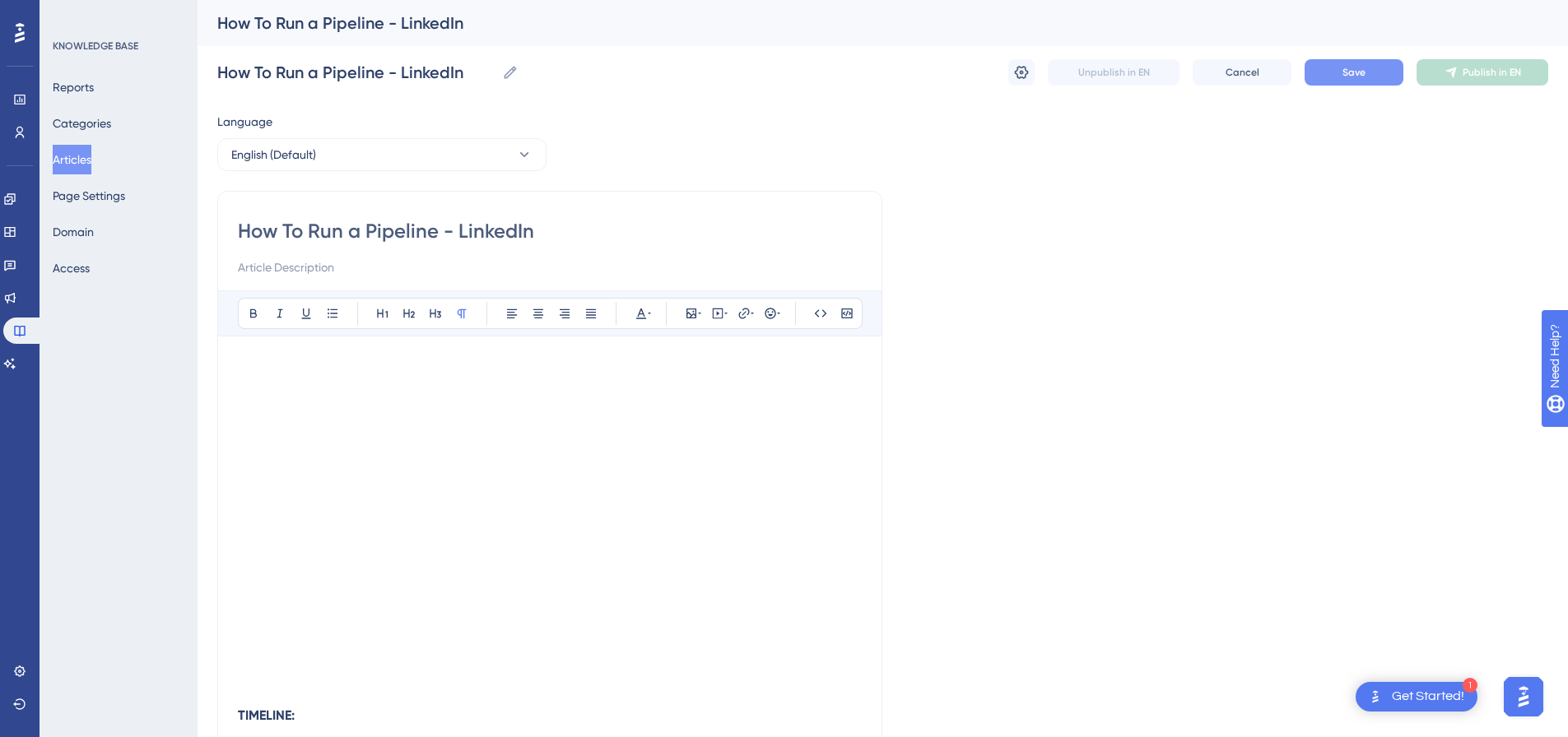
click at [1369, 75] on button "Save" at bounding box center [1354, 72] width 99 height 26
click at [1468, 72] on span "Publish in EN" at bounding box center [1492, 72] width 59 height 13
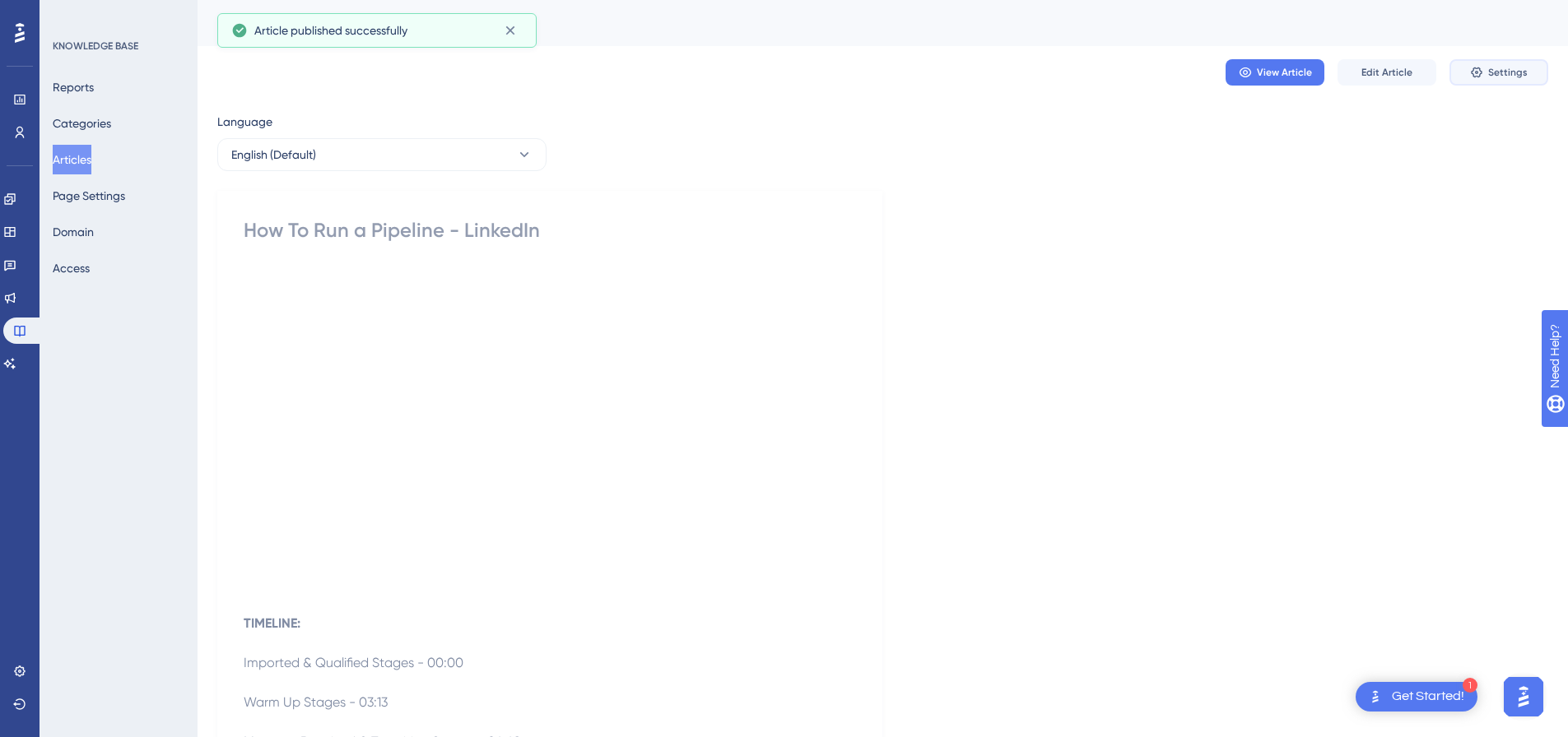
click at [1490, 72] on span "Settings" at bounding box center [1508, 72] width 39 height 13
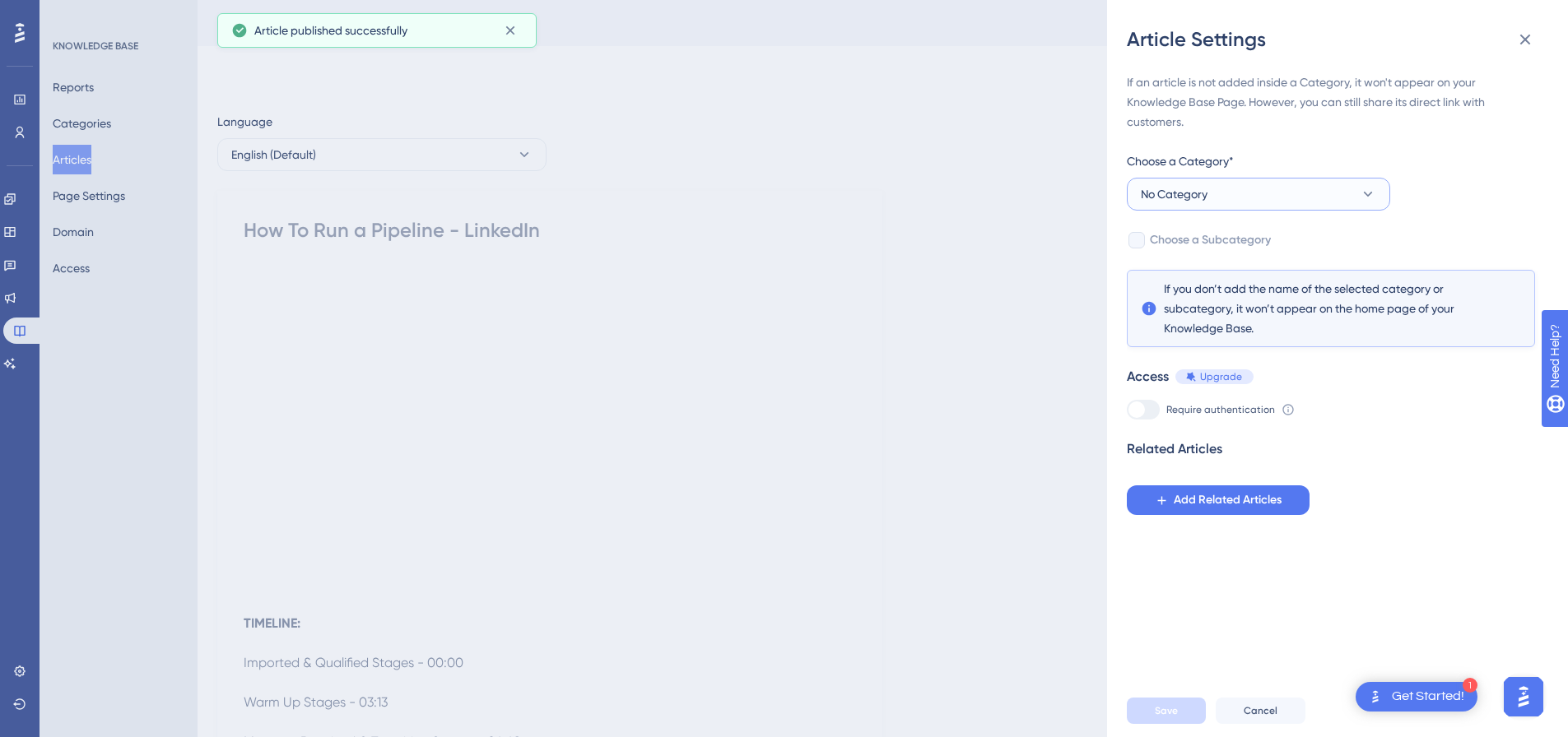
click at [1273, 200] on button "No Category" at bounding box center [1258, 193] width 263 height 33
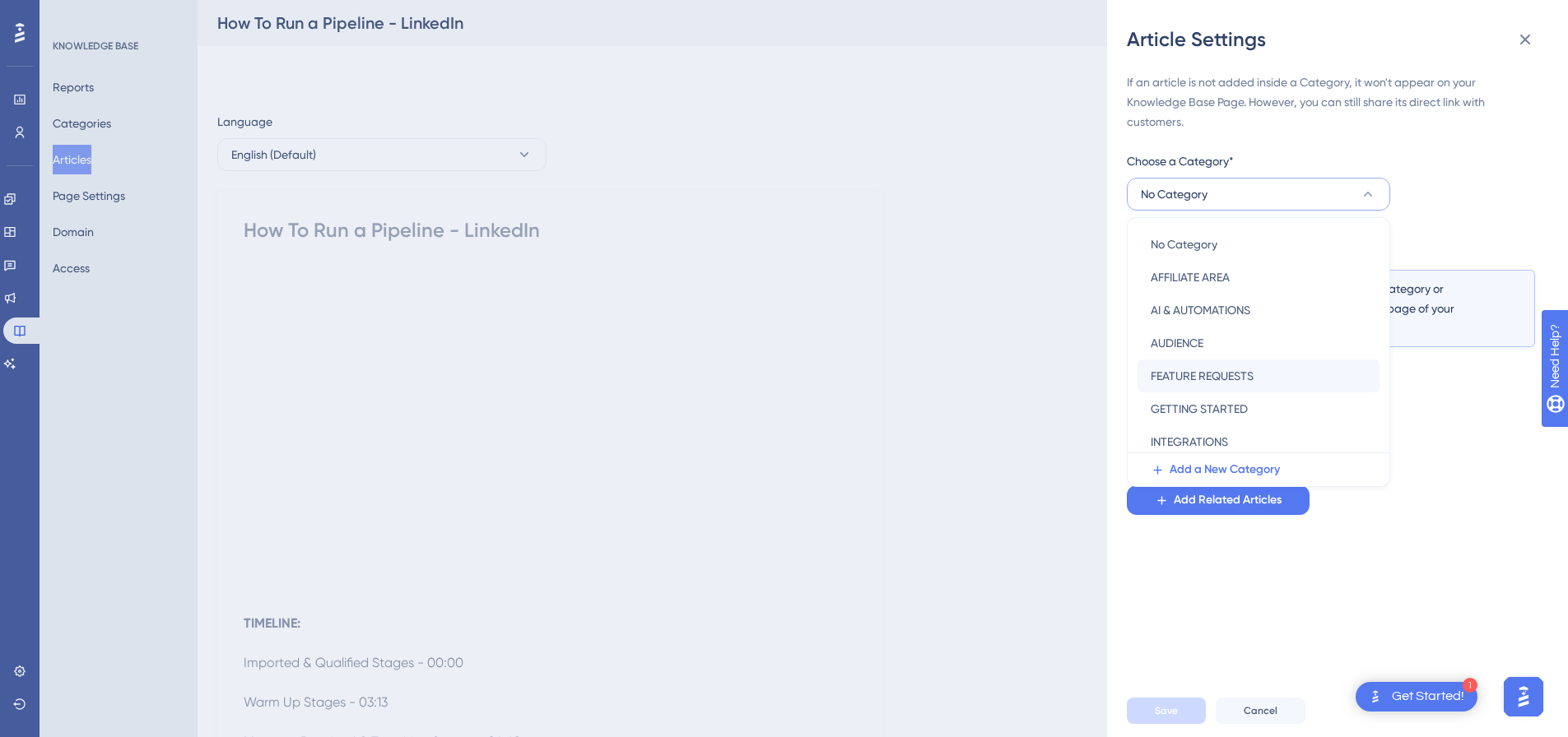
scroll to position [236, 0]
click at [1197, 306] on span "PIPELINES" at bounding box center [1175, 304] width 49 height 20
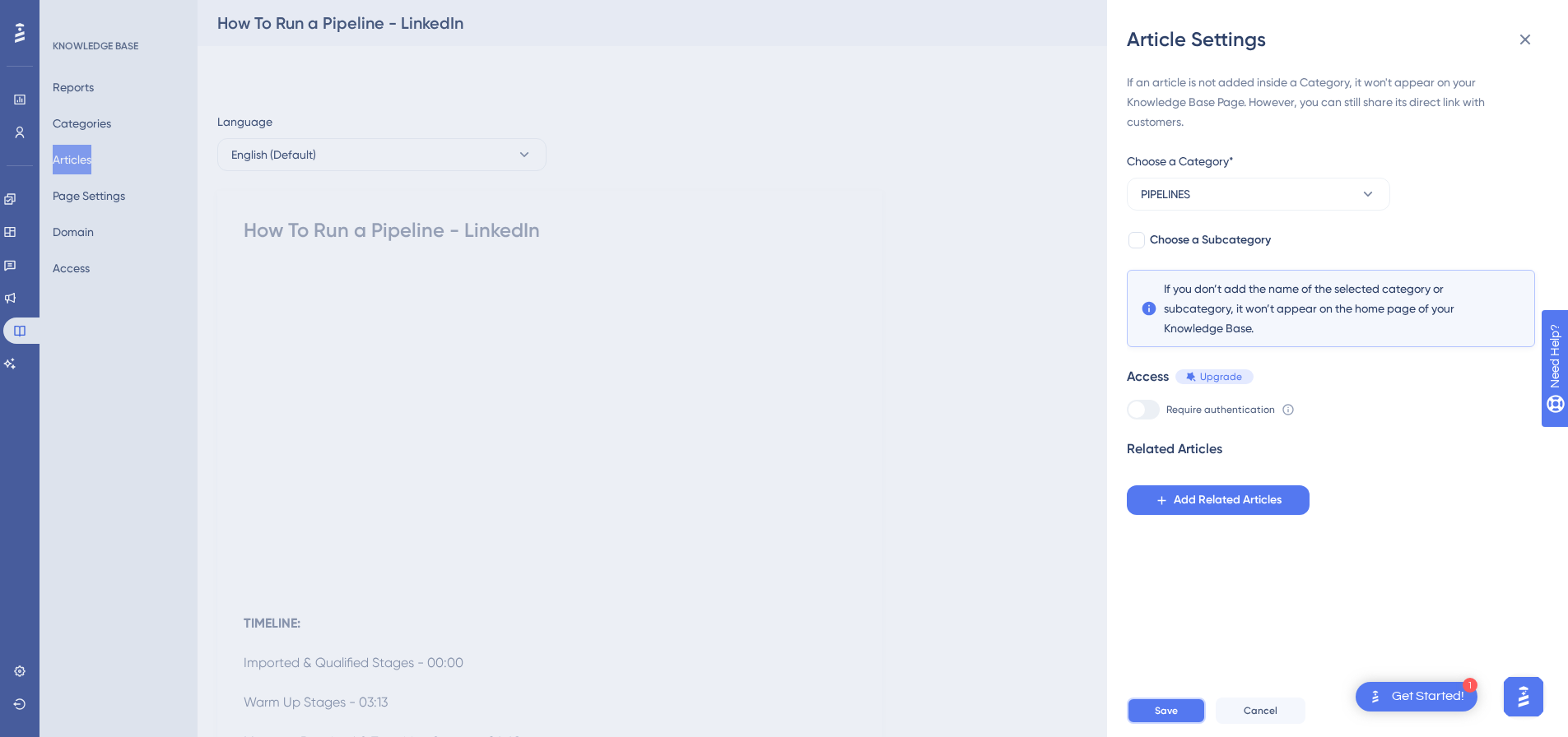
click at [1185, 719] on button "Save" at bounding box center [1166, 711] width 79 height 26
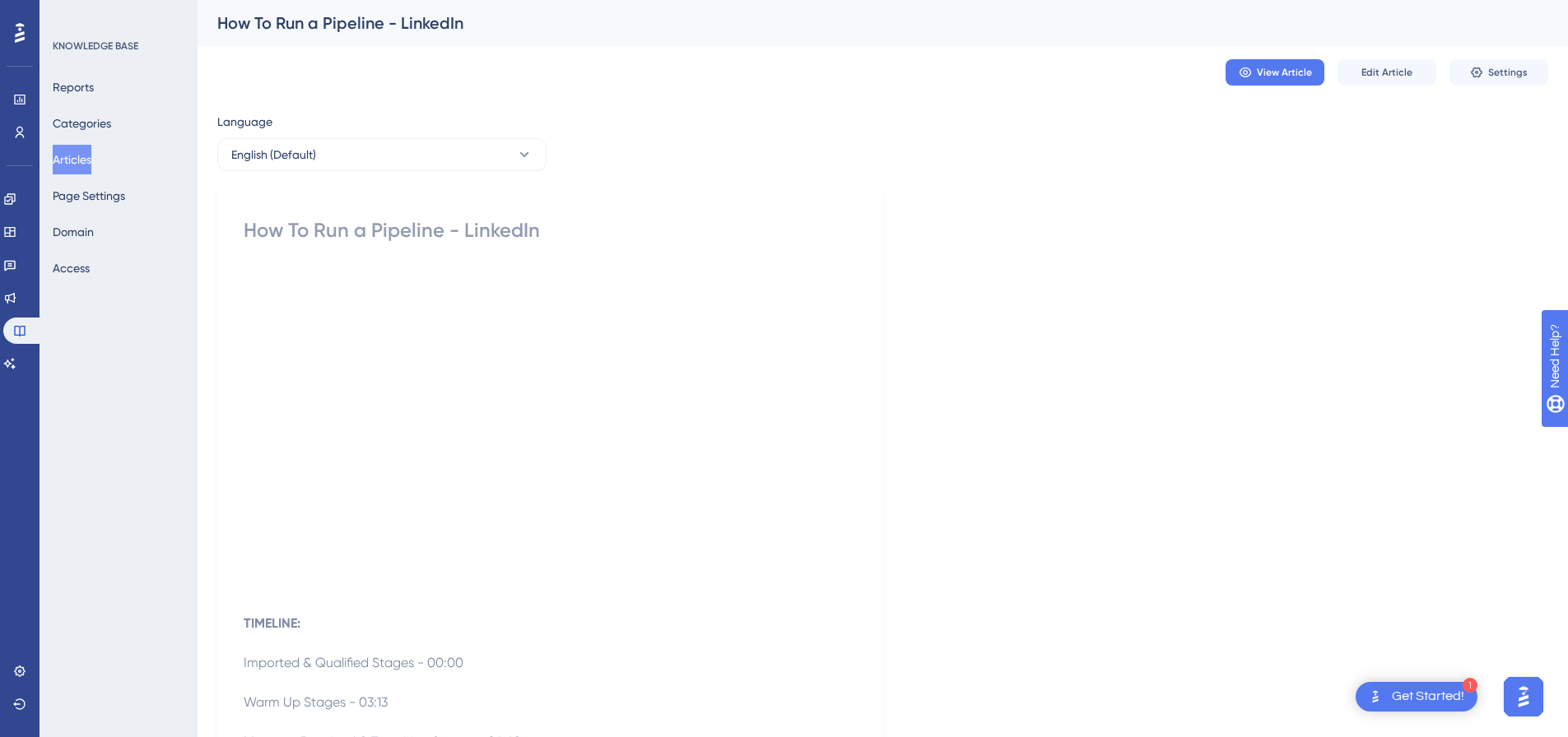
click at [77, 167] on button "Articles" at bounding box center [73, 160] width 39 height 30
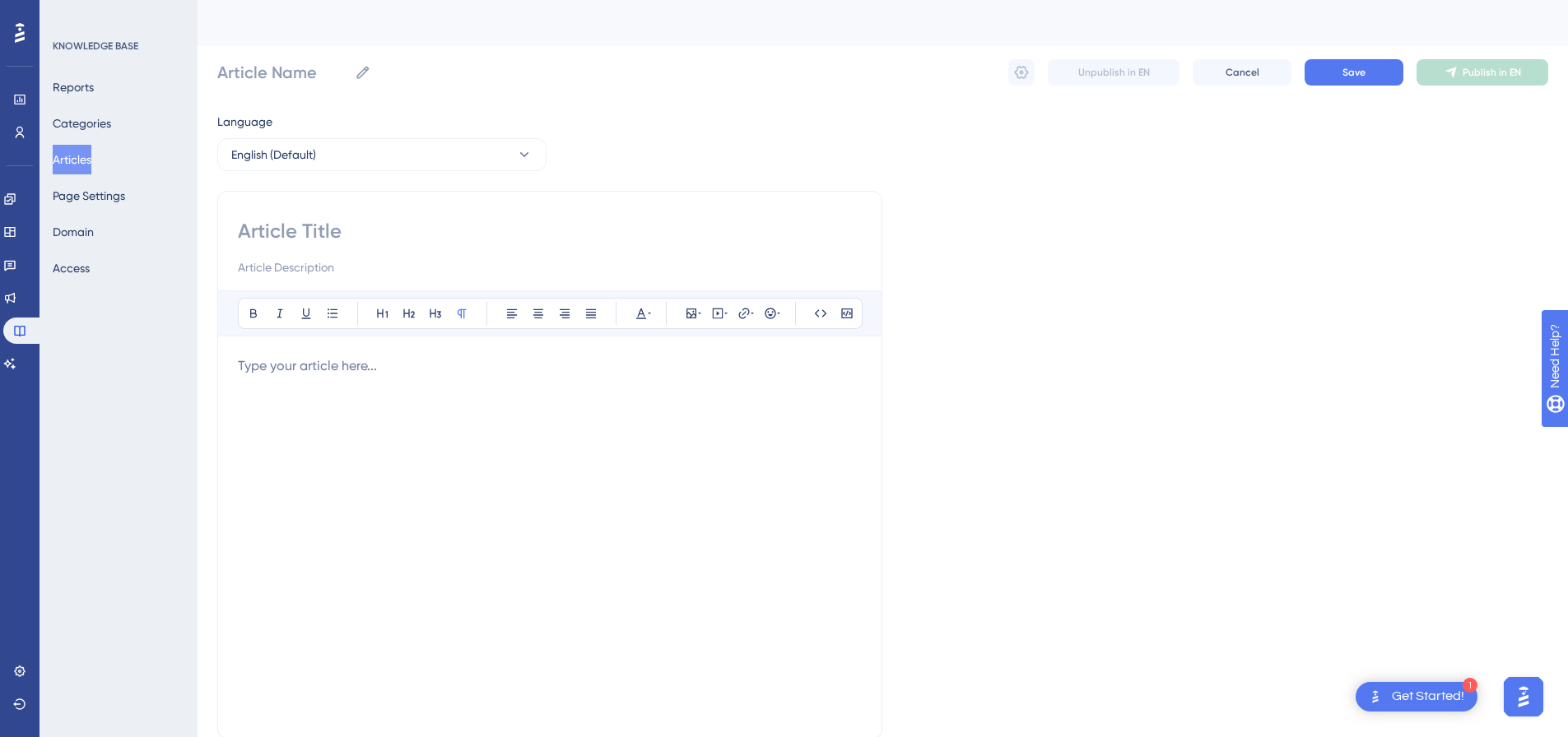
click at [75, 154] on button "Articles" at bounding box center [73, 160] width 39 height 30
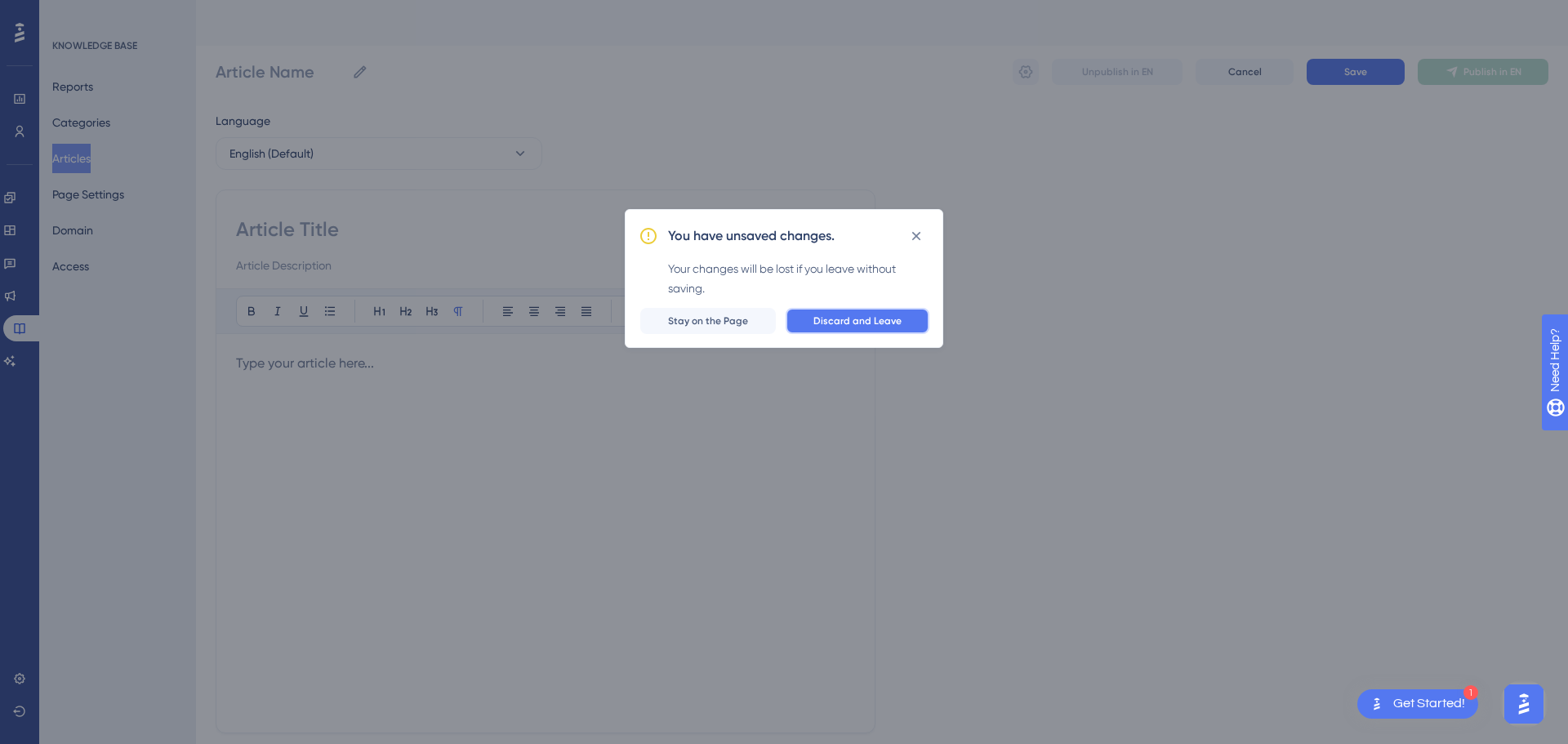
click at [827, 321] on span "Discard and Leave" at bounding box center [858, 321] width 89 height 13
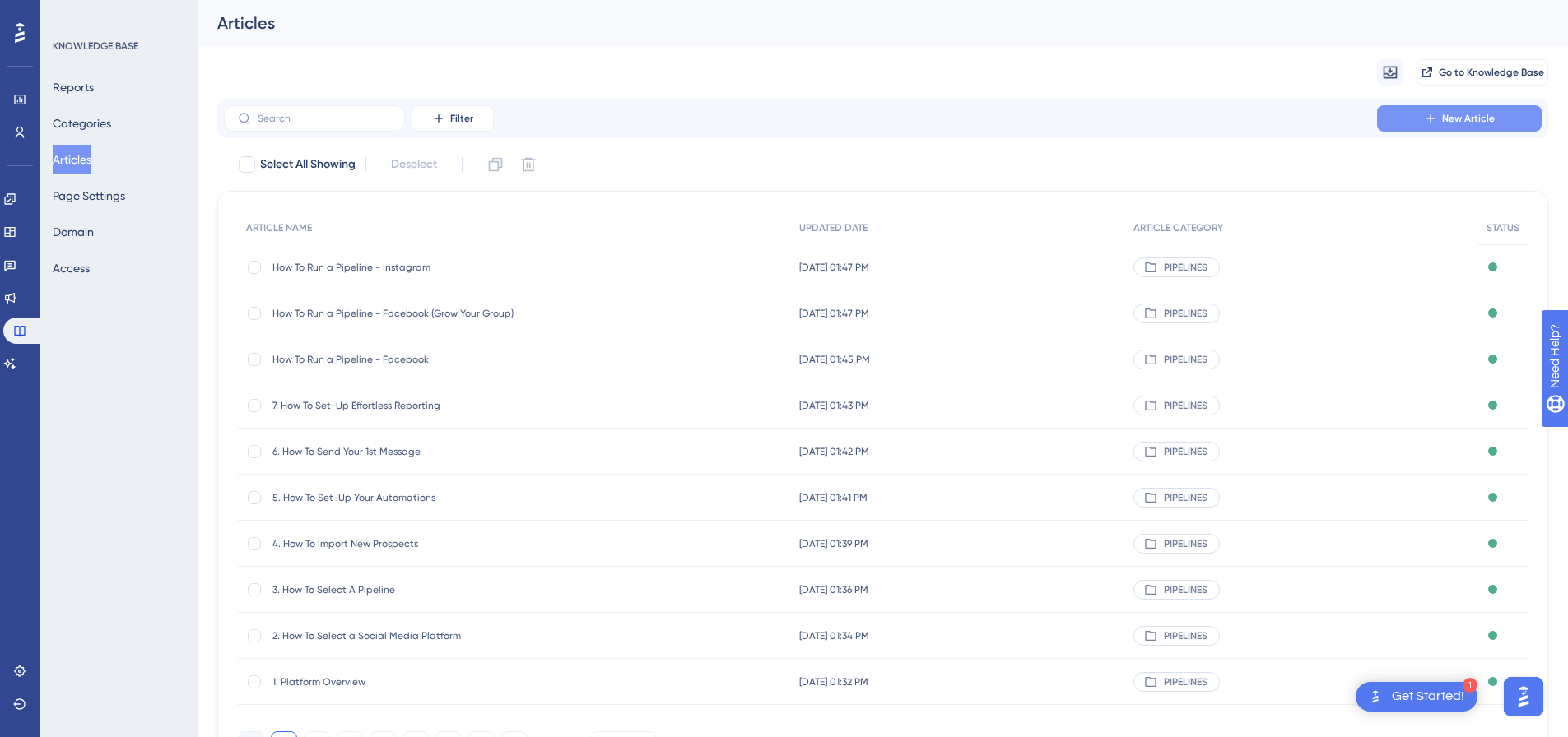
click at [1418, 117] on button "New Article" at bounding box center [1459, 118] width 165 height 26
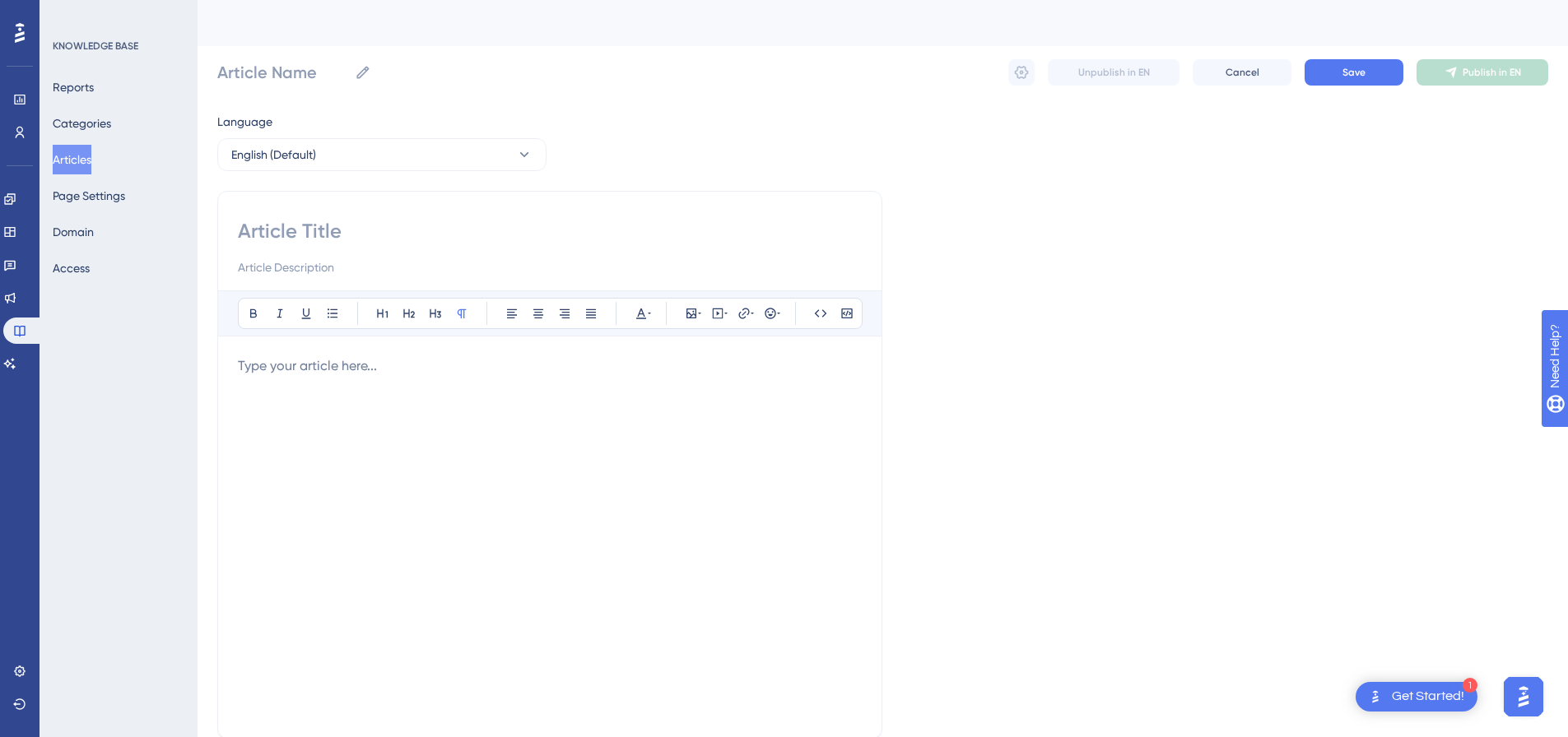
click at [463, 226] on input at bounding box center [550, 231] width 624 height 26
paste input "How To Run a Pipeline - Telegram"
type input "How To Run a Pipeline - Telegram"
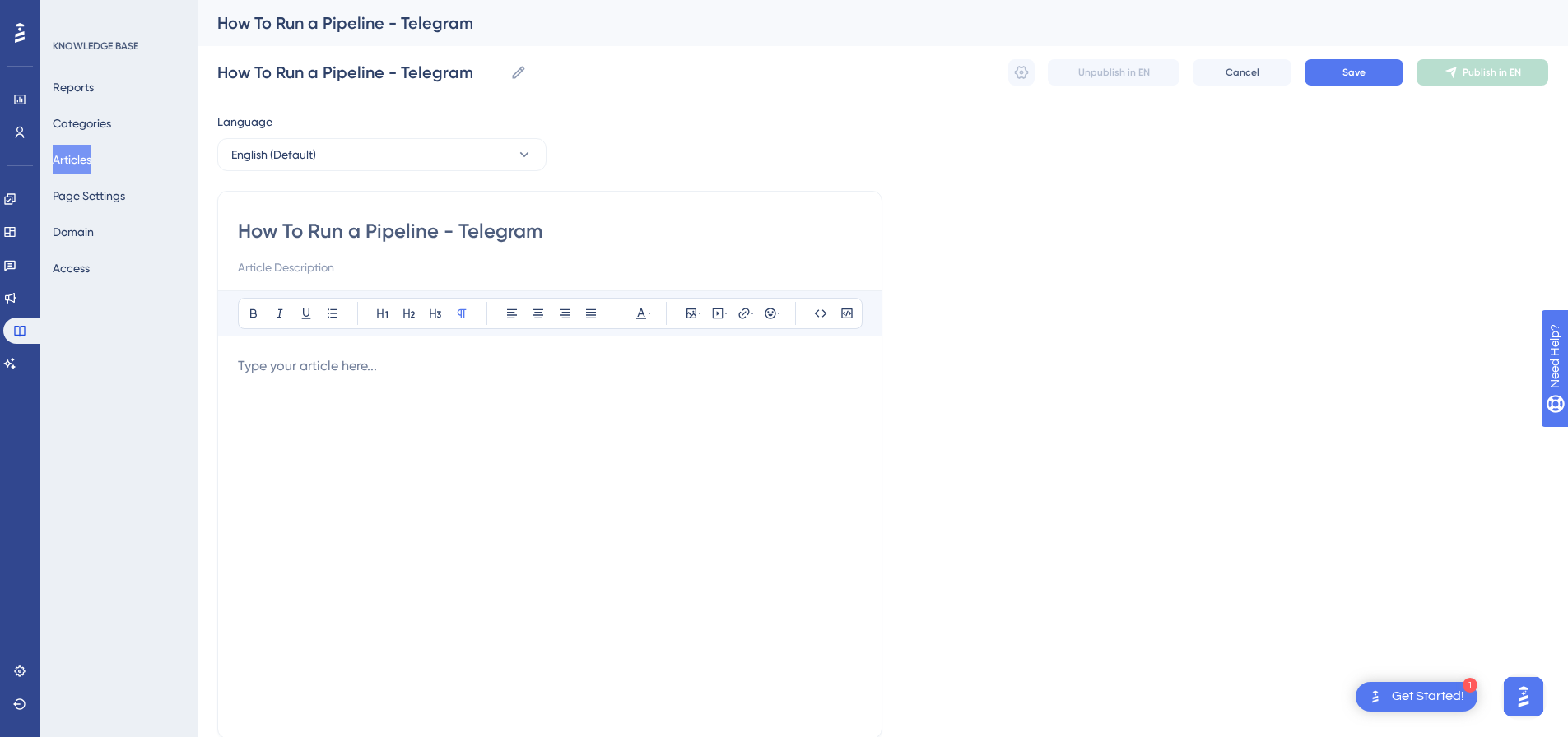
click at [542, 374] on p at bounding box center [550, 365] width 624 height 20
click at [706, 322] on button at bounding box center [717, 313] width 23 height 23
click at [703, 389] on textarea at bounding box center [717, 415] width 250 height 74
paste textarea "<div style="padding:49.79% 0 0 0;position:relative;"><iframe src="https://playe…"
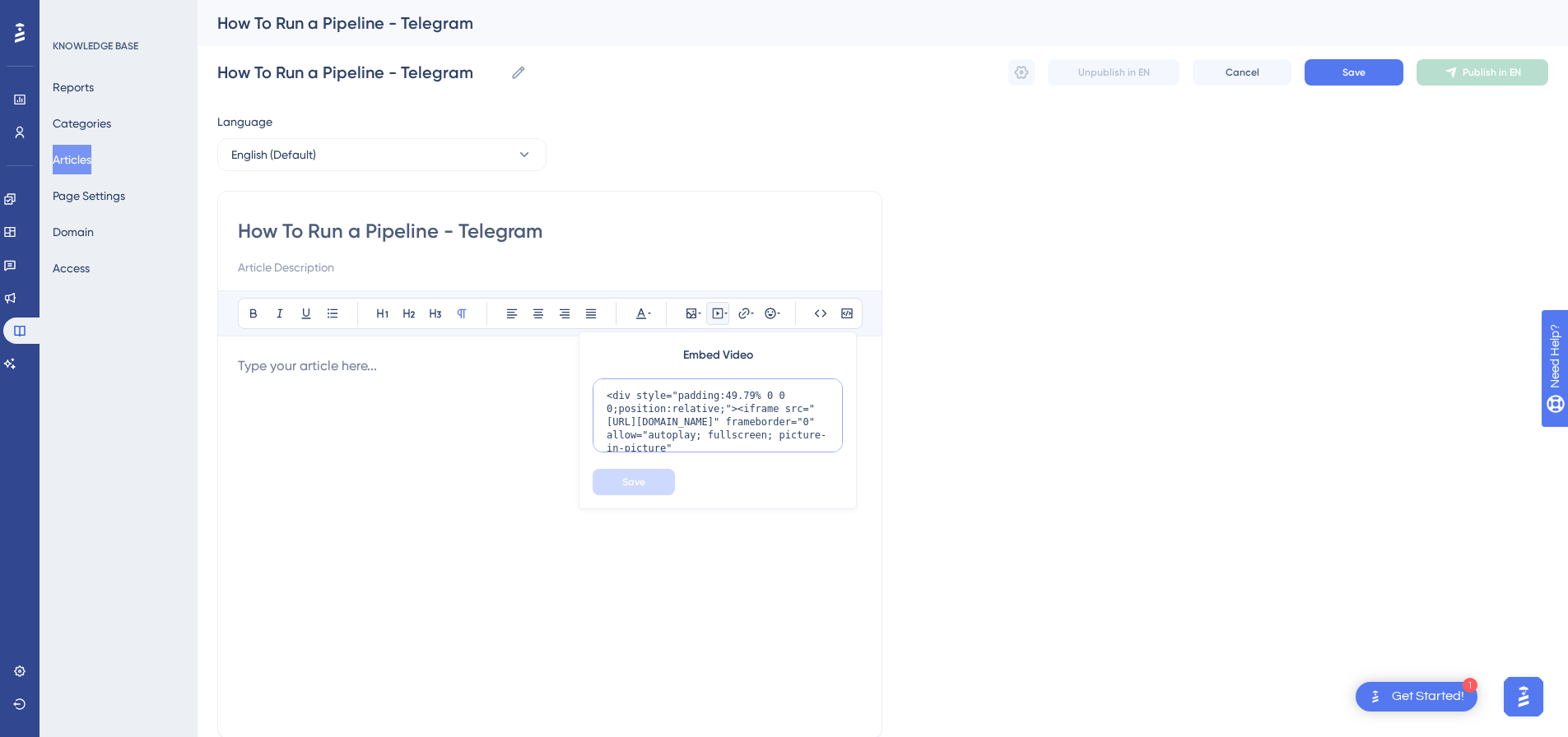
scroll to position [147, 0]
type textarea "<div style="padding:49.79% 0 0 0;position:relative;"><iframe src="https://playe…"
click at [631, 498] on div "Embed Video <div style="padding:49.79% 0 0 0;position:relative;"><iframe src="h…" at bounding box center [717, 420] width 278 height 178
click at [640, 484] on span "Save" at bounding box center [633, 482] width 23 height 13
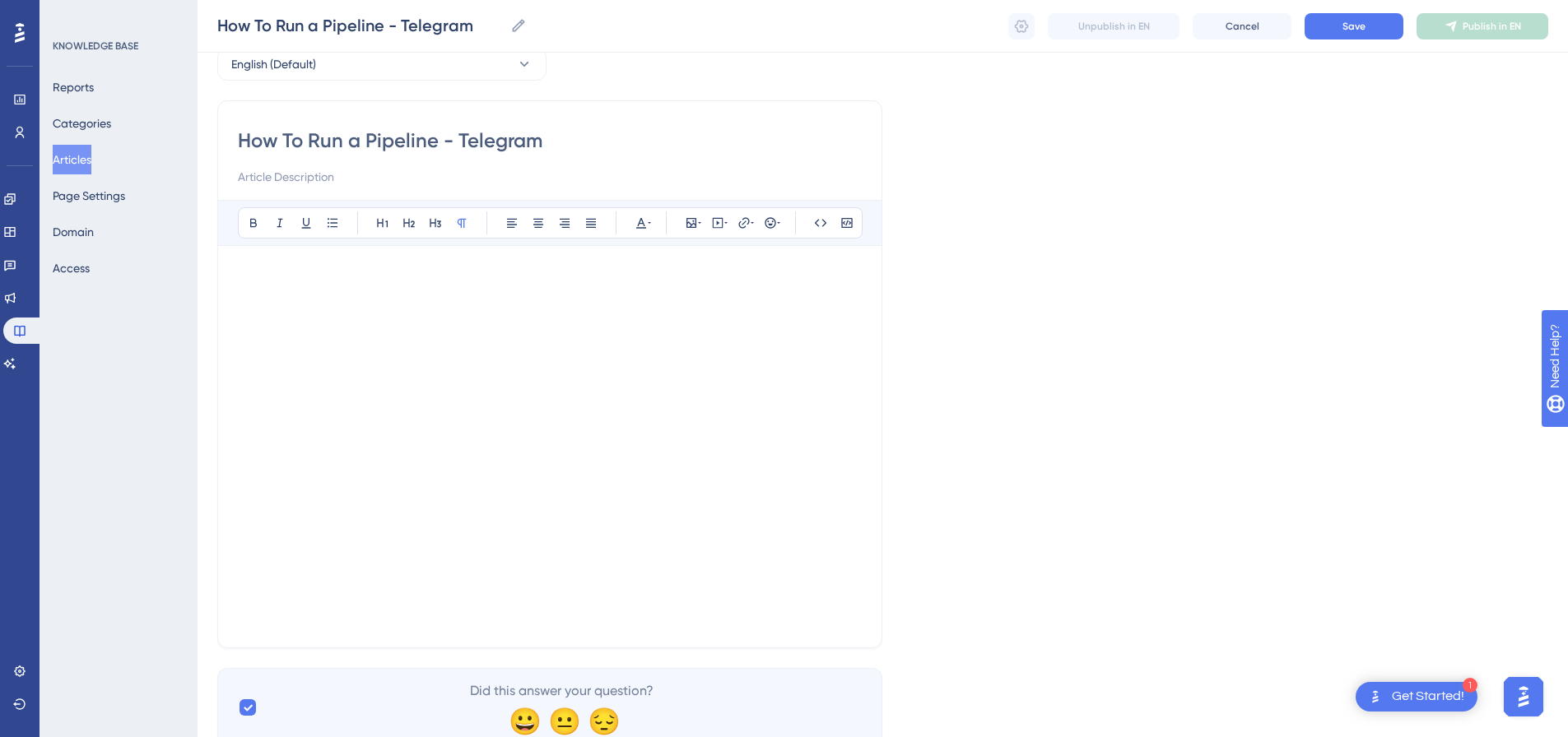
scroll to position [147, 0]
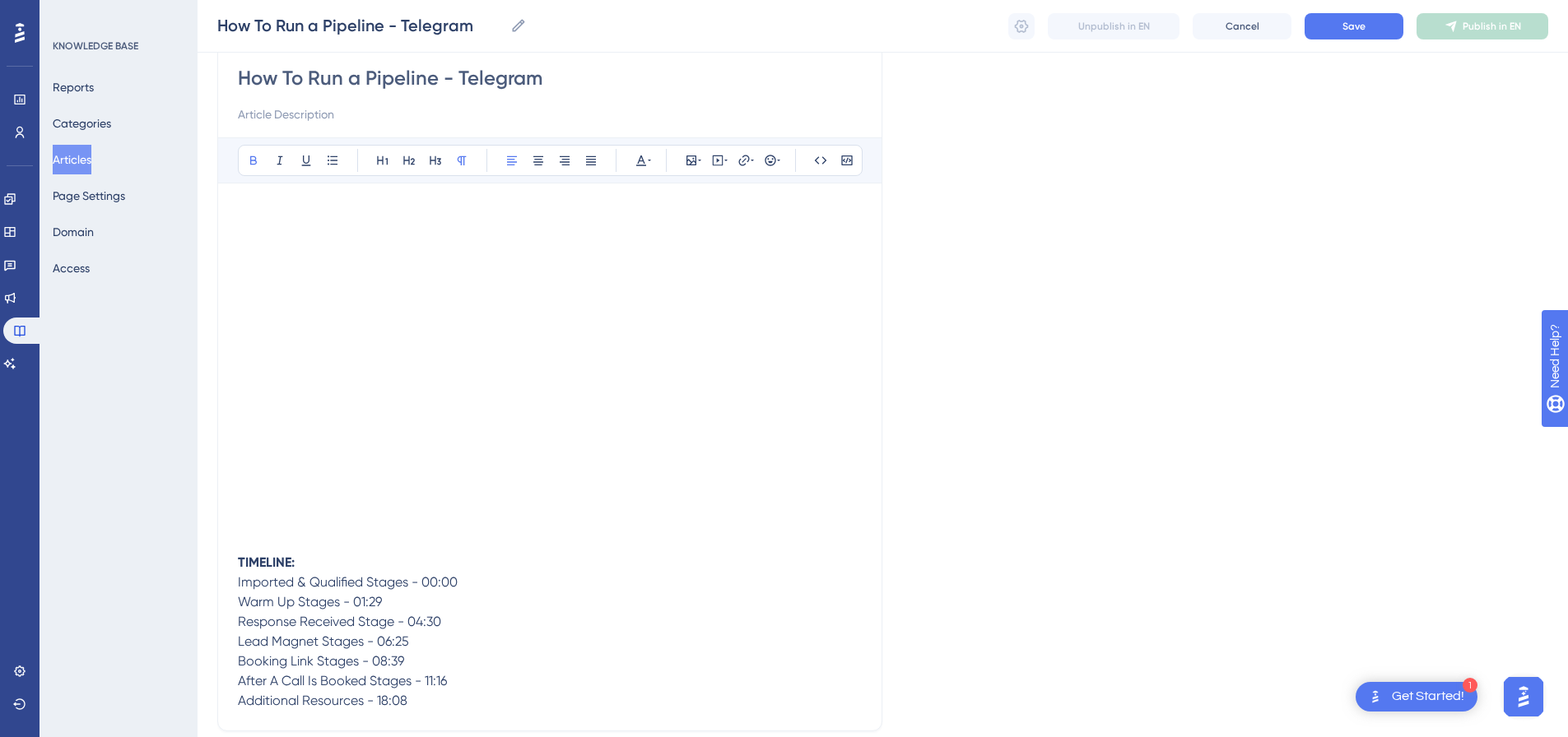
click at [372, 569] on p "TIMELINE:" at bounding box center [550, 562] width 624 height 20
click at [484, 596] on p "Imported & Qualified Stages - 00:00" at bounding box center [550, 601] width 624 height 20
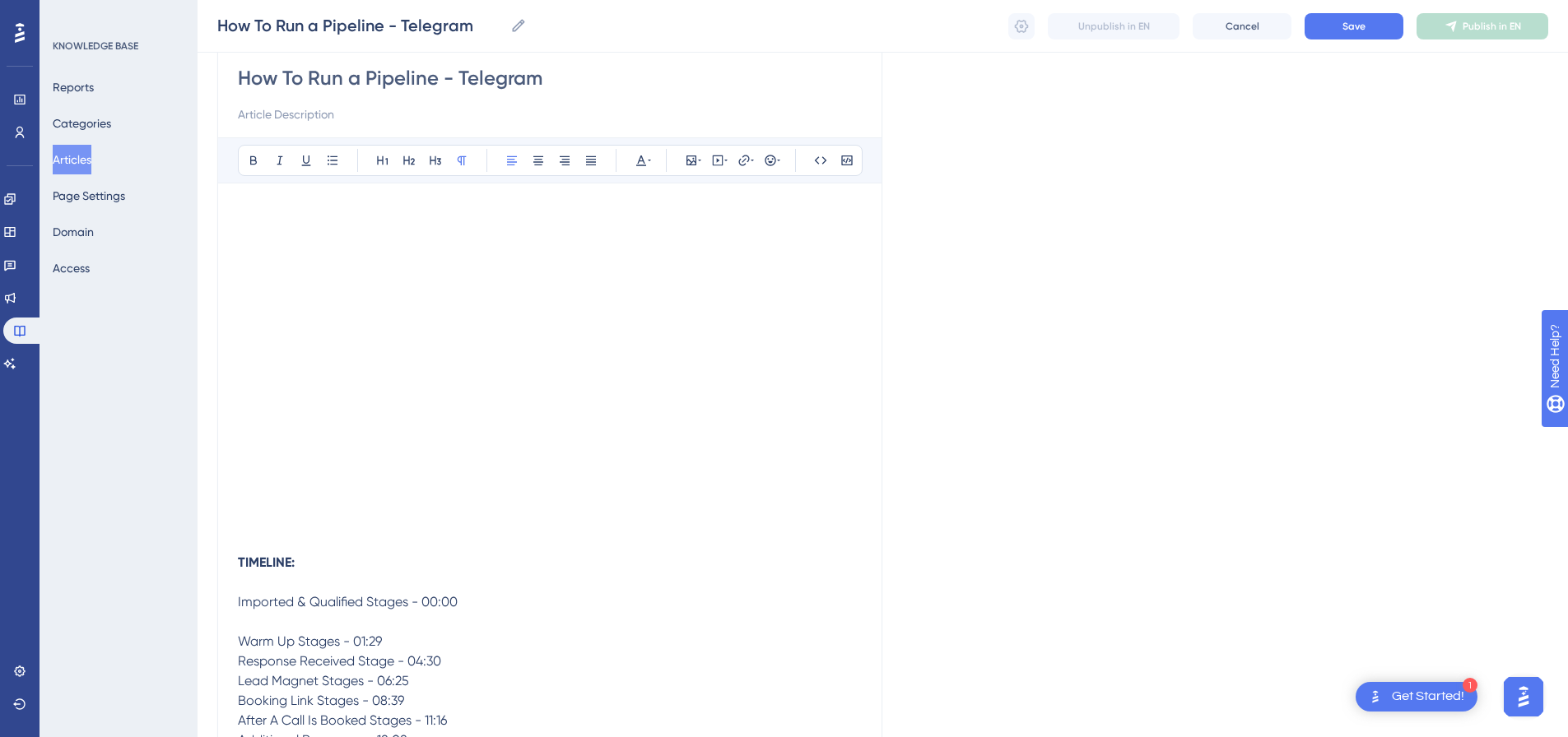
click at [407, 642] on p "Warm Up Stages - 01:29" at bounding box center [550, 641] width 624 height 20
click at [484, 678] on p "Response Received Stage - 04:30" at bounding box center [550, 680] width 624 height 20
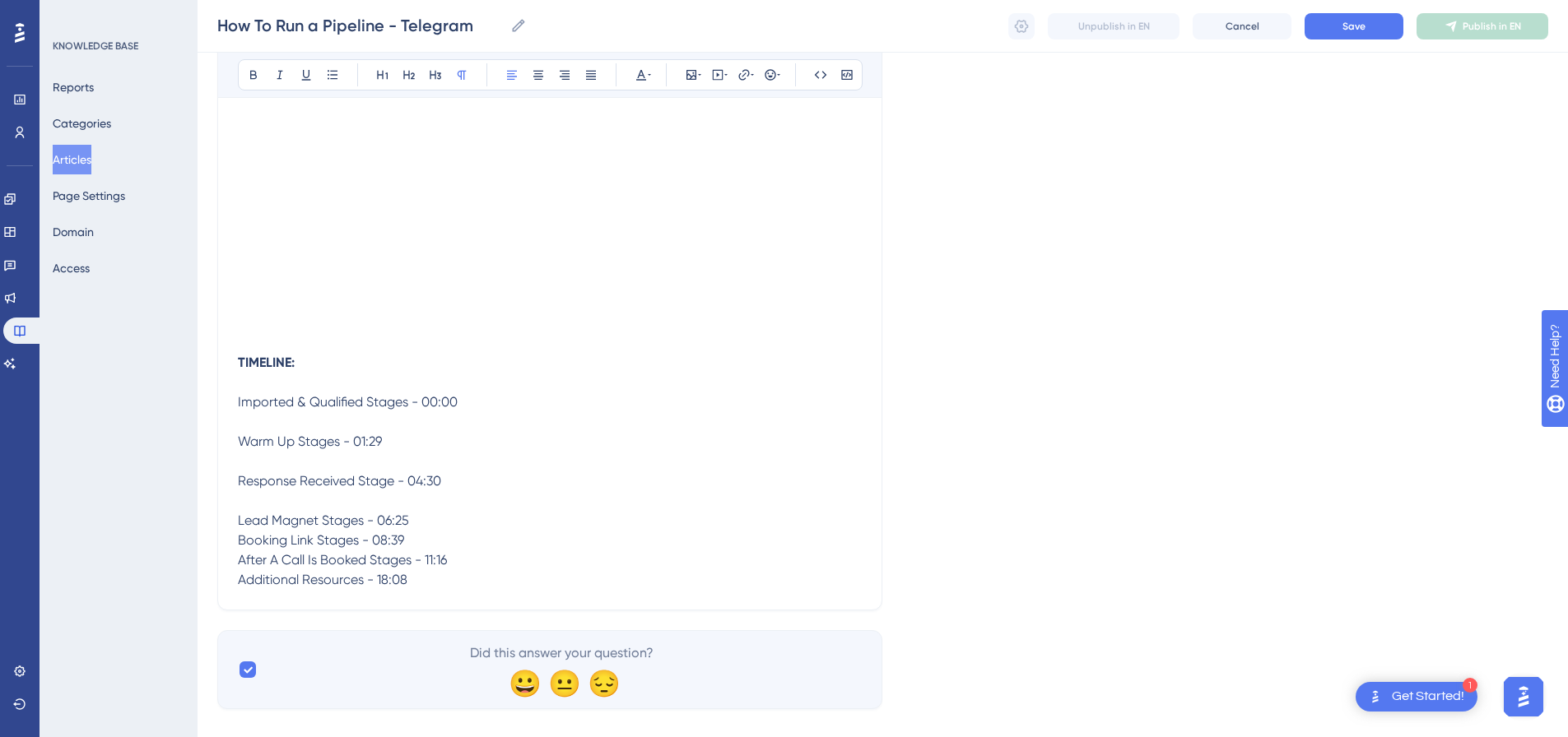
scroll to position [371, 0]
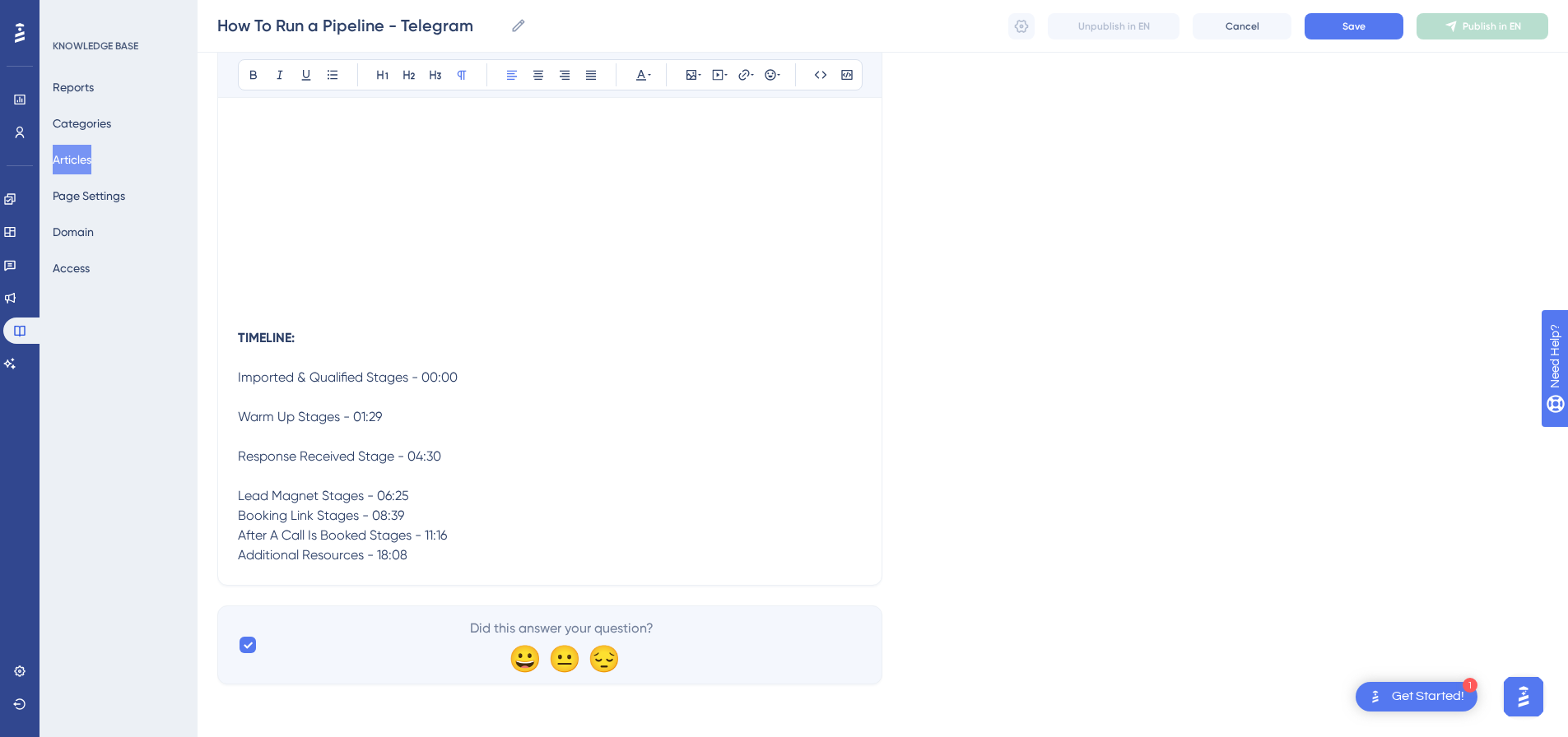
click at [441, 491] on p "Lead Magnet Stages - 06:25" at bounding box center [550, 495] width 624 height 20
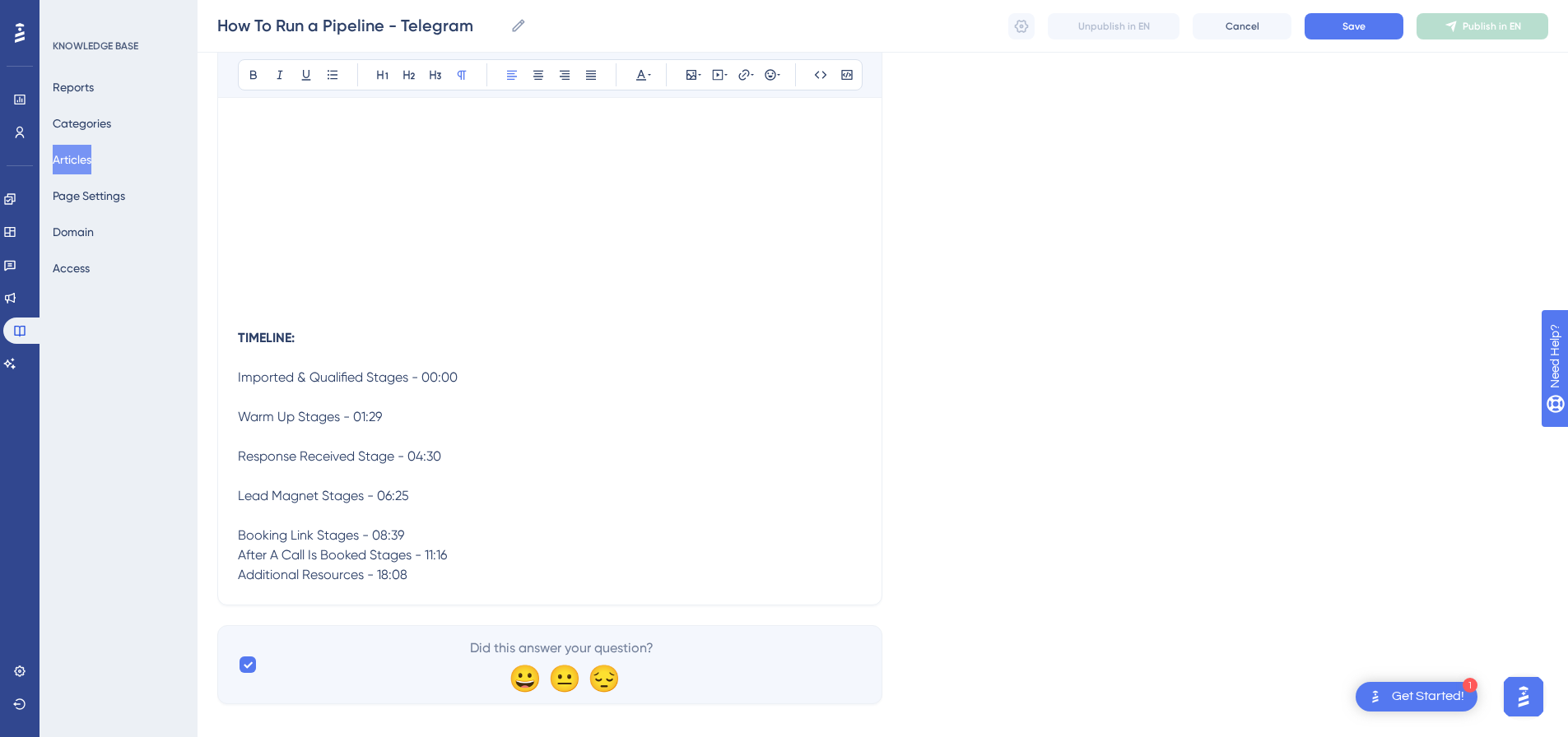
drag, startPoint x: 419, startPoint y: 539, endPoint x: 433, endPoint y: 550, distance: 17.8
click at [422, 541] on p "Booking Link Stages - 08:39" at bounding box center [550, 535] width 624 height 20
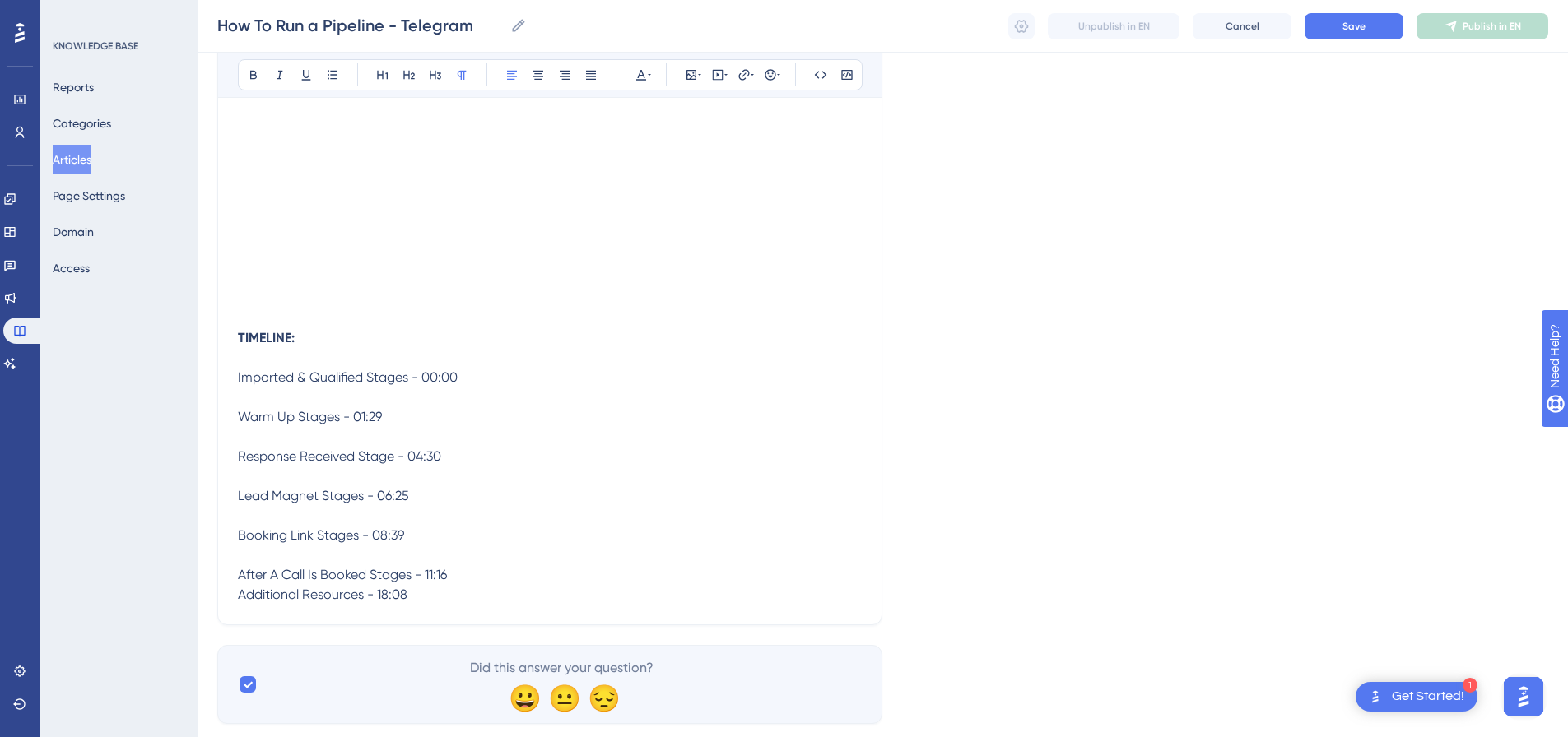
click at [485, 569] on p "After A Call Is Booked Stages - 11:16" at bounding box center [550, 574] width 624 height 20
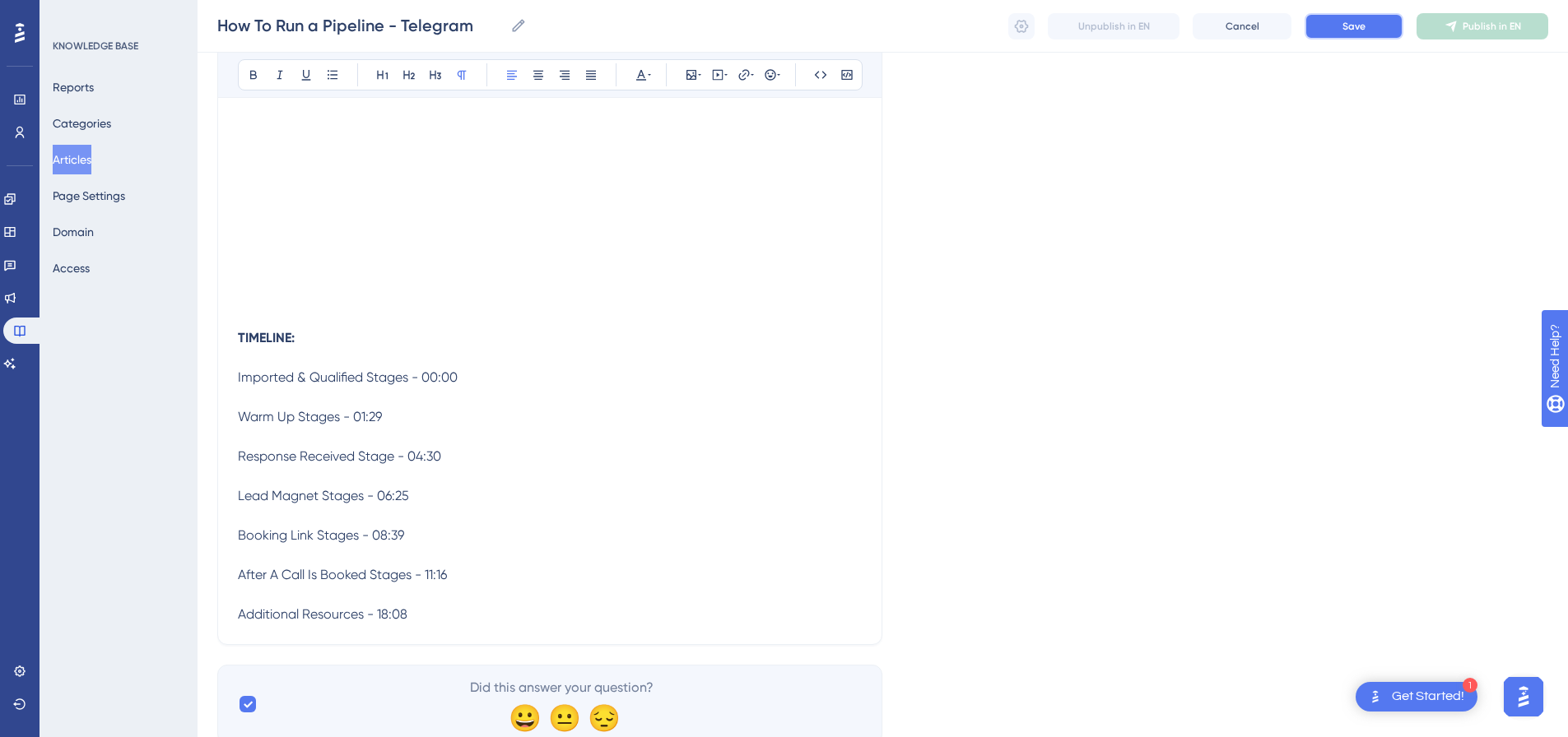
click at [1329, 24] on button "Save" at bounding box center [1354, 26] width 99 height 26
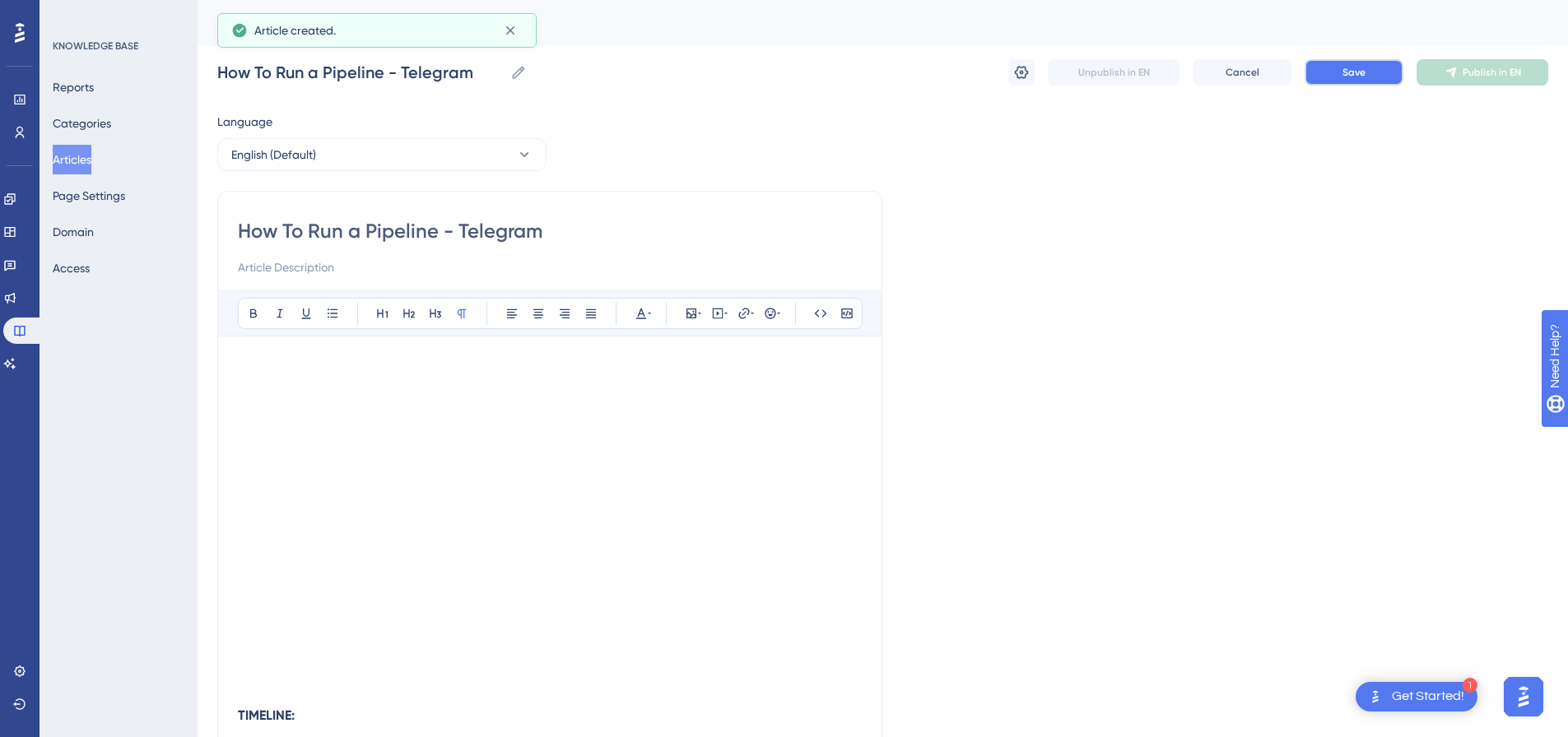
click at [1365, 69] on span "Save" at bounding box center [1354, 72] width 23 height 13
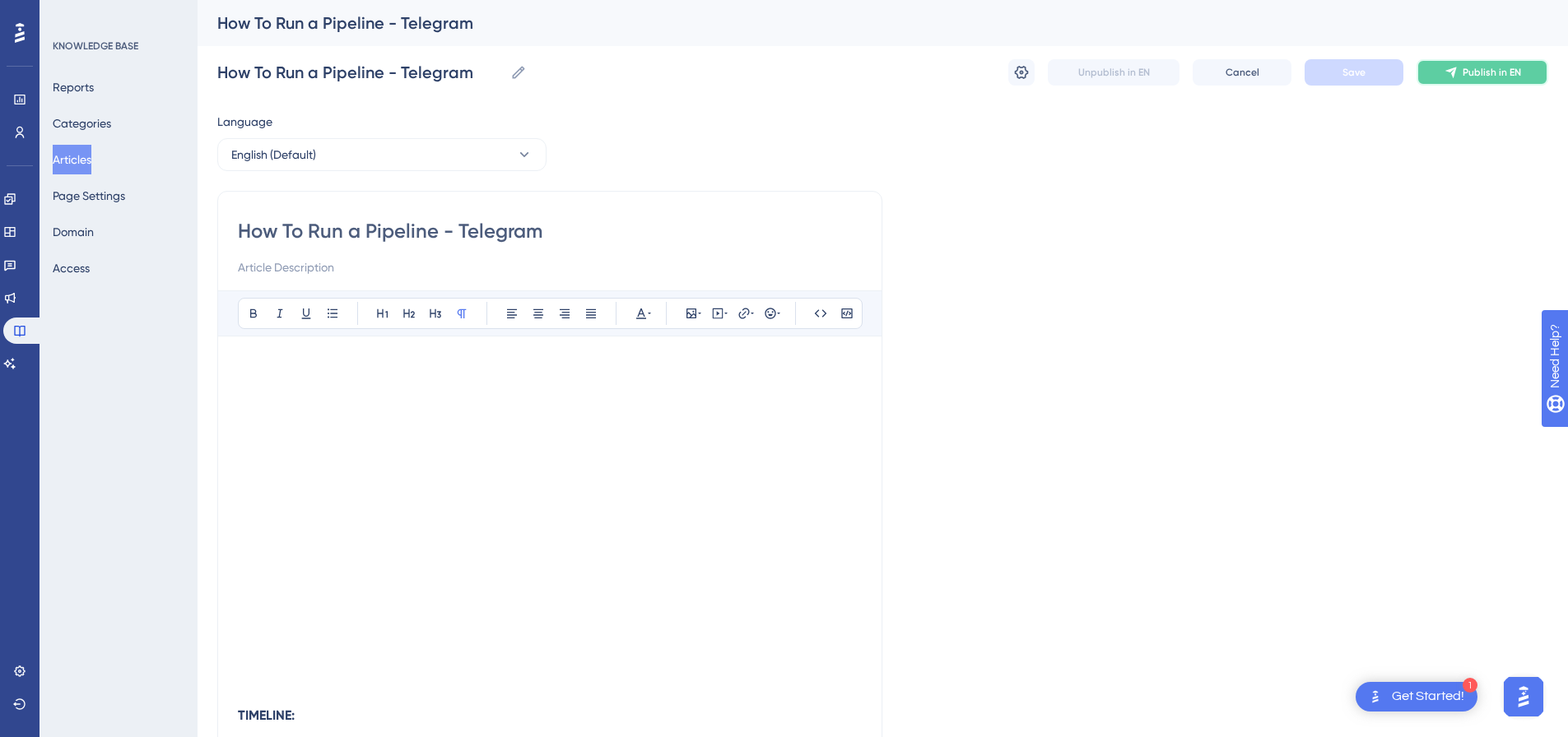
click at [1443, 72] on button "Publish in EN" at bounding box center [1482, 72] width 132 height 26
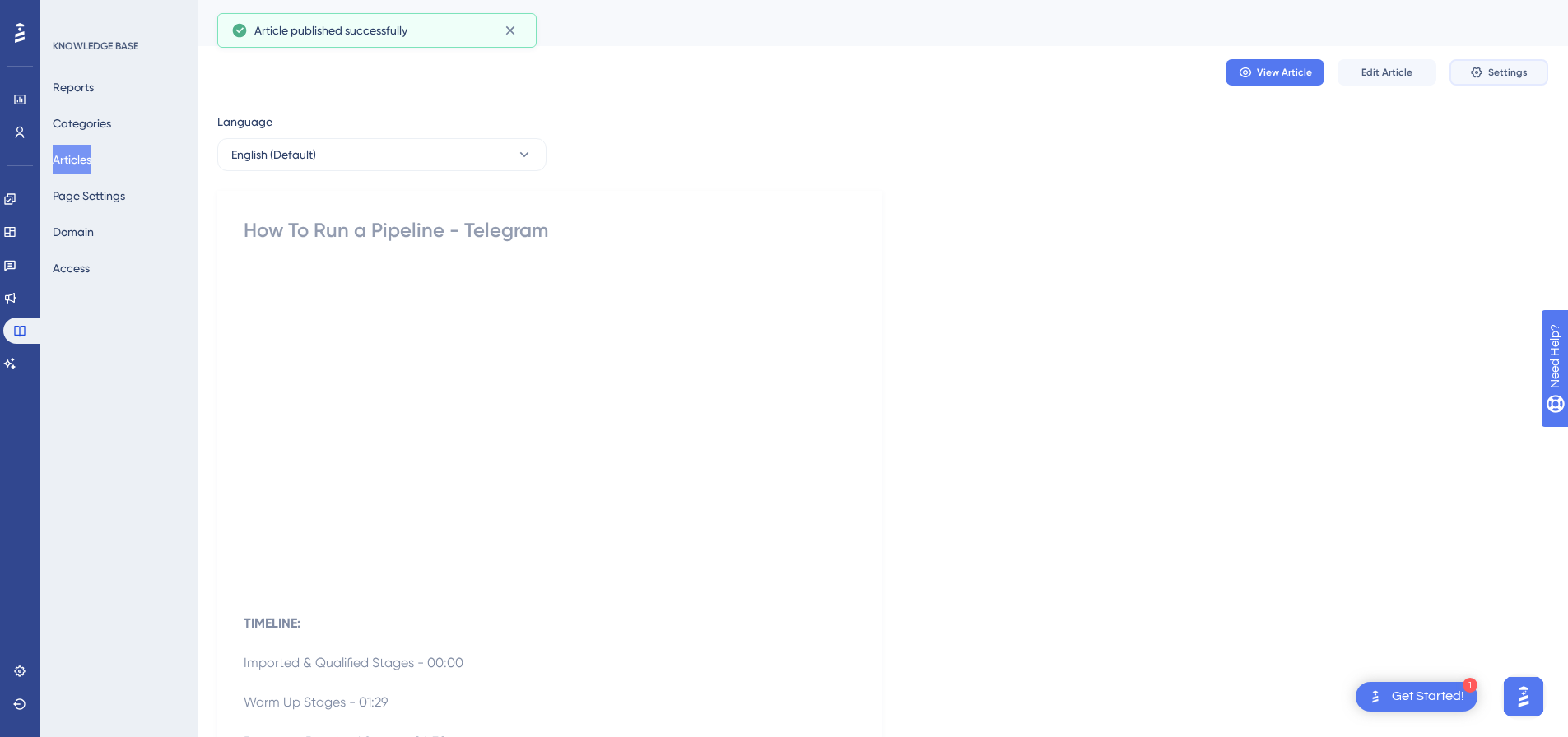
click at [1480, 73] on icon at bounding box center [1477, 72] width 13 height 13
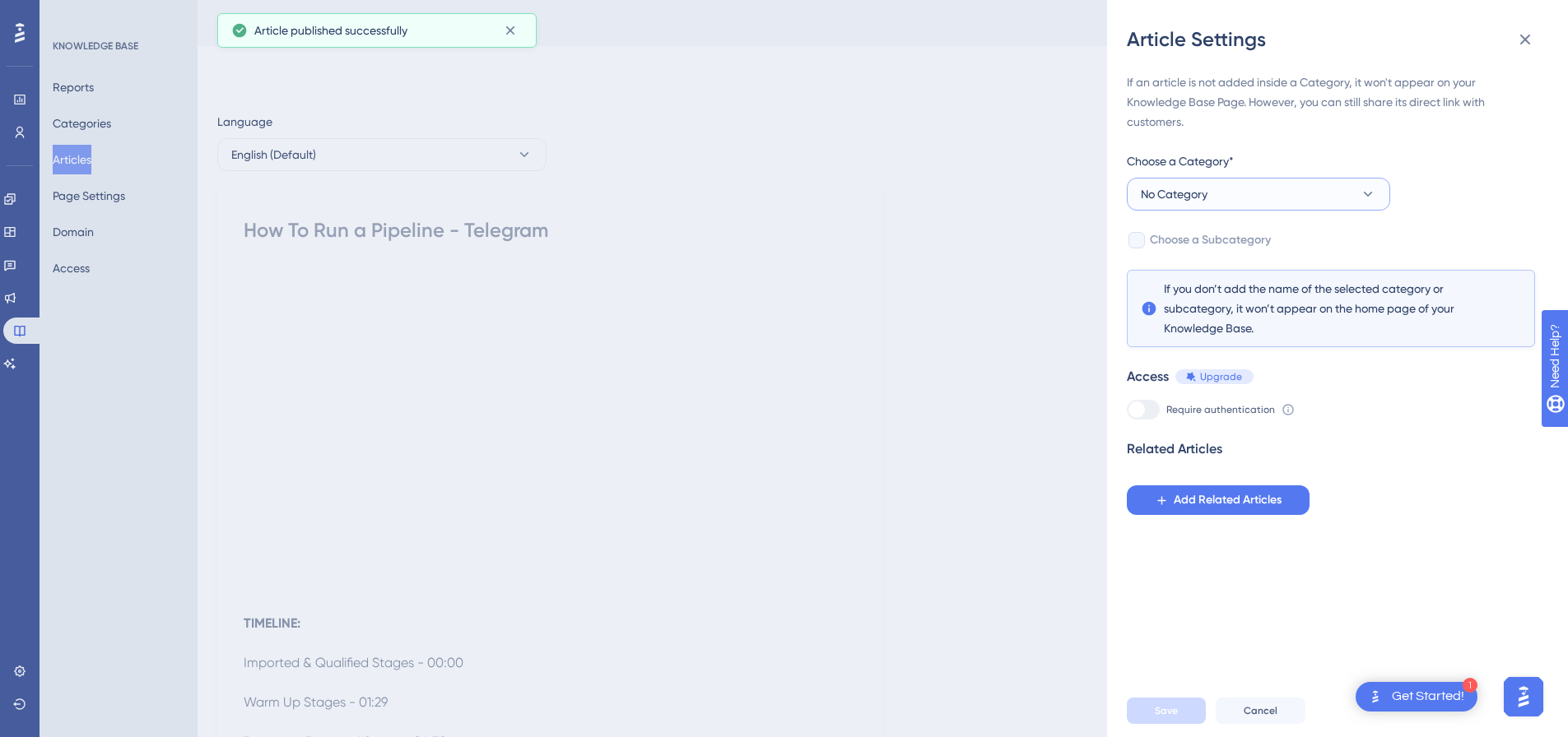
click at [1214, 189] on button "No Category" at bounding box center [1258, 193] width 263 height 33
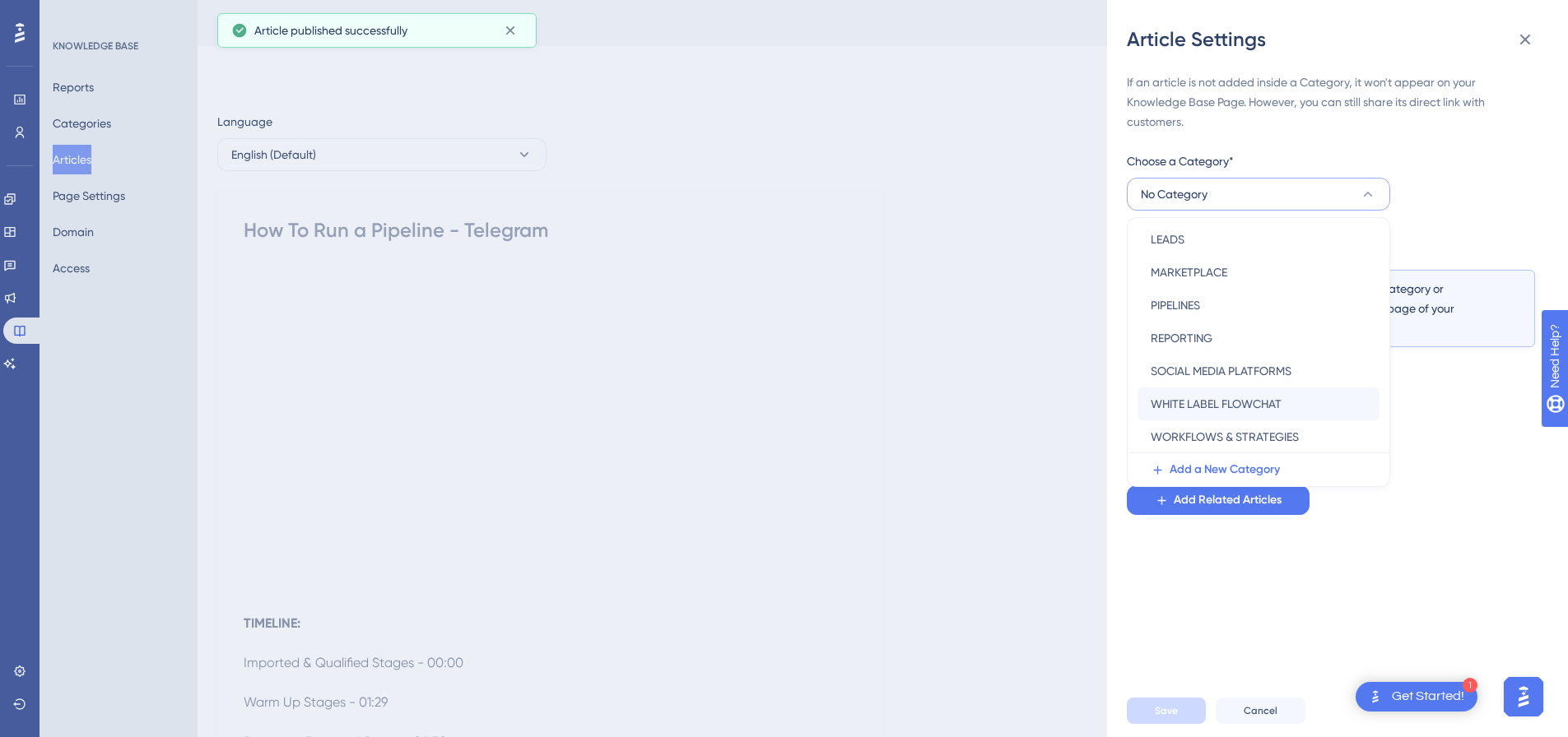
scroll to position [236, 0]
click at [1189, 307] on span "PIPELINES" at bounding box center [1175, 304] width 49 height 20
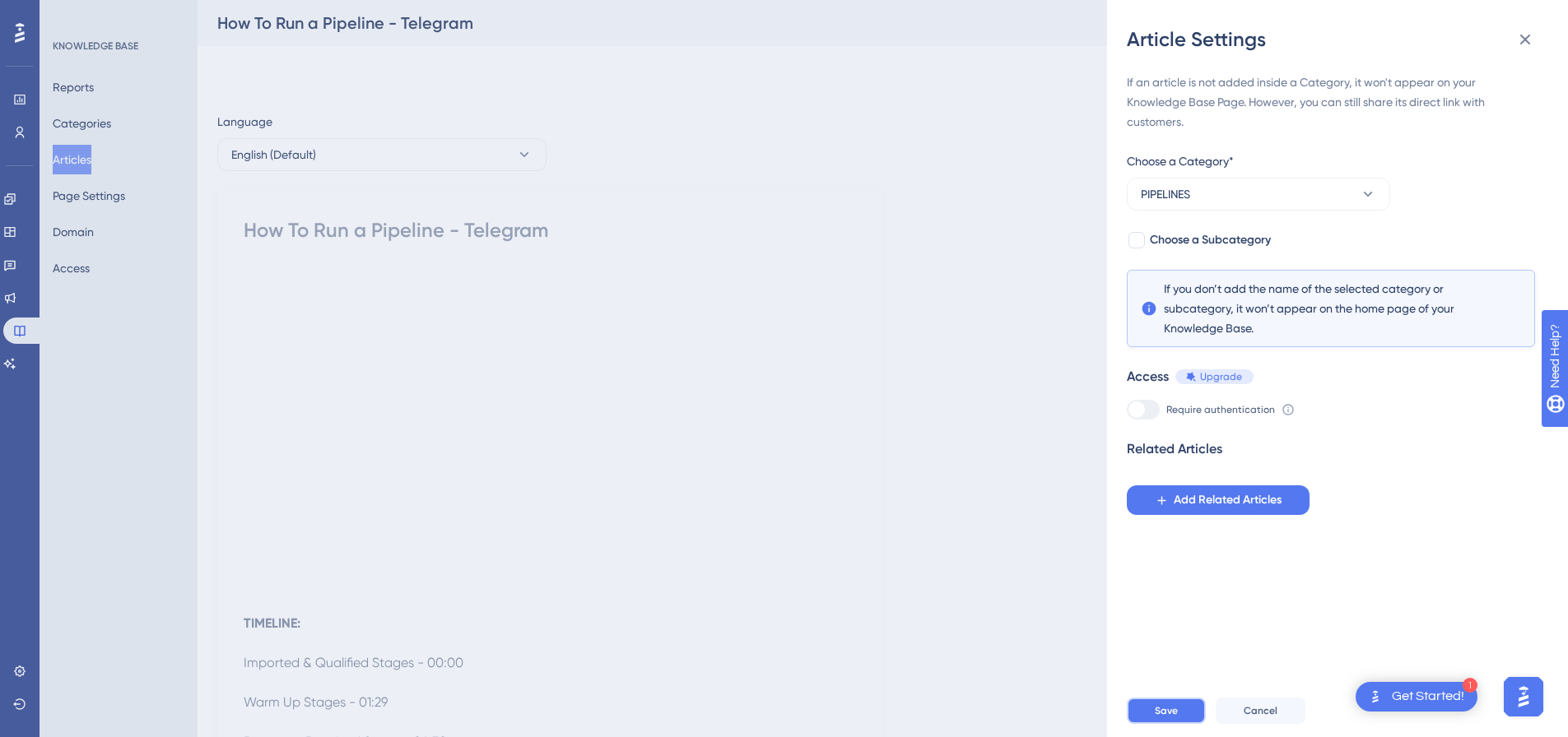
click at [1179, 719] on button "Save" at bounding box center [1166, 711] width 79 height 26
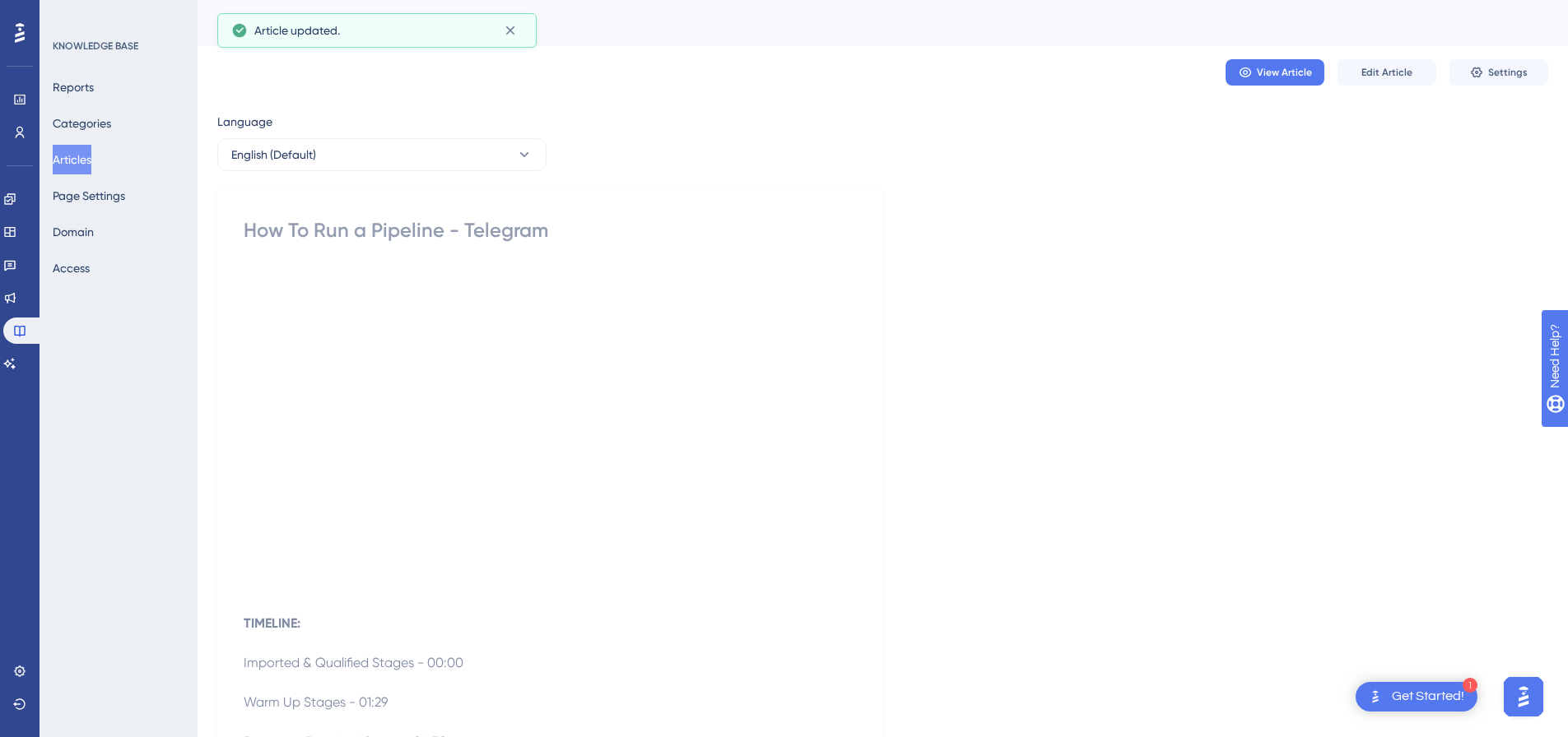
click at [91, 166] on button "Articles" at bounding box center [73, 160] width 39 height 30
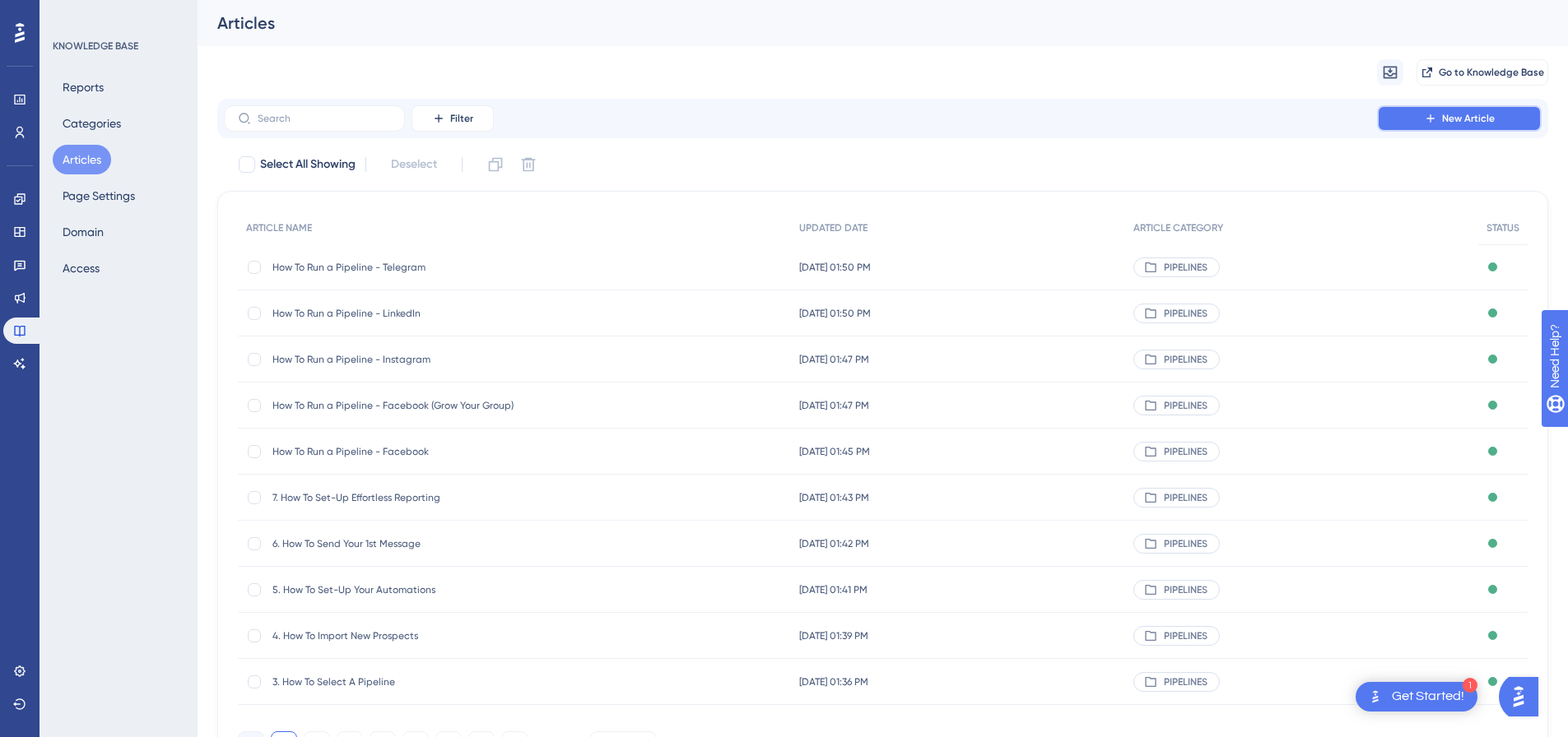
click at [1434, 120] on icon at bounding box center [1430, 118] width 13 height 13
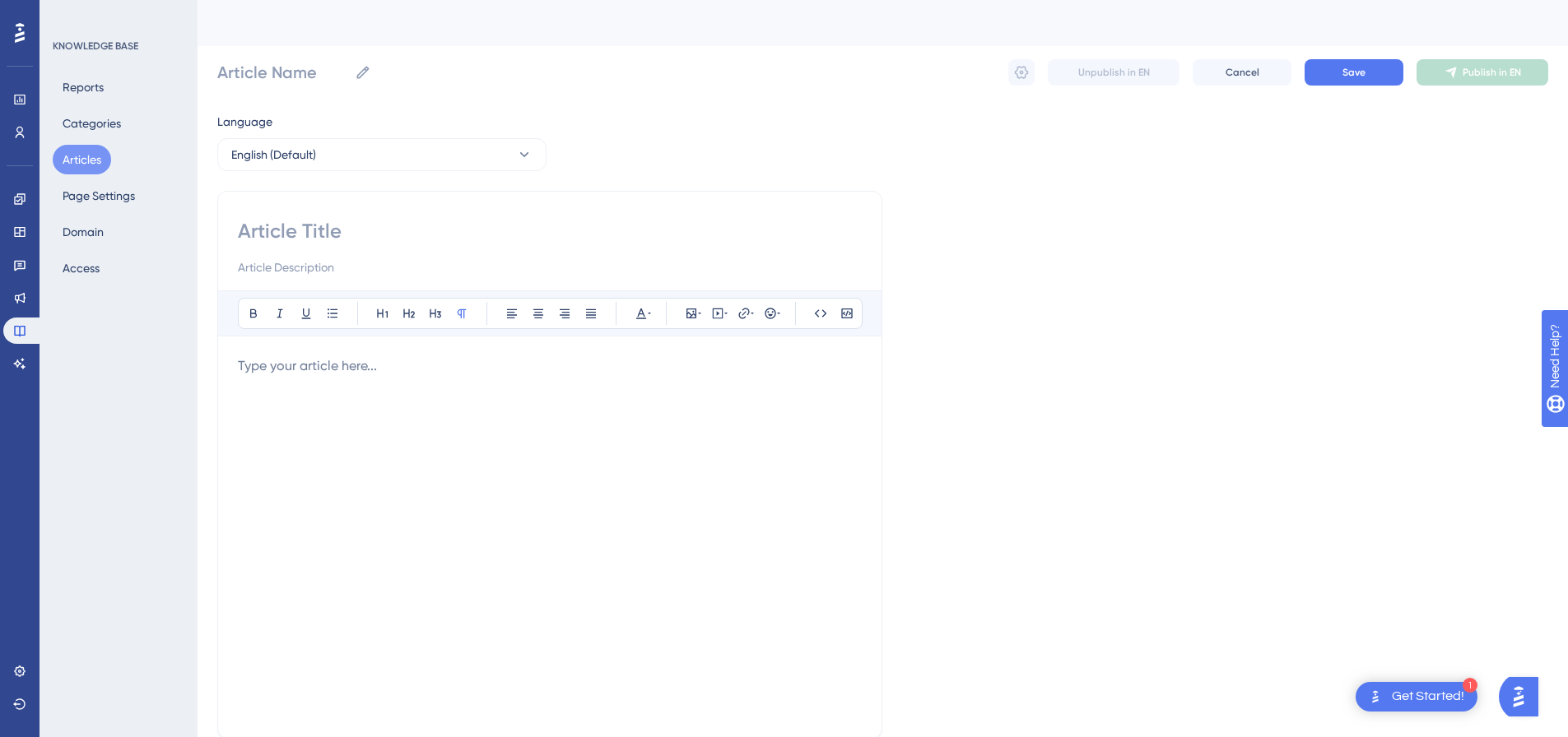
click at [498, 226] on input at bounding box center [550, 231] width 624 height 26
paste input "How To Run a Pipeline - X (Formerly Twitter)"
type input "How To Run a Pipeline - X (Formerly Twitter)"
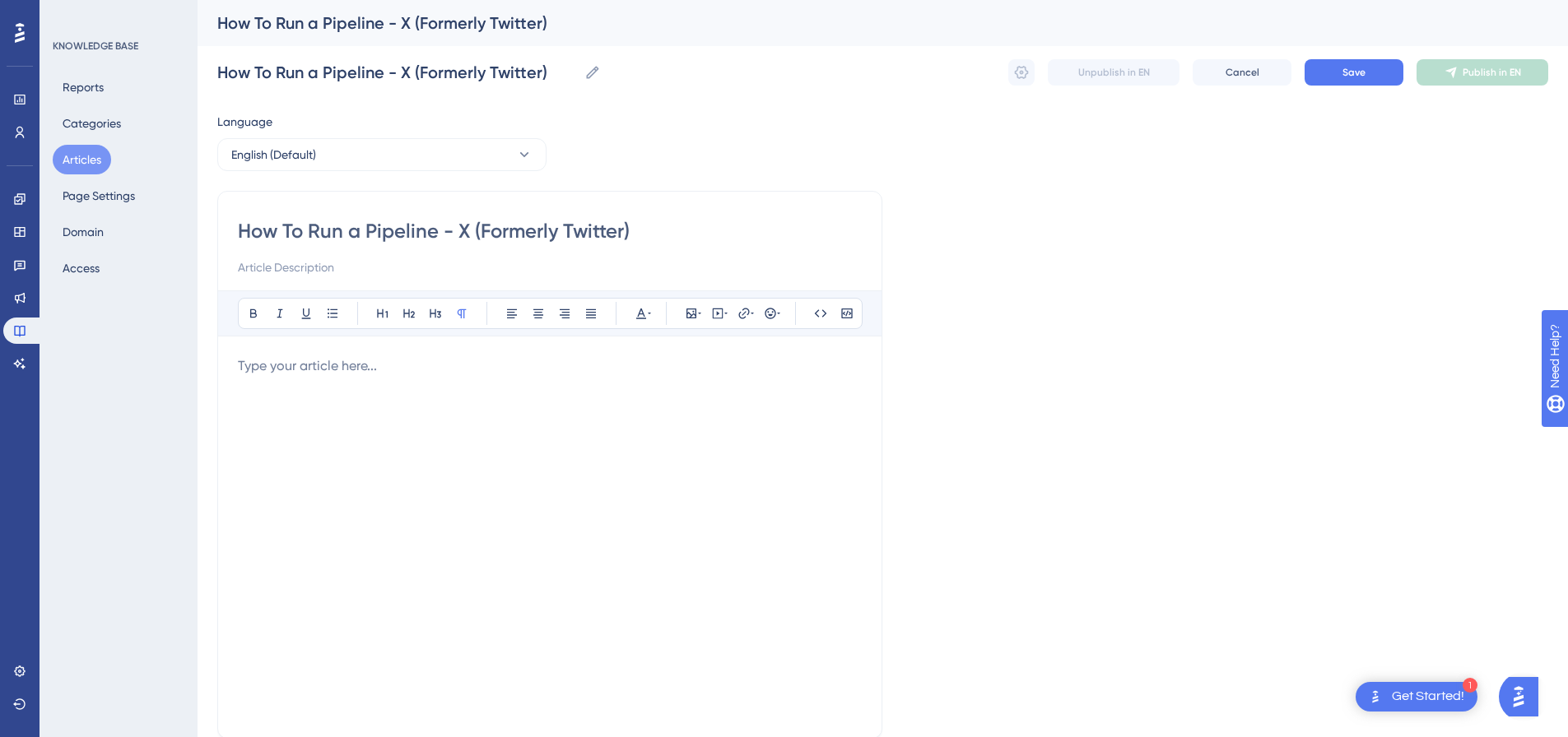
type input "How To Run a Pipeline - X (Formerly Twitter)"
click at [493, 385] on div at bounding box center [550, 536] width 624 height 362
click at [721, 311] on icon at bounding box center [718, 313] width 13 height 13
click at [723, 390] on textarea at bounding box center [717, 415] width 250 height 74
paste textarea "<div style="padding:49.79% 0 0 0;position:relative;"><iframe src="https://playe…"
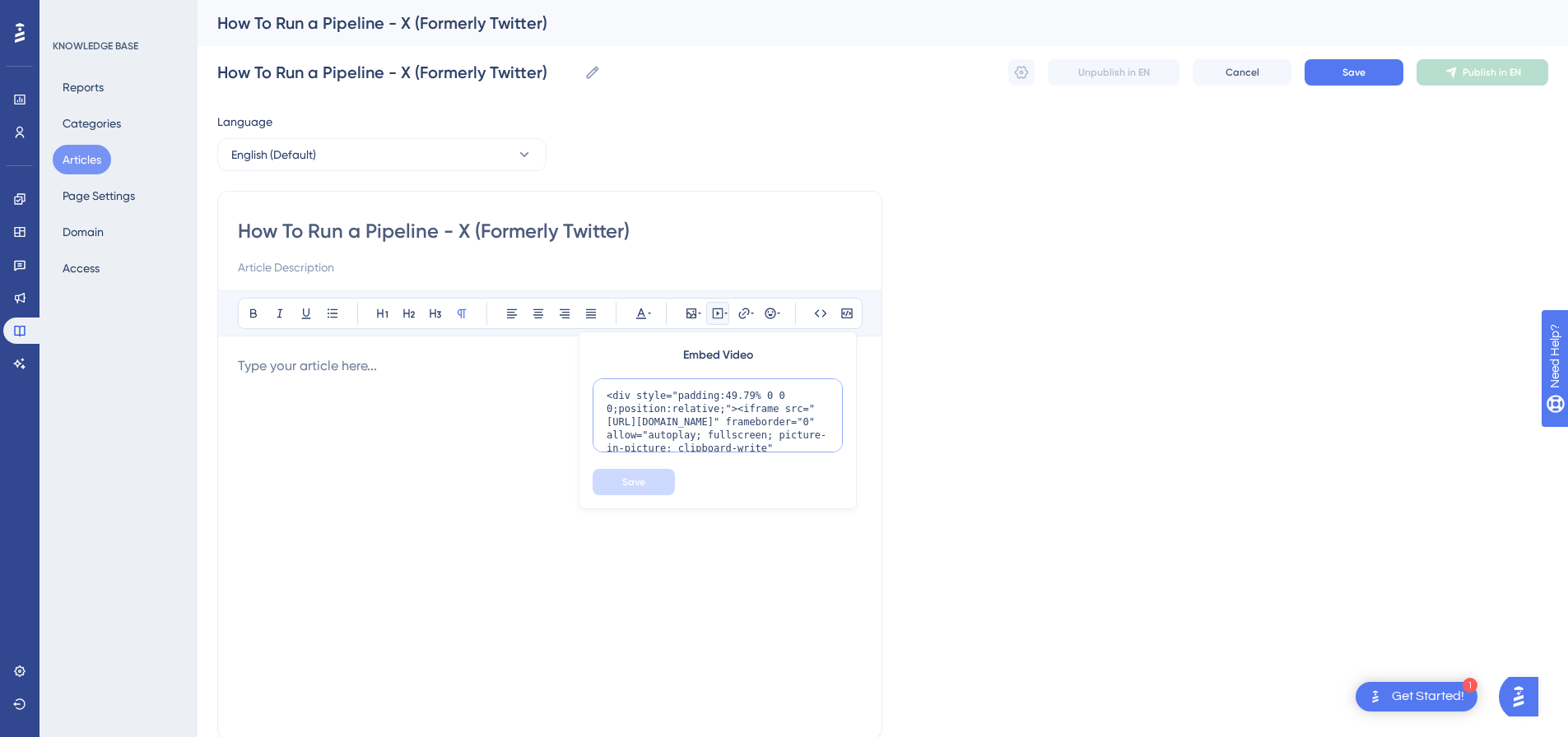
scroll to position [161, 0]
type textarea "<div style="padding:49.79% 0 0 0;position:relative;"><iframe src="https://playe…"
click at [634, 481] on span "Save" at bounding box center [633, 482] width 23 height 13
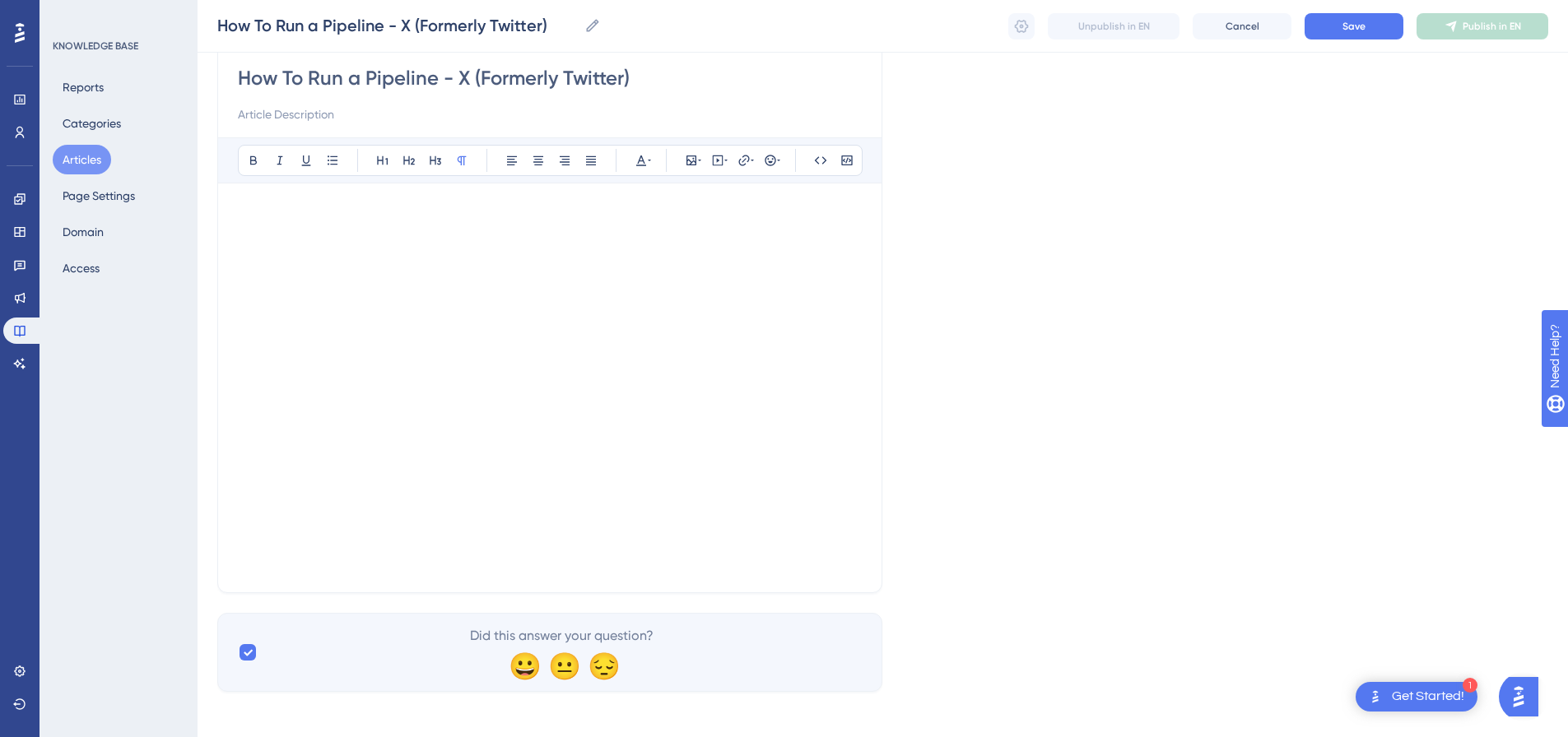
scroll to position [184, 0]
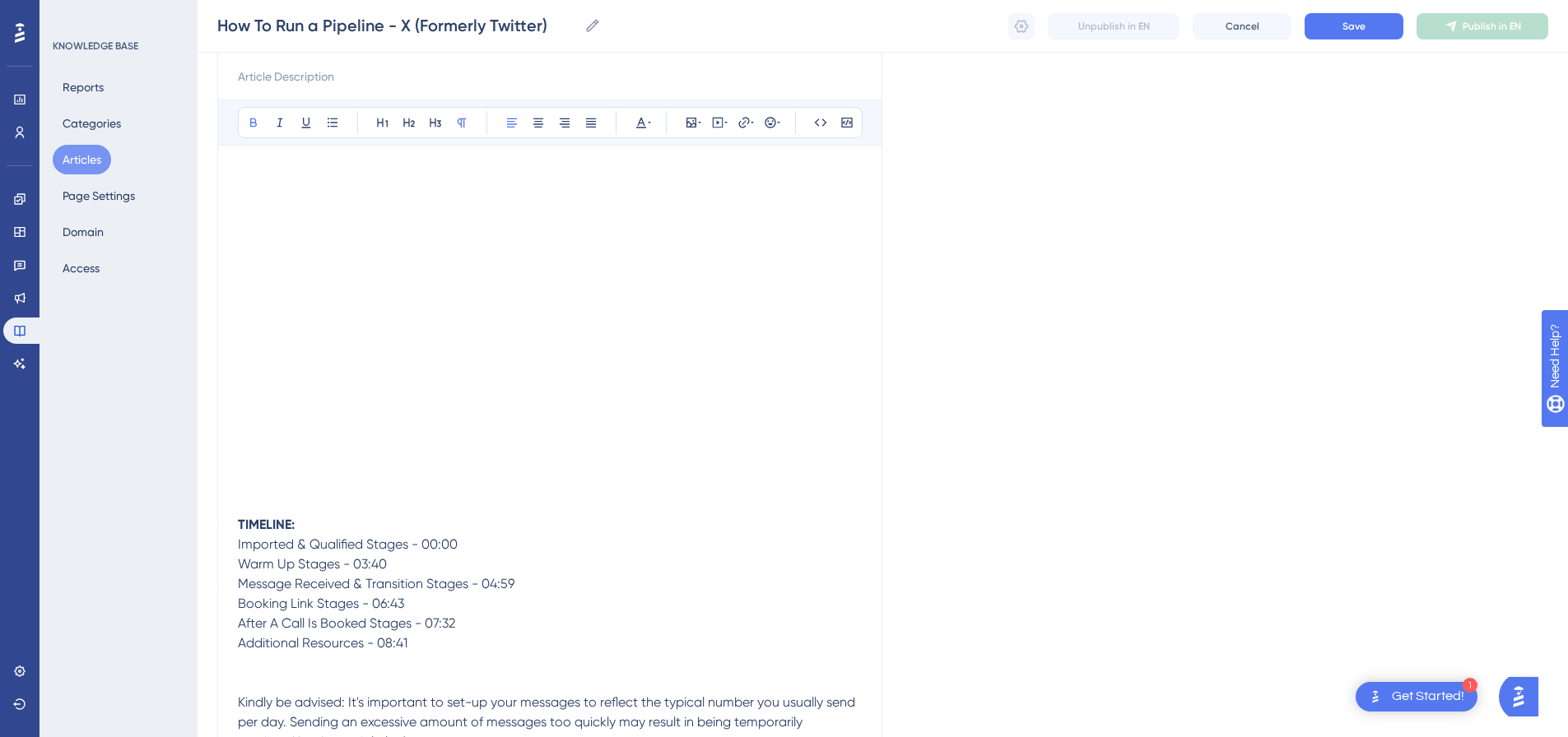
click at [397, 521] on p "TIMELINE: Imported & Qualified Stages - 00:00" at bounding box center [550, 534] width 624 height 39
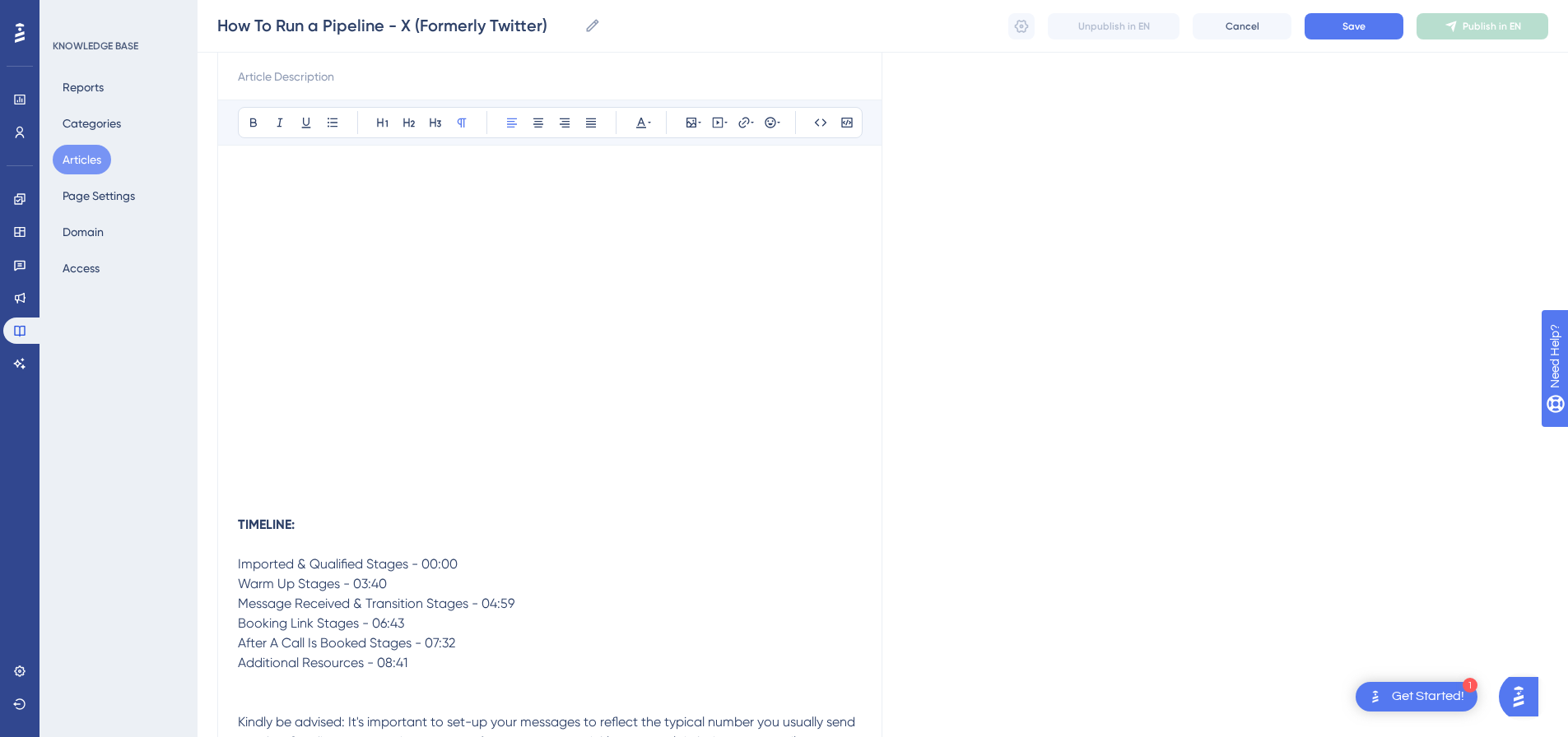
click at [484, 560] on p "Imported & Qualified Stages - 00:00" at bounding box center [550, 554] width 624 height 39
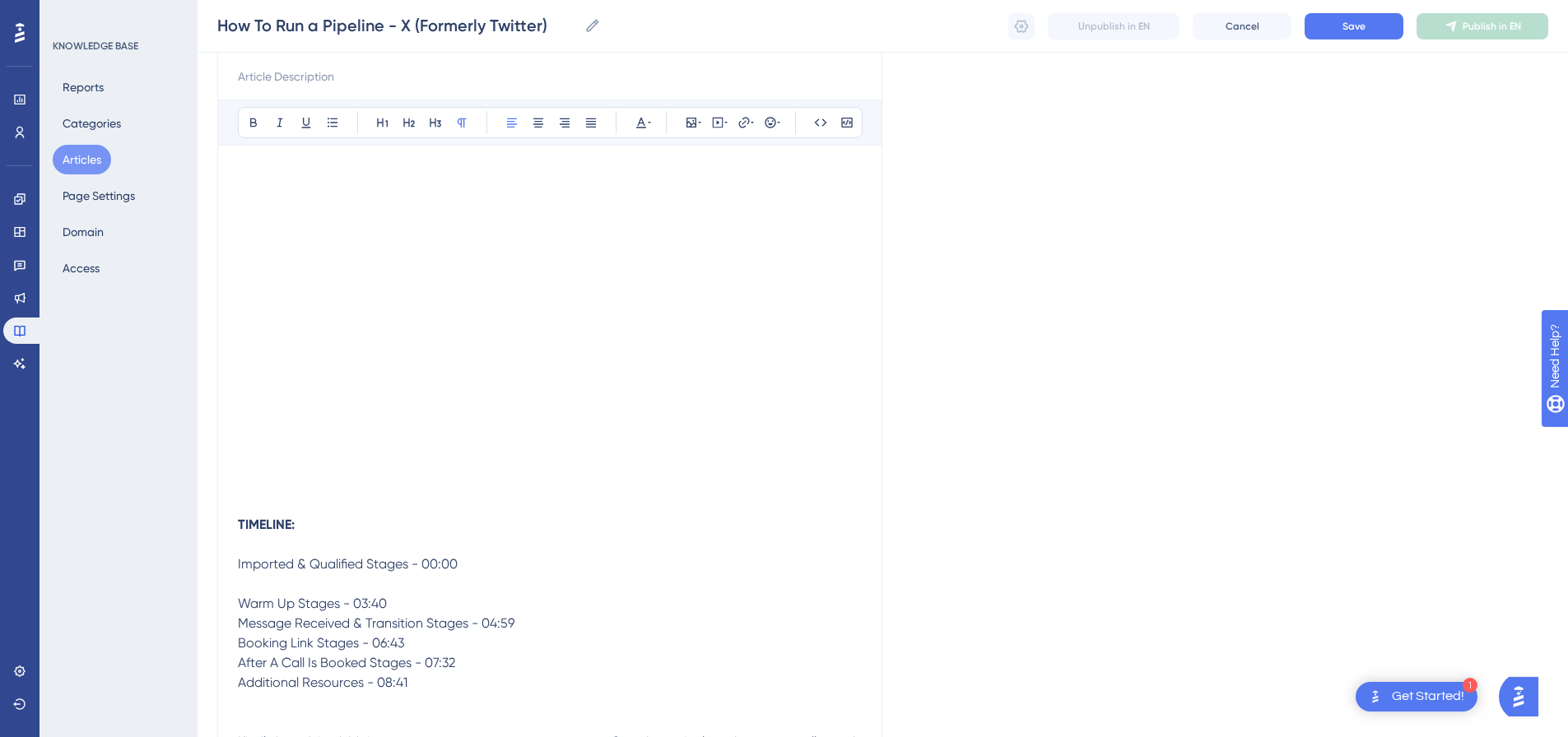
click at [443, 607] on p "Warm Up Stages - 03:40" at bounding box center [550, 603] width 624 height 20
click at [537, 649] on p "Message Received & Transition Stages - 04:59" at bounding box center [550, 643] width 624 height 20
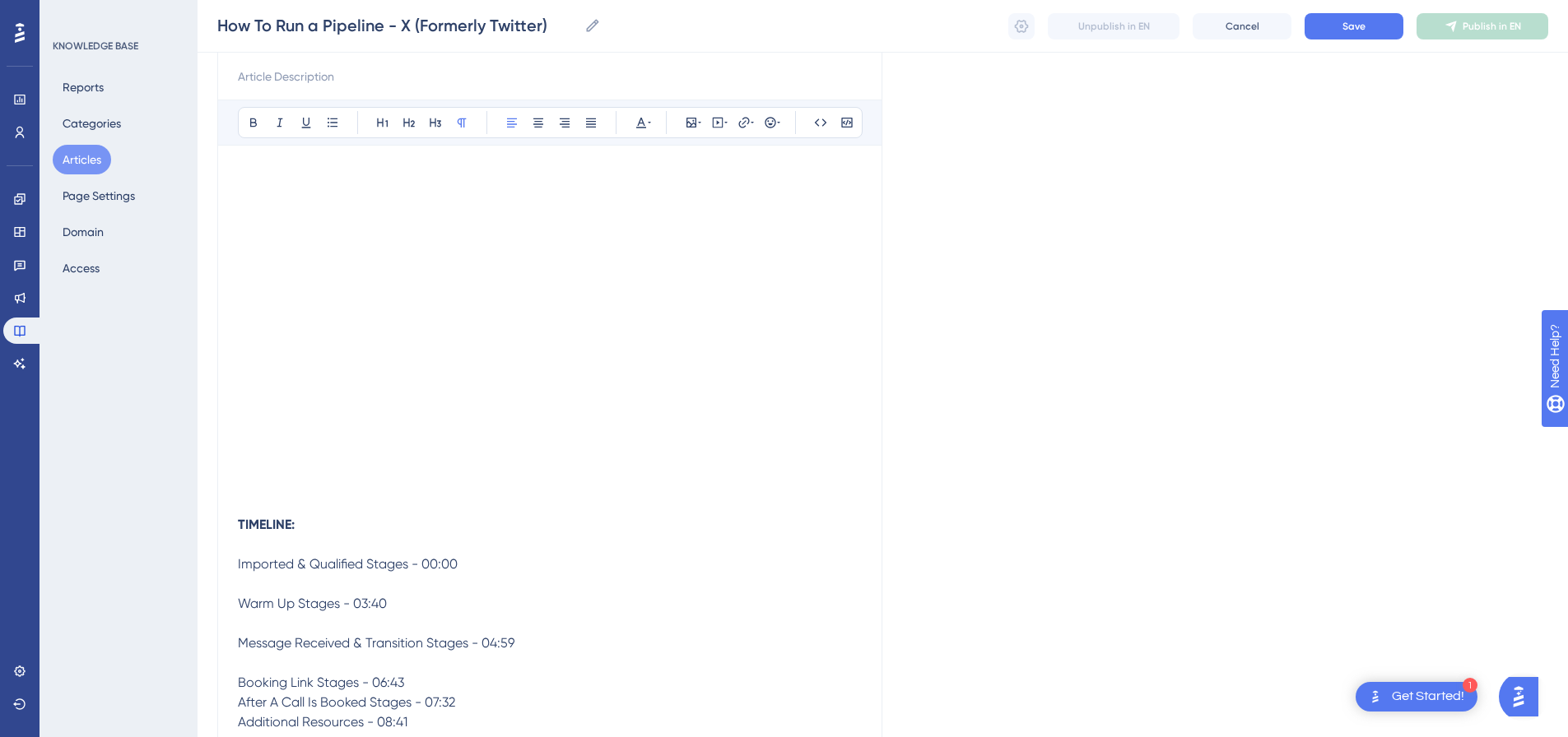
click at [437, 684] on p "Booking Link Stages - 06:43" at bounding box center [550, 682] width 624 height 20
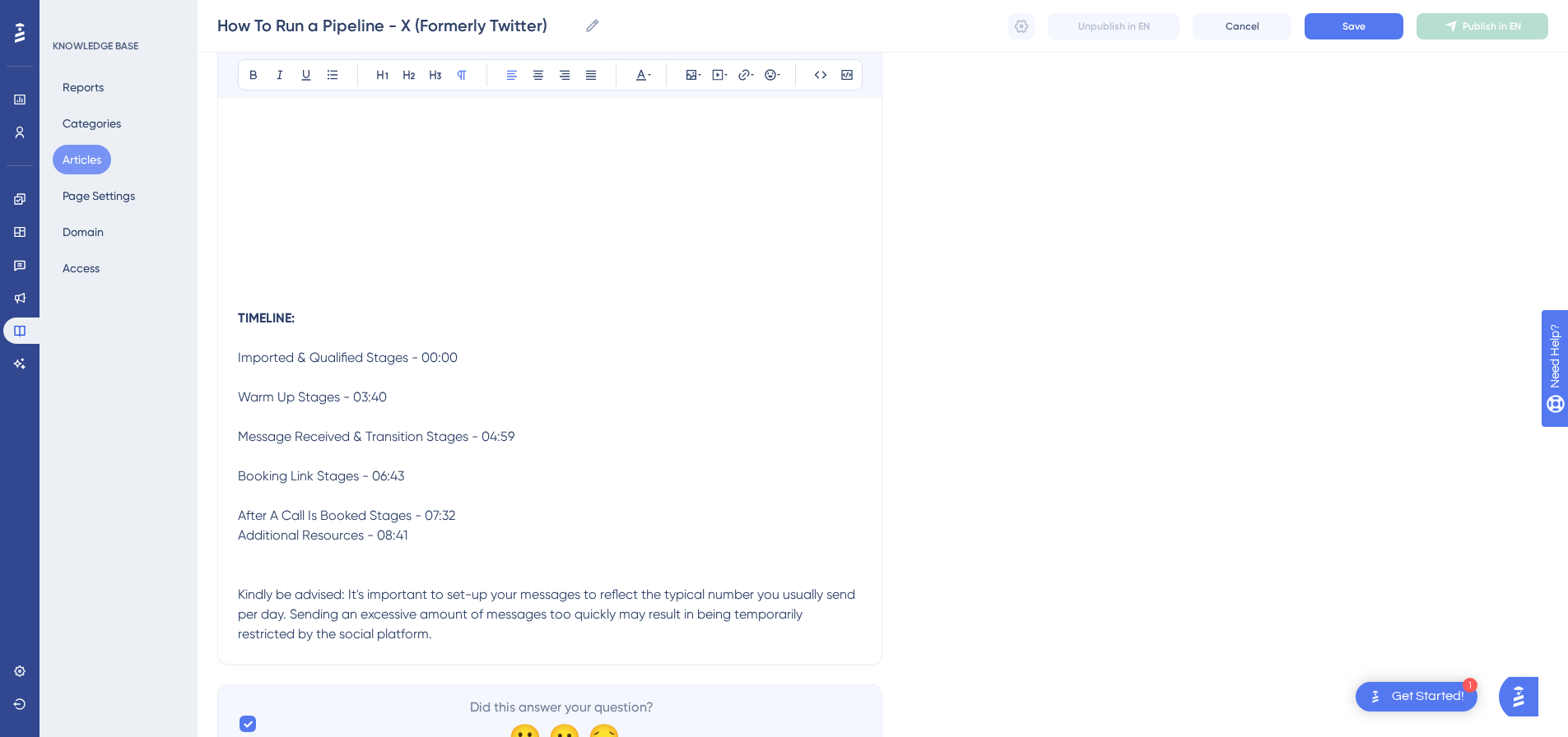
scroll to position [431, 0]
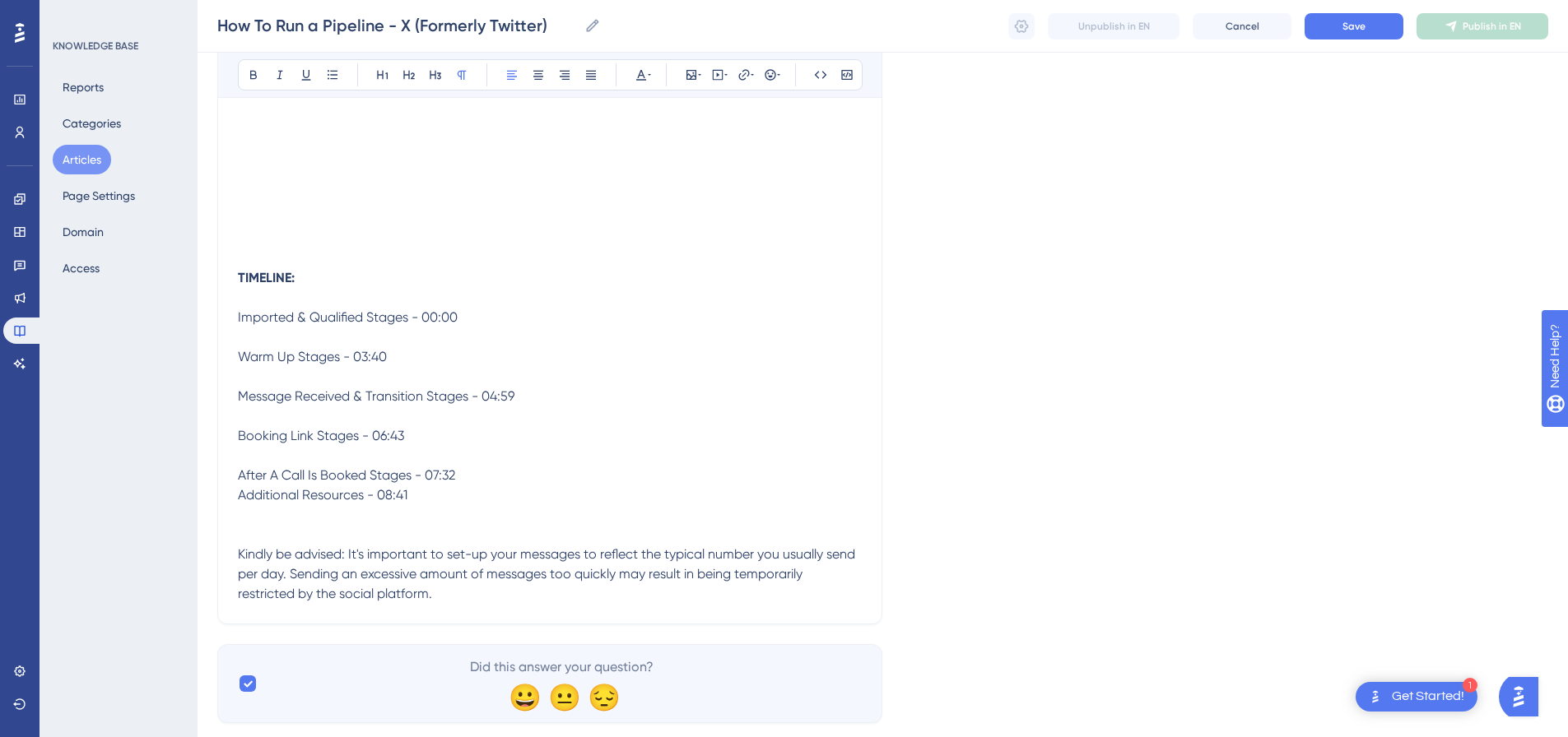
click at [488, 479] on p "After A Call Is Booked Stages - 07:32" at bounding box center [550, 475] width 624 height 20
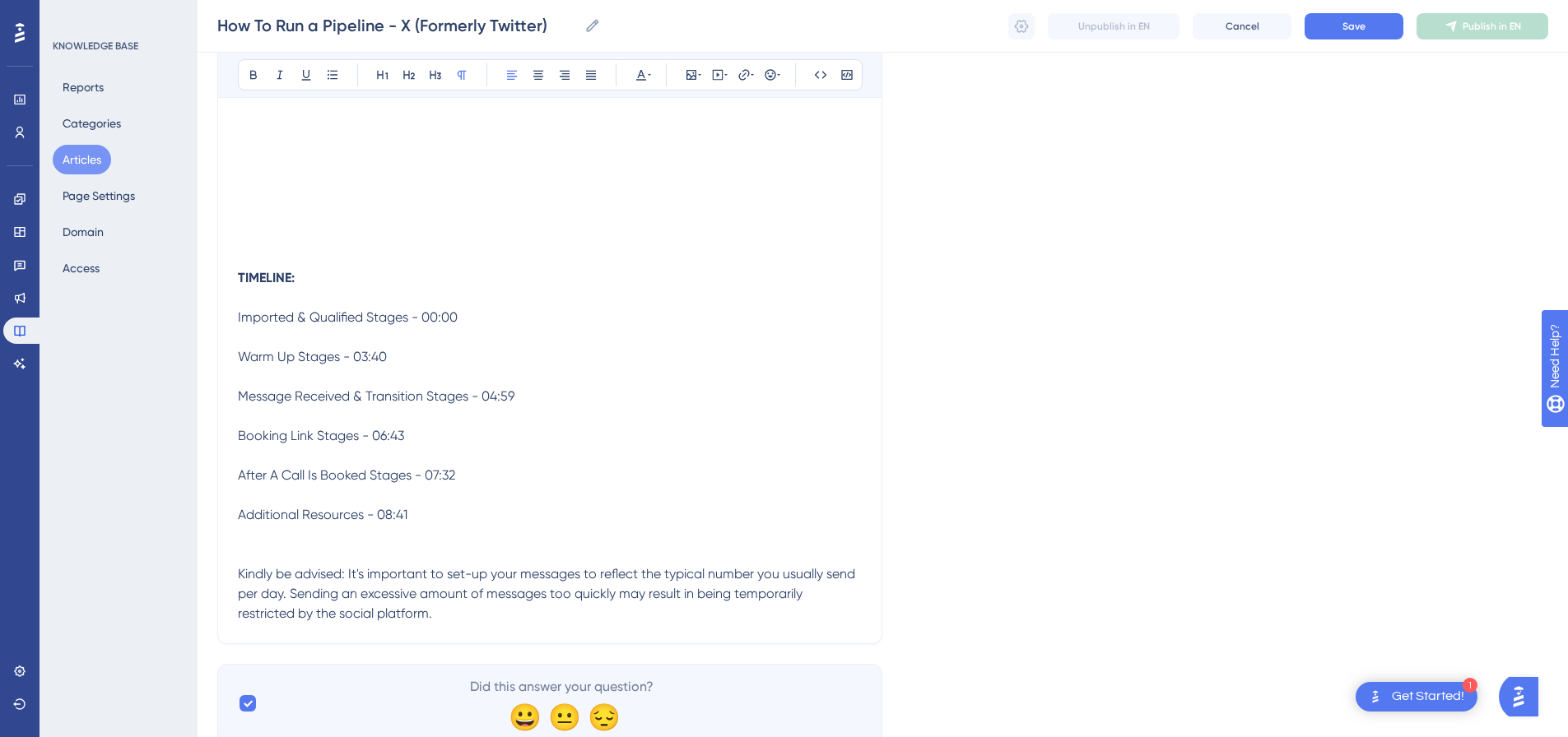
click at [419, 543] on p "Additional Resources - 08:41" at bounding box center [550, 534] width 624 height 59
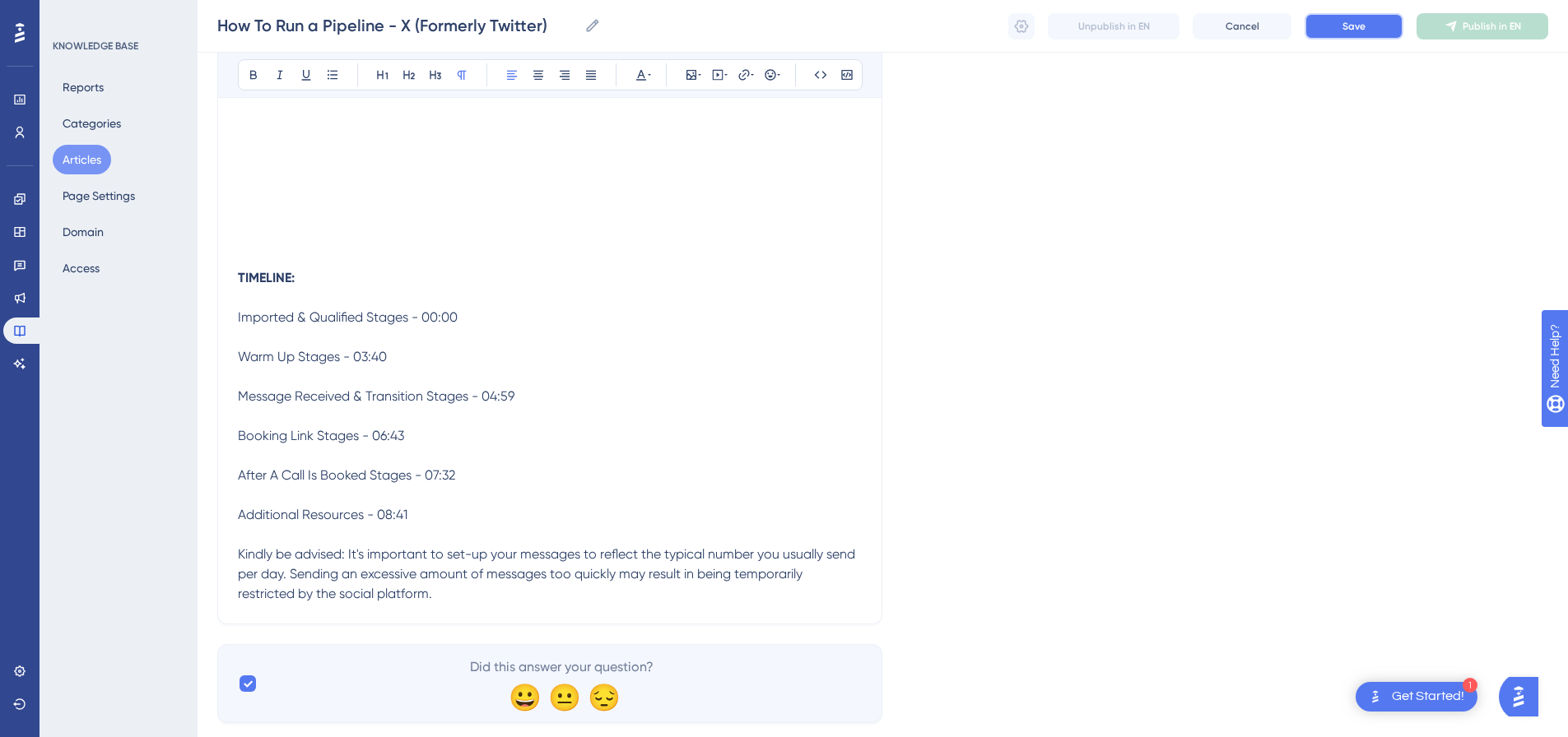
click at [1360, 21] on span "Save" at bounding box center [1354, 26] width 23 height 13
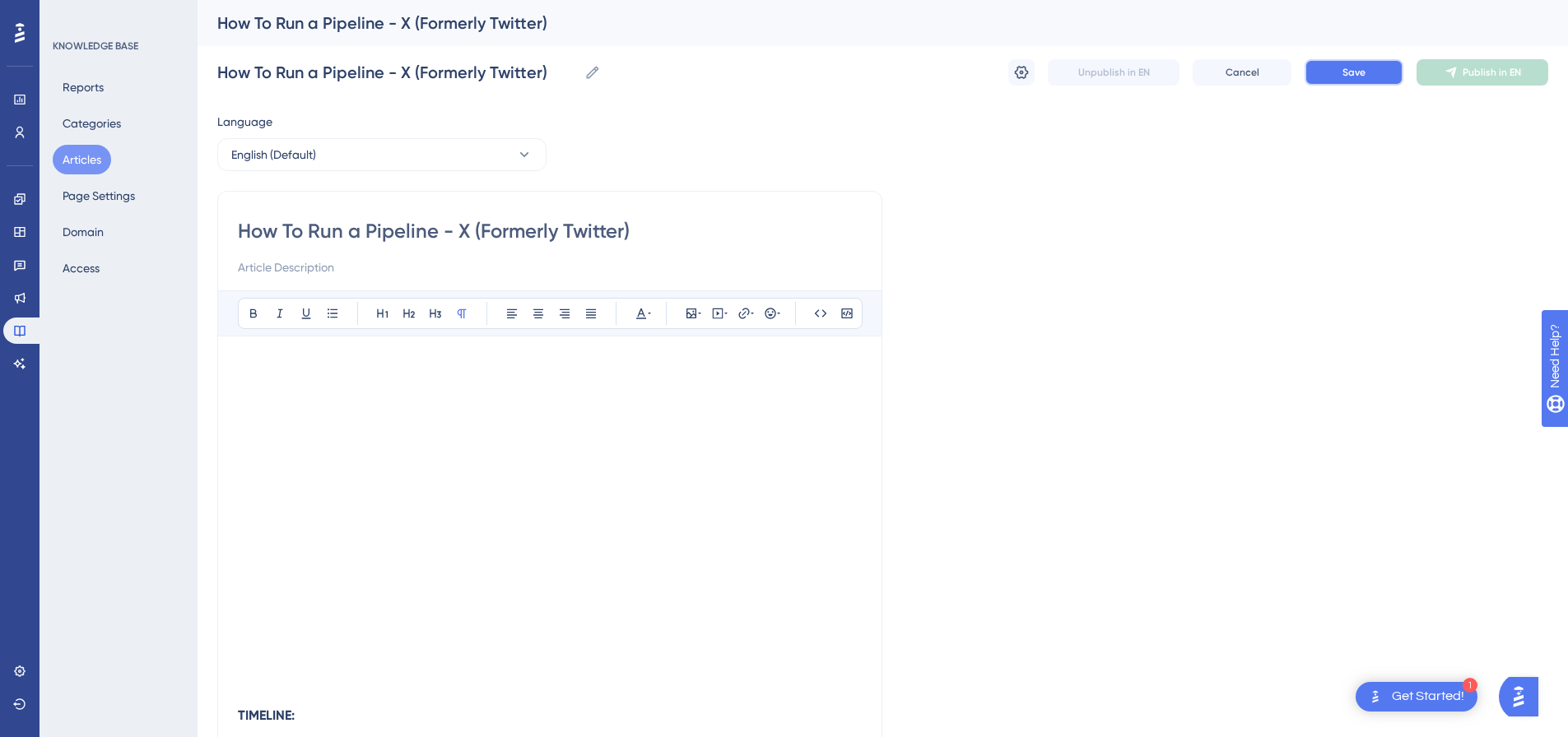
click at [1360, 65] on button "Save" at bounding box center [1354, 72] width 99 height 26
click at [1452, 78] on icon at bounding box center [1451, 72] width 13 height 13
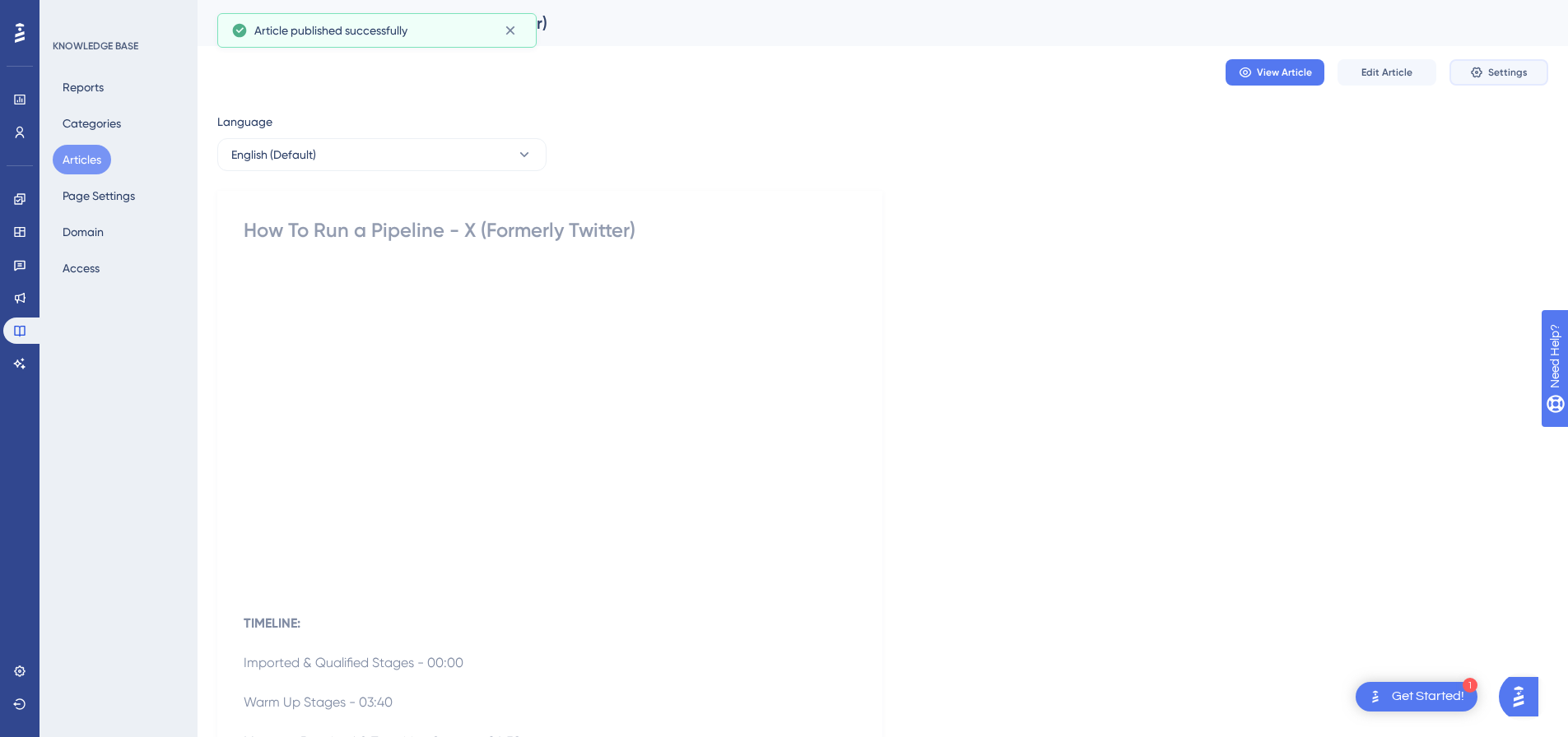
click at [1521, 80] on button "Settings" at bounding box center [1499, 72] width 99 height 26
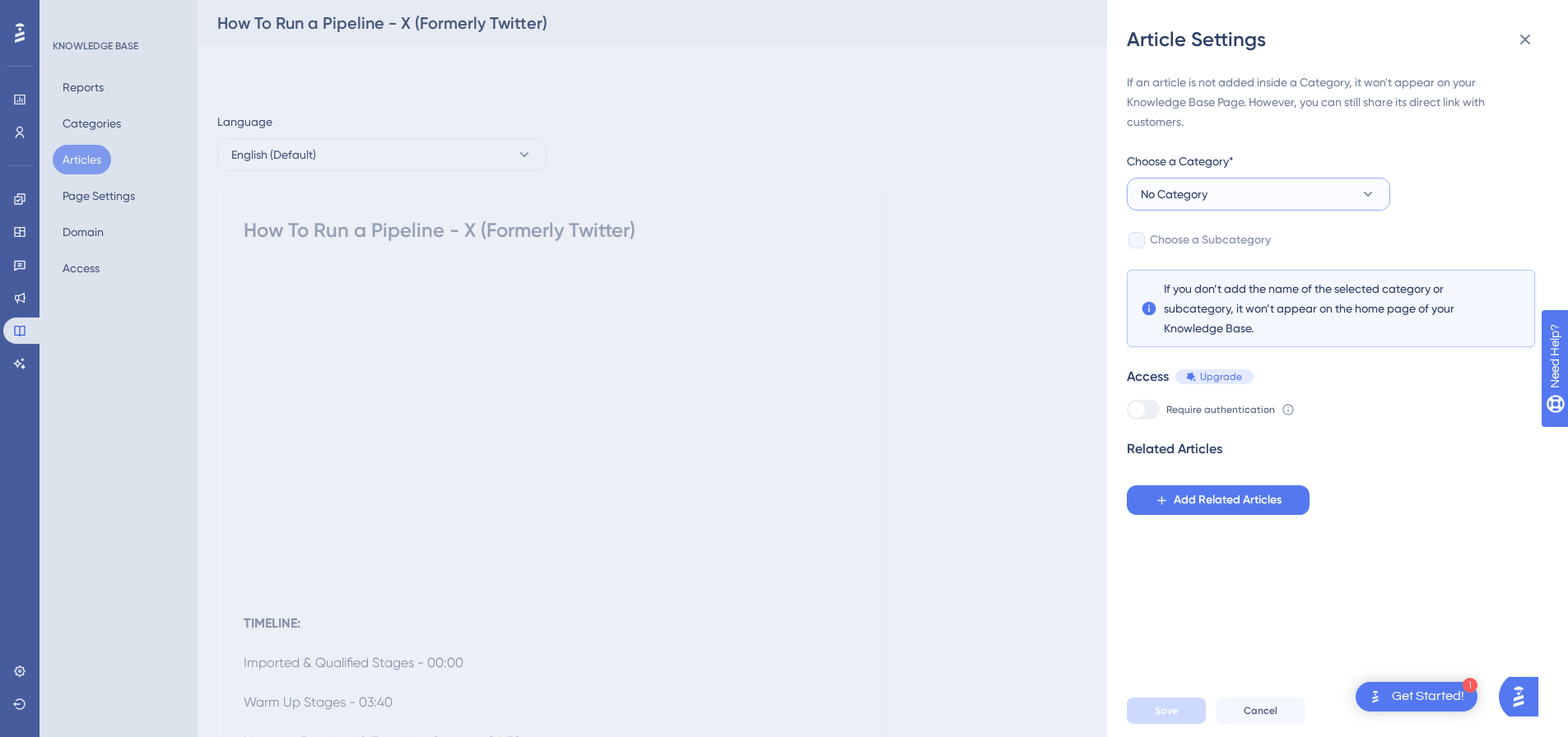
click at [1229, 201] on button "No Category" at bounding box center [1258, 193] width 263 height 33
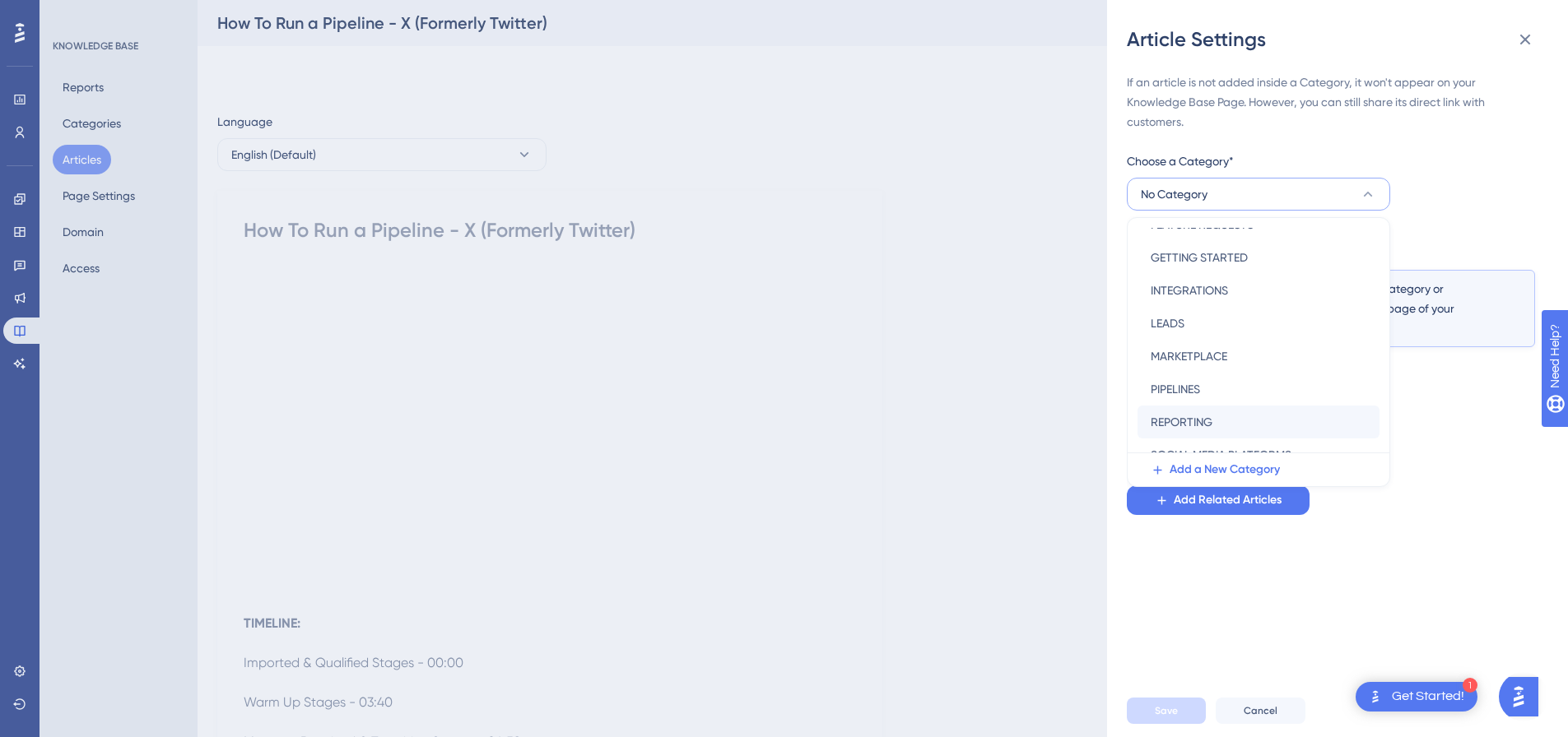
scroll to position [236, 0]
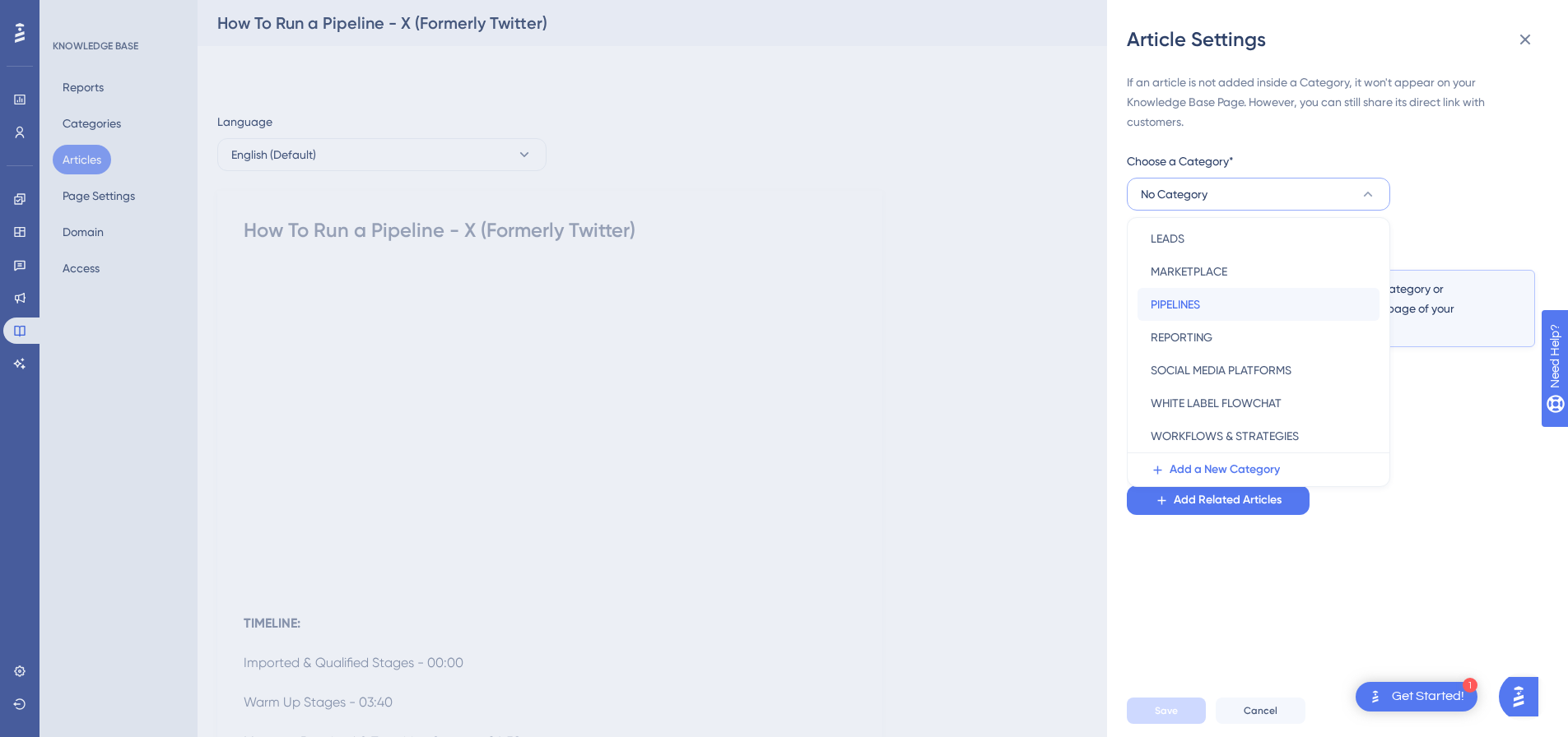
click at [1173, 310] on span "PIPELINES" at bounding box center [1175, 304] width 49 height 20
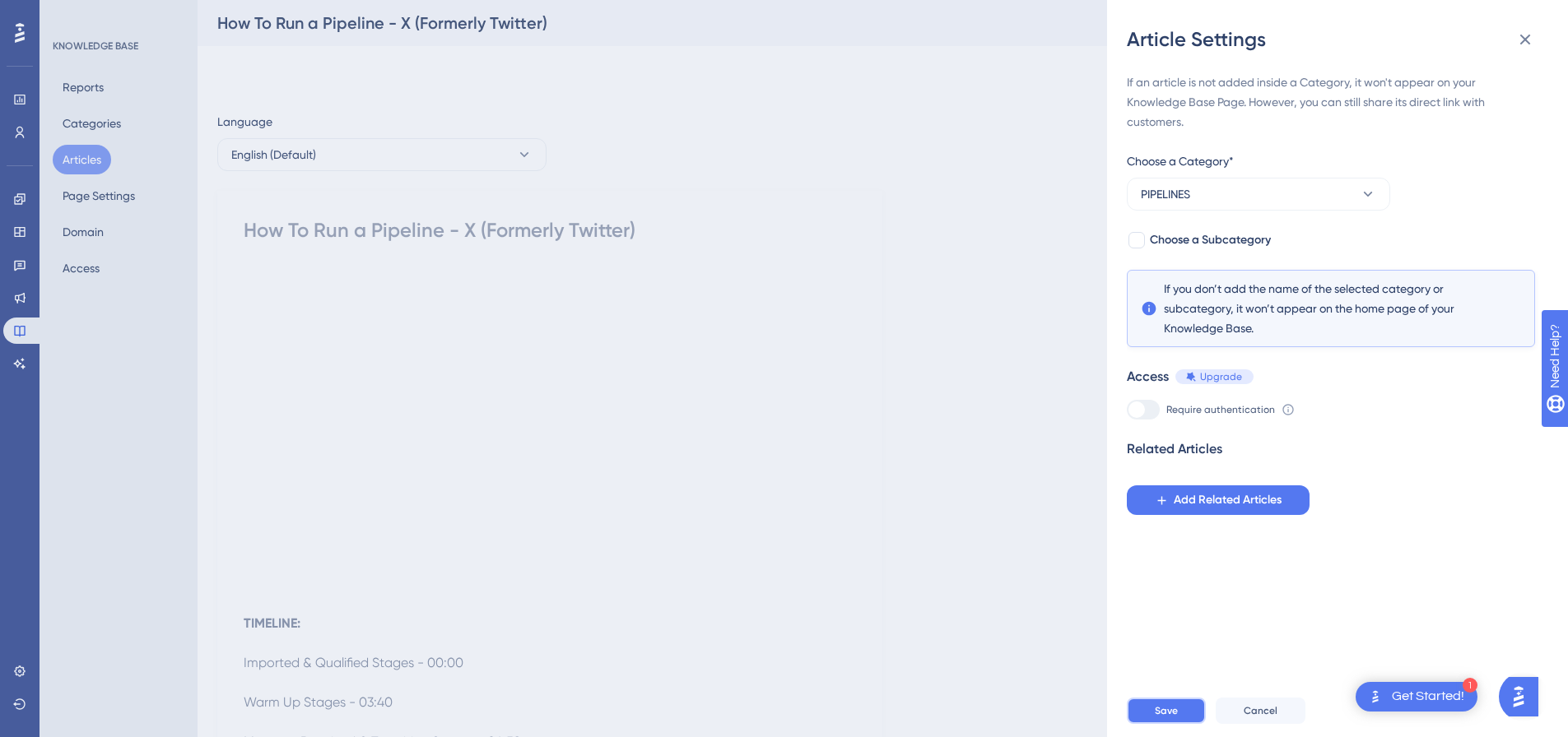
click at [1160, 717] on span "Save" at bounding box center [1166, 711] width 23 height 13
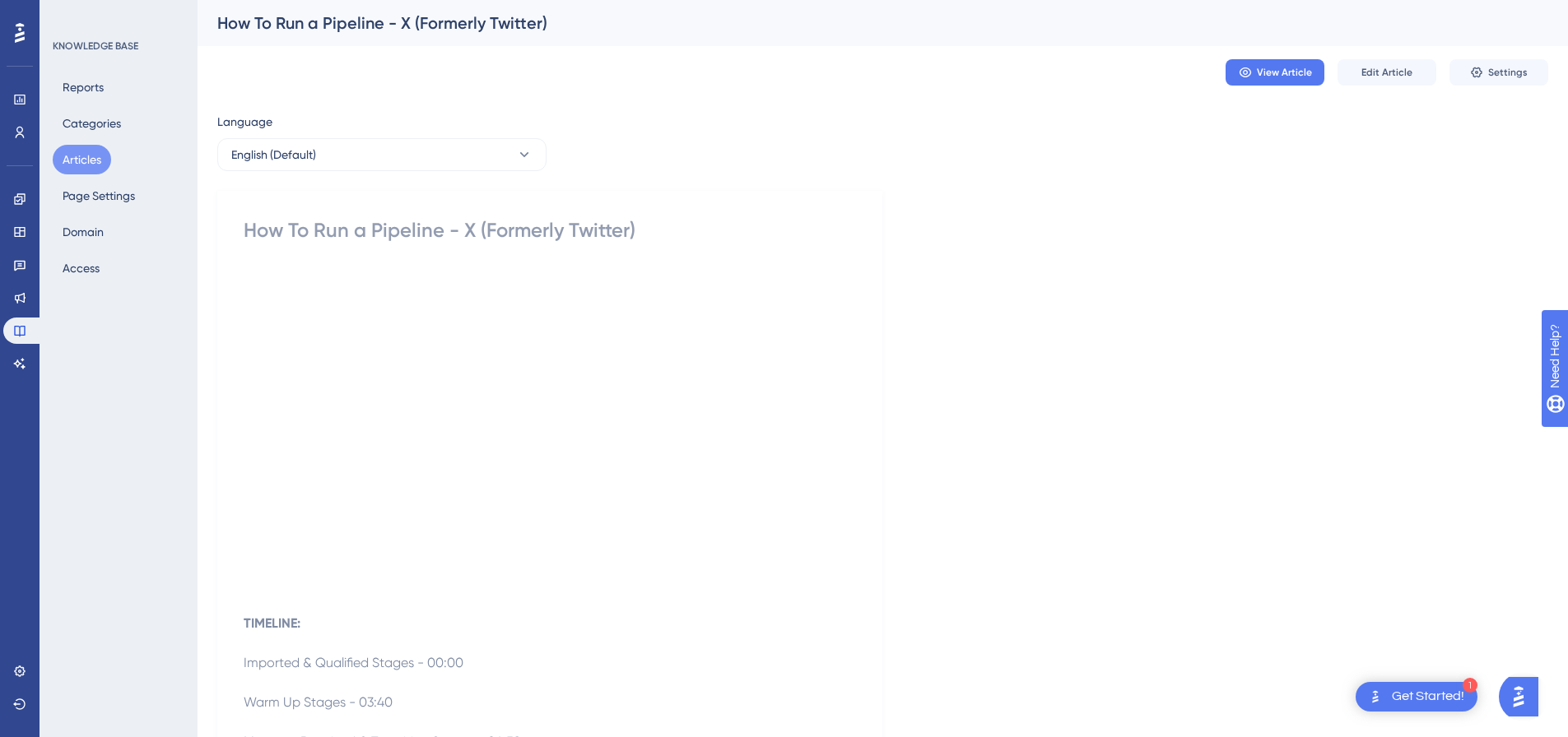
click at [103, 155] on button "Articles" at bounding box center [82, 160] width 59 height 30
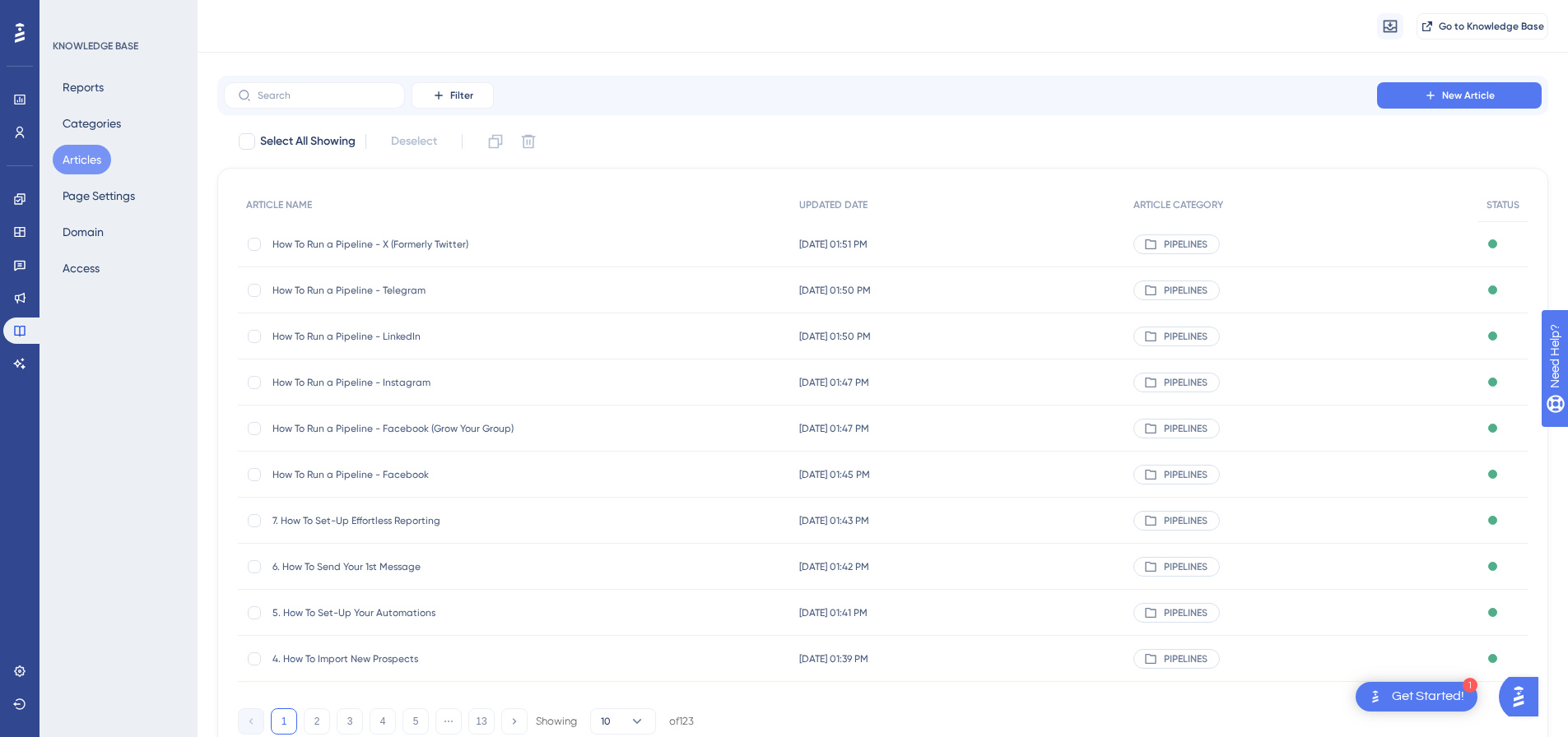
scroll to position [94, 0]
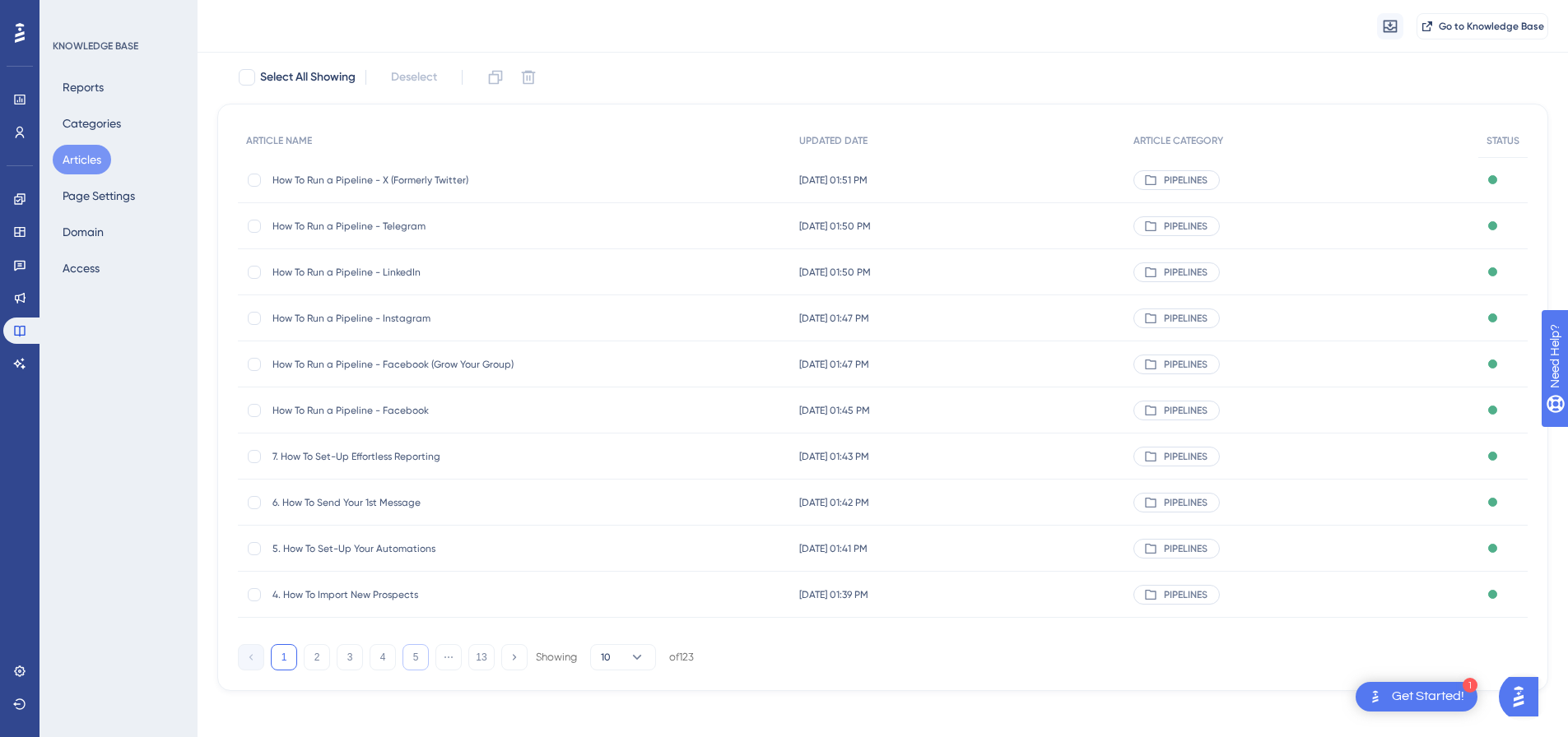
click at [418, 658] on button "5" at bounding box center [416, 657] width 26 height 26
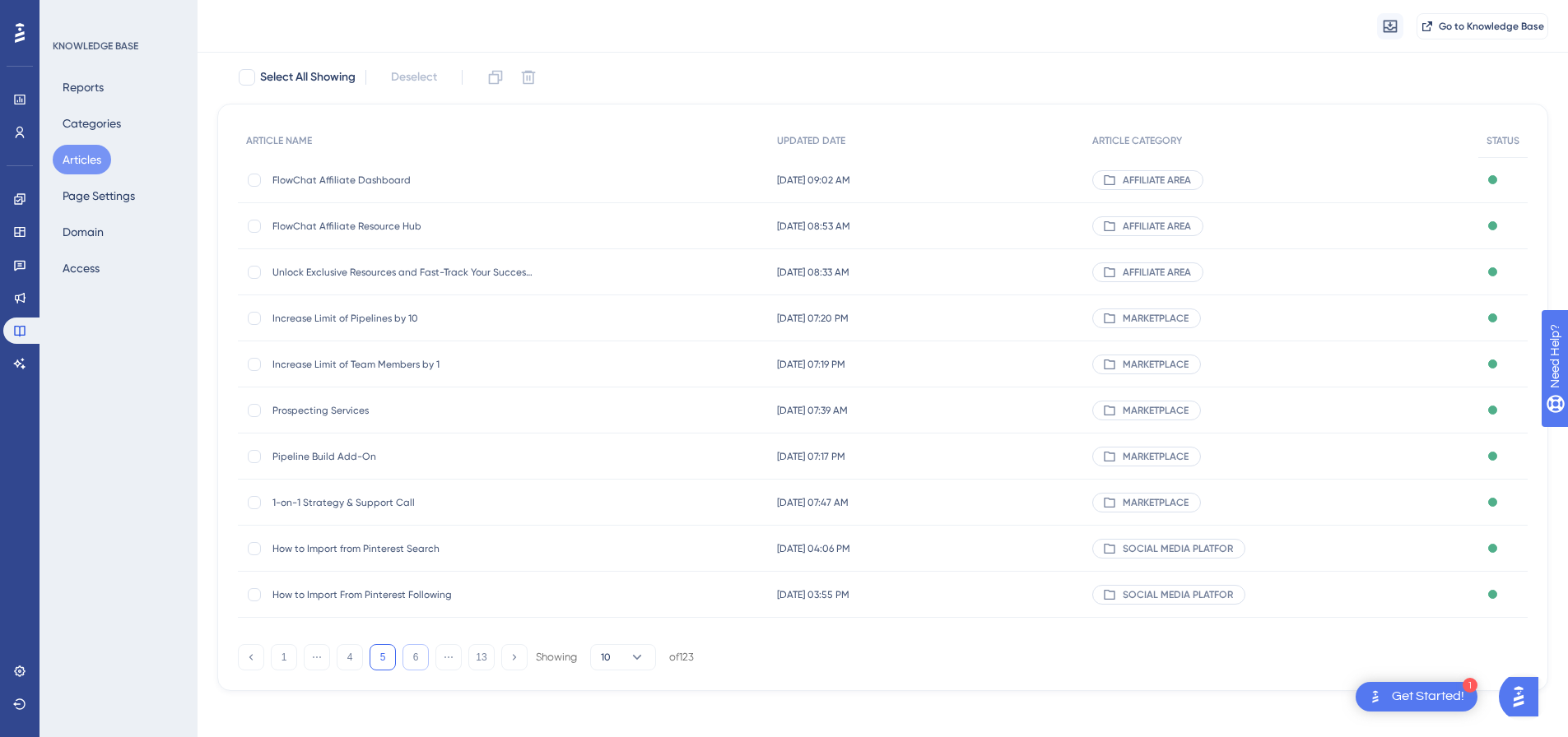
click at [419, 659] on button "6" at bounding box center [416, 657] width 26 height 26
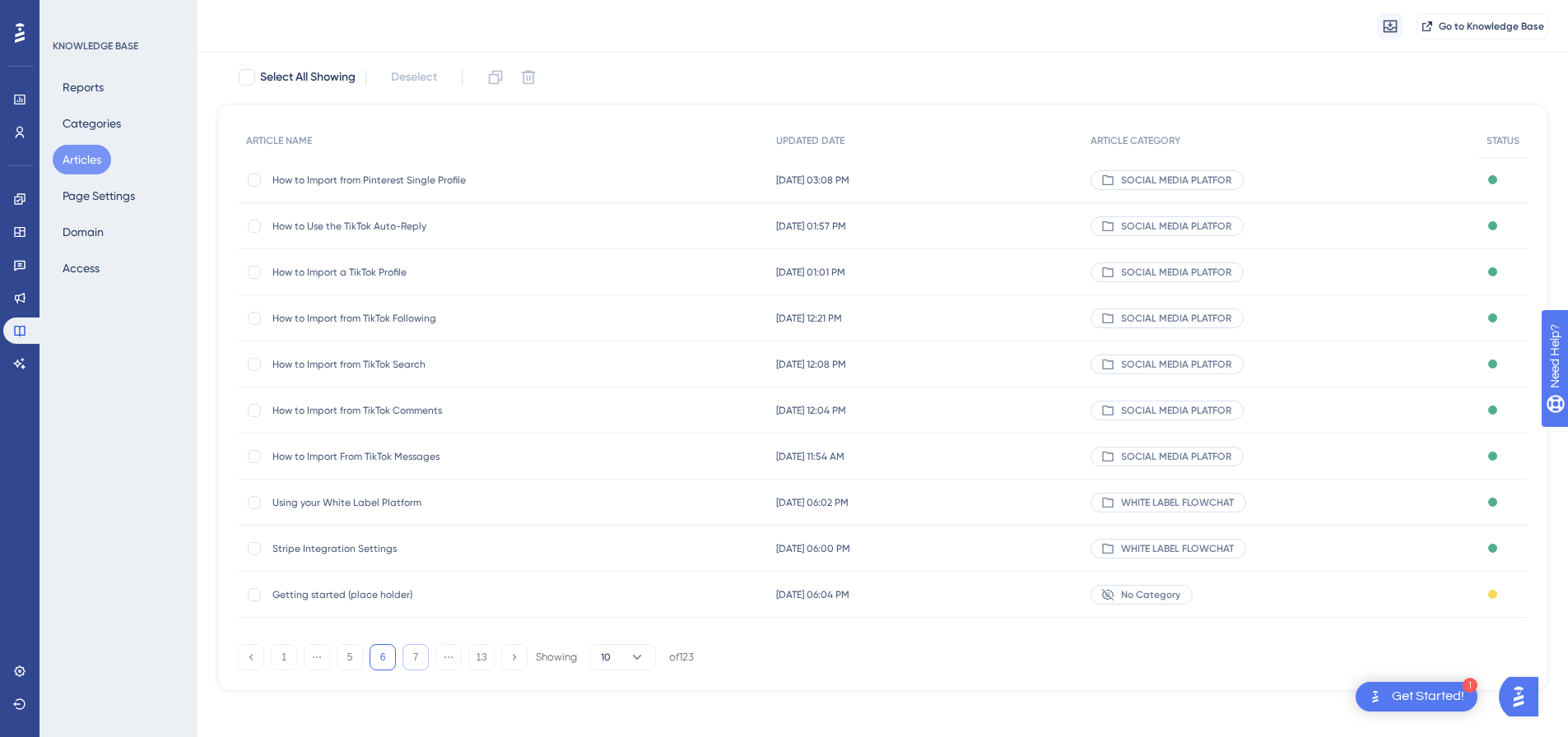
click at [420, 659] on button "7" at bounding box center [416, 657] width 26 height 26
click at [420, 659] on button "8" at bounding box center [416, 657] width 26 height 26
click at [420, 659] on button "9" at bounding box center [416, 657] width 26 height 26
click at [420, 659] on button "10" at bounding box center [416, 657] width 26 height 26
click at [420, 659] on button "11" at bounding box center [416, 657] width 26 height 26
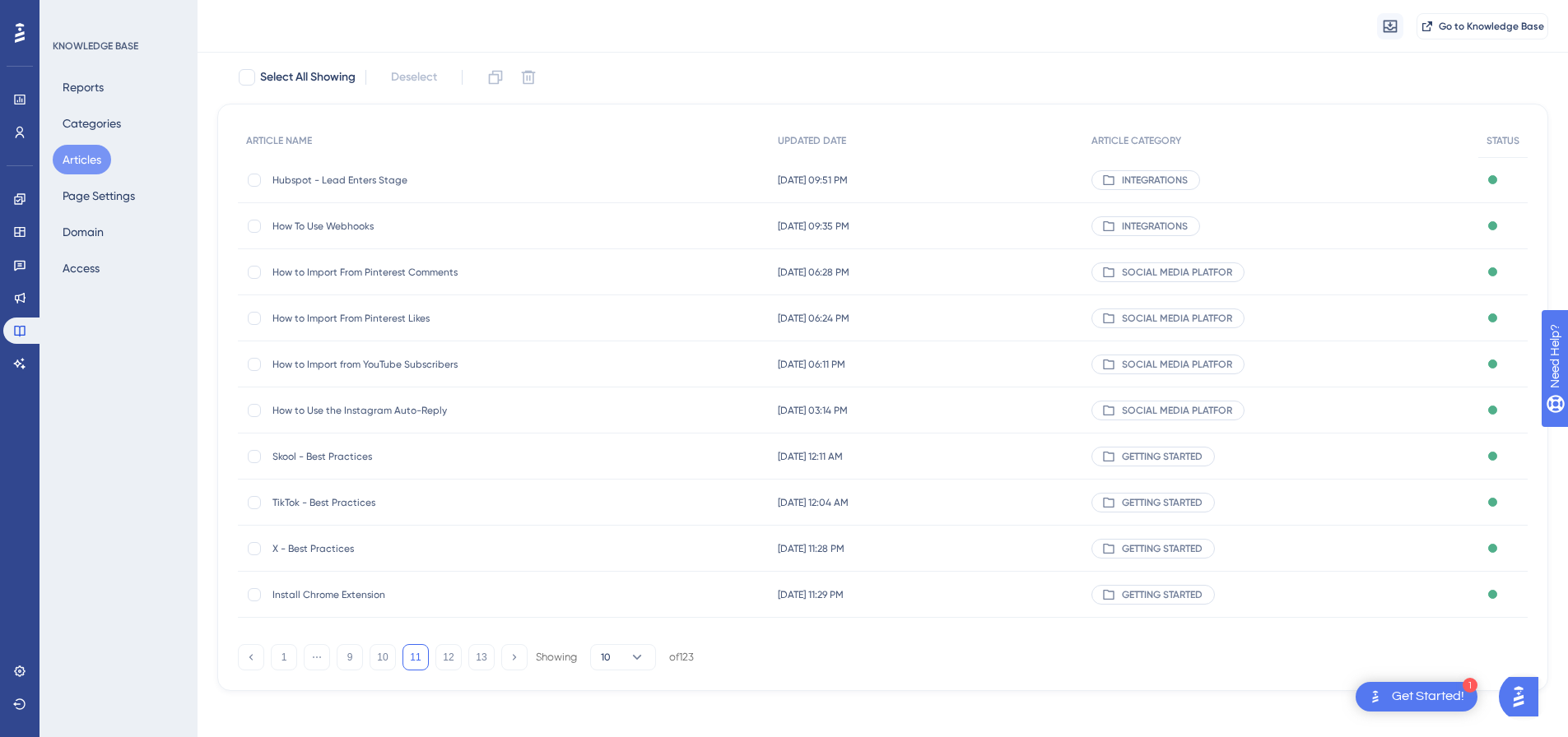
click at [420, 659] on button "11" at bounding box center [416, 657] width 26 height 26
click at [442, 657] on button "12" at bounding box center [448, 657] width 26 height 26
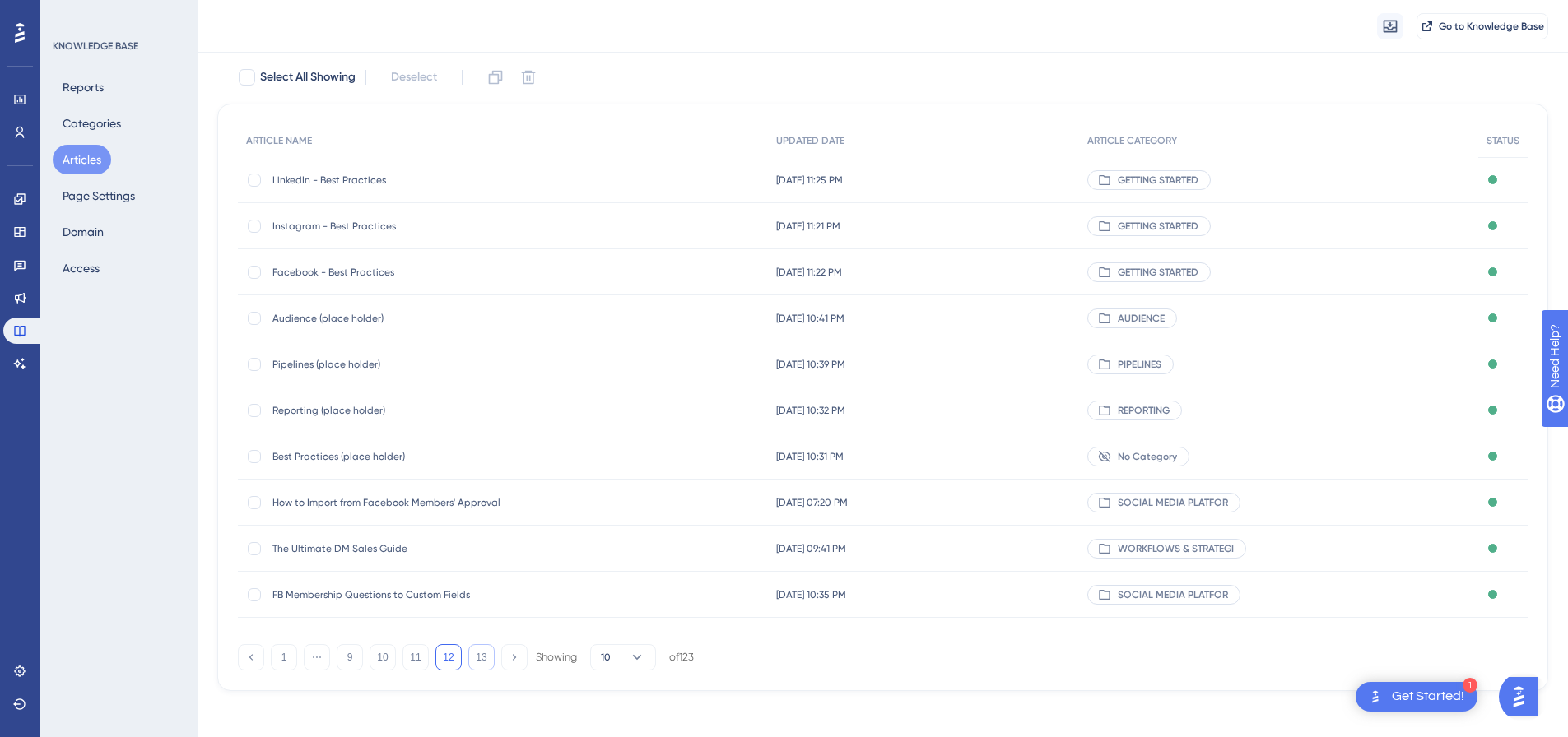
click at [481, 664] on button "13" at bounding box center [482, 657] width 26 height 26
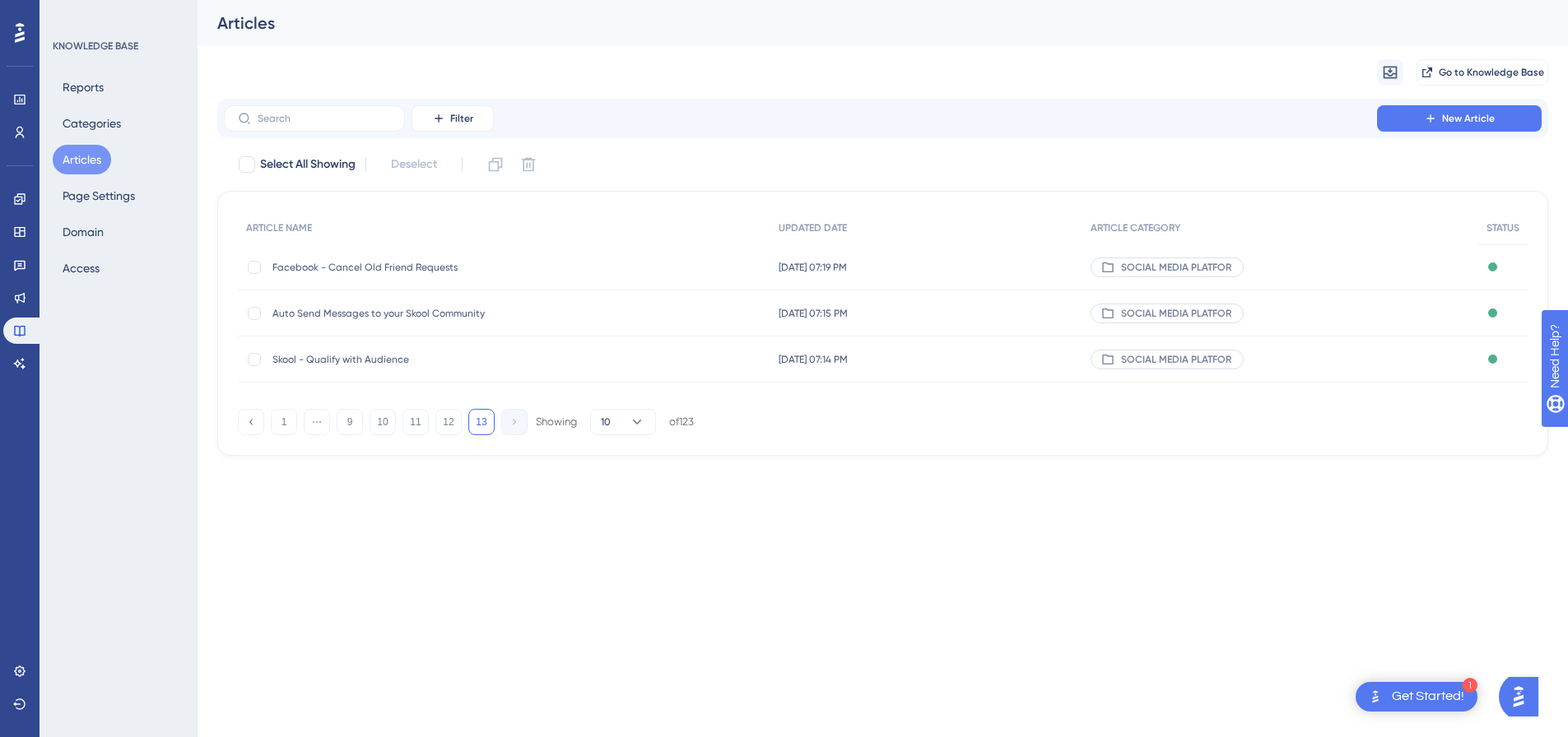
scroll to position [0, 0]
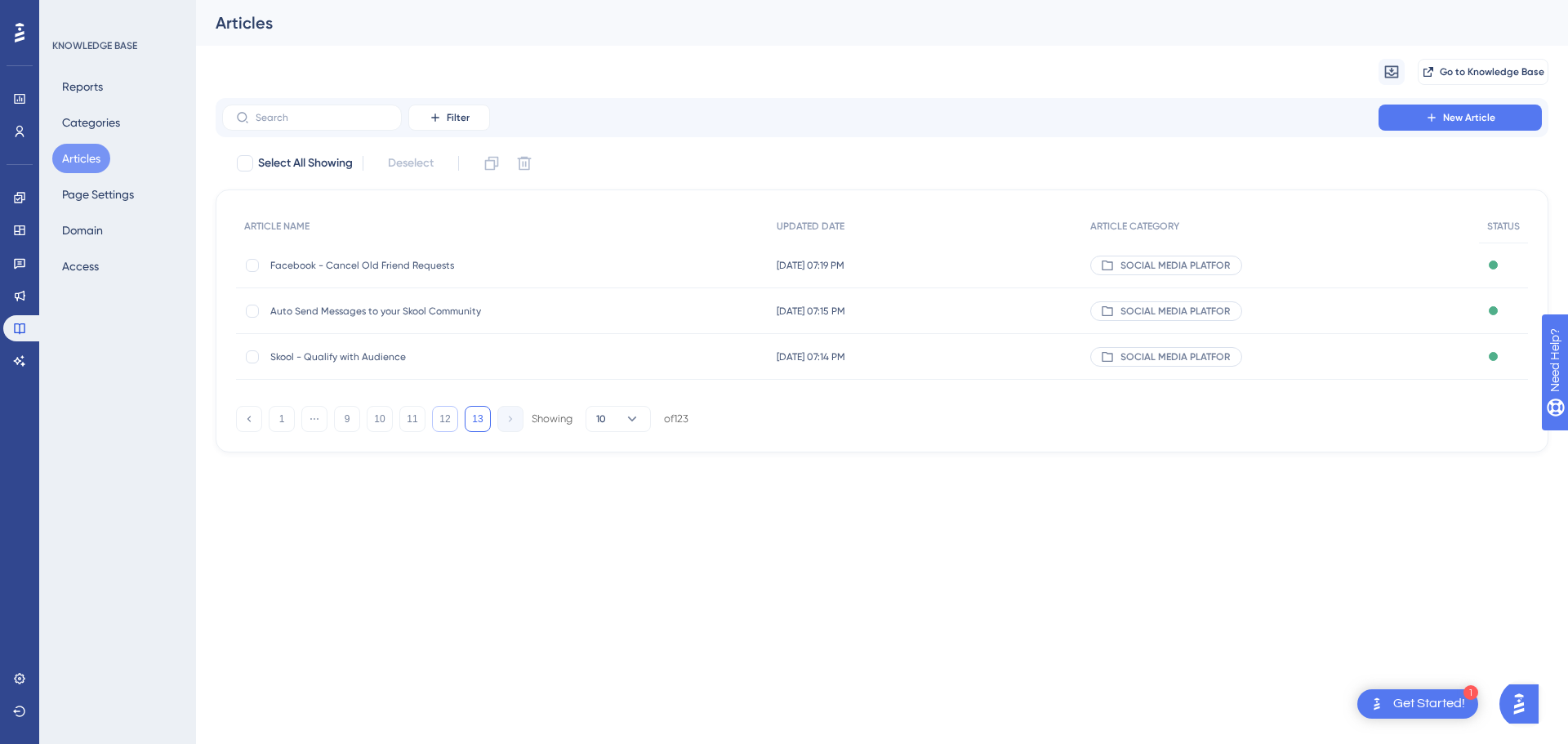
click at [452, 420] on button "12" at bounding box center [445, 419] width 26 height 26
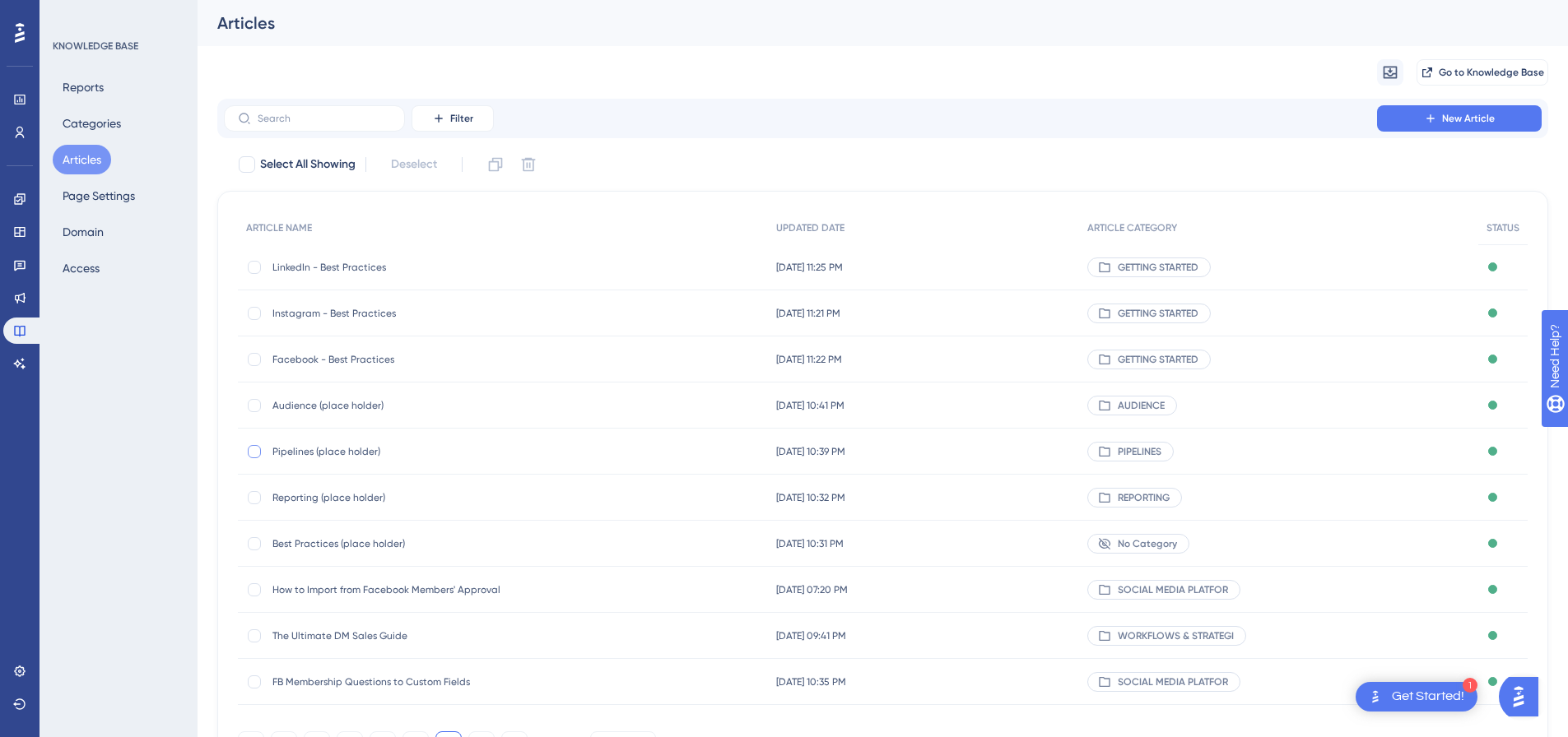
click at [250, 451] on div at bounding box center [254, 452] width 13 height 13
checkbox input "true"
click at [257, 407] on div at bounding box center [254, 405] width 13 height 13
click at [534, 176] on button at bounding box center [528, 165] width 26 height 26
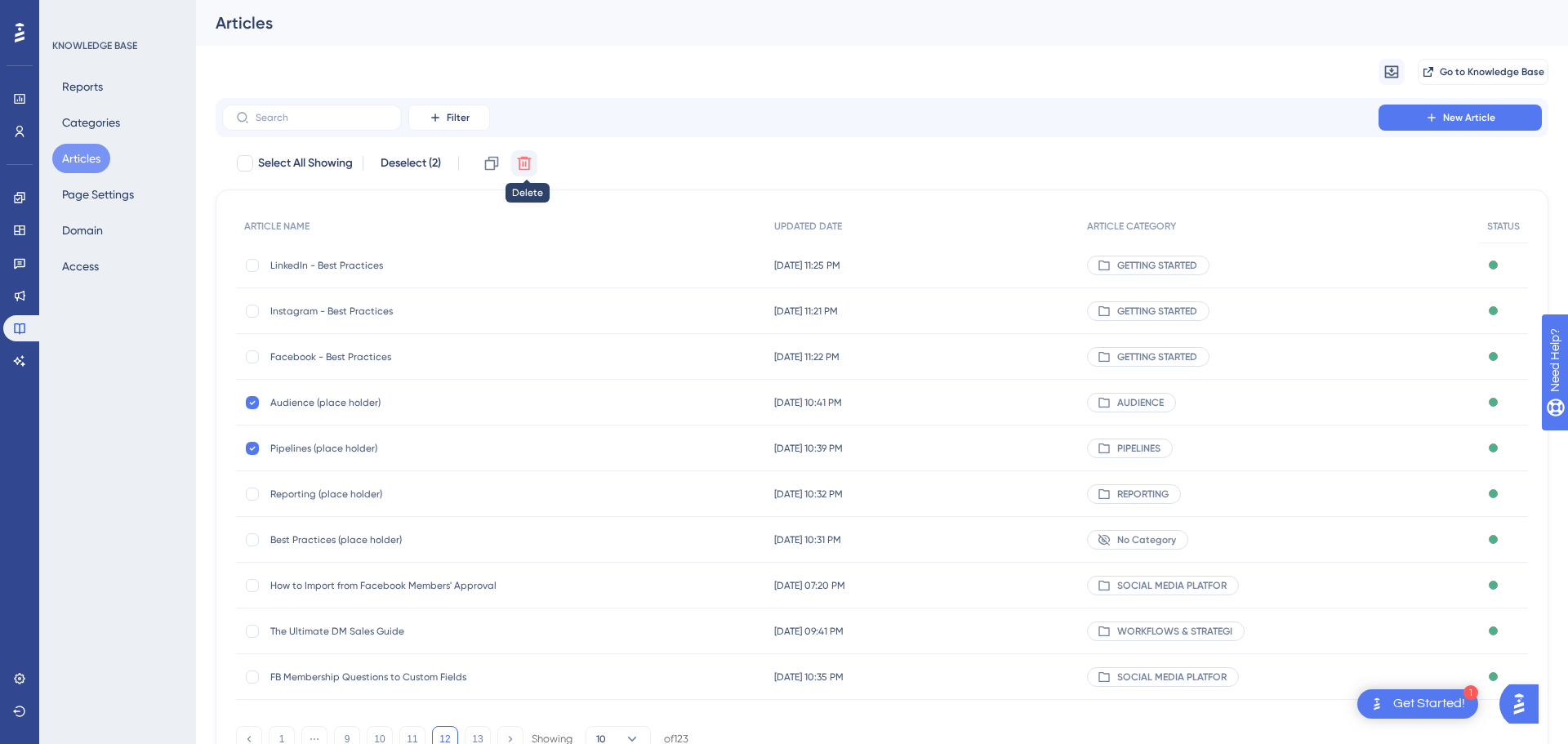
checkbox input "false"
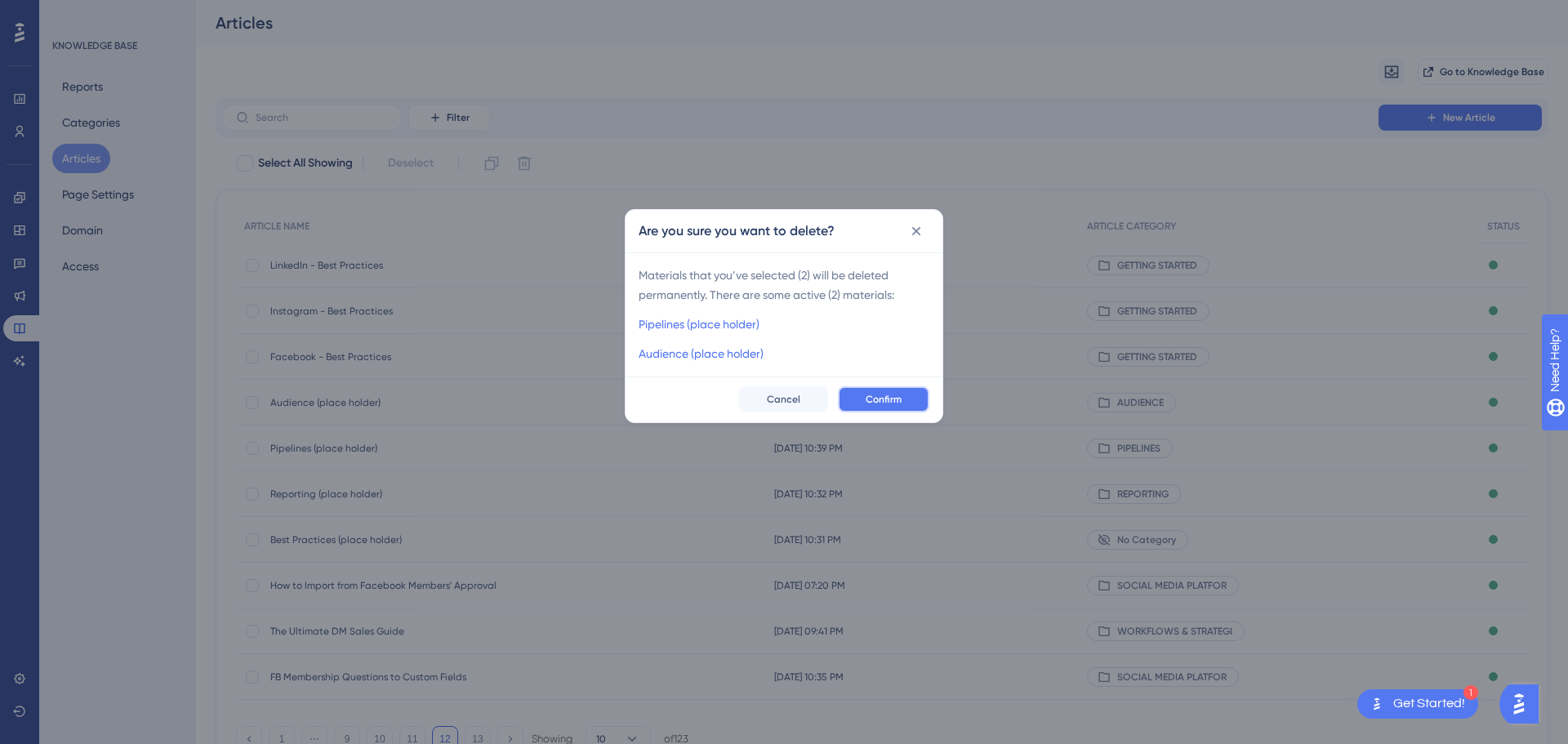
click at [885, 390] on button "Confirm" at bounding box center [883, 400] width 91 height 26
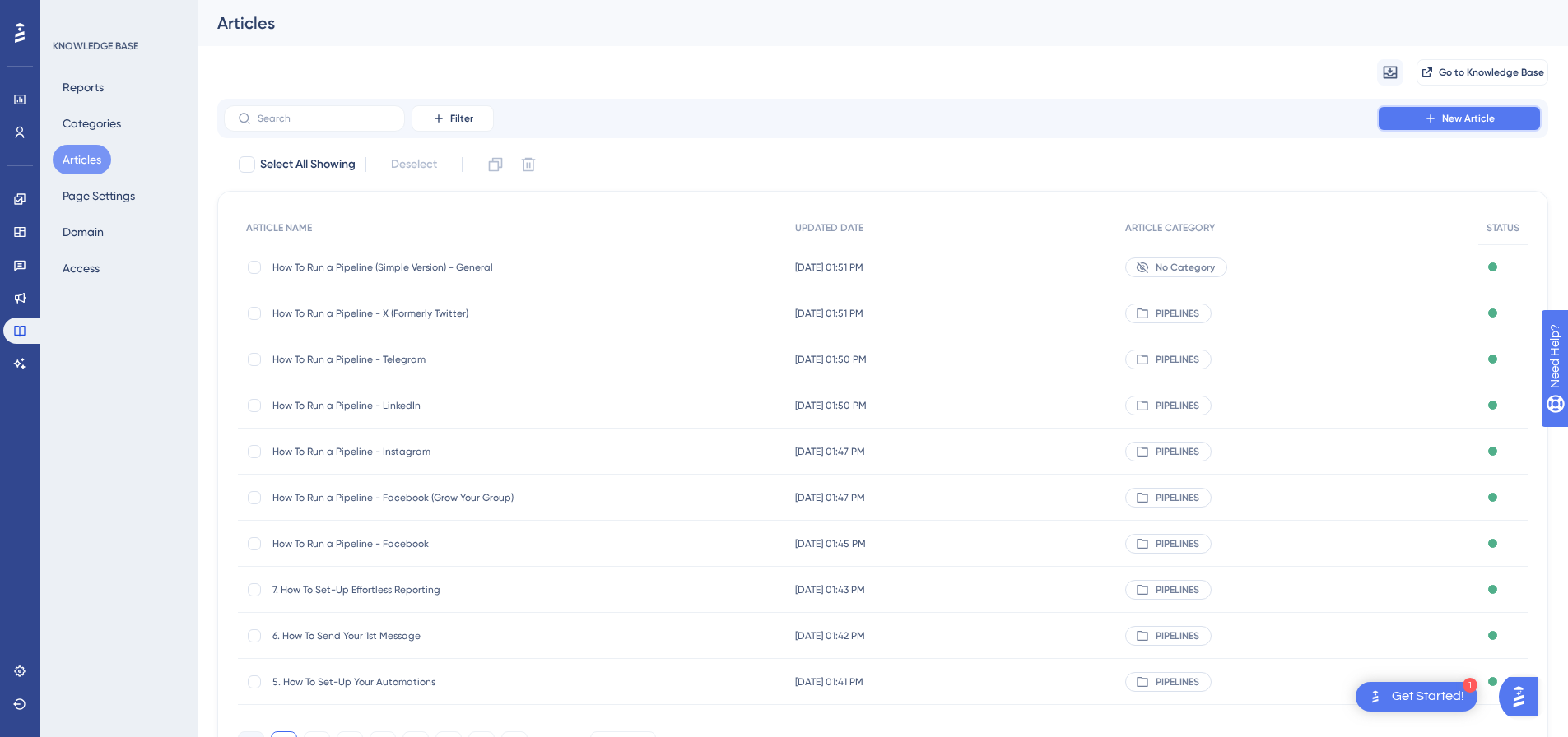
click at [1428, 110] on button "New Article" at bounding box center [1459, 118] width 165 height 26
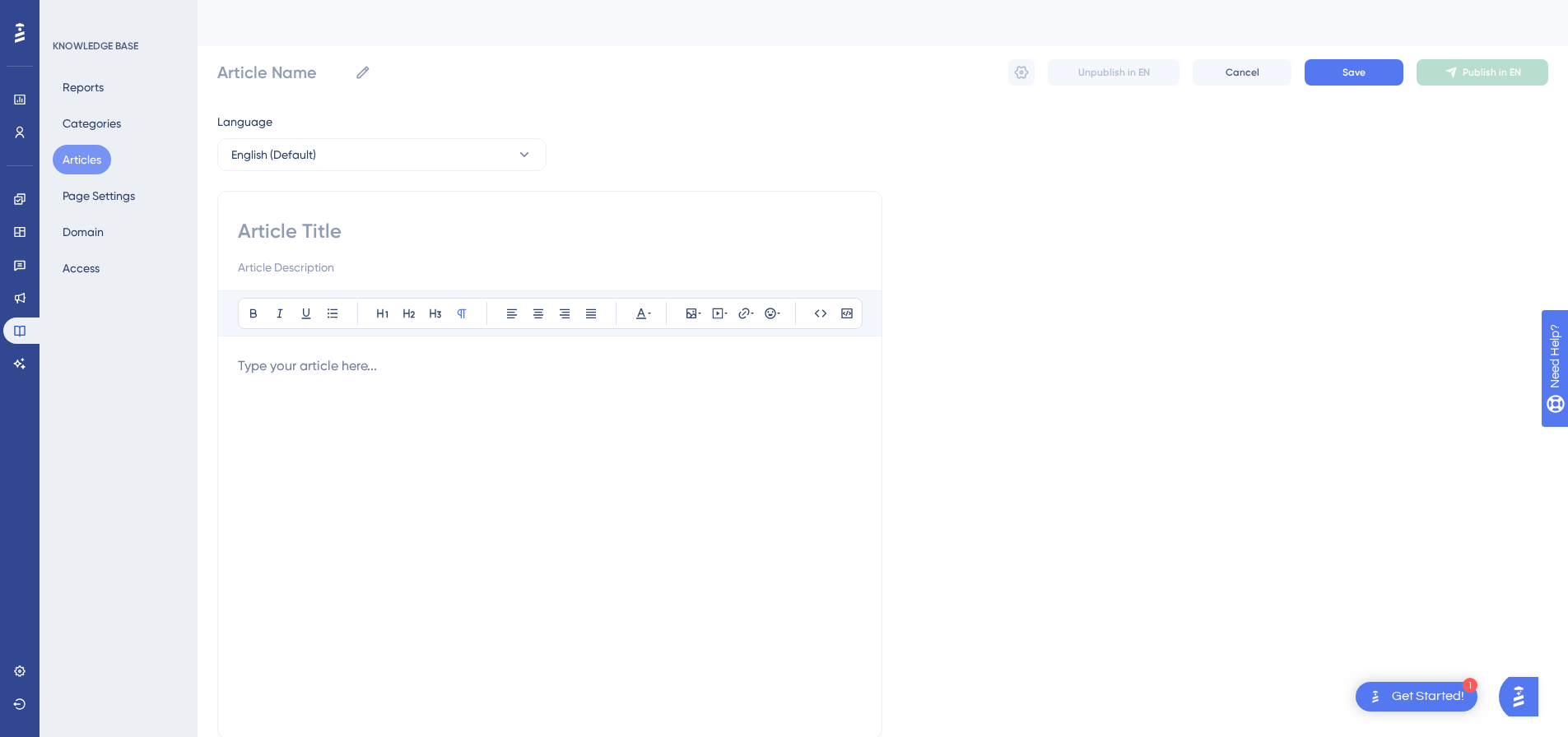
click at [462, 235] on input at bounding box center [550, 231] width 624 height 26
paste input "Custom Audience - Create What Your Ideal Lead Looks Like"
type input "Custom Audience - Create What Your Ideal Lead Looks Like"
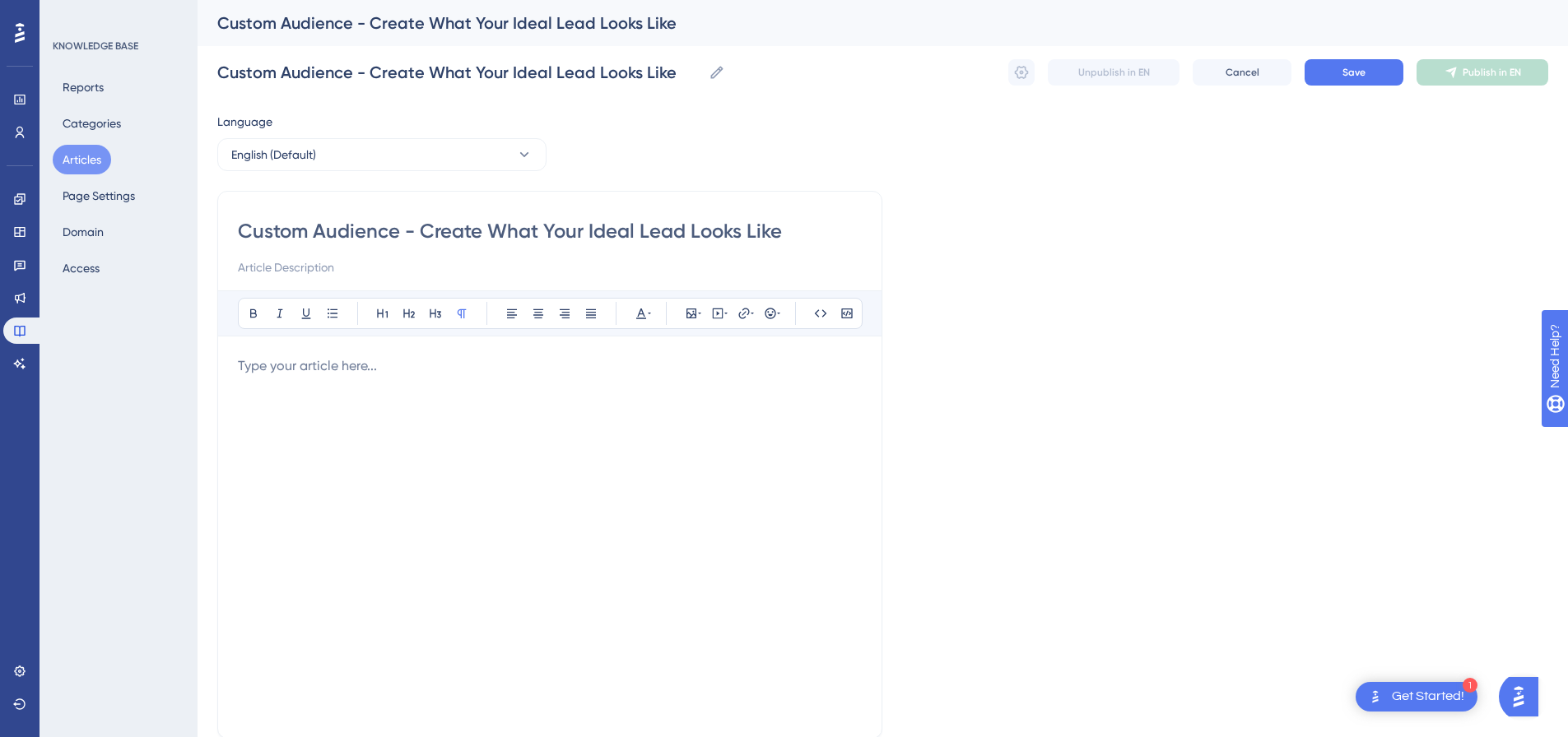
type input "Custom Audience - Create What Your Ideal Lead Looks Like"
click at [553, 373] on p at bounding box center [550, 365] width 624 height 20
click at [712, 310] on icon at bounding box center [718, 313] width 13 height 13
click at [680, 405] on textarea at bounding box center [717, 415] width 250 height 74
paste textarea "<div style="padding:49.79% 0 0 0;position:relative;"><iframe src="https://playe…"
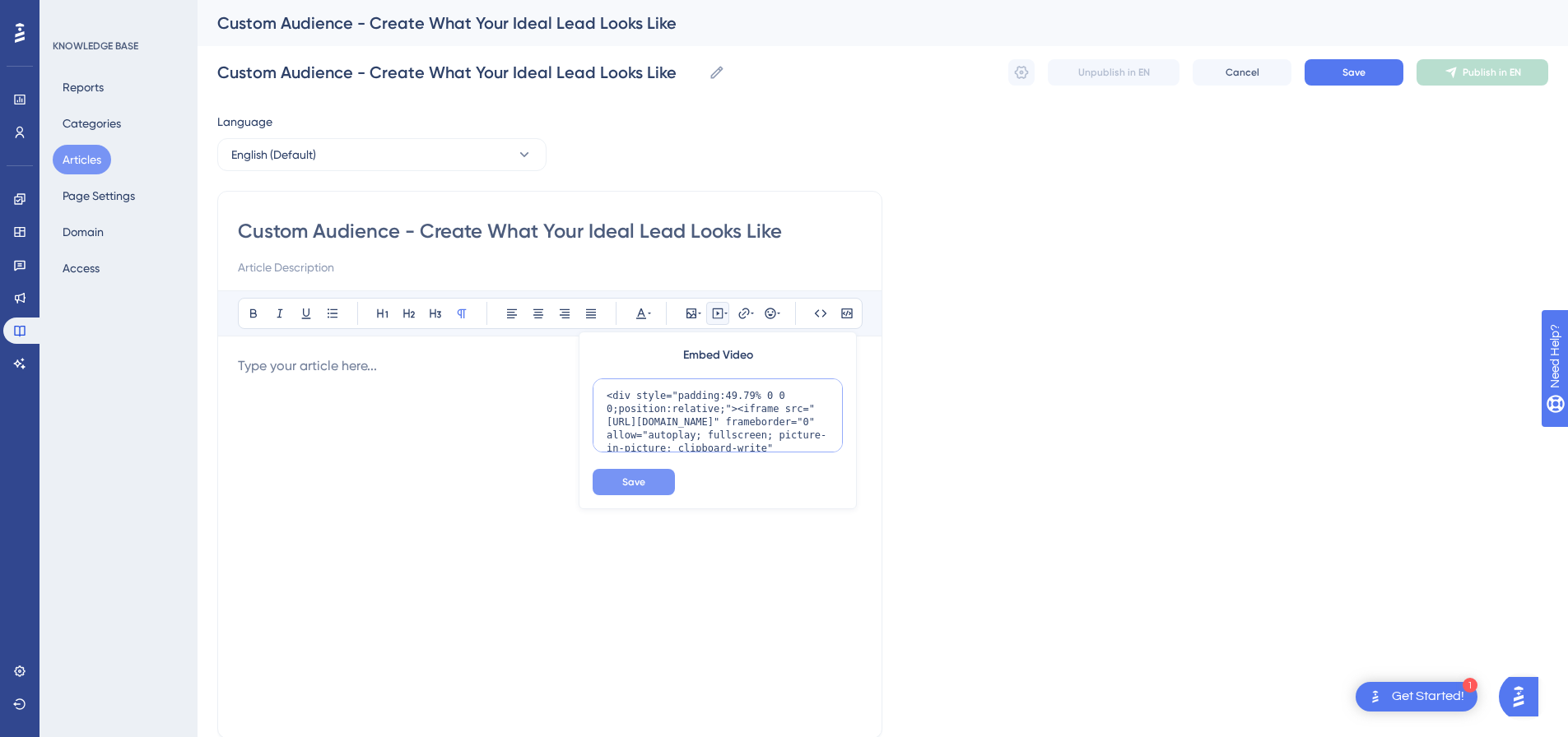
scroll to position [161, 0]
type textarea "<div style="padding:49.79% 0 0 0;position:relative;"><iframe src="https://playe…"
click at [646, 483] on button "Save" at bounding box center [633, 482] width 83 height 26
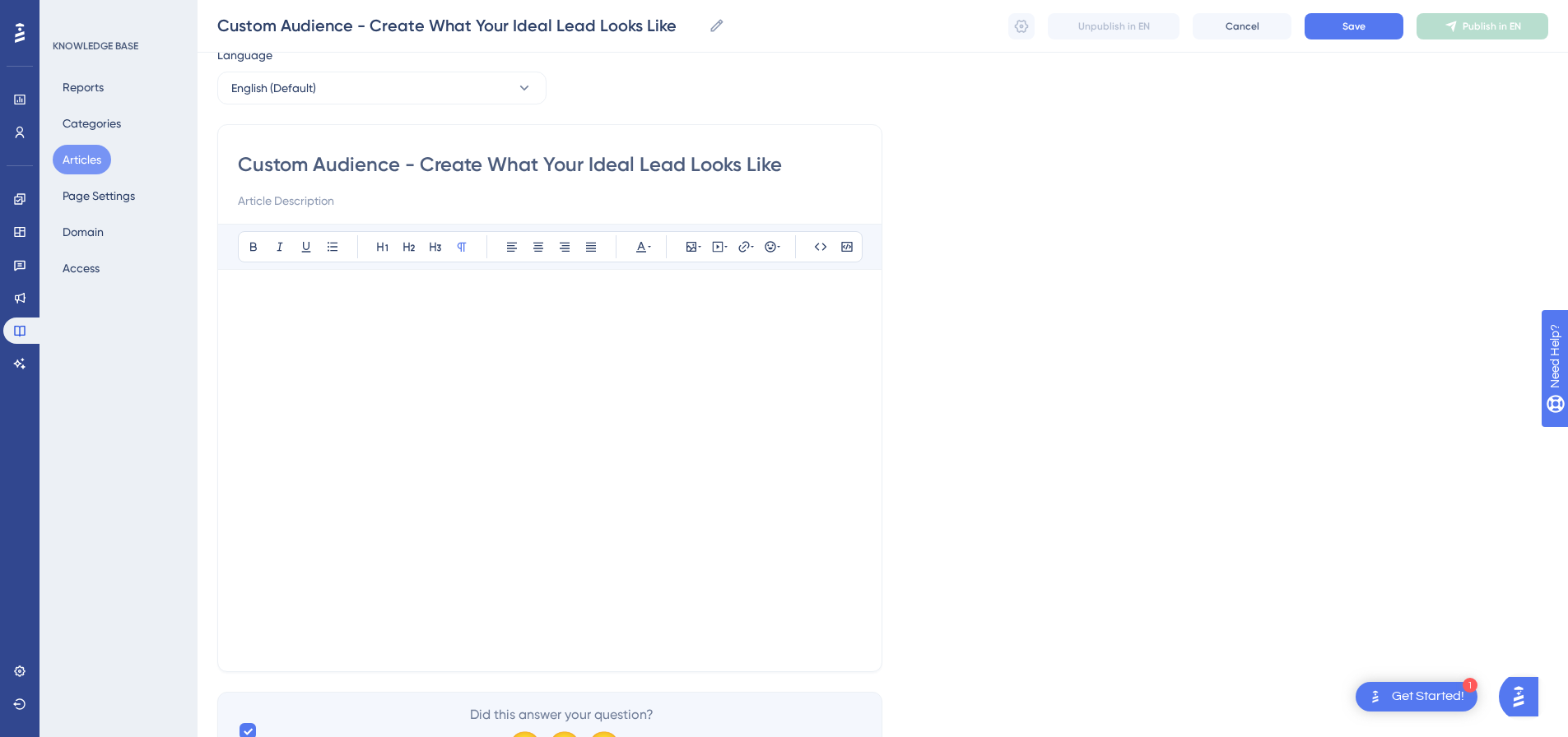
scroll to position [147, 0]
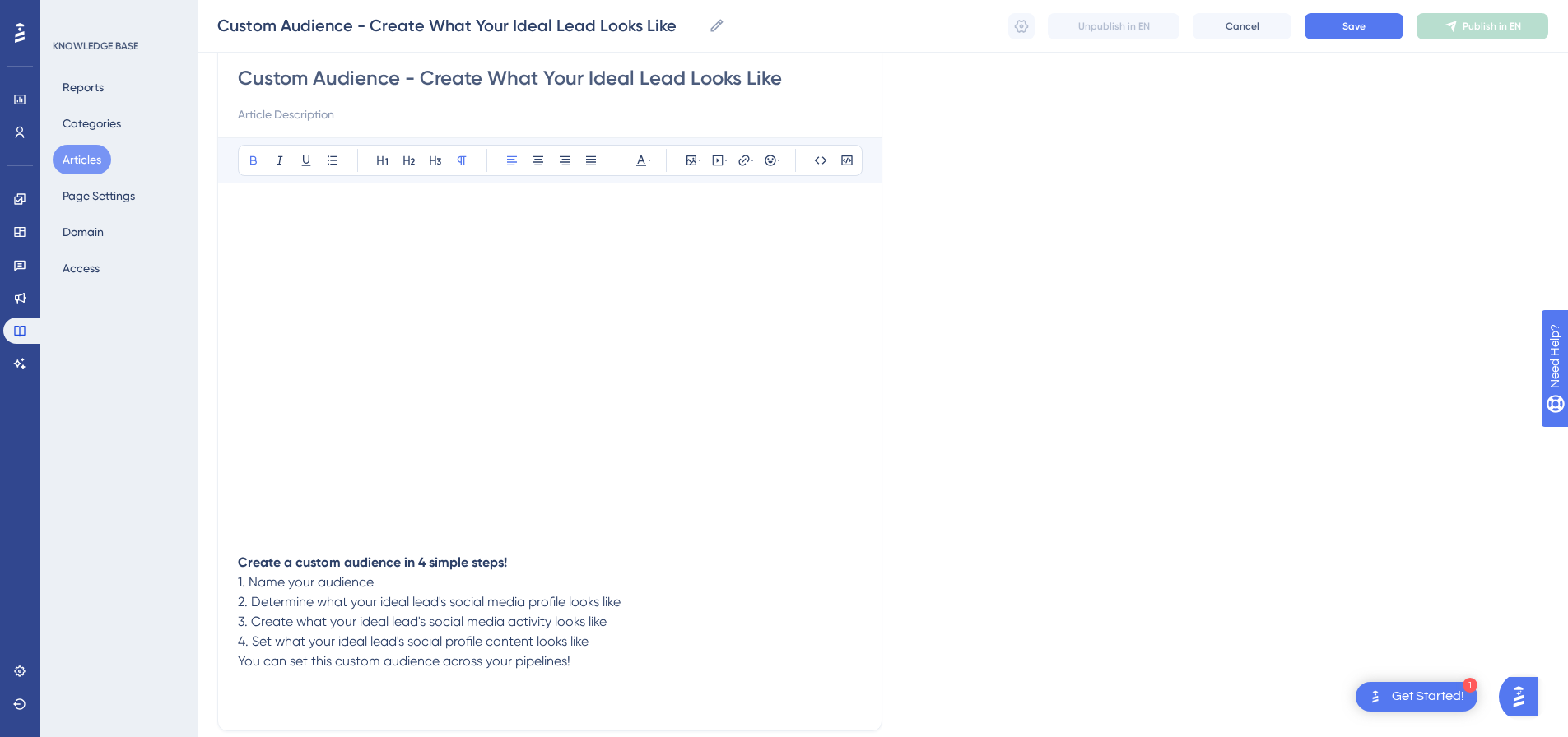
click at [525, 568] on p "Create a custom audience in 4 simple steps!" at bounding box center [550, 553] width 624 height 39
click at [605, 664] on p "4. Set what your ideal lead's social profile content looks like" at bounding box center [550, 661] width 624 height 20
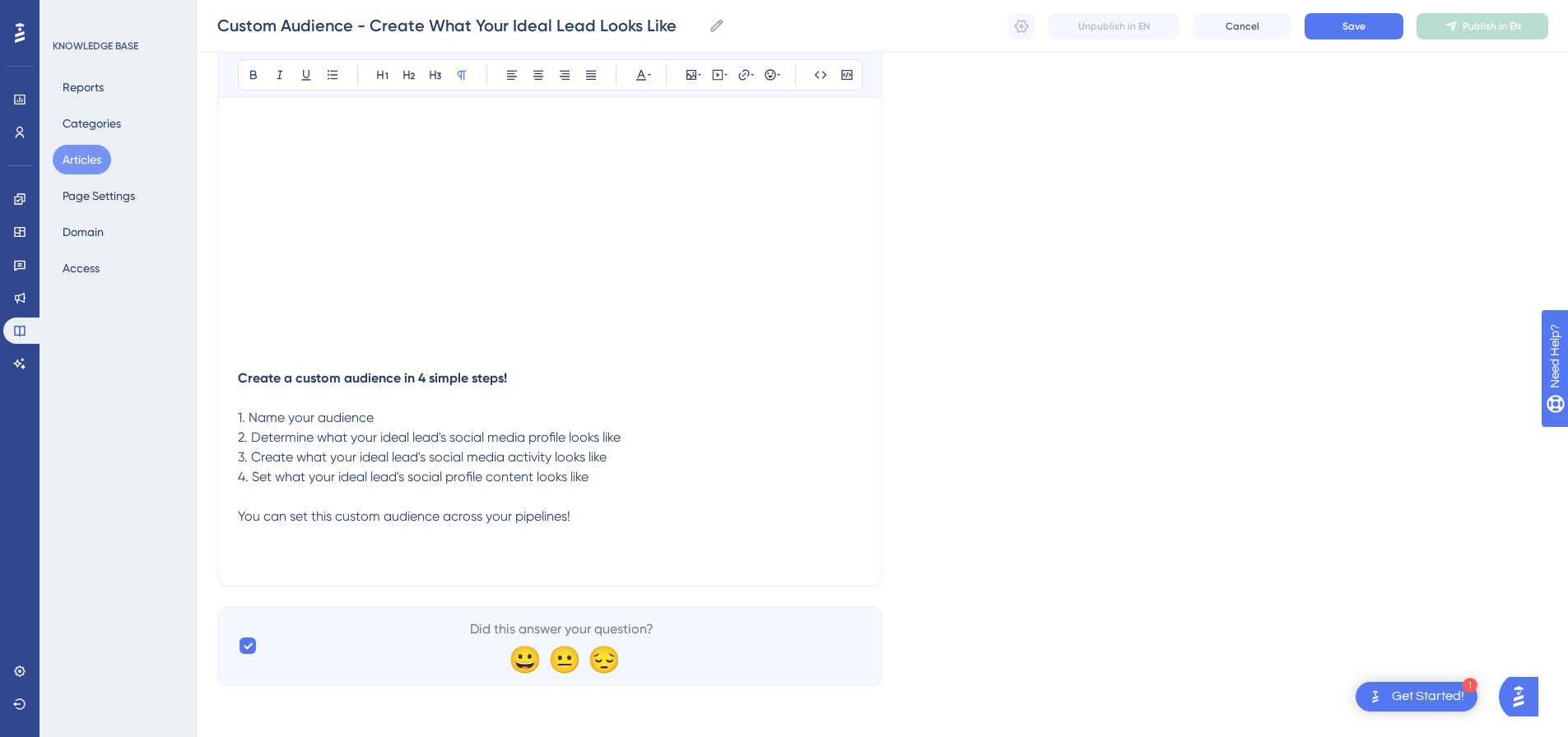
scroll to position [332, 0]
click at [1350, 33] on span "Save" at bounding box center [1354, 26] width 23 height 13
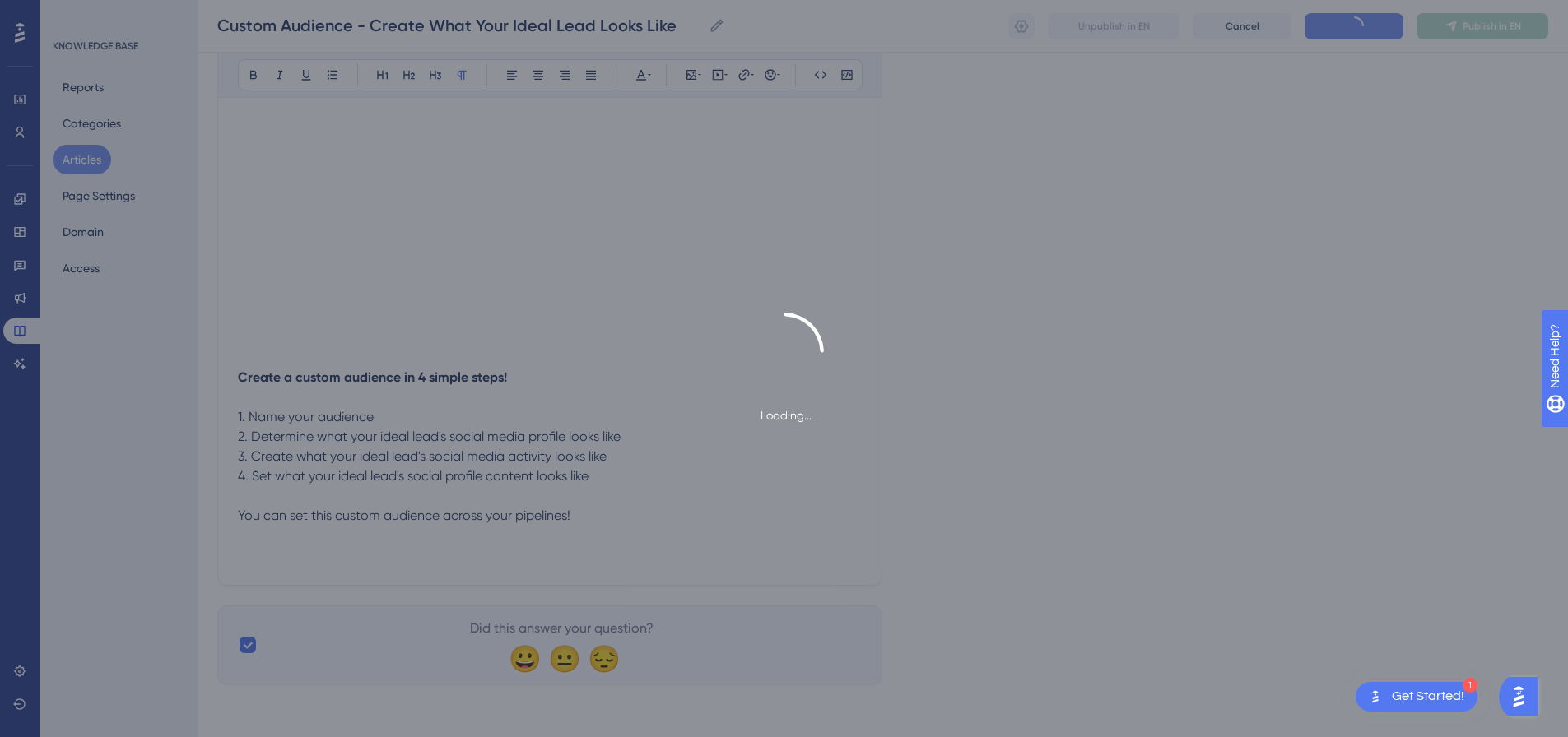
click at [1299, 289] on div "Loading..." at bounding box center [784, 368] width 1568 height 737
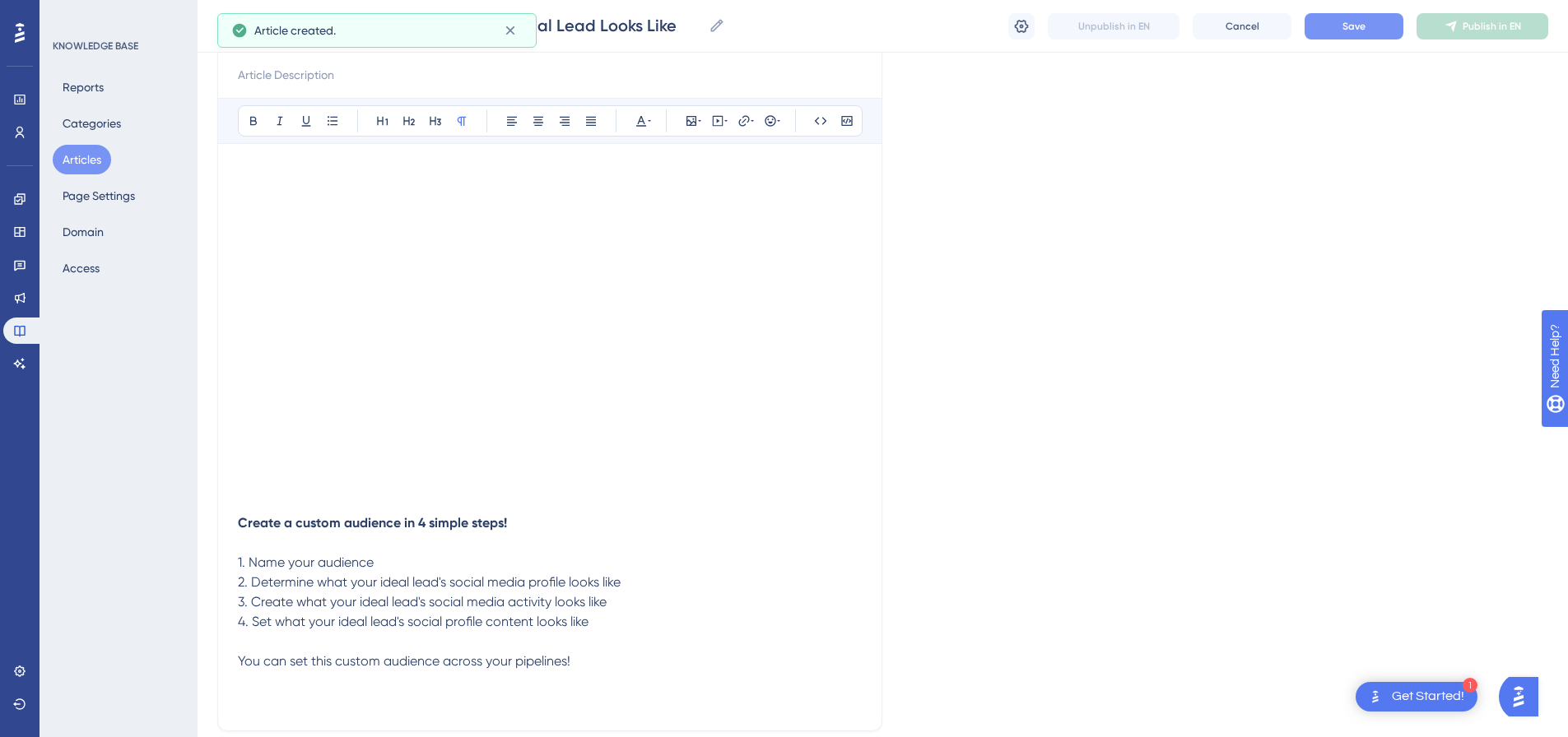
scroll to position [83, 0]
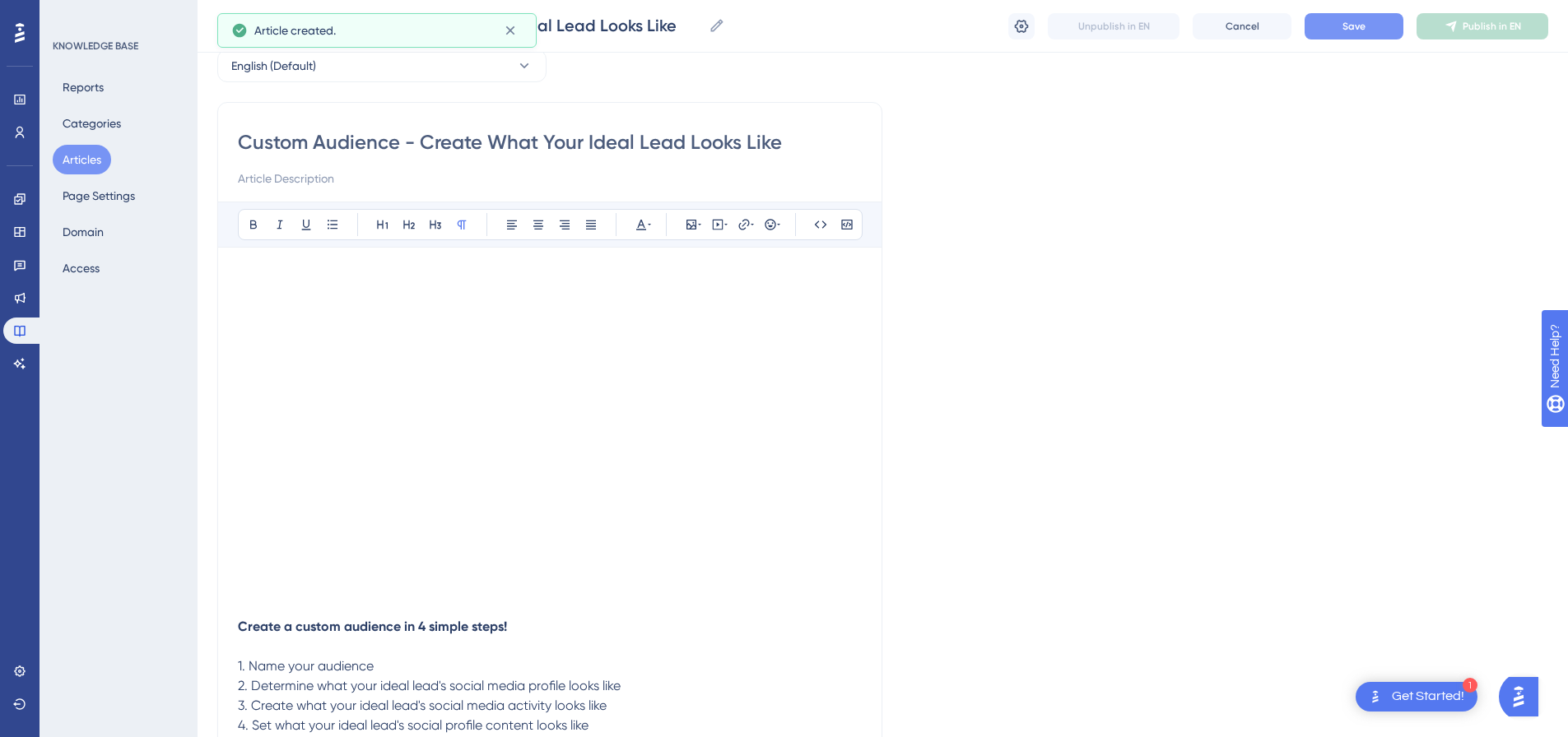
click at [1338, 25] on button "Save" at bounding box center [1354, 26] width 99 height 26
click at [1356, 16] on button "Save" at bounding box center [1354, 26] width 99 height 26
click at [1465, 26] on span "Publish in EN" at bounding box center [1492, 26] width 59 height 13
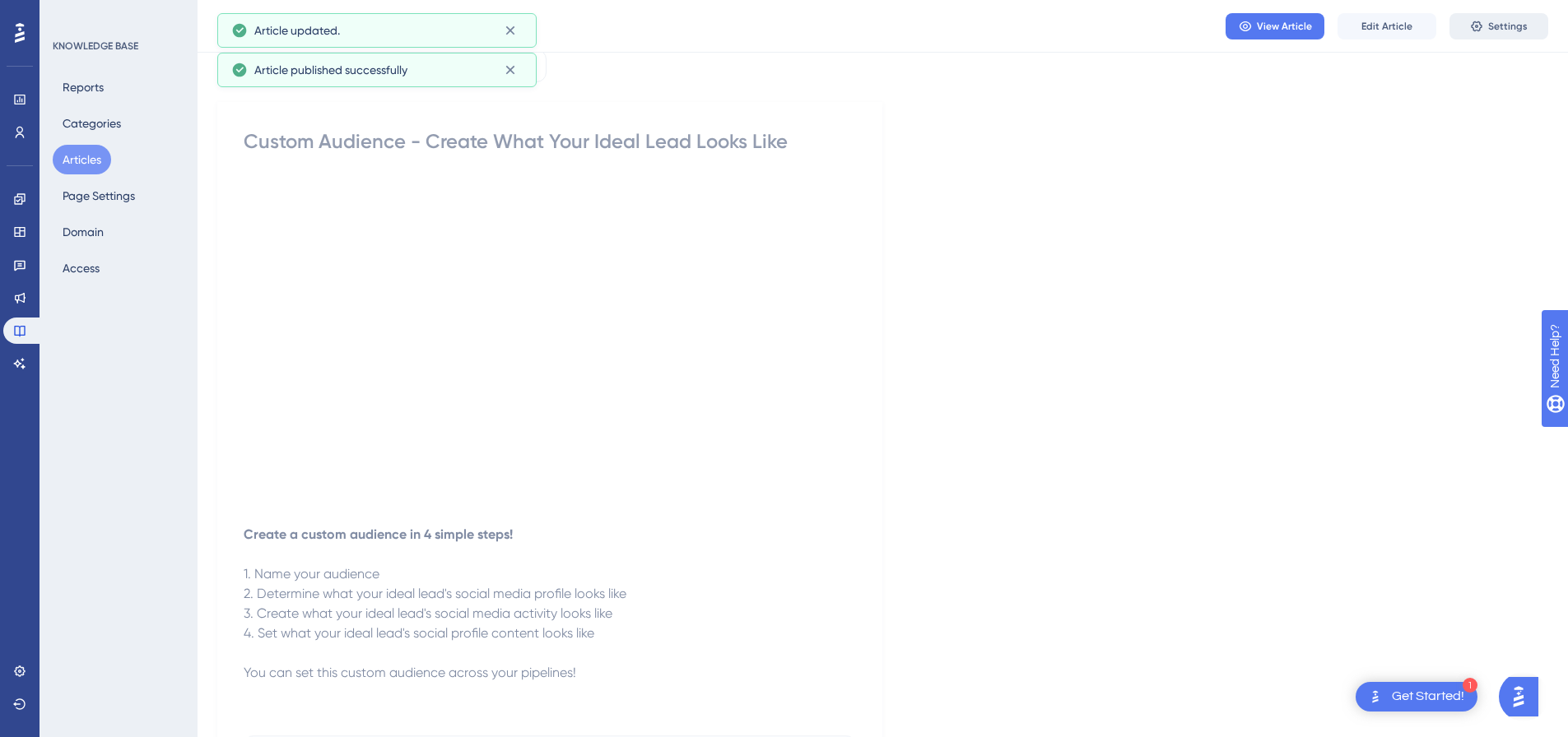
click at [1462, 26] on button "Settings" at bounding box center [1499, 26] width 99 height 26
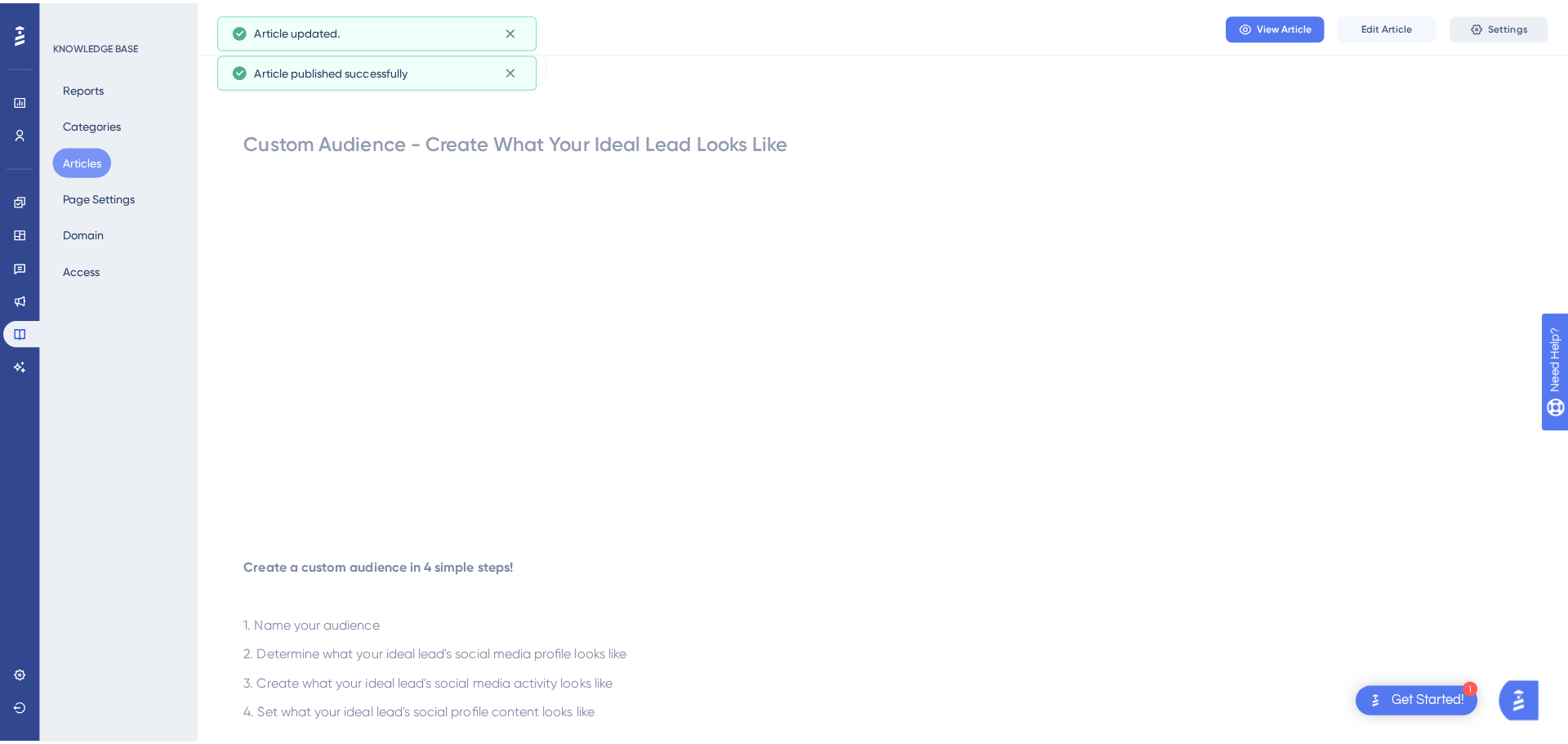
scroll to position [0, 0]
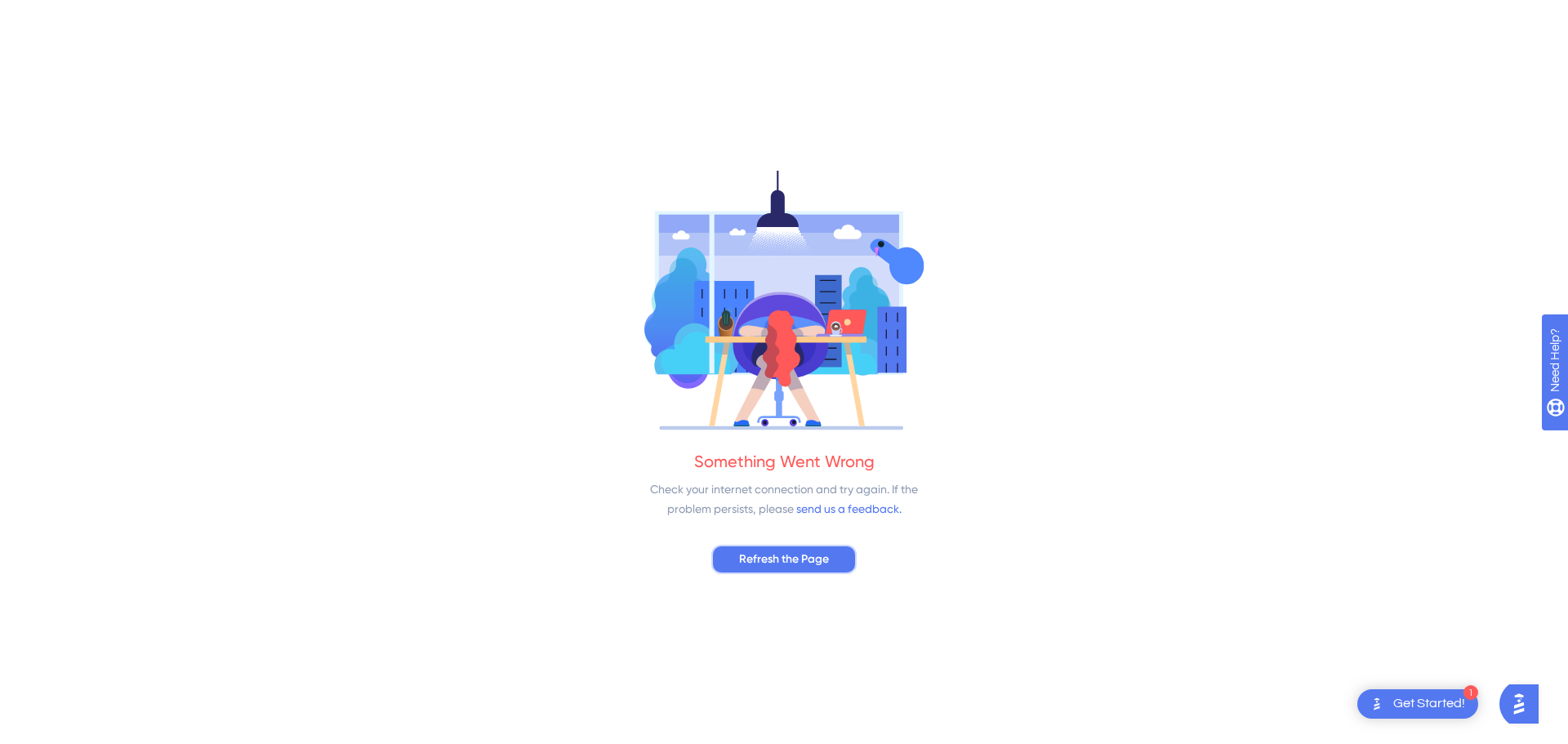
click at [824, 570] on button "Refresh the Page" at bounding box center [784, 559] width 146 height 30
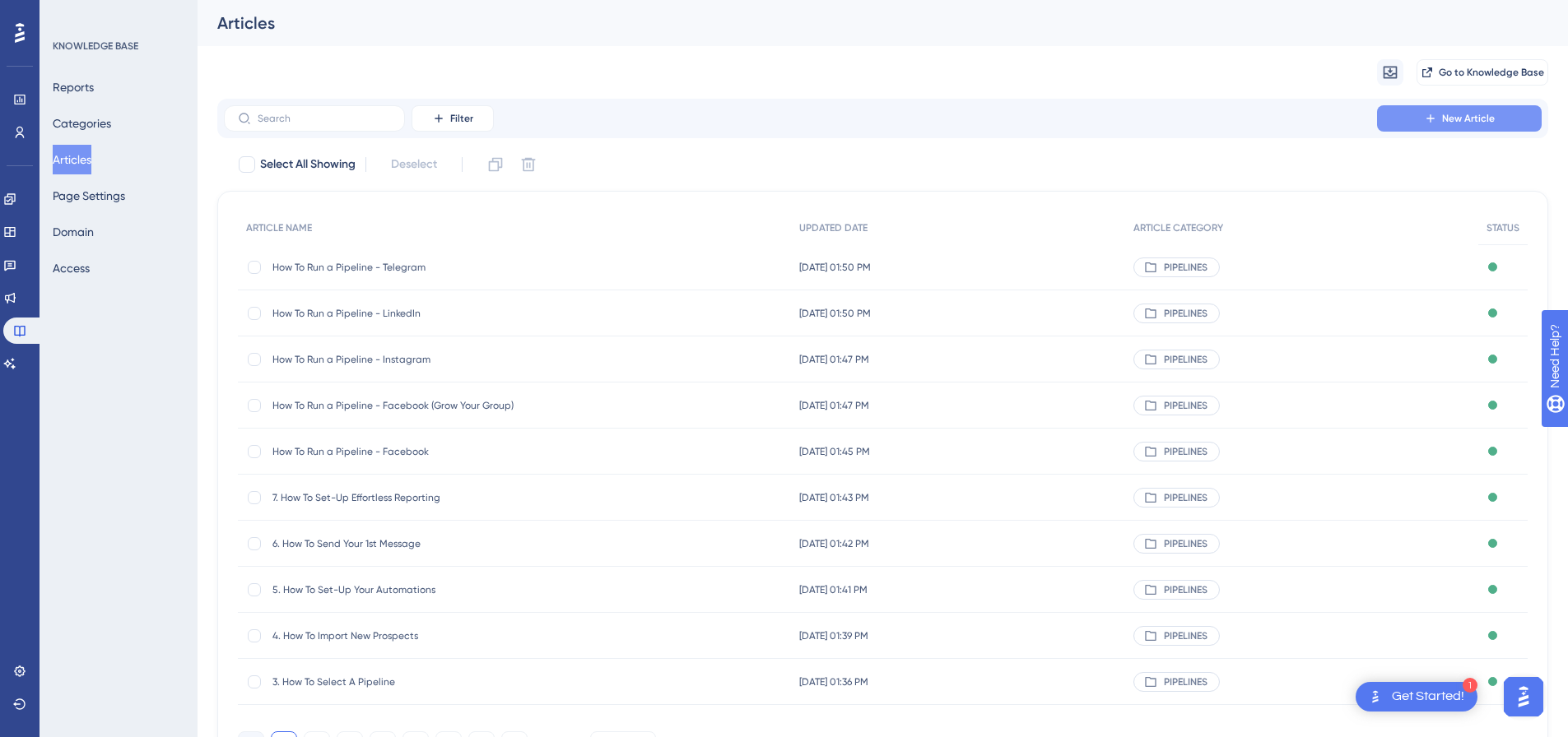
click at [1432, 115] on icon at bounding box center [1430, 118] width 13 height 13
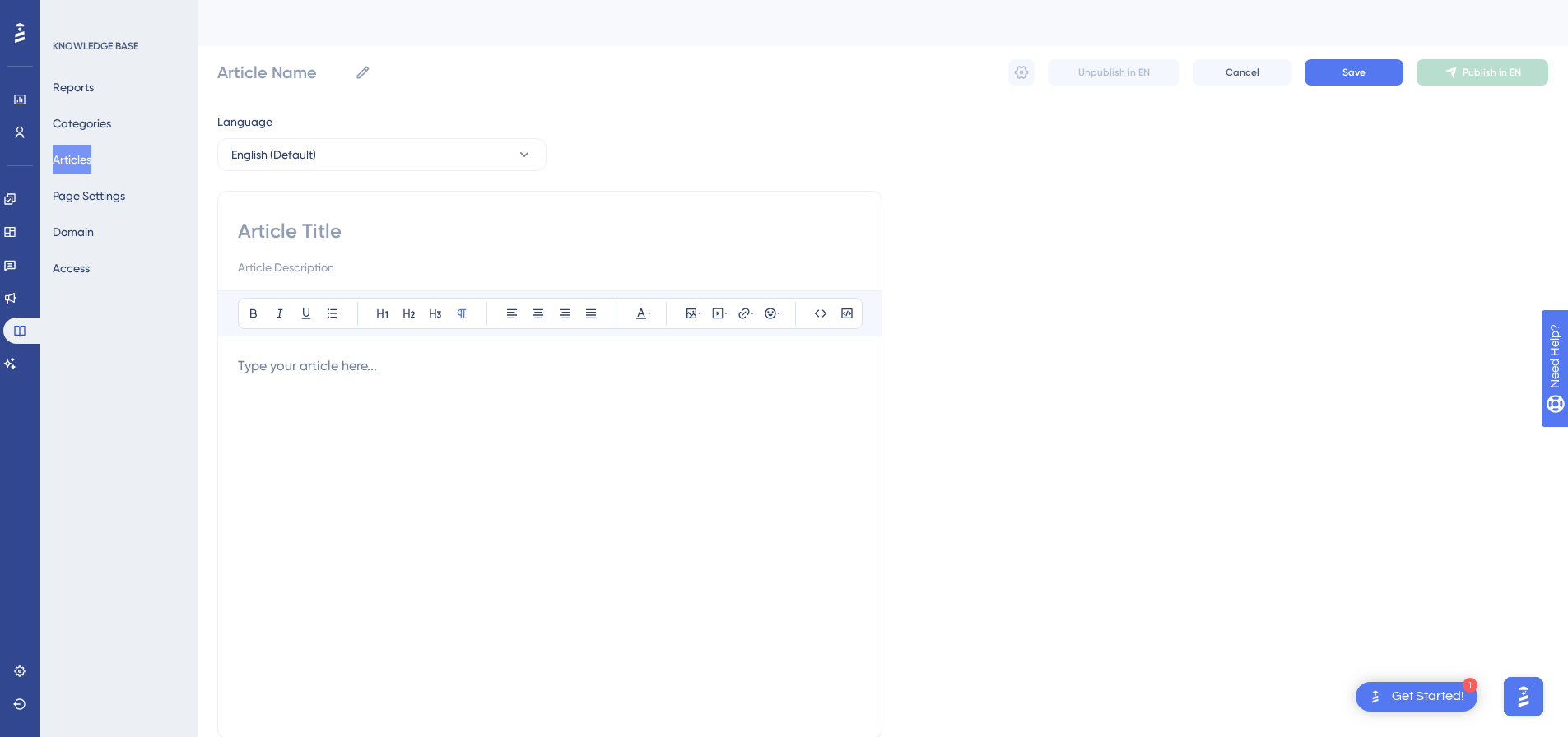
click at [436, 254] on div at bounding box center [550, 248] width 624 height 59
click at [443, 227] on input at bounding box center [550, 231] width 624 height 26
paste input "How To Run a Pipeline (Simple Version) - General"
type input "How To Run a Pipeline (Simple Version) - General"
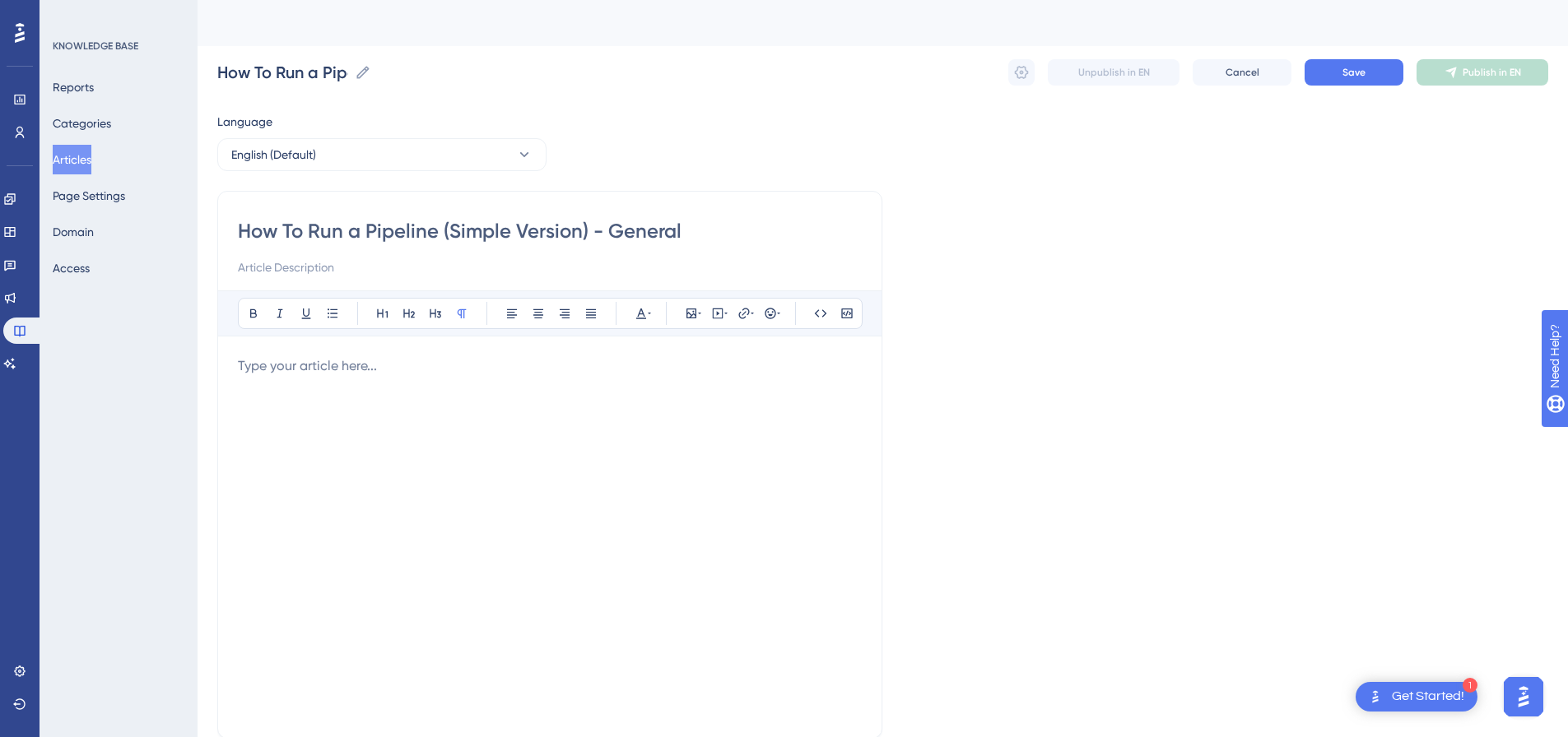
type input "How To Run a Pipeline (Simple Version) - General"
click at [405, 347] on div "Bold Italic Underline Bullet Point Heading 1 Heading 2 Heading 3 Normal Align L…" at bounding box center [550, 504] width 624 height 428
click at [405, 364] on p at bounding box center [550, 365] width 624 height 20
click at [714, 312] on icon at bounding box center [718, 313] width 13 height 13
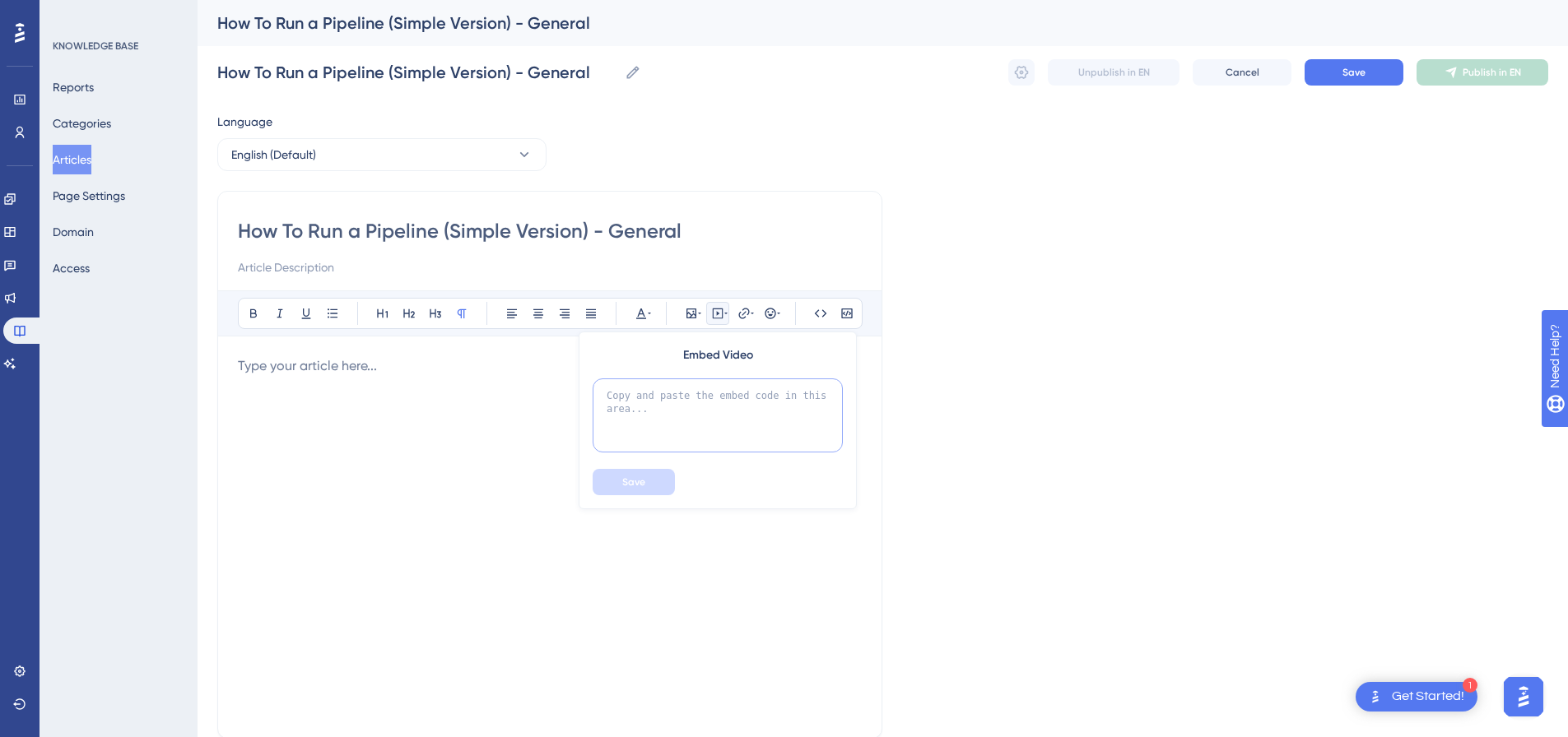
click at [698, 388] on textarea at bounding box center [717, 415] width 250 height 74
paste textarea "<div style="padding:49.79% 0 0 0;position:relative;"><iframe src="https://playe…"
type textarea "<div style="padding:49.79% 0 0 0;position:relative;"><iframe src="https://playe…"
click at [654, 483] on button "Save" at bounding box center [633, 482] width 83 height 26
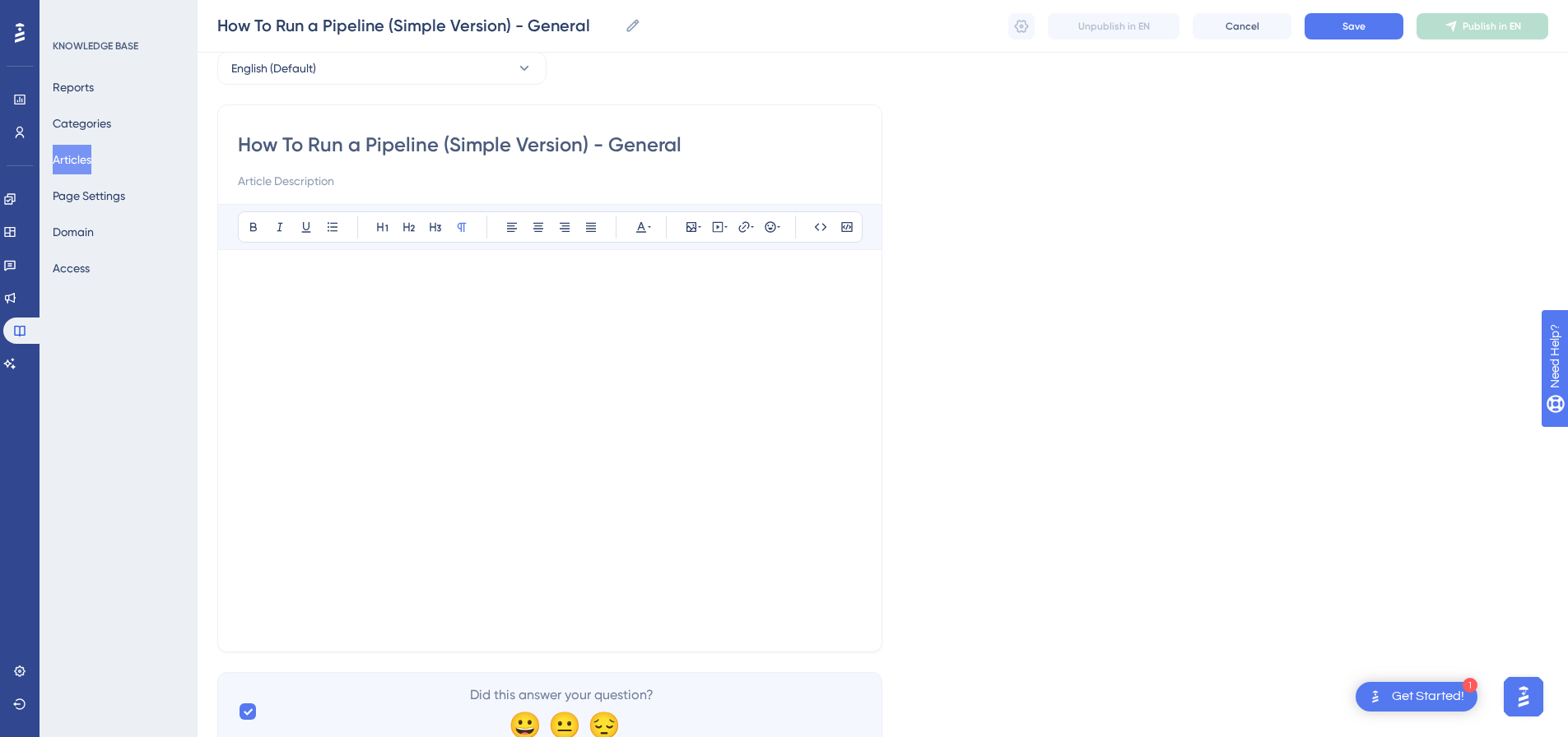
scroll to position [147, 0]
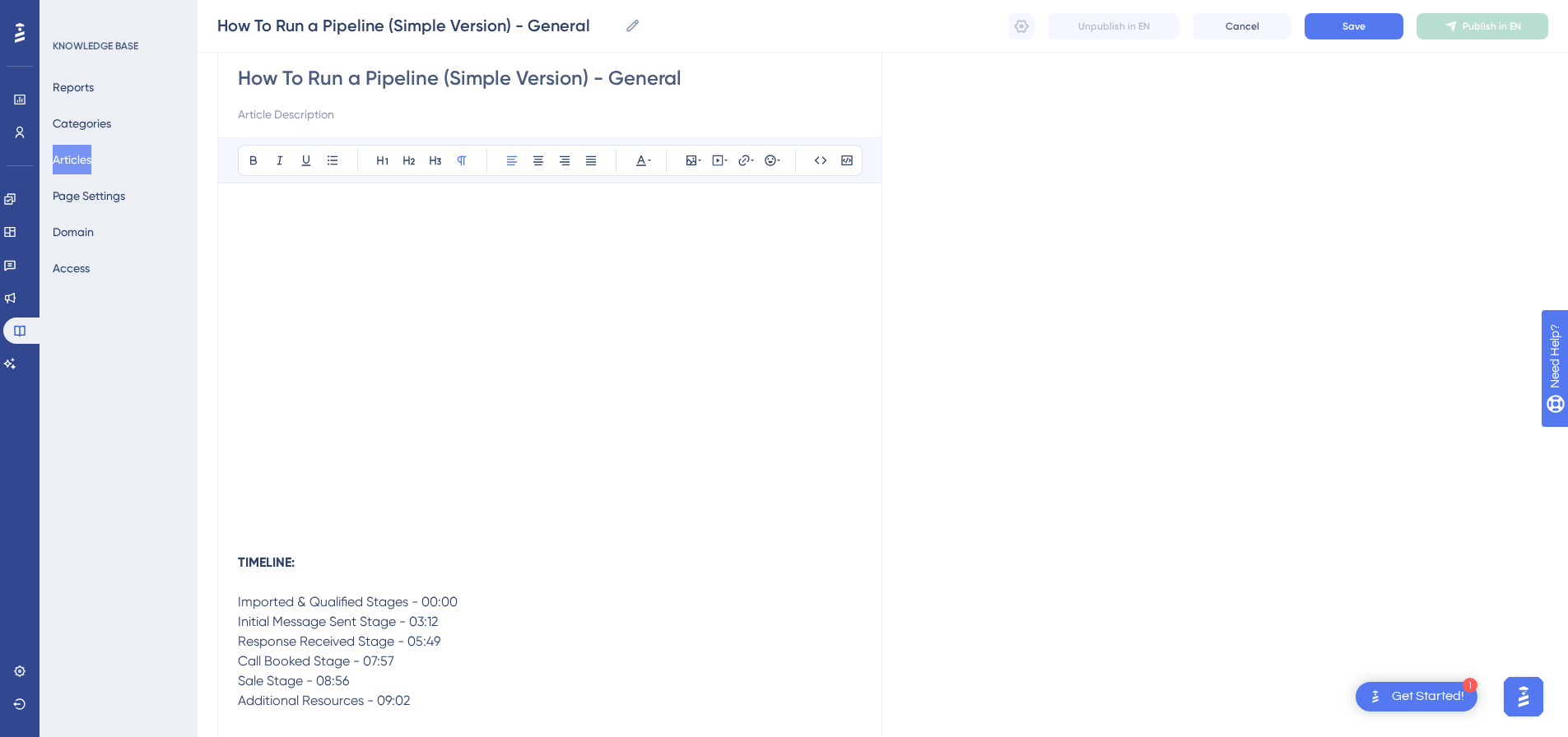
click at [374, 588] on p "TIMELINE: Imported & Qualified Stages - 00:00" at bounding box center [550, 583] width 624 height 59
click at [469, 599] on p "Imported & Qualified Stages - 00:00" at bounding box center [550, 592] width 624 height 39
click at [460, 638] on p "Initial Message Sent Stage - 03:12" at bounding box center [550, 641] width 624 height 20
click at [484, 685] on p "Response Received Stage - 05:49" at bounding box center [550, 680] width 624 height 20
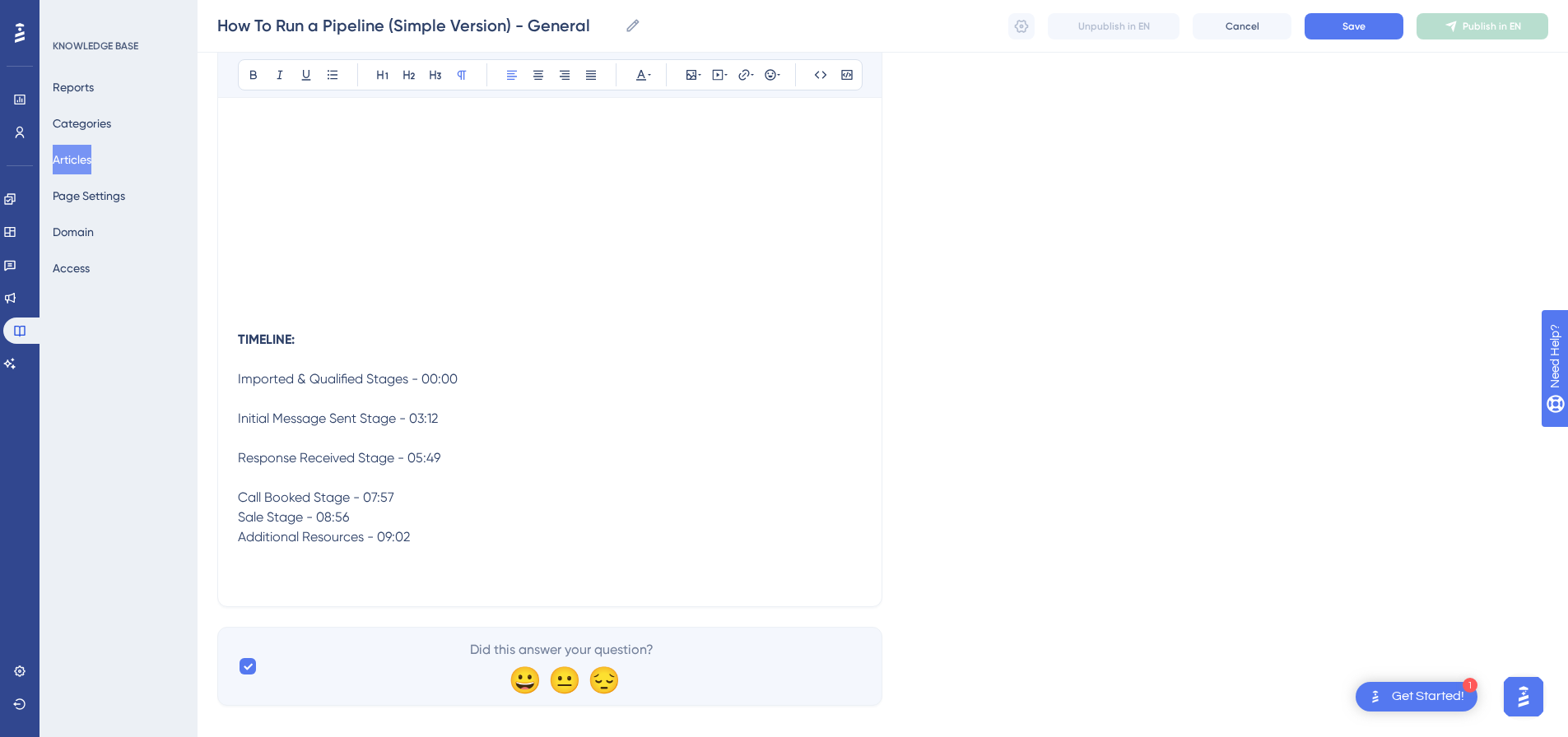
scroll to position [390, 0]
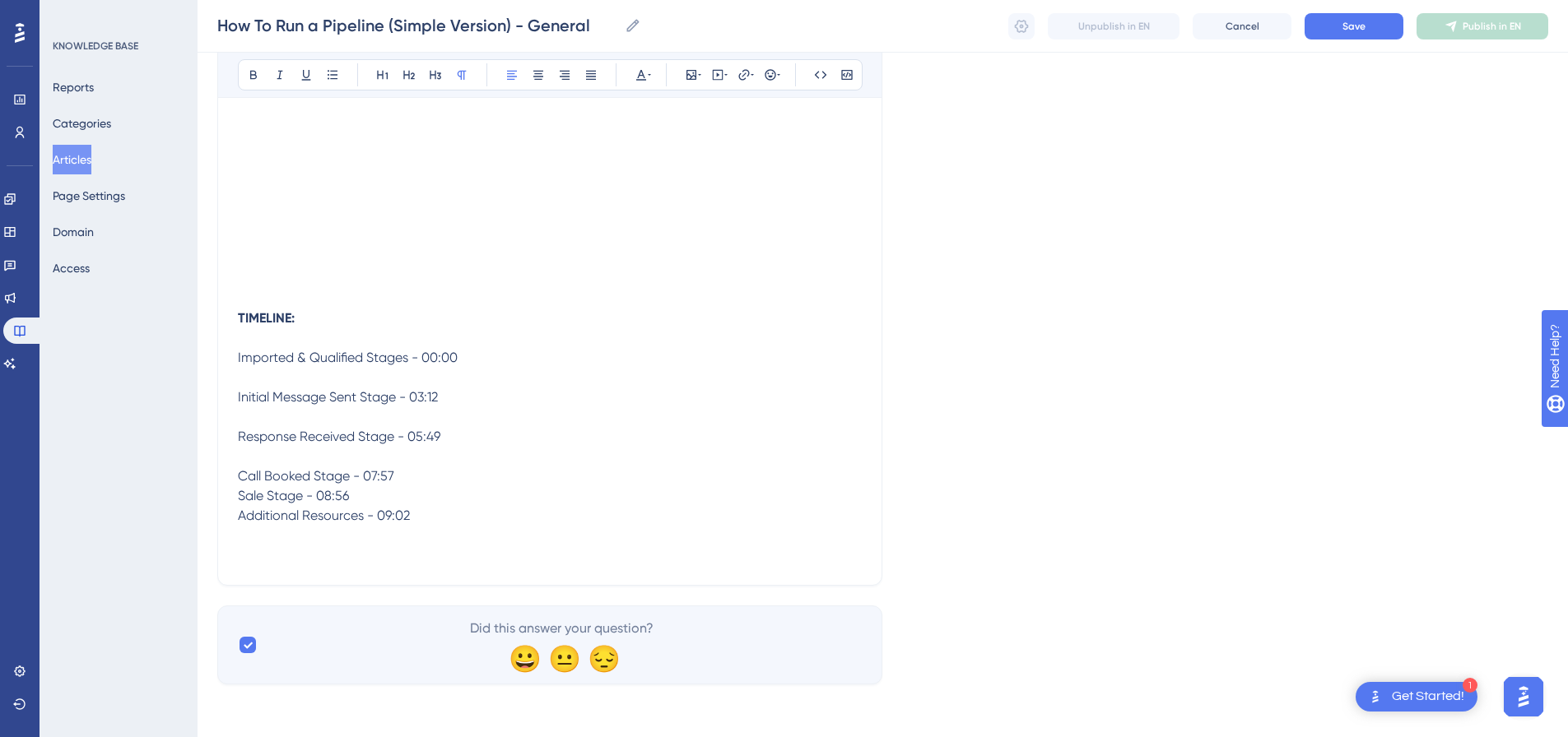
click at [426, 474] on p "Call Booked Stage - 07:57" at bounding box center [550, 476] width 624 height 20
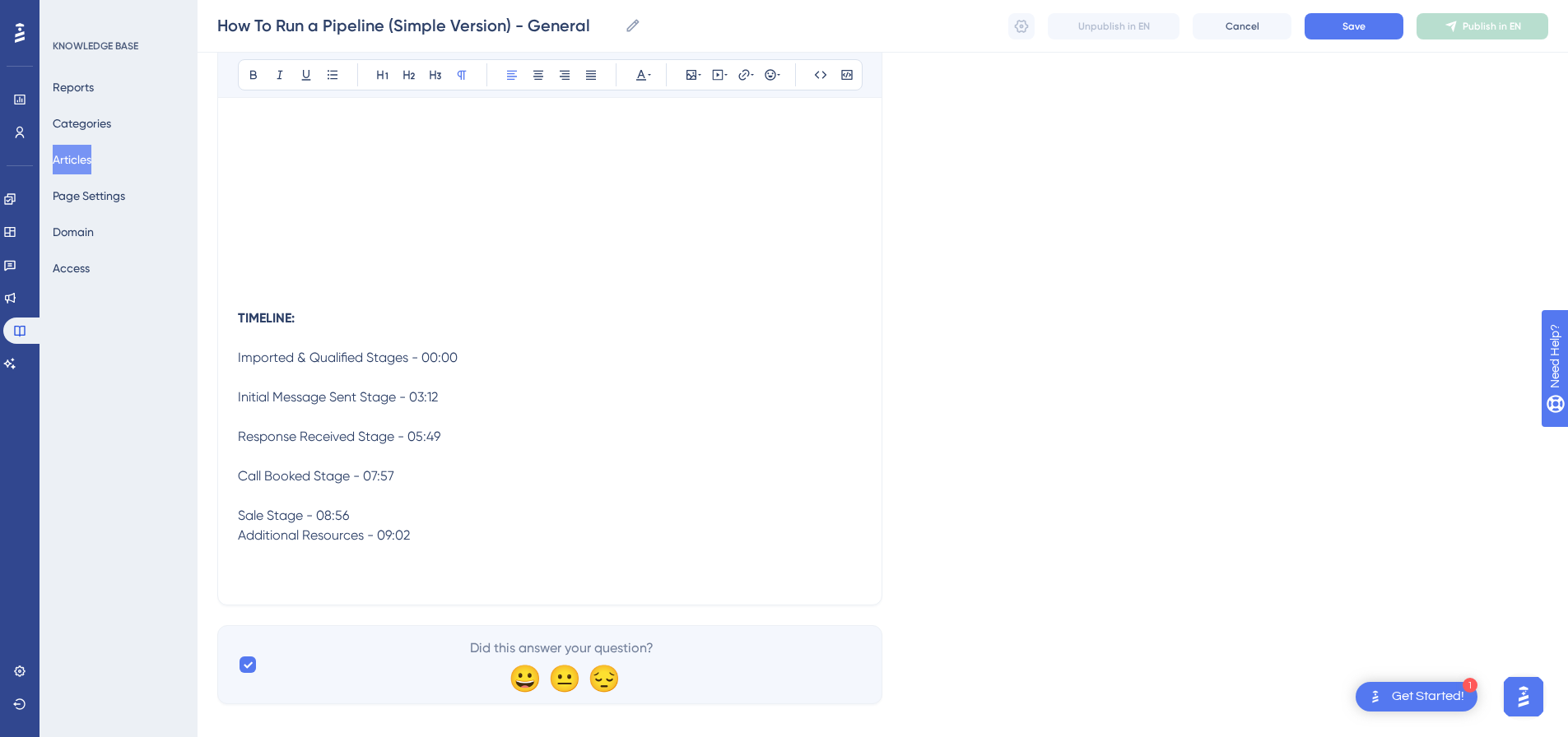
click at [408, 524] on p "Sale Stage - 08:56" at bounding box center [550, 515] width 624 height 20
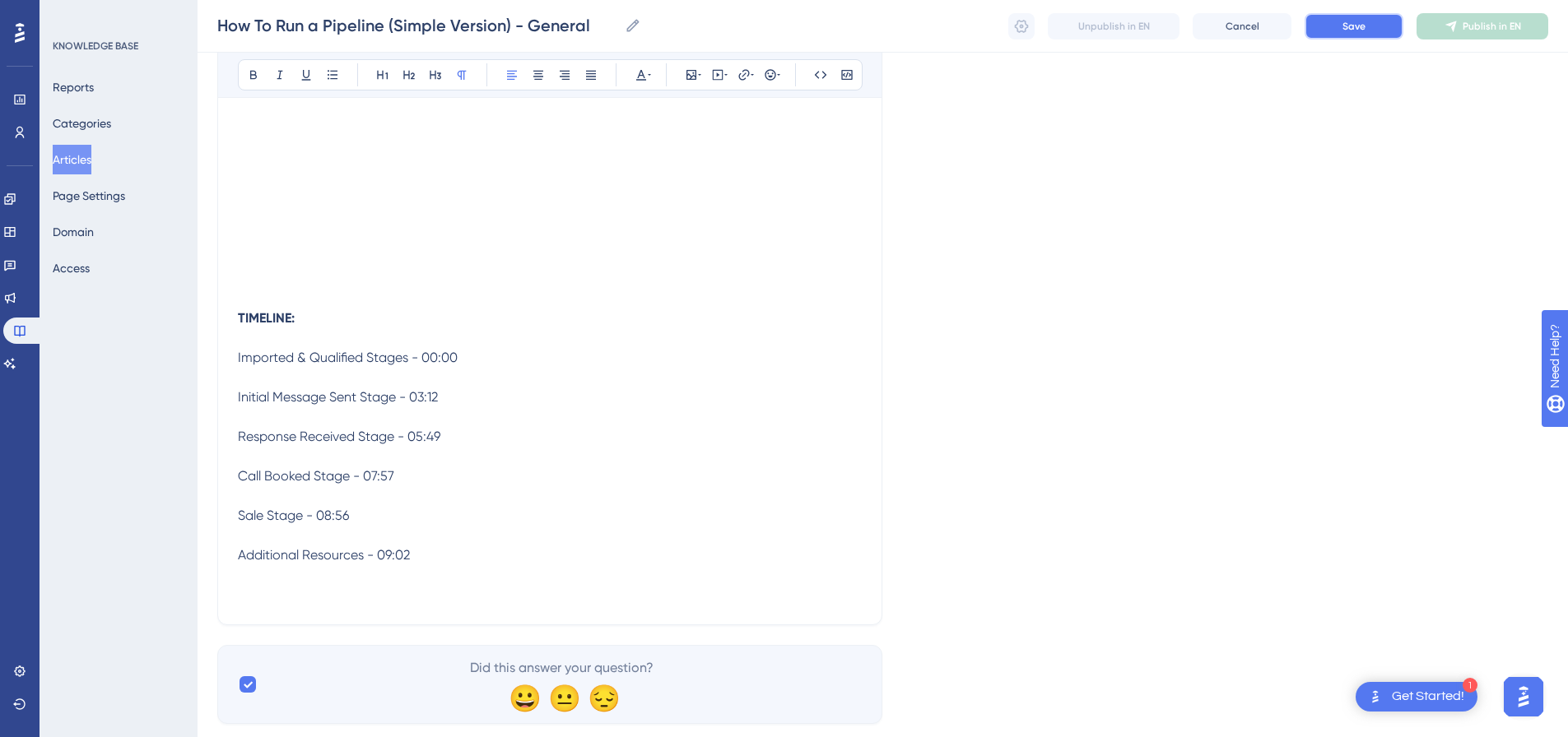
click at [1372, 37] on button "Save" at bounding box center [1354, 26] width 99 height 26
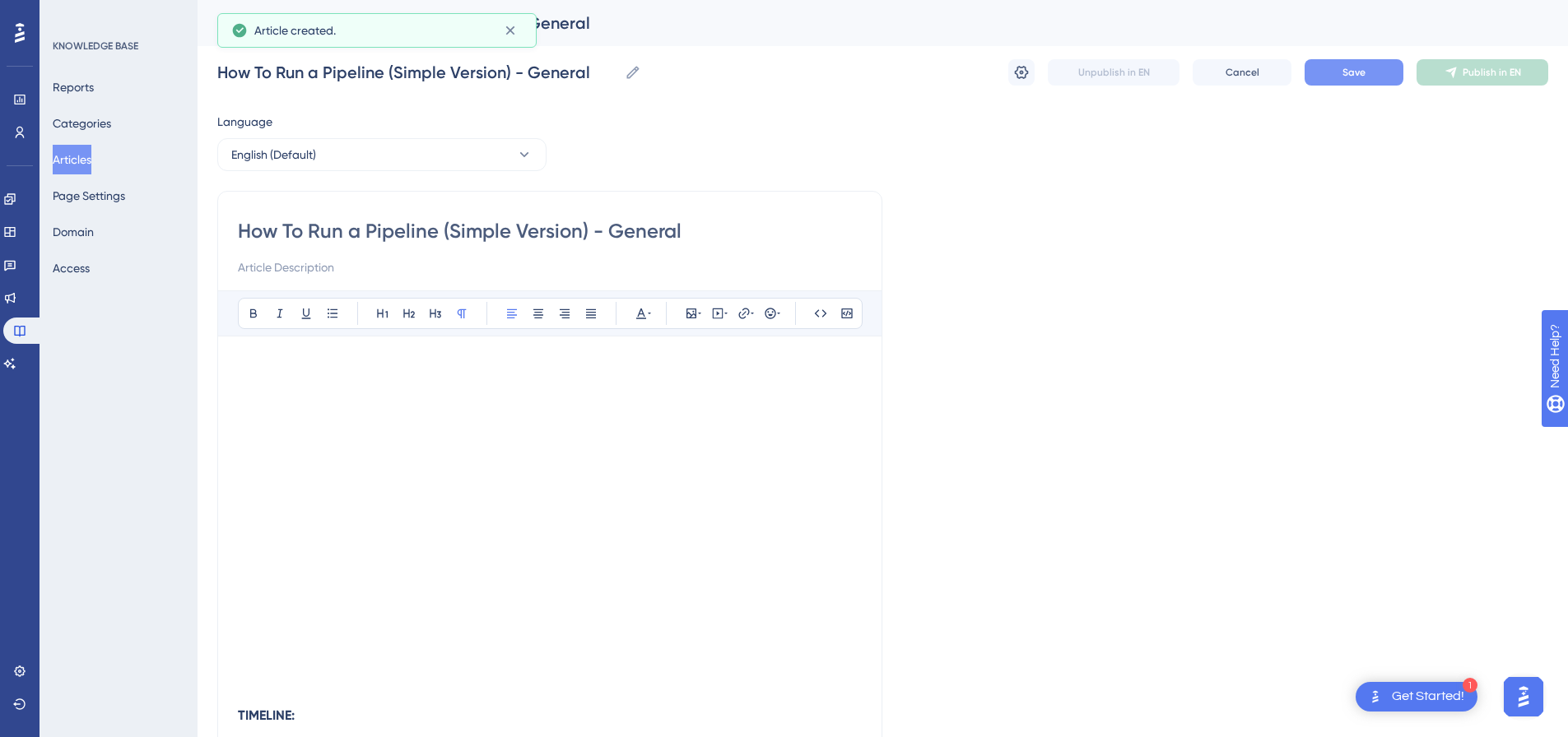
click at [1381, 76] on button "Save" at bounding box center [1354, 72] width 99 height 26
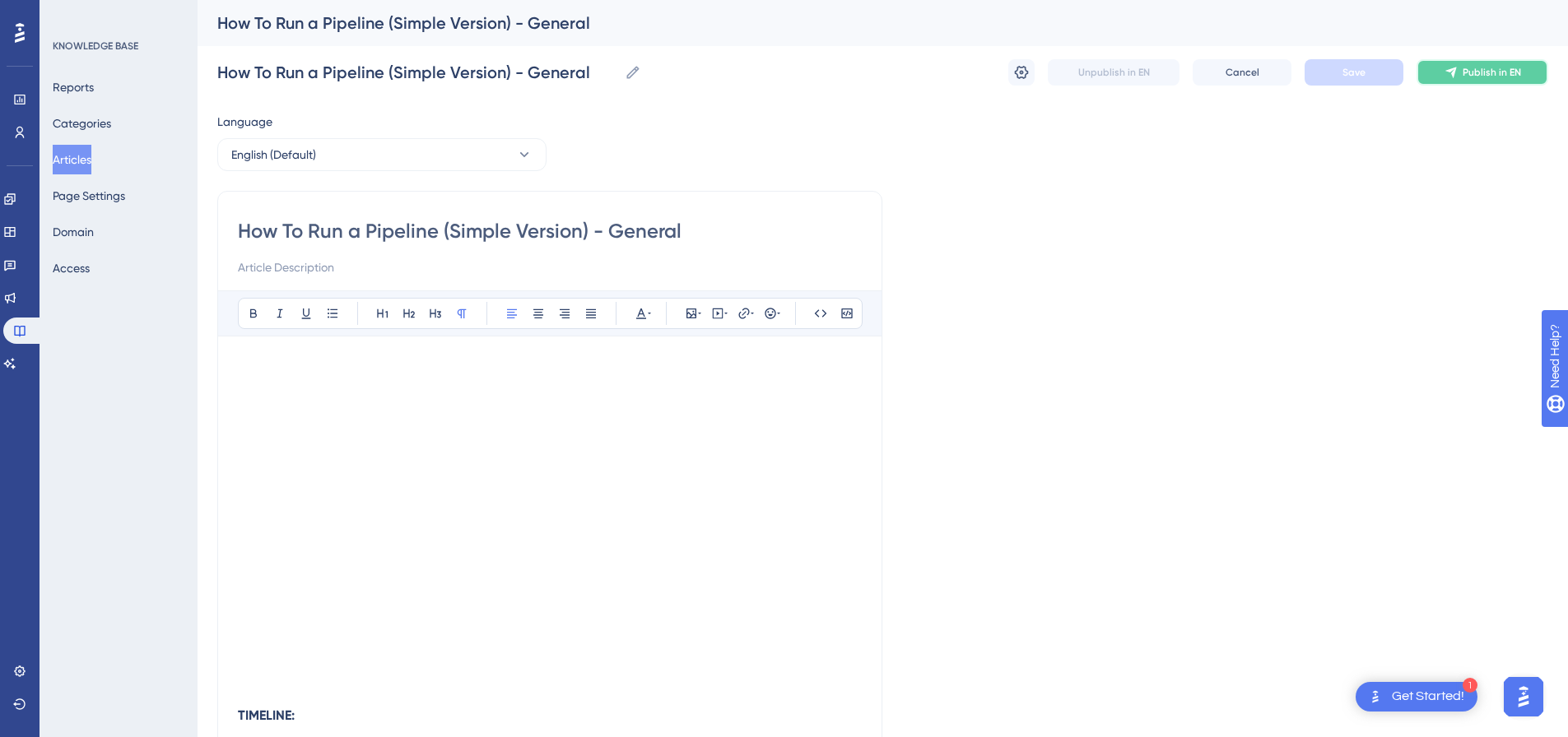
click at [1473, 77] on span "Publish in EN" at bounding box center [1492, 72] width 59 height 13
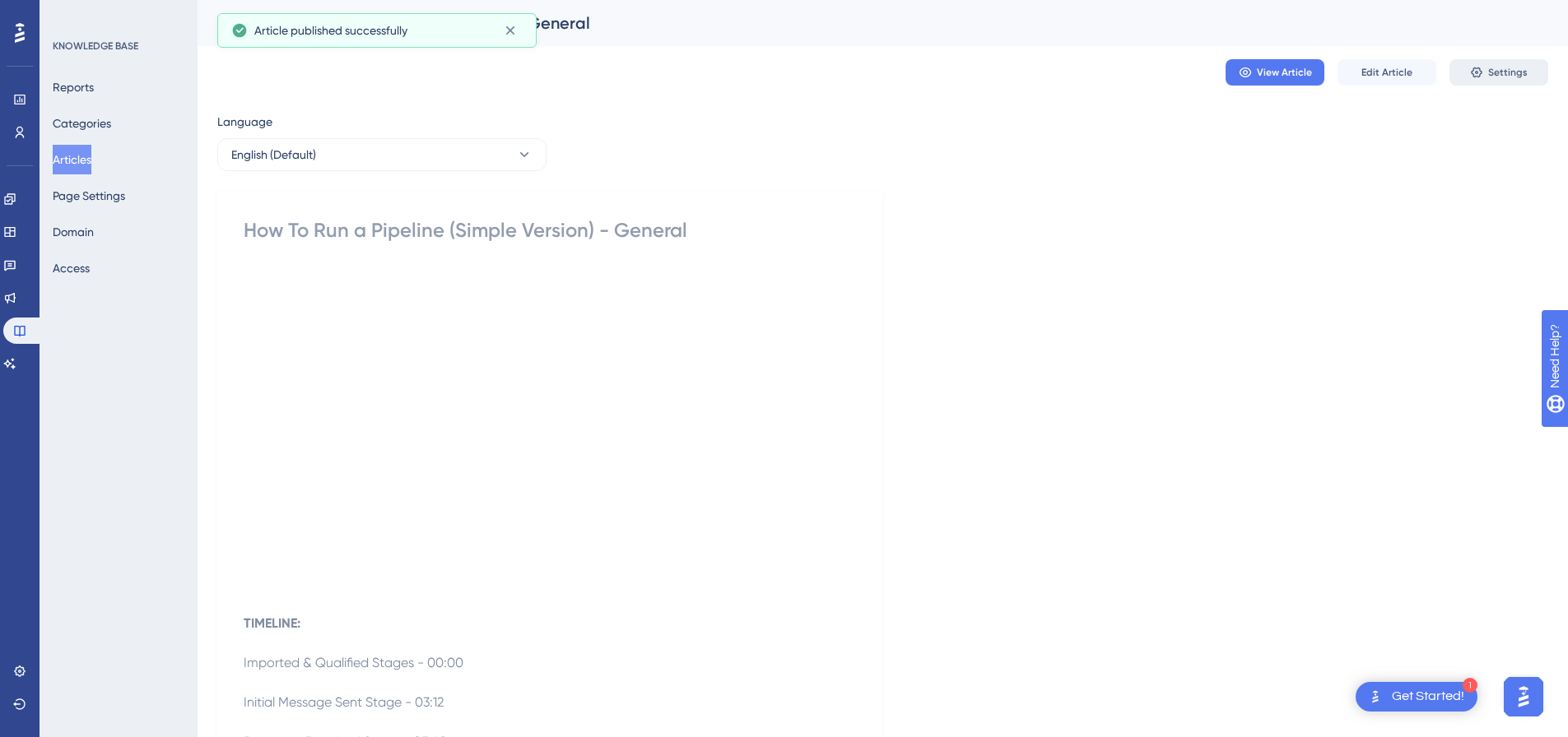
click at [1495, 70] on span "Settings" at bounding box center [1508, 72] width 39 height 13
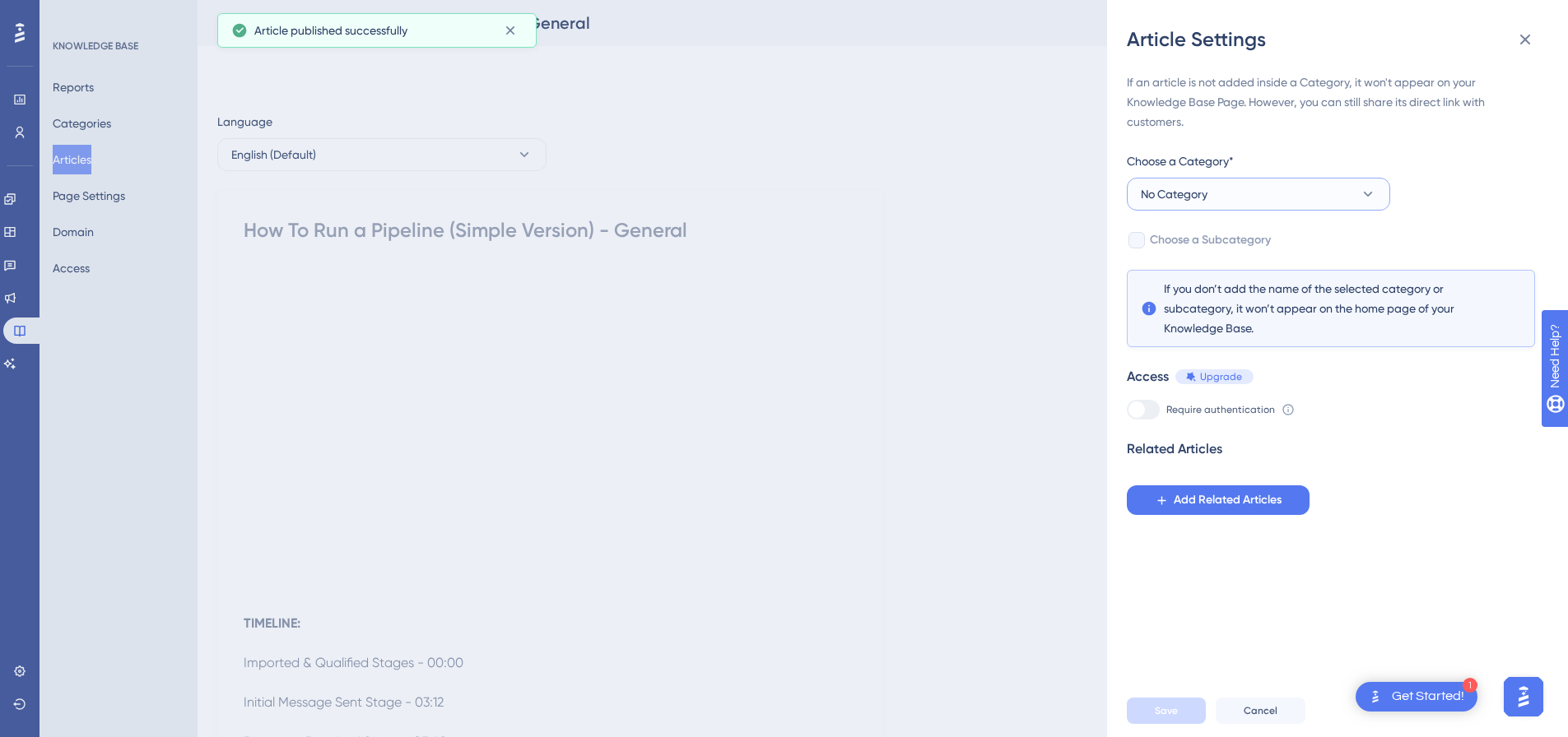
click at [1203, 188] on span "No Category" at bounding box center [1175, 193] width 67 height 20
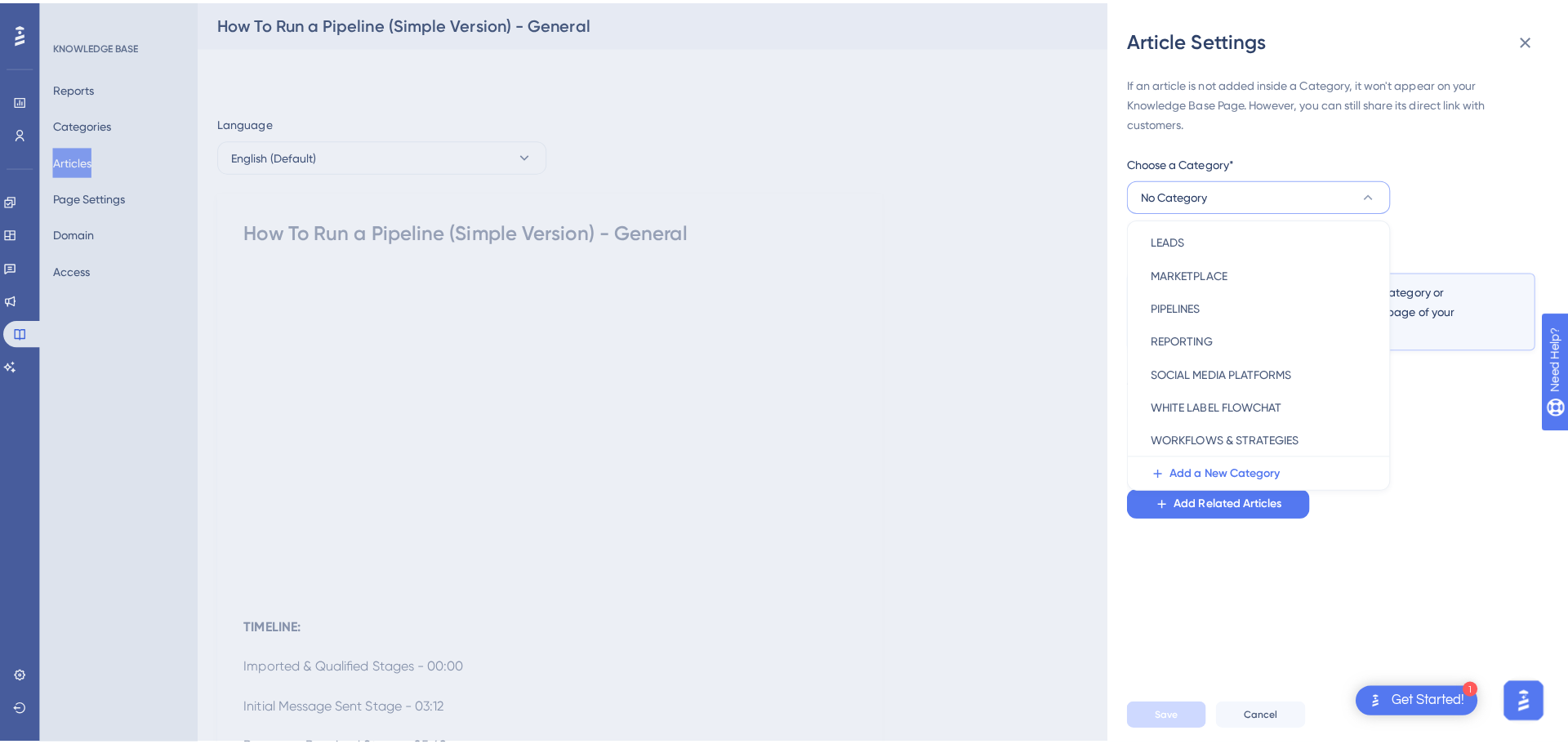
scroll to position [234, 0]
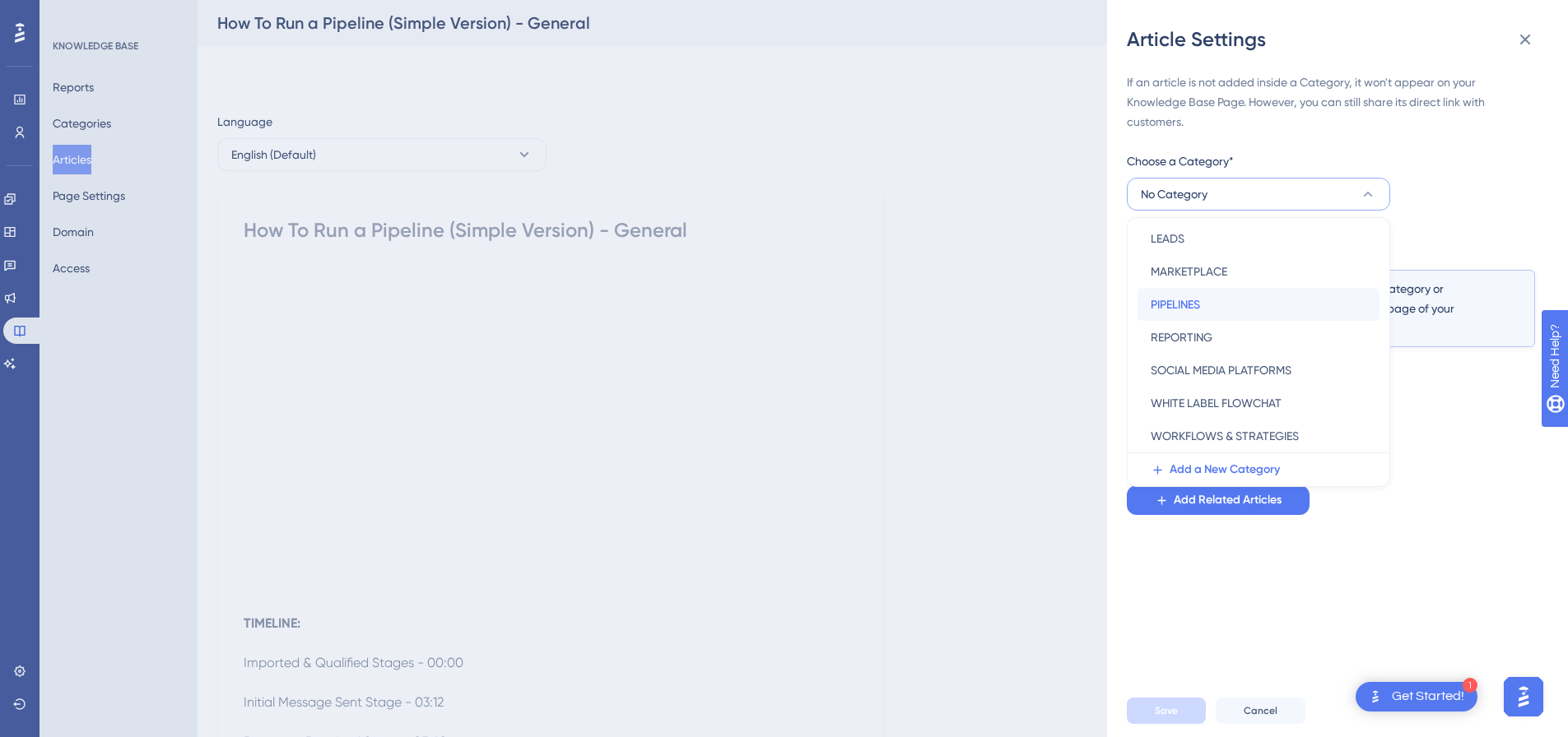
click at [1182, 304] on span "PIPELINES" at bounding box center [1175, 304] width 49 height 20
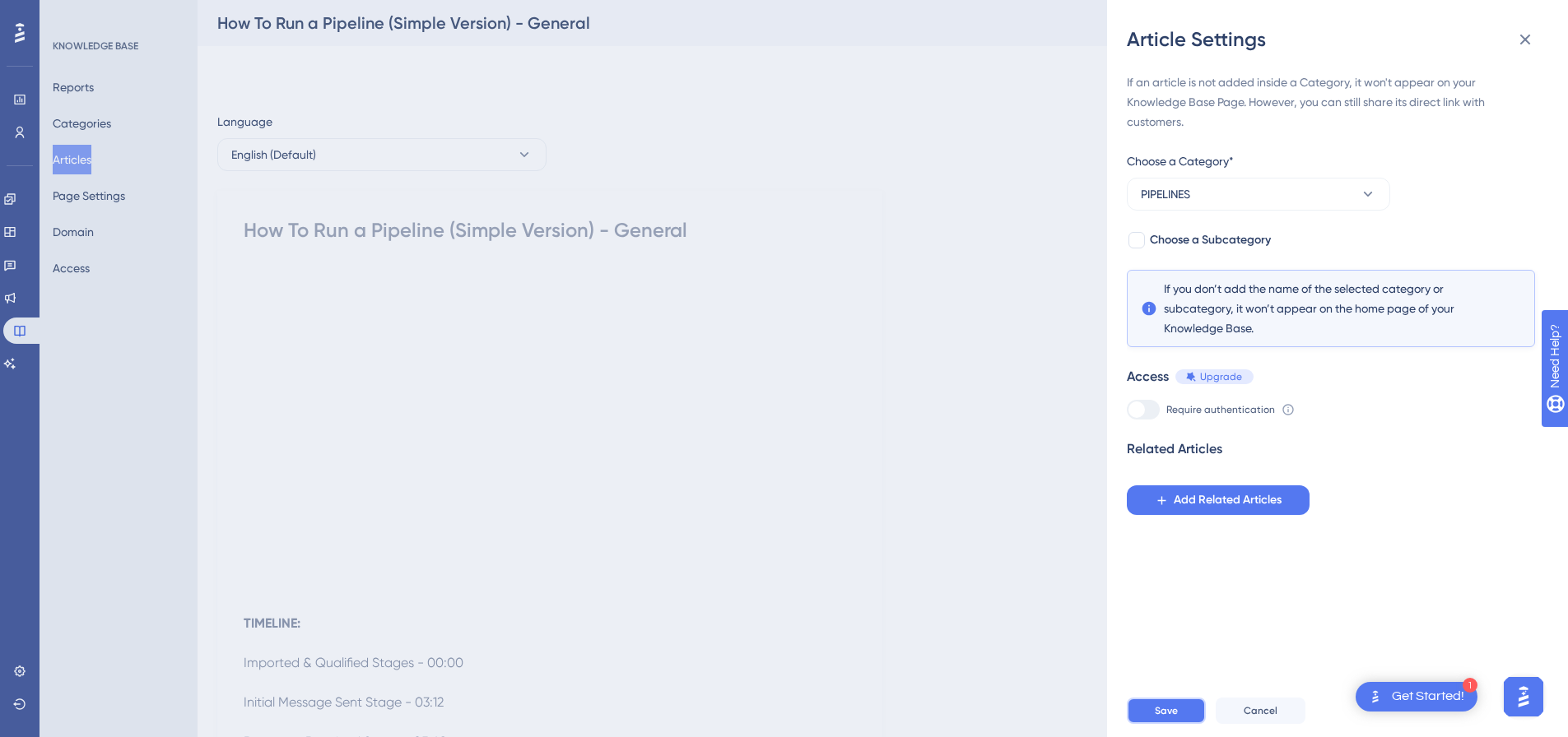
click at [1174, 717] on span "Save" at bounding box center [1166, 711] width 23 height 13
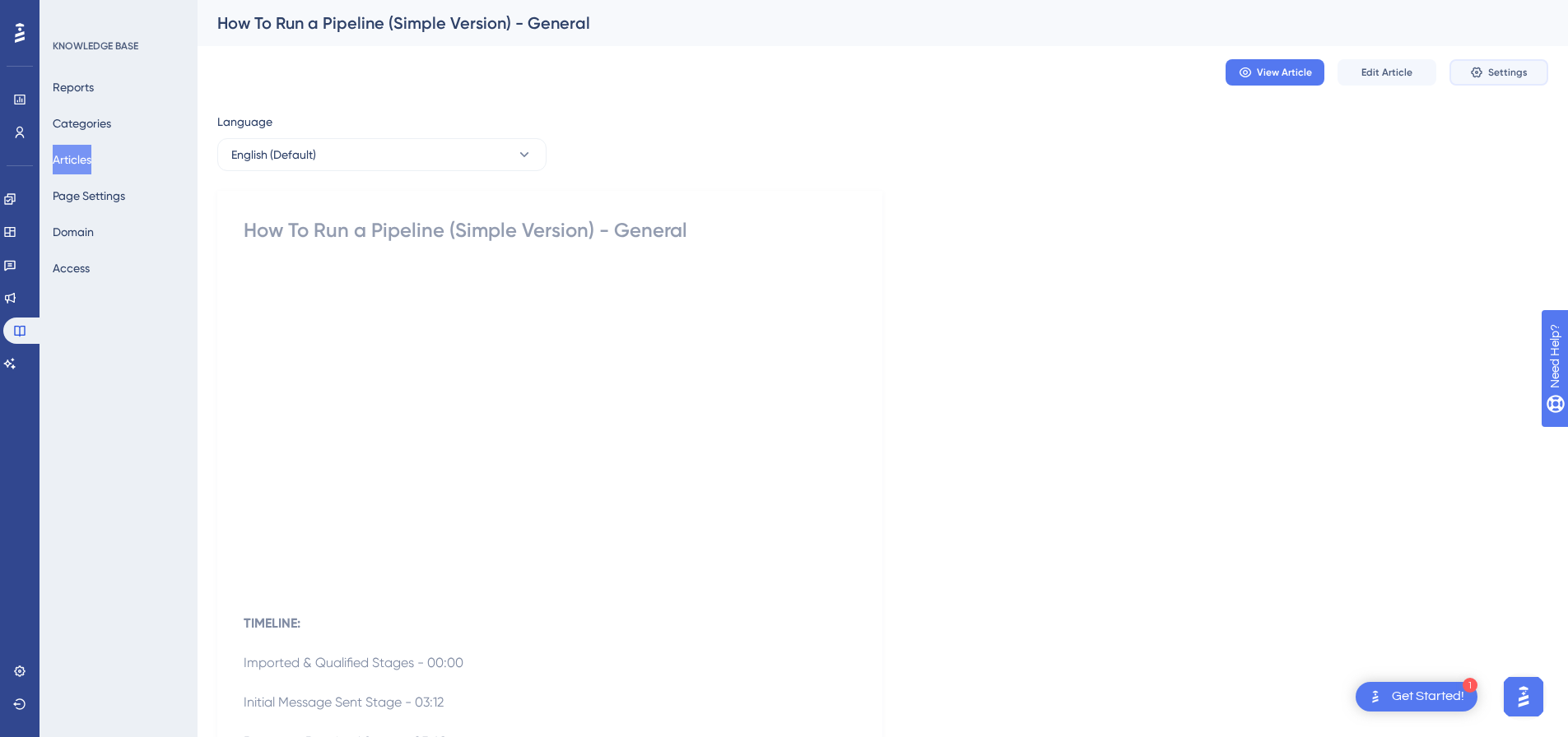
click at [1489, 68] on span "Settings" at bounding box center [1508, 72] width 39 height 13
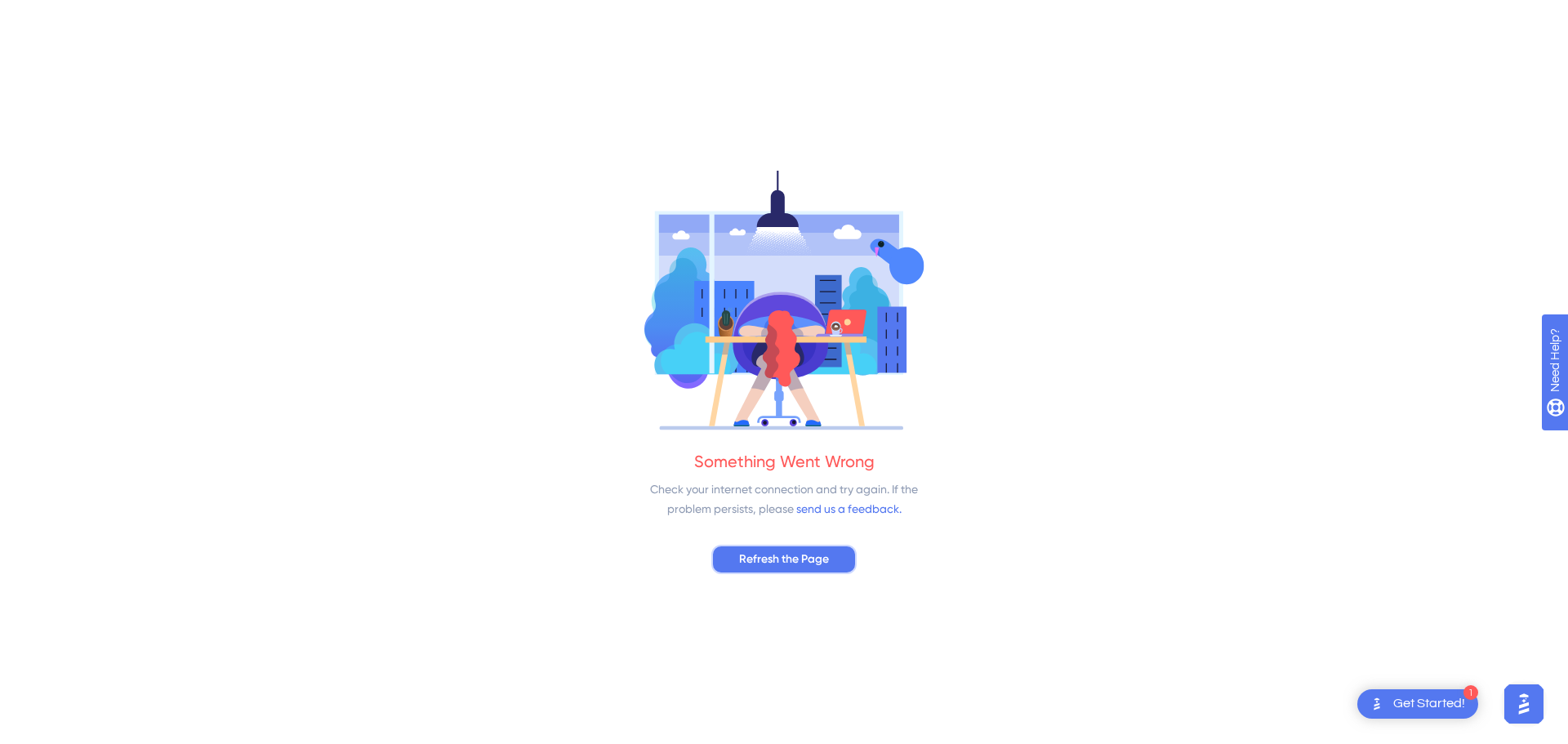
drag, startPoint x: 831, startPoint y: 563, endPoint x: 845, endPoint y: 565, distance: 14.1
click at [831, 562] on button "Refresh the Page" at bounding box center [784, 559] width 146 height 30
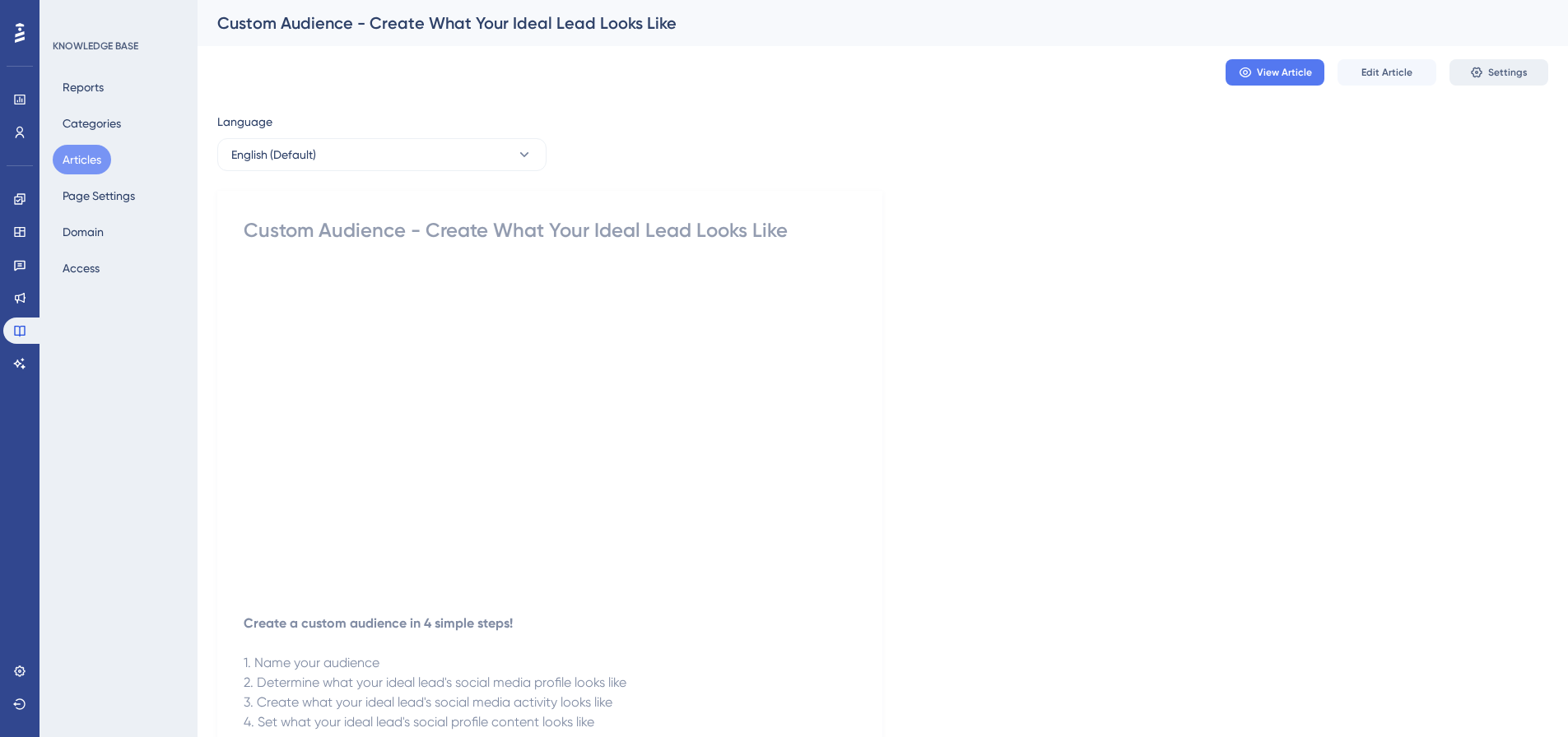
click at [1479, 68] on icon at bounding box center [1477, 73] width 11 height 11
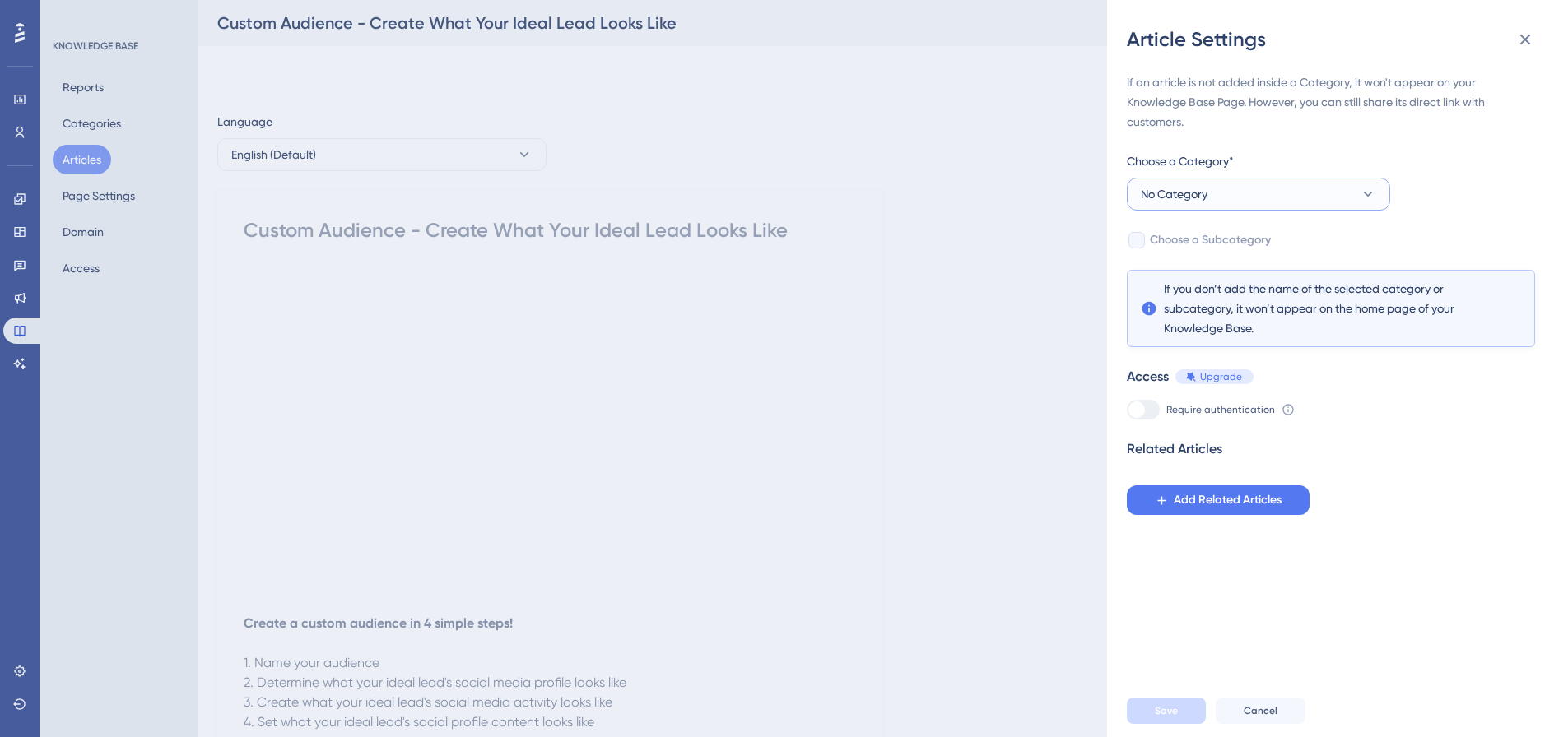
click at [1189, 196] on span "No Category" at bounding box center [1175, 193] width 67 height 20
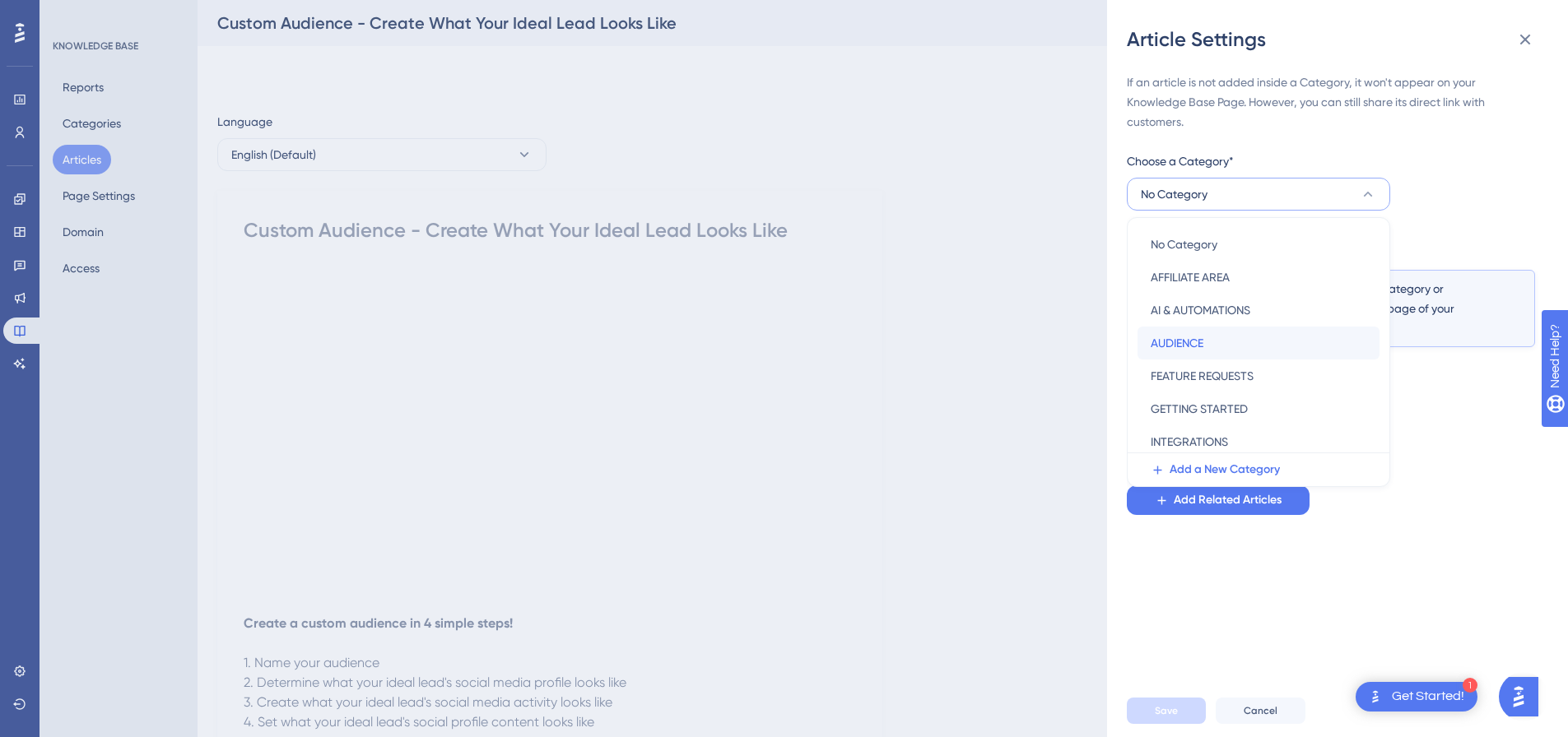
click at [1186, 333] on div "AUDIENCE AUDIENCE" at bounding box center [1258, 342] width 216 height 33
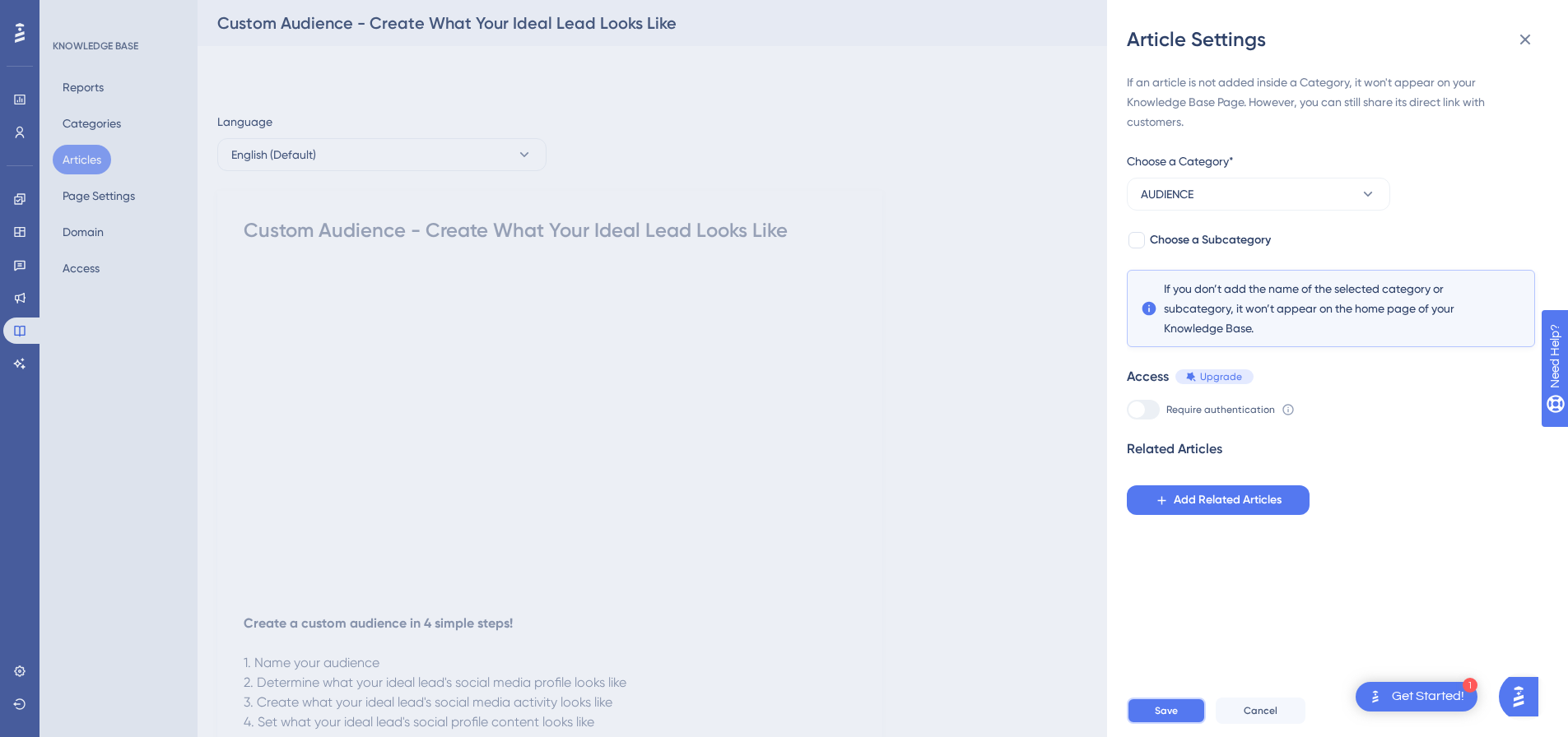
click at [1166, 717] on span "Save" at bounding box center [1166, 711] width 23 height 13
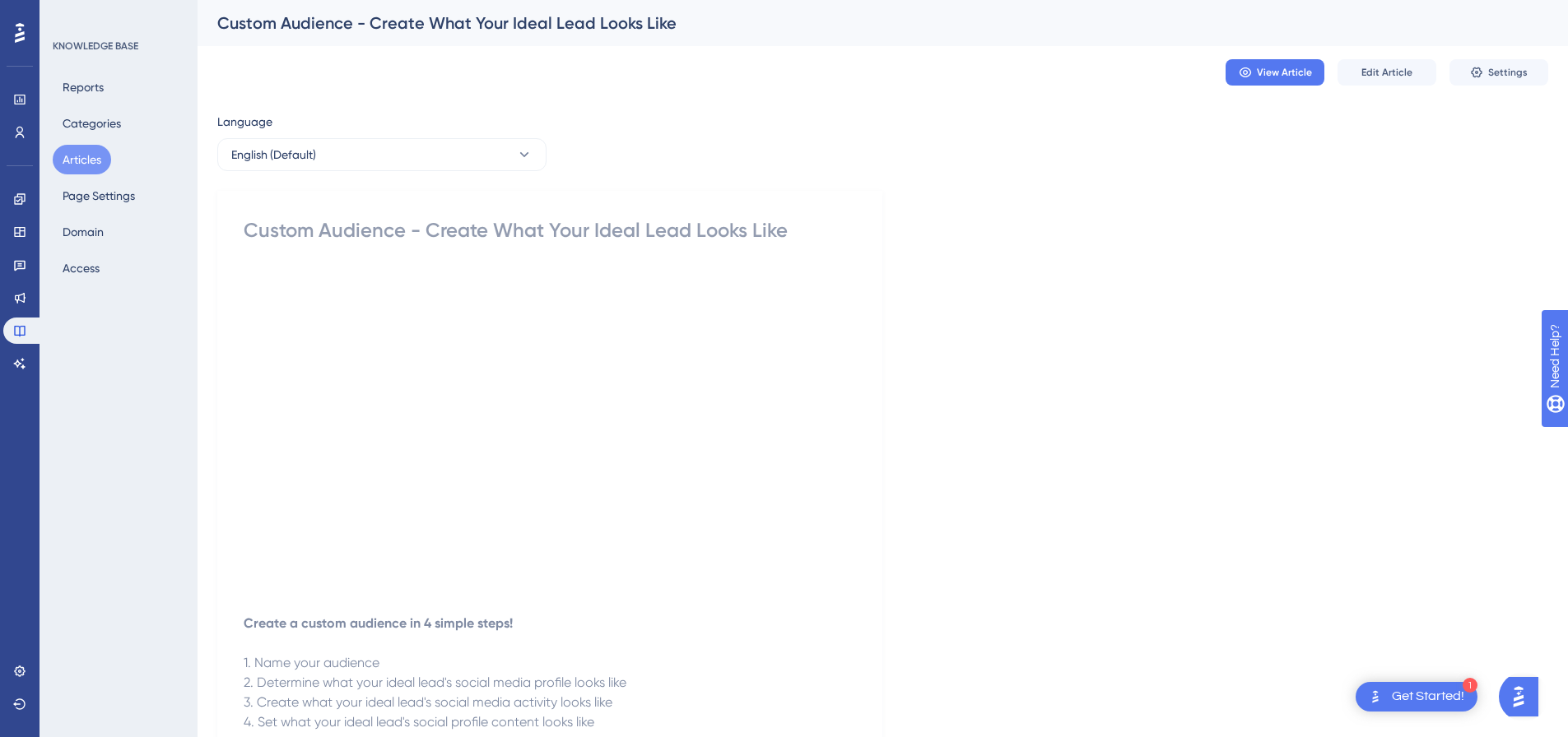
click at [104, 160] on button "Articles" at bounding box center [82, 160] width 59 height 30
